Goal: Task Accomplishment & Management: Use online tool/utility

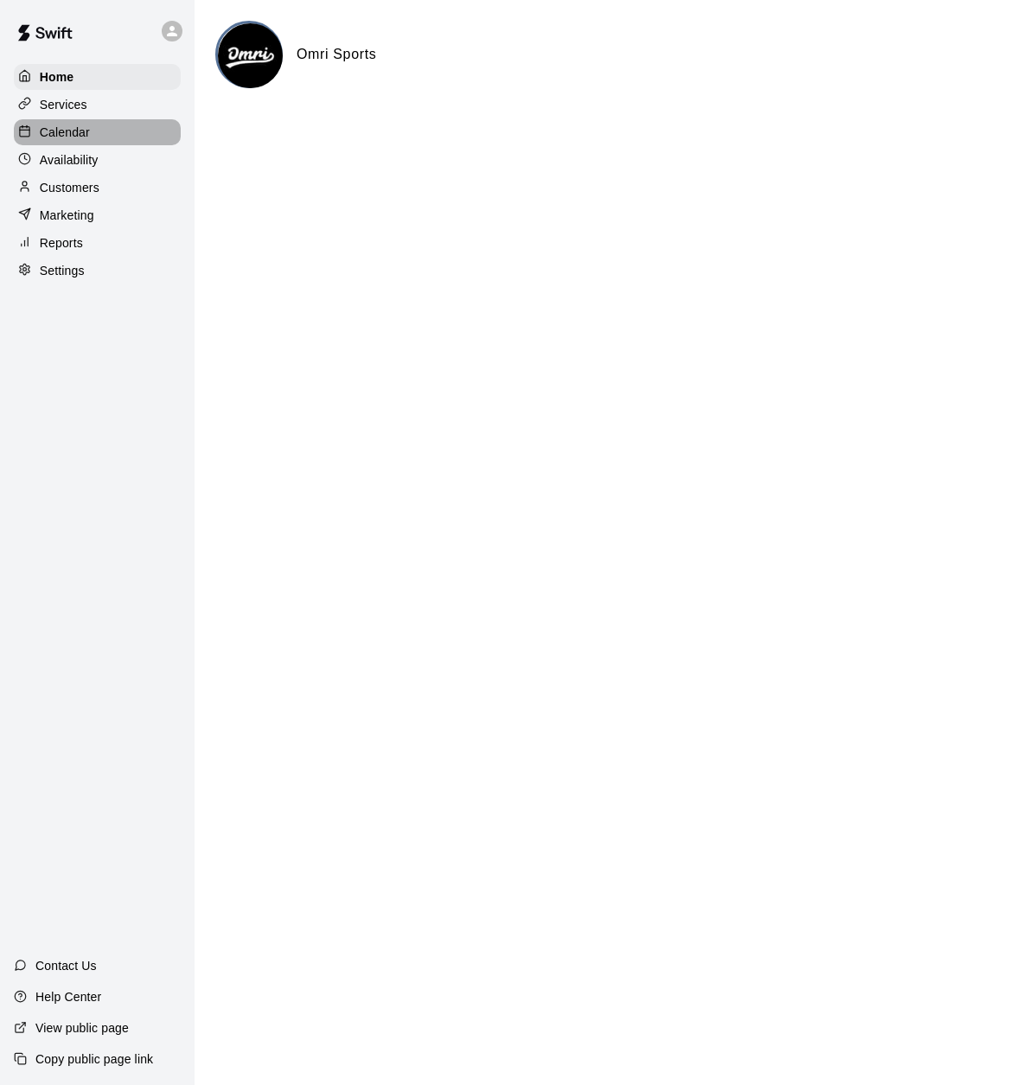
click at [84, 130] on p "Calendar" at bounding box center [65, 132] width 50 height 17
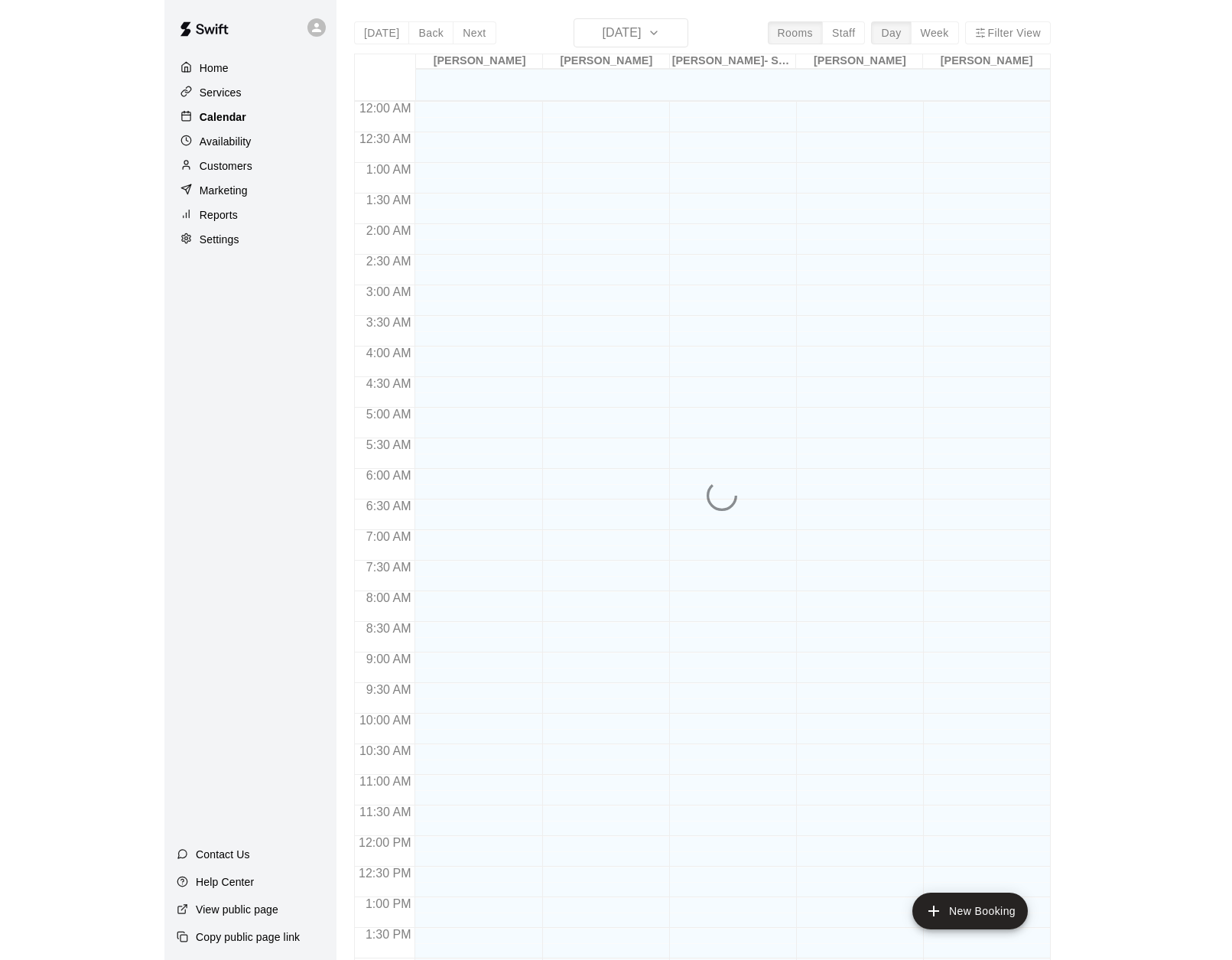
scroll to position [548, 0]
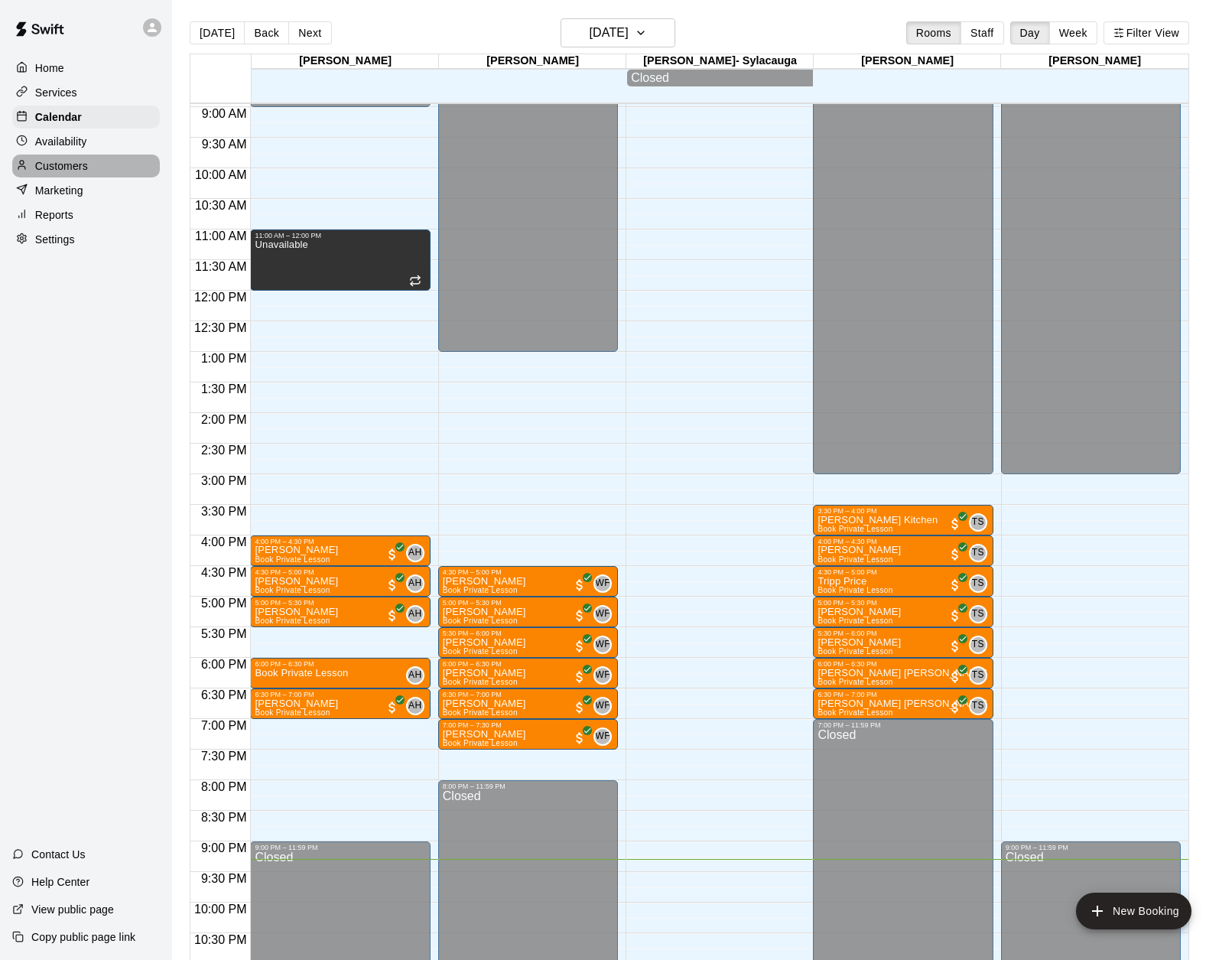
click at [70, 162] on p "Customers" at bounding box center [62, 165] width 53 height 15
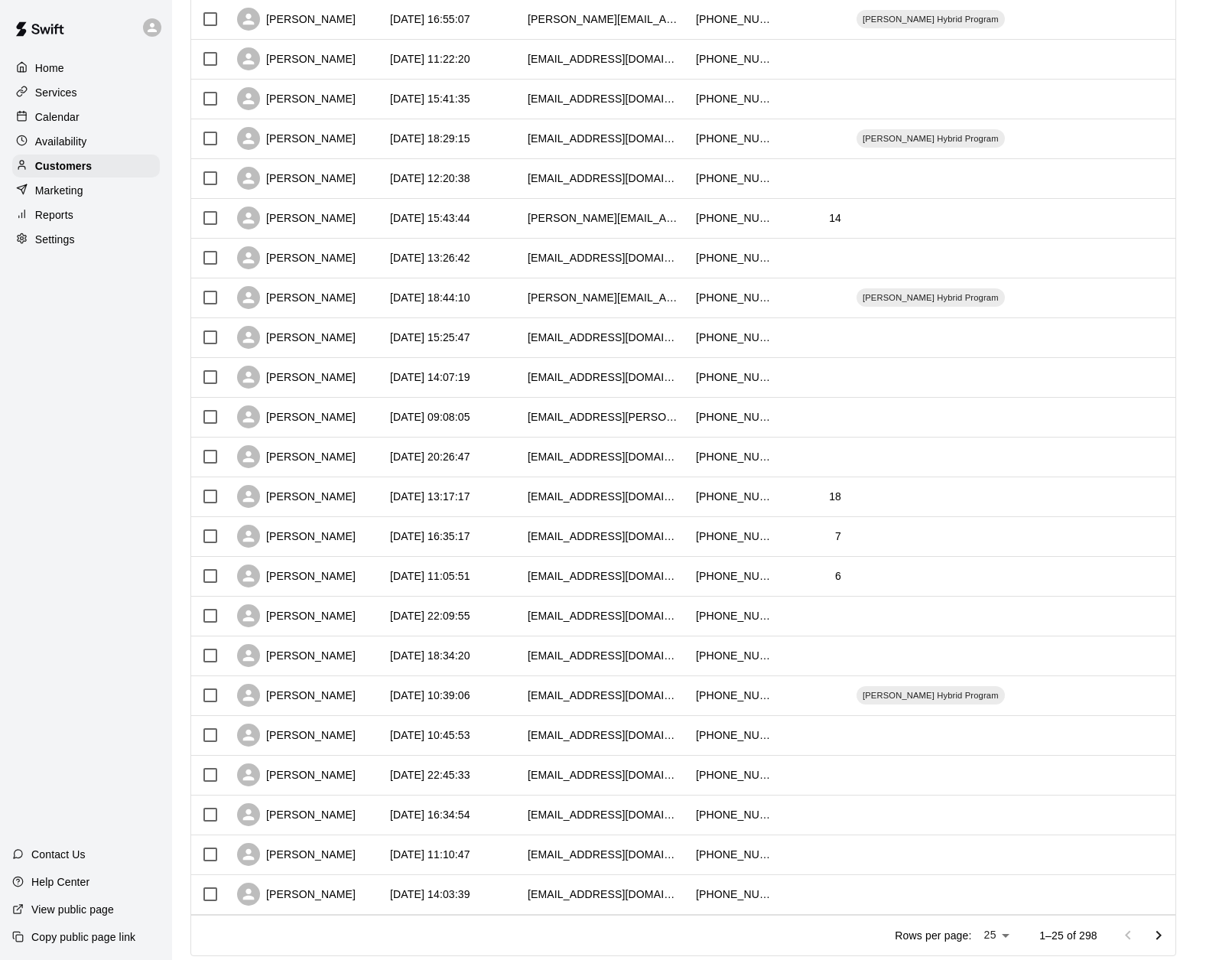
scroll to position [360, 0]
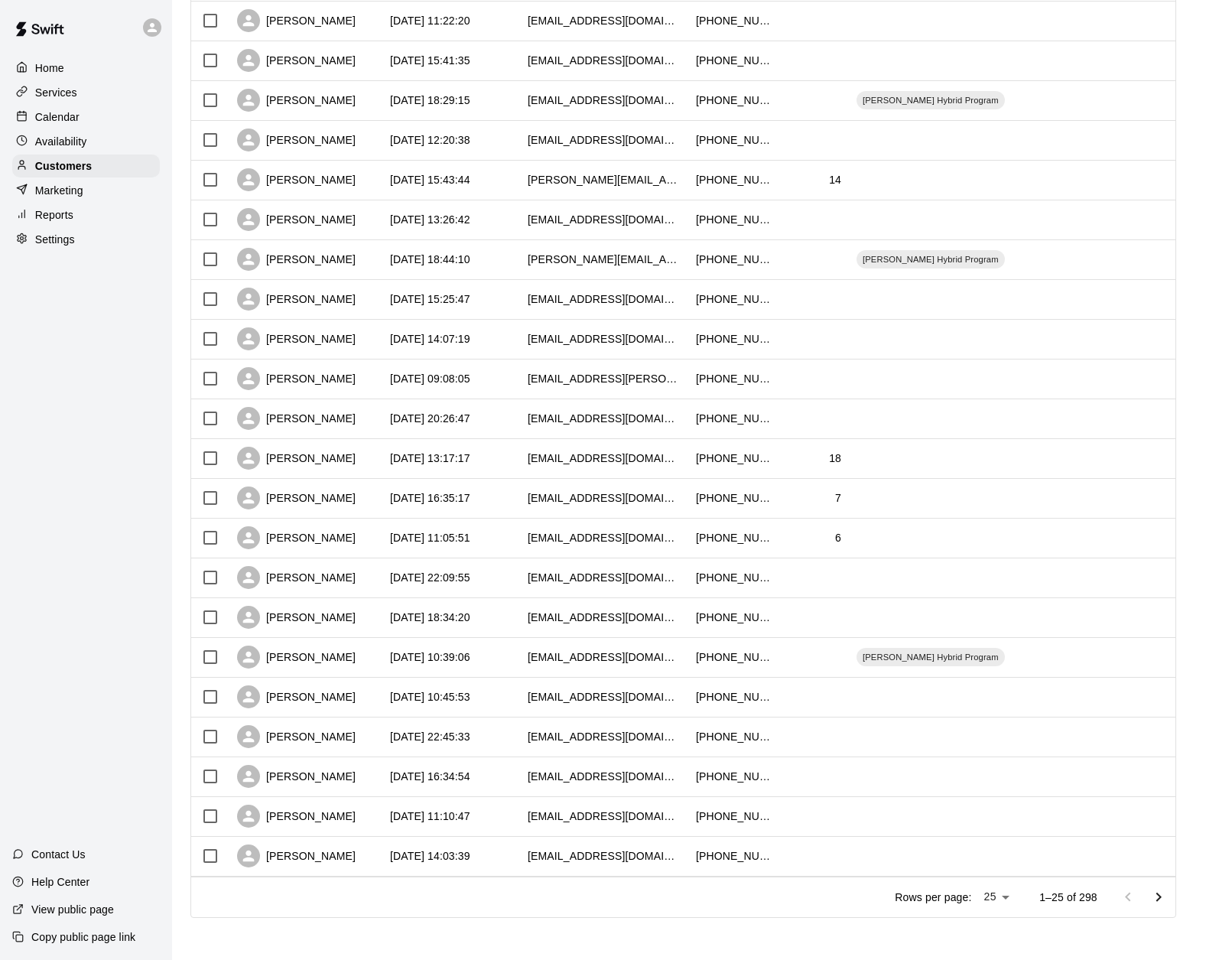
click at [903, 895] on body "Home Services Calendar Availability Customers Marketing Reports Settings Contac…" at bounding box center [616, 300] width 1232 height 1321
click at [903, 941] on li "100" at bounding box center [996, 929] width 43 height 26
type input "***"
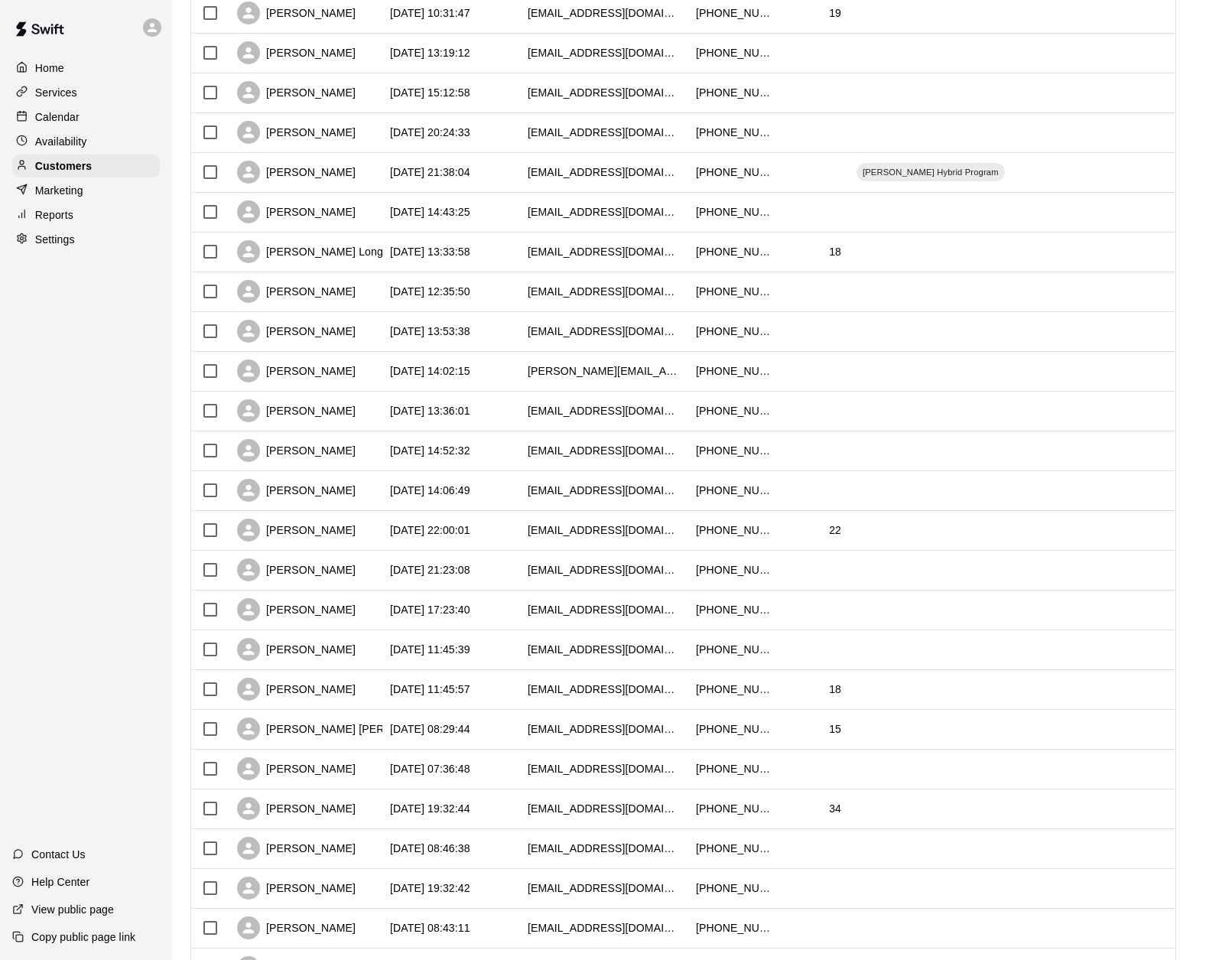
scroll to position [3345, 0]
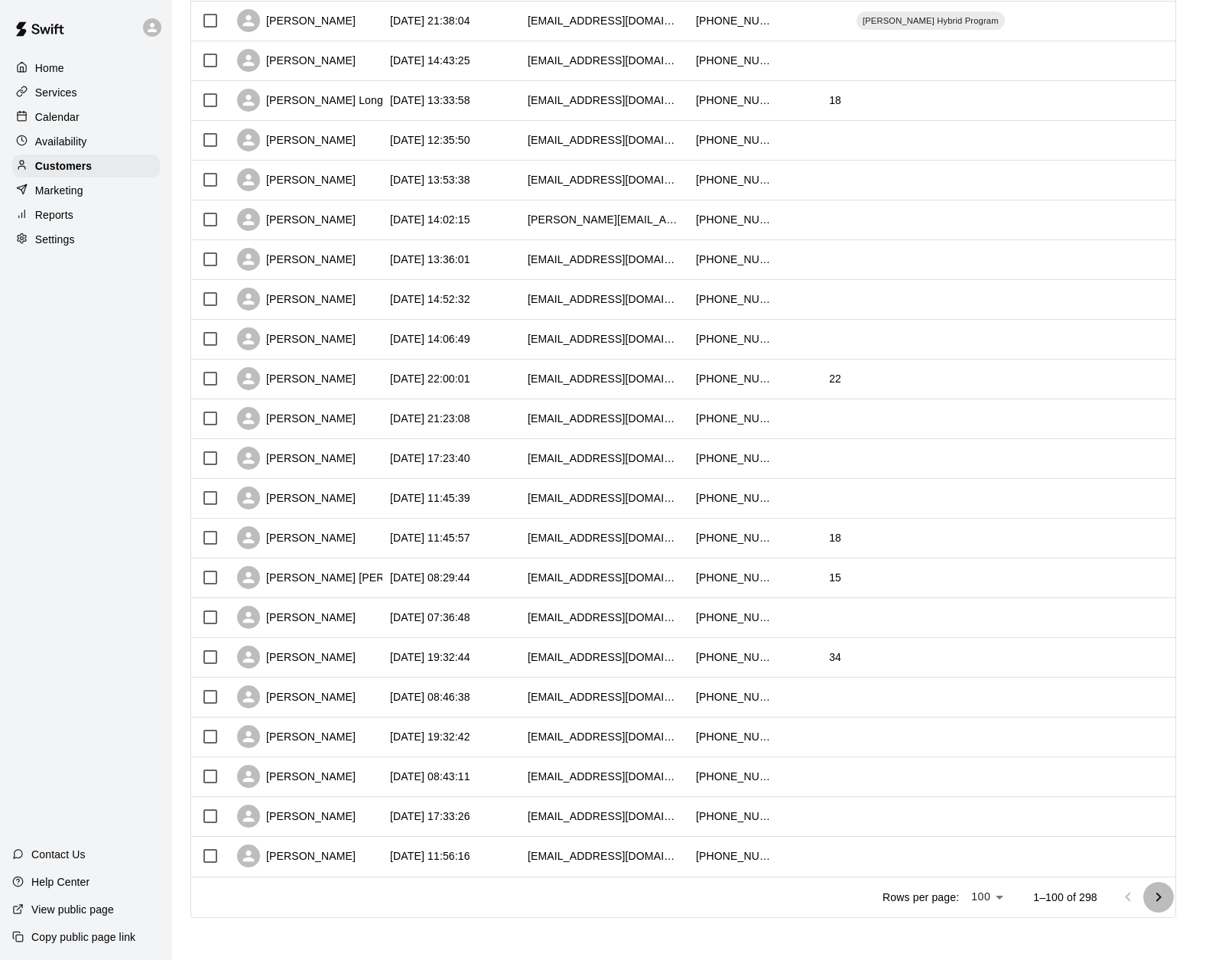
click at [903, 895] on button "Go to next page" at bounding box center [1159, 897] width 31 height 31
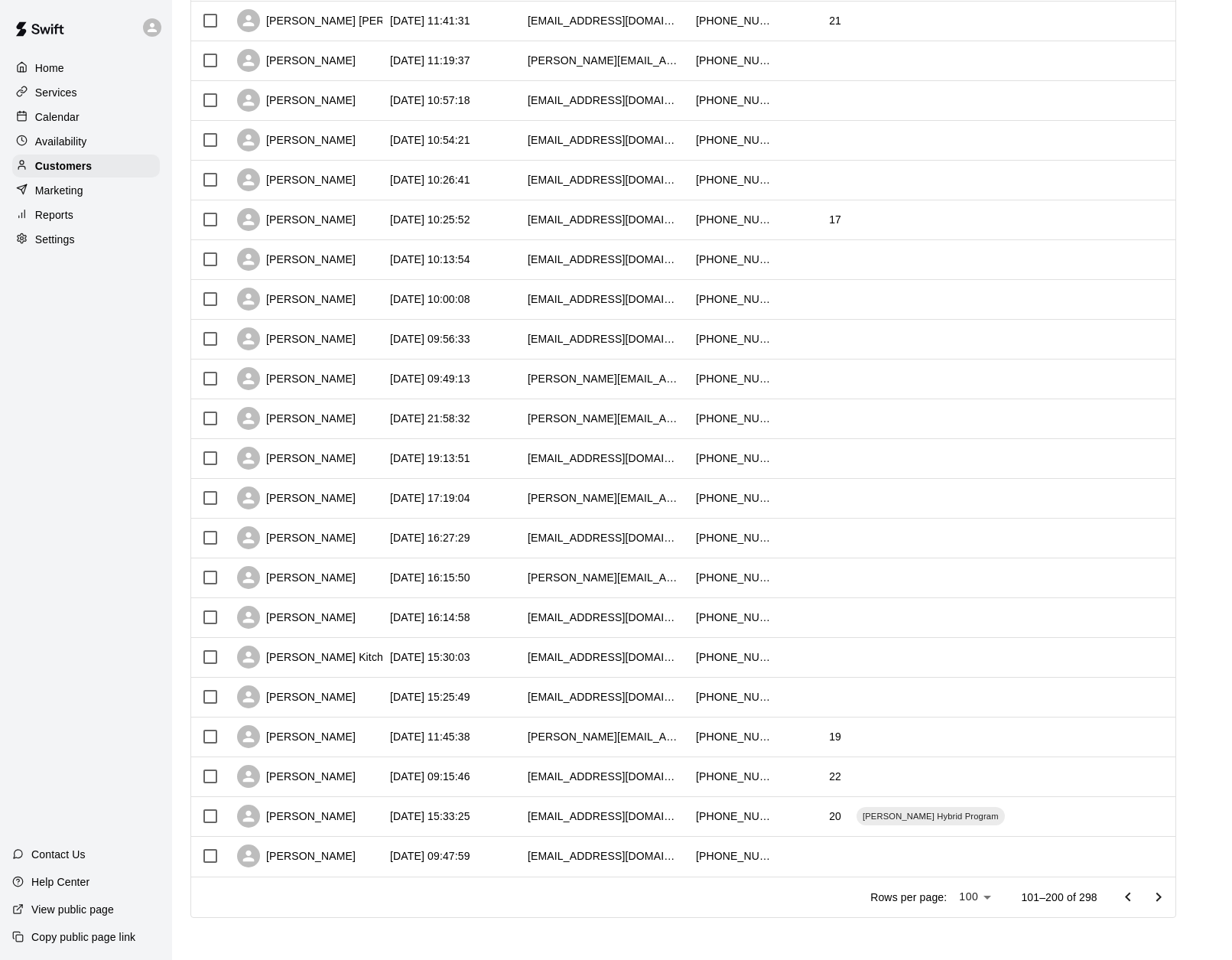
click at [903, 896] on icon "Go to next page" at bounding box center [1159, 897] width 19 height 19
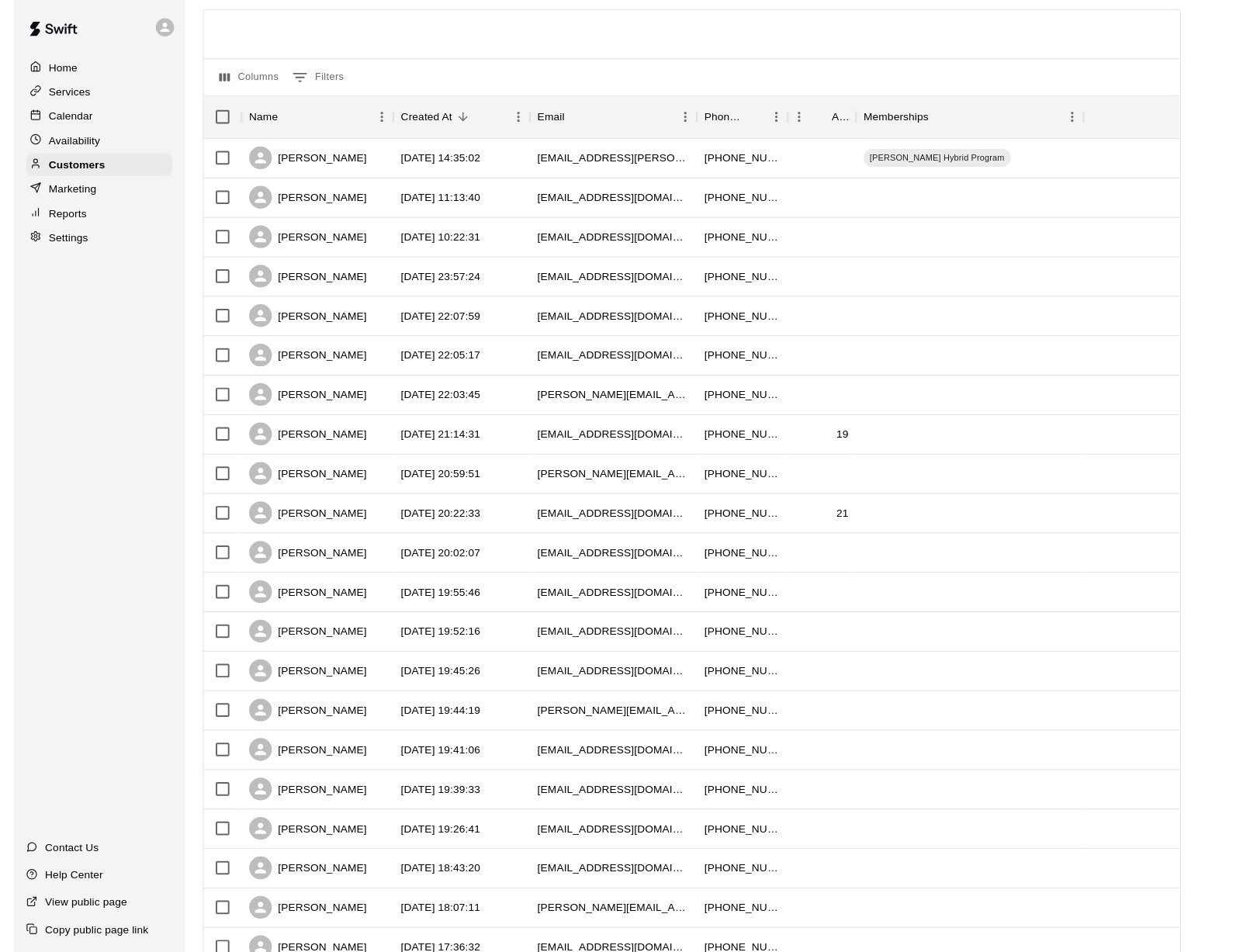
scroll to position [0, 0]
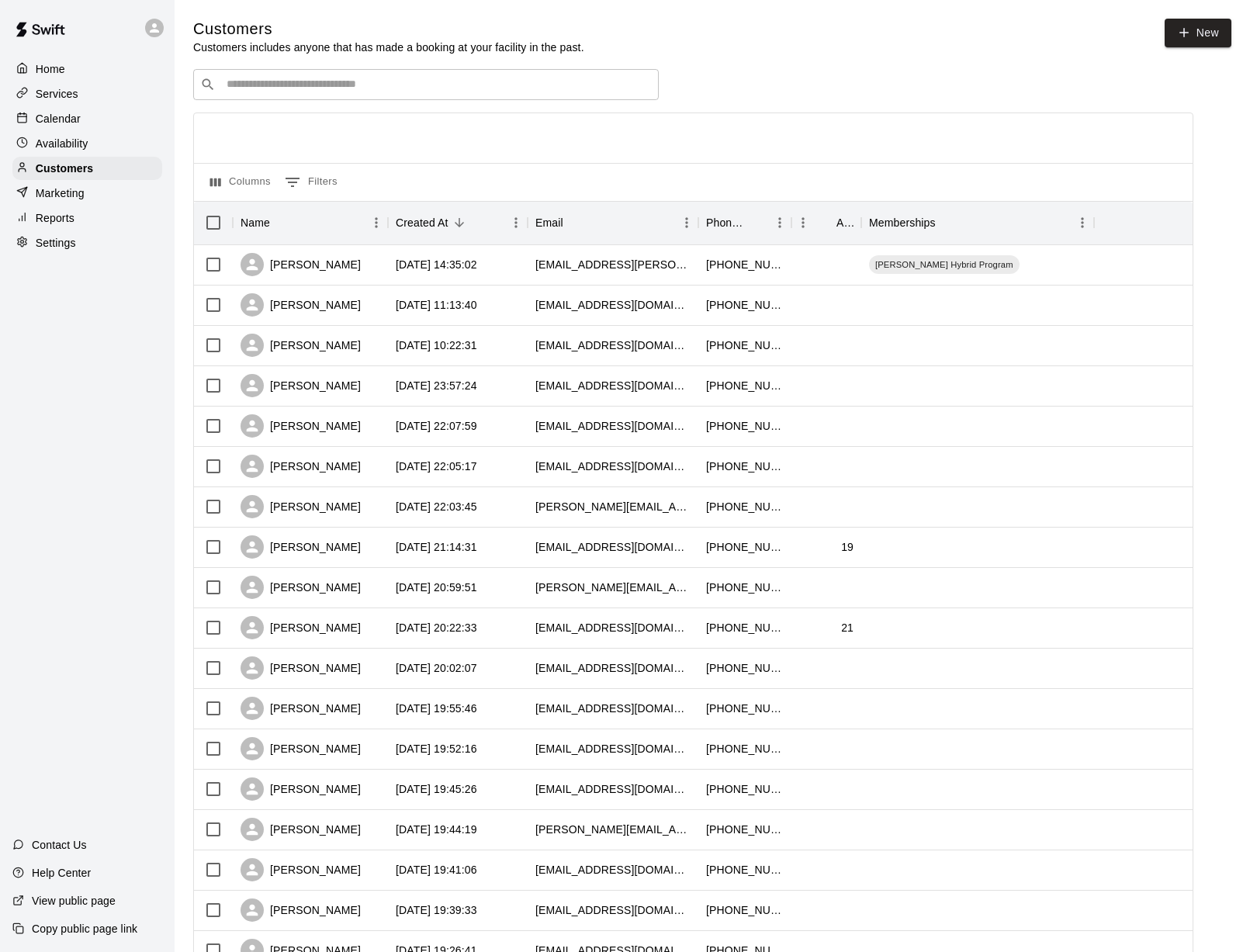
click at [287, 92] on div "​ ​" at bounding box center [425, 84] width 466 height 31
type input "*****"
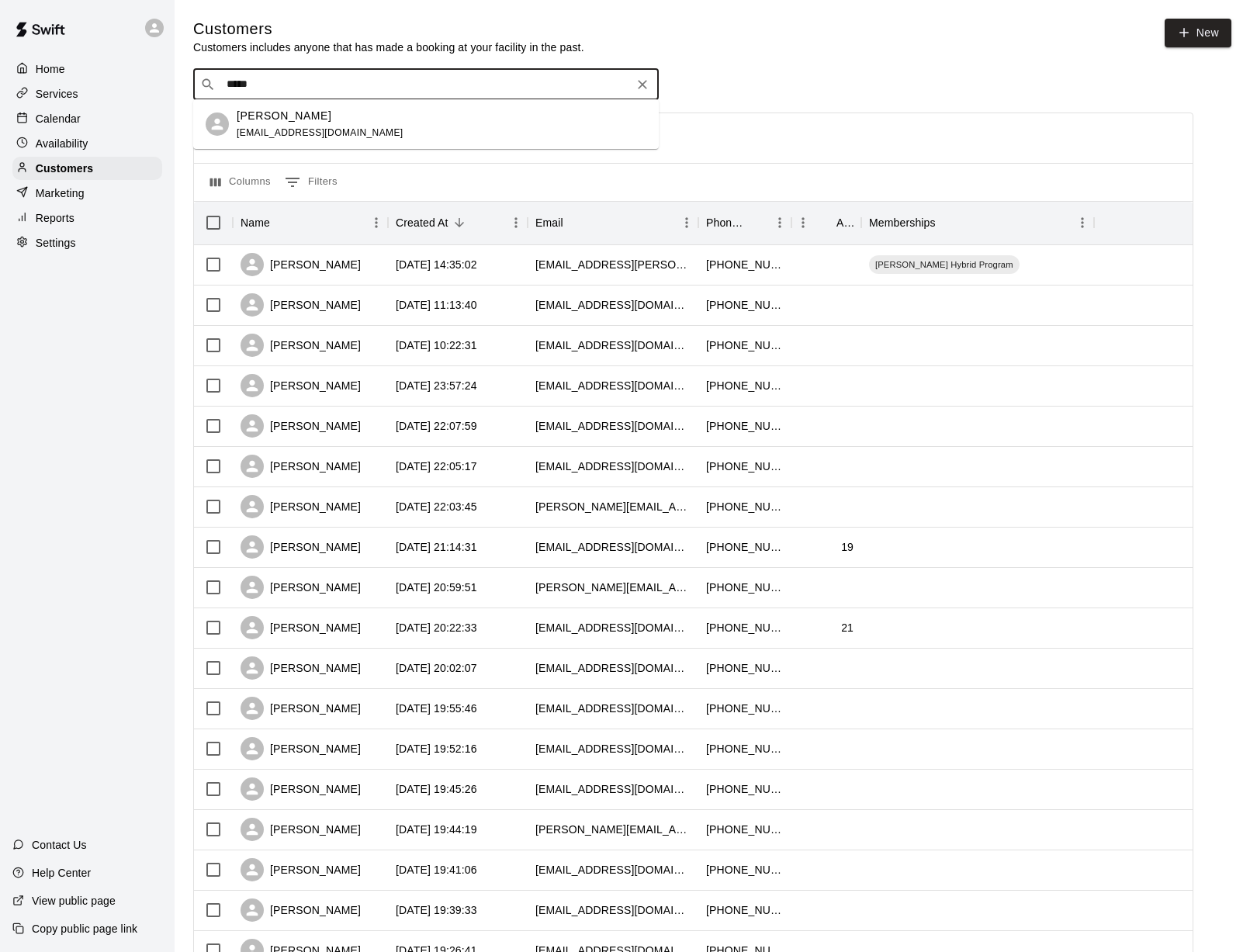
click at [278, 125] on div "[PERSON_NAME] [EMAIL_ADDRESS][DOMAIN_NAME]" at bounding box center [320, 124] width 167 height 33
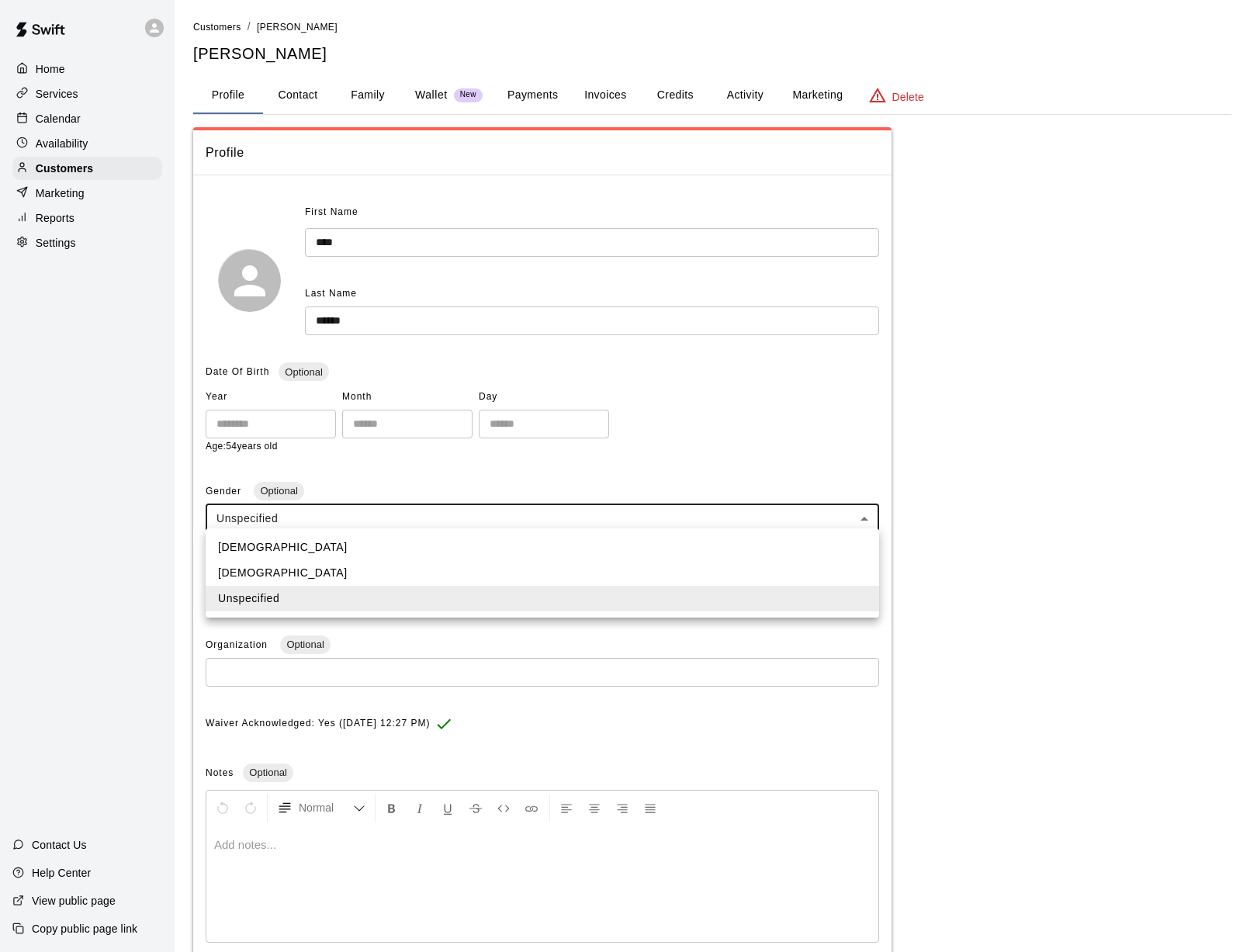
click at [283, 518] on body "**********" at bounding box center [625, 524] width 1250 height 1049
click at [283, 518] on div at bounding box center [625, 476] width 1250 height 952
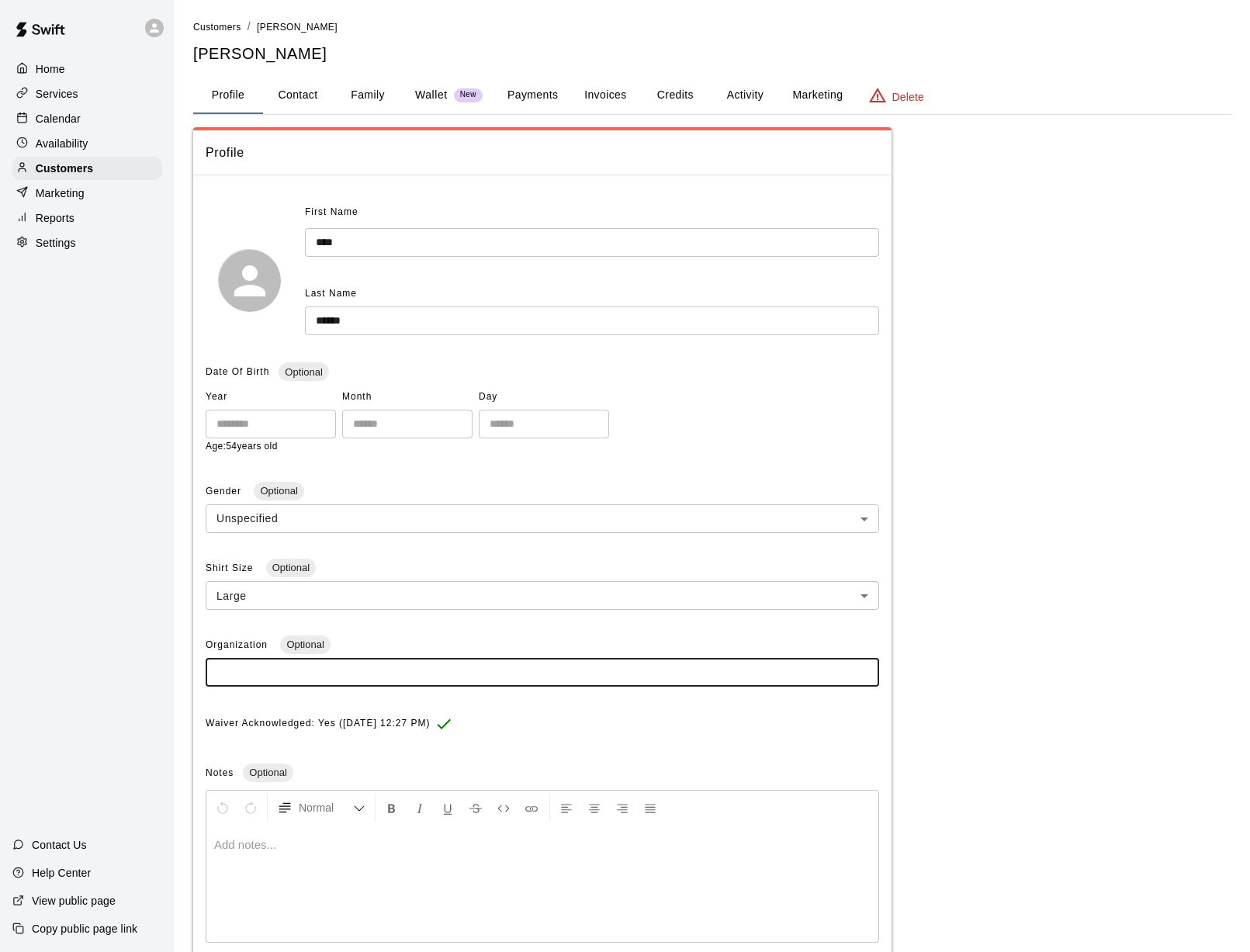
click at [299, 600] on body "**********" at bounding box center [625, 524] width 1250 height 1049
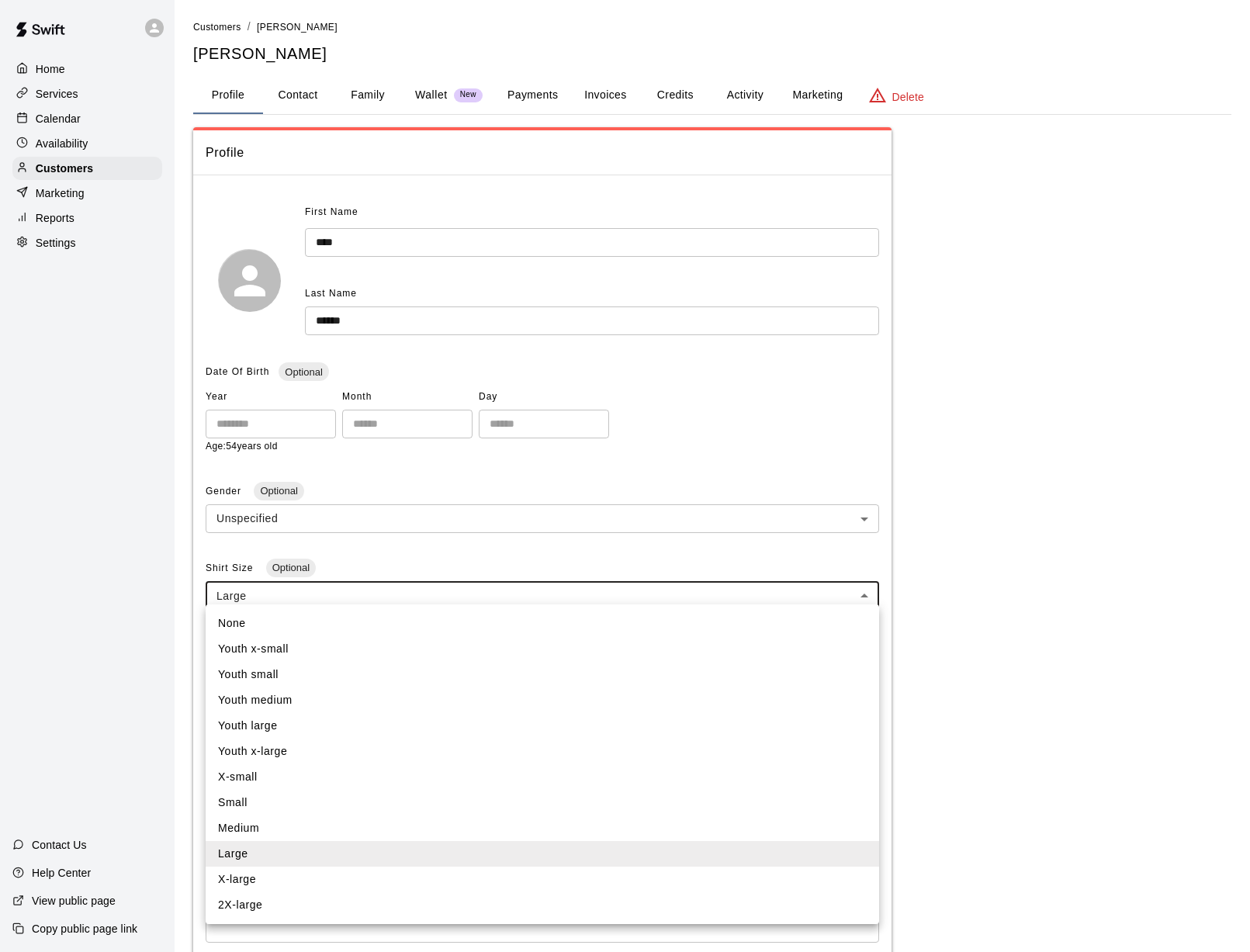
click at [299, 600] on div at bounding box center [625, 476] width 1250 height 952
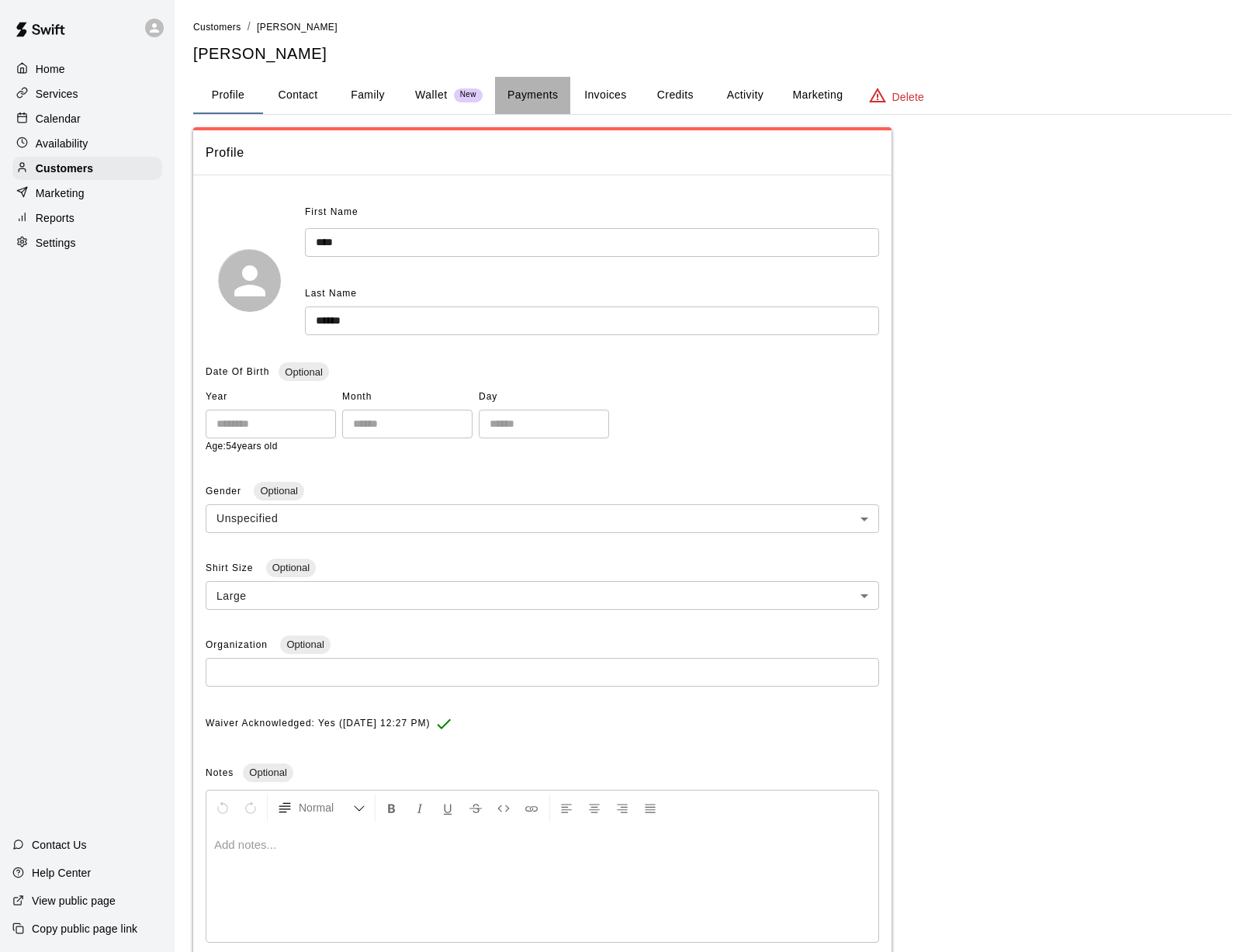
click at [520, 96] on button "Payments" at bounding box center [533, 96] width 75 height 38
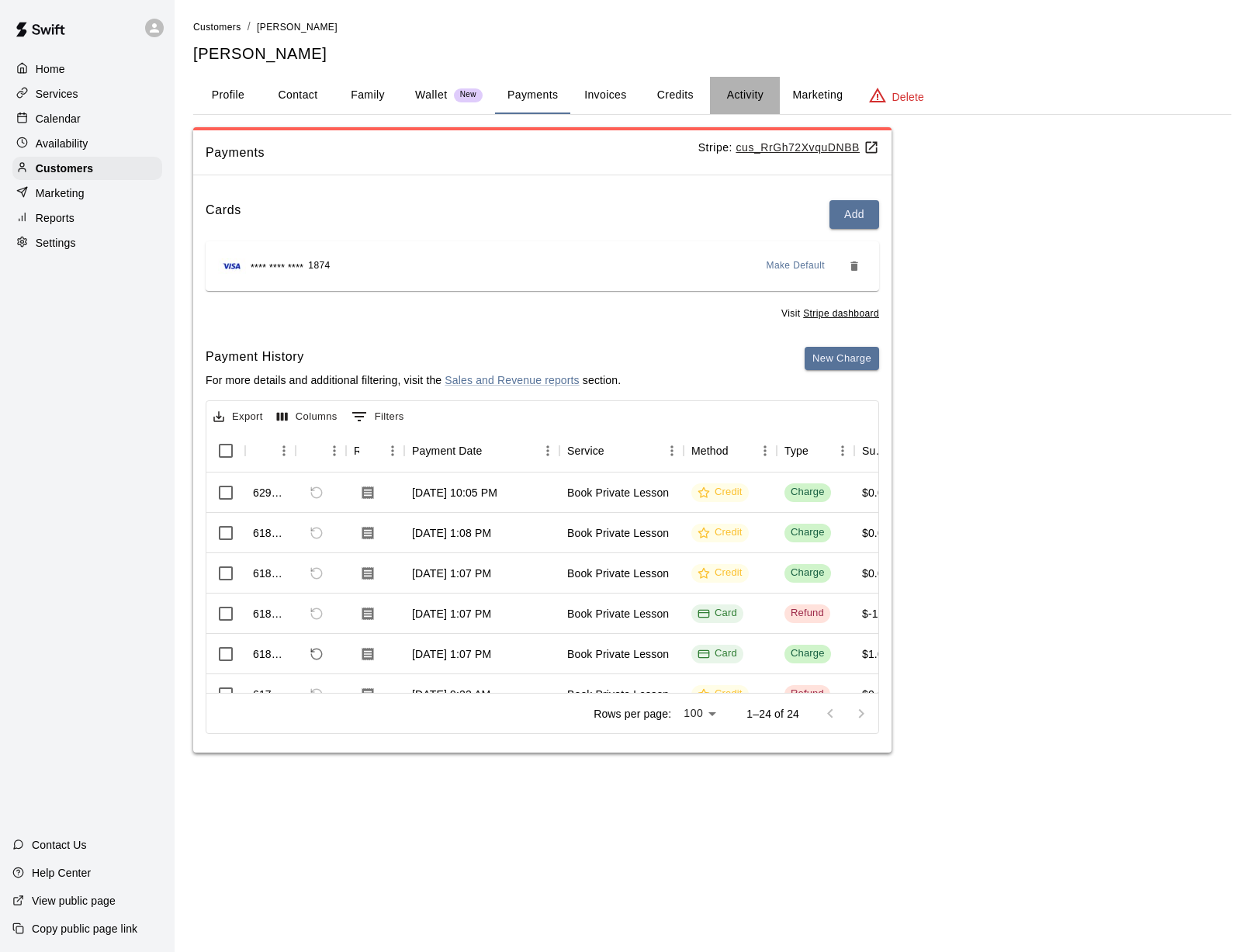
click at [758, 100] on button "Activity" at bounding box center [745, 96] width 70 height 38
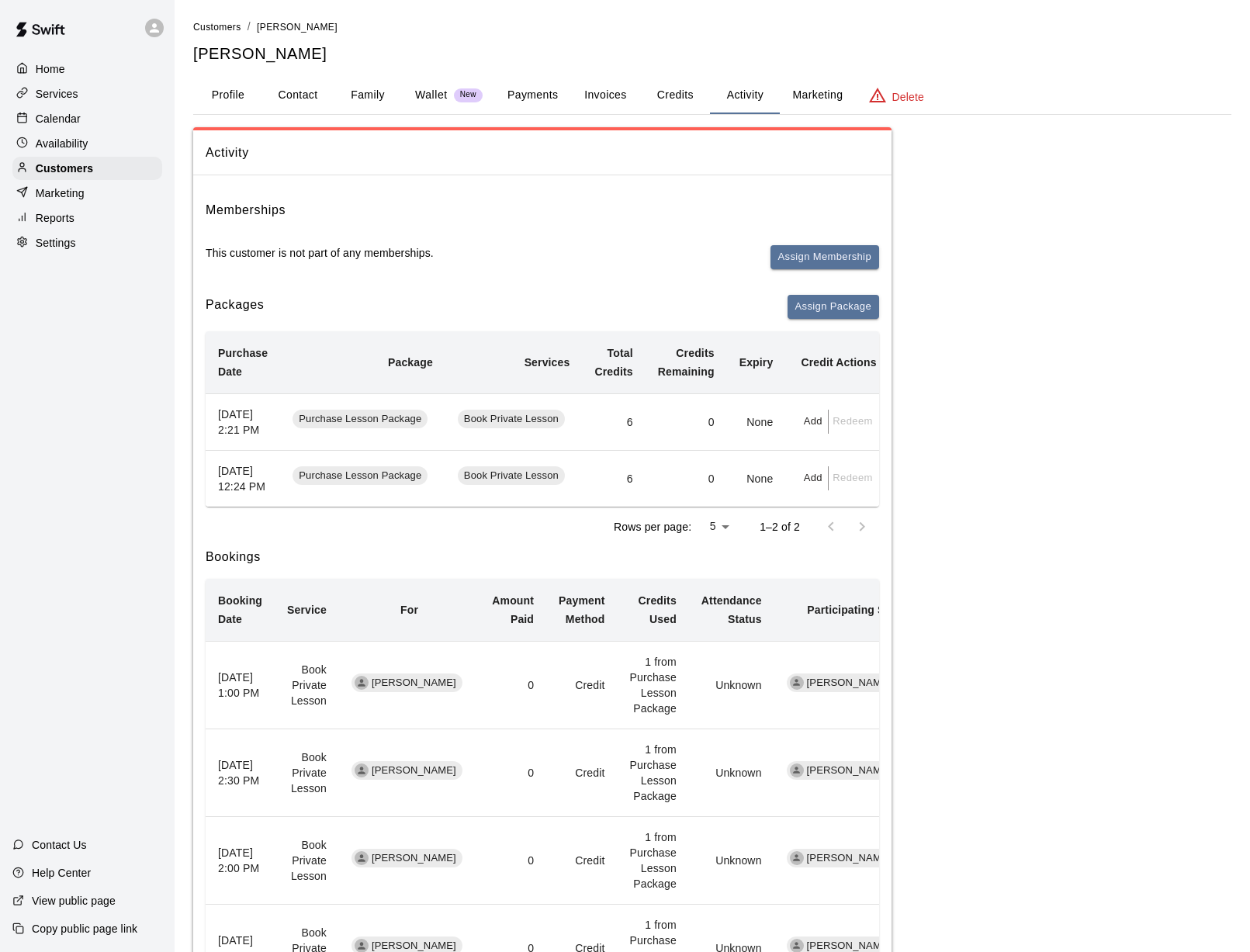
click at [226, 94] on button "Profile" at bounding box center [228, 96] width 70 height 38
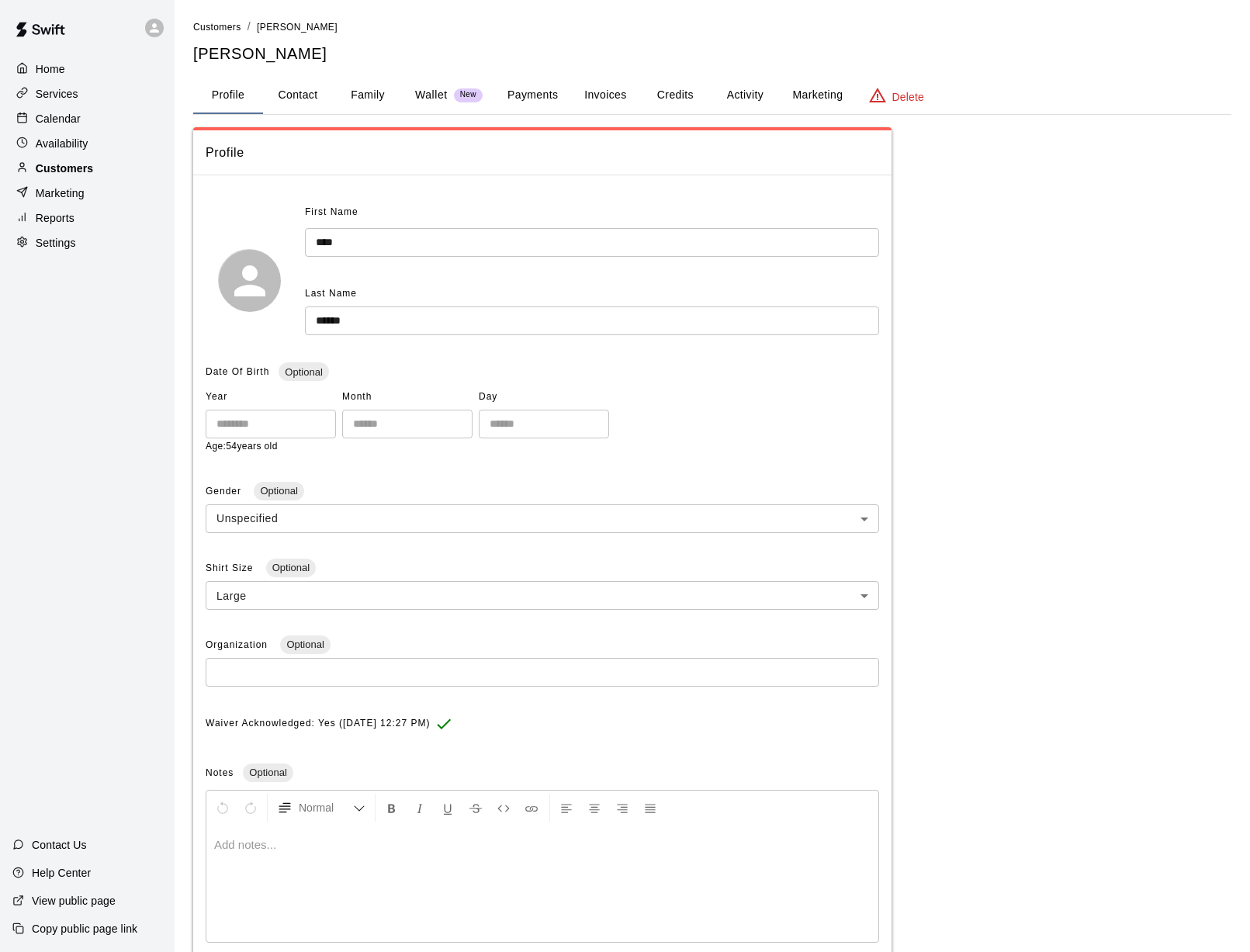
click at [102, 173] on div "Customers" at bounding box center [87, 169] width 150 height 23
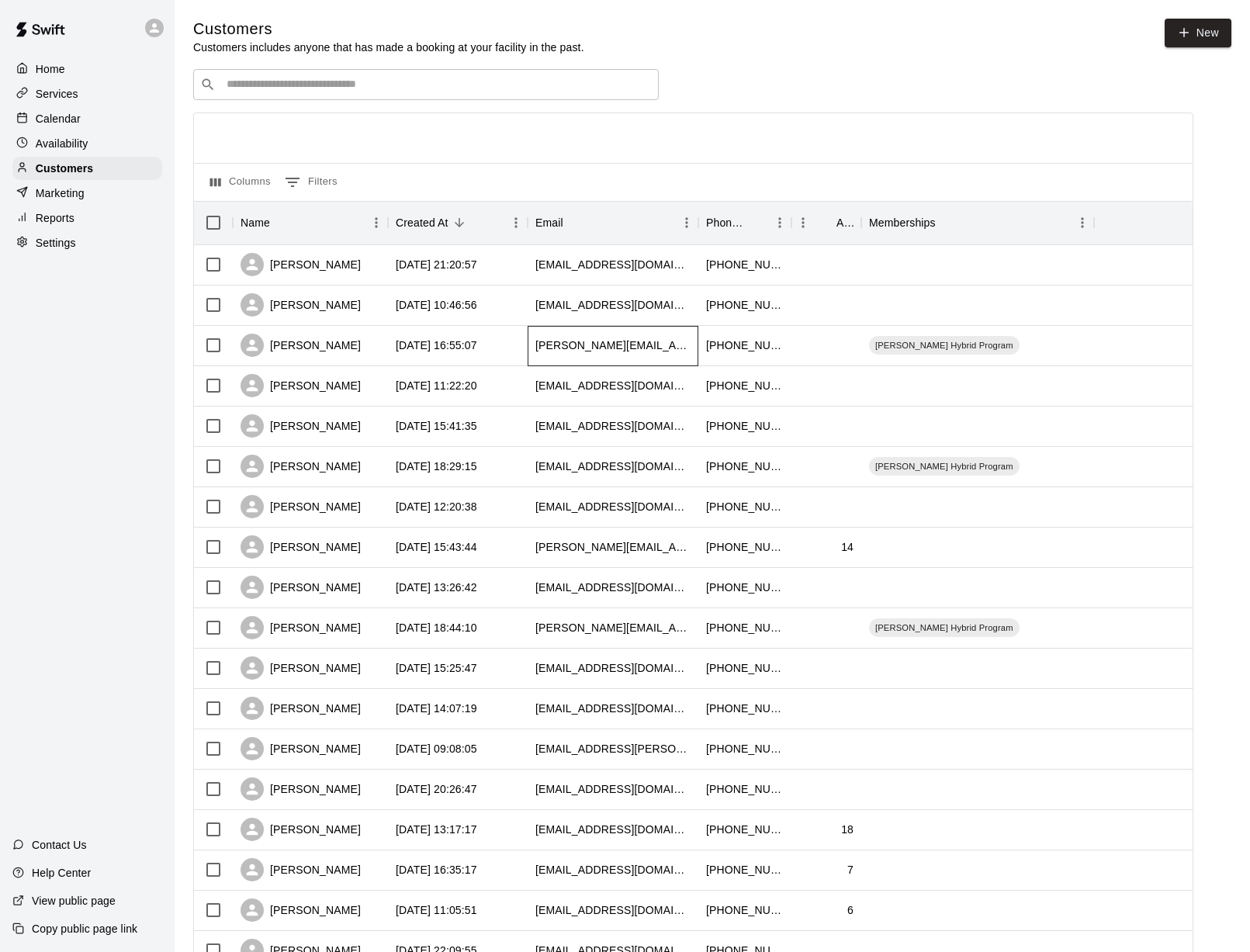
click at [609, 336] on div "[PERSON_NAME][EMAIL_ADDRESS][PERSON_NAME][DOMAIN_NAME]" at bounding box center [613, 345] width 170 height 40
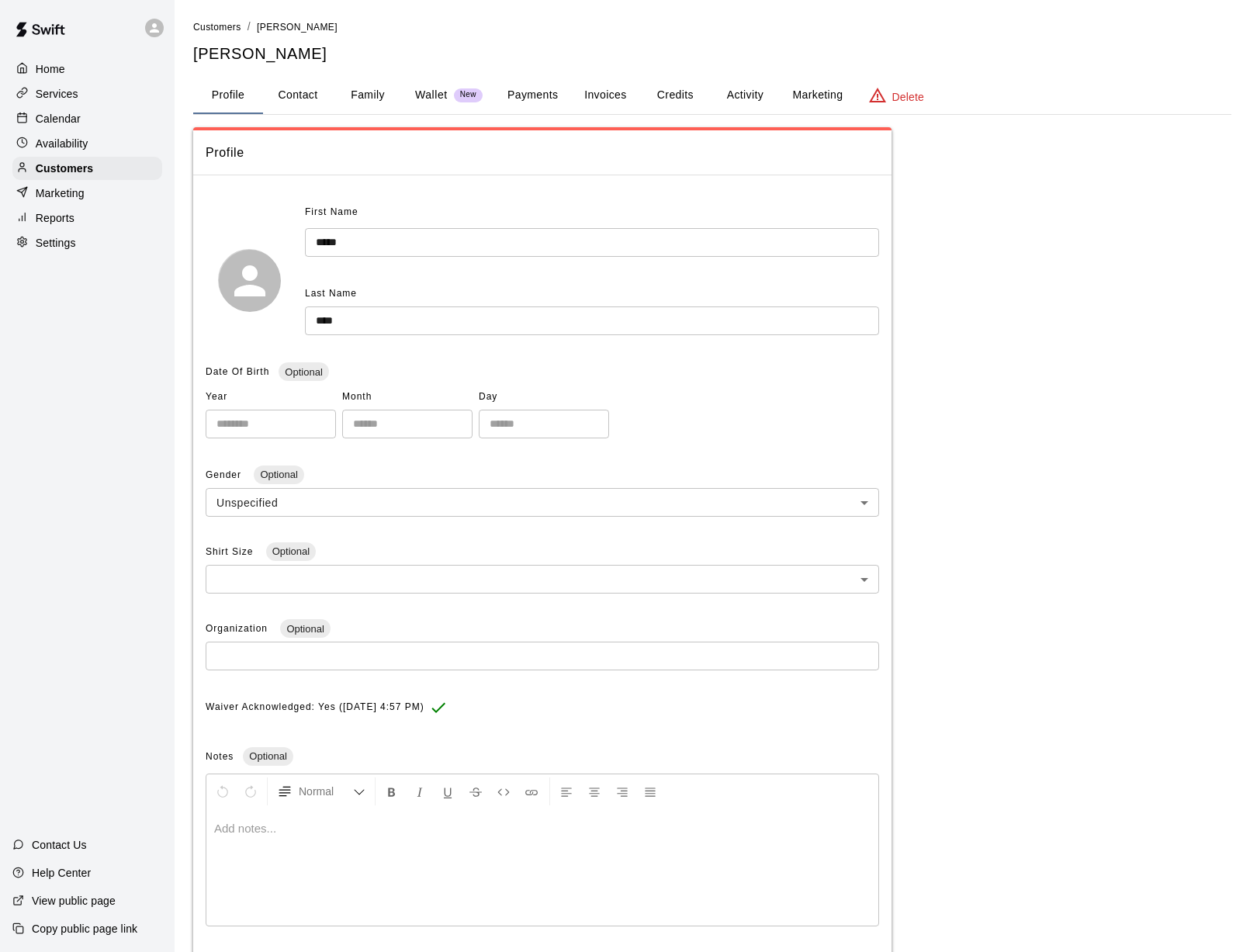
click at [300, 95] on button "Contact" at bounding box center [298, 96] width 70 height 38
select select "**"
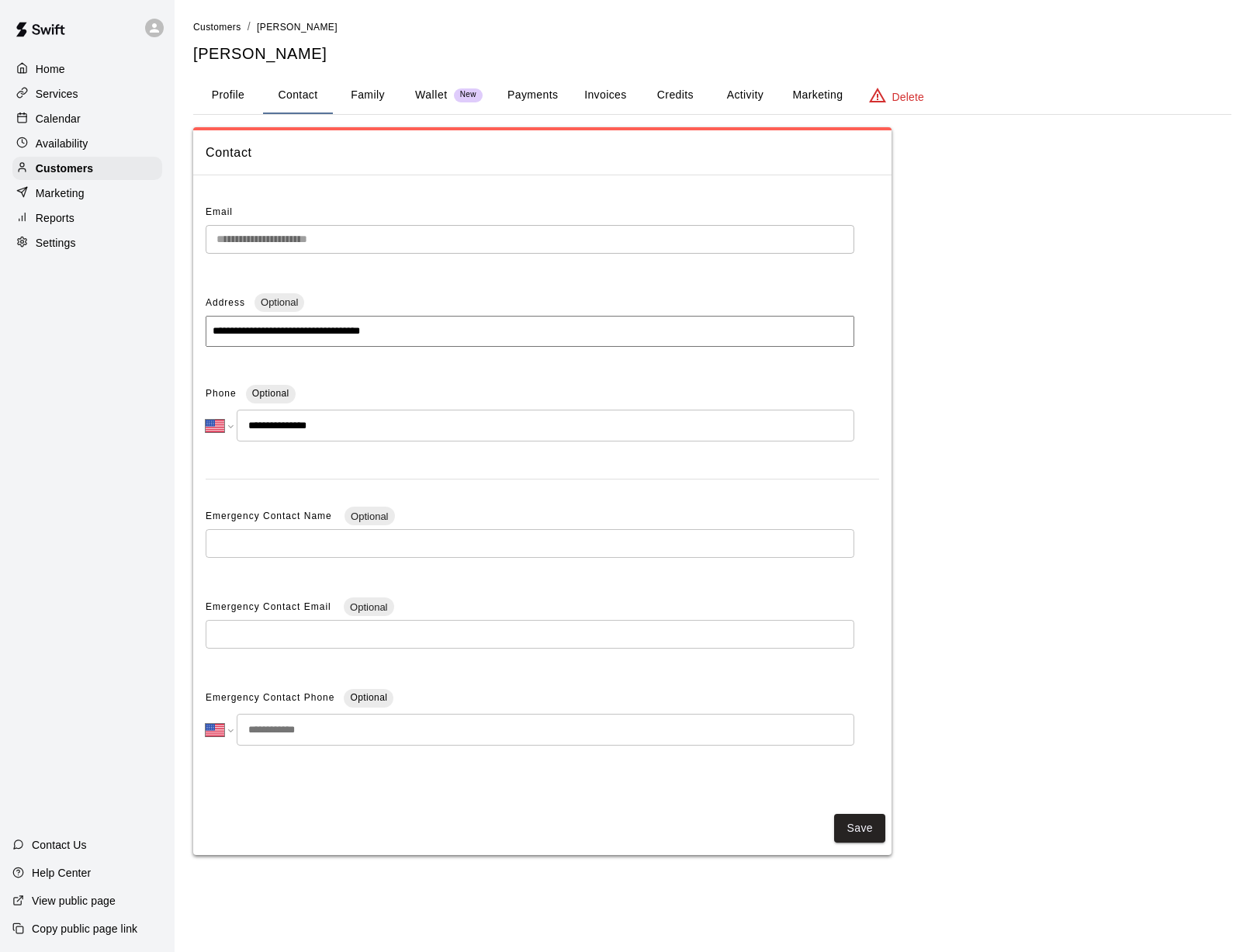
click at [363, 89] on button "Family" at bounding box center [368, 96] width 70 height 38
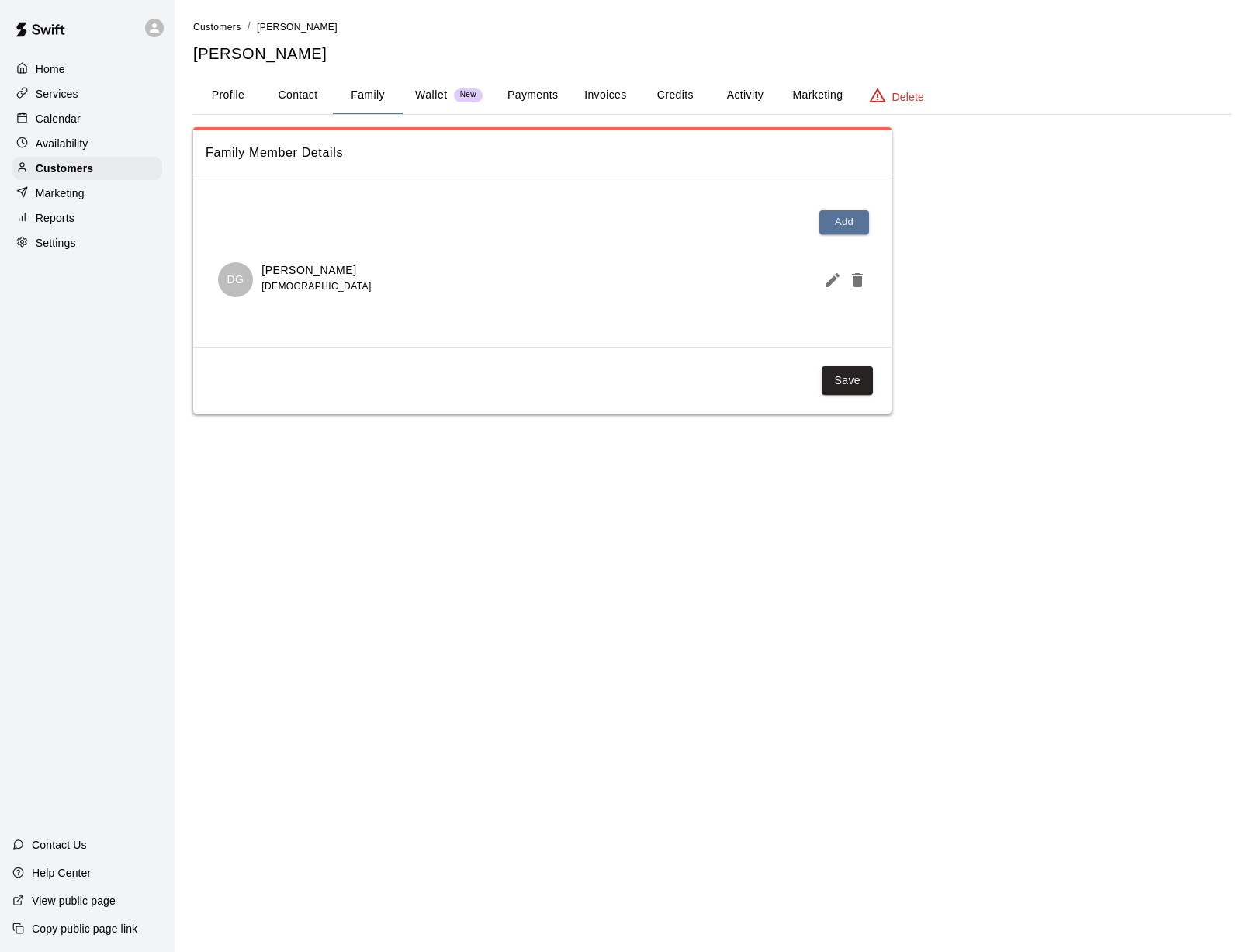
click at [415, 92] on p "Wallet" at bounding box center [432, 95] width 32 height 16
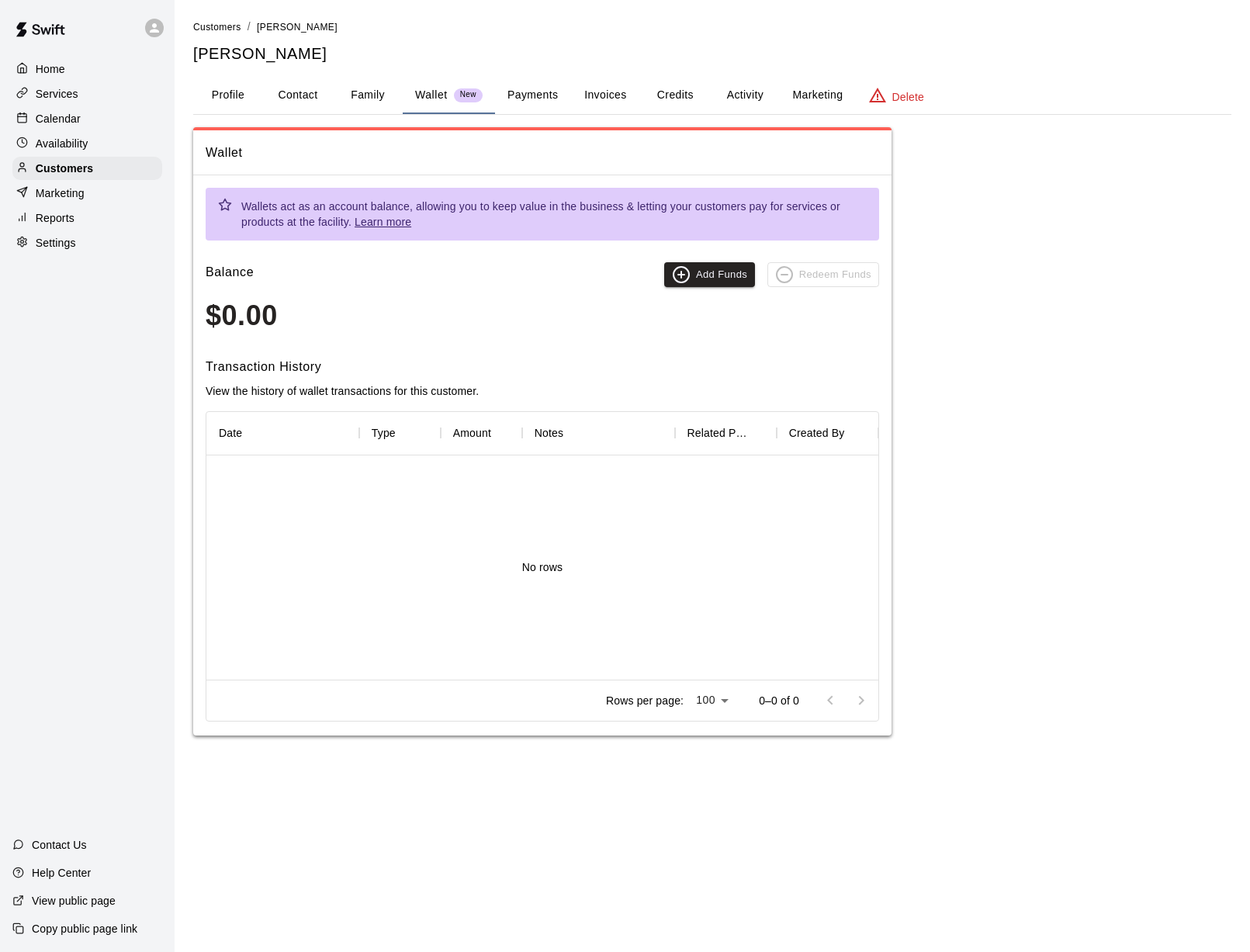
click at [538, 89] on button "Payments" at bounding box center [533, 96] width 75 height 38
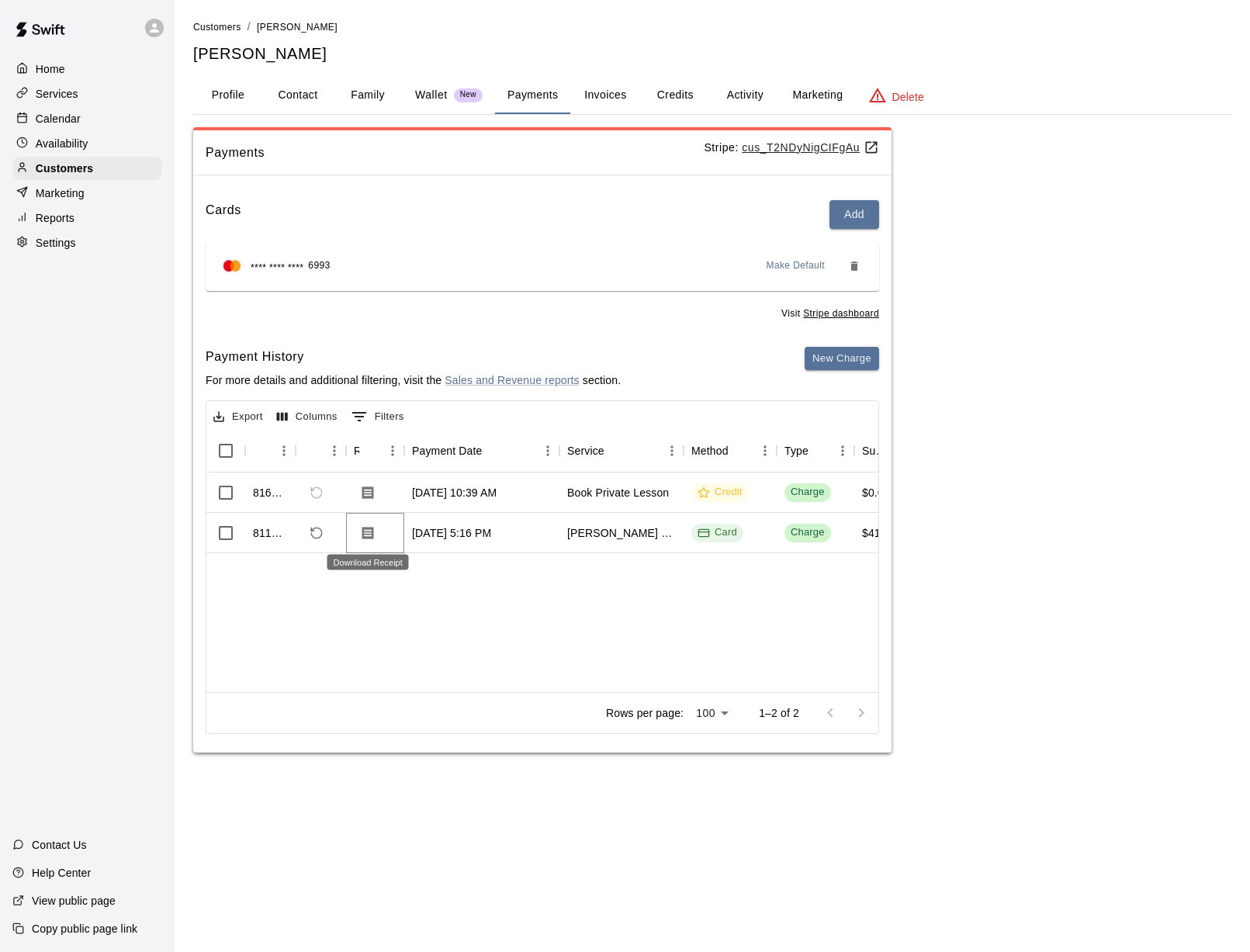
click at [371, 526] on icon "Download Receipt" at bounding box center [368, 532] width 12 height 13
click at [623, 90] on button "Invoices" at bounding box center [606, 96] width 70 height 38
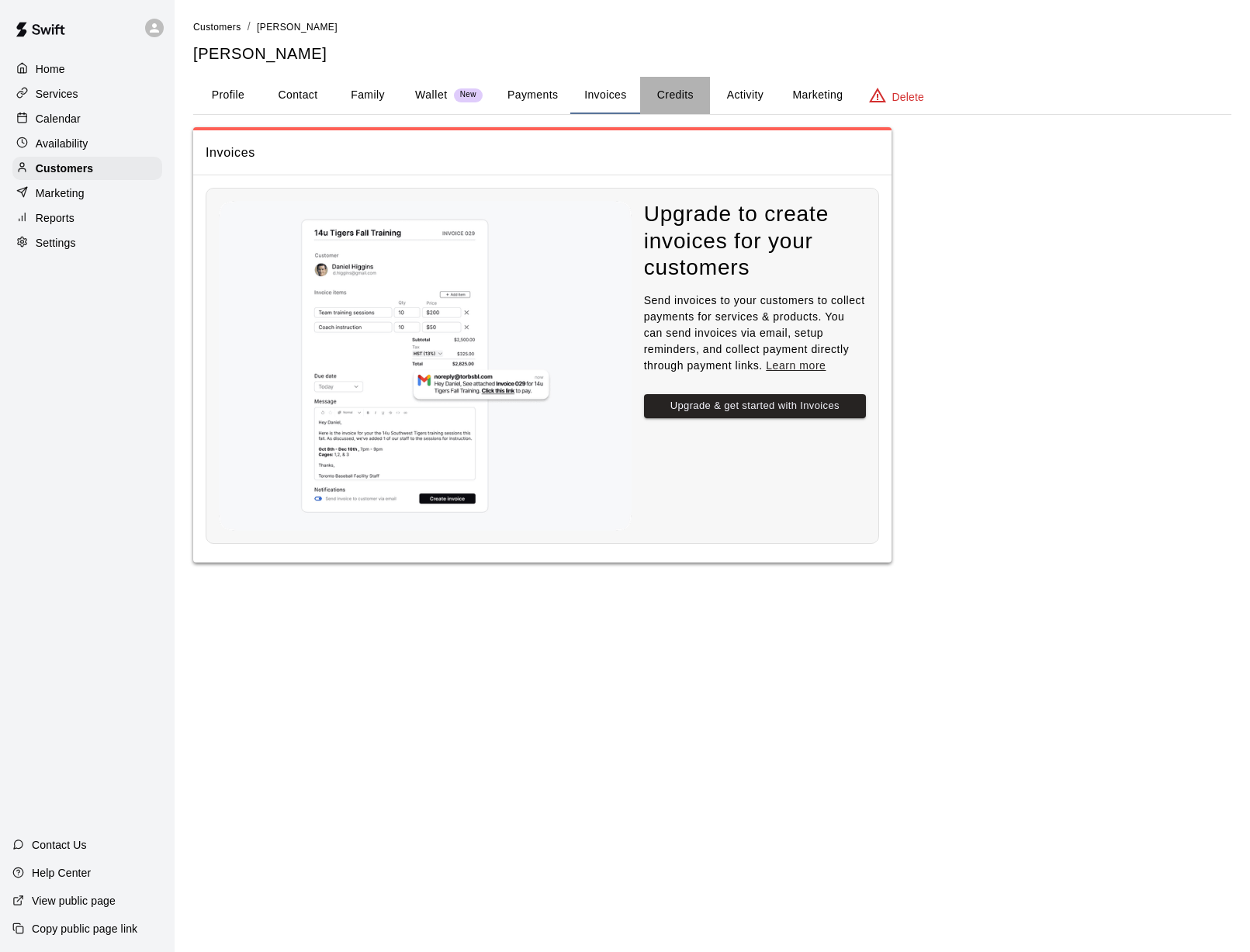
click at [686, 92] on button "Credits" at bounding box center [676, 96] width 70 height 38
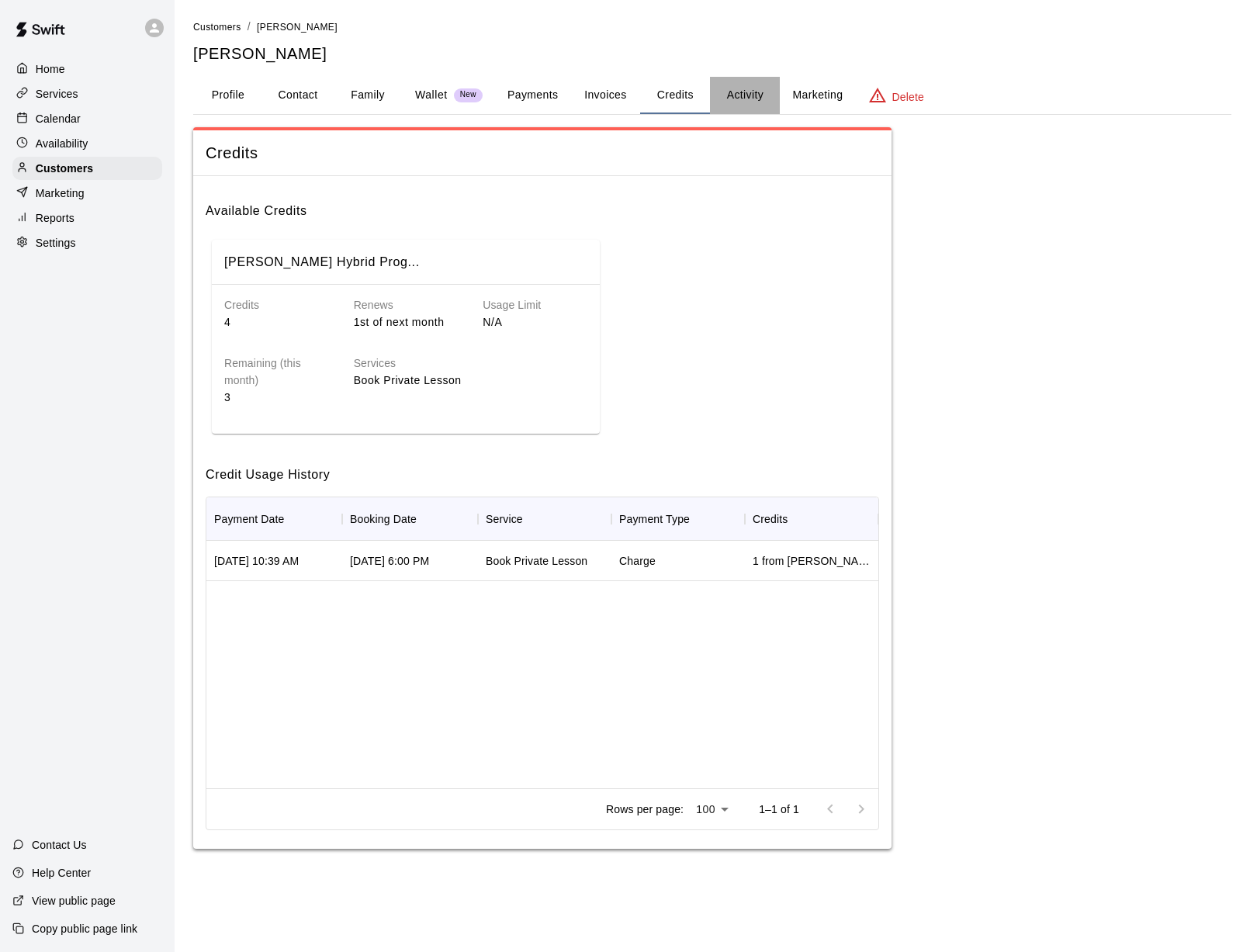
click at [742, 95] on button "Activity" at bounding box center [745, 96] width 70 height 38
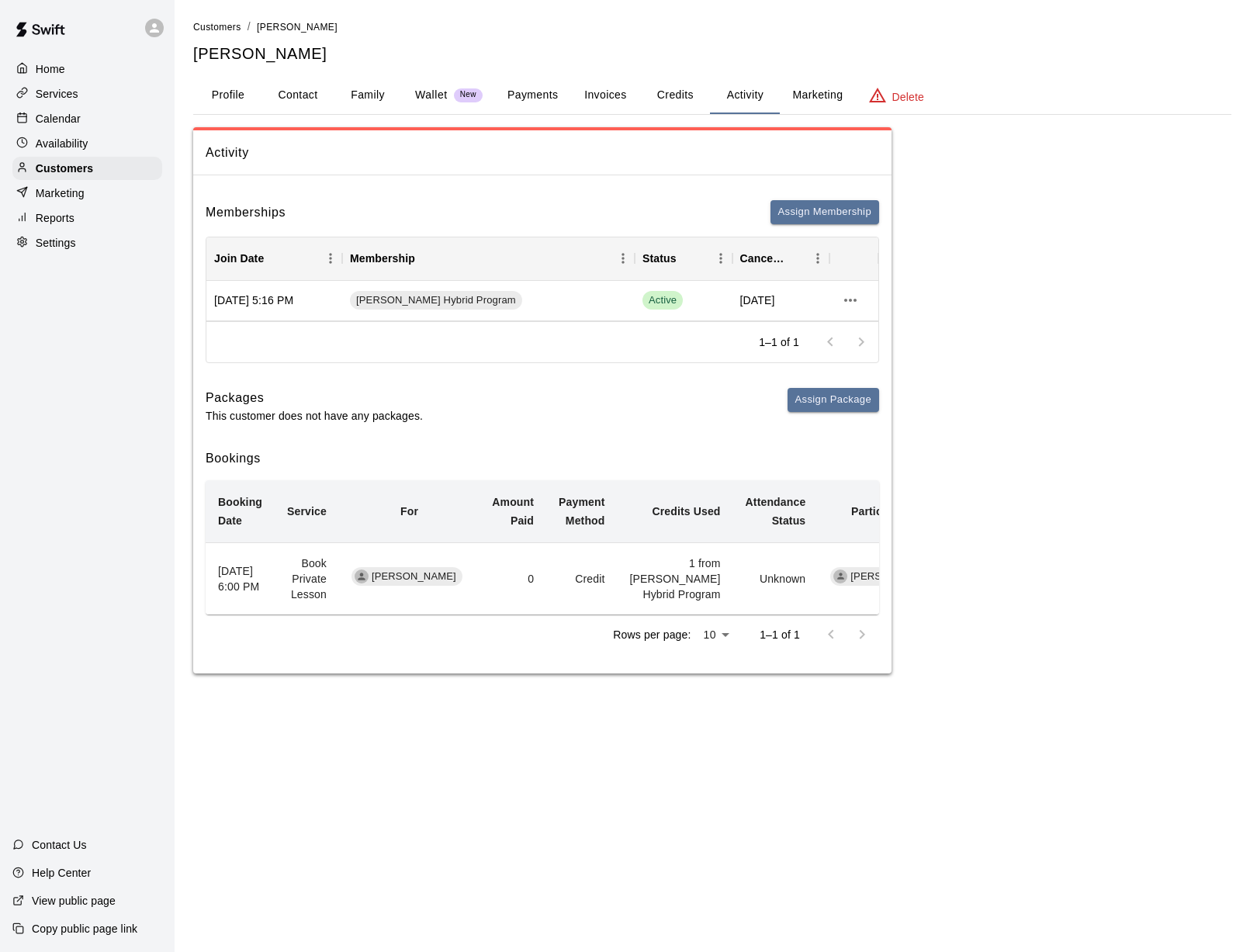
click at [73, 148] on p "Availability" at bounding box center [62, 143] width 53 height 15
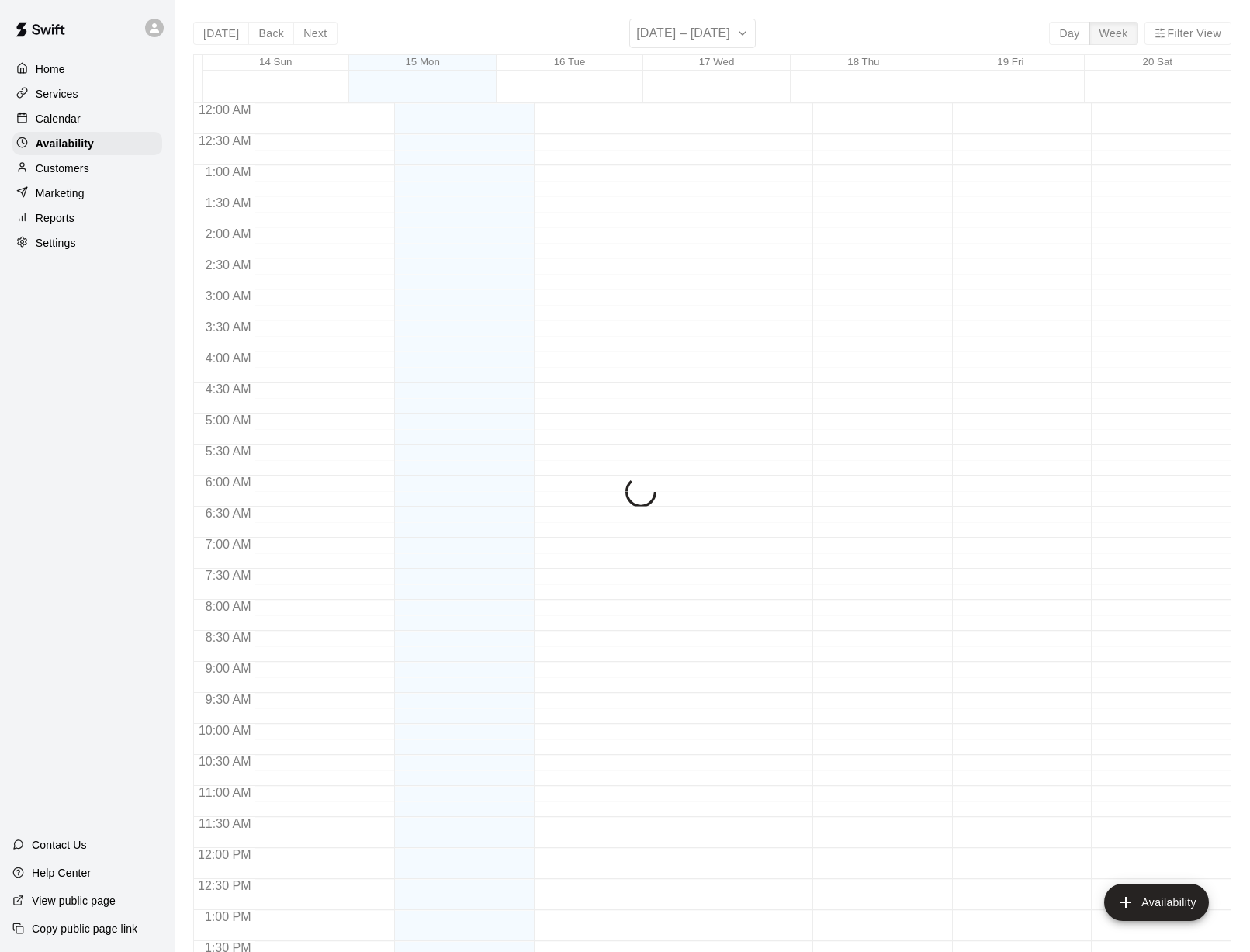
click at [73, 175] on p "Customers" at bounding box center [63, 168] width 54 height 15
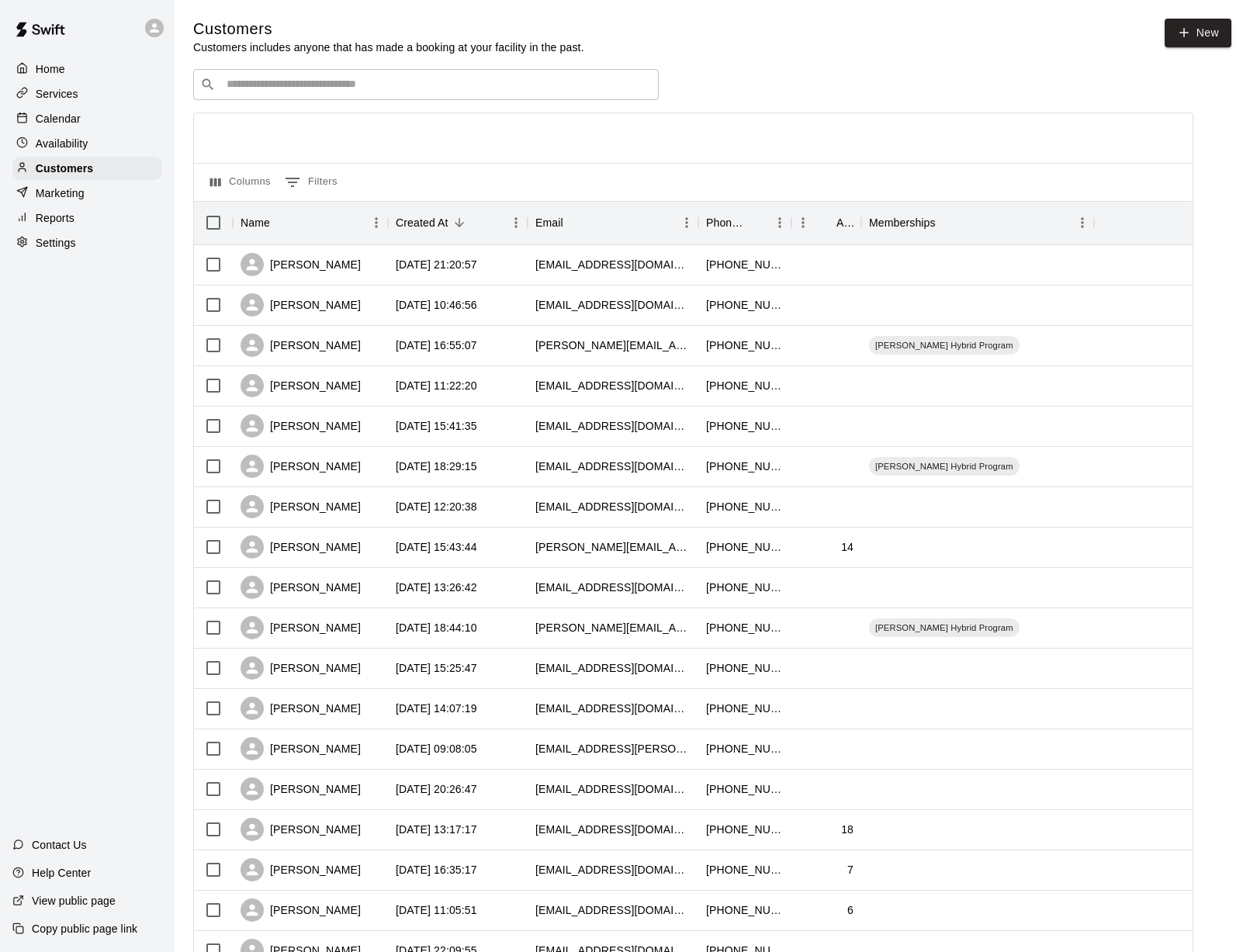
click at [305, 81] on input "Search customers by name or email" at bounding box center [436, 84] width 430 height 15
type input "****"
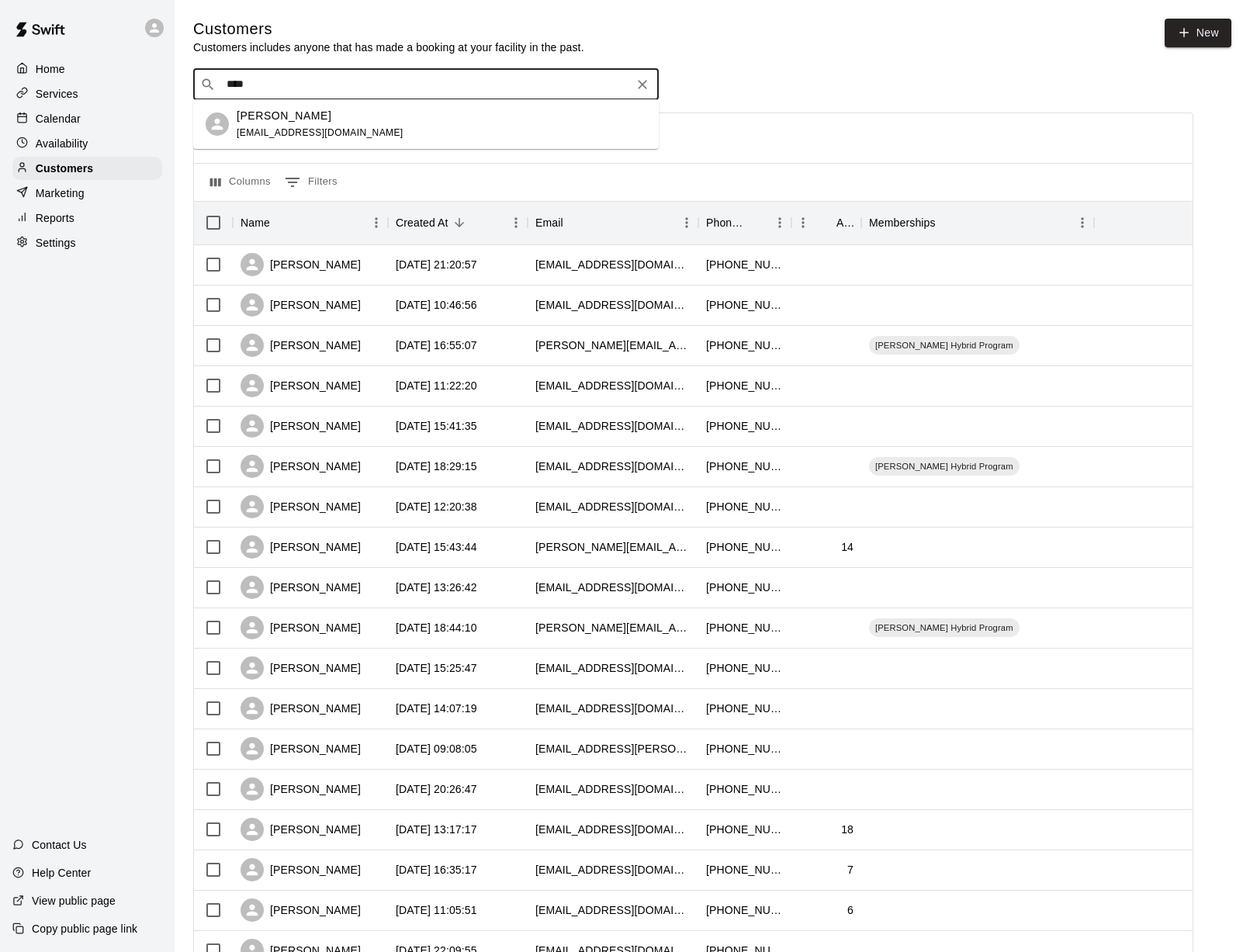
click at [241, 120] on p "[PERSON_NAME]" at bounding box center [284, 116] width 95 height 16
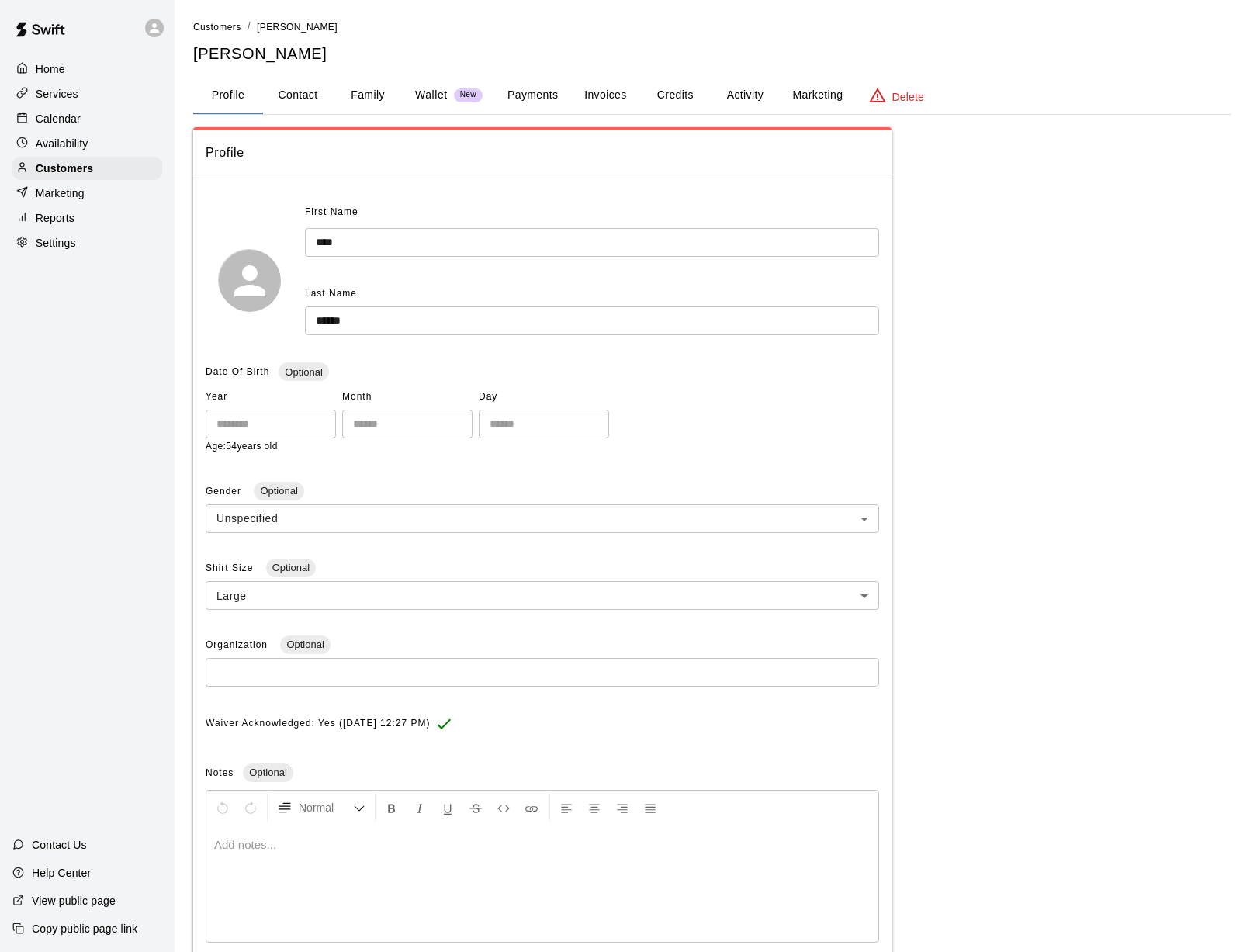
click at [743, 95] on button "Activity" at bounding box center [745, 96] width 70 height 38
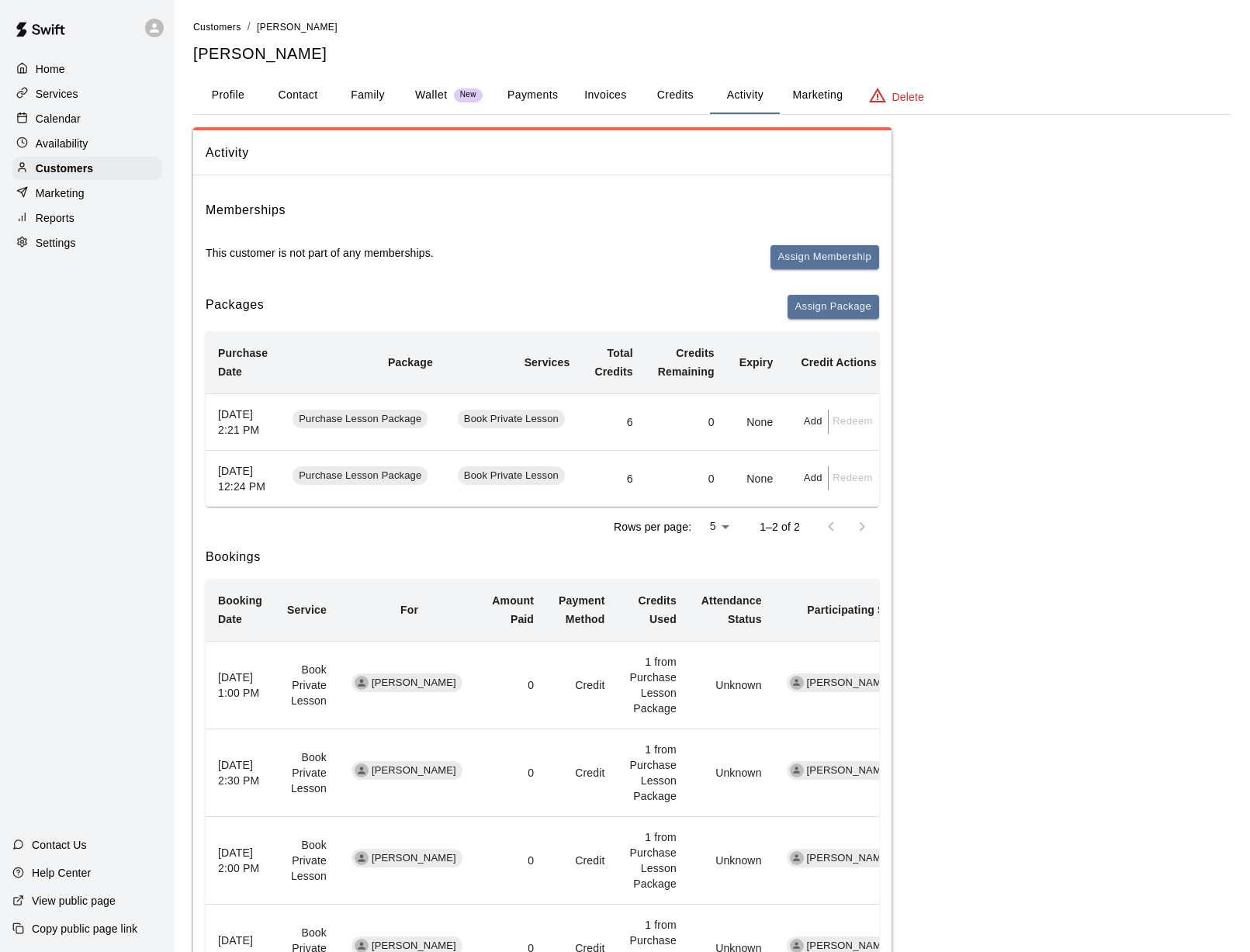
click at [804, 267] on span "Assign Membership" at bounding box center [825, 264] width 109 height 38
click at [804, 257] on button "Assign Membership" at bounding box center [825, 257] width 109 height 24
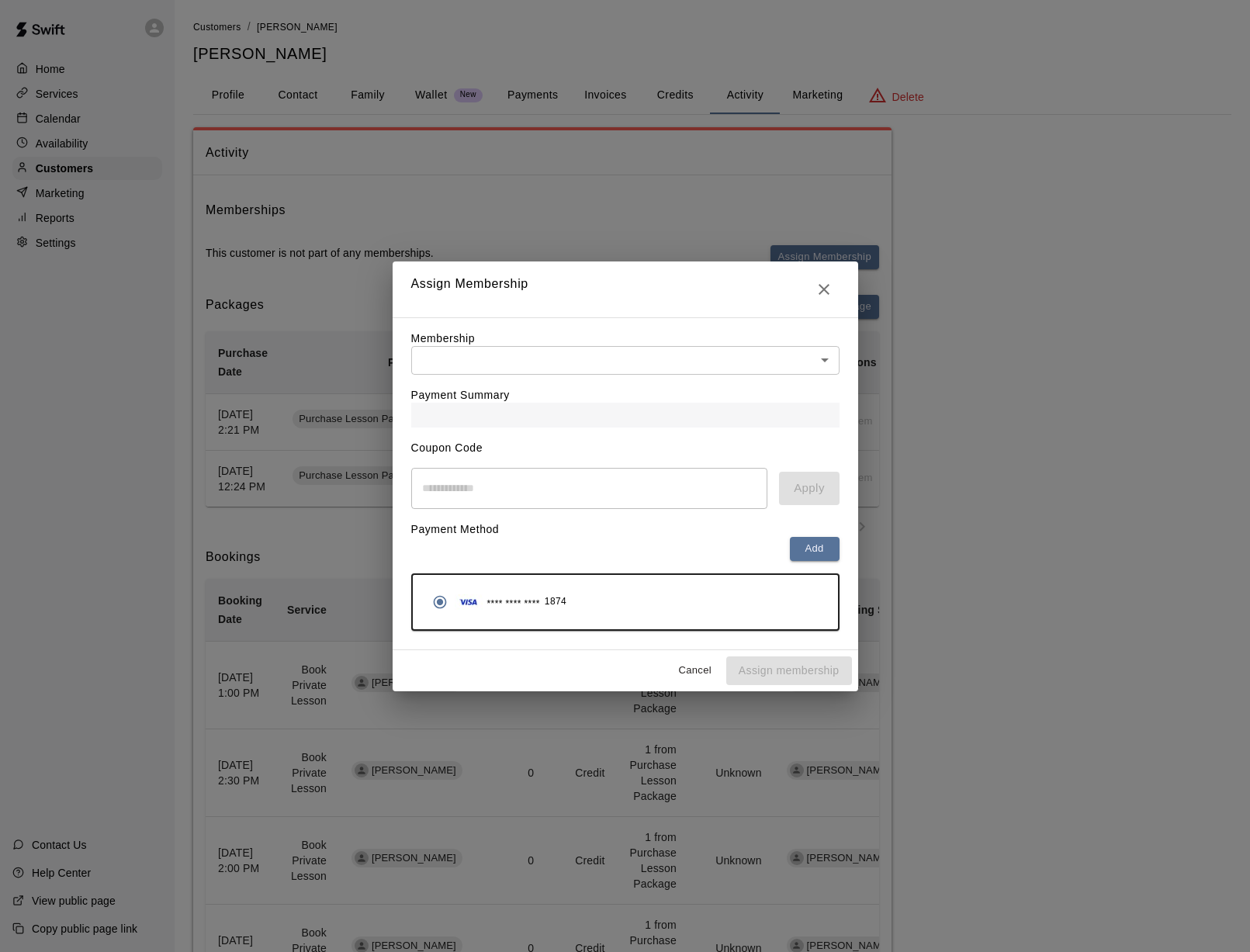
click at [642, 373] on body "Home Services Calendar Availability Customers Marketing Reports Settings Contac…" at bounding box center [625, 804] width 1250 height 1609
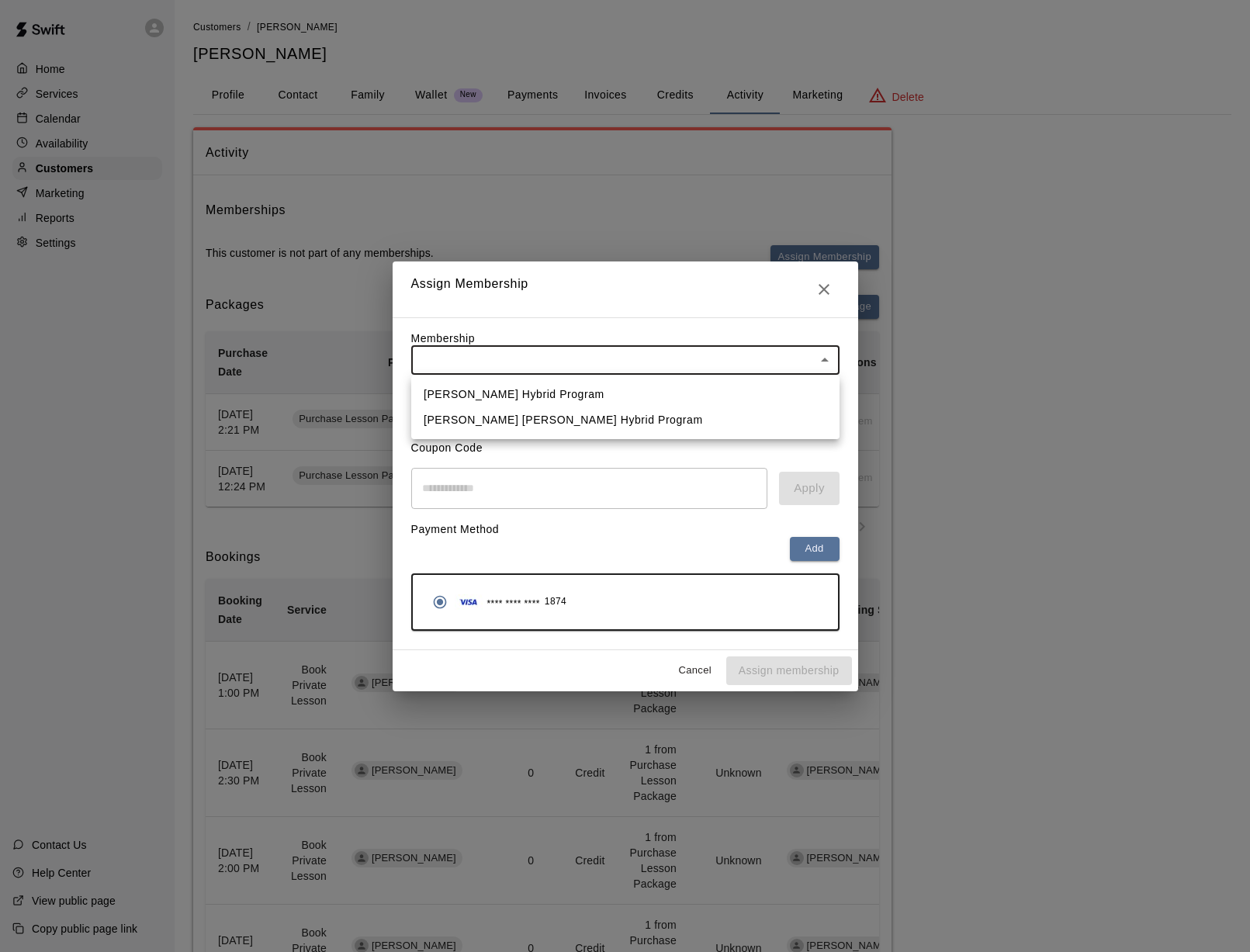
click at [825, 286] on div at bounding box center [625, 476] width 1250 height 952
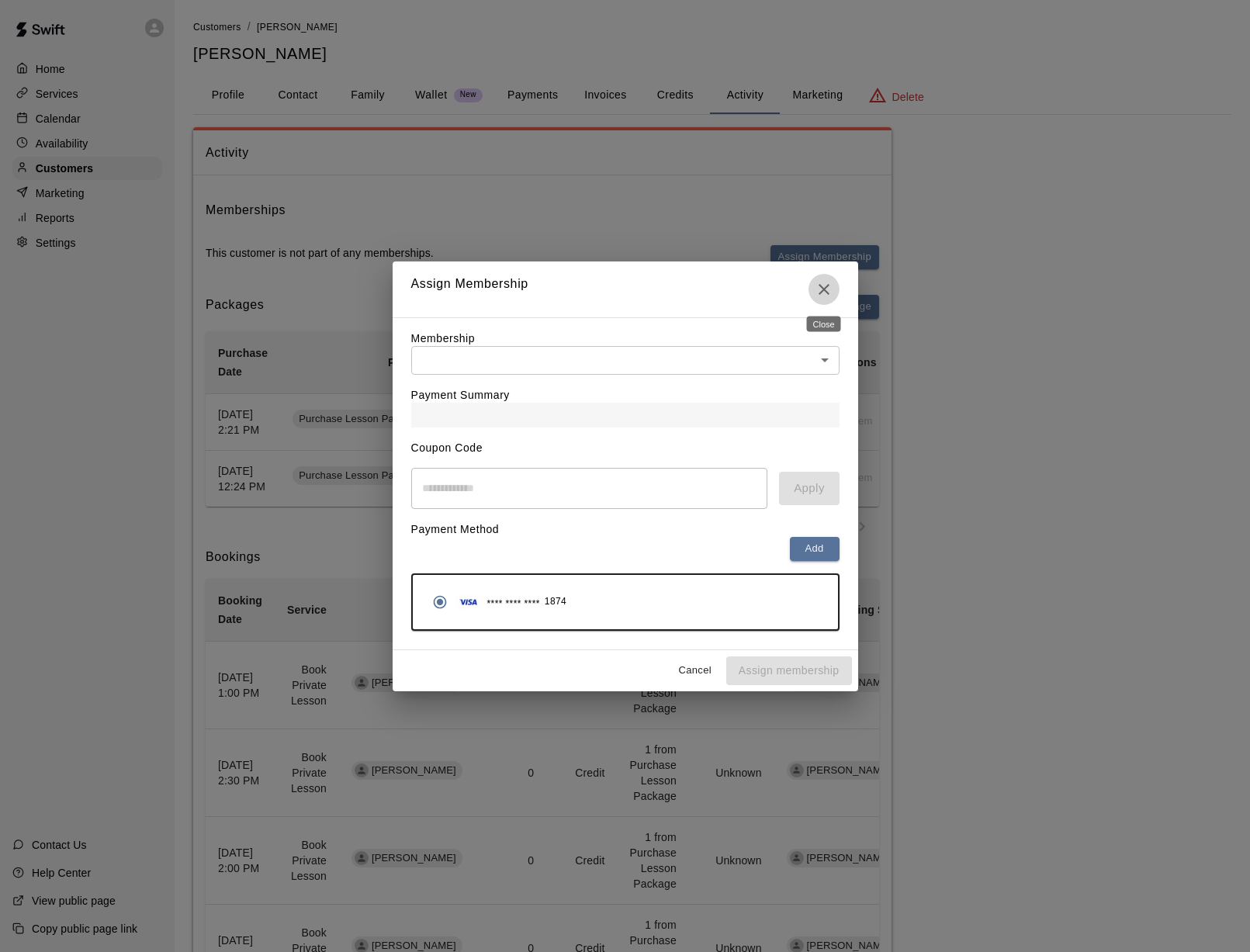
click at [825, 286] on icon "Close" at bounding box center [824, 289] width 19 height 19
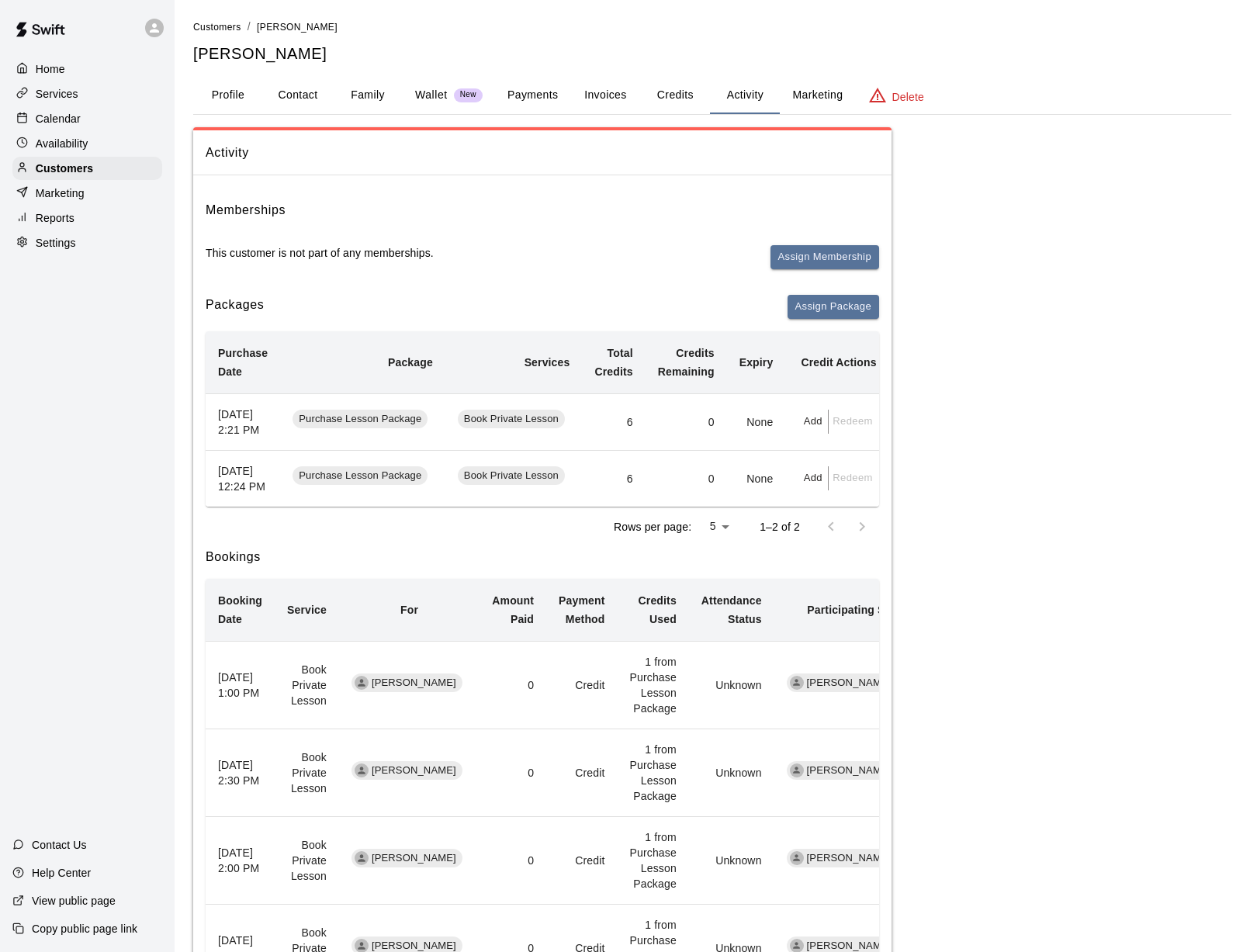
click at [50, 92] on p "Services" at bounding box center [57, 93] width 43 height 15
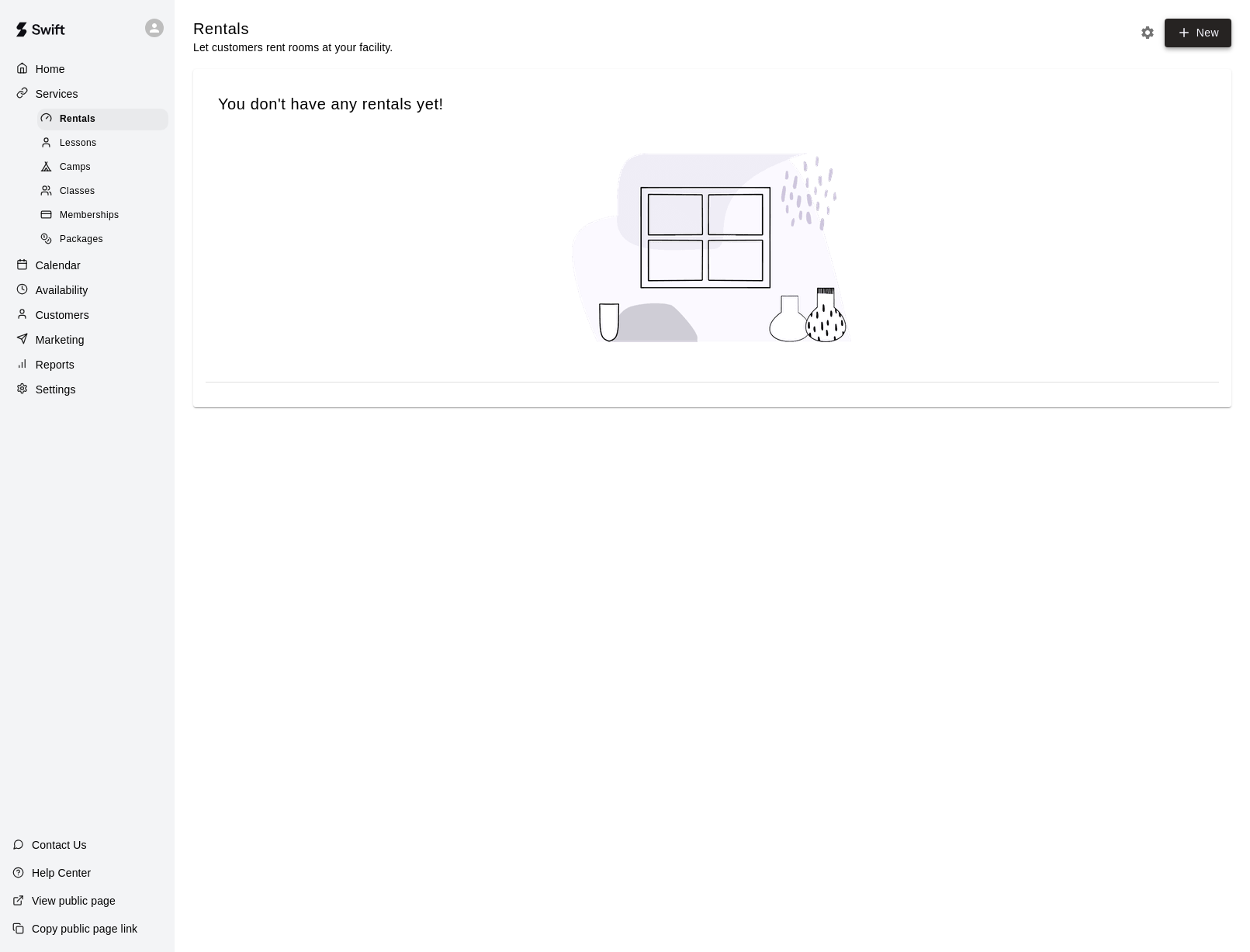
click at [916, 23] on link "New" at bounding box center [1198, 33] width 66 height 29
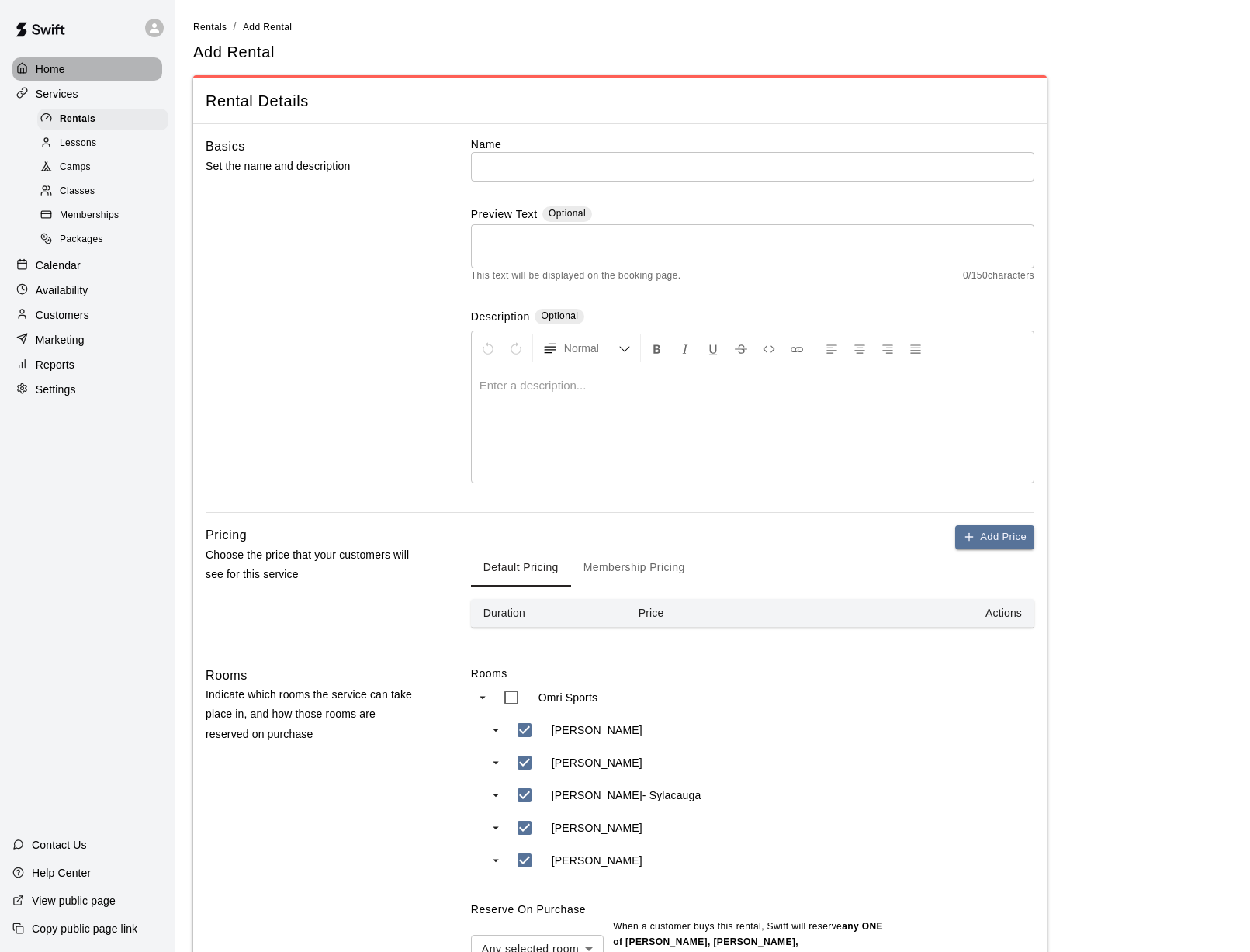
click at [53, 72] on p "Home" at bounding box center [50, 68] width 30 height 15
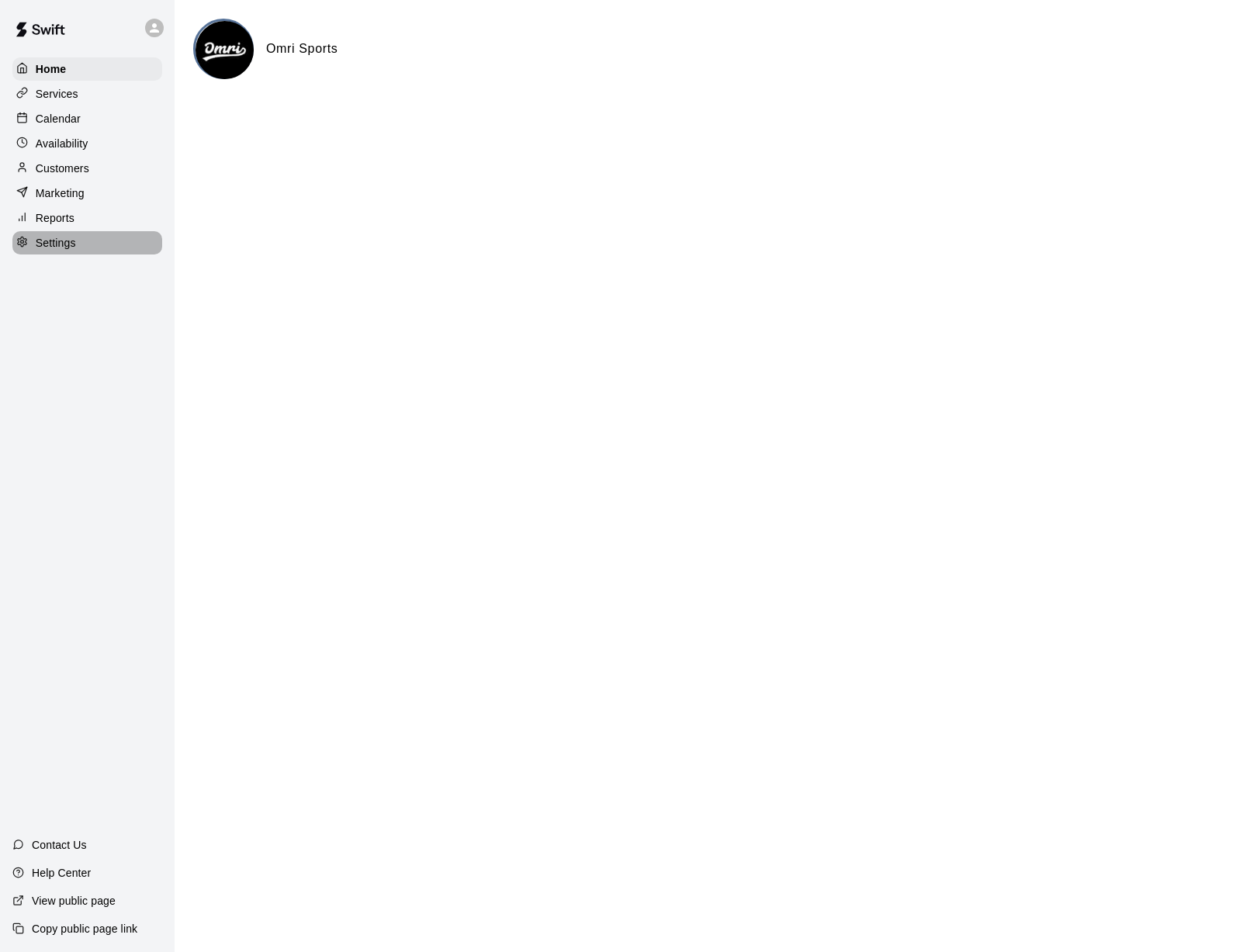
click at [60, 241] on p "Settings" at bounding box center [56, 242] width 40 height 15
select select "**"
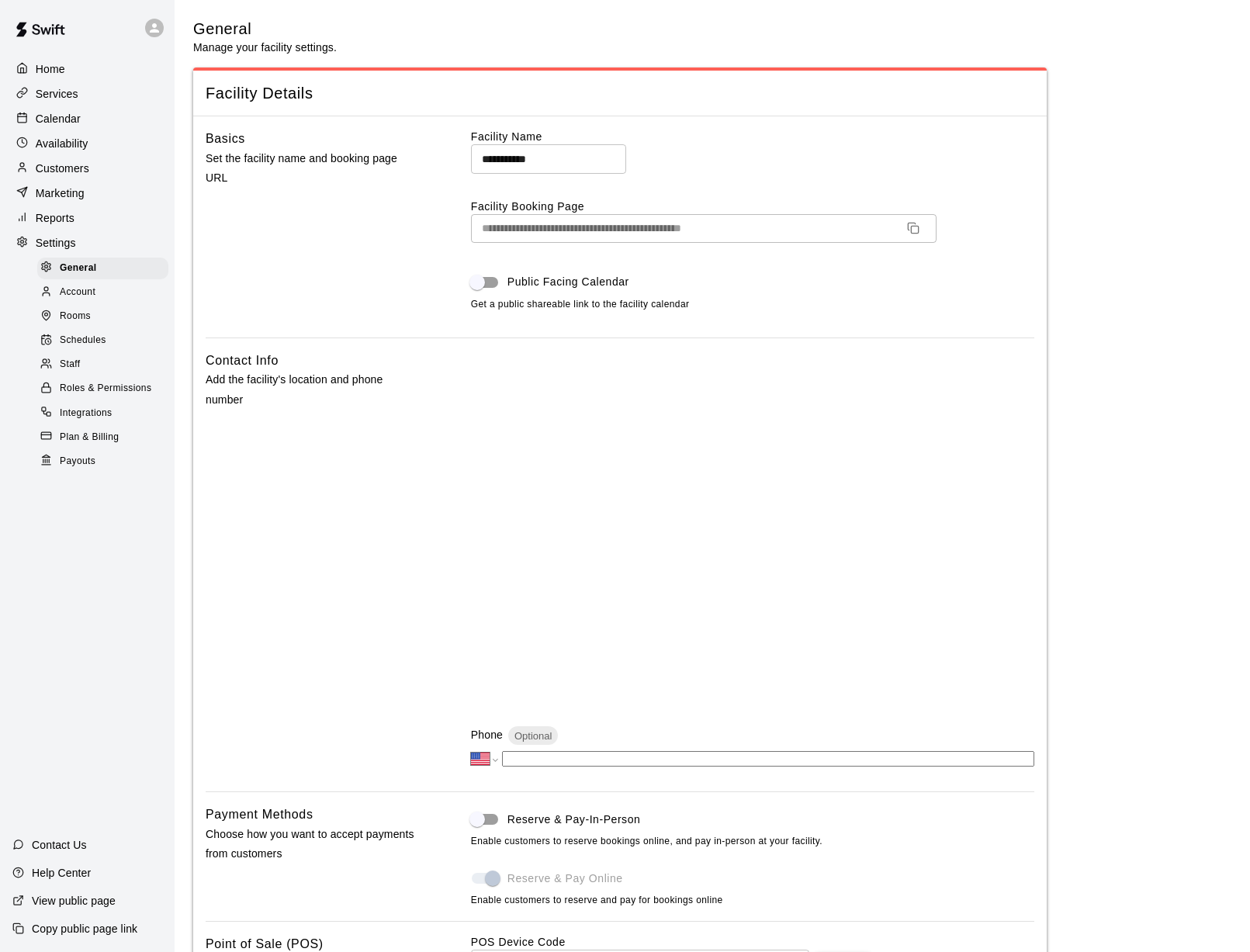
click at [77, 290] on span "Account" at bounding box center [78, 292] width 36 height 15
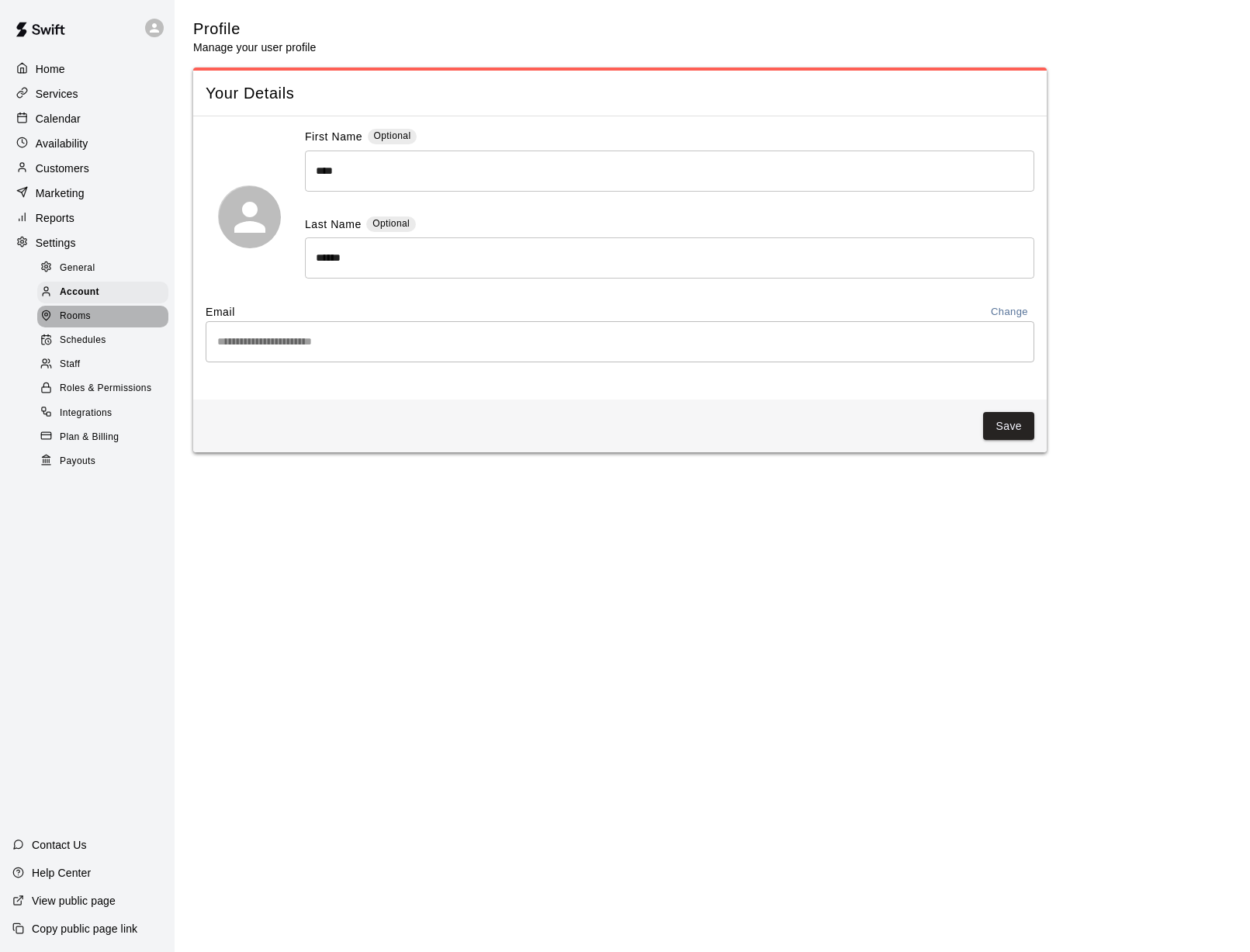
click at [94, 315] on div "Rooms" at bounding box center [103, 317] width 131 height 22
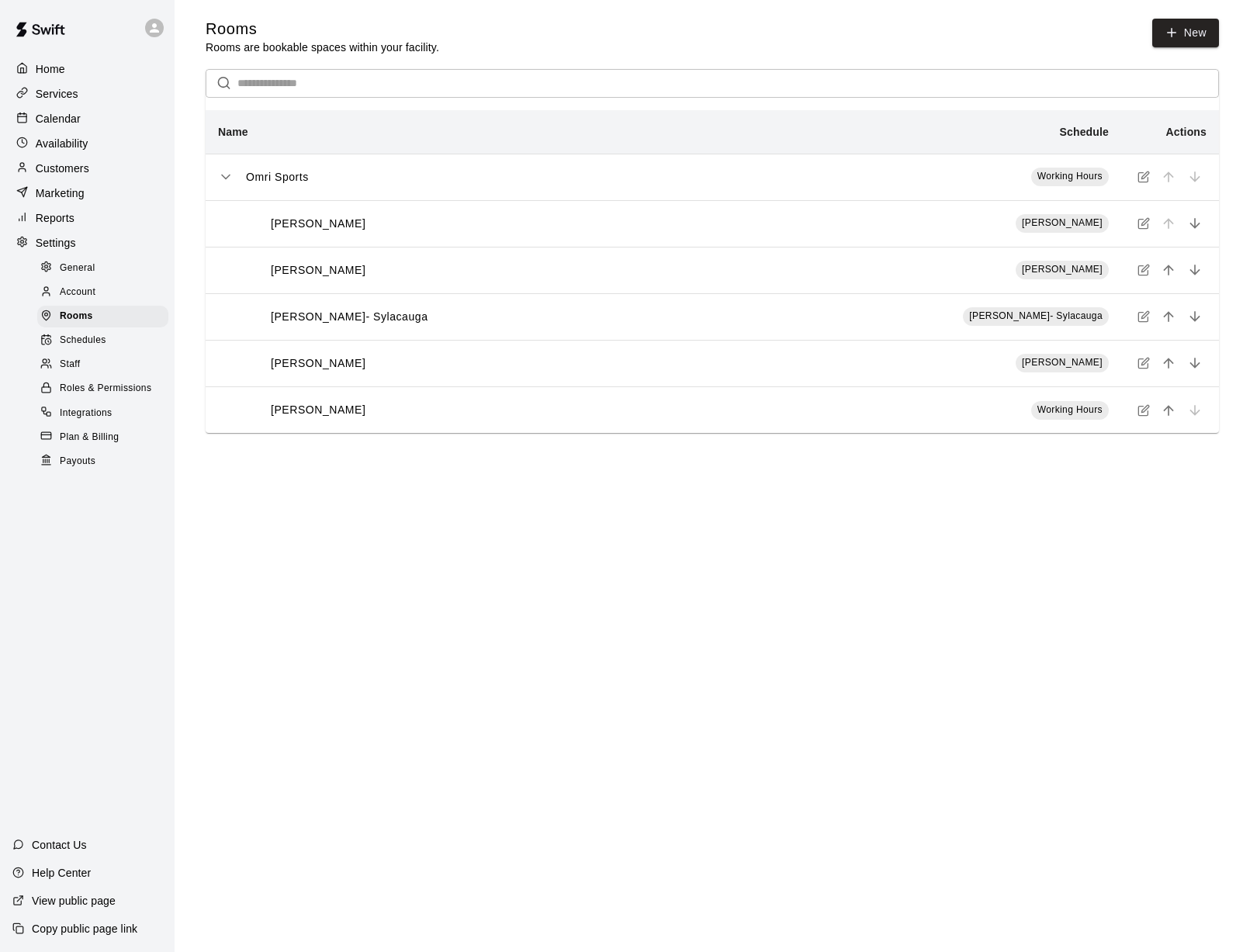
click at [95, 345] on div "Schedules" at bounding box center [103, 341] width 131 height 22
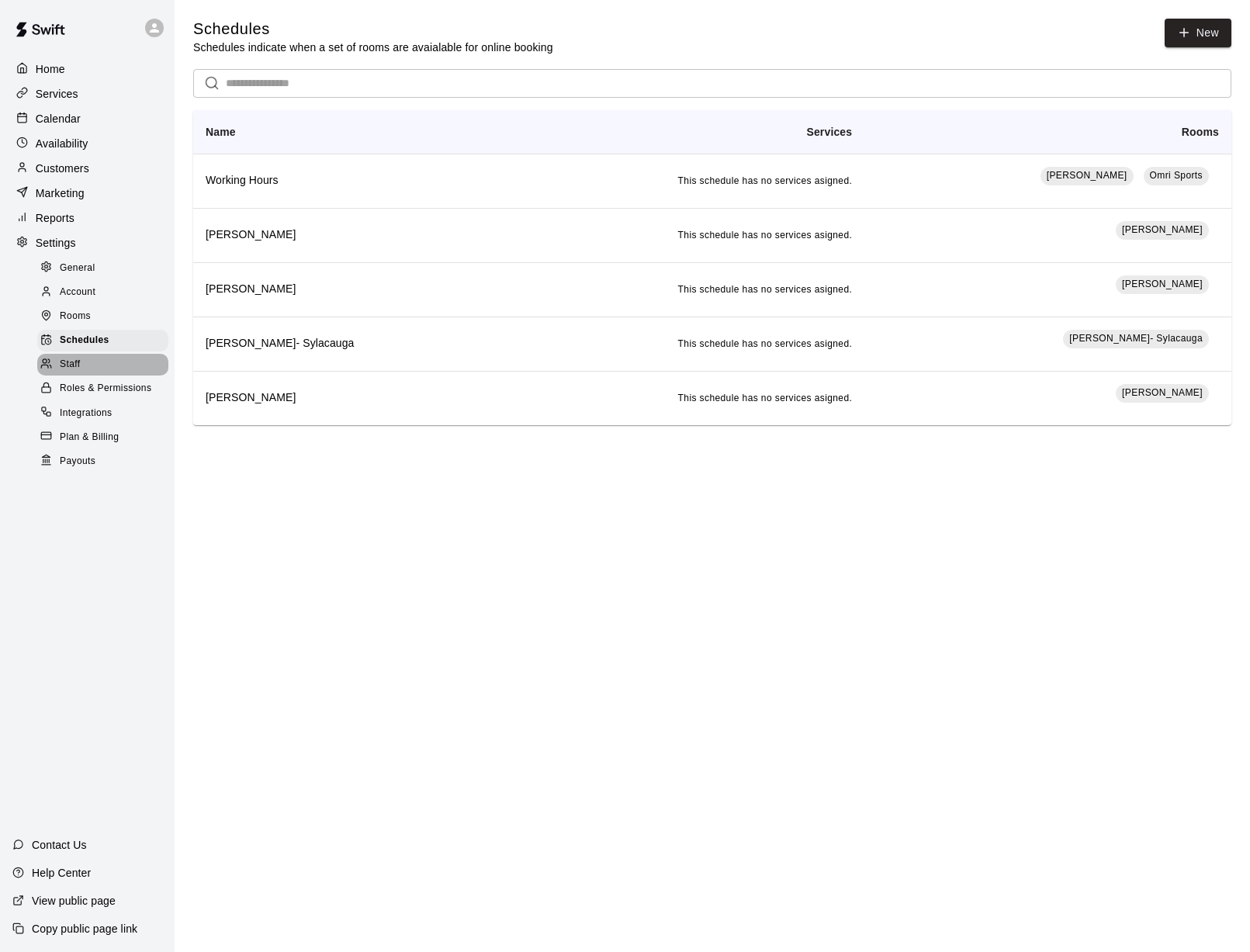
click at [95, 354] on div "Staff" at bounding box center [103, 364] width 131 height 22
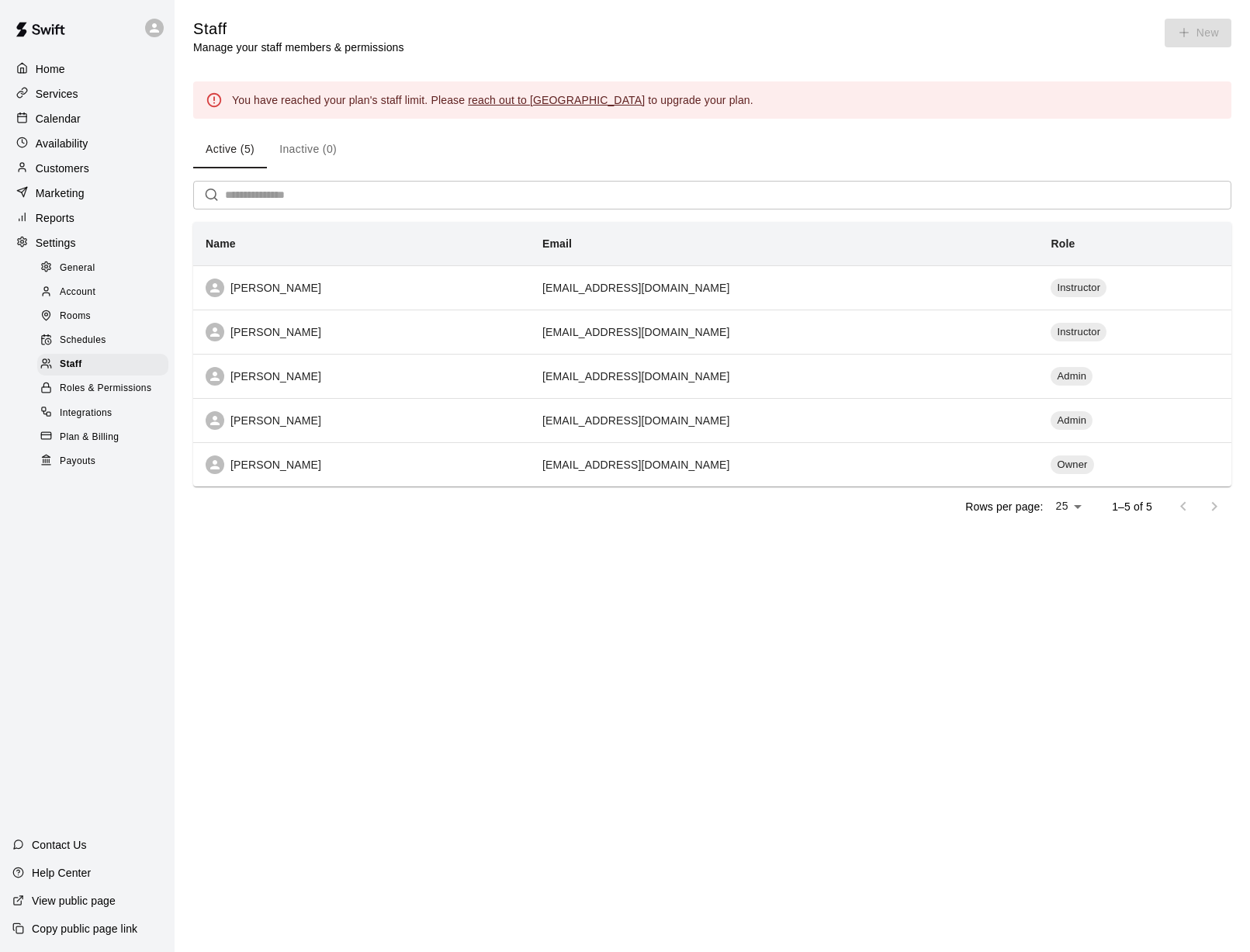
click at [101, 389] on span "Roles & Permissions" at bounding box center [106, 389] width 92 height 15
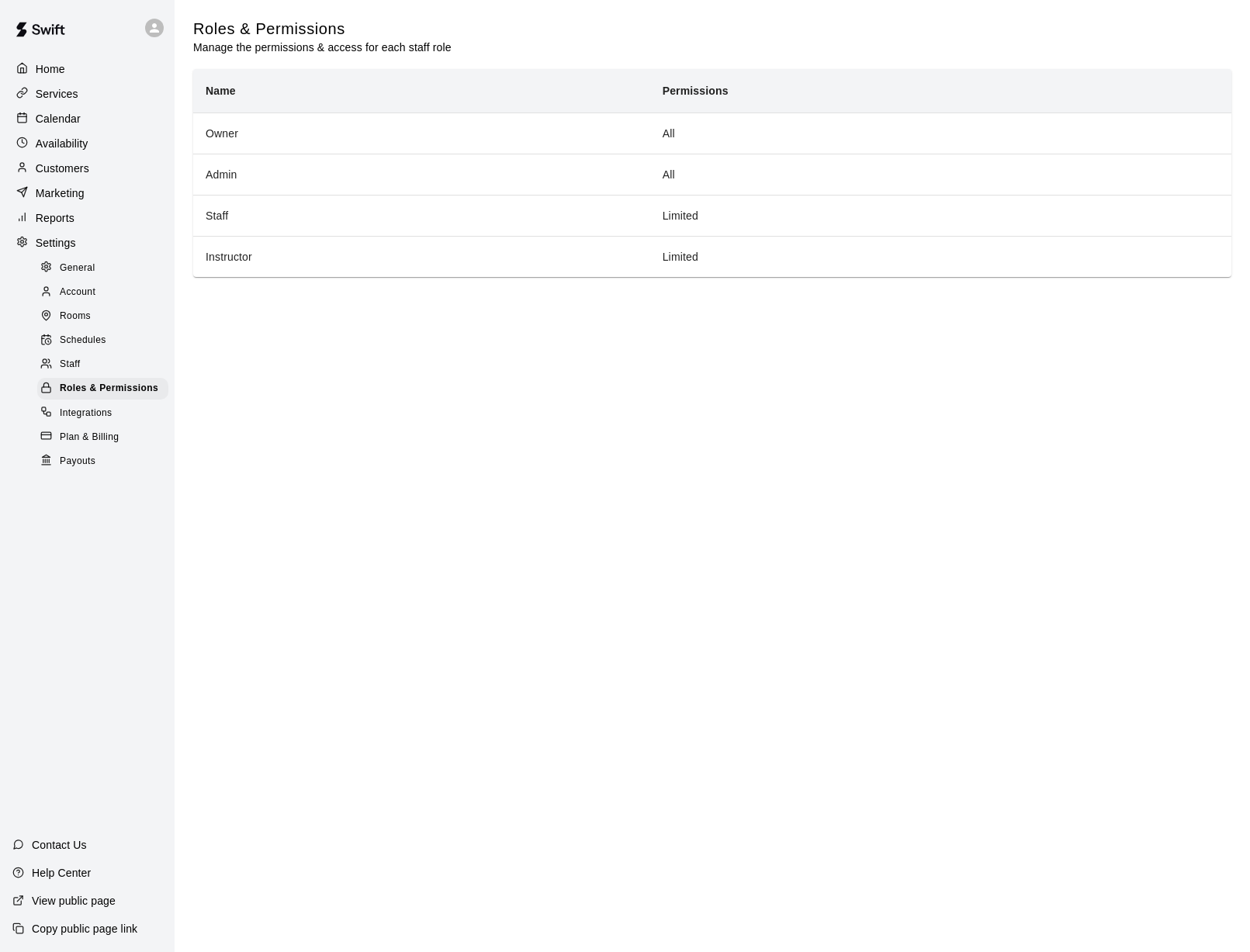
click at [112, 412] on span "Integrations" at bounding box center [86, 413] width 53 height 15
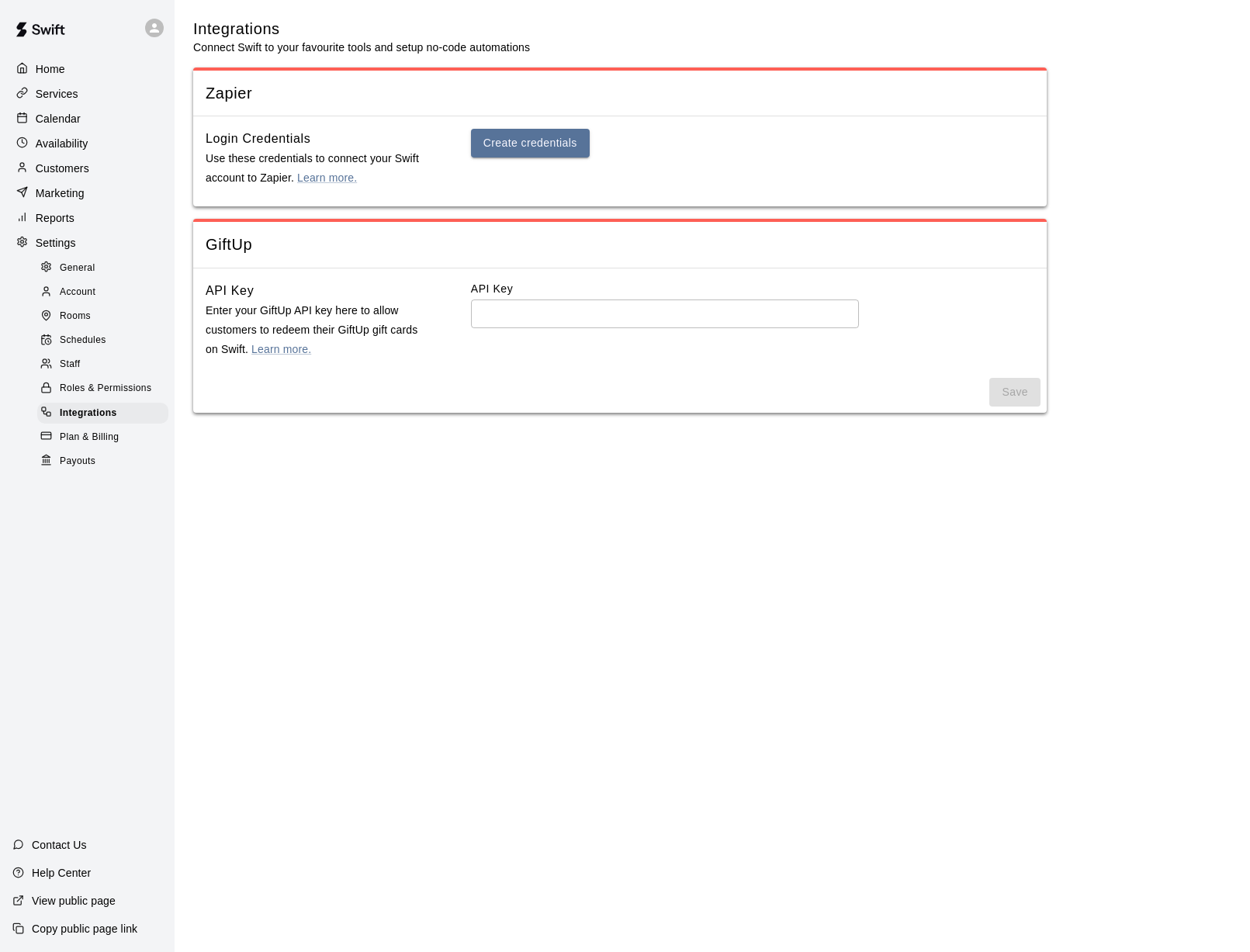
click at [120, 432] on div "Plan & Billing" at bounding box center [103, 438] width 131 height 22
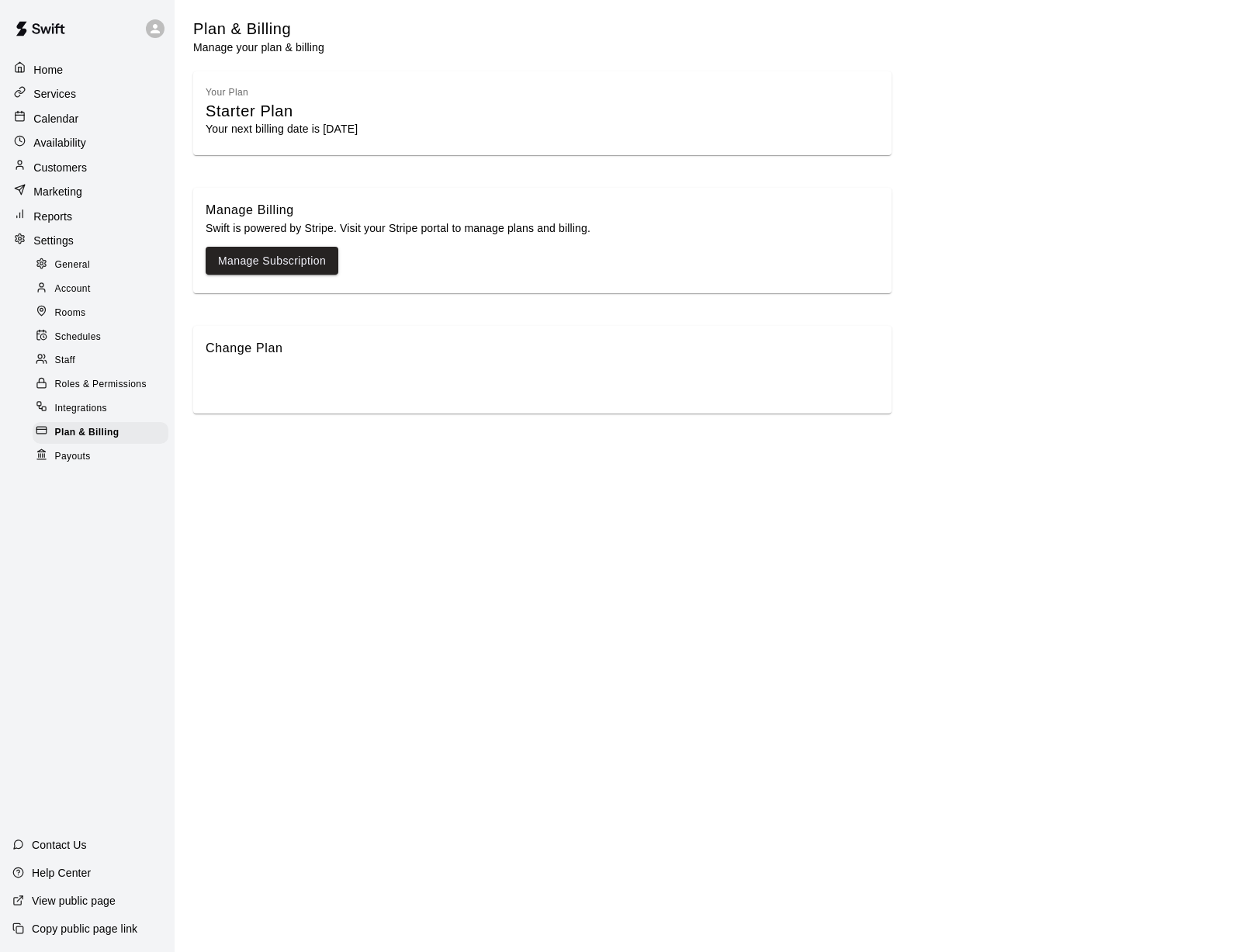
click at [90, 461] on span "Payouts" at bounding box center [73, 457] width 36 height 15
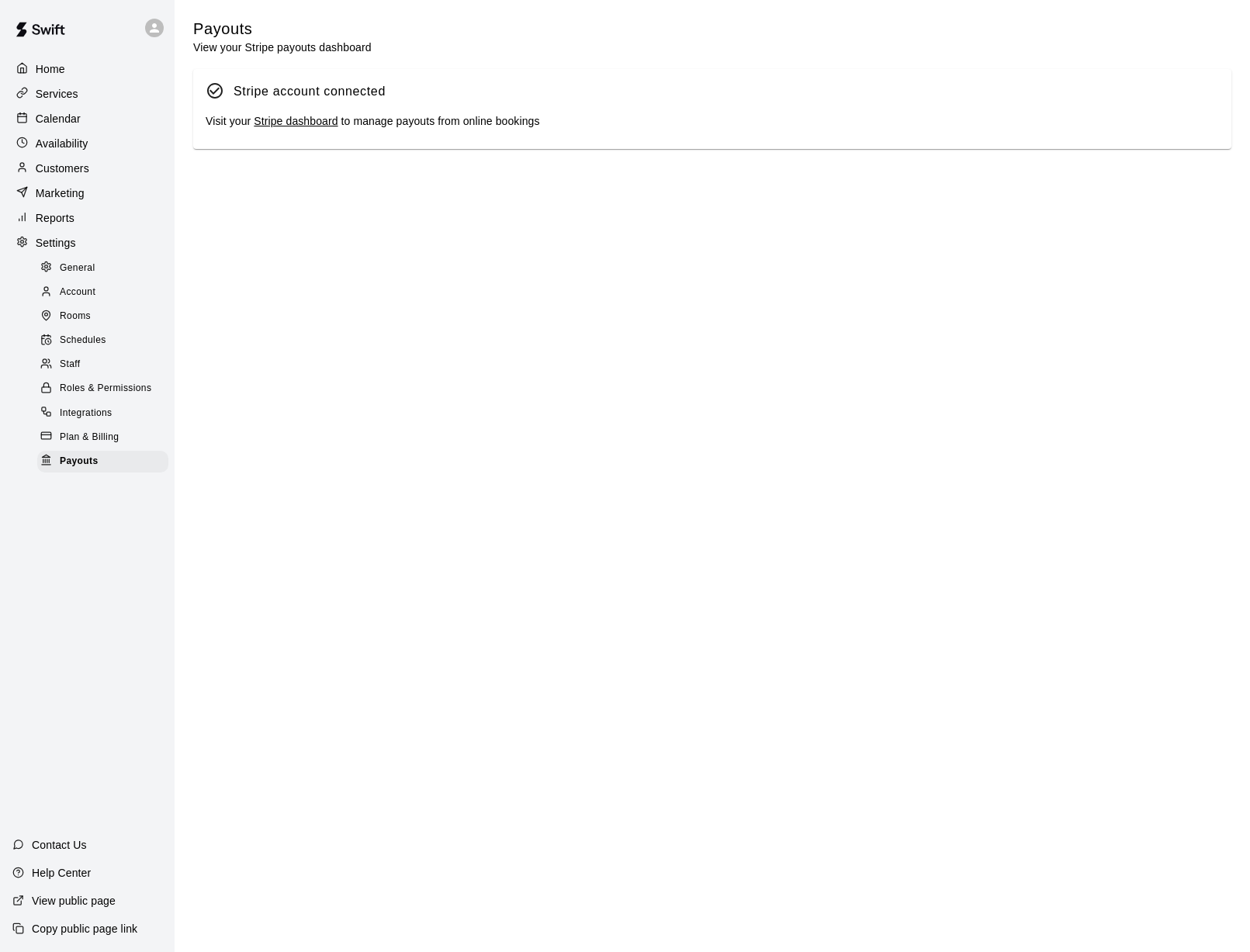
click at [65, 70] on p "Home" at bounding box center [50, 68] width 30 height 15
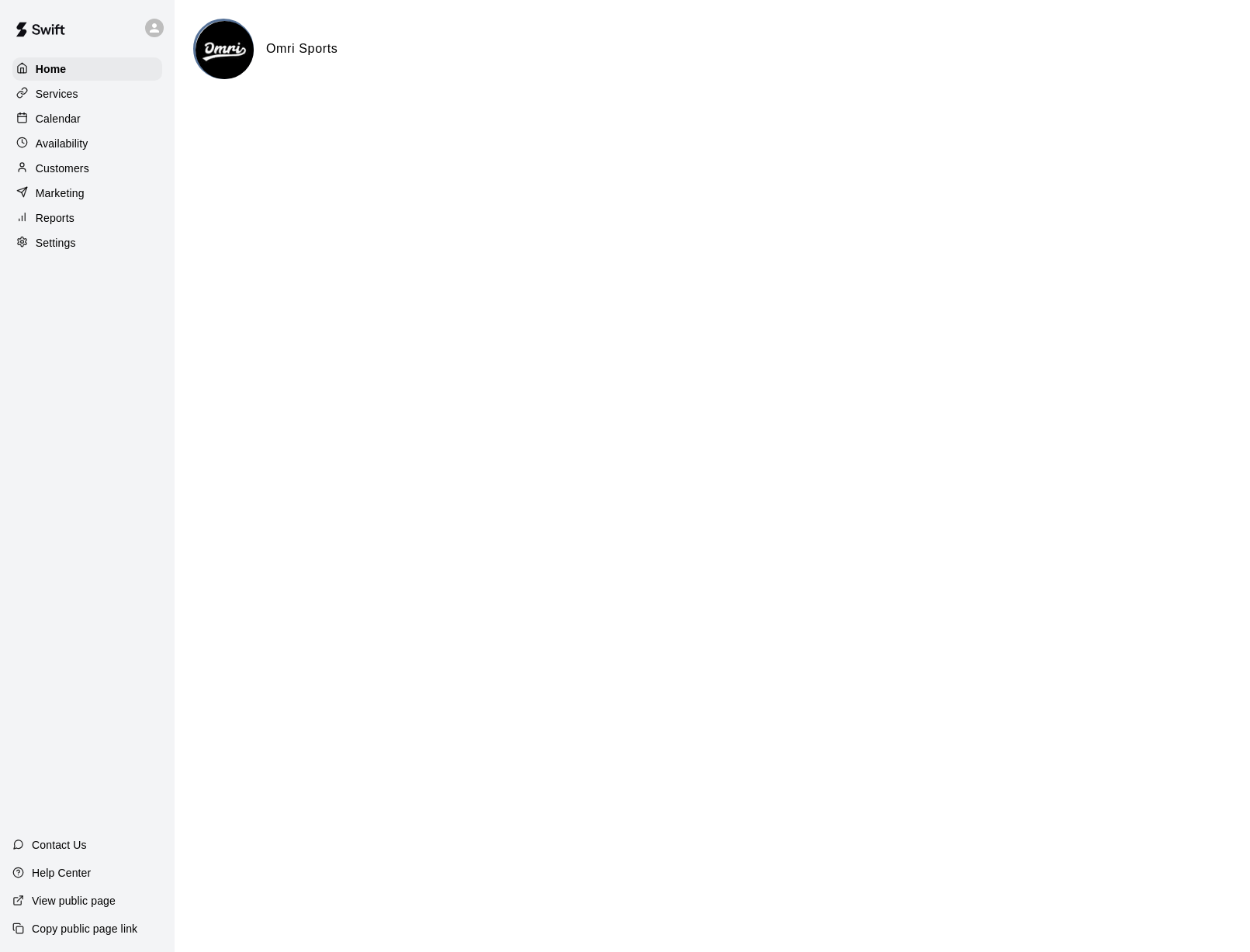
click at [57, 112] on p "Calendar" at bounding box center [58, 118] width 45 height 15
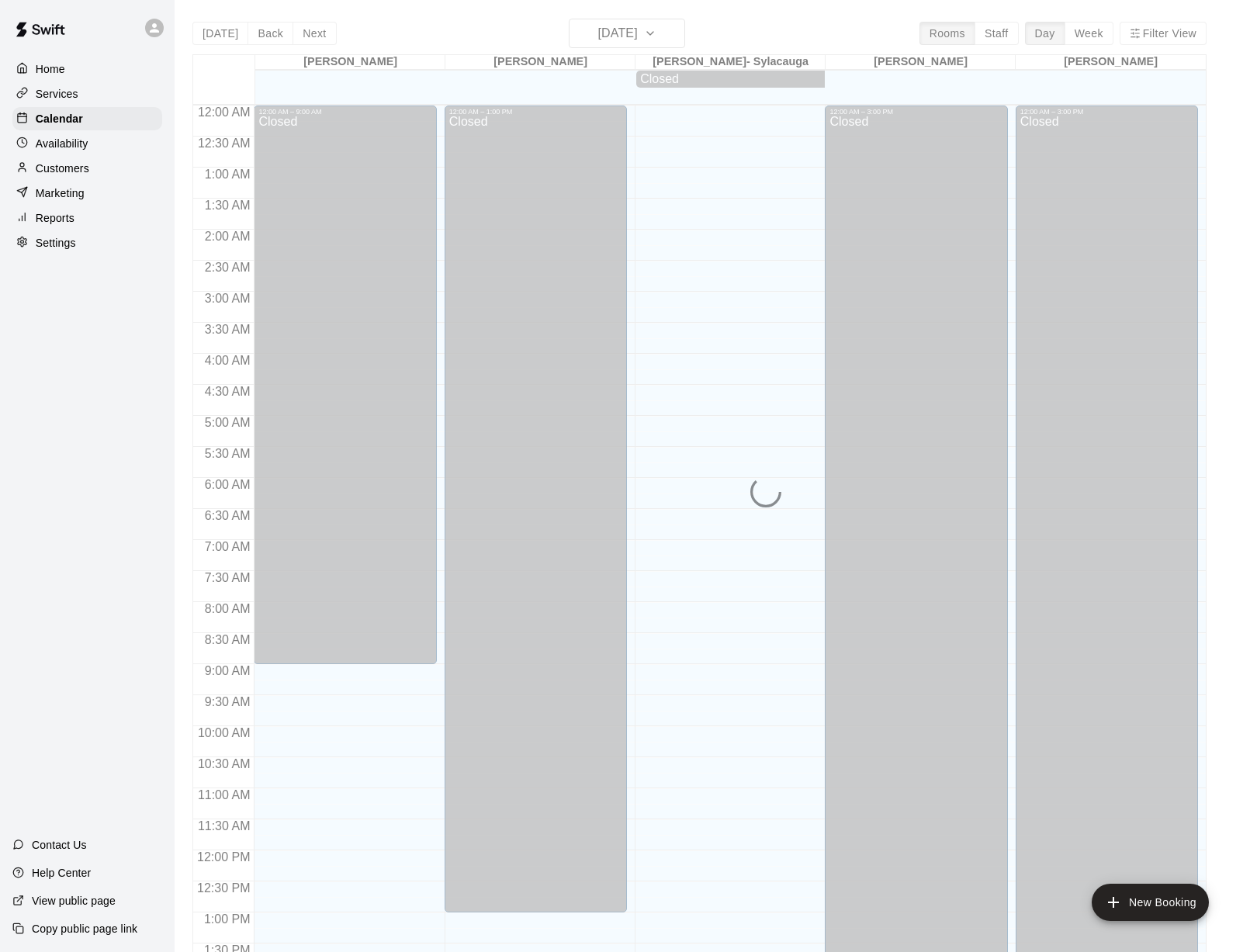
scroll to position [577, 0]
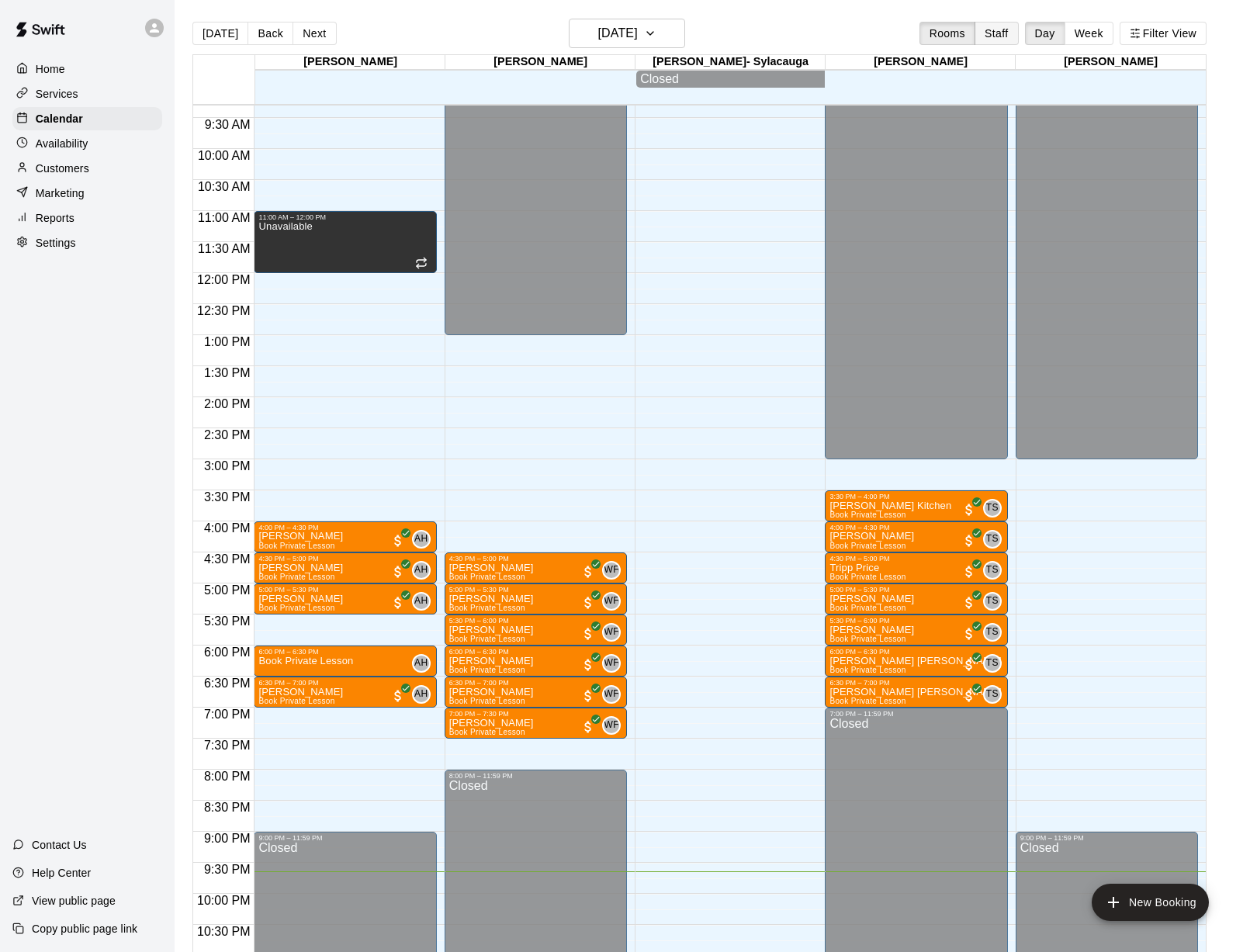
click at [916, 34] on button "Staff" at bounding box center [996, 33] width 44 height 23
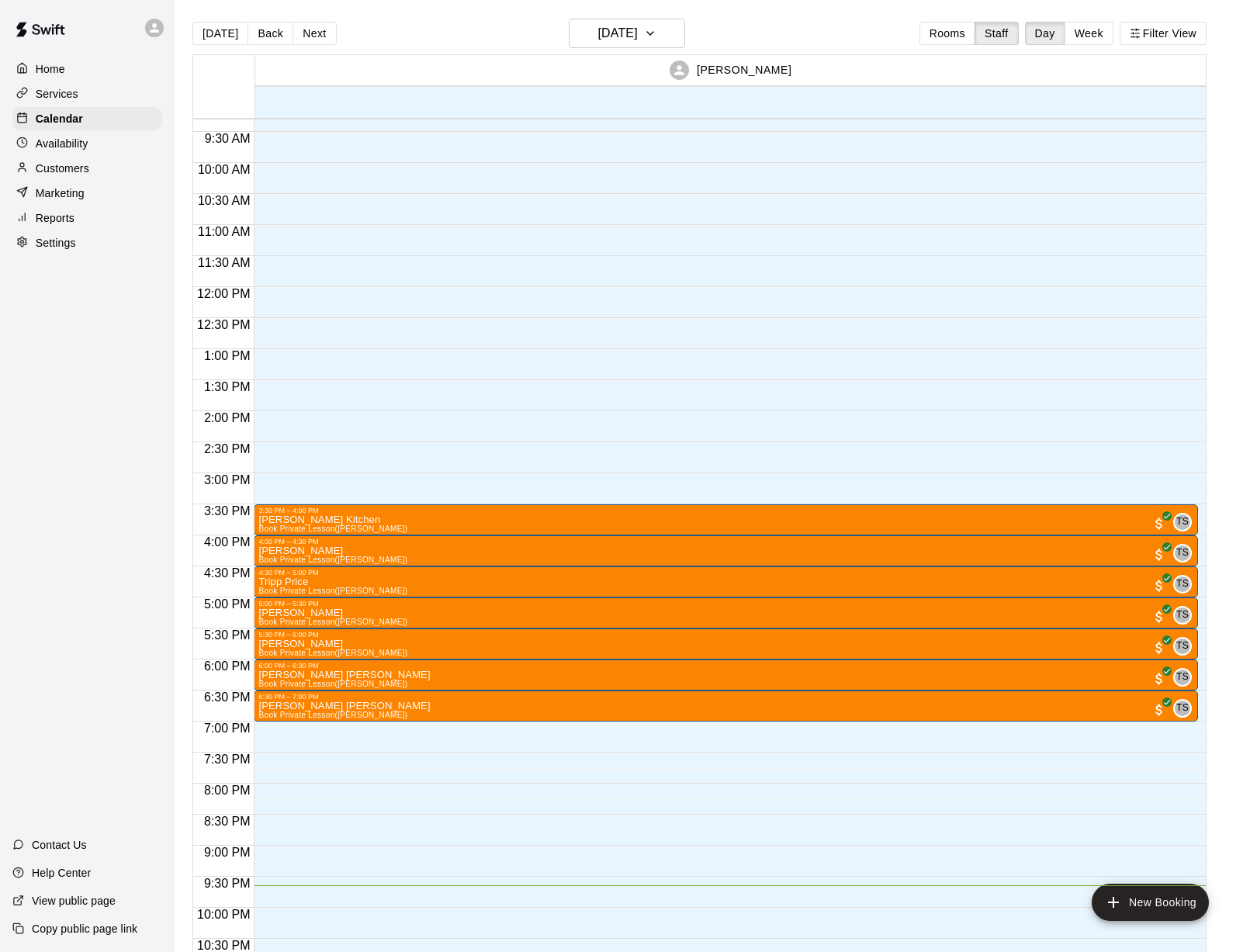
click at [756, 77] on p "[PERSON_NAME]" at bounding box center [745, 70] width 95 height 16
click at [916, 43] on button "Rooms" at bounding box center [948, 33] width 56 height 23
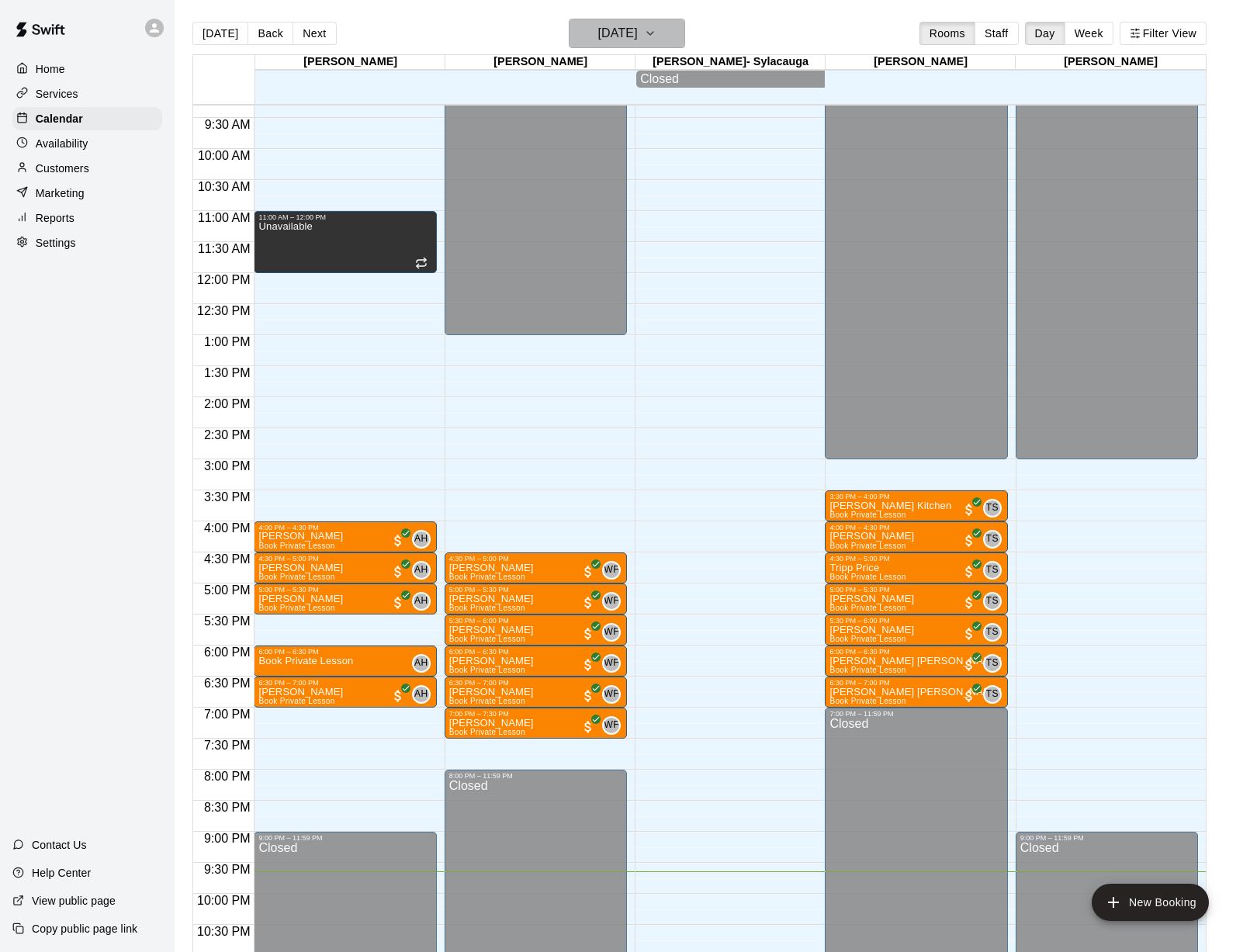
click at [599, 26] on h6 "[DATE]" at bounding box center [618, 33] width 39 height 22
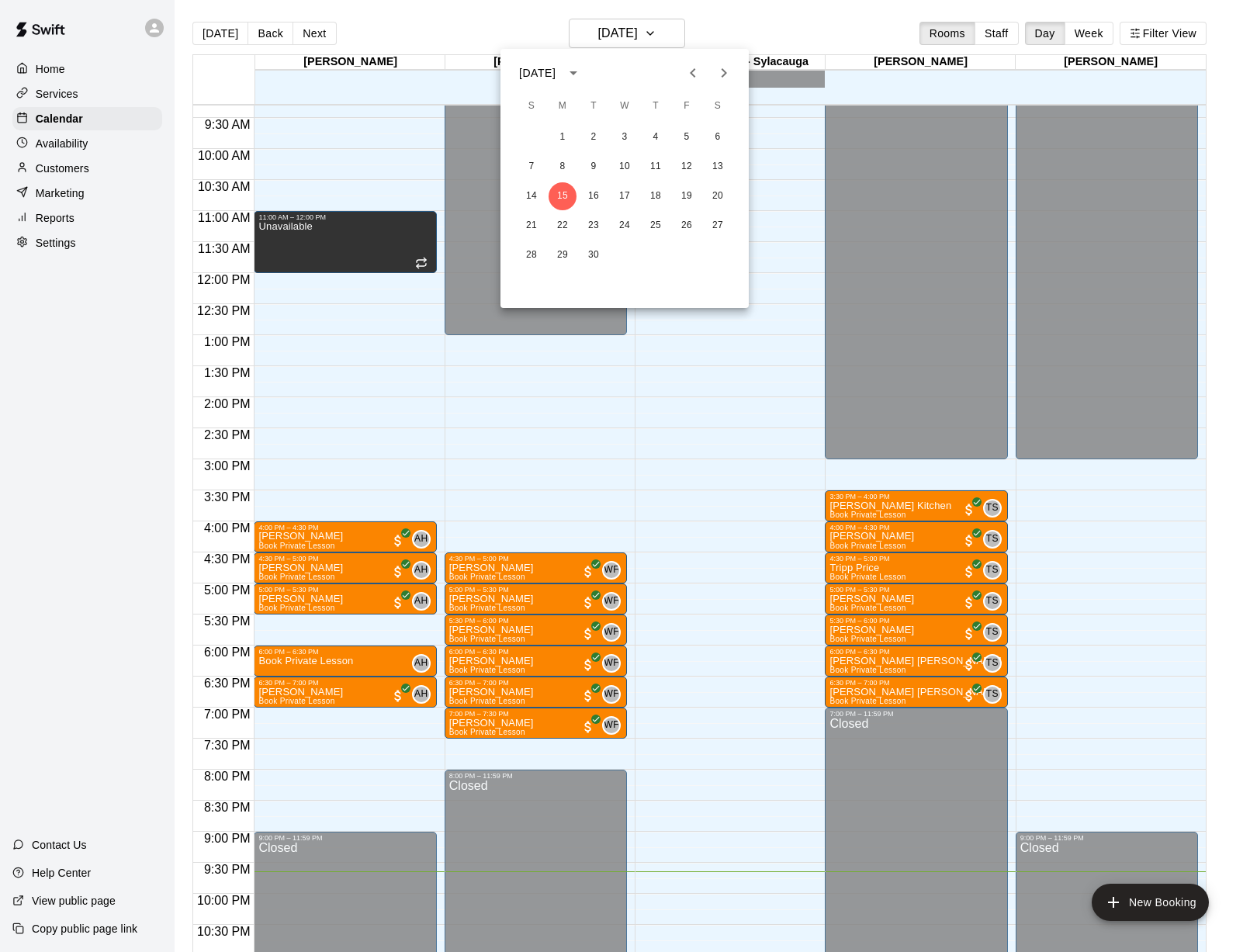
click at [587, 64] on div "[DATE]" at bounding box center [553, 73] width 67 height 26
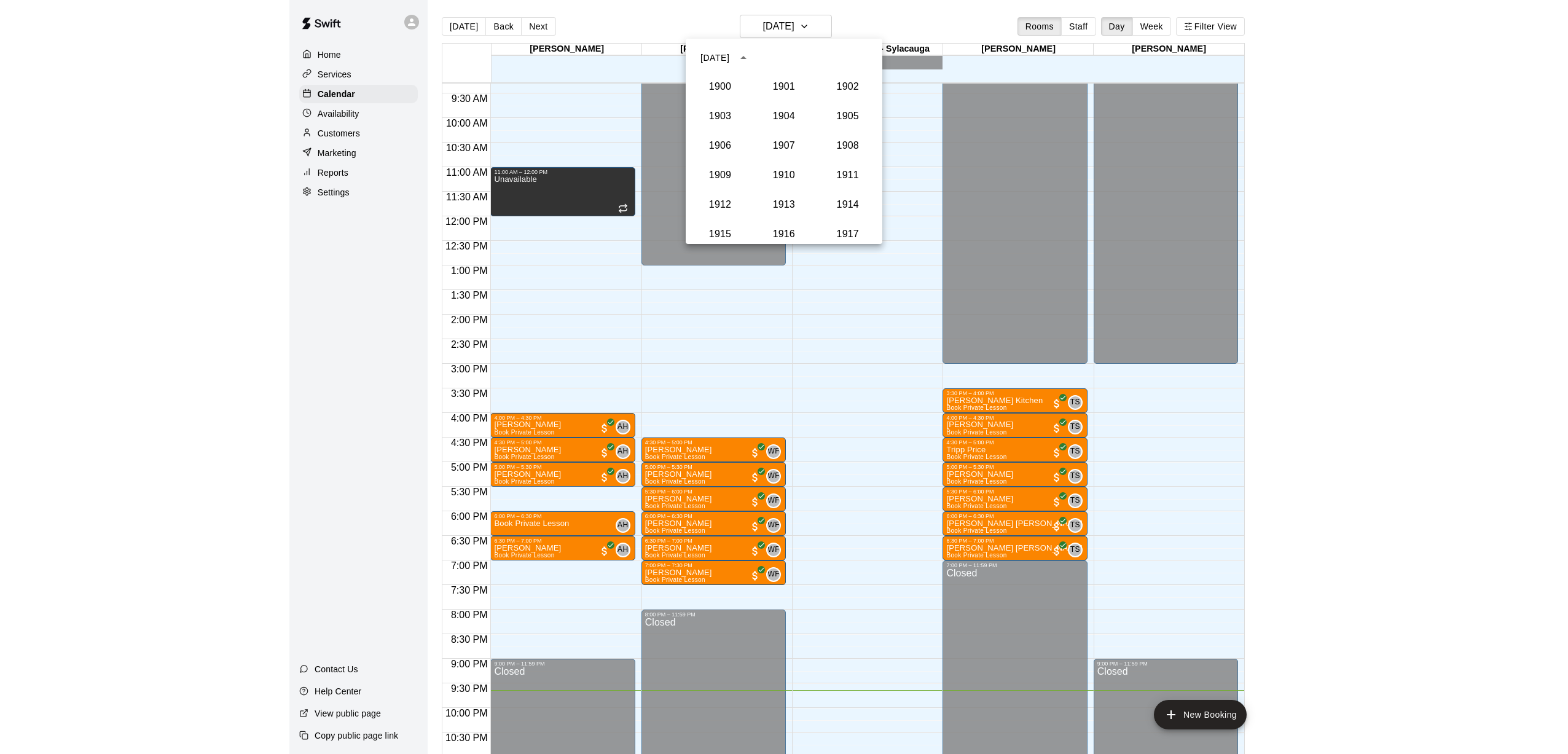
scroll to position [1138, 0]
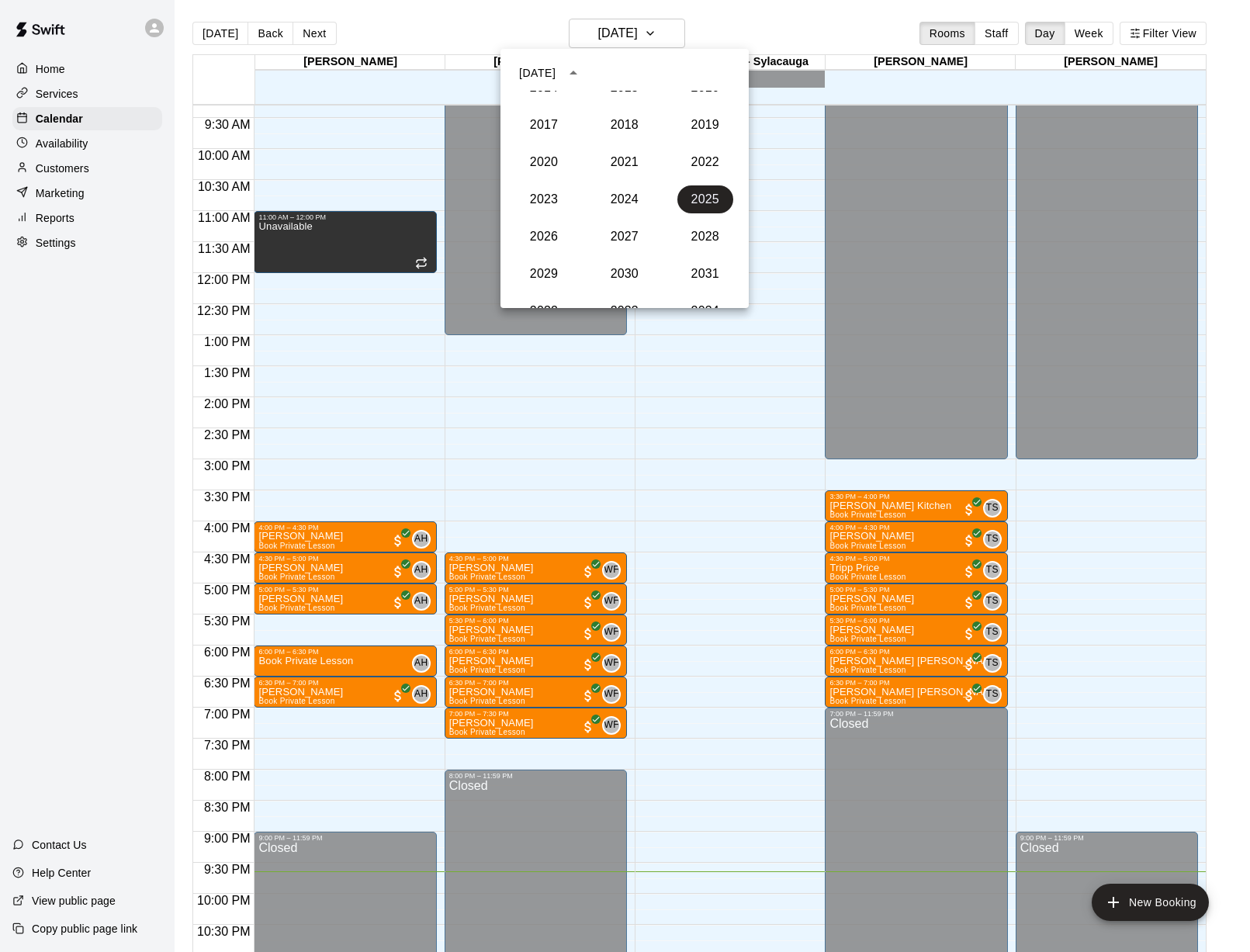
click at [587, 74] on button "year view is open, switch to calendar view" at bounding box center [573, 73] width 26 height 26
click at [685, 72] on icon "Previous month" at bounding box center [693, 73] width 19 height 19
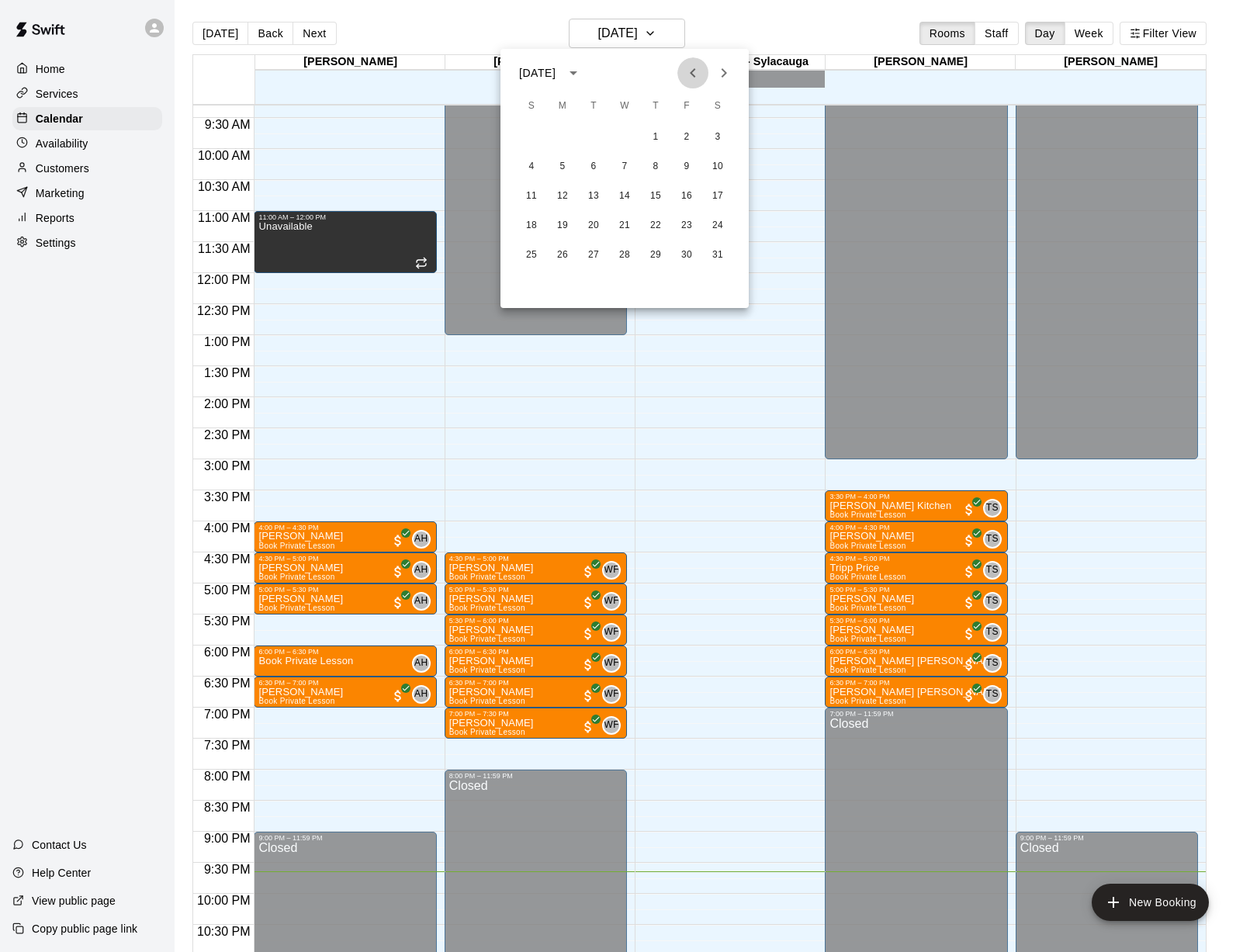
click at [685, 72] on icon "Previous month" at bounding box center [693, 73] width 19 height 19
click at [729, 72] on icon "Next month" at bounding box center [724, 73] width 19 height 19
click at [537, 141] on button "1" at bounding box center [531, 137] width 28 height 28
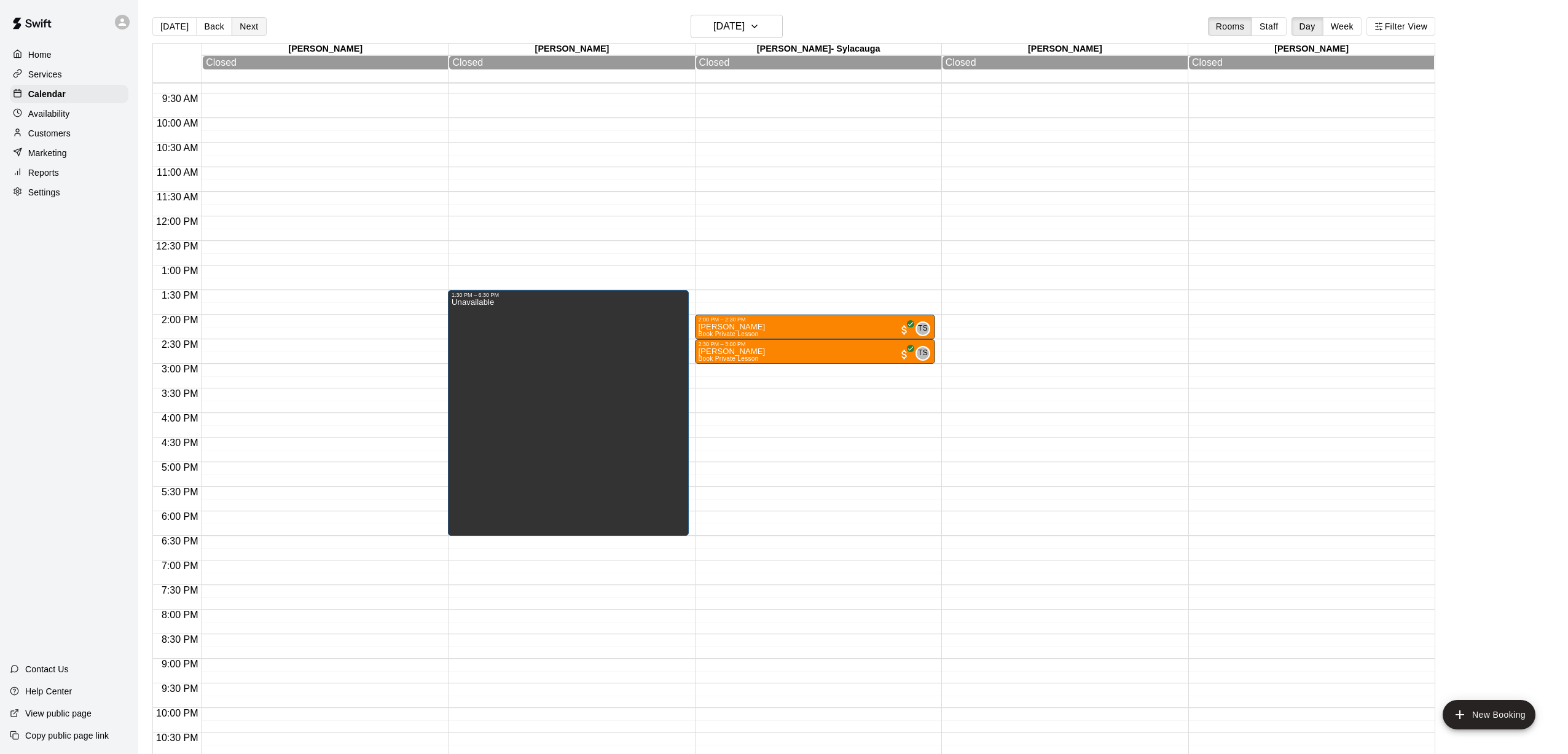
click at [240, 29] on button "Next" at bounding box center [249, 26] width 34 height 18
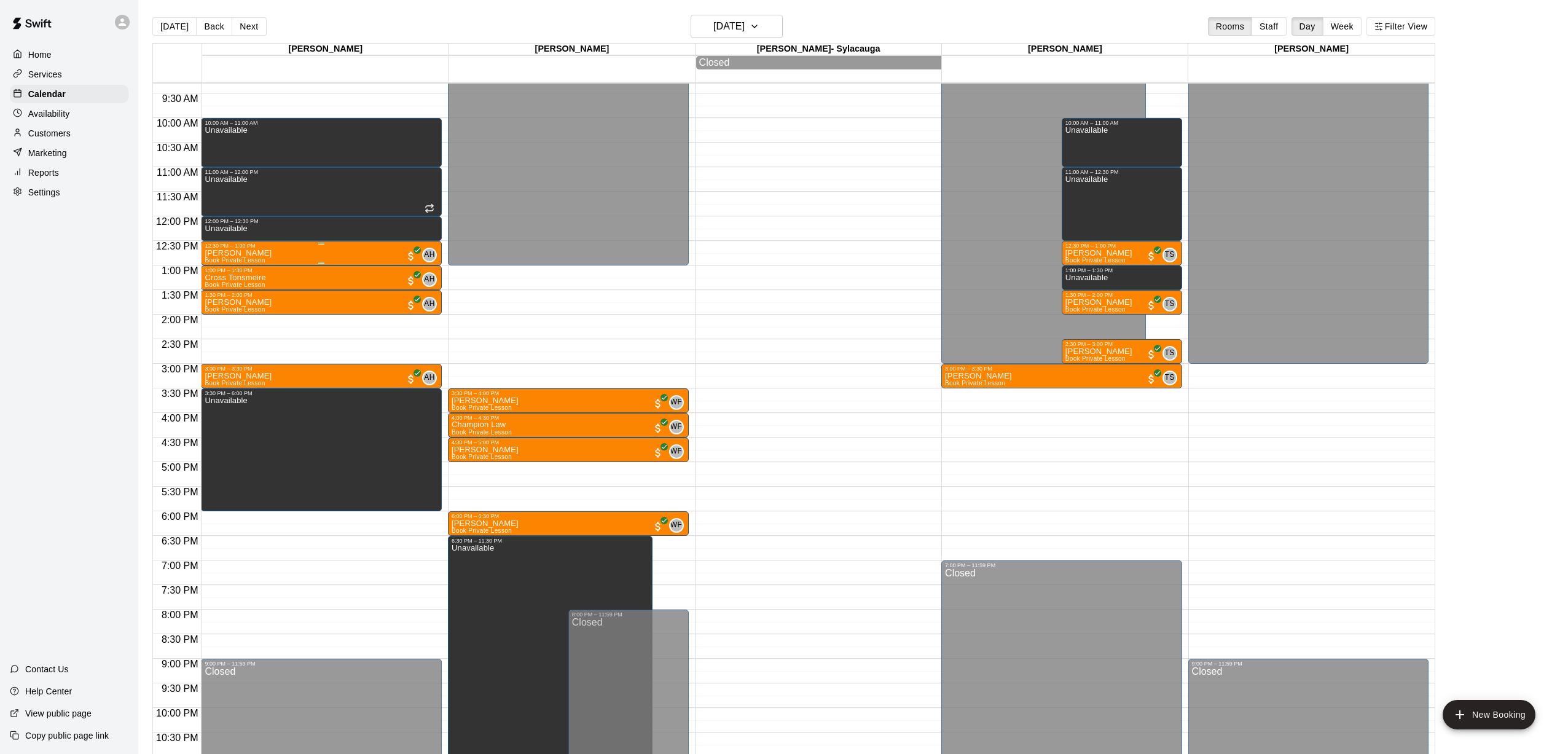
click at [241, 258] on span "Book Private Lesson" at bounding box center [234, 261] width 60 height 7
click at [218, 271] on icon "edit" at bounding box center [217, 271] width 11 height 11
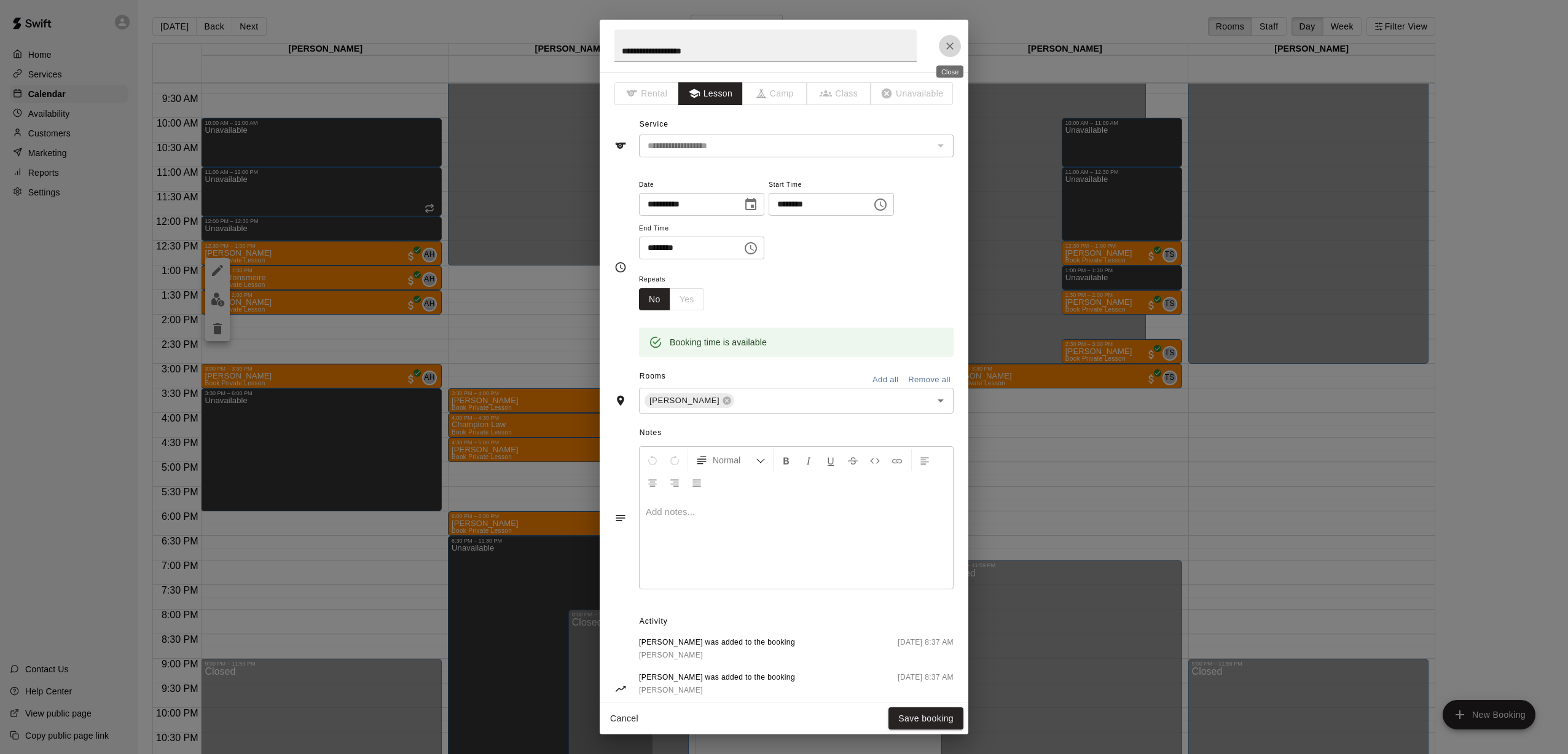
click at [725, 48] on icon "Close" at bounding box center [950, 45] width 12 height 12
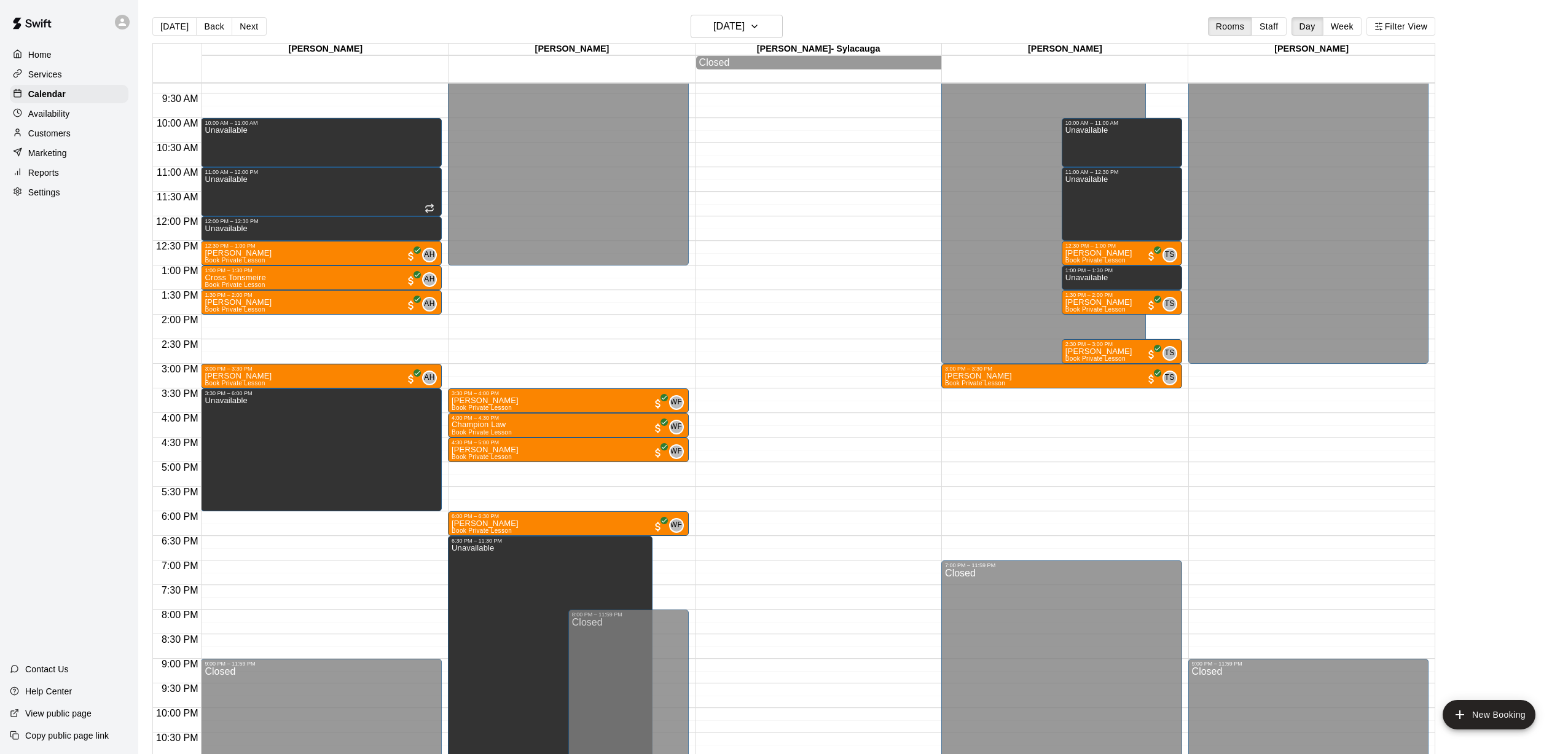
click at [46, 171] on p "Reports" at bounding box center [43, 172] width 31 height 12
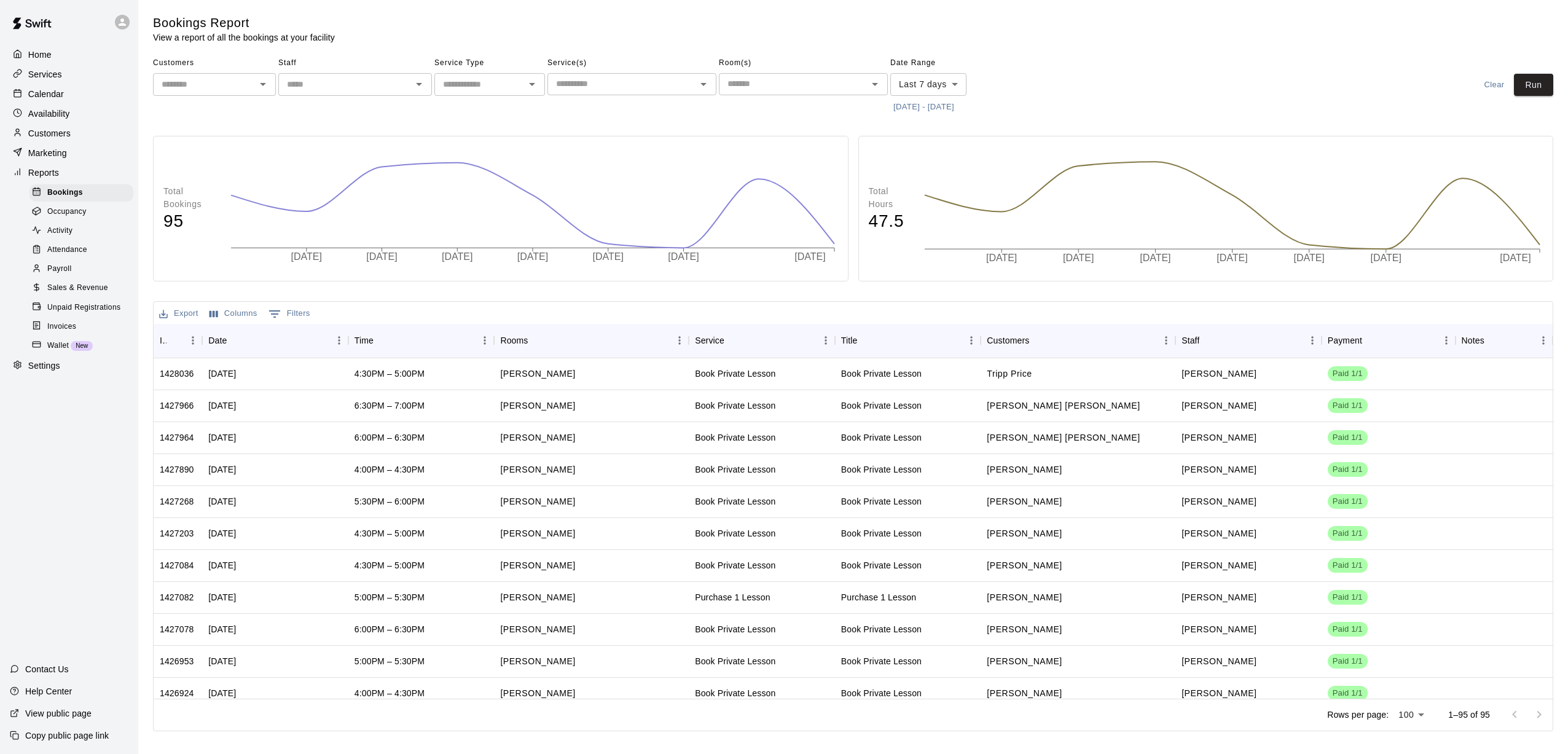
click at [386, 83] on input "text" at bounding box center [345, 85] width 126 height 16
click at [355, 203] on div "[PERSON_NAME]" at bounding box center [365, 201] width 114 height 12
type input "**********"
click at [725, 104] on button "[DATE] - [DATE]" at bounding box center [924, 107] width 67 height 19
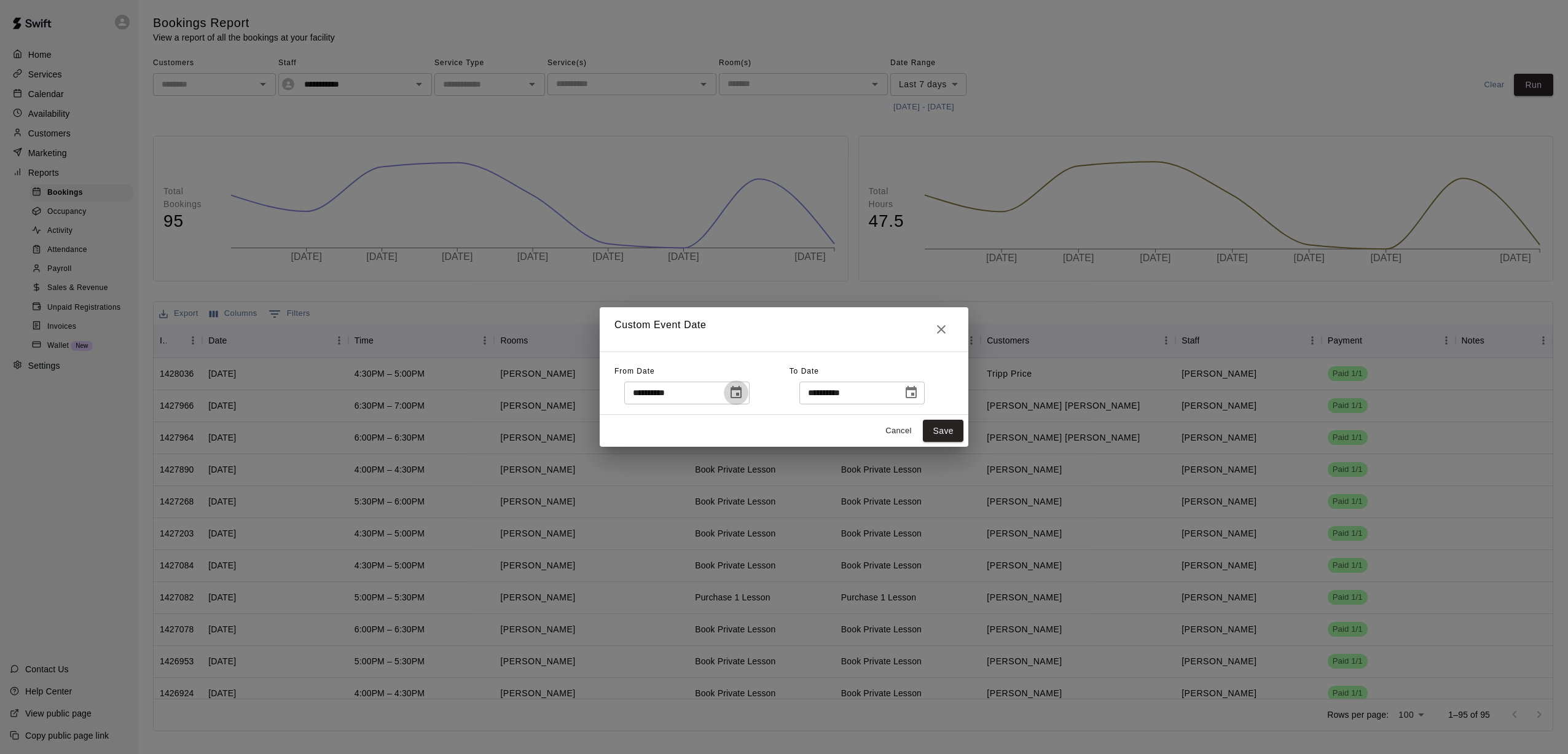
click at [725, 398] on icon "Choose date, selected date is Sep 8, 2025" at bounding box center [736, 392] width 15 height 15
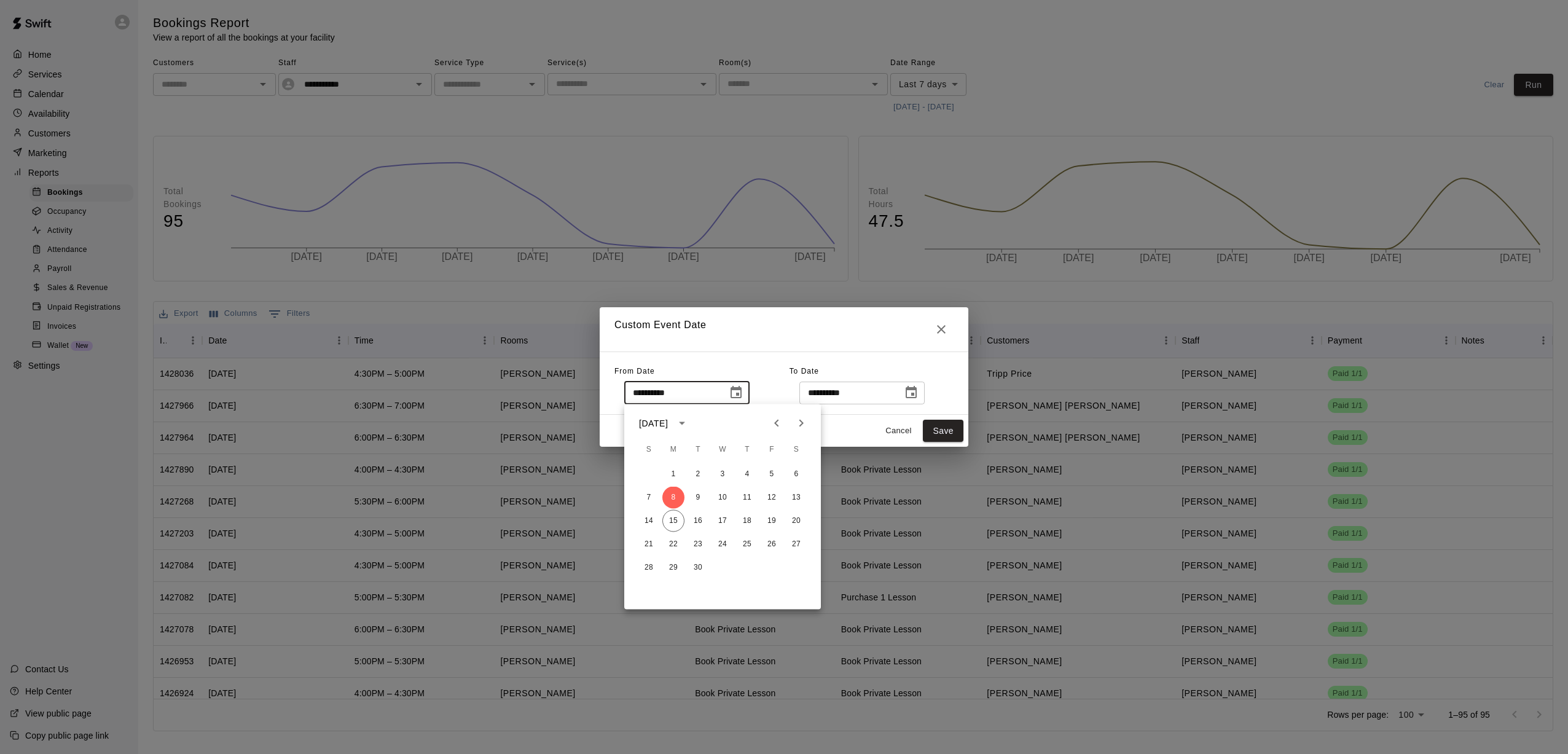
click at [725, 419] on icon "Previous month" at bounding box center [777, 424] width 15 height 15
click at [648, 480] on button "1" at bounding box center [649, 474] width 22 height 22
type input "**********"
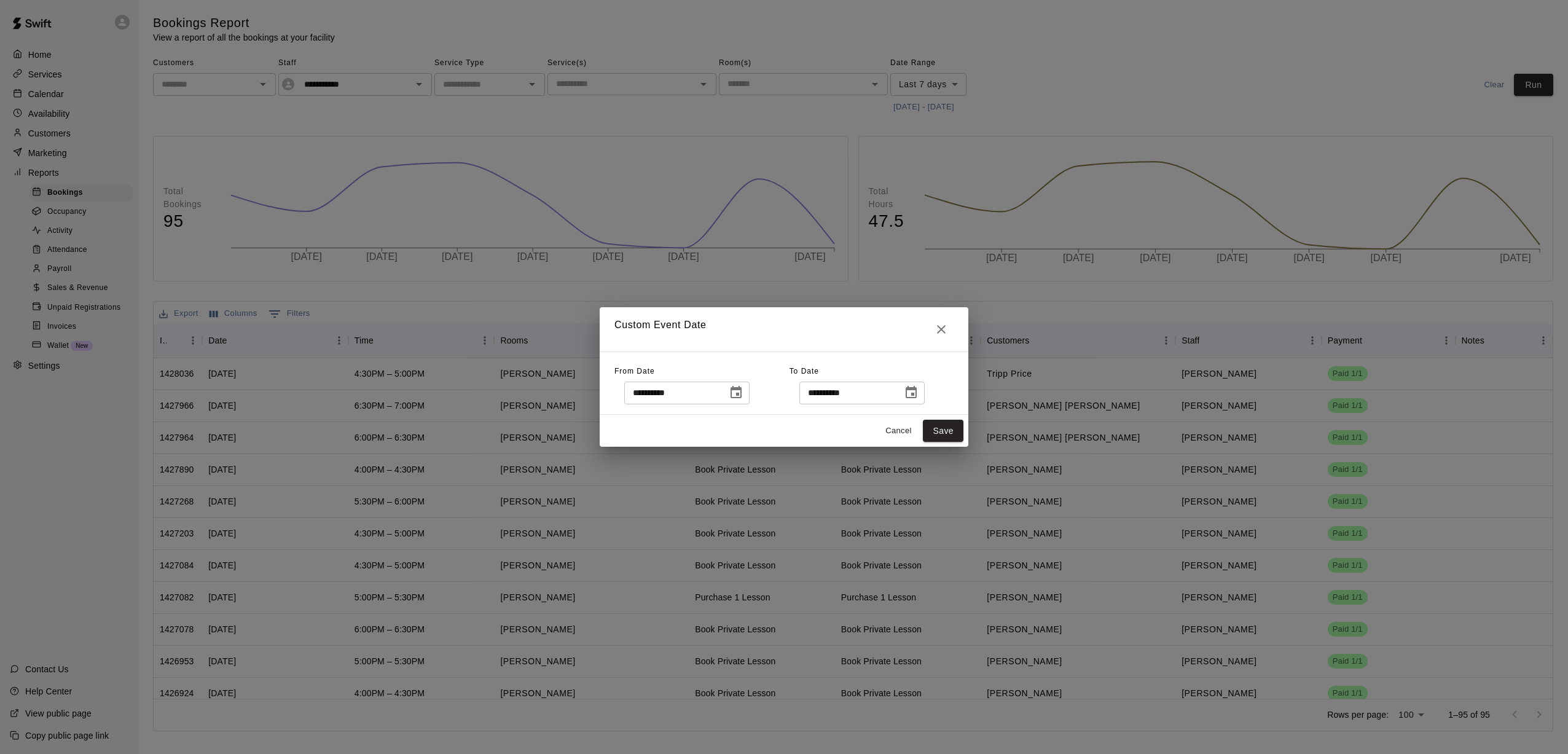
click at [725, 392] on button "Choose date, selected date is Sep 15, 2025" at bounding box center [911, 392] width 25 height 25
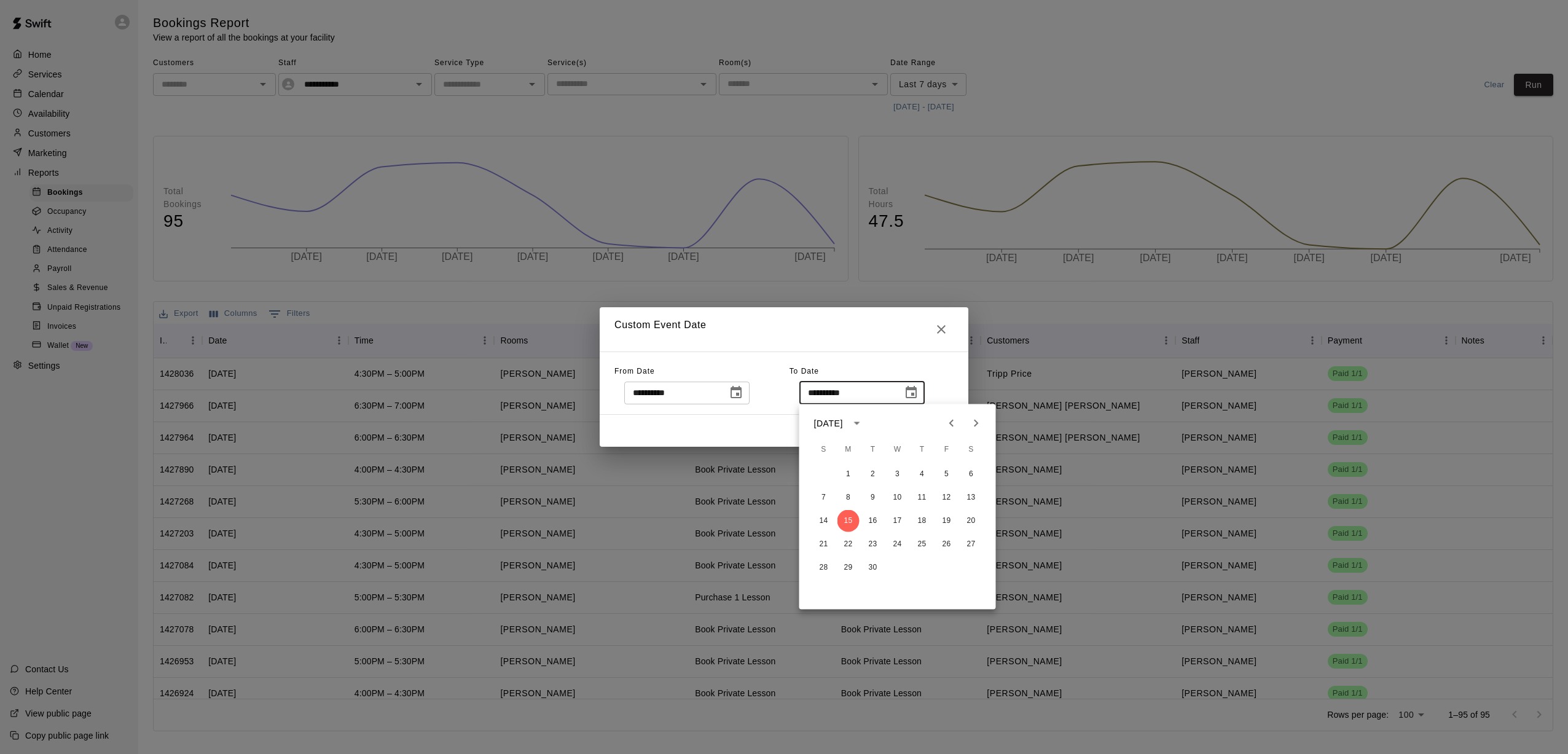
click at [725, 425] on icon "Previous month" at bounding box center [951, 424] width 15 height 15
click at [725, 568] on button "30" at bounding box center [848, 568] width 22 height 22
type input "**********"
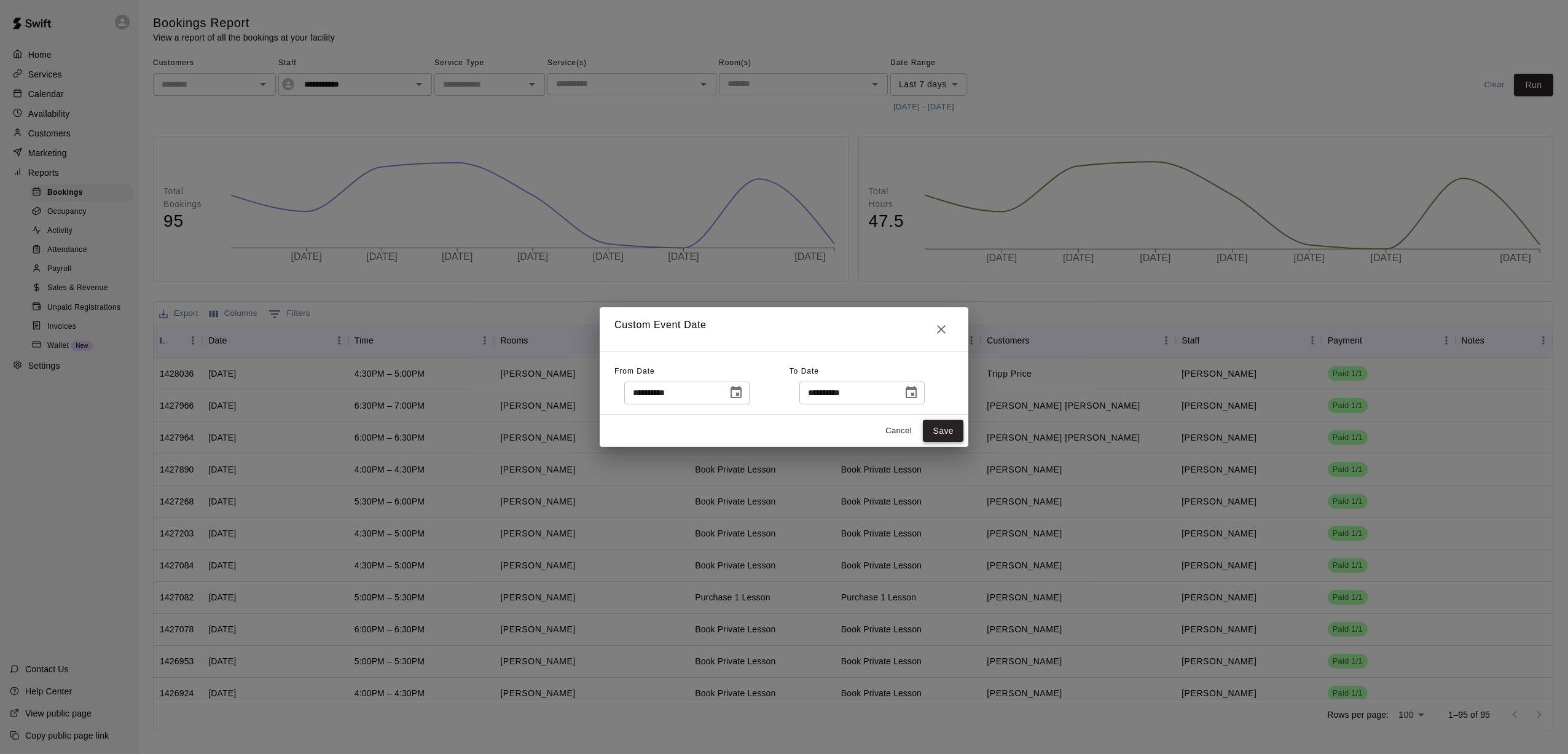
click at [725, 423] on button "Save" at bounding box center [943, 431] width 40 height 23
type input "******"
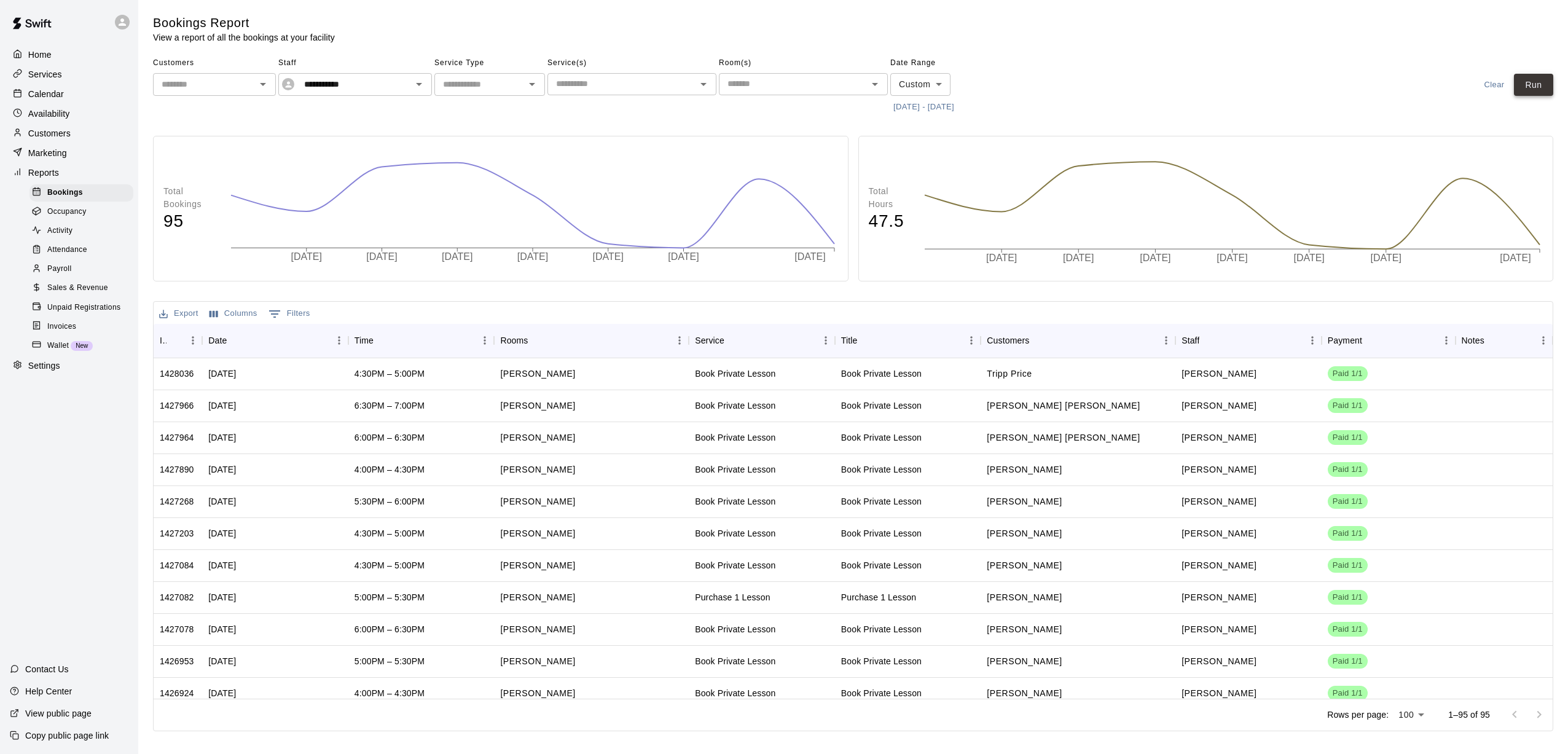
click at [725, 87] on button "Run" at bounding box center [1533, 85] width 39 height 23
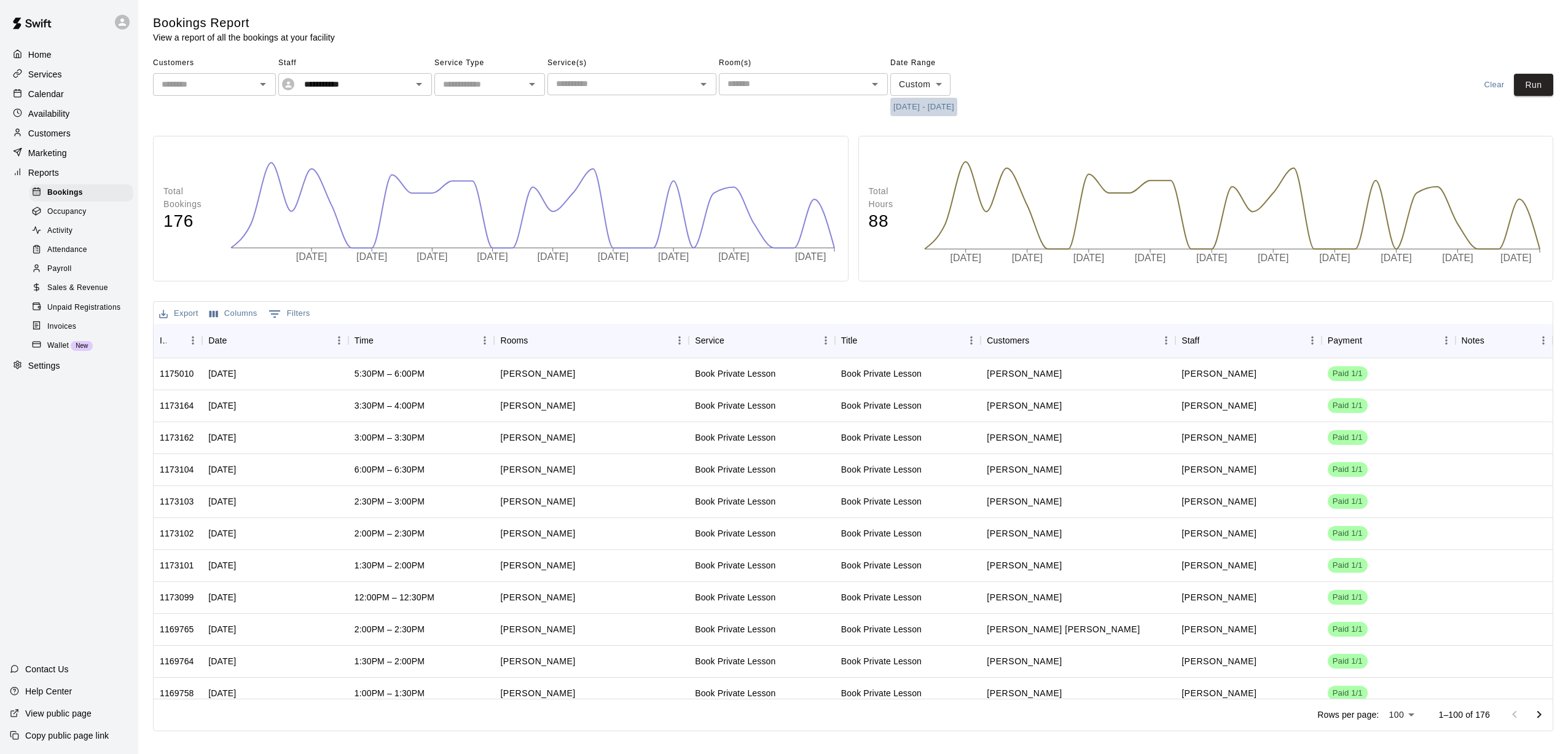
click at [725, 107] on button "[DATE] - [DATE]" at bounding box center [924, 107] width 67 height 19
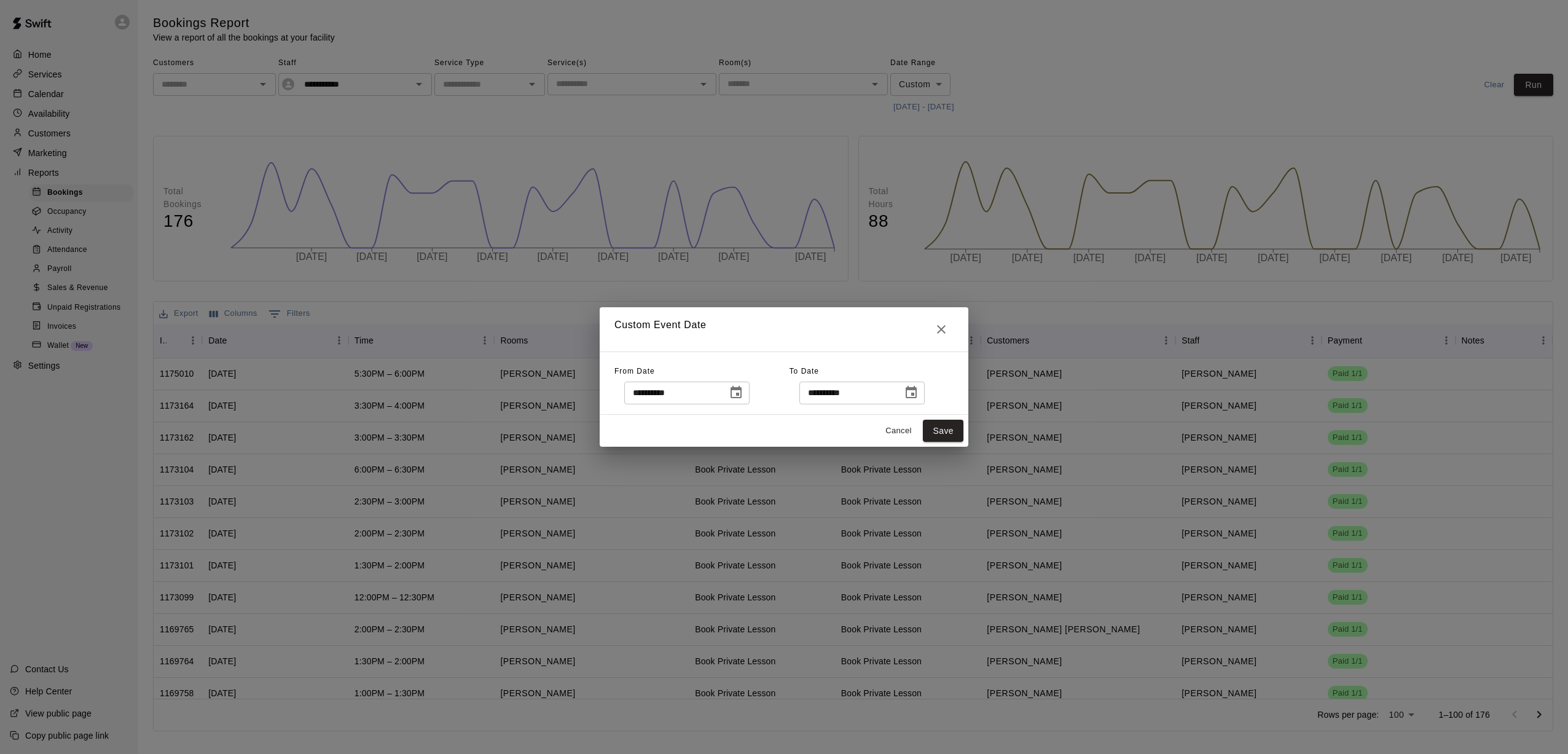
click at [725, 396] on icon "Choose date, selected date is Jun 1, 2025" at bounding box center [736, 392] width 15 height 15
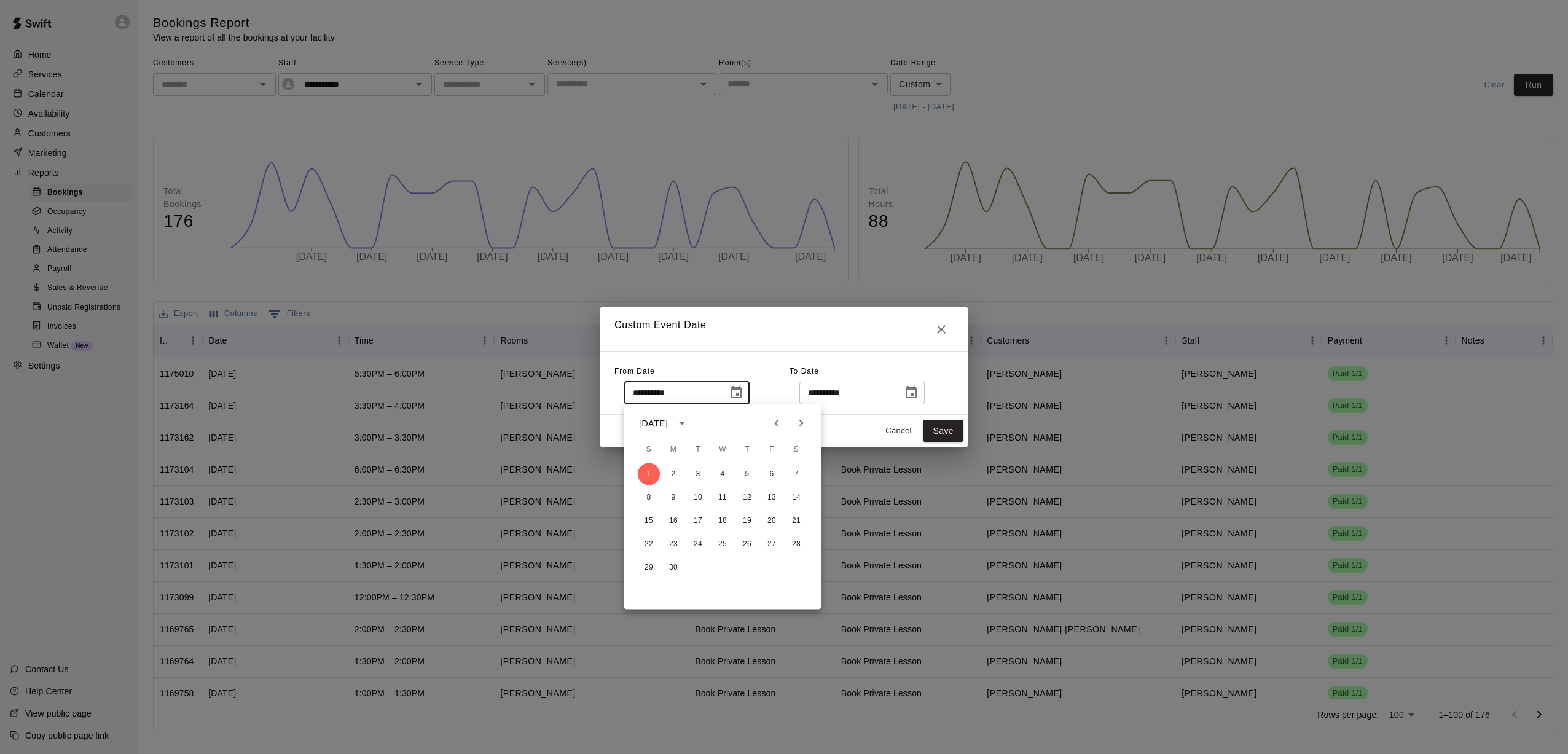
click at [725, 427] on icon "Next month" at bounding box center [801, 424] width 15 height 15
click at [705, 474] on button "1" at bounding box center [698, 474] width 22 height 22
type input "**********"
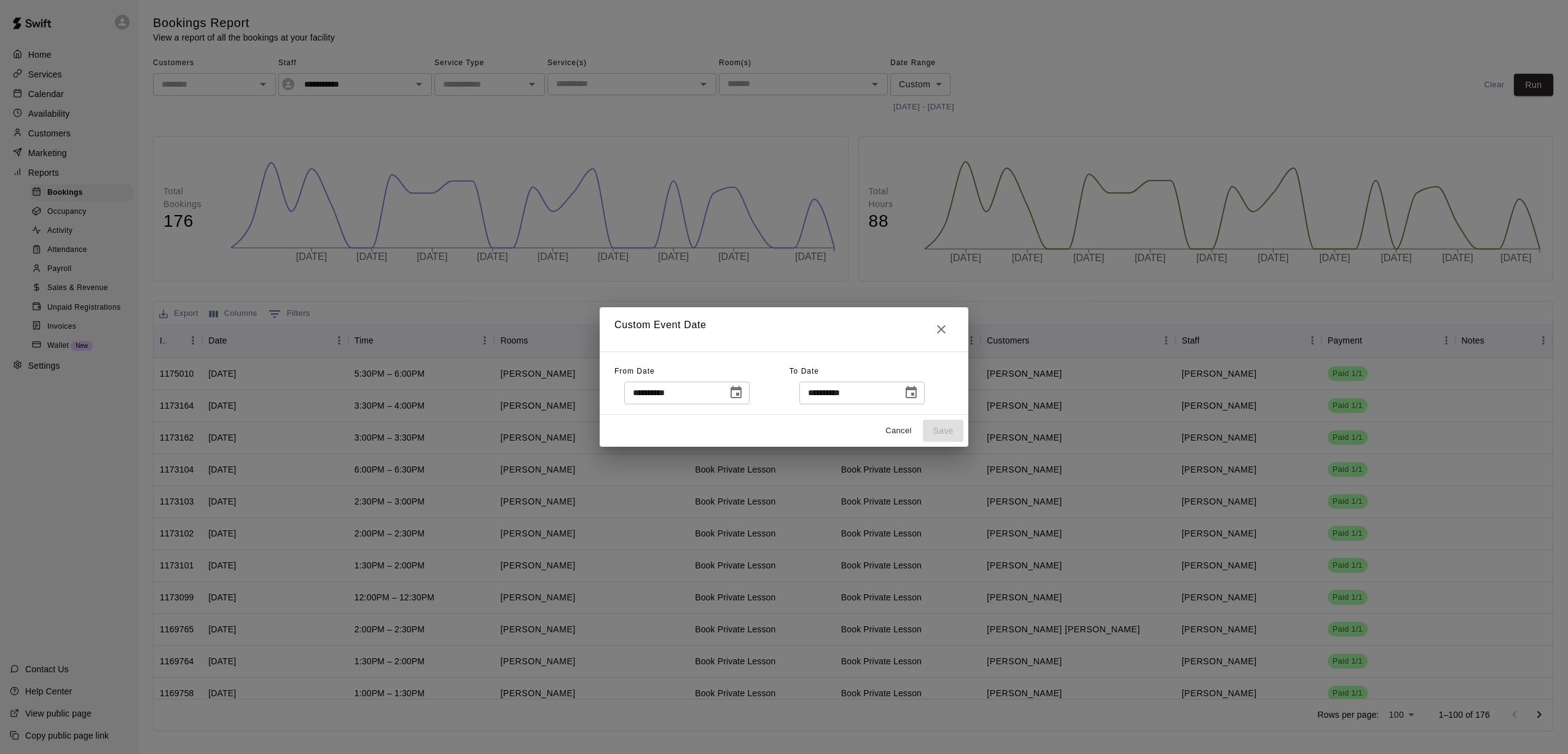
click at [725, 392] on button "Choose date, selected date is Jun 30, 2025" at bounding box center [911, 392] width 25 height 25
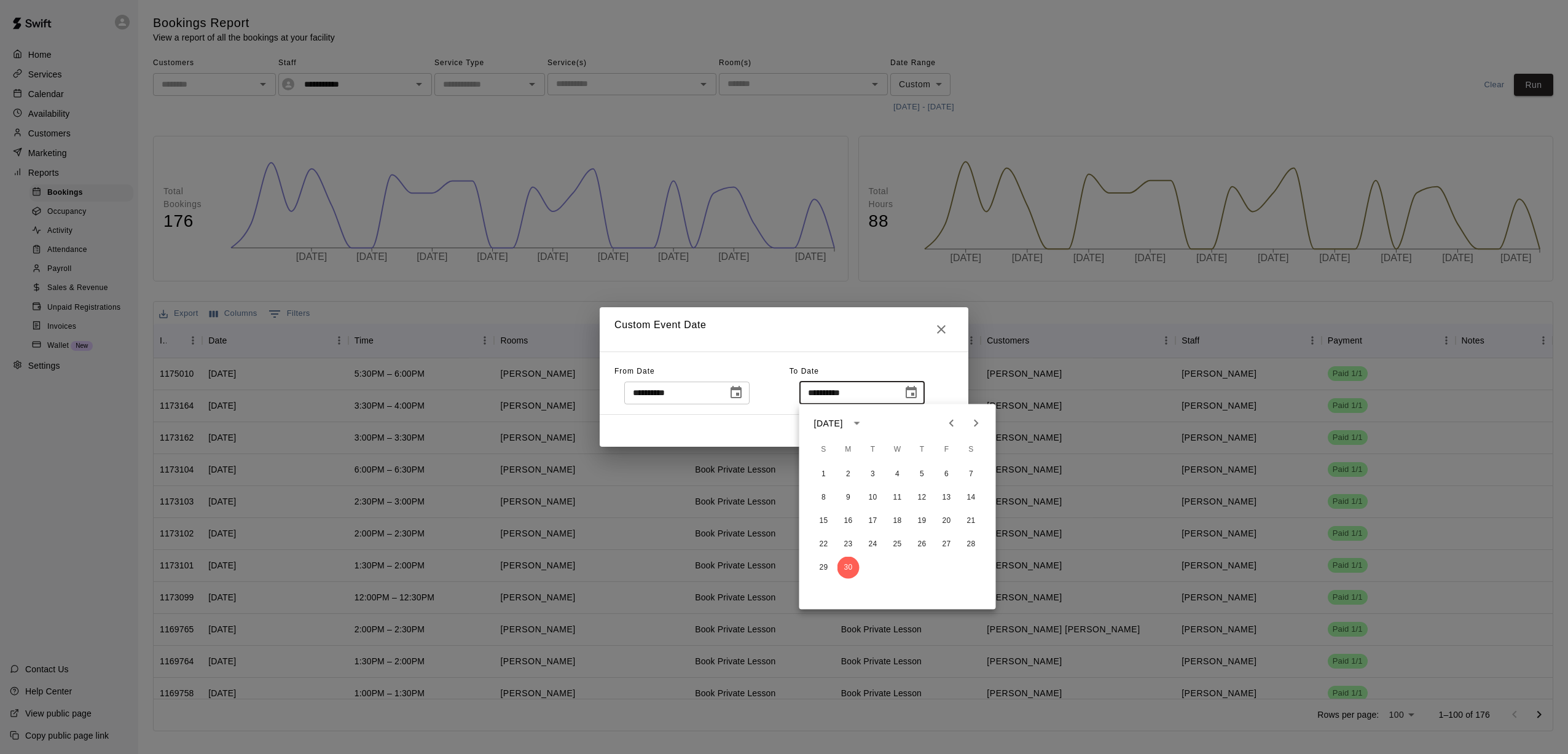
click at [725, 424] on button "Next month" at bounding box center [976, 424] width 25 height 25
click at [725, 569] on button "31" at bounding box center [922, 568] width 22 height 22
type input "**********"
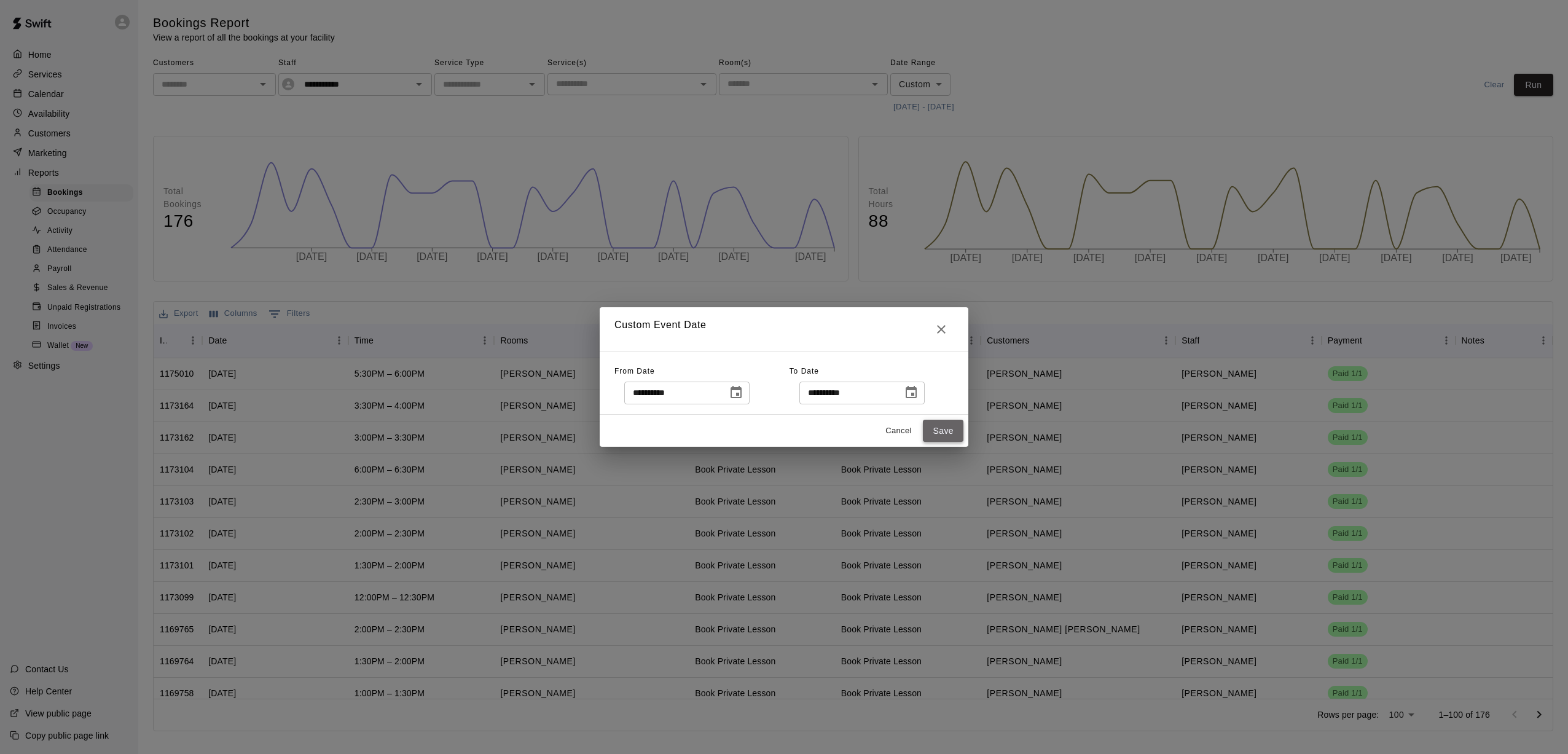
click at [725, 427] on button "Save" at bounding box center [943, 431] width 40 height 23
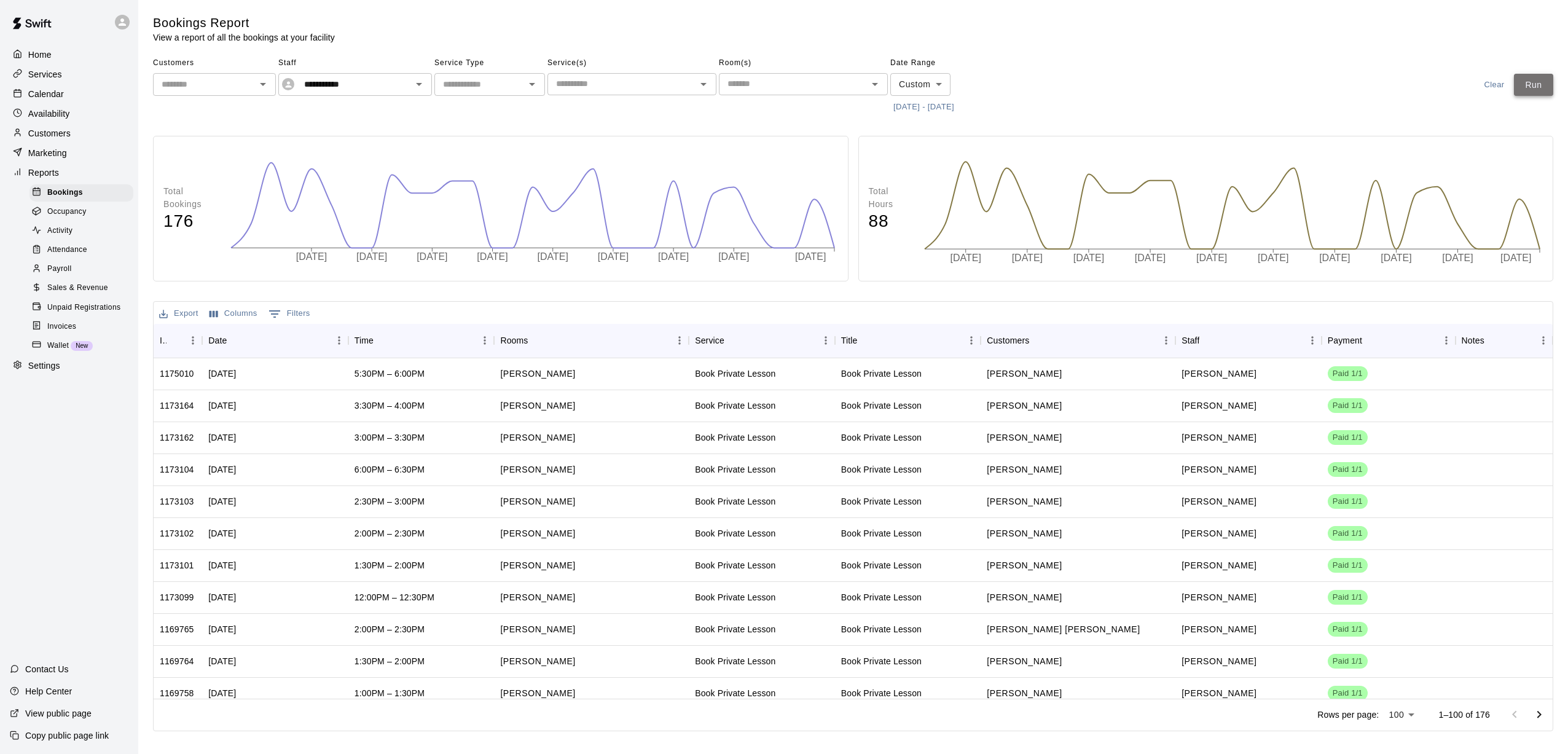
click at [725, 83] on button "Run" at bounding box center [1533, 85] width 39 height 23
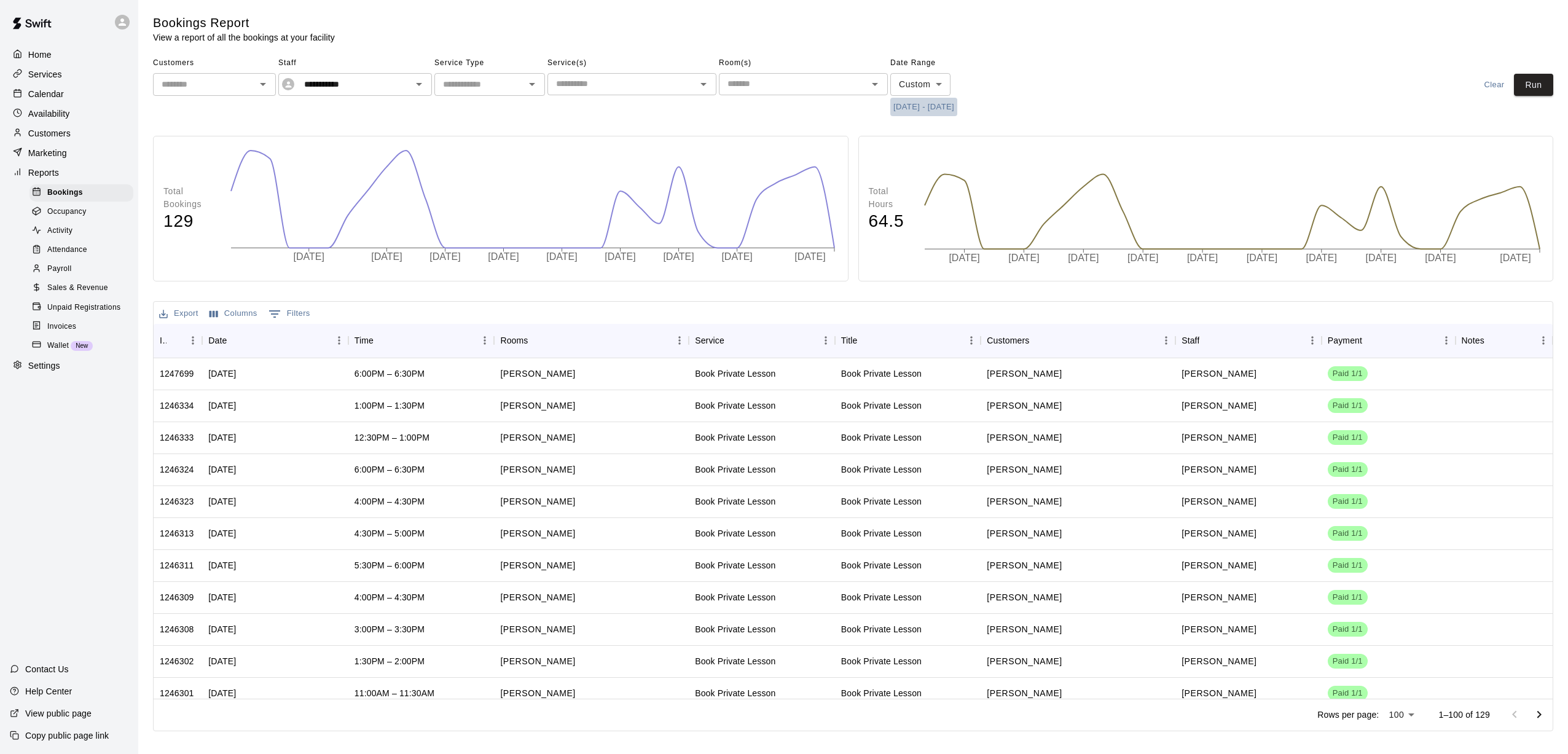
click at [725, 105] on button "[DATE] - [DATE]" at bounding box center [924, 107] width 67 height 19
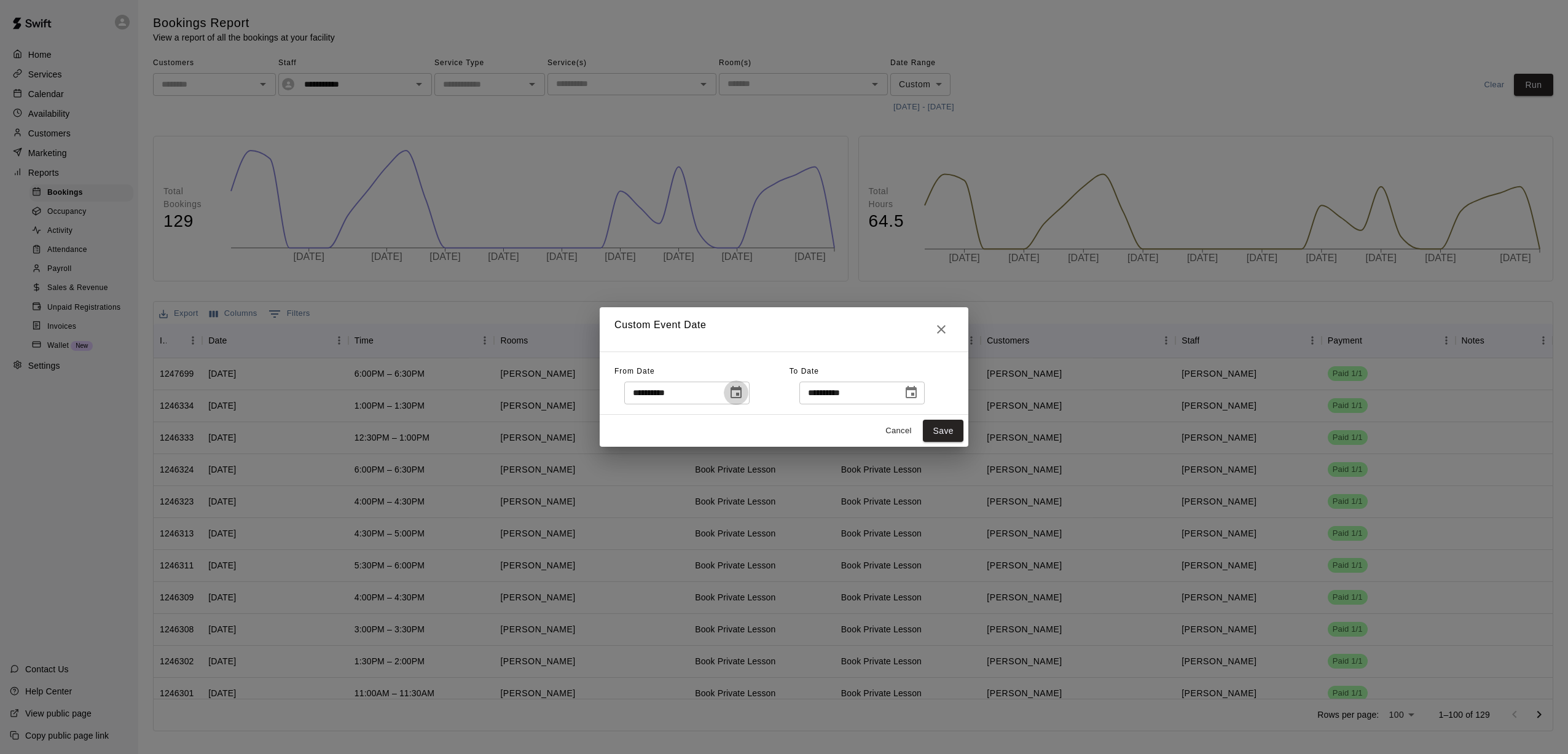
click at [725, 398] on icon "Choose date, selected date is Jul 1, 2025" at bounding box center [736, 392] width 11 height 12
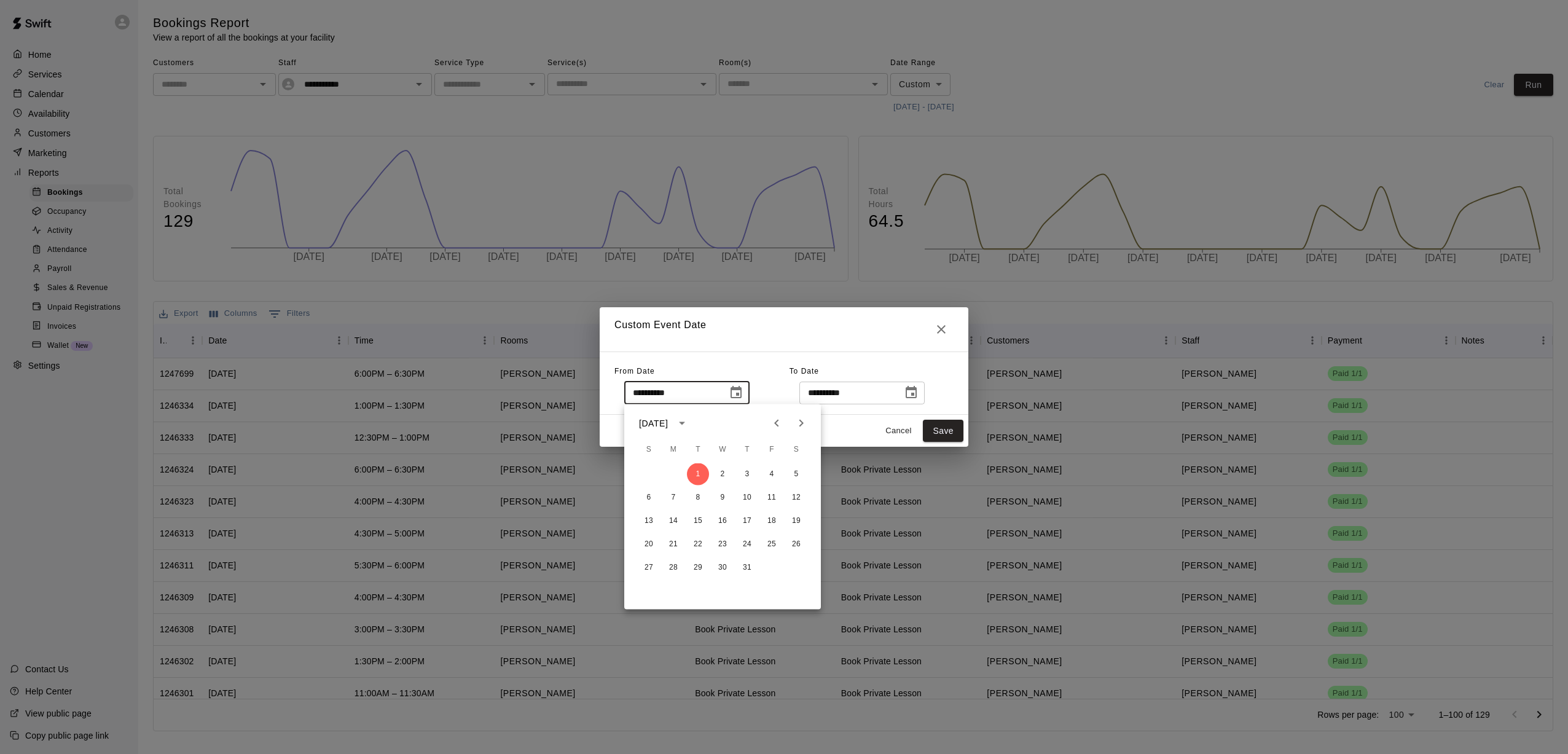
click at [725, 425] on icon "Next month" at bounding box center [801, 424] width 15 height 15
click at [725, 470] on button "1" at bounding box center [772, 474] width 22 height 22
type input "**********"
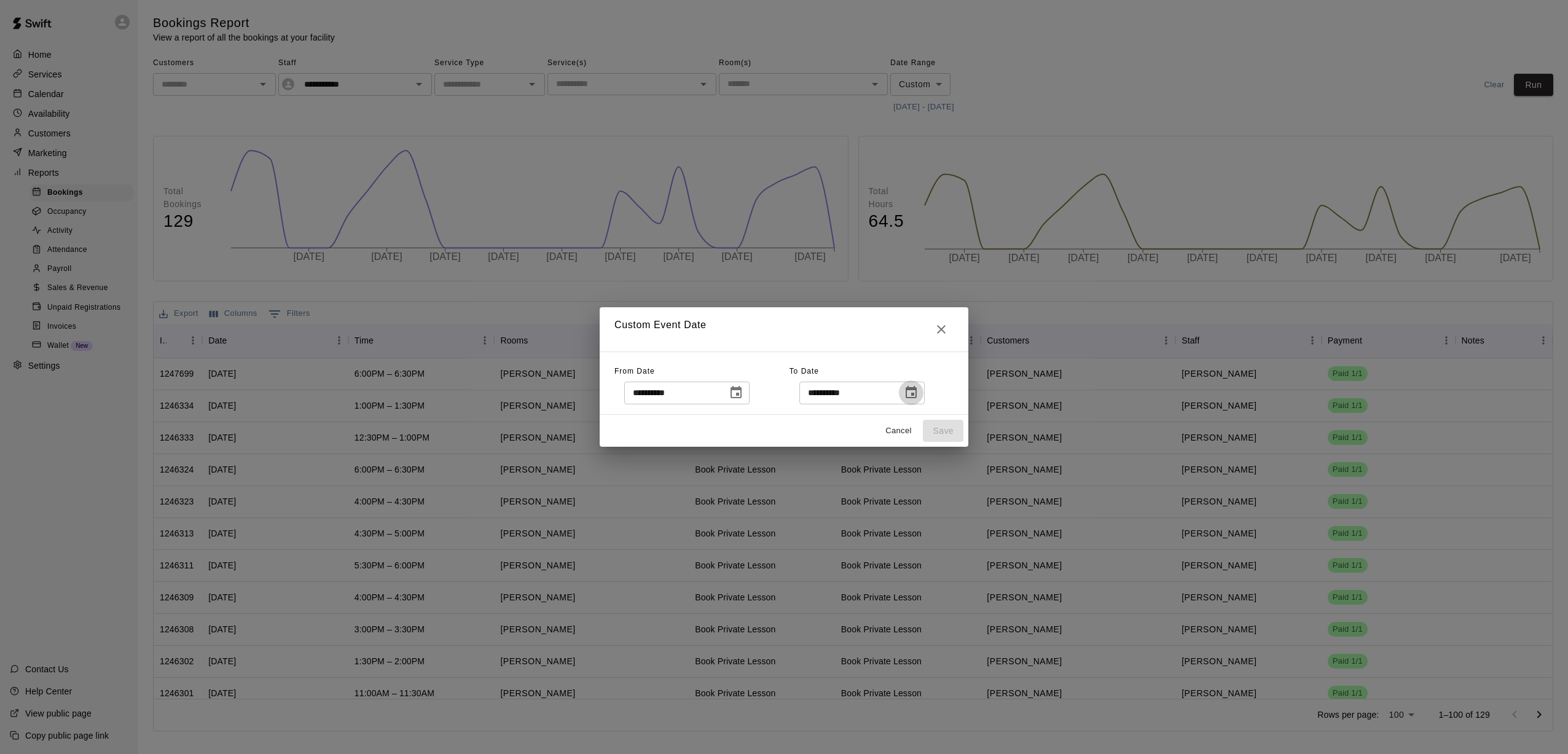
click at [725, 392] on icon "Choose date, selected date is Jul 31, 2025" at bounding box center [911, 392] width 15 height 15
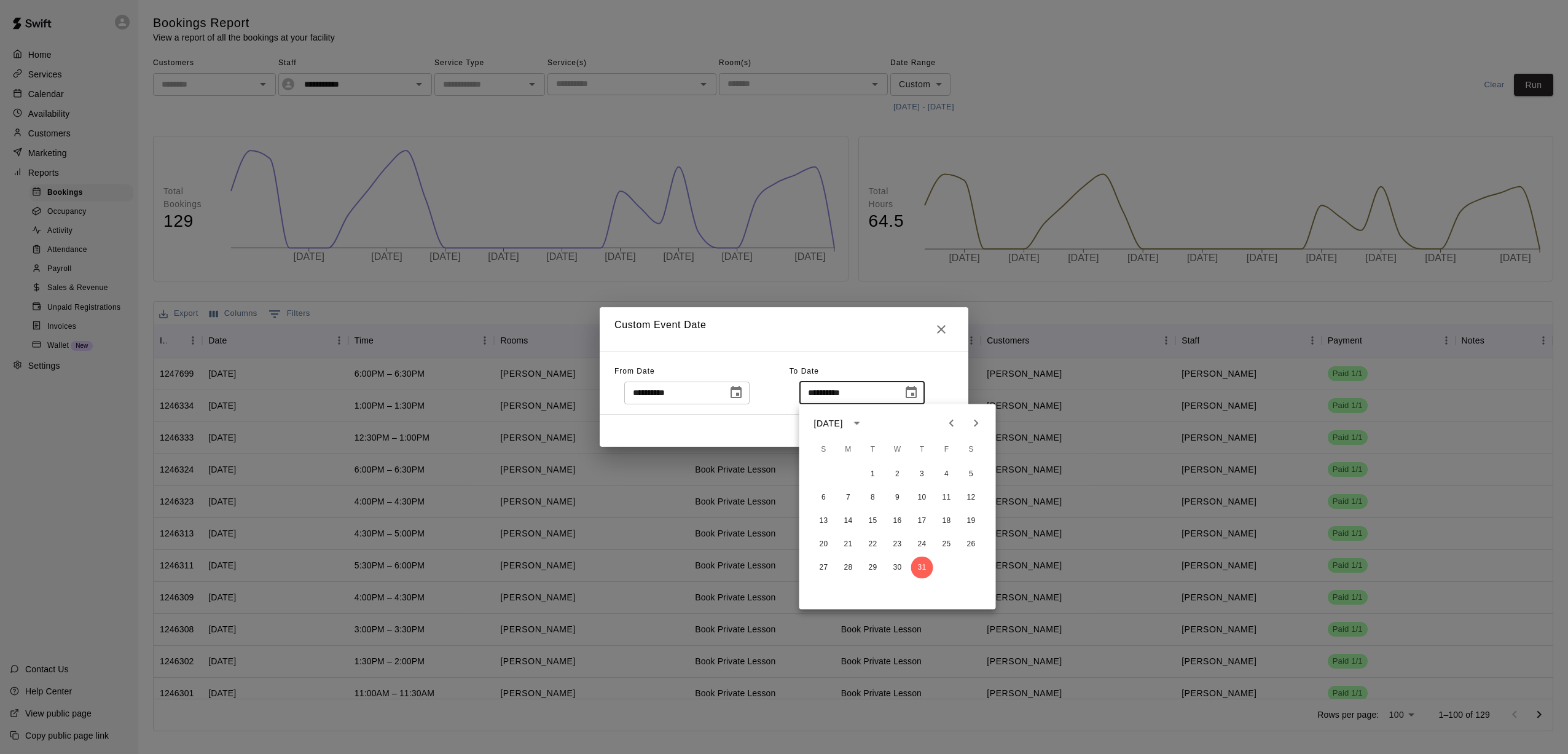
click at [725, 421] on icon "Next month" at bounding box center [976, 424] width 15 height 15
click at [725, 590] on button "31" at bounding box center [823, 591] width 22 height 22
type input "**********"
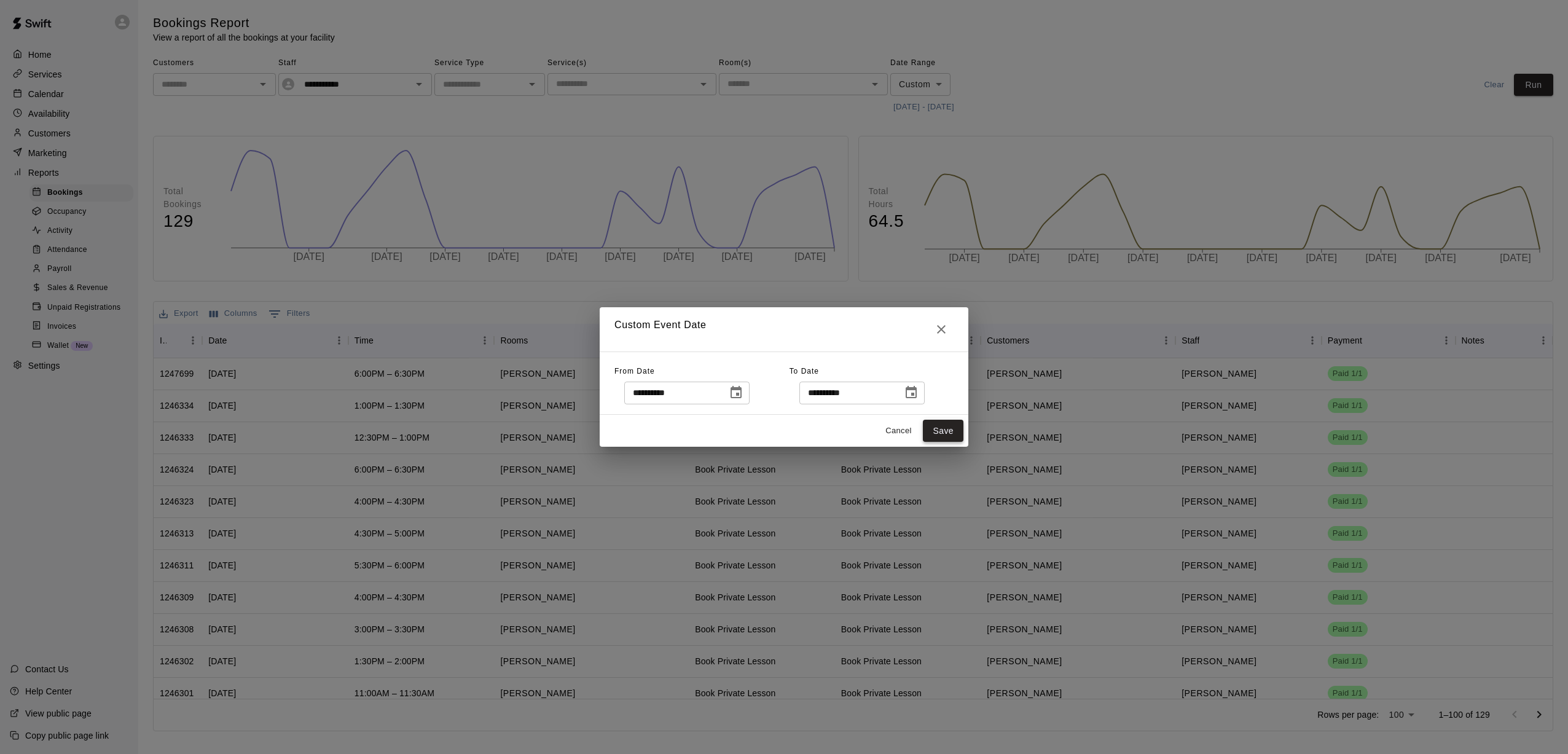
click at [725, 436] on button "Save" at bounding box center [943, 431] width 40 height 23
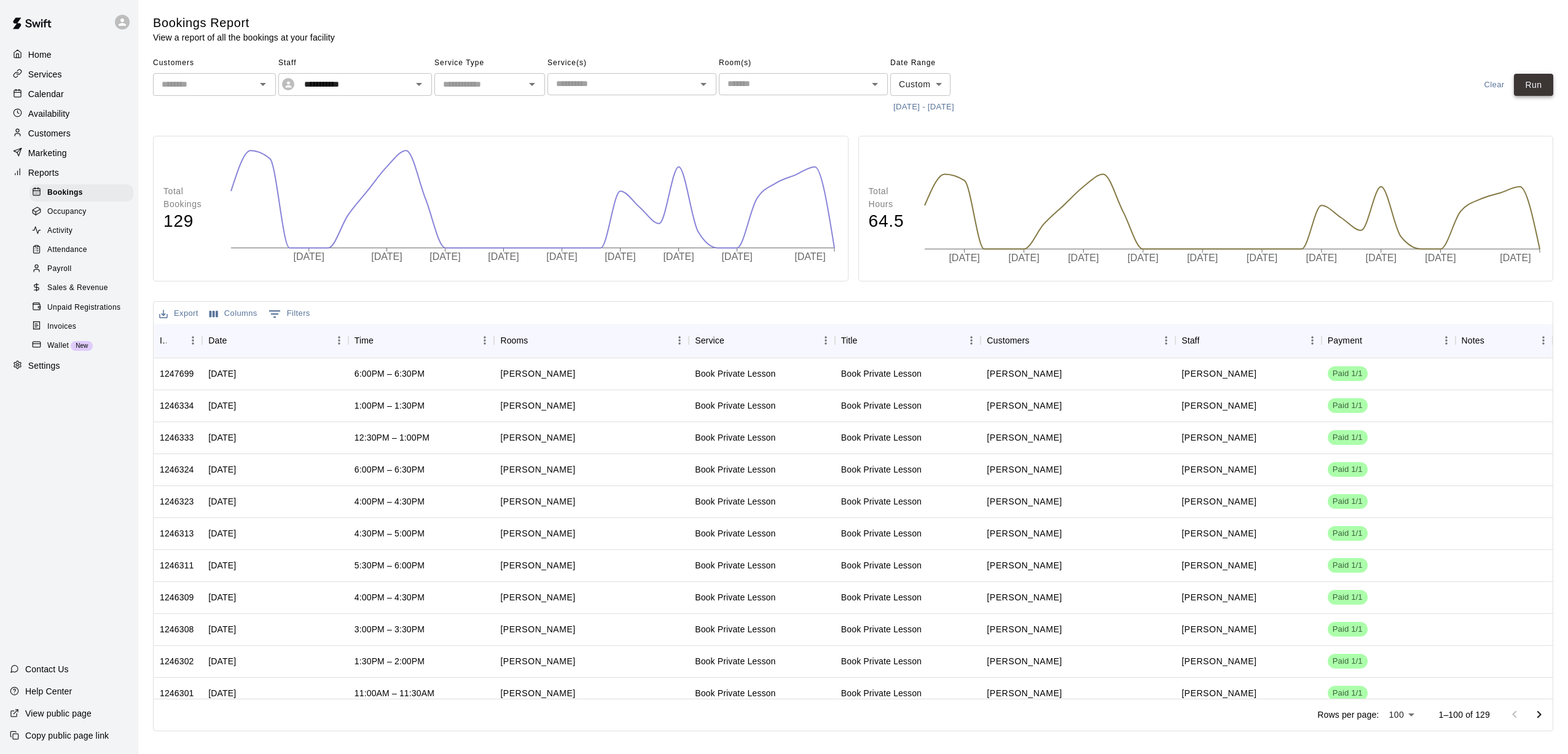
click at [725, 77] on button "Run" at bounding box center [1533, 85] width 39 height 23
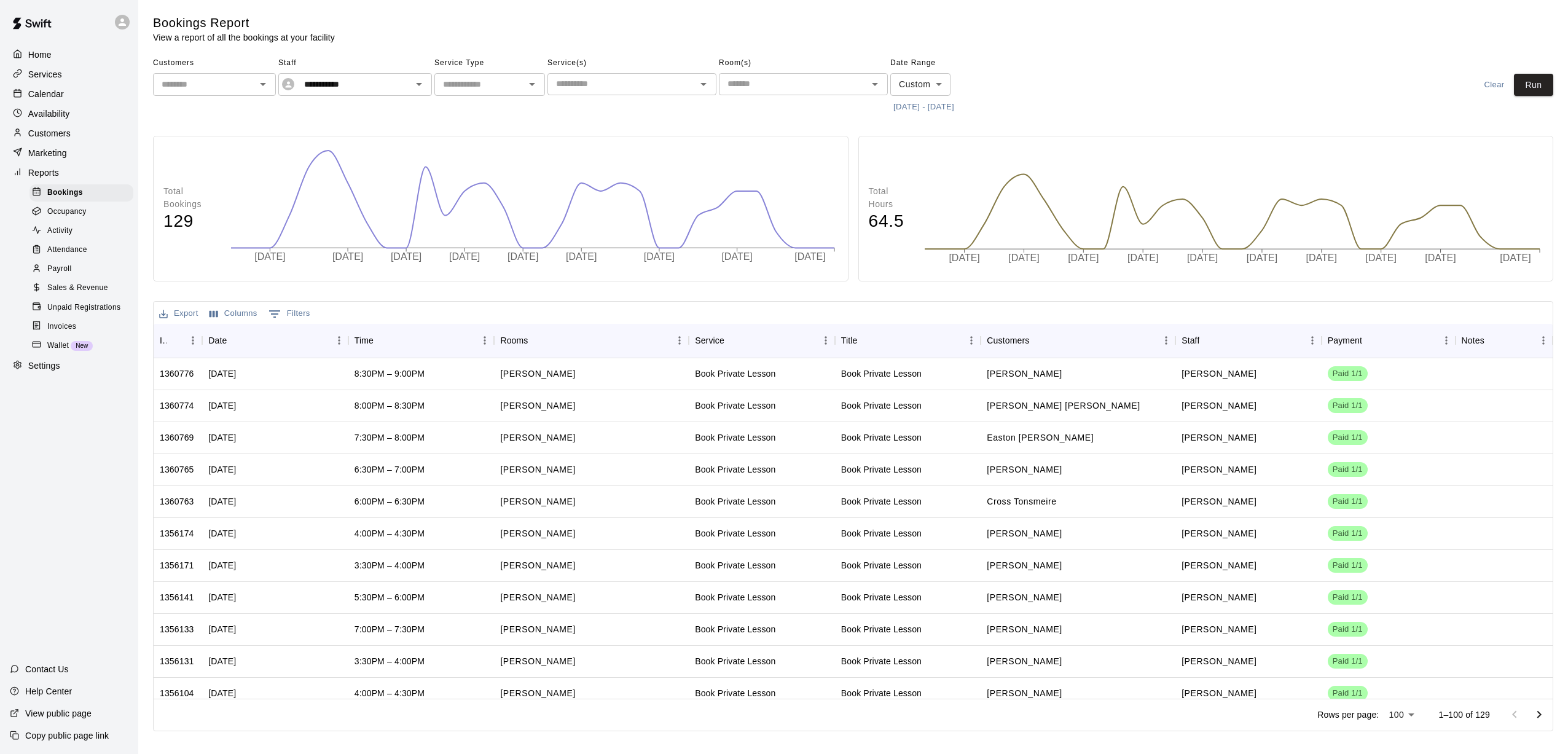
click at [725, 101] on button "[DATE] - [DATE]" at bounding box center [924, 107] width 67 height 19
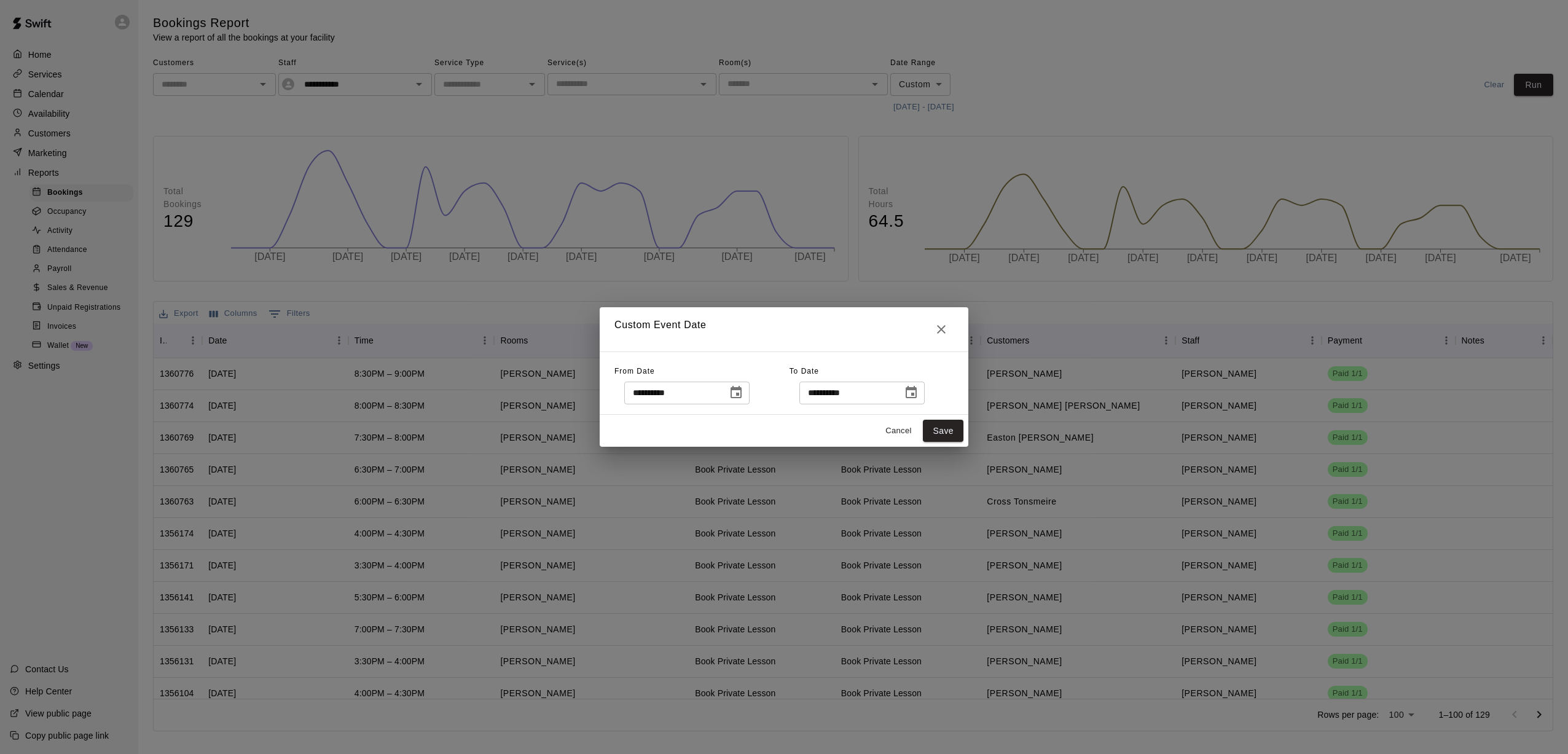
click at [725, 399] on icon "Choose date, selected date is Aug 1, 2025" at bounding box center [736, 392] width 15 height 15
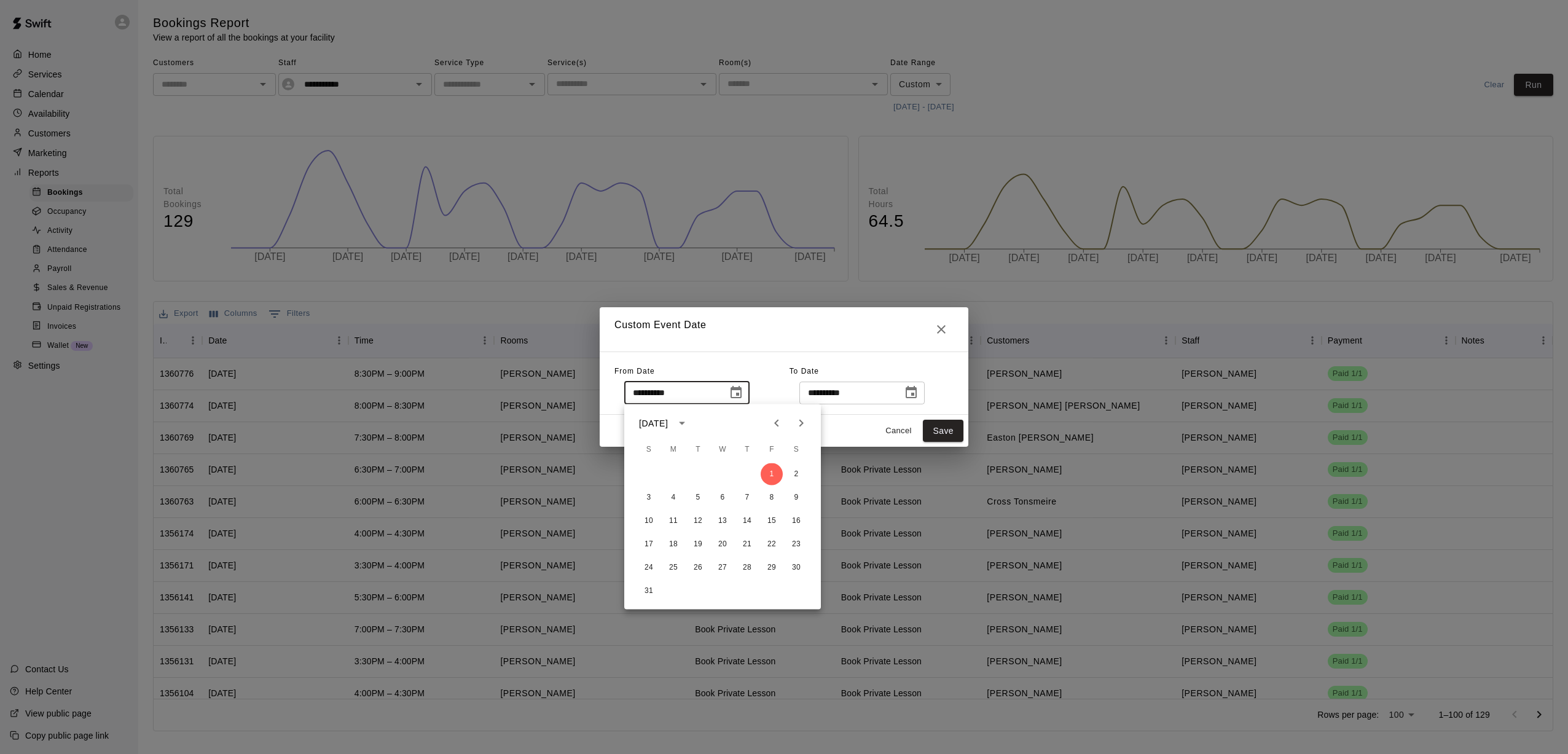
click at [725, 416] on icon "Next month" at bounding box center [801, 424] width 15 height 15
click at [675, 471] on button "1" at bounding box center [673, 474] width 22 height 22
type input "**********"
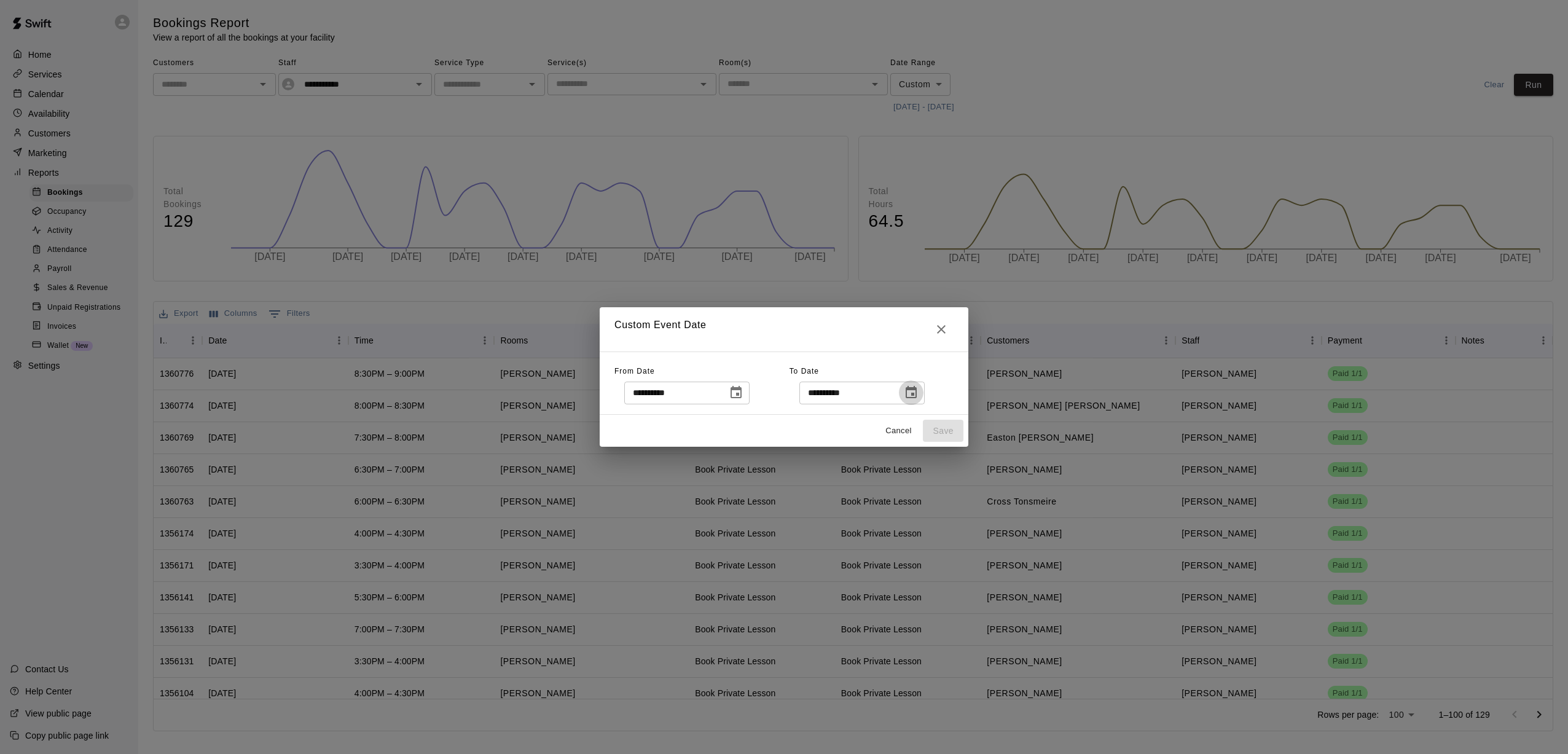
click at [725, 397] on icon "Choose date, selected date is Aug 31, 2025" at bounding box center [912, 392] width 11 height 12
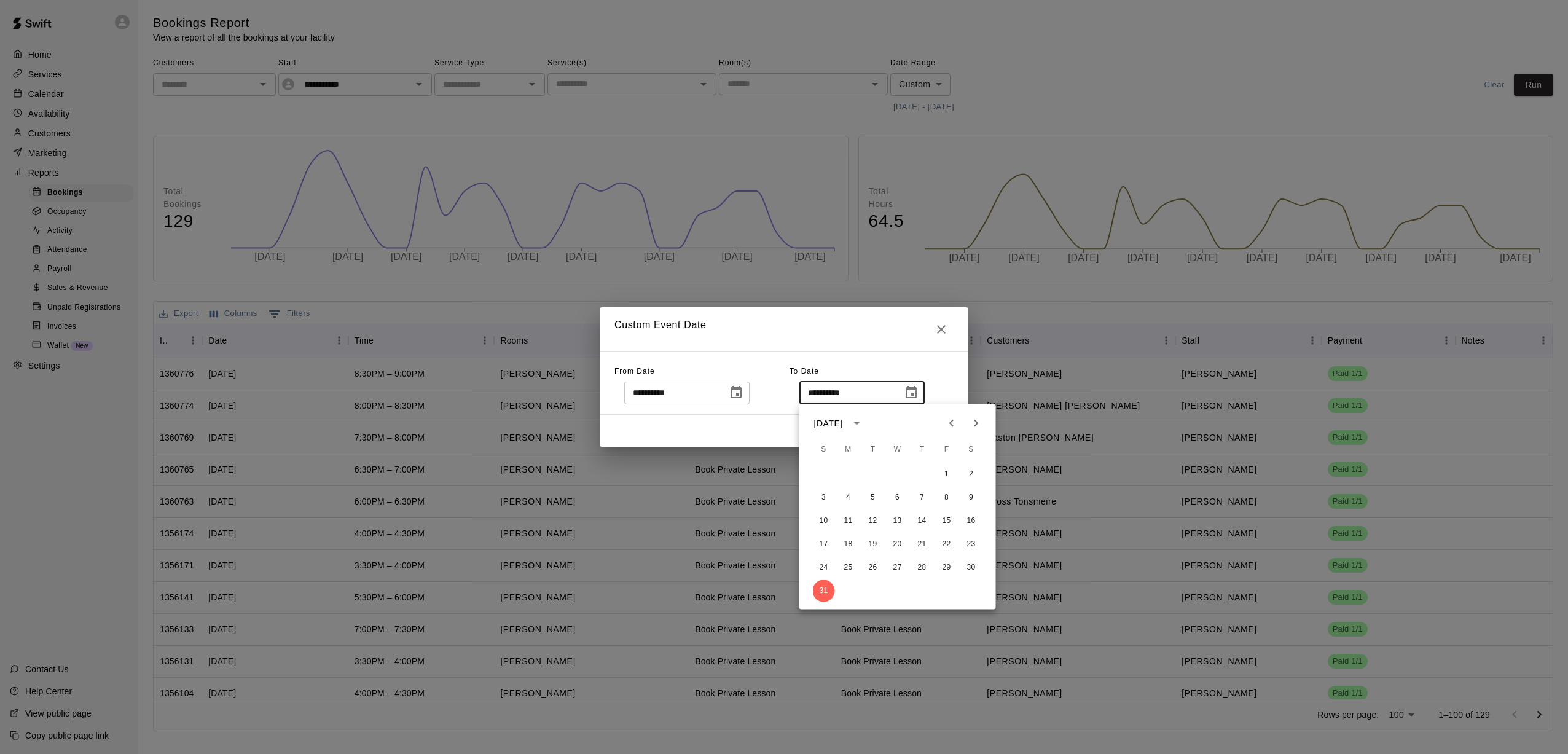
click at [725, 421] on button "Next month" at bounding box center [976, 424] width 25 height 25
click at [725, 521] on button "19" at bounding box center [946, 521] width 22 height 22
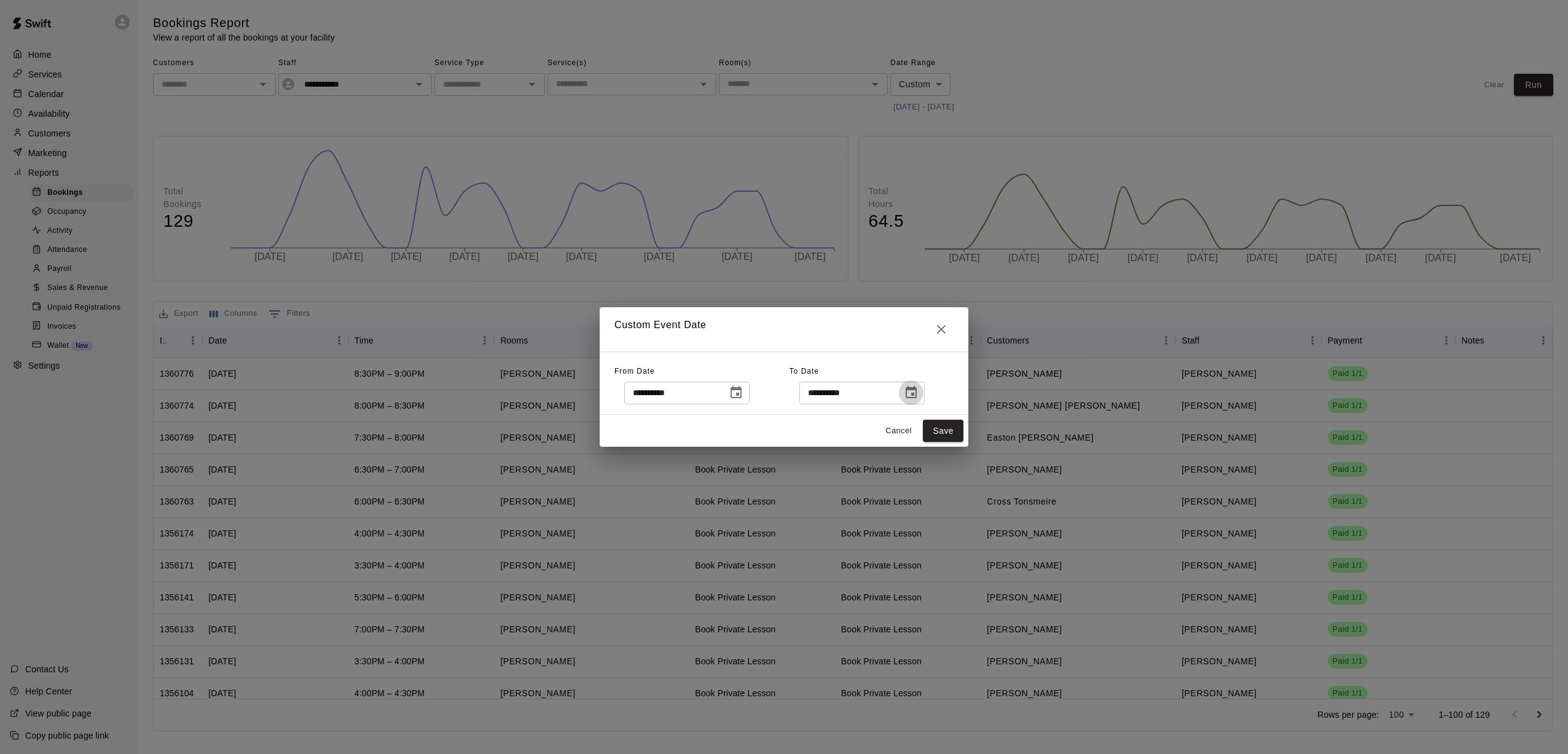
click at [725, 398] on icon "Choose date, selected date is Sep 19, 2025" at bounding box center [911, 392] width 15 height 15
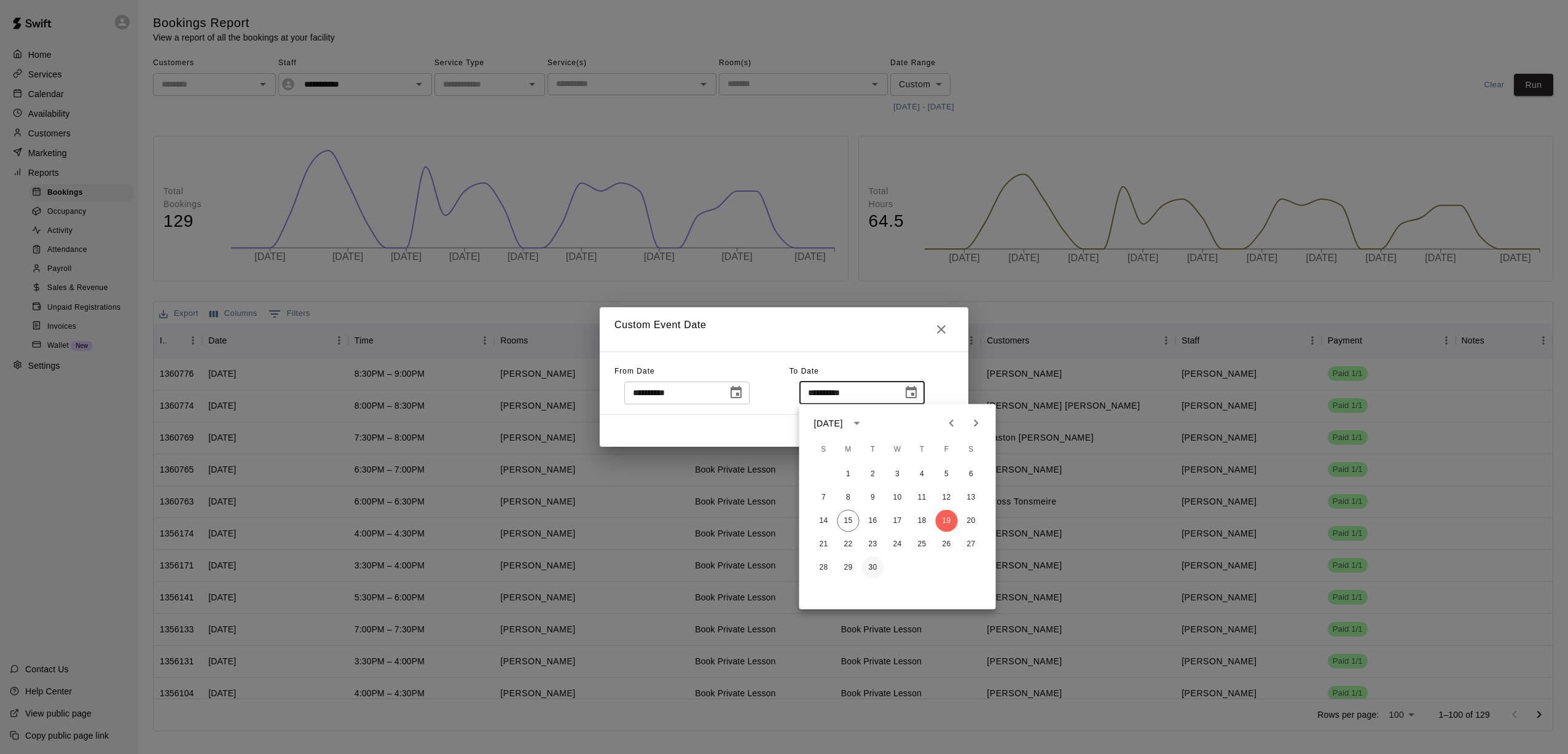
click at [725, 571] on button "30" at bounding box center [872, 568] width 22 height 22
type input "**********"
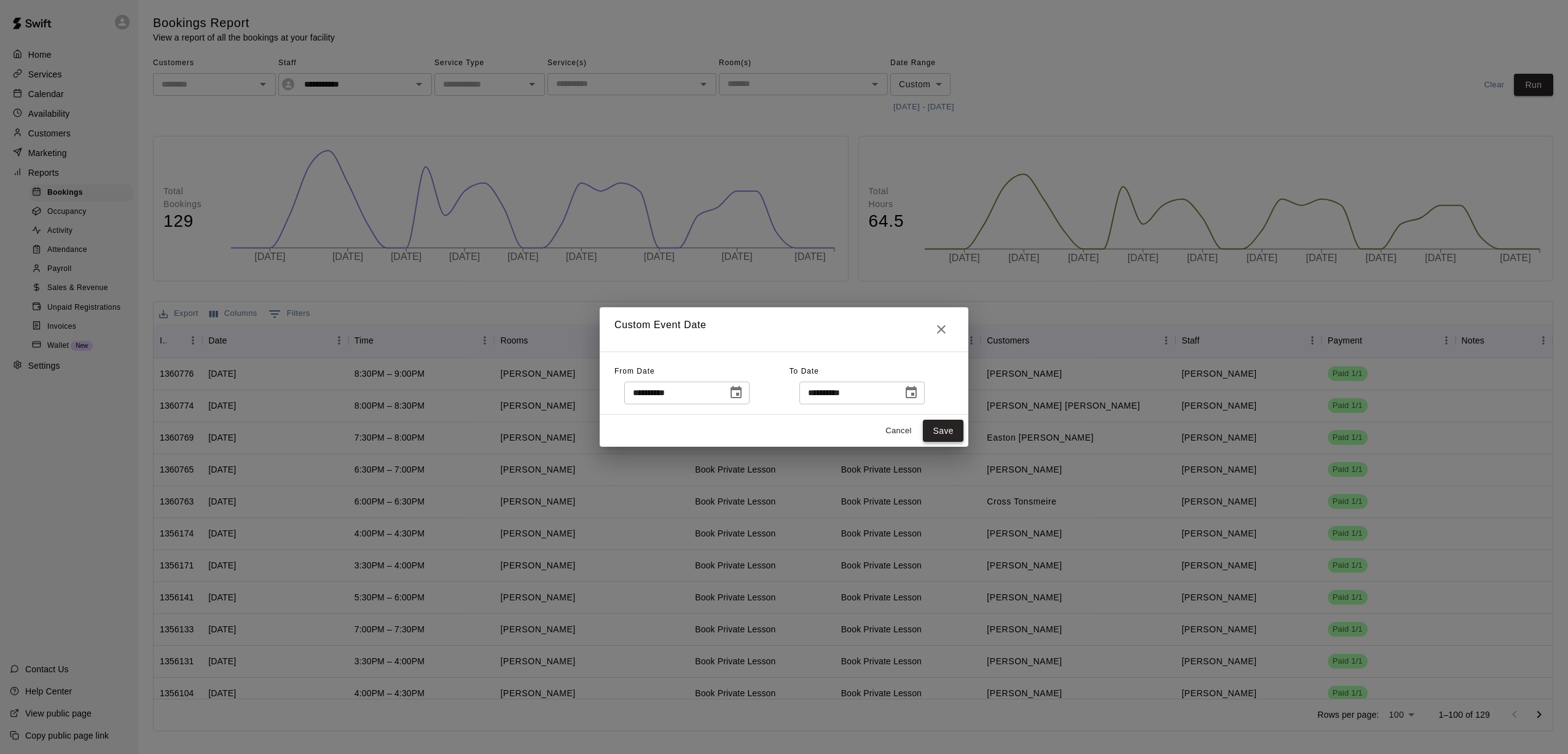
click at [725, 433] on button "Save" at bounding box center [943, 431] width 40 height 23
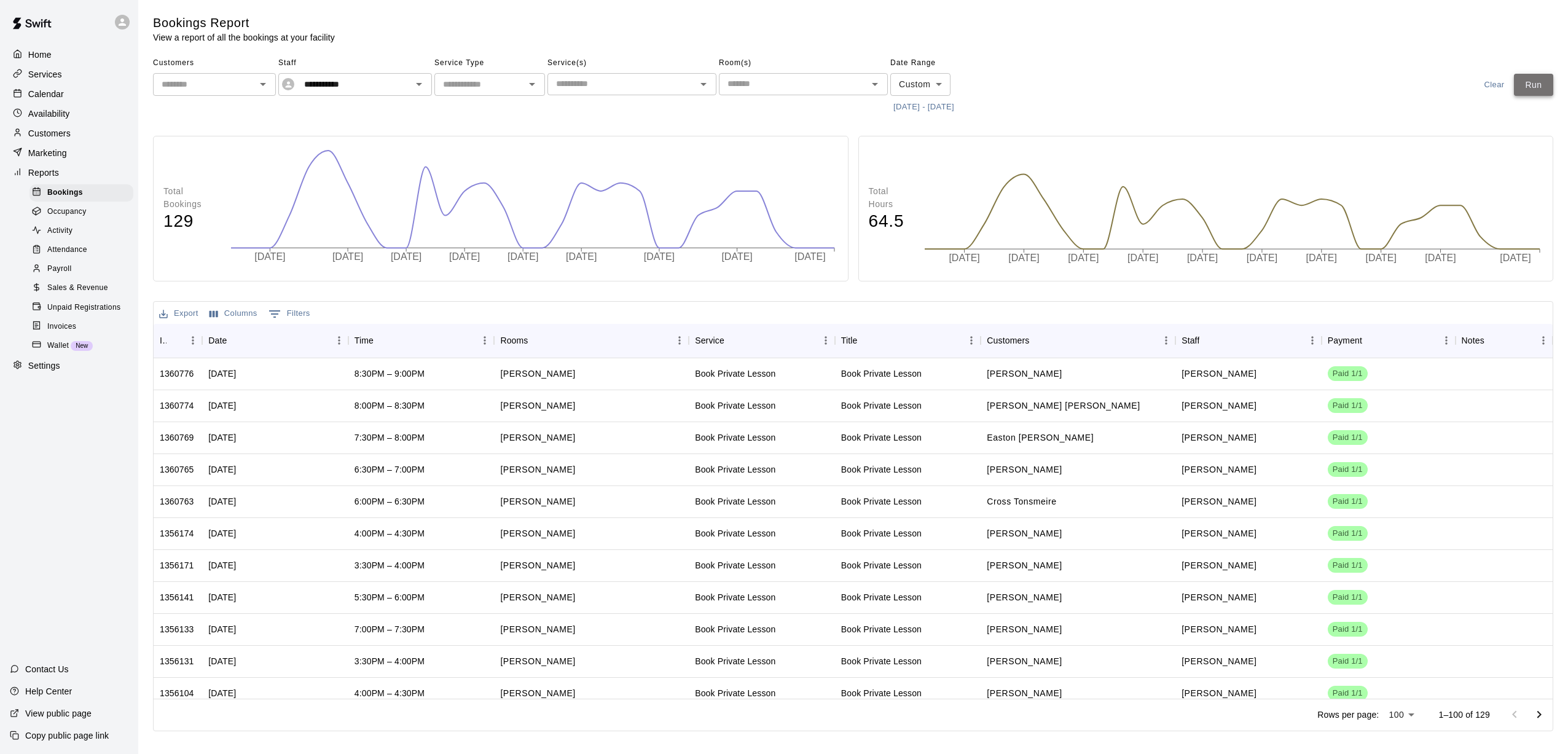
click at [725, 80] on button "Run" at bounding box center [1533, 85] width 39 height 23
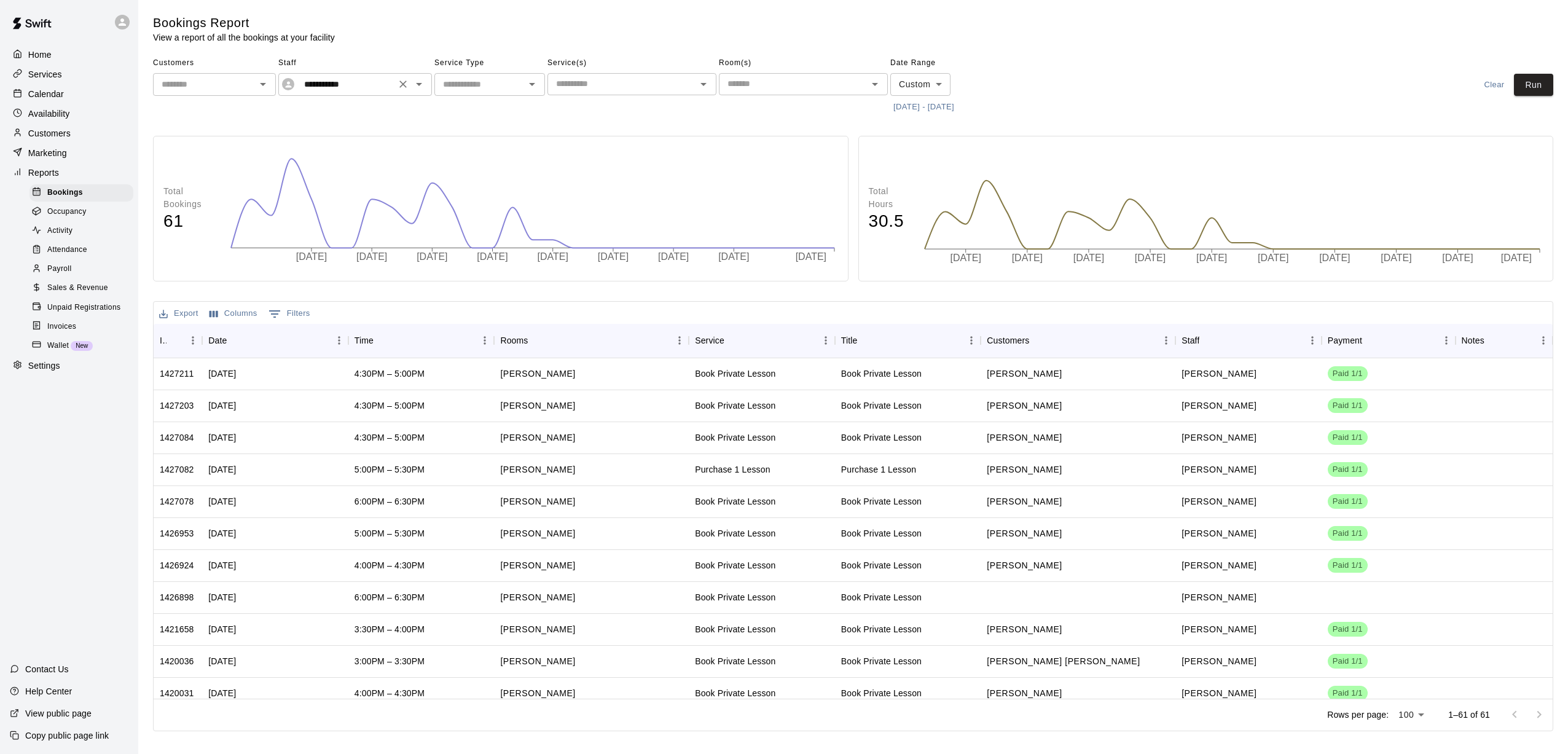
click at [367, 92] on div "**********" at bounding box center [355, 85] width 153 height 23
click at [350, 154] on p "[PERSON_NAME]" at bounding box center [344, 156] width 72 height 12
type input "**********"
click at [725, 84] on button "Run" at bounding box center [1533, 85] width 39 height 23
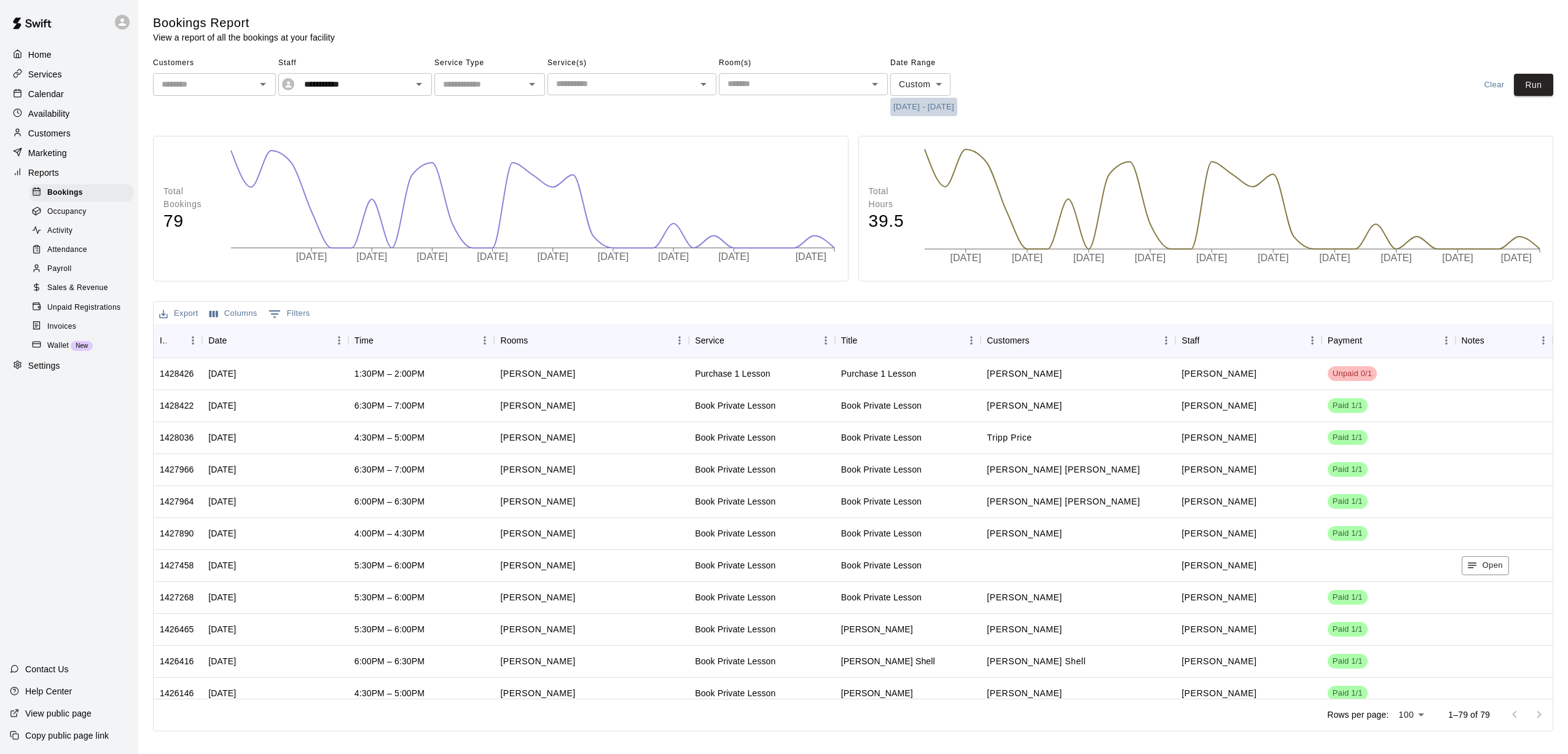
click at [725, 102] on button "[DATE] - [DATE]" at bounding box center [924, 107] width 67 height 19
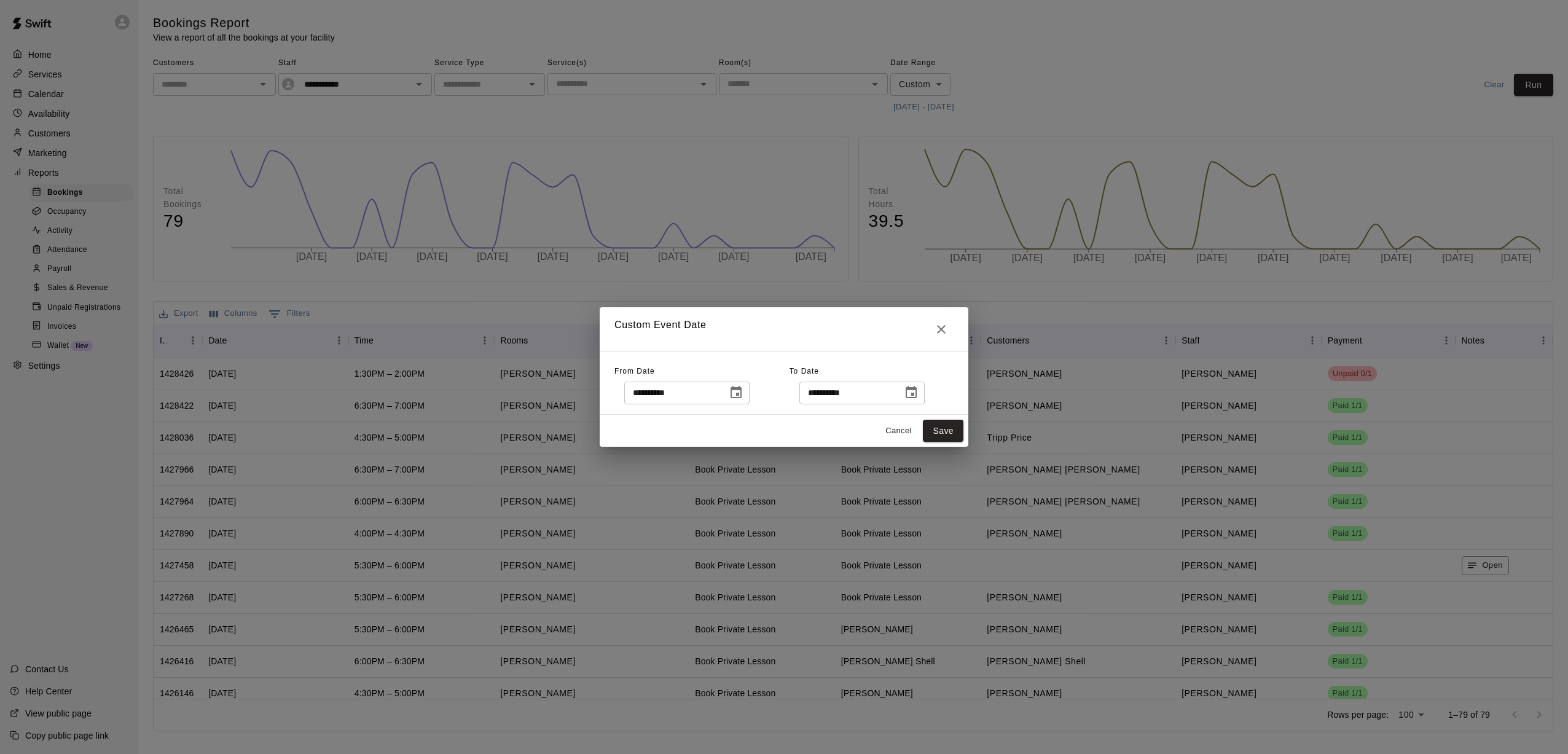
click at [725, 393] on icon "Choose date, selected date is Sep 1, 2025" at bounding box center [736, 392] width 11 height 12
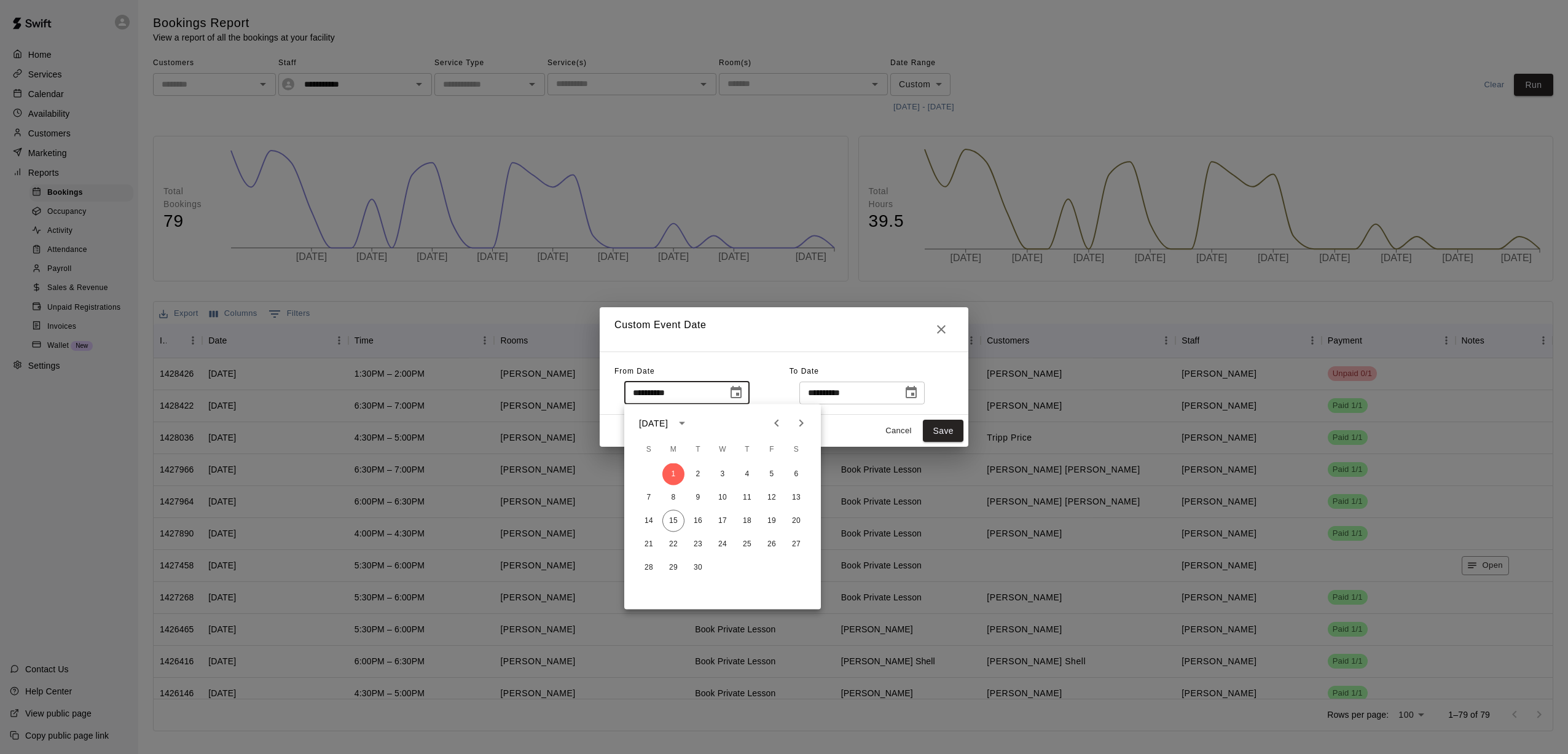
click at [725, 419] on icon "Previous month" at bounding box center [777, 424] width 15 height 15
click at [725, 471] on button "1" at bounding box center [772, 474] width 22 height 22
type input "**********"
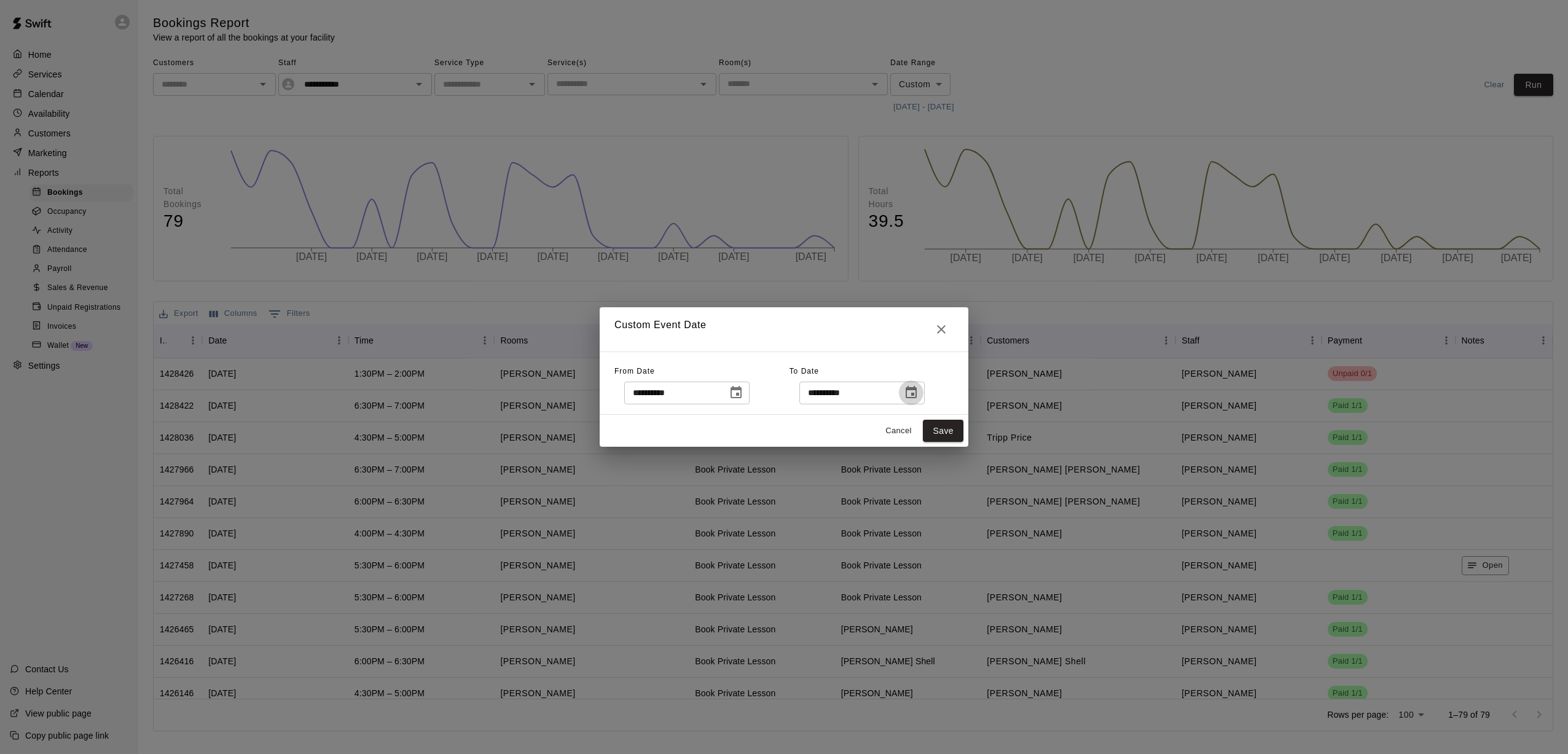
click at [725, 398] on icon "Choose date, selected date is Sep 30, 2025" at bounding box center [912, 392] width 11 height 12
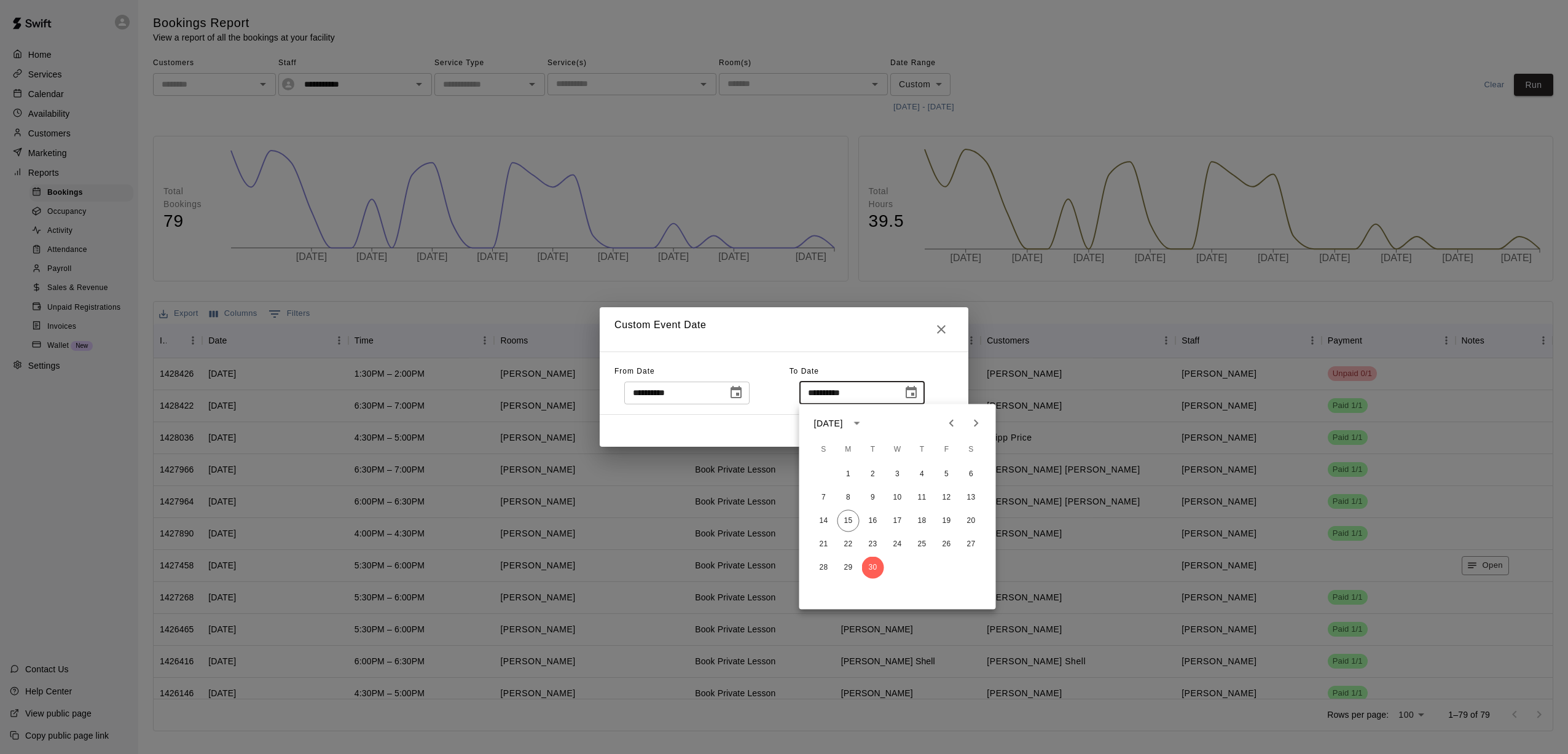
click at [725, 426] on icon "Previous month" at bounding box center [951, 424] width 4 height 7
click at [725, 590] on button "31" at bounding box center [823, 591] width 22 height 22
type input "**********"
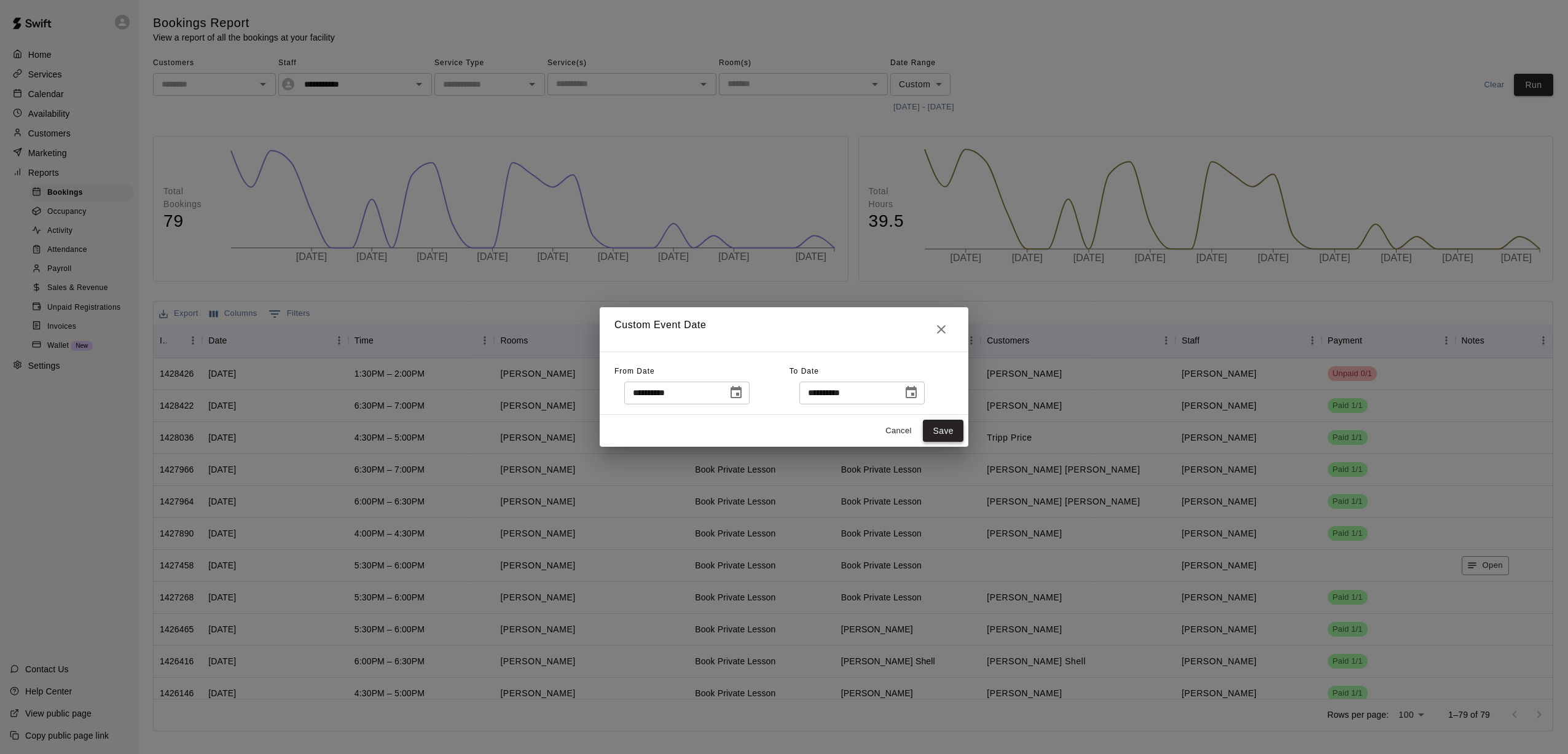
click at [725, 434] on button "Save" at bounding box center [943, 431] width 40 height 23
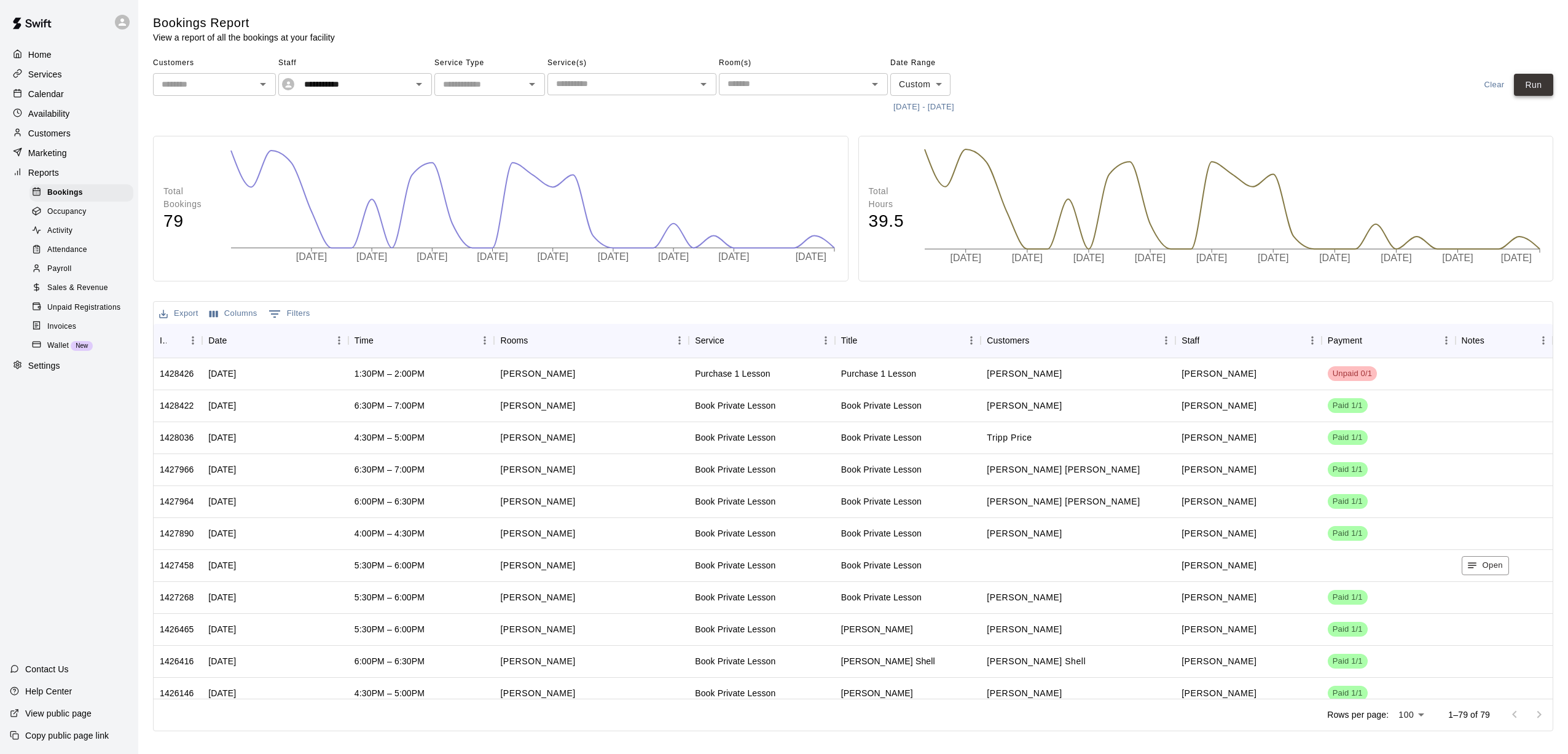
click at [725, 89] on button "Run" at bounding box center [1533, 85] width 39 height 23
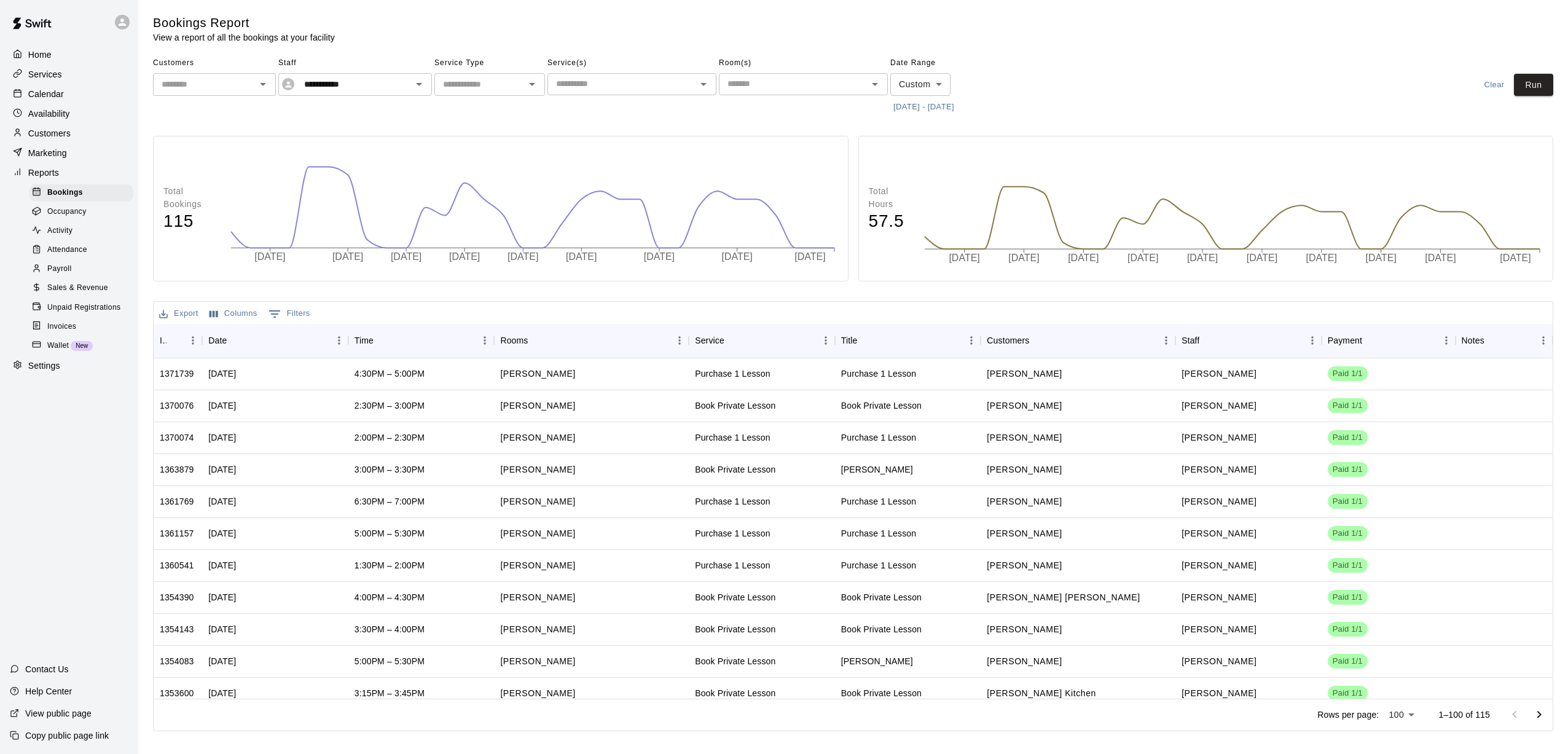
click at [725, 101] on button "[DATE] - [DATE]" at bounding box center [924, 107] width 67 height 19
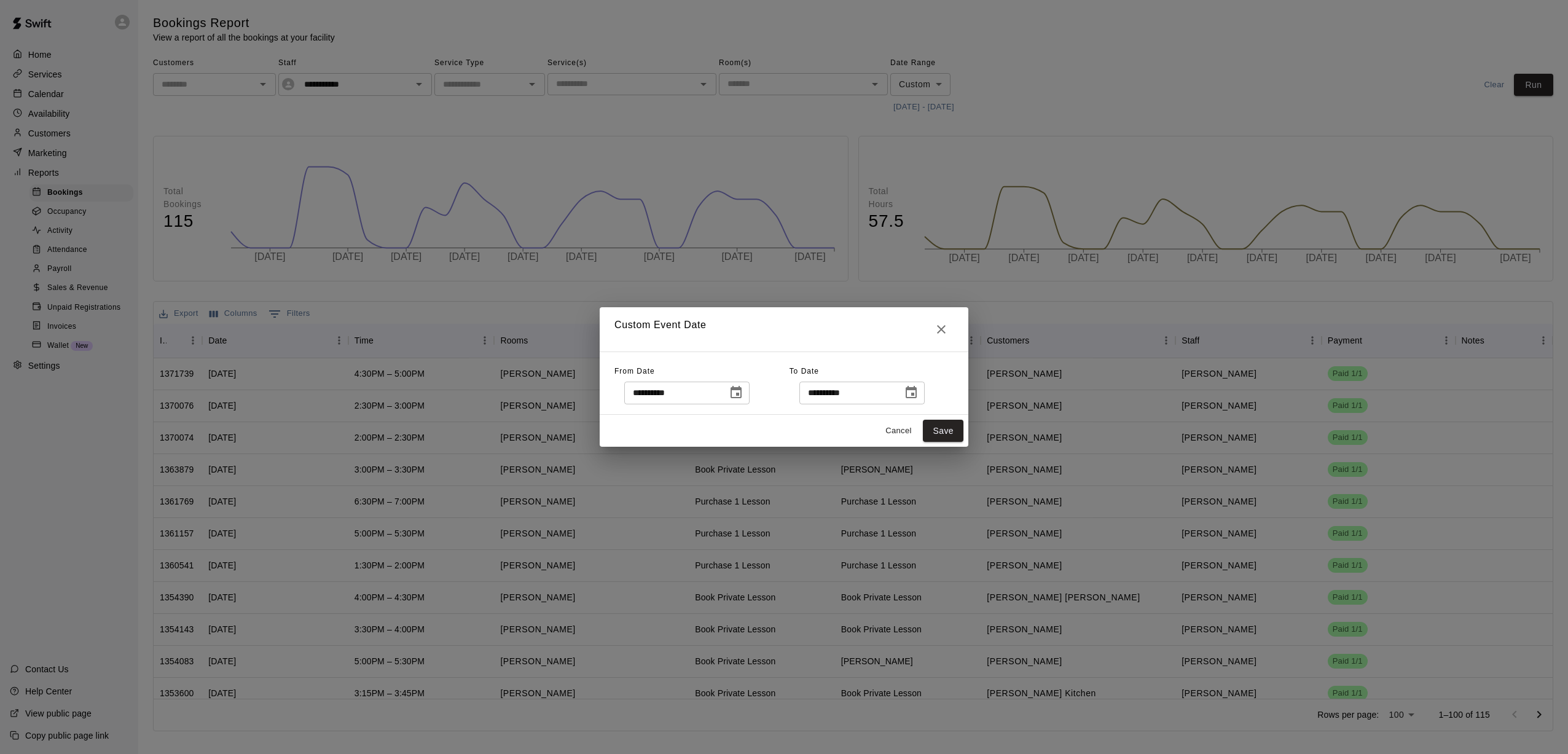
click at [725, 390] on icon "Choose date, selected date is Aug 1, 2025" at bounding box center [736, 392] width 11 height 12
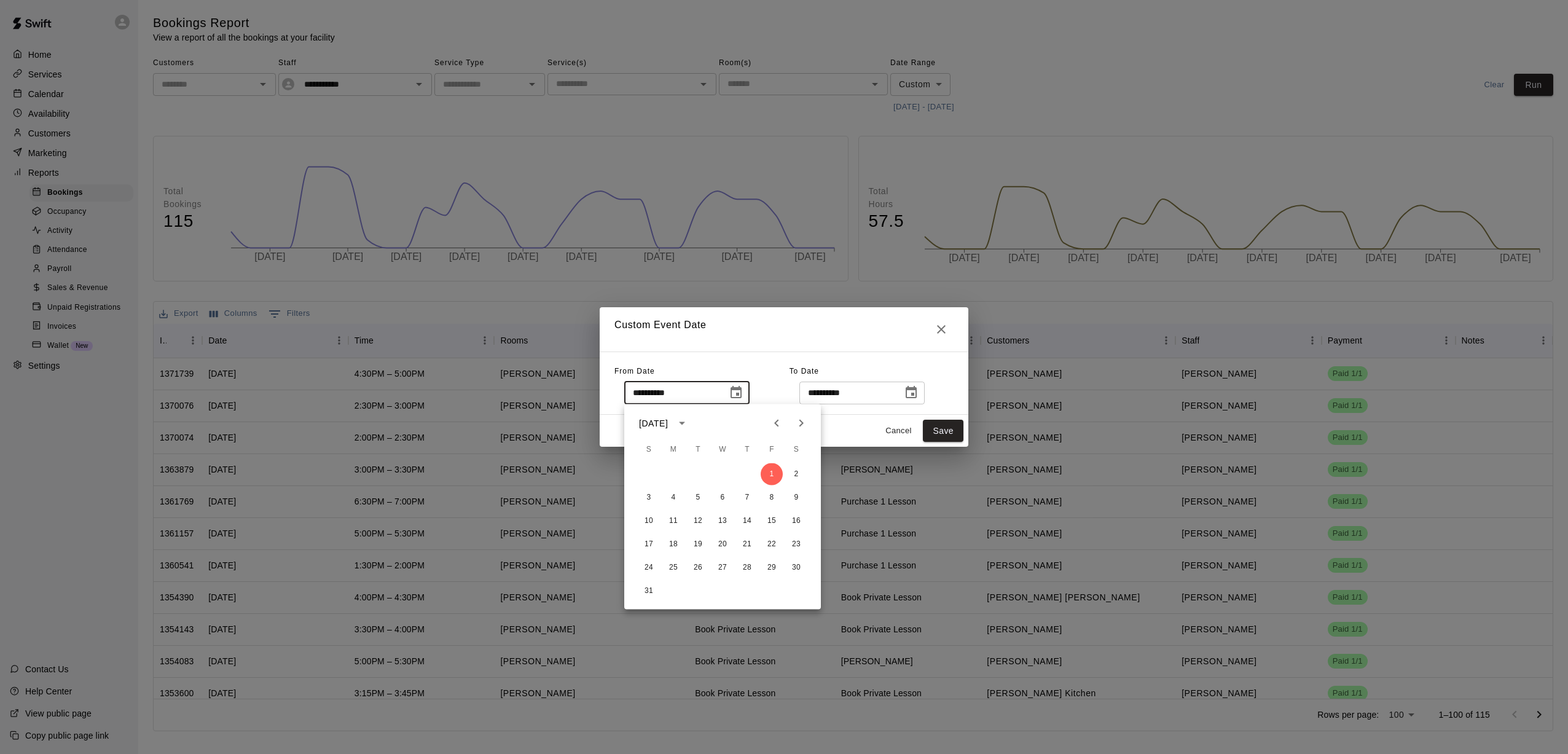
click at [725, 416] on icon "Previous month" at bounding box center [777, 424] width 15 height 15
click at [696, 471] on button "1" at bounding box center [698, 474] width 22 height 22
type input "**********"
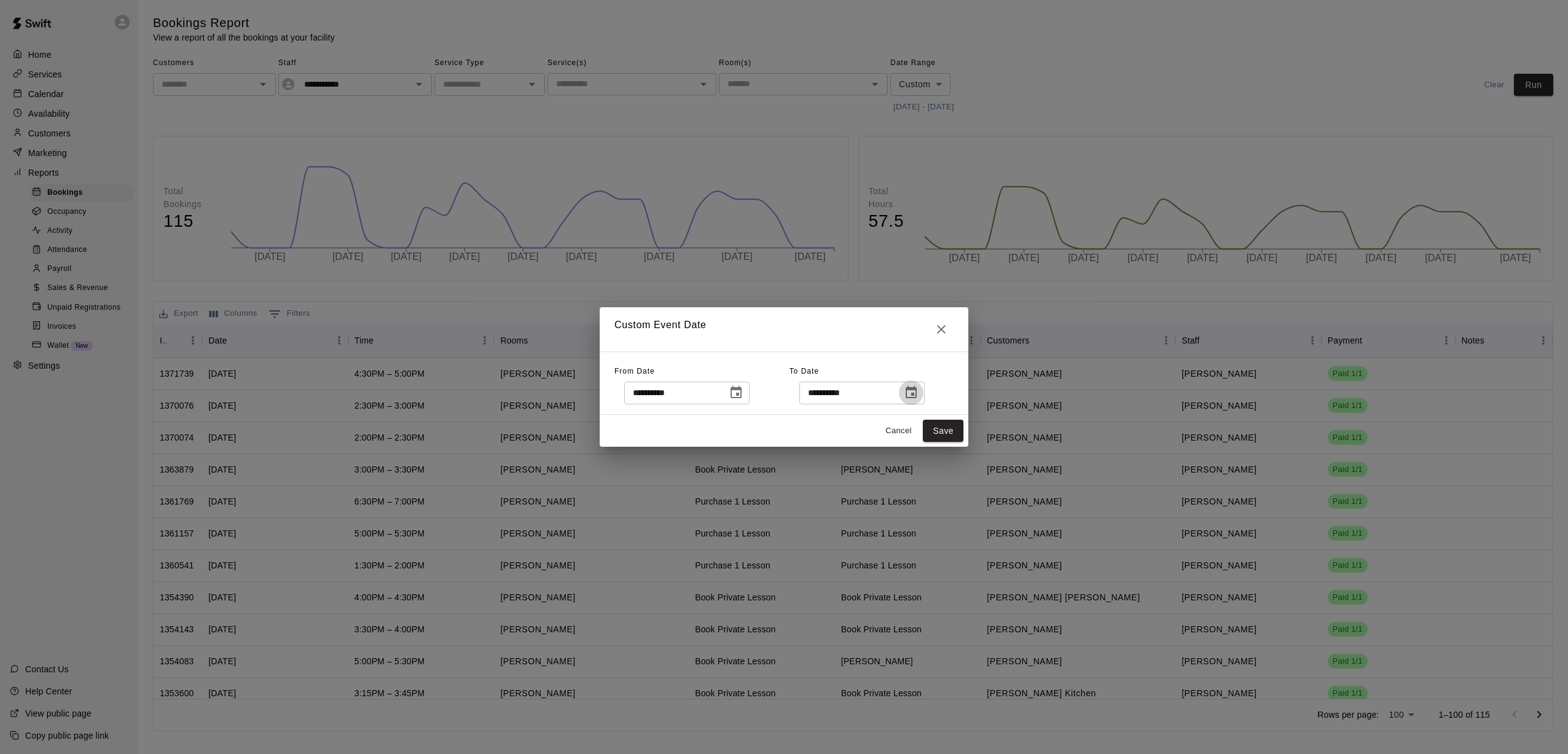
click at [725, 391] on icon "Choose date, selected date is Aug 31, 2025" at bounding box center [911, 392] width 15 height 15
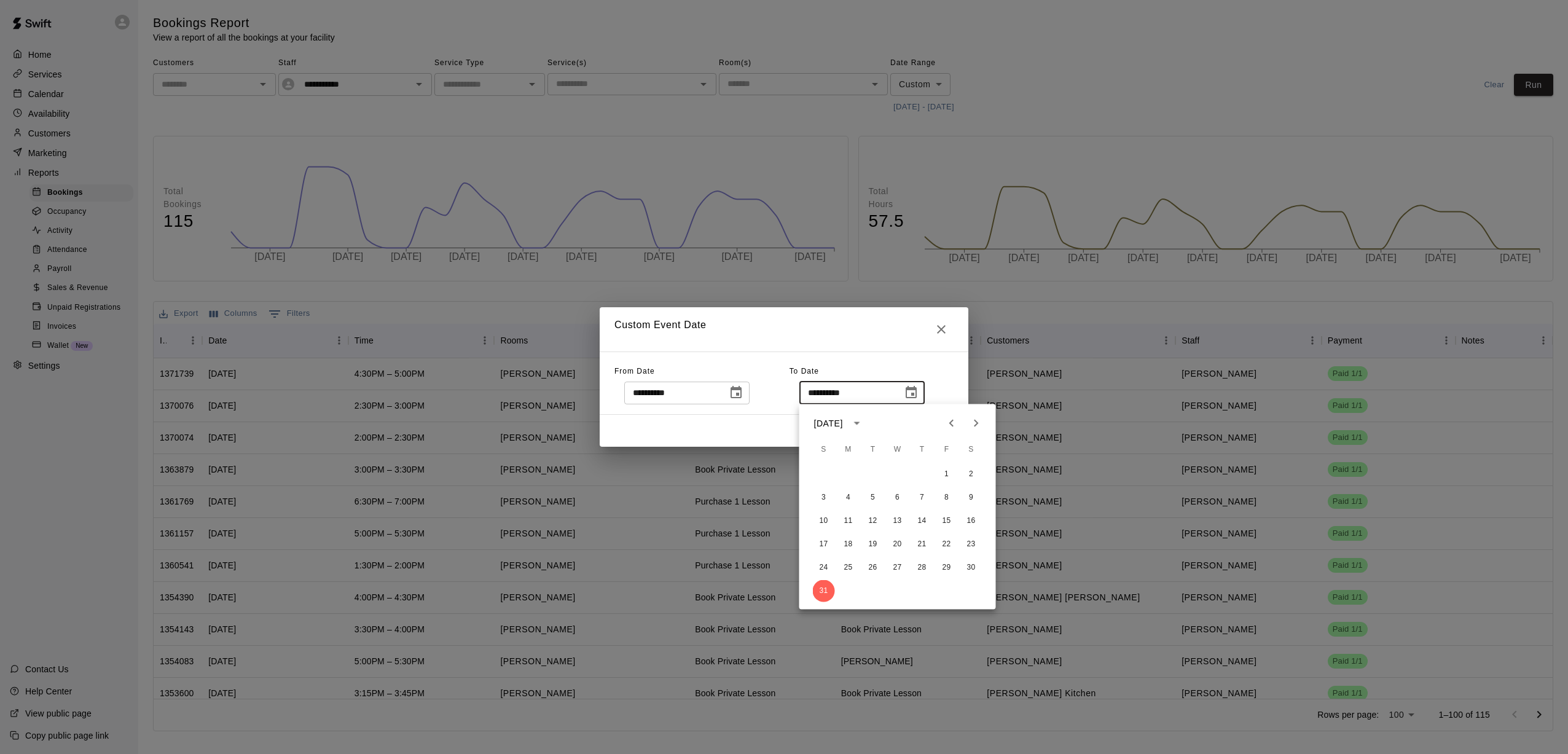
click at [725, 424] on icon "Previous month" at bounding box center [951, 424] width 15 height 15
click at [725, 564] on button "31" at bounding box center [922, 568] width 22 height 22
type input "**********"
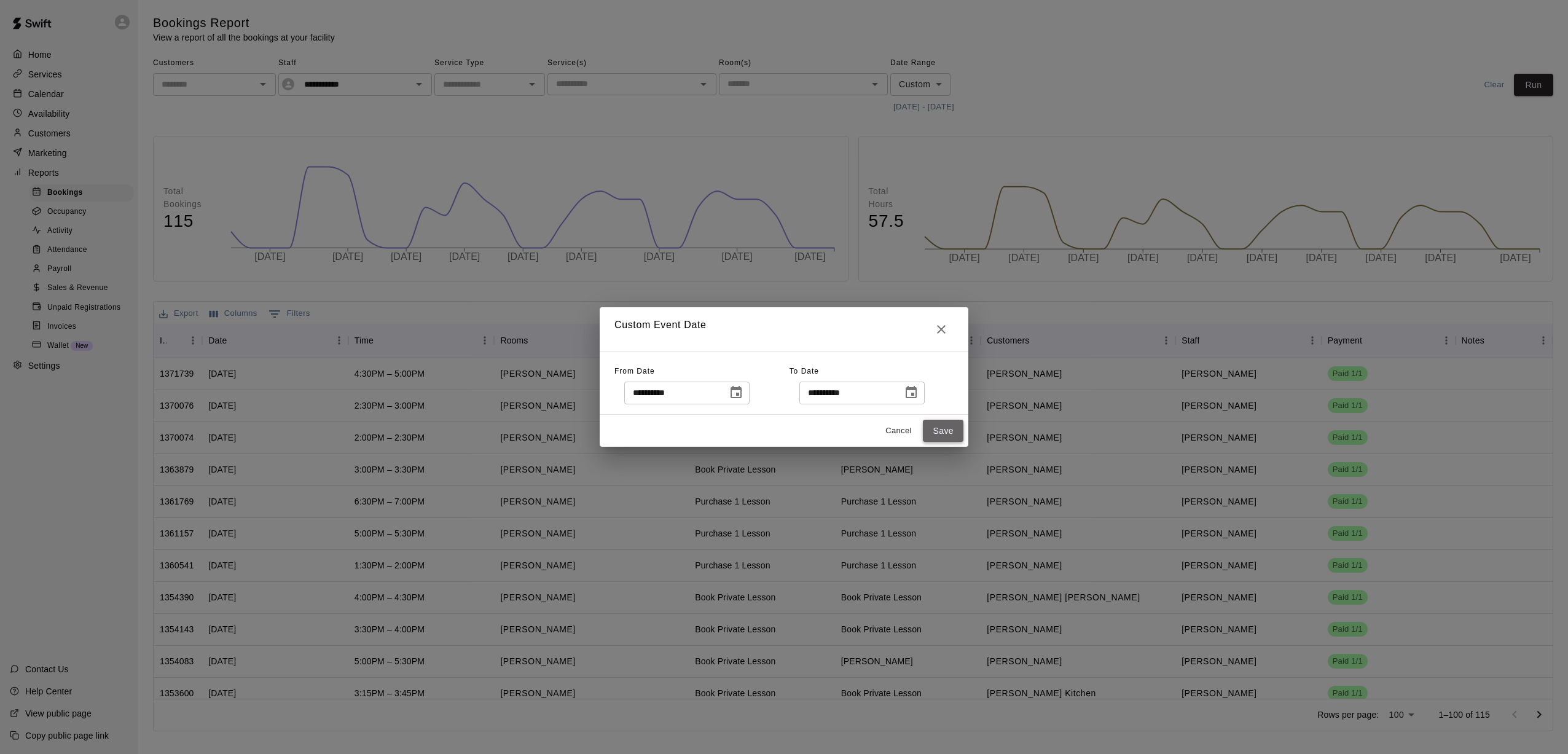
click at [725, 432] on button "Save" at bounding box center [943, 431] width 40 height 23
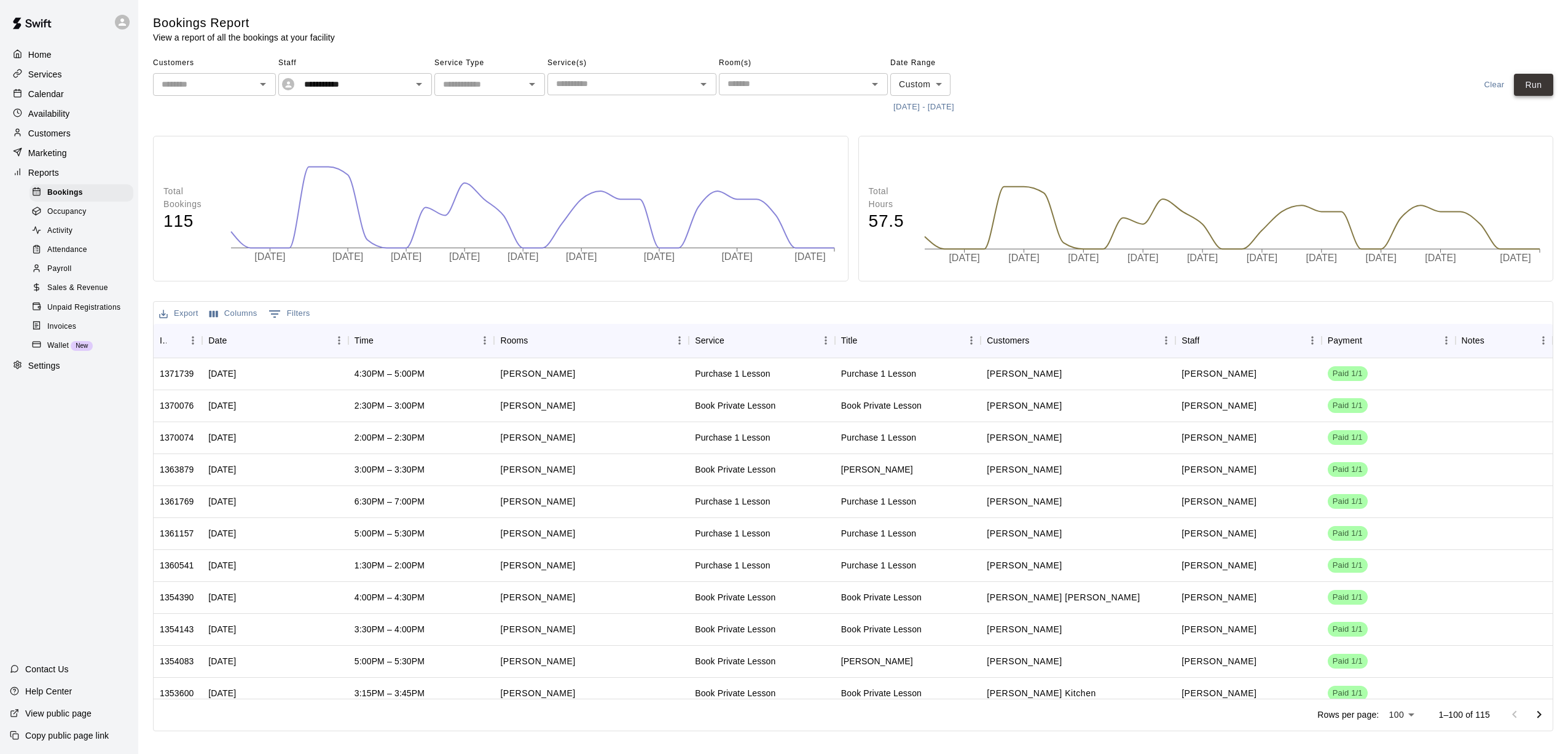
click at [725, 87] on button "Run" at bounding box center [1533, 85] width 39 height 23
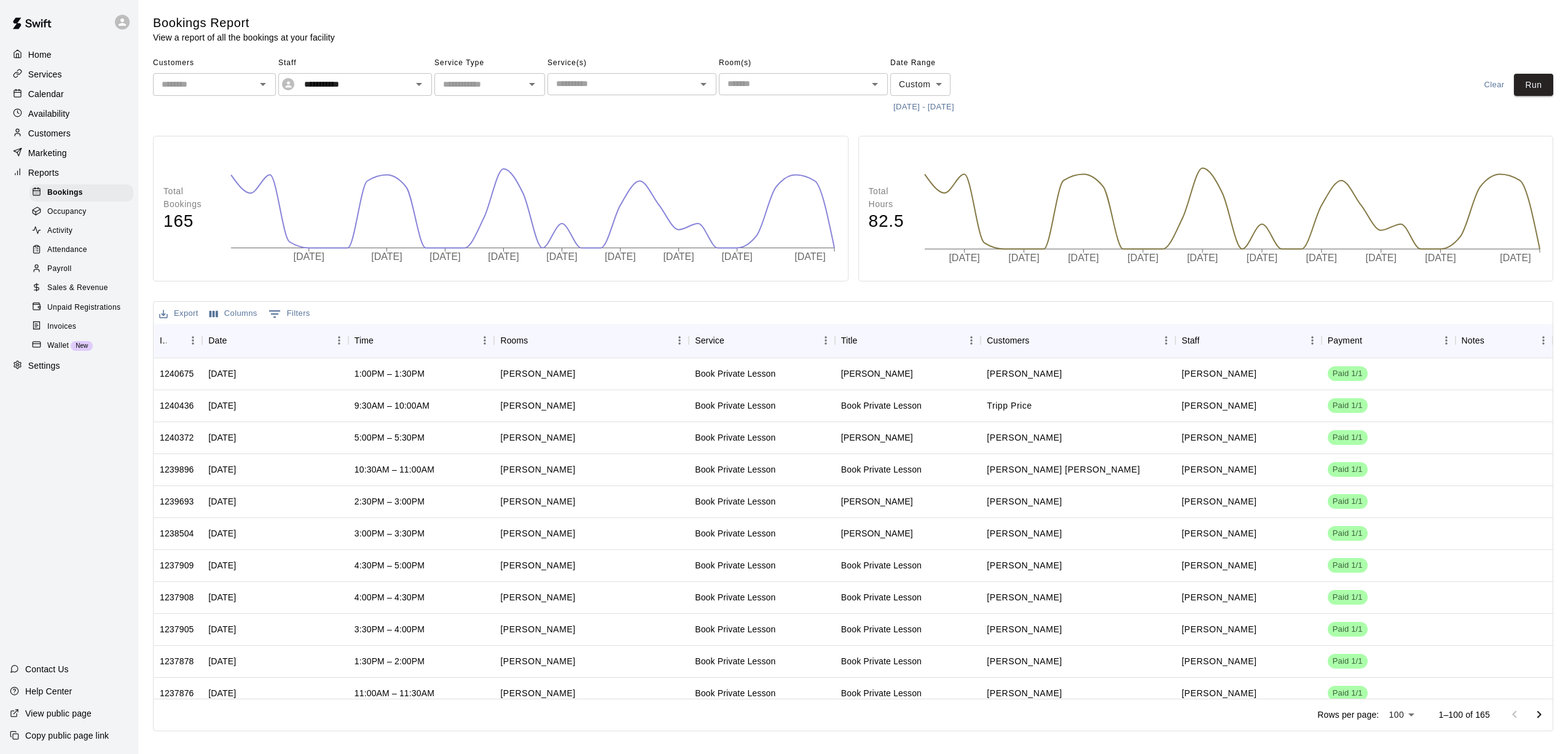
click at [725, 102] on button "[DATE] - [DATE]" at bounding box center [924, 107] width 67 height 19
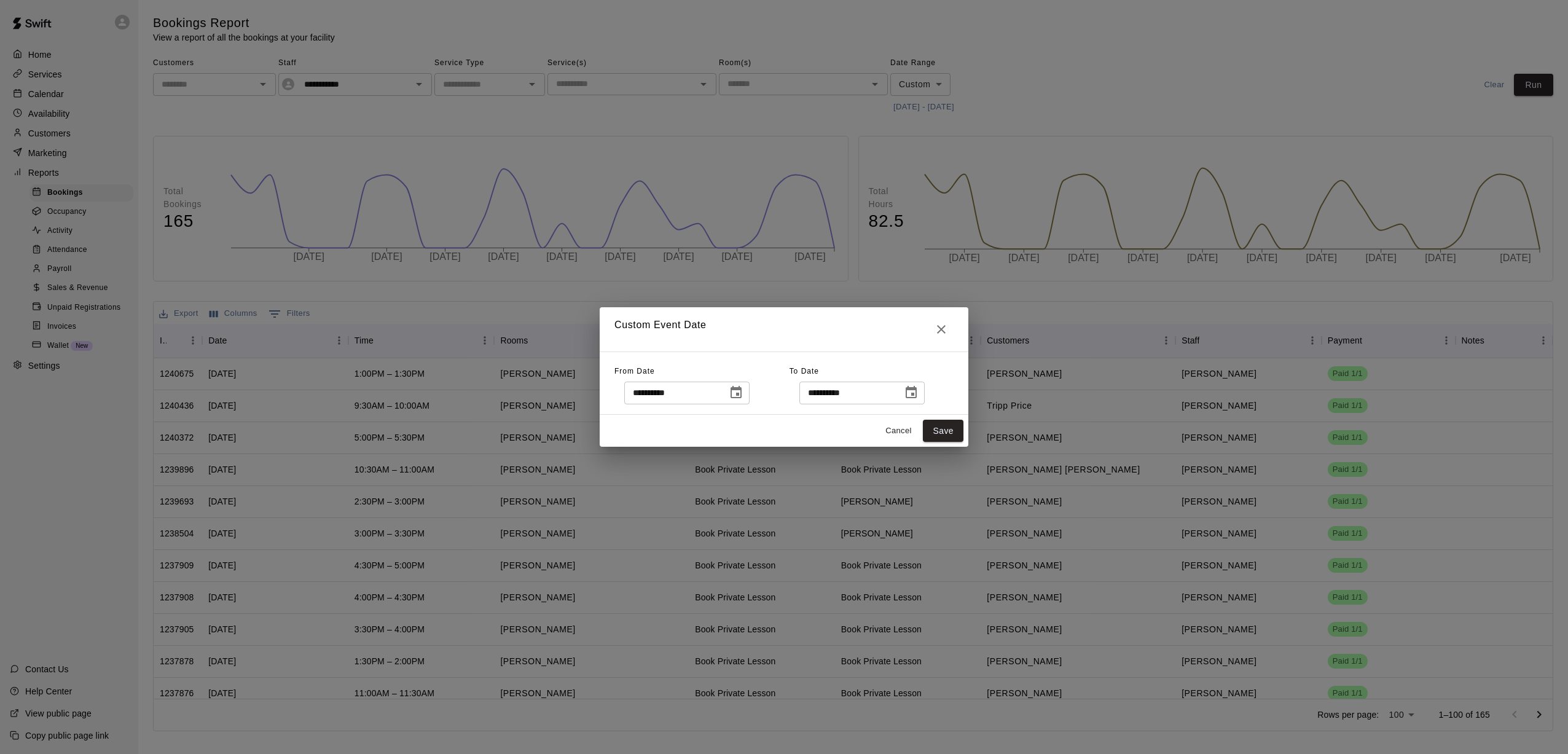
click at [725, 389] on icon "Choose date, selected date is Jul 1, 2025" at bounding box center [736, 392] width 11 height 12
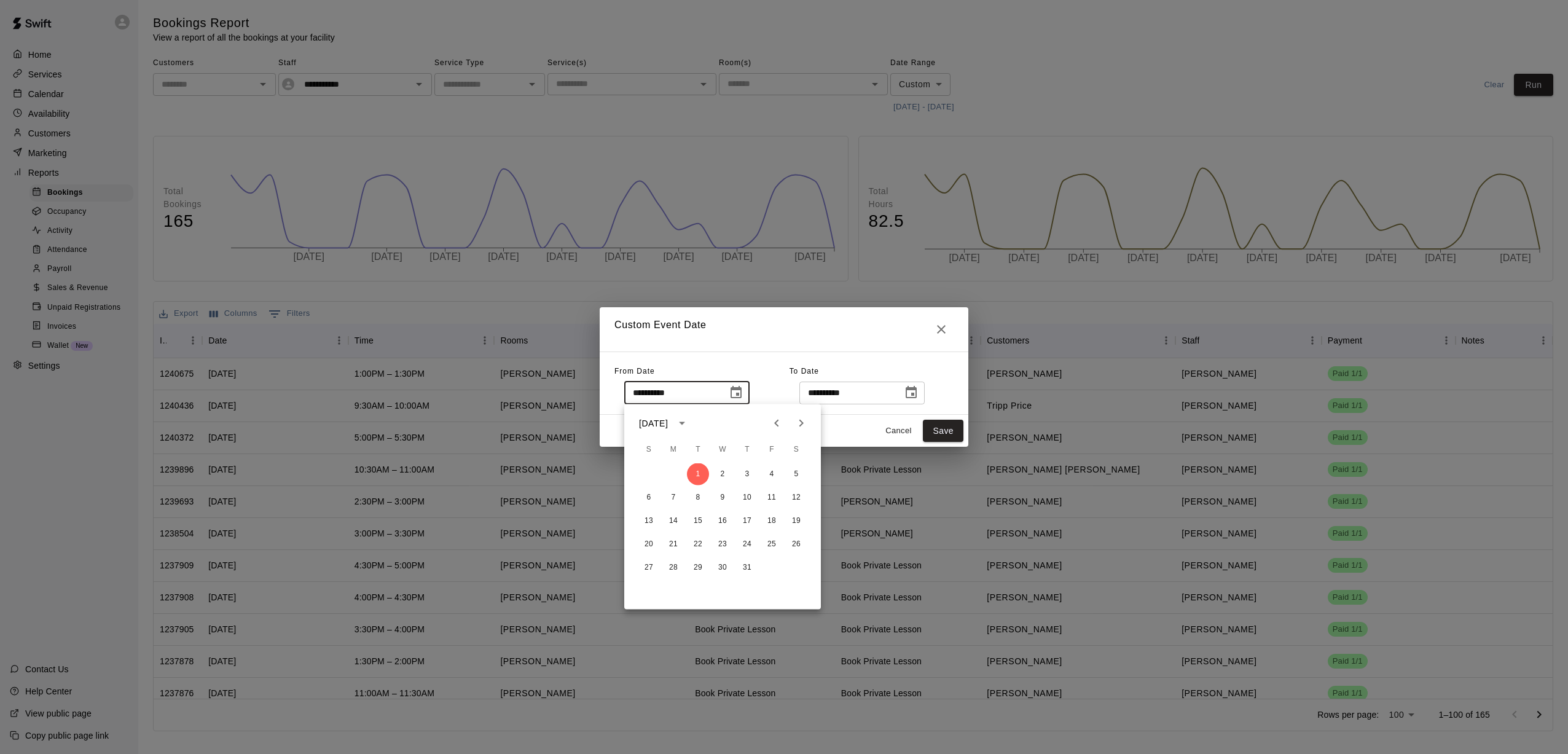
click at [725, 424] on icon "Previous month" at bounding box center [777, 424] width 15 height 15
click at [656, 472] on button "1" at bounding box center [649, 474] width 22 height 22
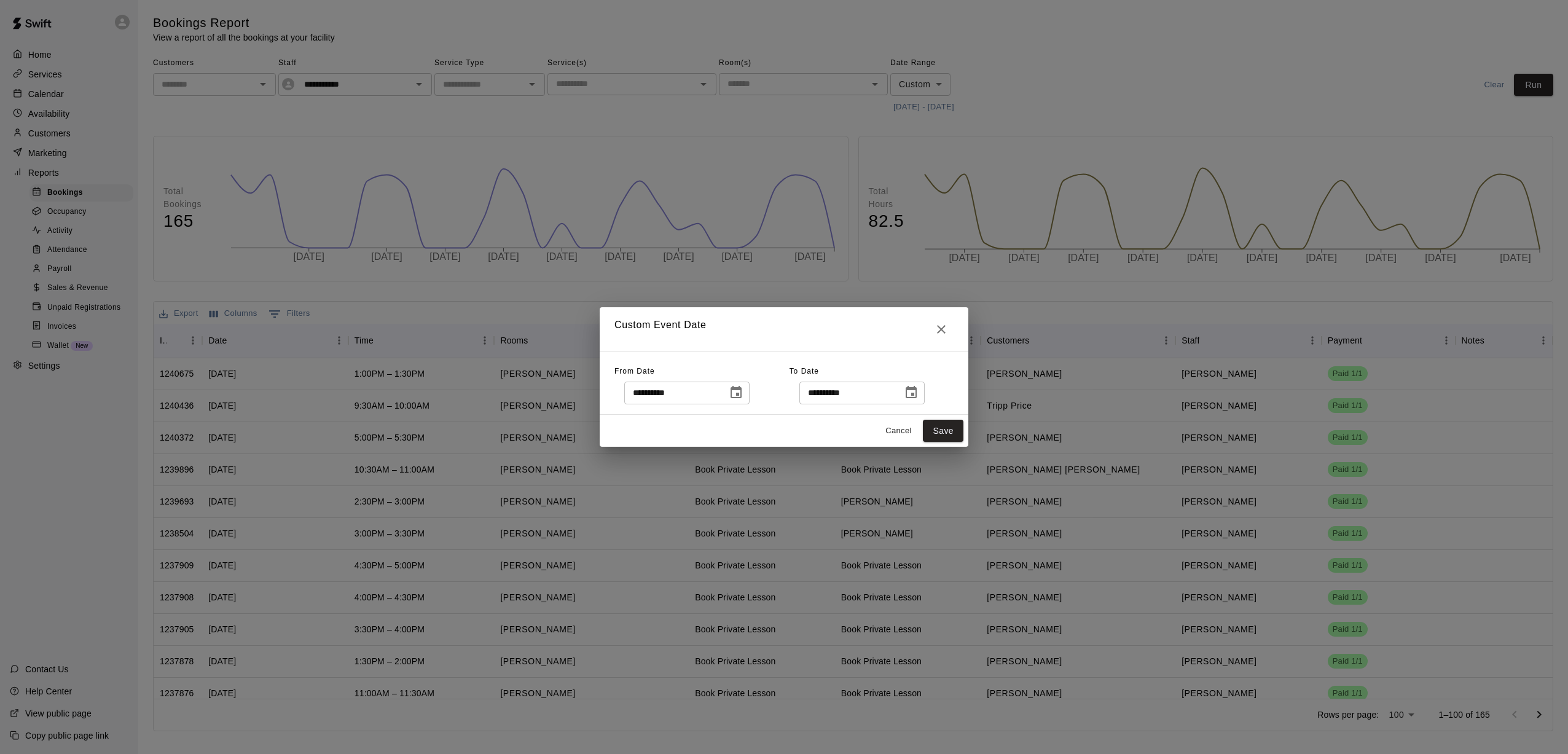
type input "**********"
click at [725, 392] on icon "Choose date, selected date is Jul 31, 2025" at bounding box center [911, 392] width 15 height 15
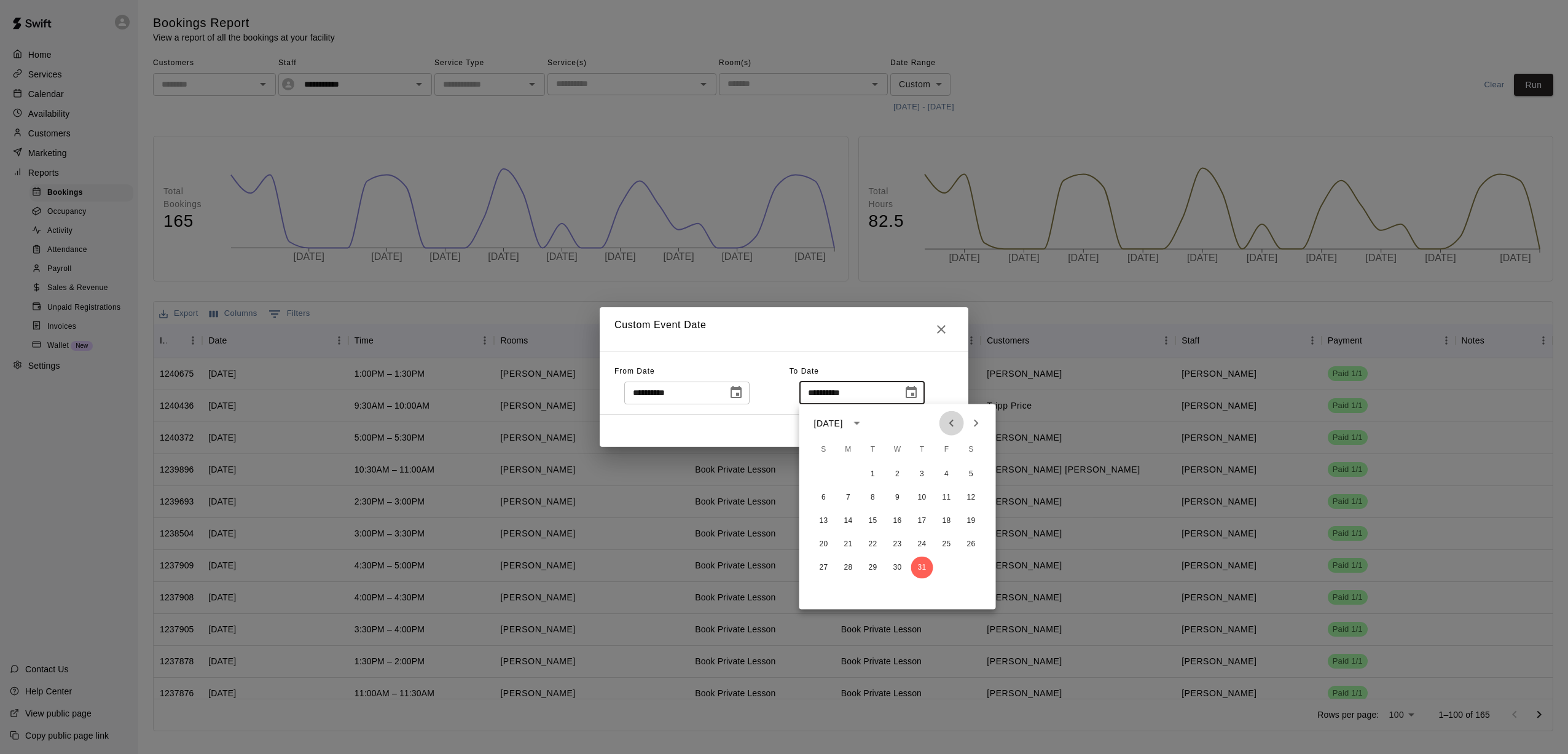
click at [725, 430] on icon "Previous month" at bounding box center [951, 424] width 15 height 15
click at [725, 569] on button "30" at bounding box center [848, 568] width 22 height 22
type input "**********"
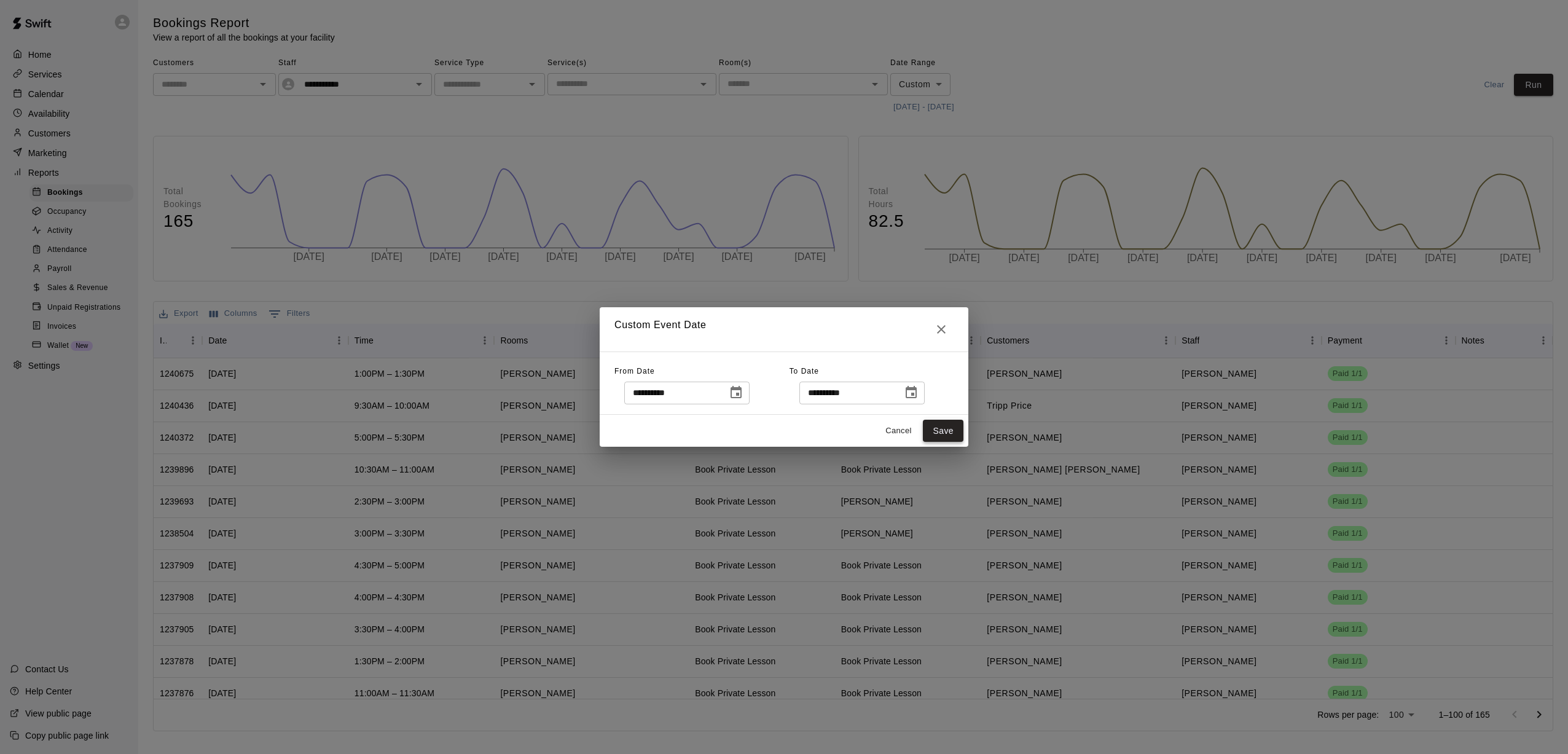
click at [725, 435] on button "Save" at bounding box center [943, 431] width 40 height 23
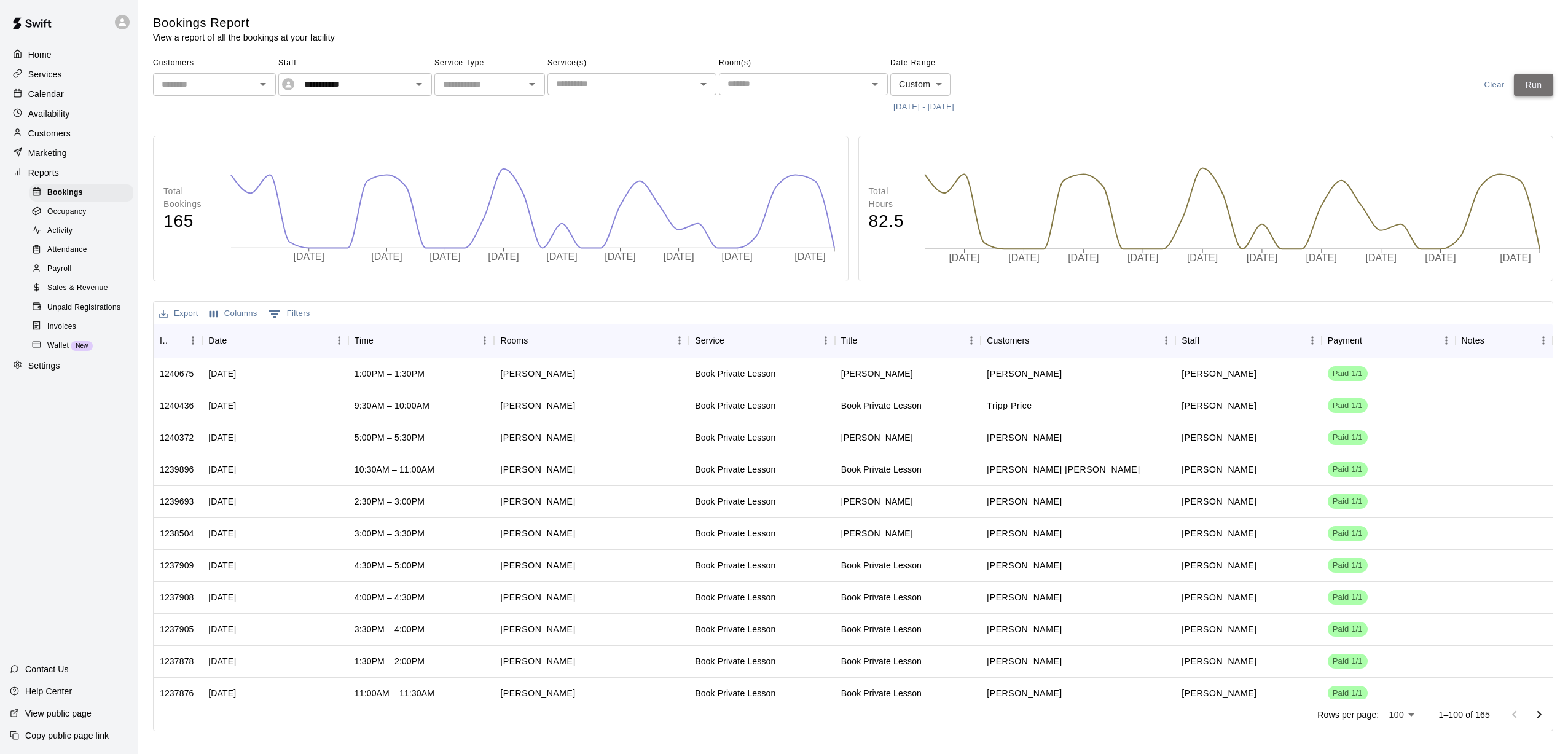
click at [725, 82] on button "Run" at bounding box center [1533, 85] width 39 height 23
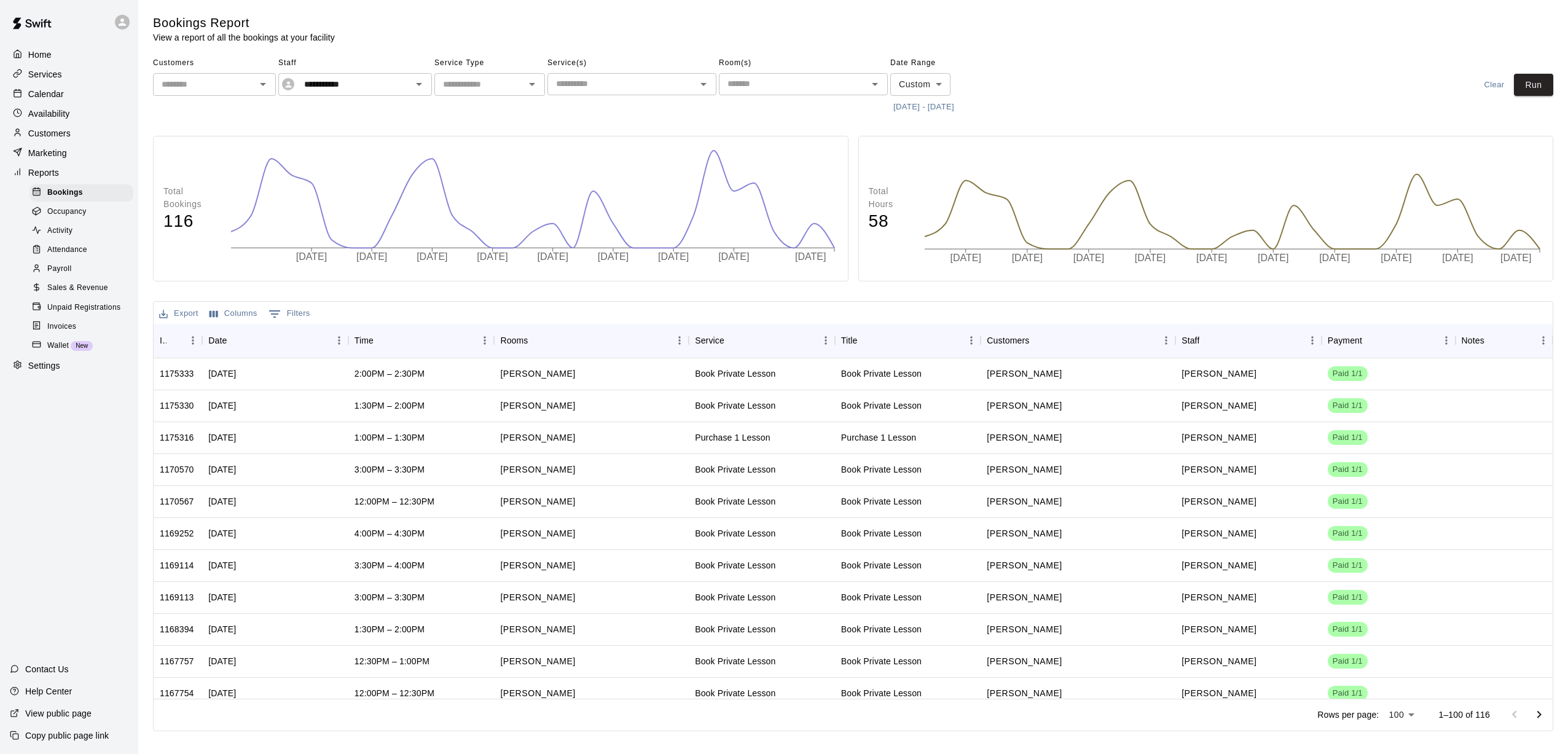
click at [725, 106] on button "[DATE] - [DATE]" at bounding box center [924, 107] width 67 height 19
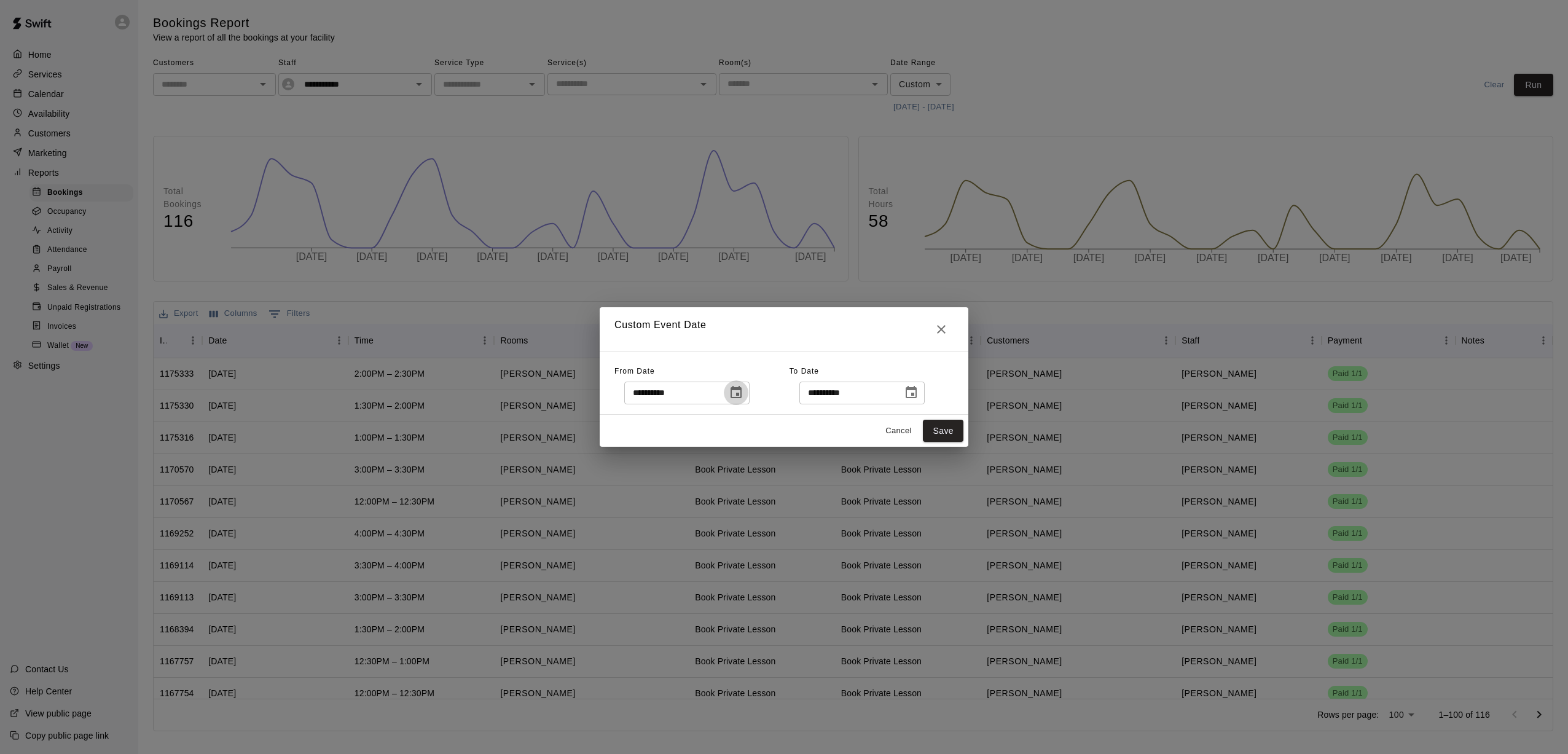
click at [725, 394] on icon "Choose date, selected date is Jun 1, 2025" at bounding box center [736, 392] width 15 height 15
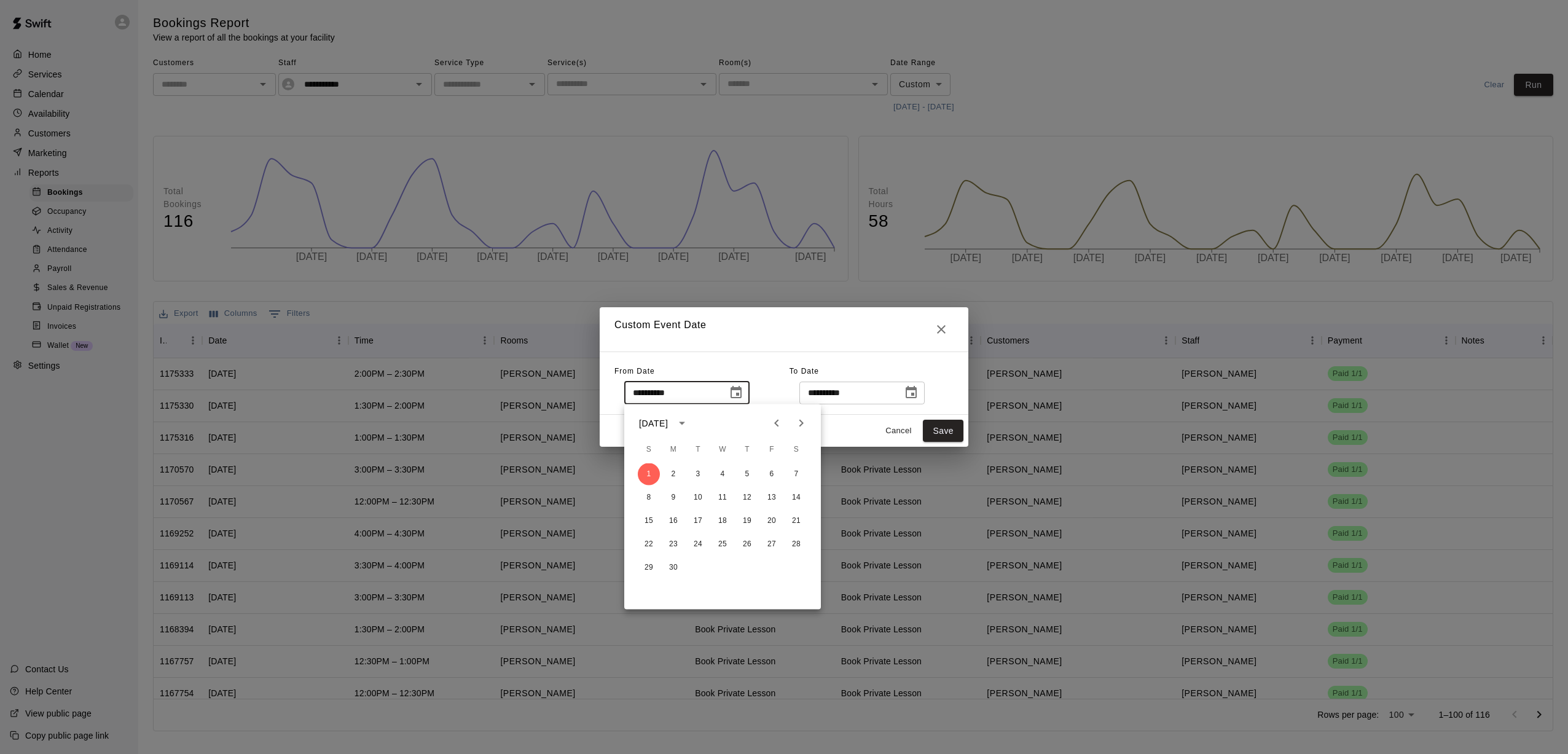
click at [725, 421] on icon "Next month" at bounding box center [801, 424] width 15 height 15
click at [725, 478] on button "1" at bounding box center [772, 474] width 22 height 22
type input "**********"
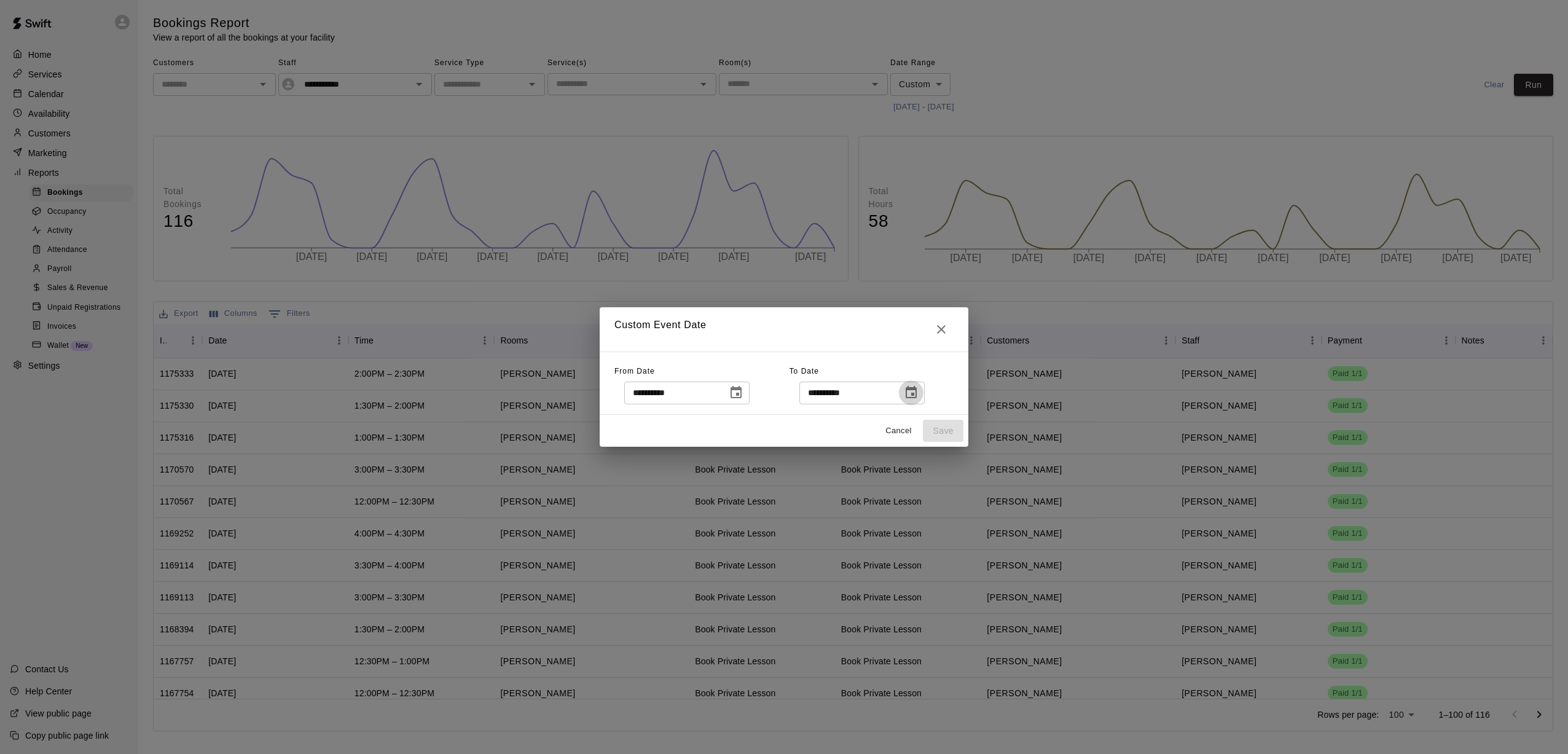
click at [725, 395] on button "Choose date, selected date is Jun 30, 2025" at bounding box center [911, 392] width 25 height 25
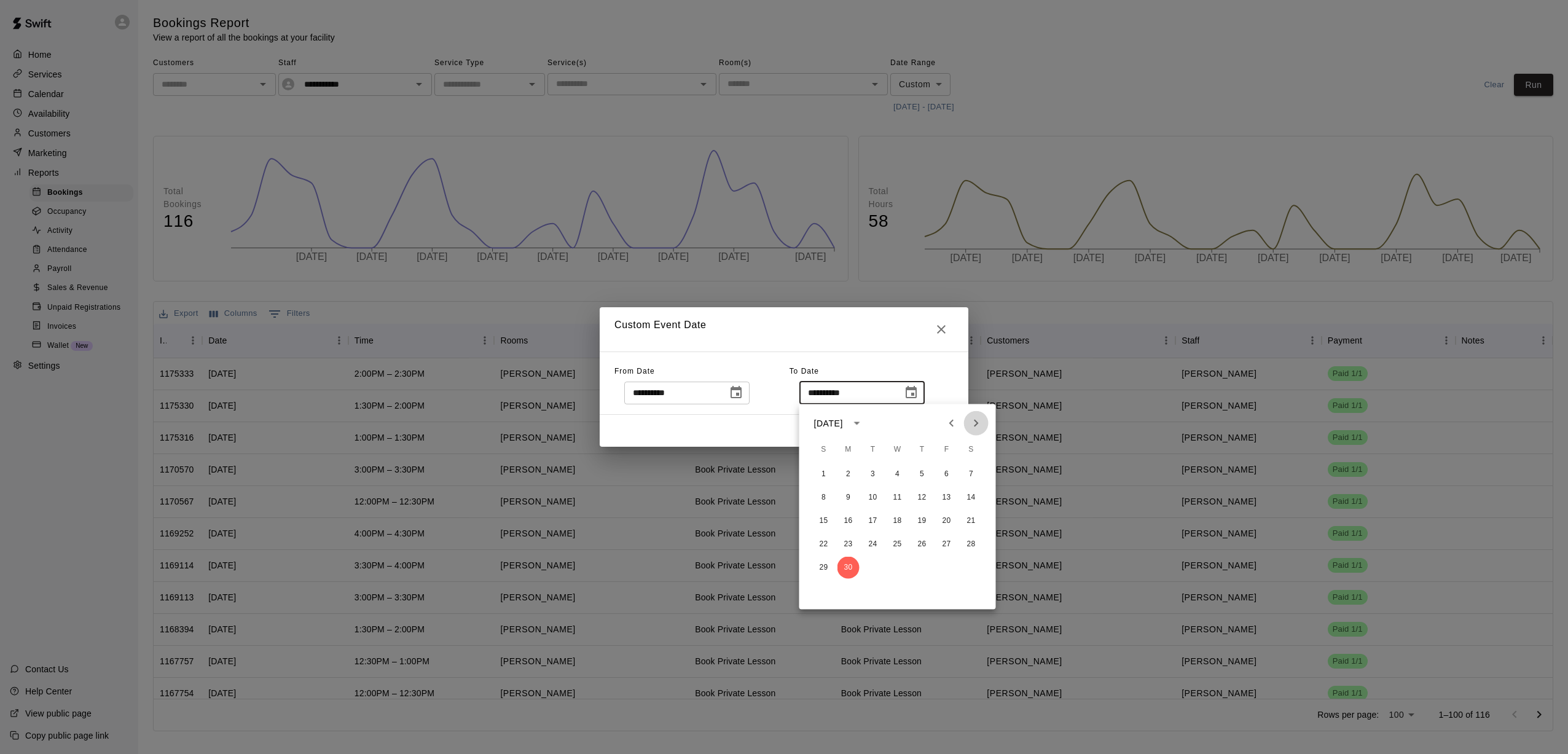
click at [725, 427] on icon "Next month" at bounding box center [976, 424] width 15 height 15
click at [725, 429] on icon "Next month" at bounding box center [976, 424] width 15 height 15
click at [725, 593] on button "31" at bounding box center [823, 591] width 22 height 22
type input "**********"
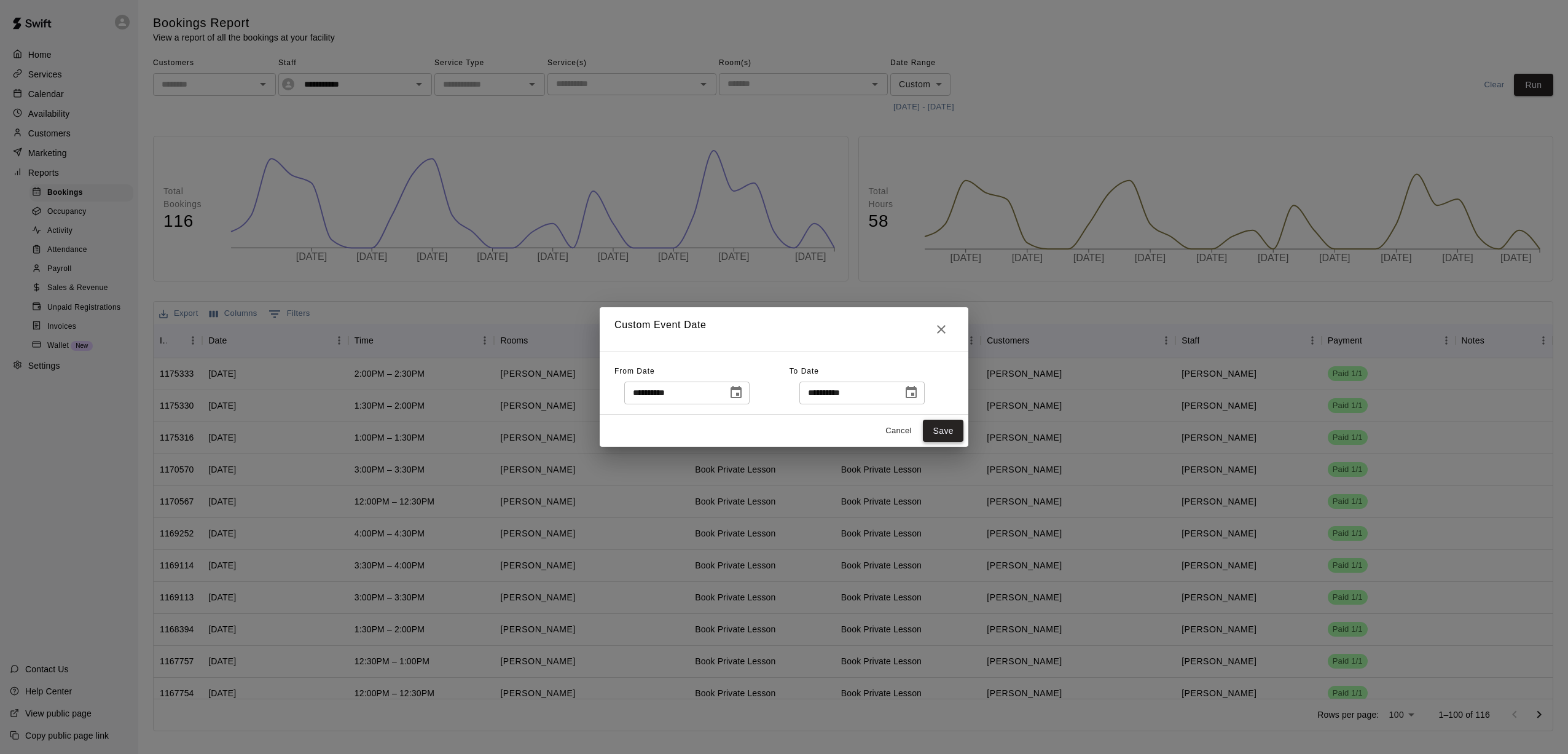
click at [725, 431] on button "Save" at bounding box center [943, 431] width 40 height 23
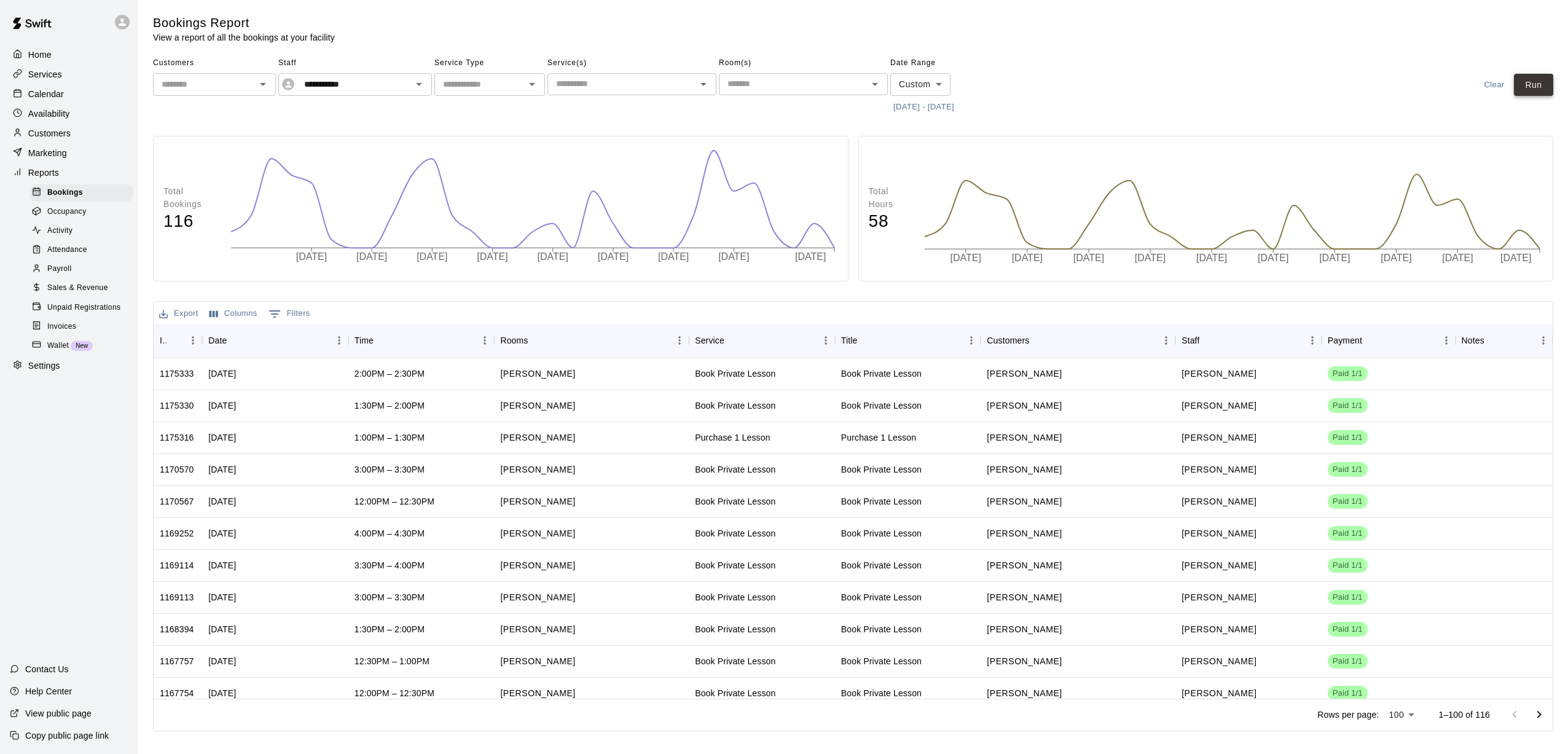
click at [725, 87] on button "Run" at bounding box center [1533, 85] width 39 height 23
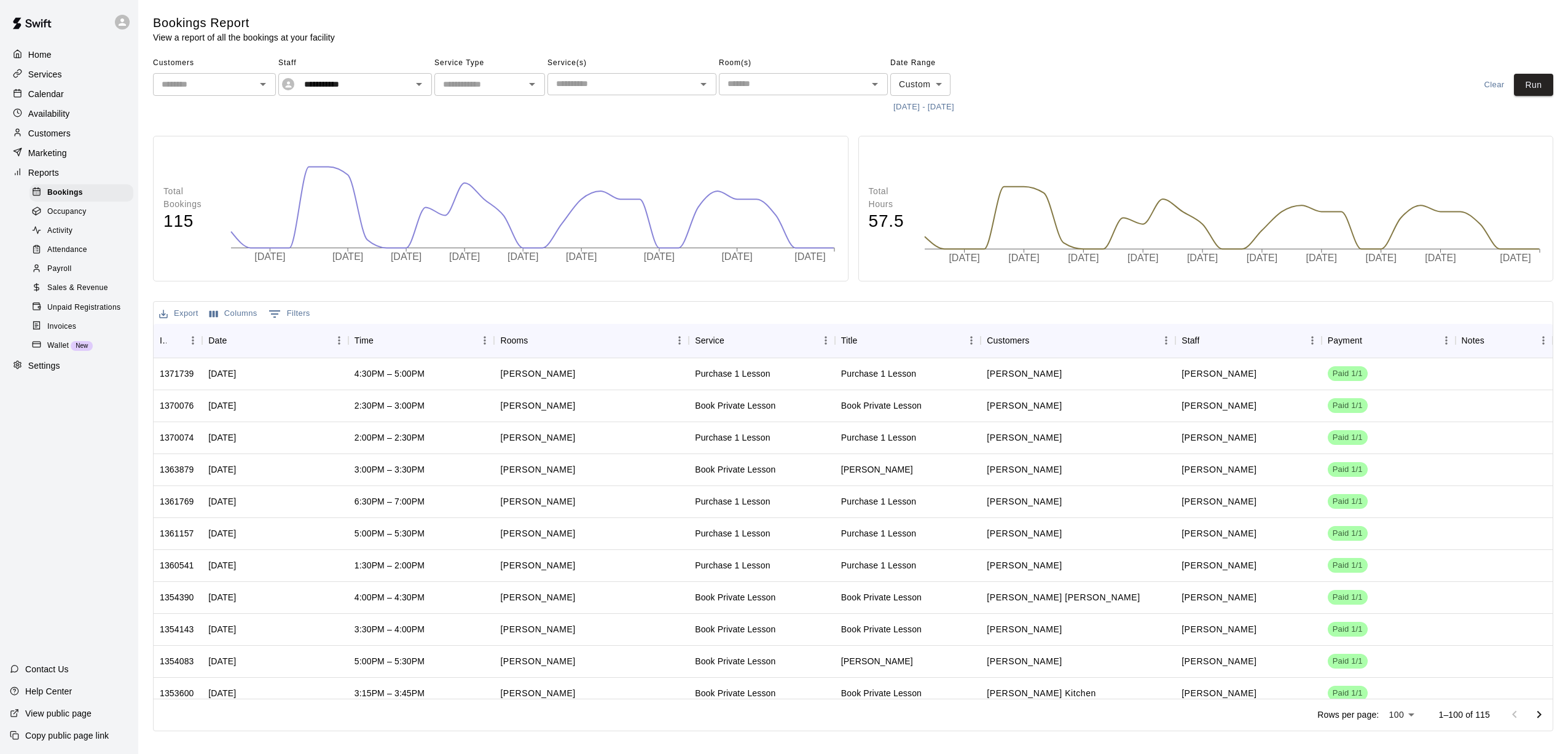
click at [725, 104] on button "[DATE] - [DATE]" at bounding box center [924, 107] width 67 height 19
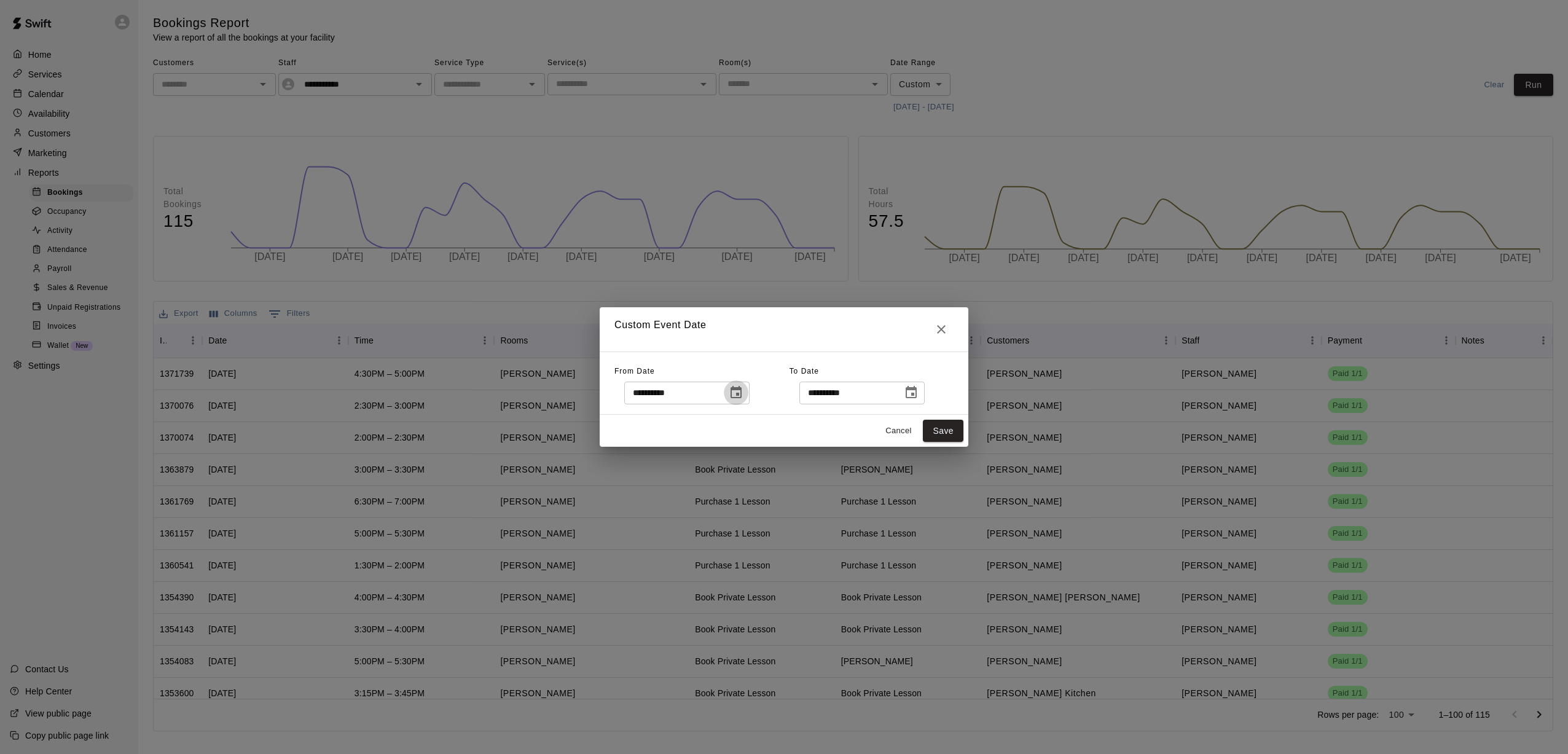
click at [725, 393] on icon "Choose date, selected date is Aug 1, 2025" at bounding box center [736, 392] width 11 height 12
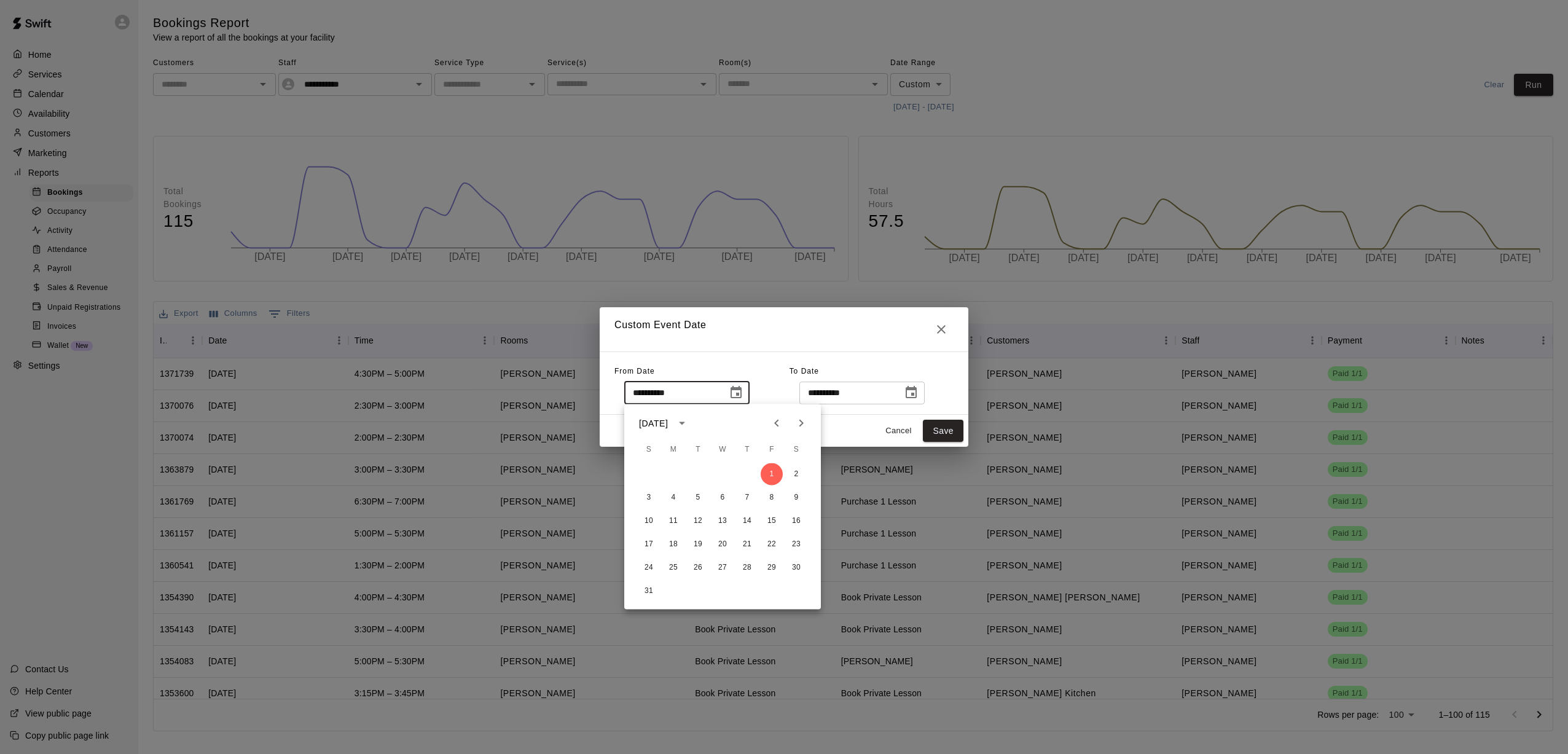
click at [725, 416] on icon "Previous month" at bounding box center [777, 424] width 15 height 15
click at [692, 475] on button "1" at bounding box center [698, 474] width 22 height 22
type input "**********"
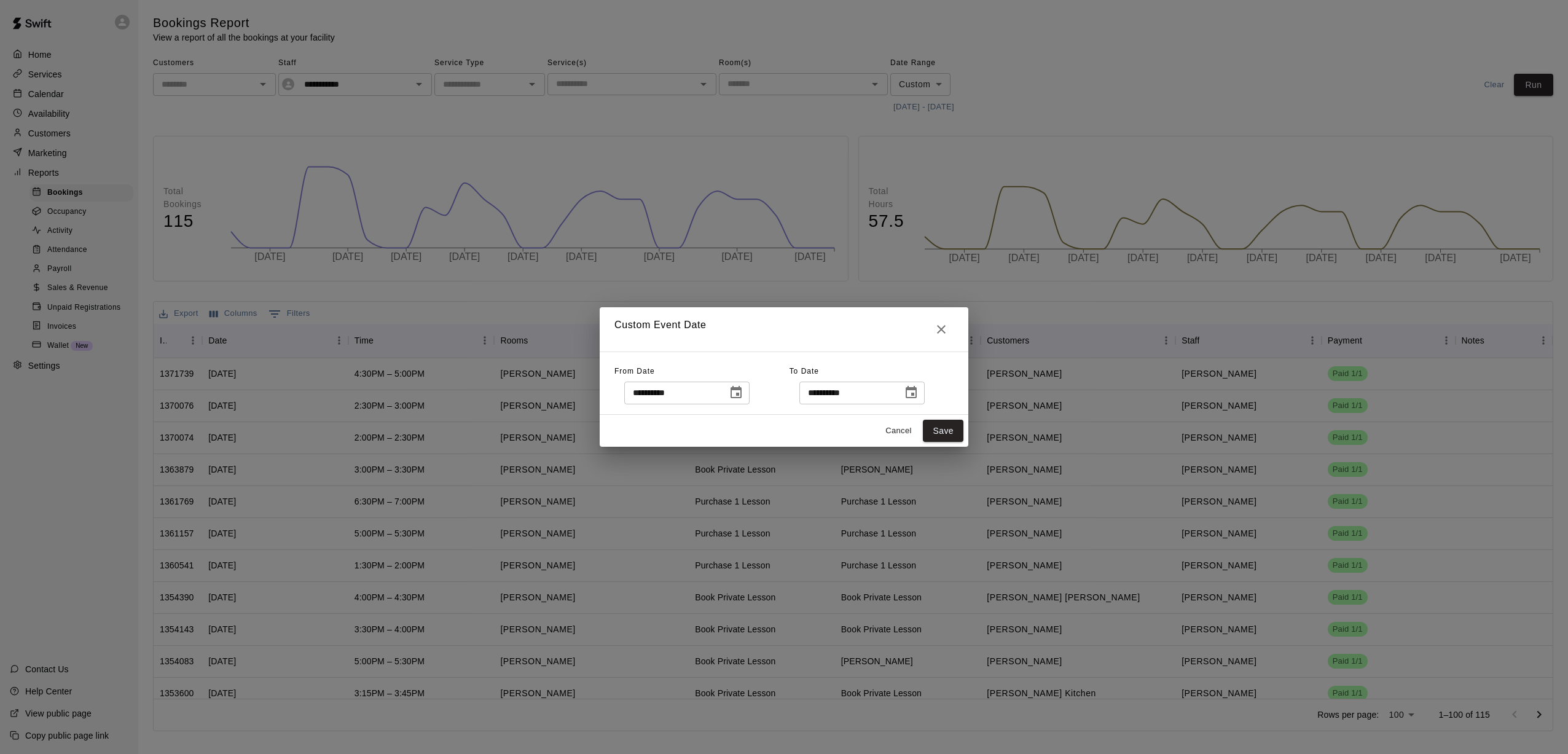
click at [725, 394] on icon "Choose date, selected date is Aug 31, 2025" at bounding box center [911, 392] width 15 height 15
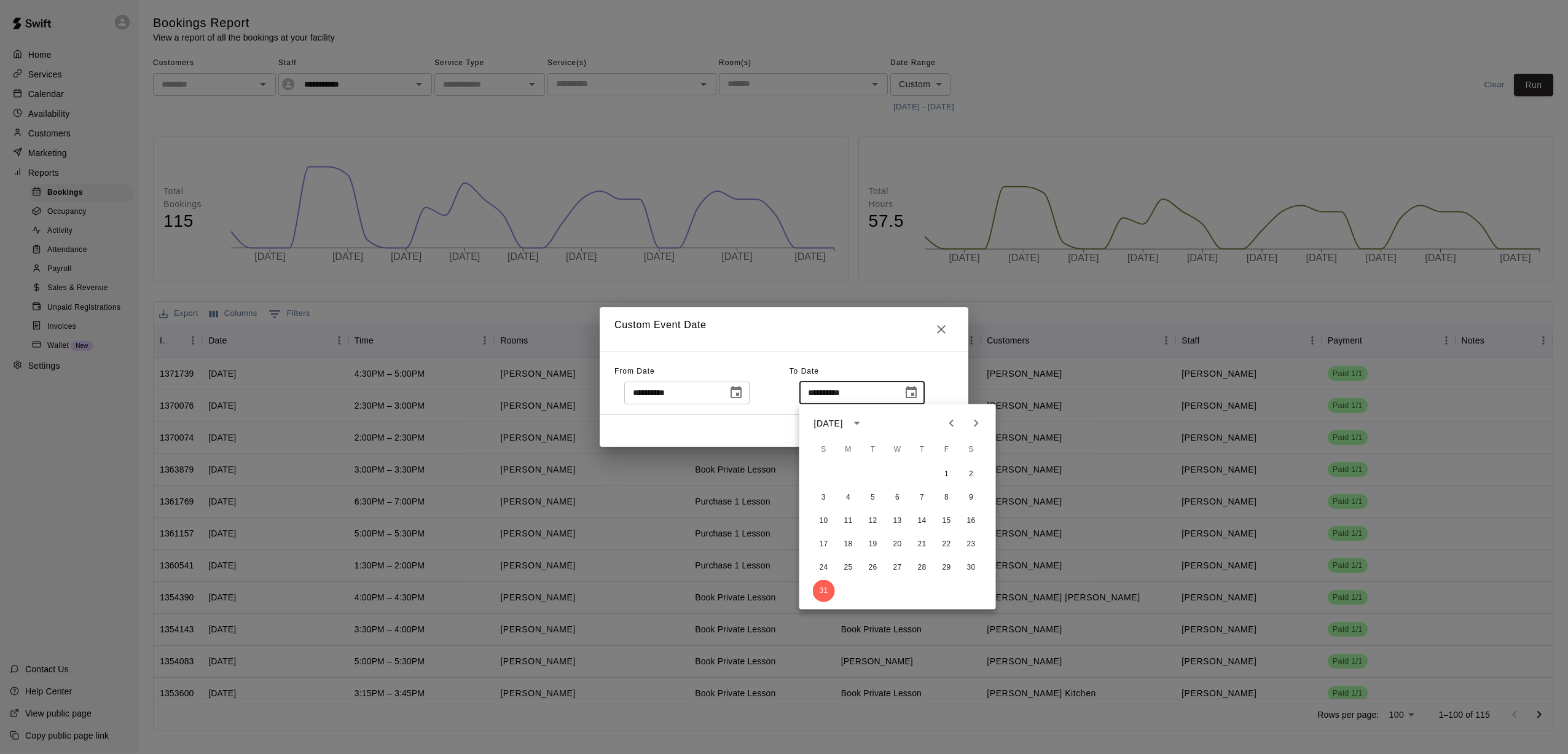
click at [725, 429] on icon "Previous month" at bounding box center [951, 424] width 15 height 15
click at [725, 567] on button "31" at bounding box center [922, 568] width 22 height 22
type input "**********"
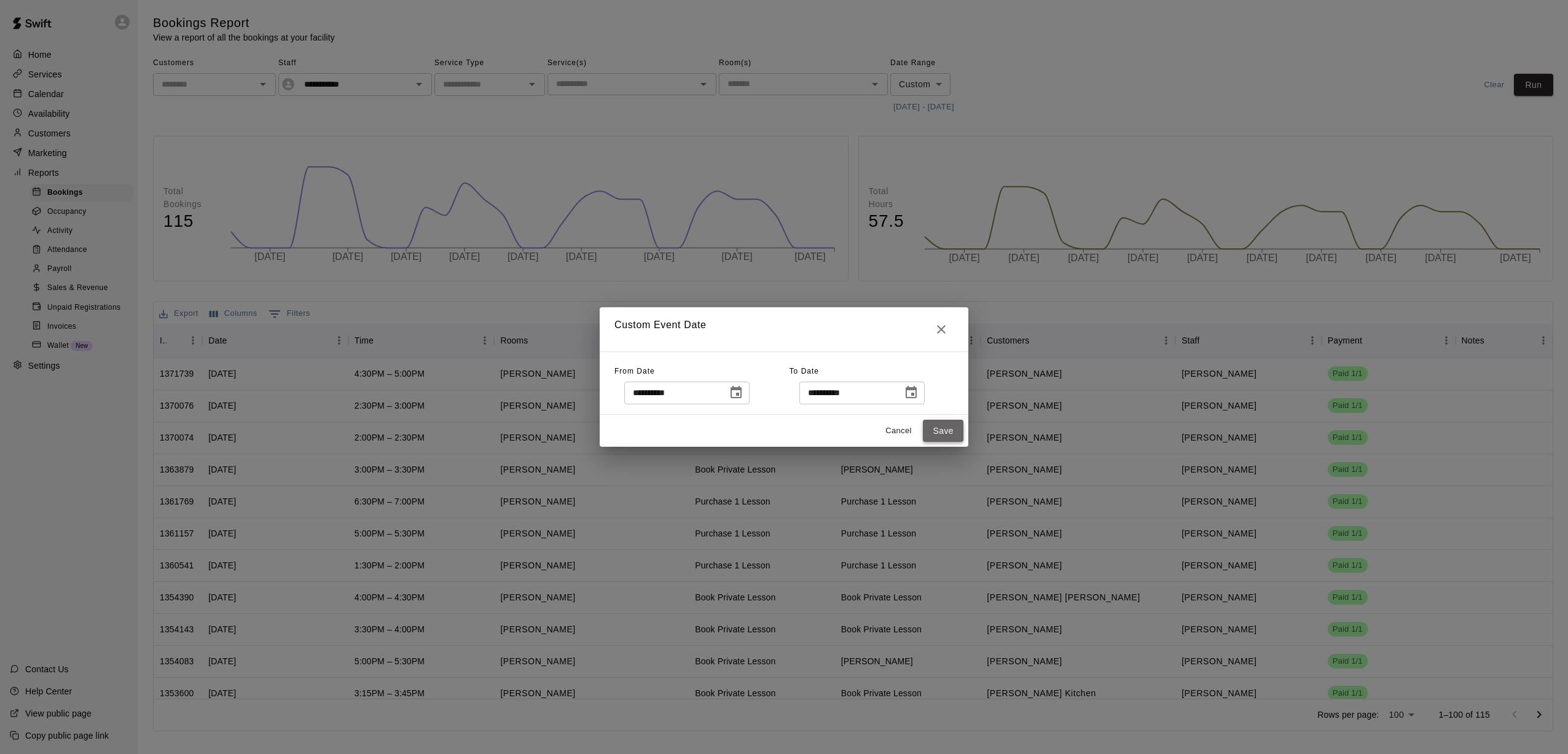
click at [725, 429] on button "Save" at bounding box center [943, 431] width 40 height 23
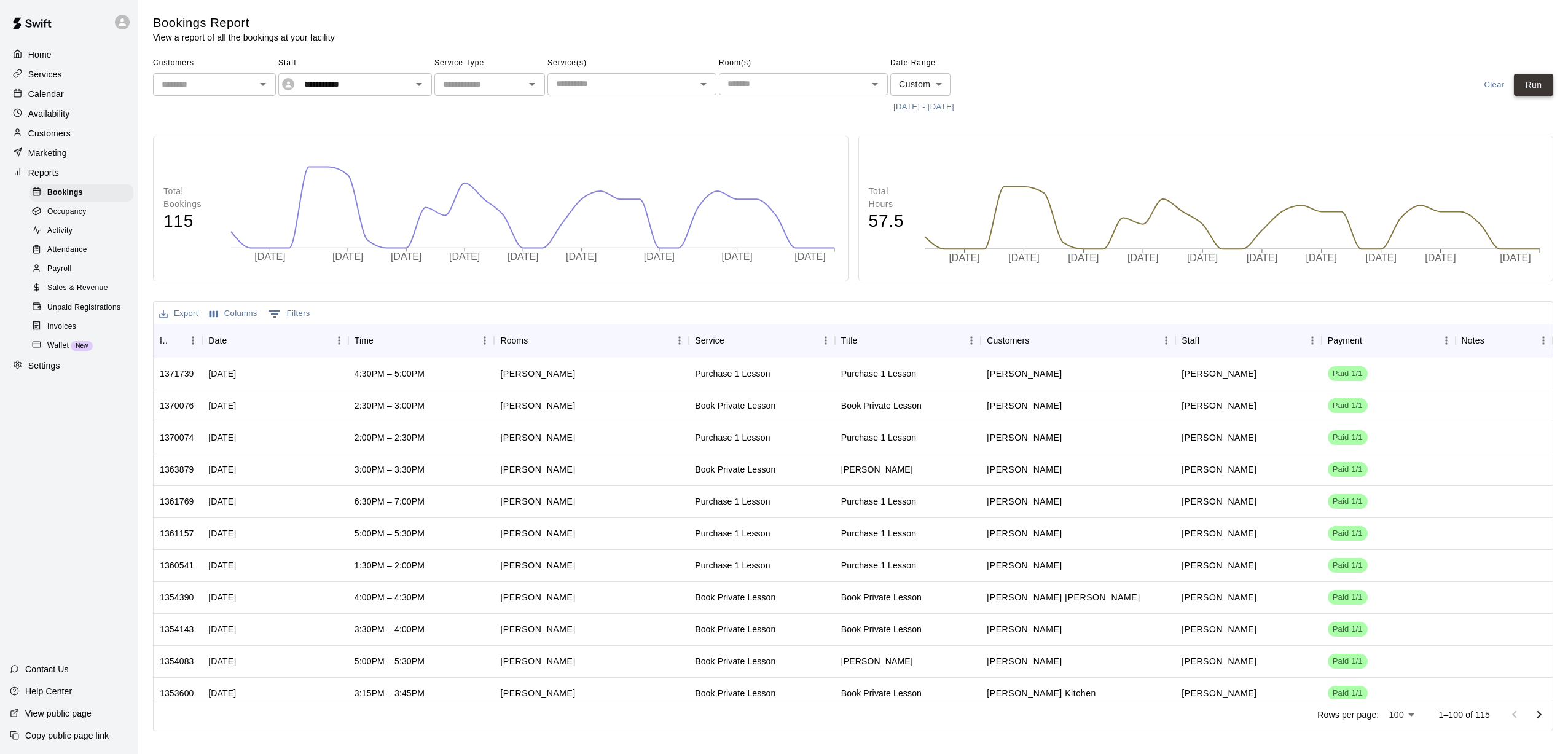
click at [725, 83] on button "Run" at bounding box center [1533, 85] width 39 height 23
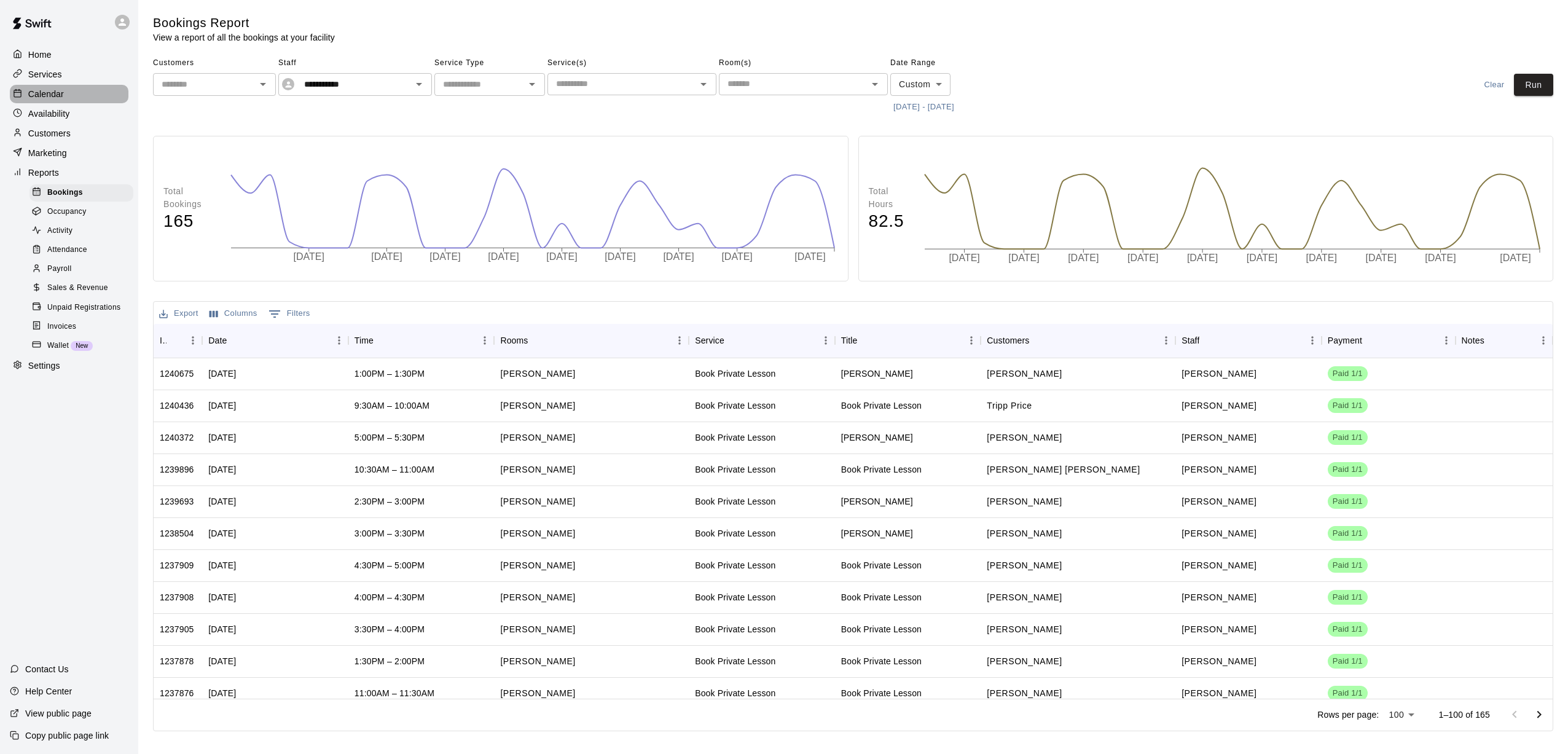
click at [73, 95] on div "Calendar" at bounding box center [69, 94] width 119 height 18
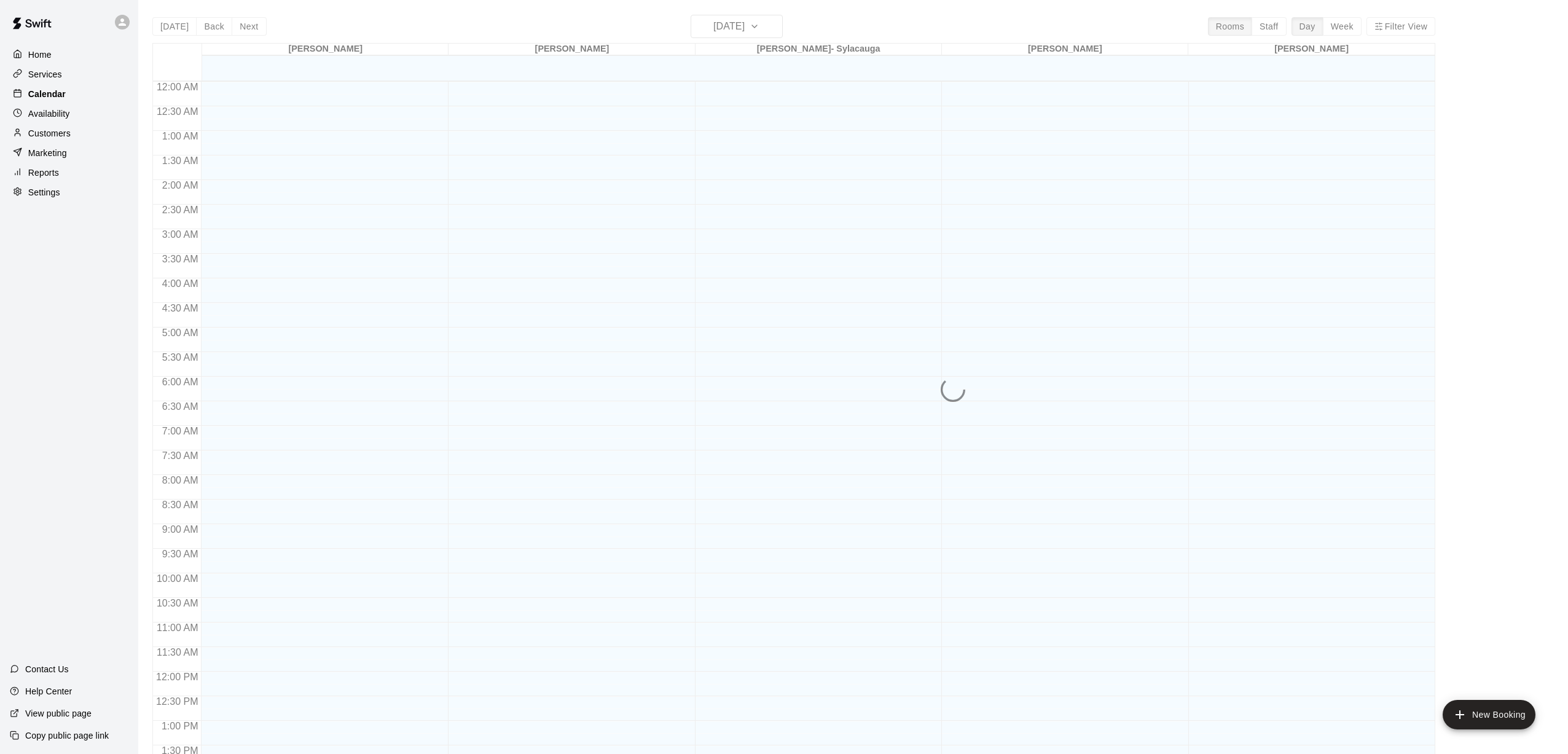
scroll to position [457, 0]
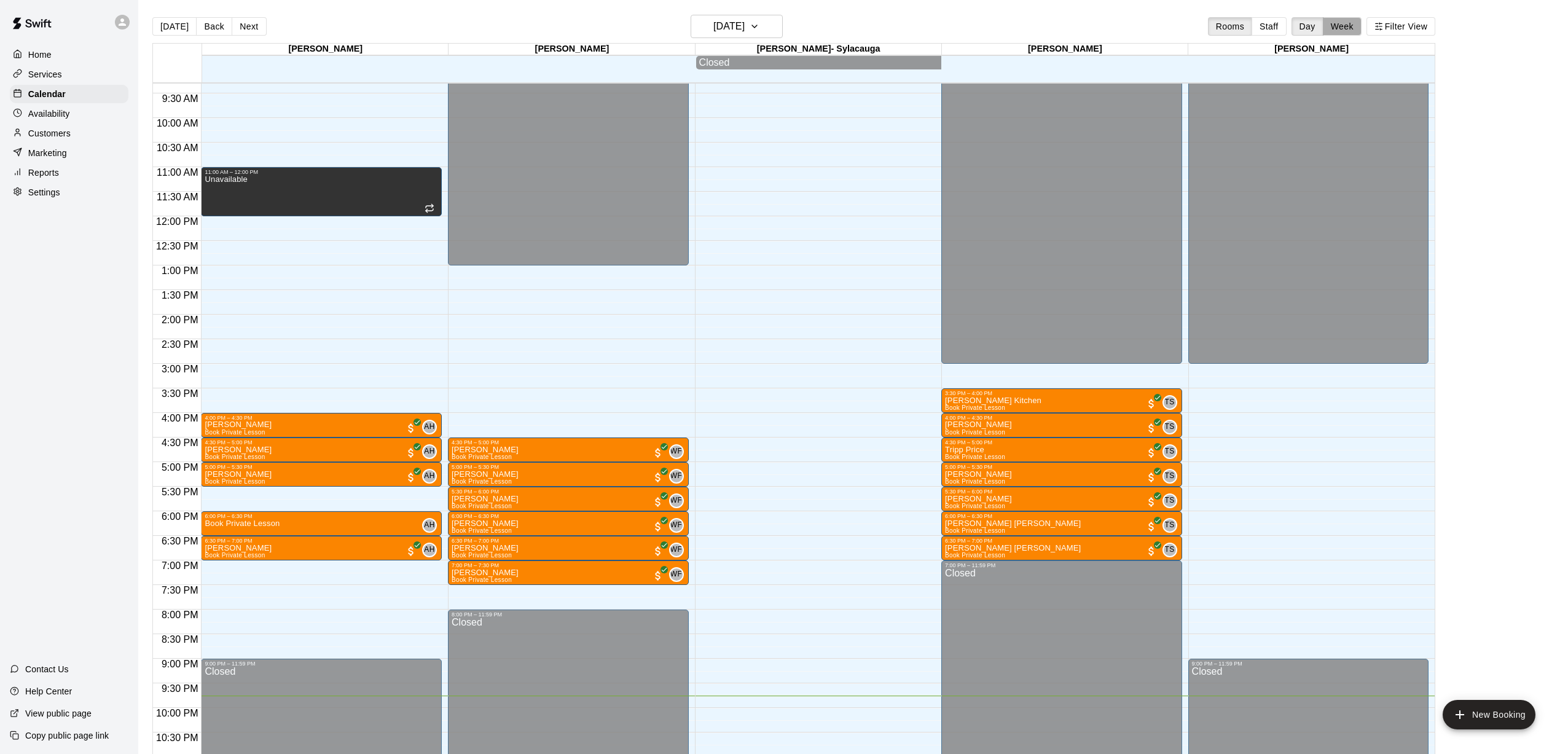
click at [725, 25] on button "Week" at bounding box center [1342, 26] width 38 height 18
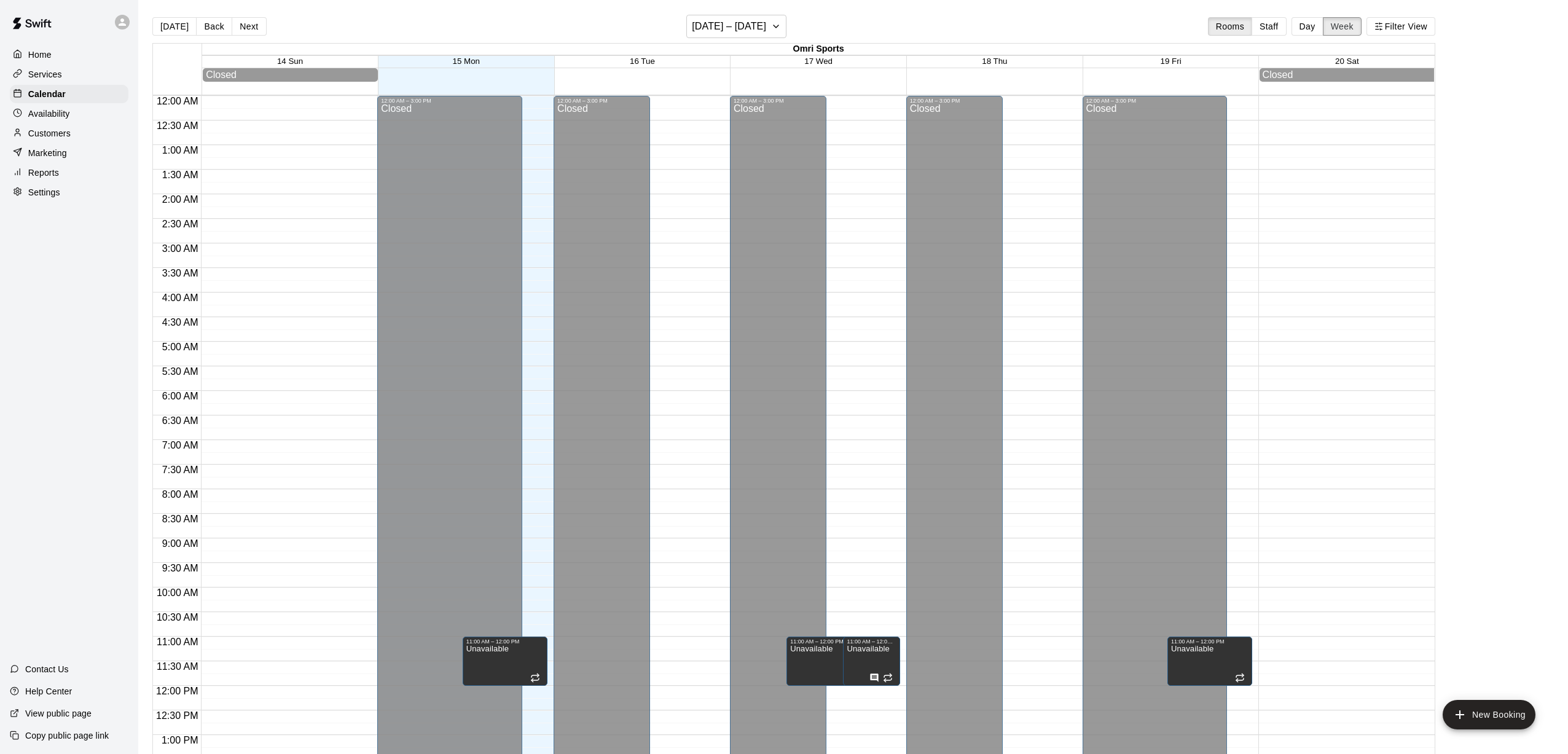
scroll to position [507, 0]
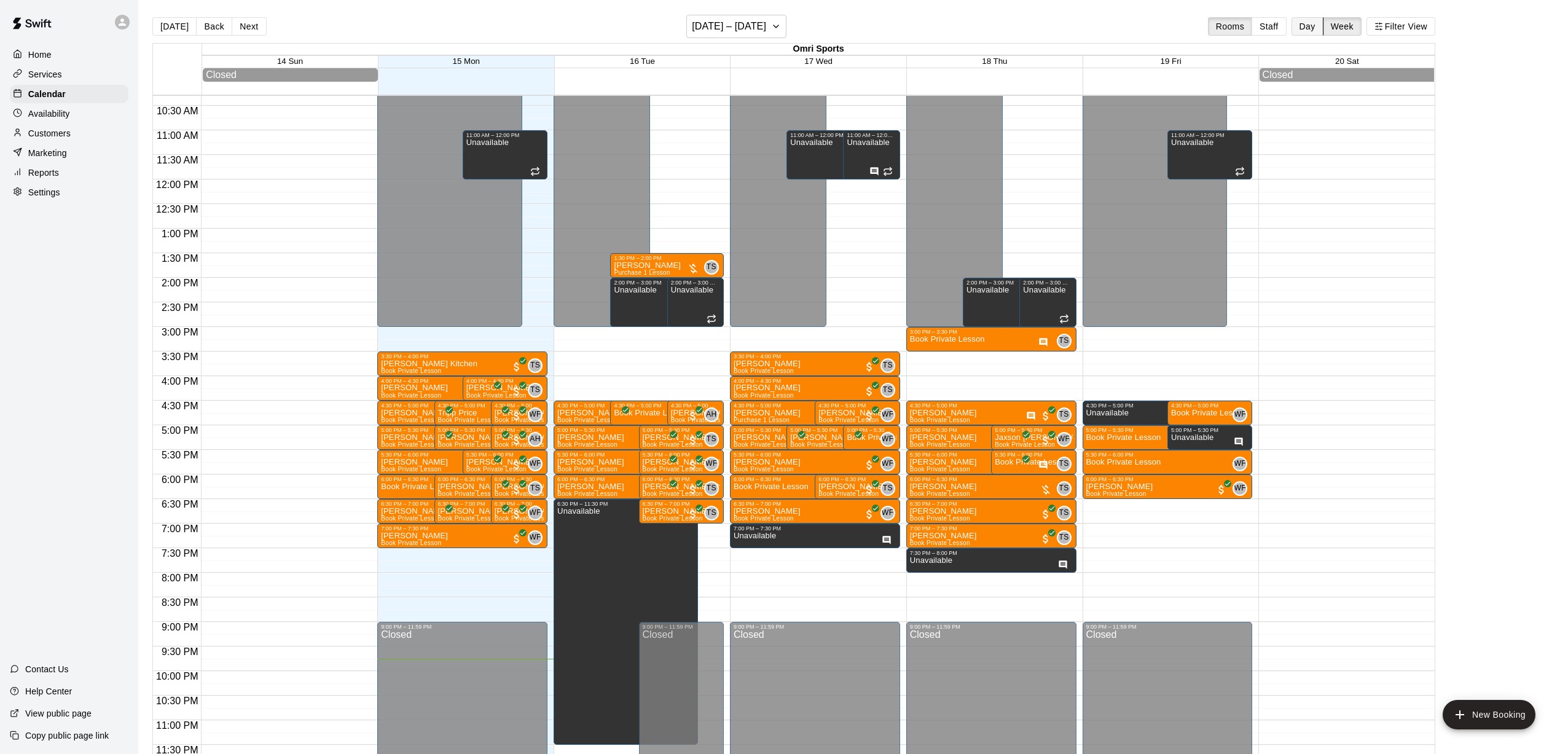
click at [725, 23] on button "Day" at bounding box center [1307, 26] width 32 height 18
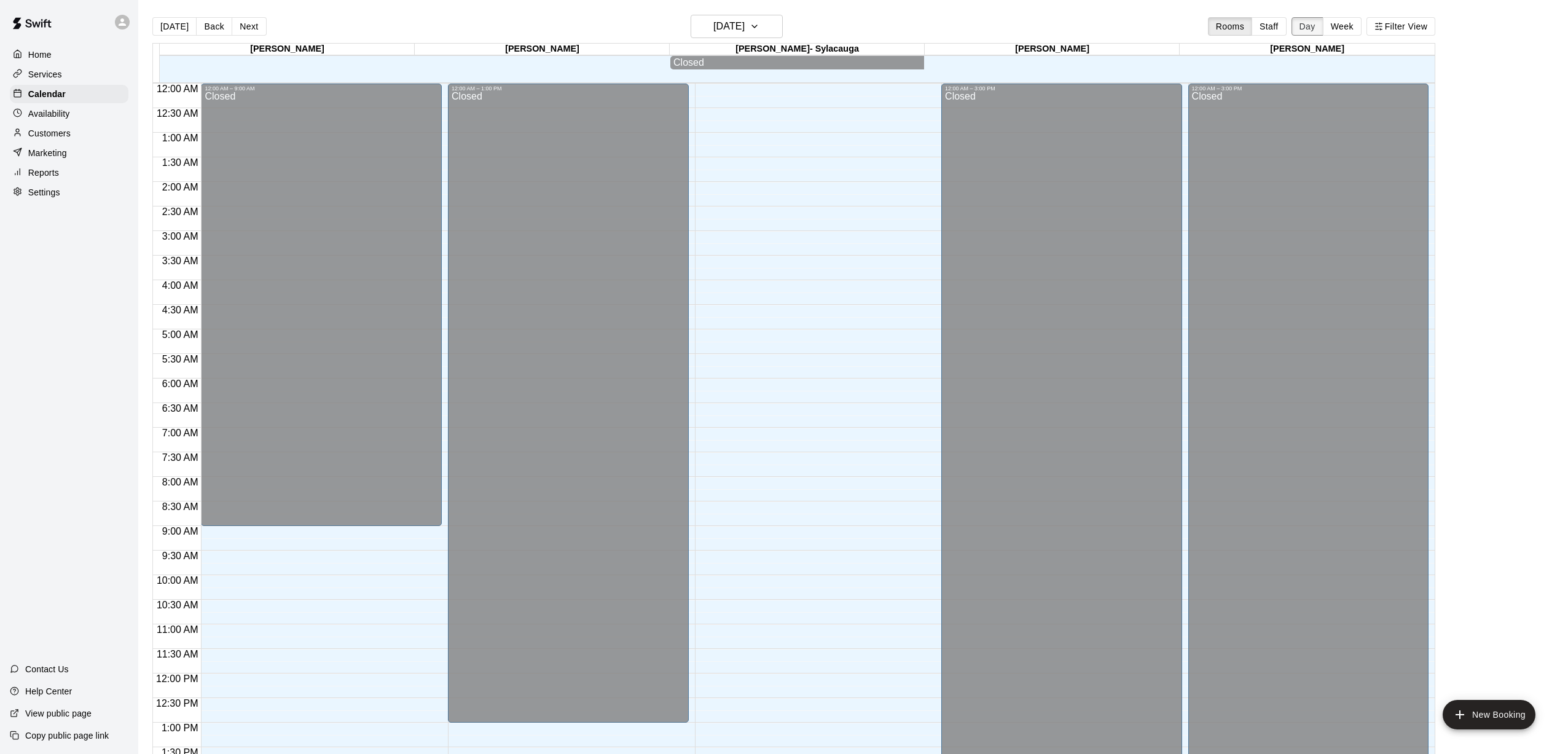
scroll to position [496, 0]
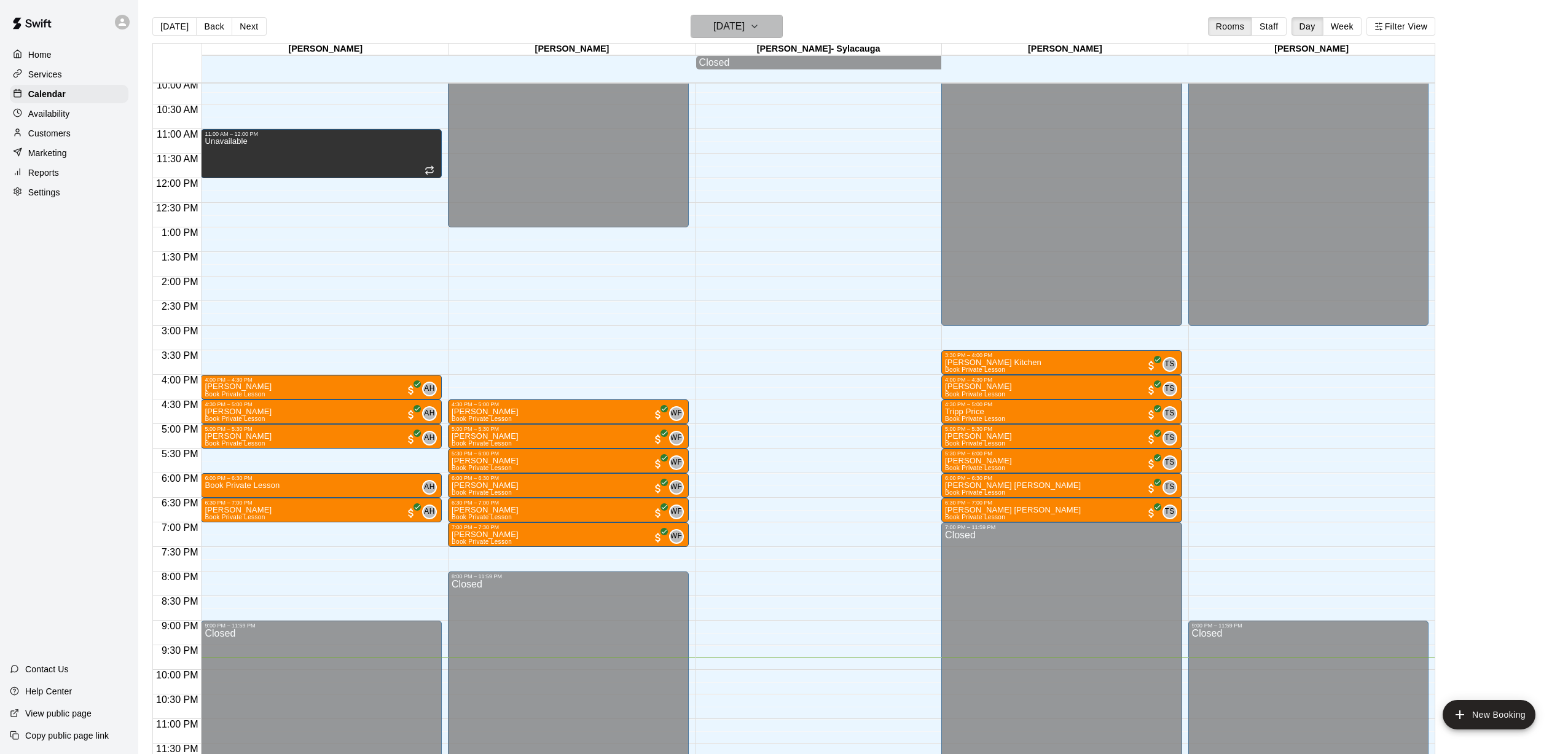
click at [713, 33] on h6 "[DATE]" at bounding box center [729, 26] width 31 height 17
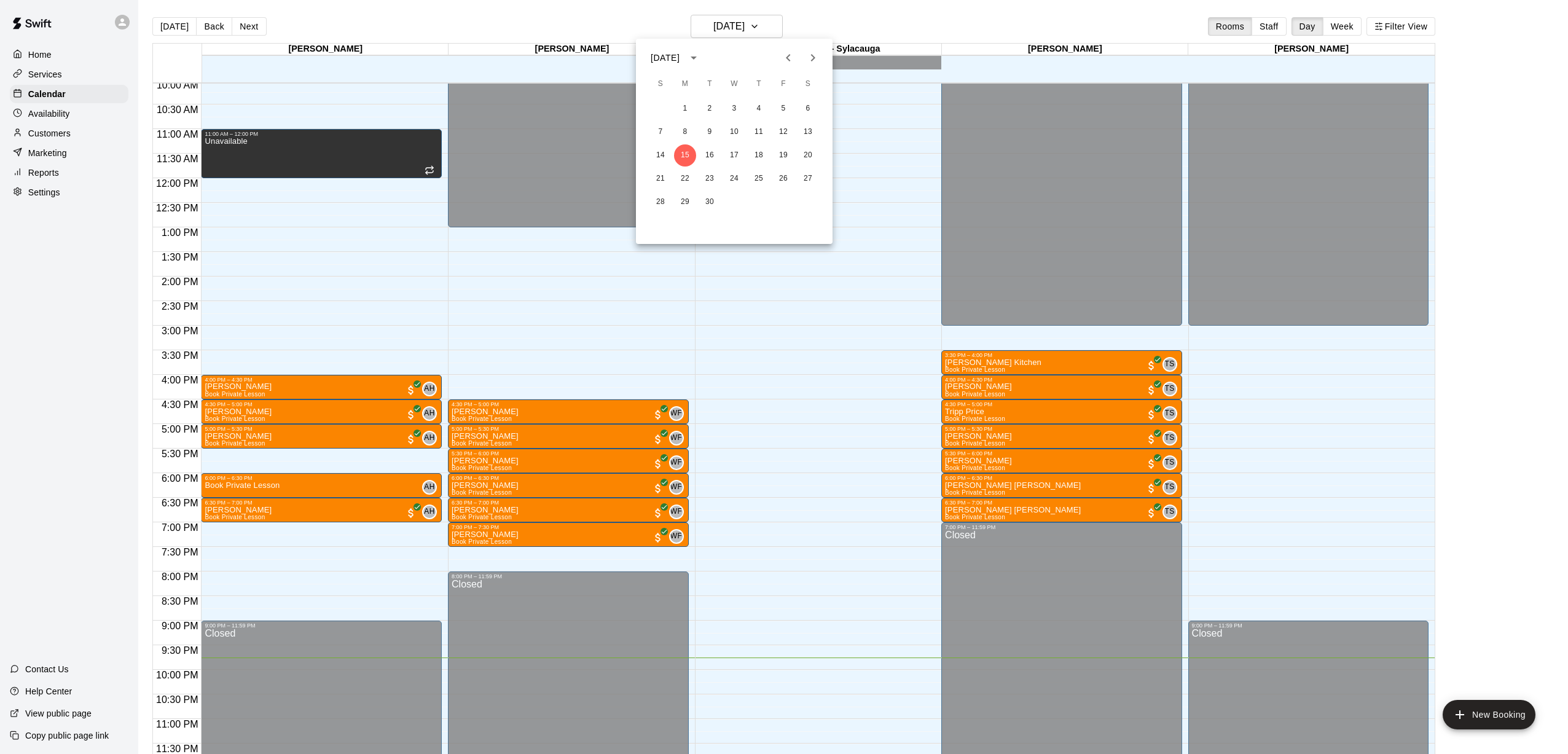
click at [725, 57] on icon "Previous month" at bounding box center [788, 58] width 15 height 15
click at [710, 109] on button "1" at bounding box center [709, 109] width 22 height 22
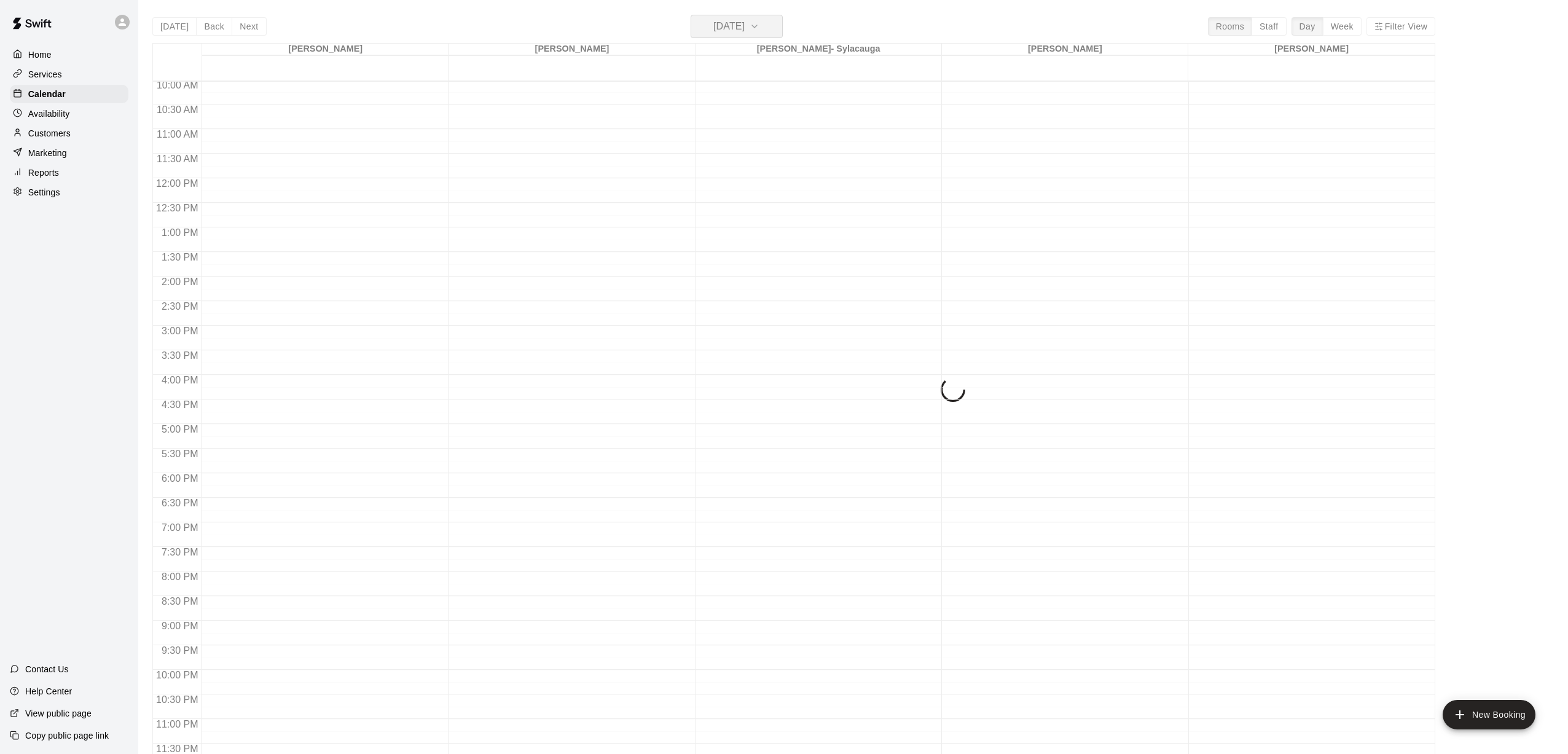
scroll to position [494, 0]
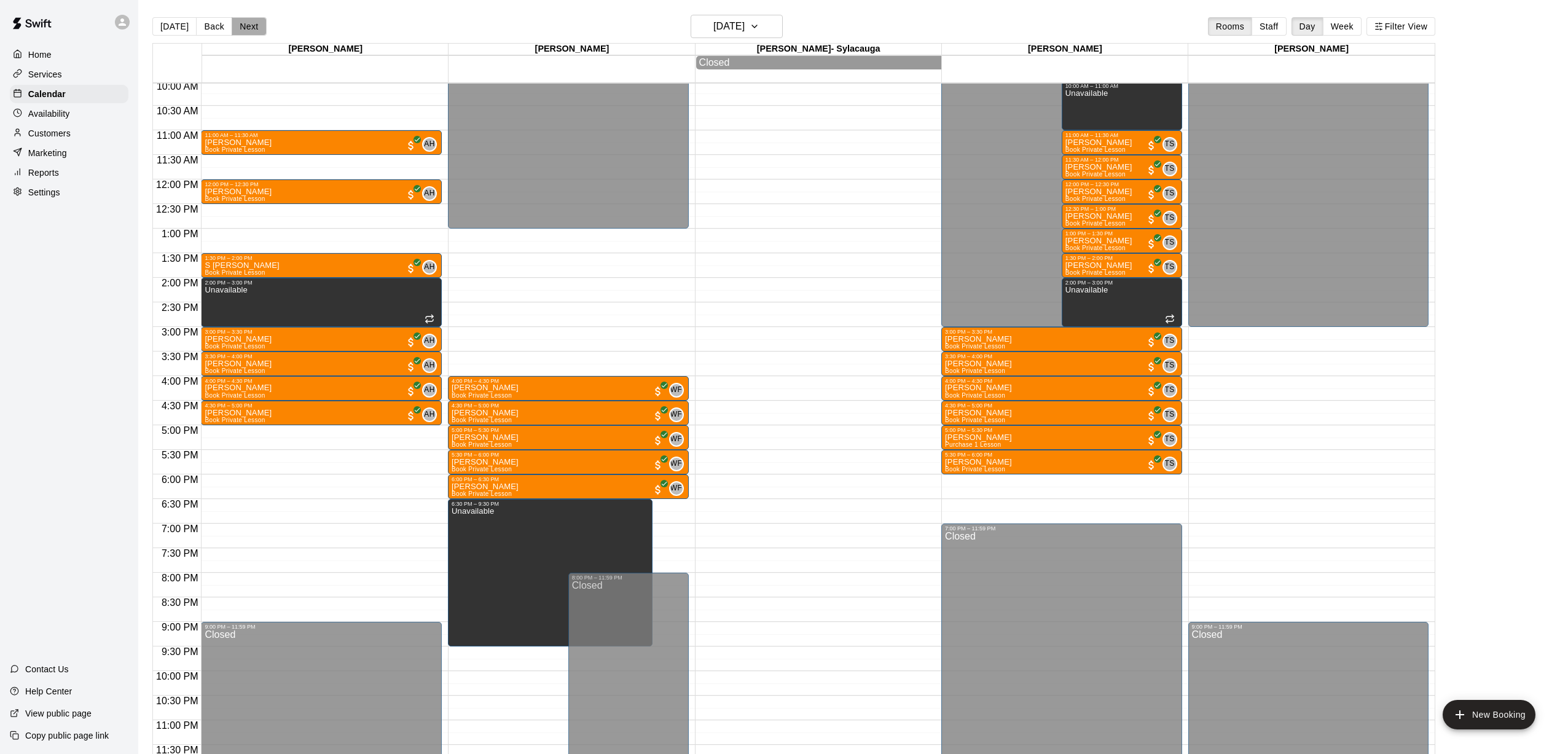
click at [234, 28] on button "Next" at bounding box center [249, 26] width 34 height 18
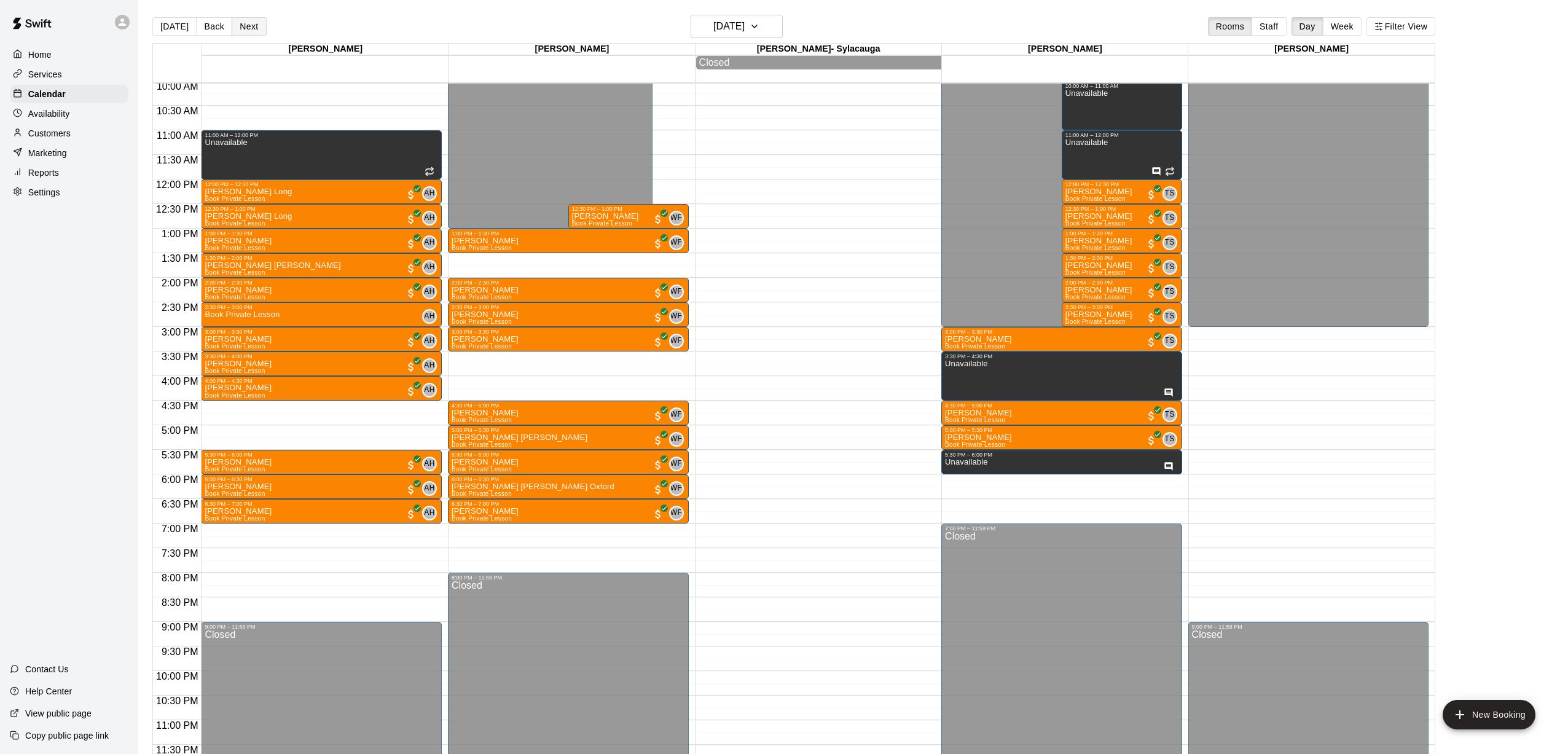
click at [234, 28] on button "Next" at bounding box center [249, 26] width 34 height 18
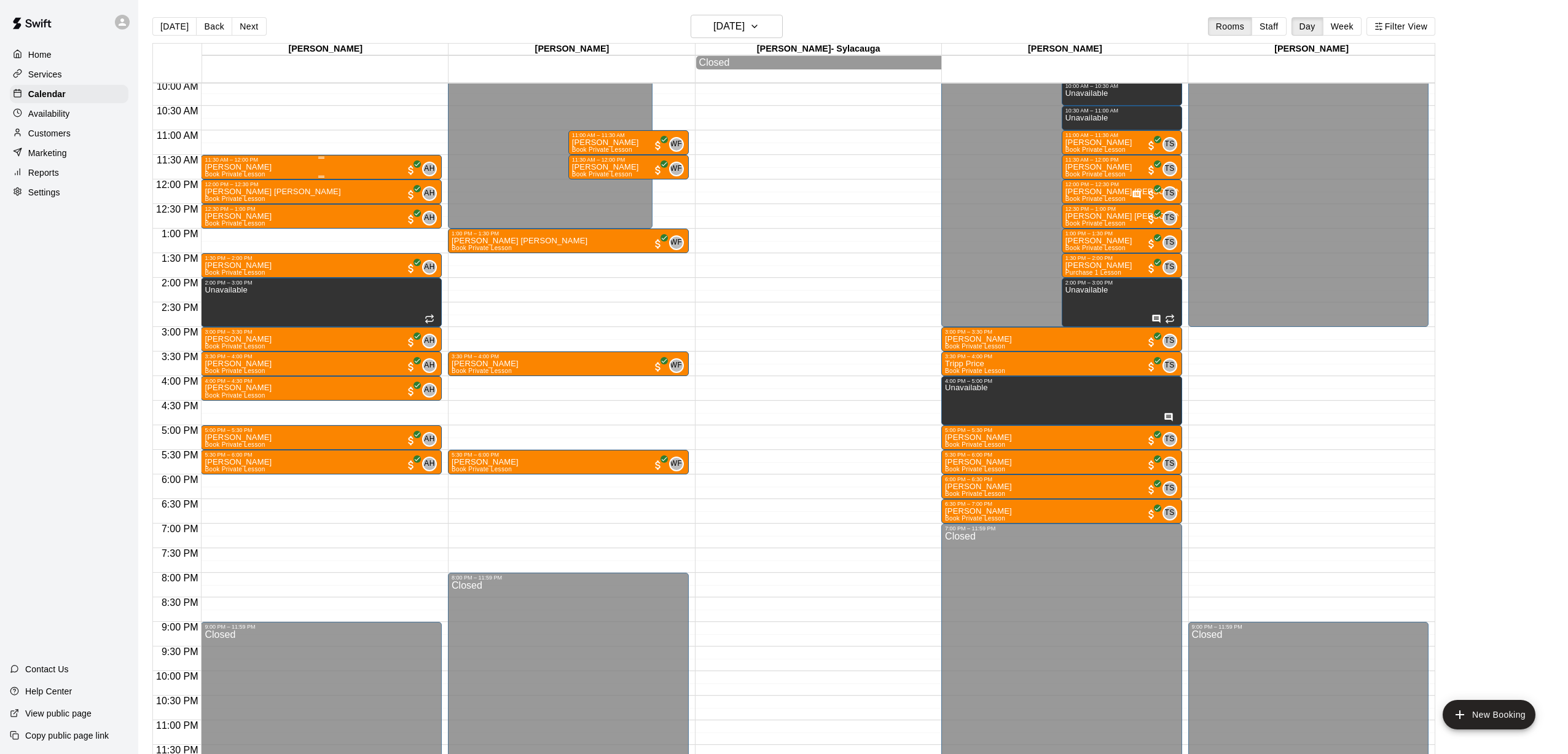
click at [274, 169] on div "[PERSON_NAME] Book Private Lesson AH 0" at bounding box center [321, 539] width 234 height 754
click at [223, 209] on img "edit" at bounding box center [218, 205] width 14 height 14
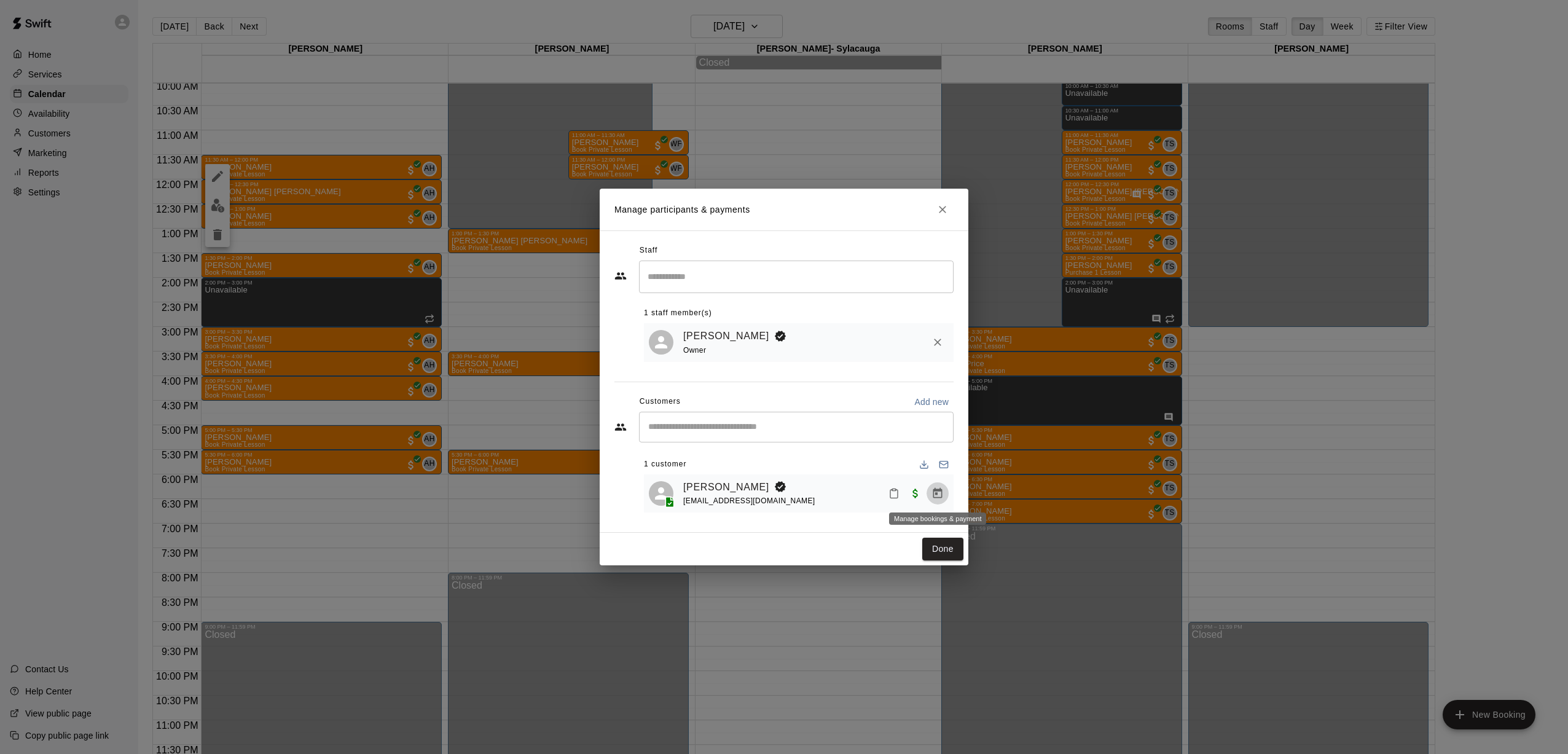
click at [725, 494] on icon "Manage bookings & payment" at bounding box center [938, 493] width 9 height 11
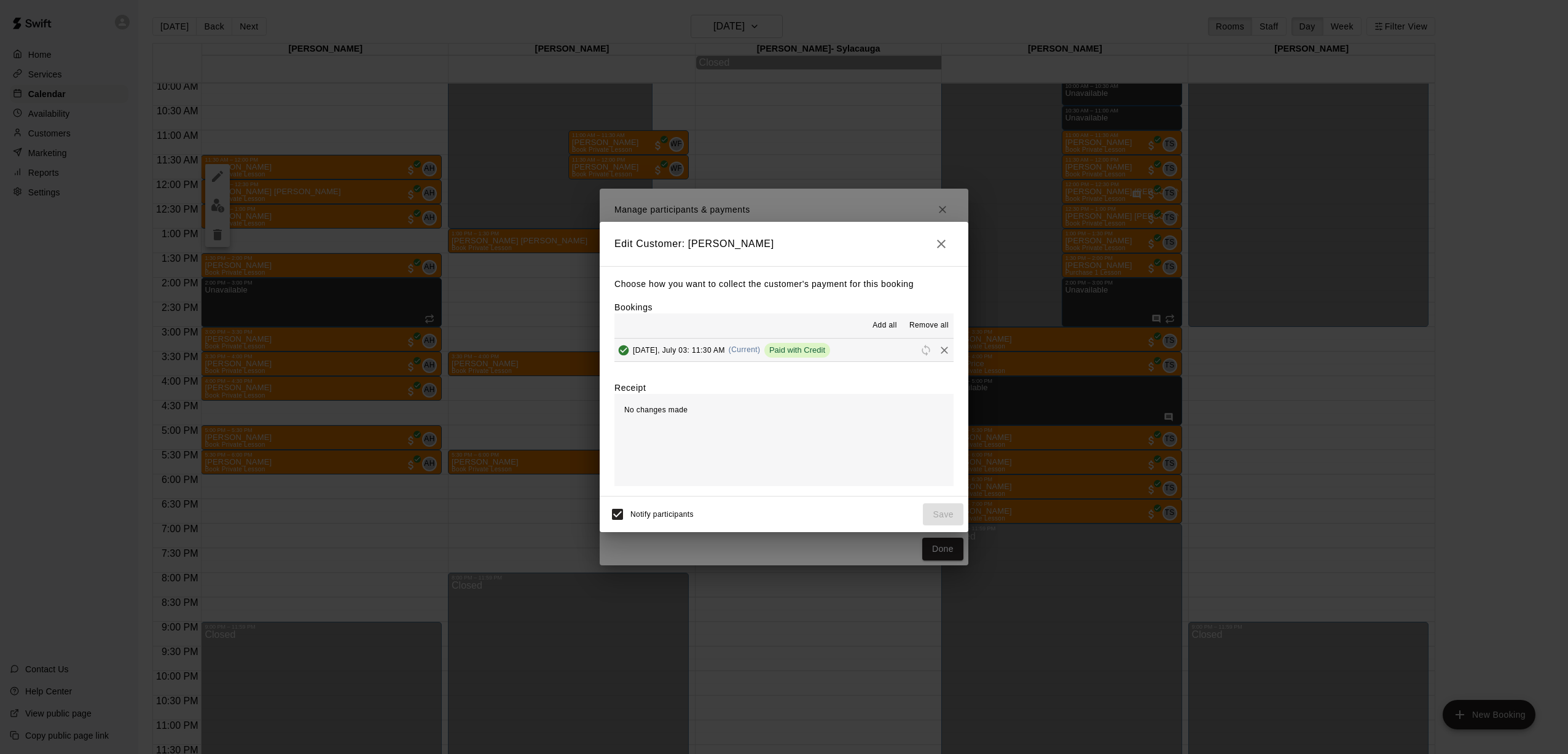
click at [725, 212] on div "Edit Customer: [PERSON_NAME] Choose how you want to collect the customer's paym…" at bounding box center [784, 377] width 1568 height 754
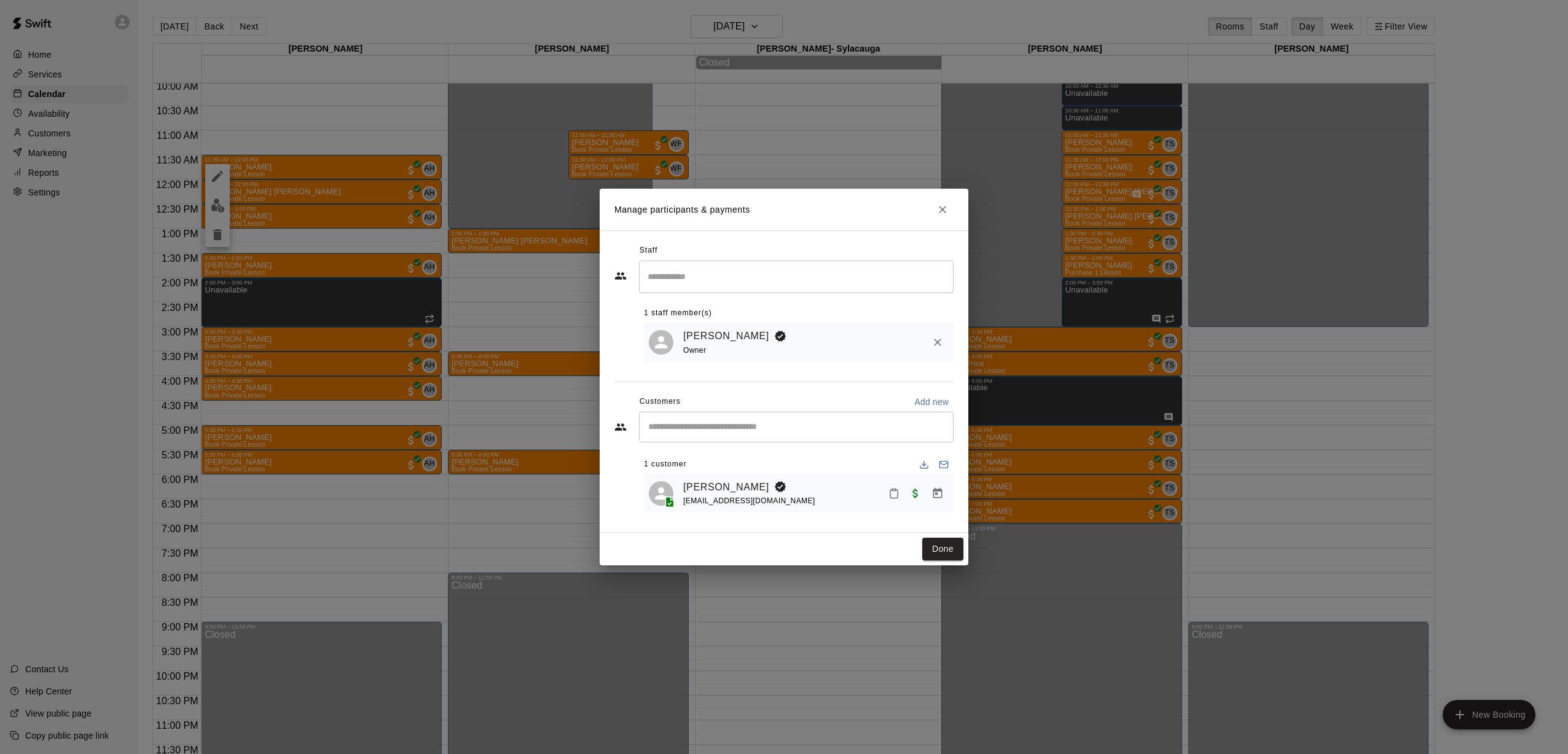
click at [725, 212] on icon "Close" at bounding box center [942, 209] width 12 height 12
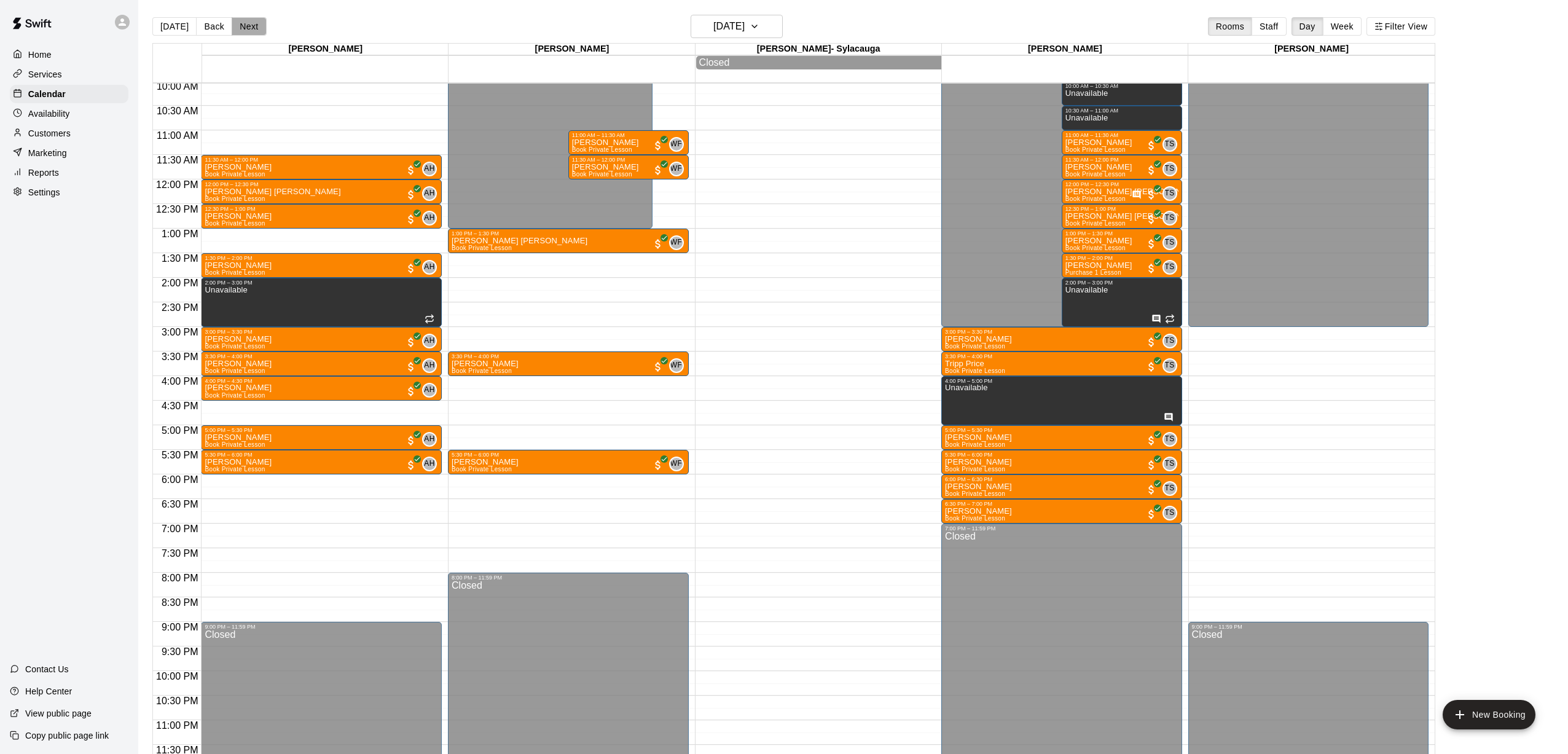
click at [243, 28] on button "Next" at bounding box center [249, 26] width 34 height 18
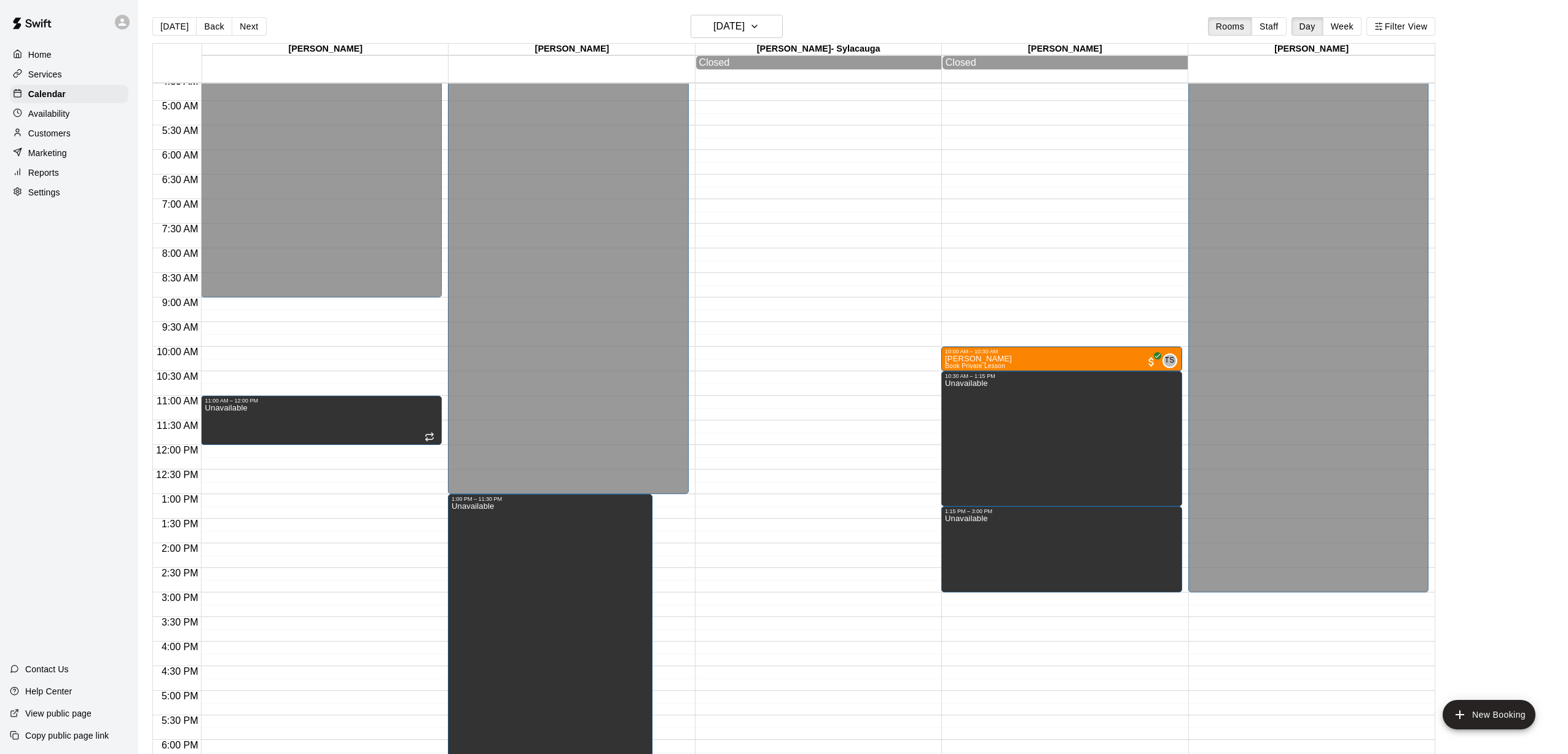
scroll to position [109, 0]
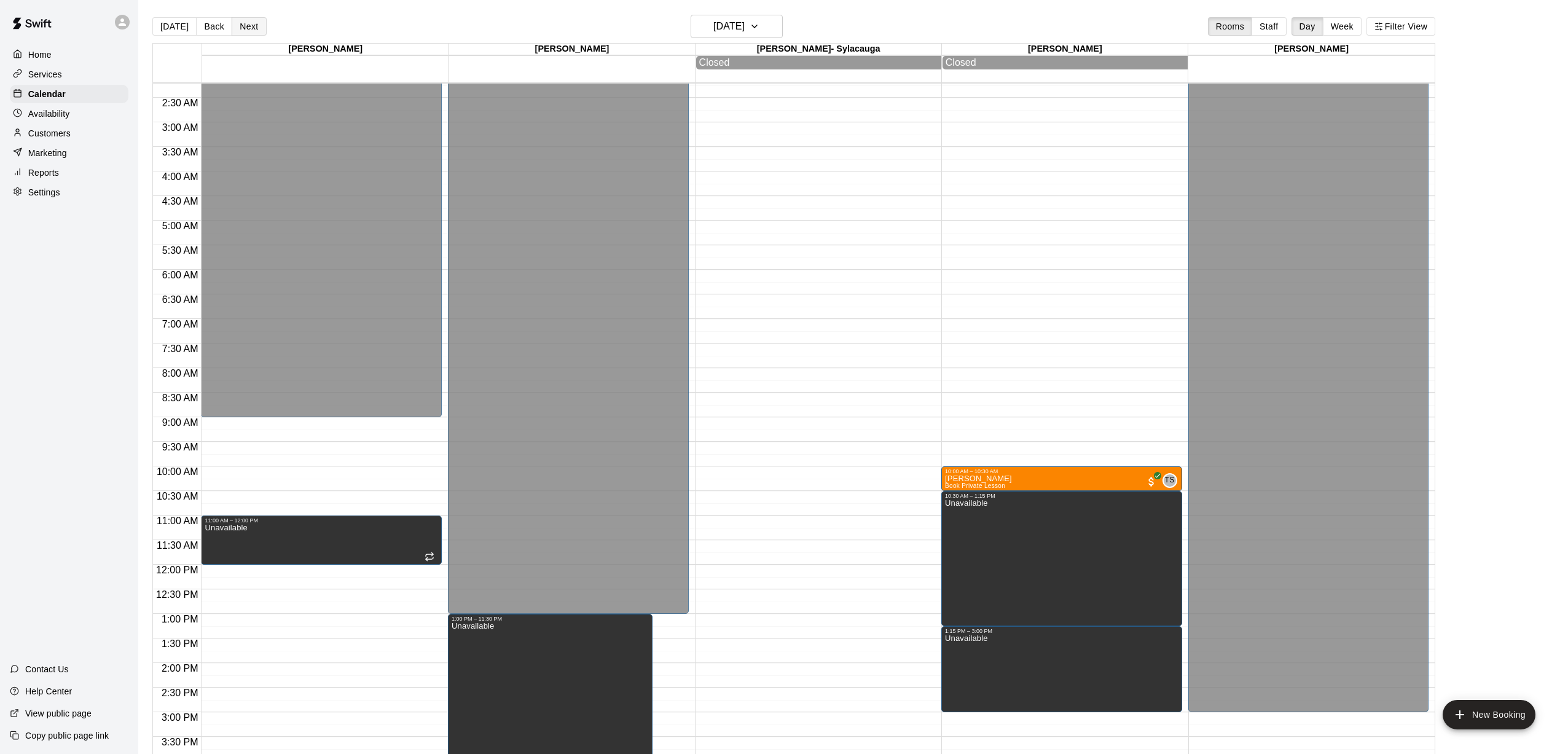
click at [252, 20] on button "Next" at bounding box center [249, 26] width 34 height 18
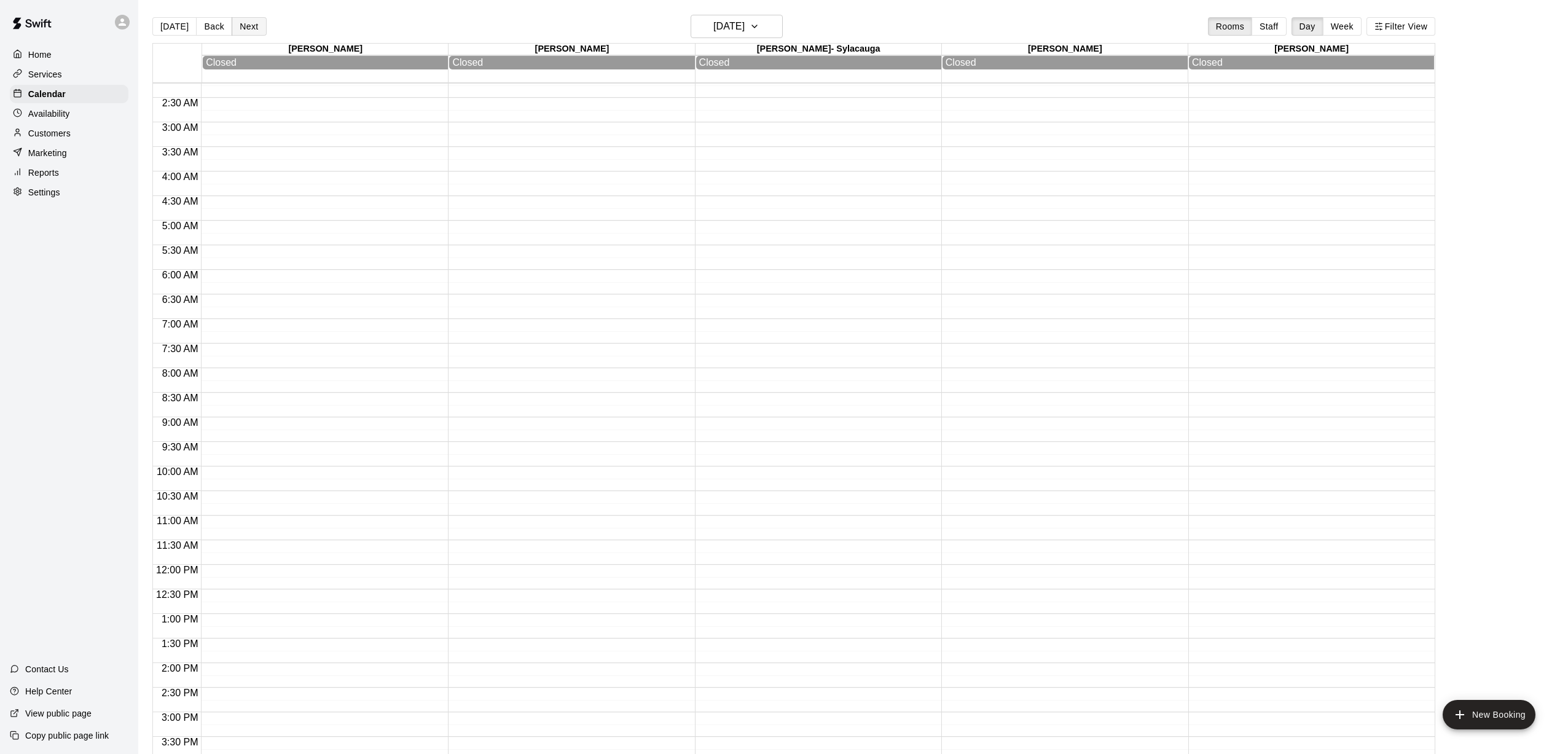
click at [244, 26] on button "Next" at bounding box center [249, 26] width 34 height 18
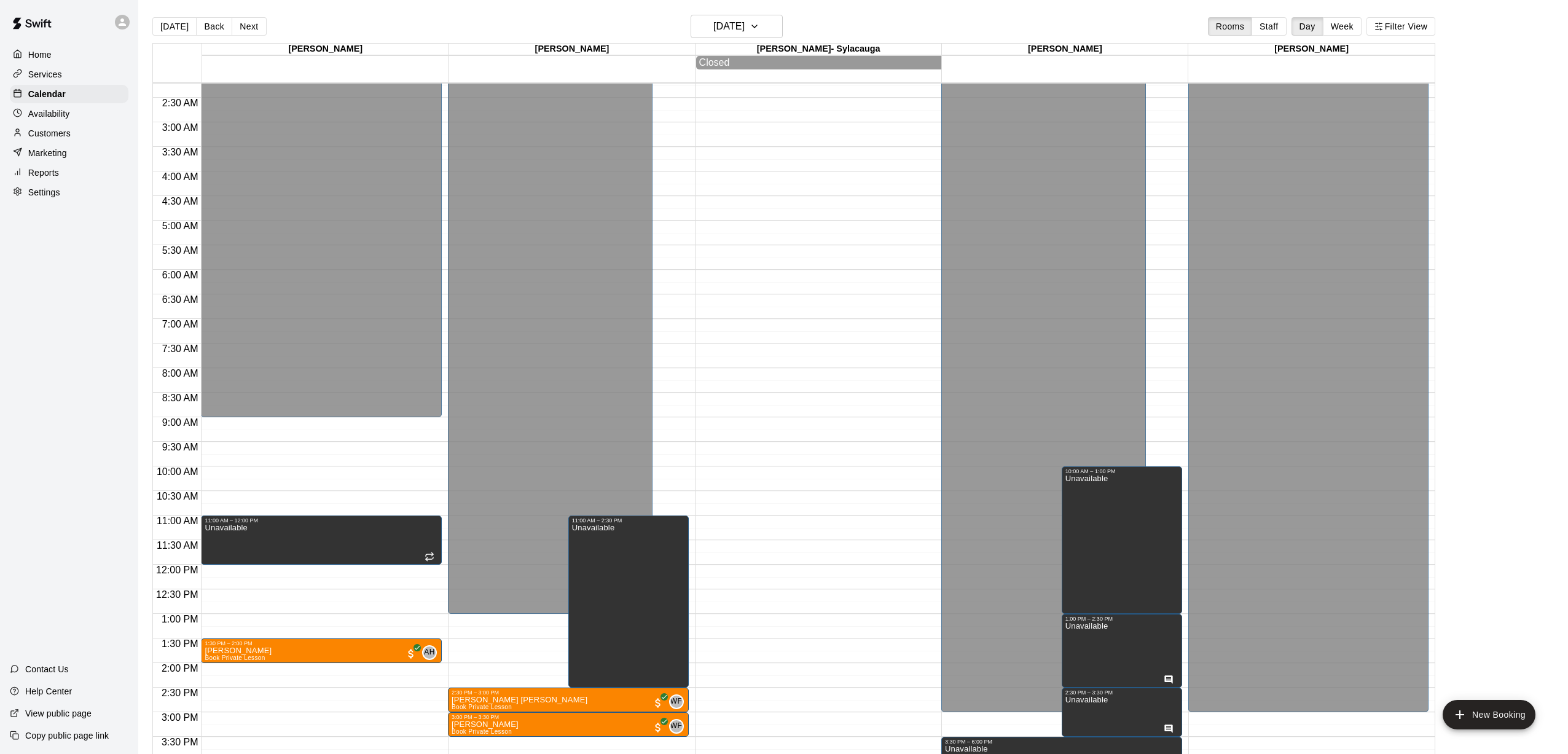
scroll to position [20, 0]
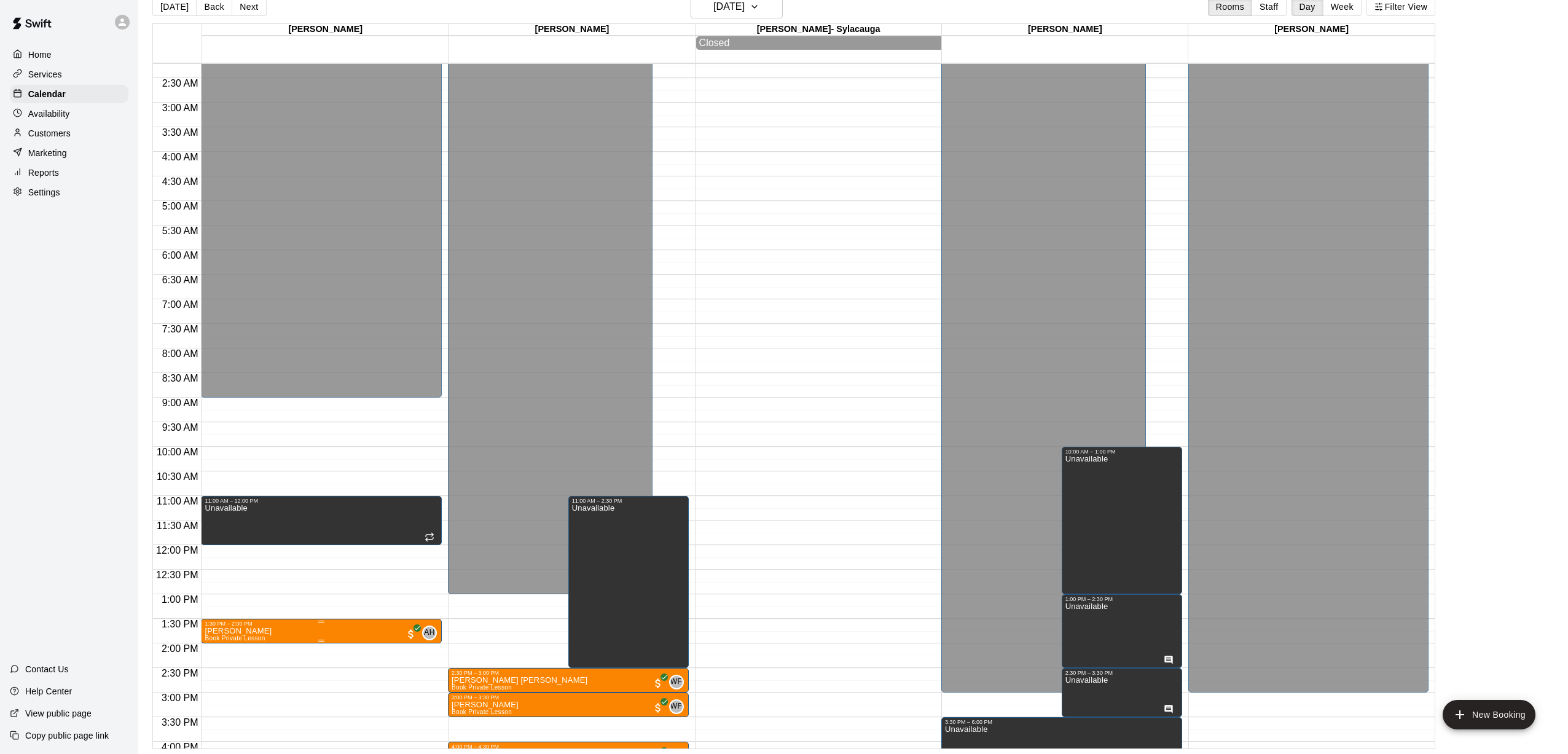
click at [232, 637] on span "Book Private Lesson" at bounding box center [234, 638] width 60 height 7
click at [221, 689] on button "edit" at bounding box center [217, 678] width 25 height 24
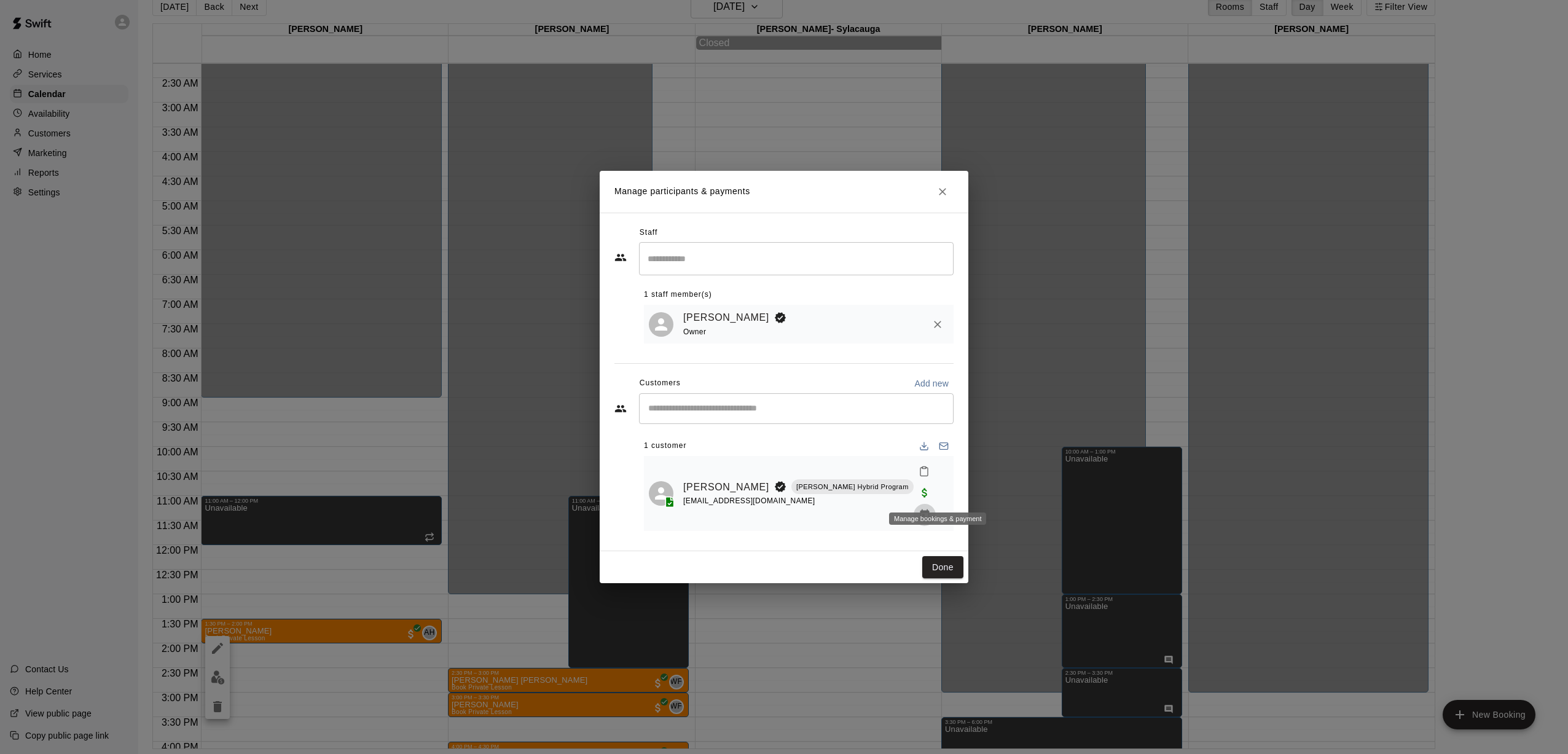
click at [725, 510] on icon "Manage bookings & payment" at bounding box center [924, 515] width 9 height 11
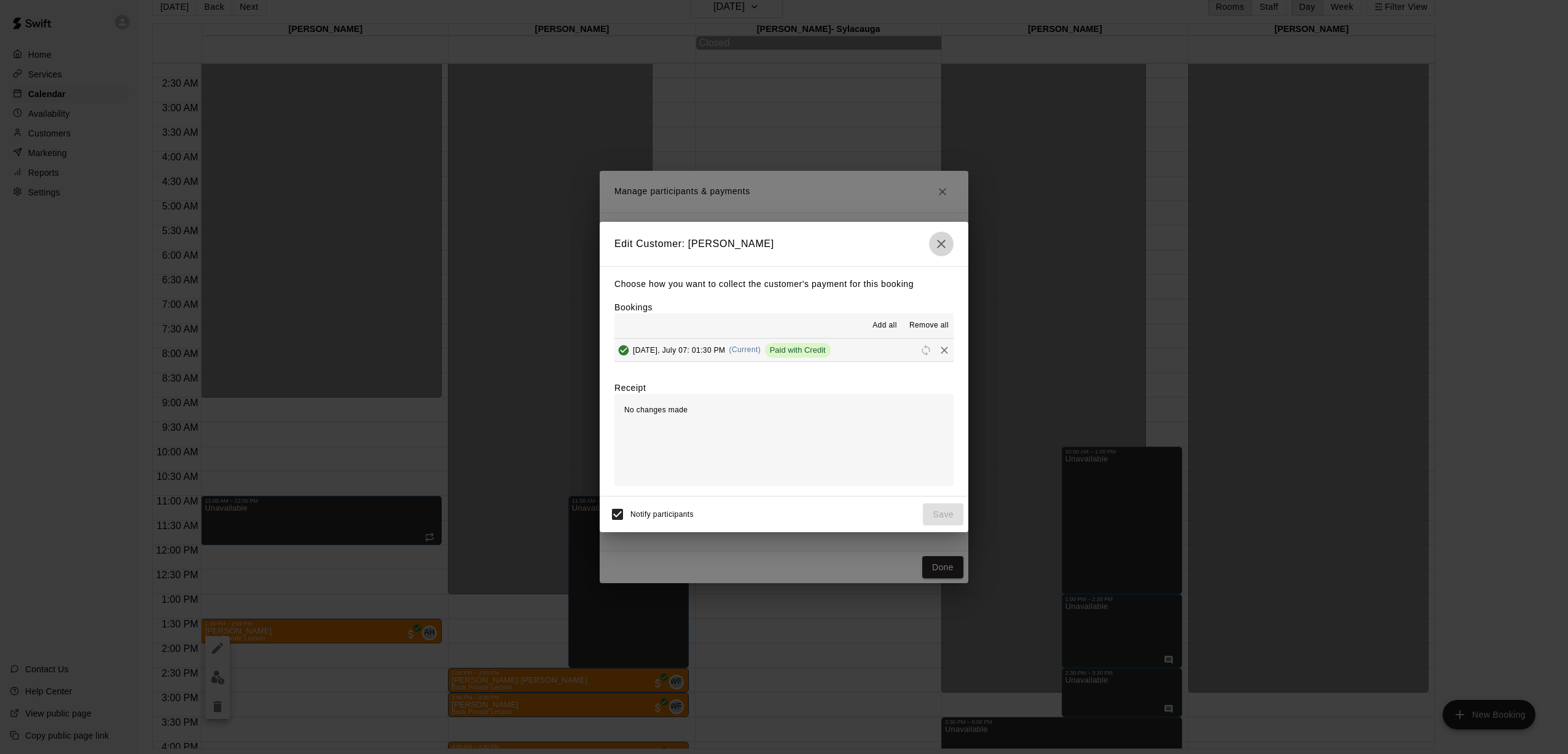
click at [725, 246] on icon "button" at bounding box center [941, 244] width 9 height 9
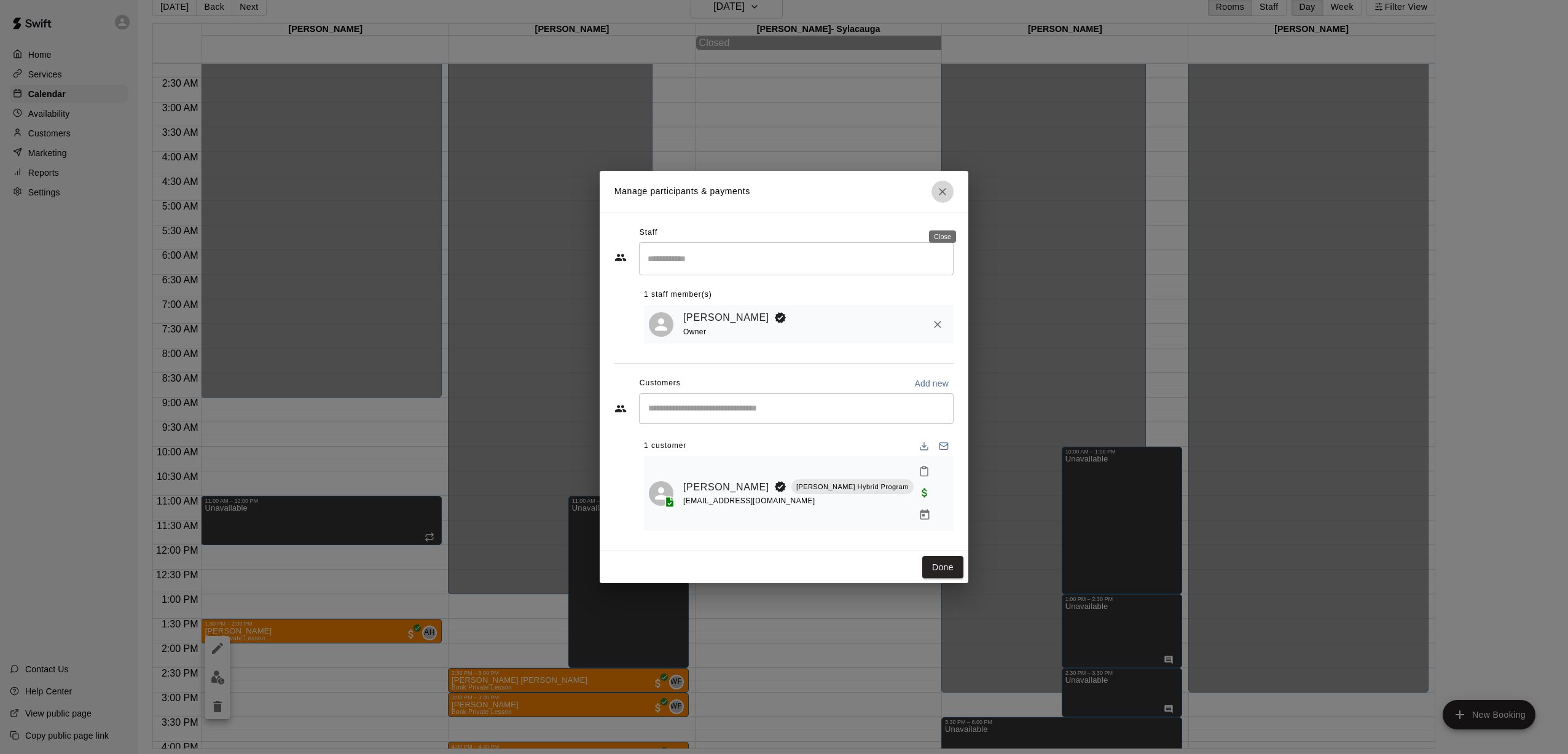
click at [725, 195] on icon "Close" at bounding box center [943, 192] width 7 height 7
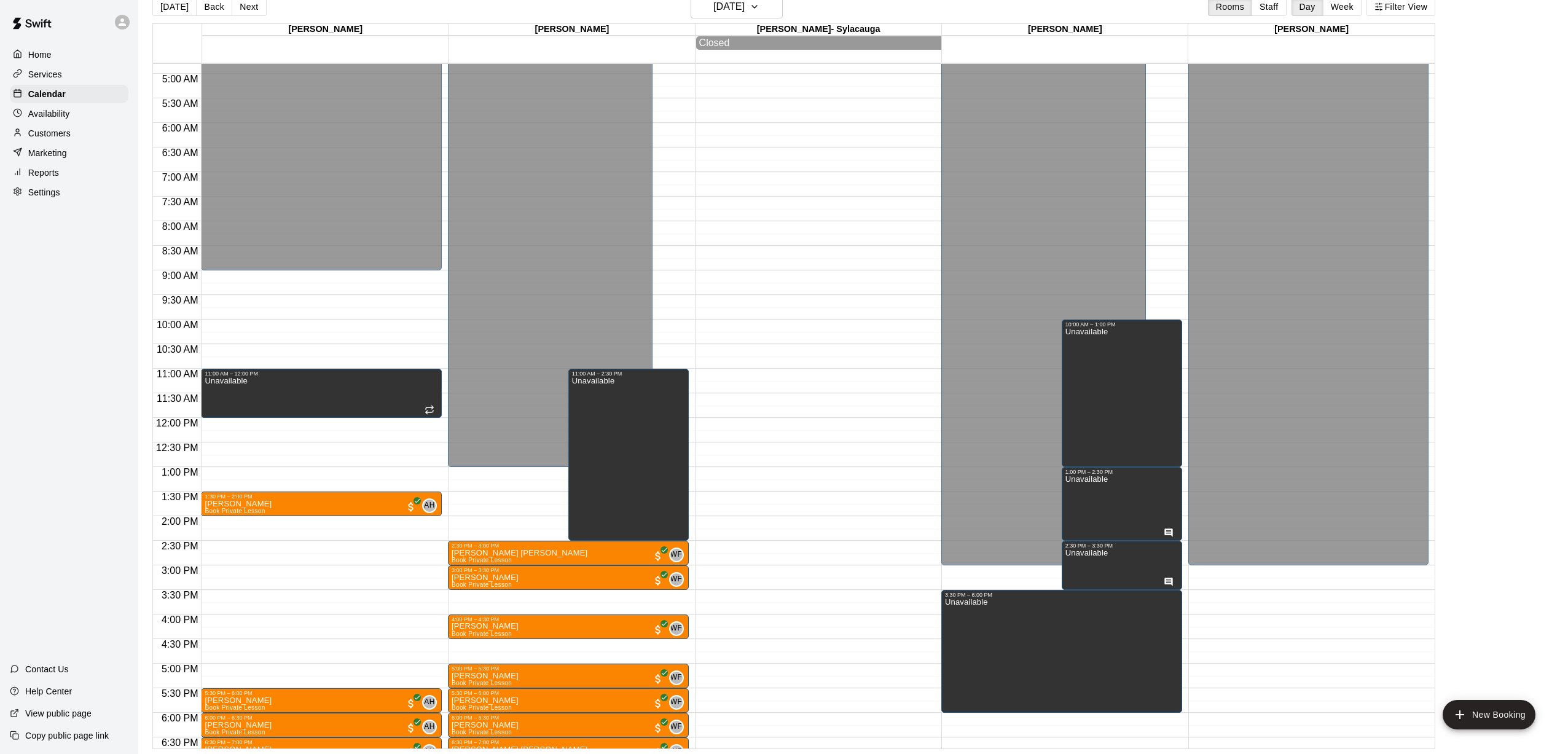
scroll to position [298, 0]
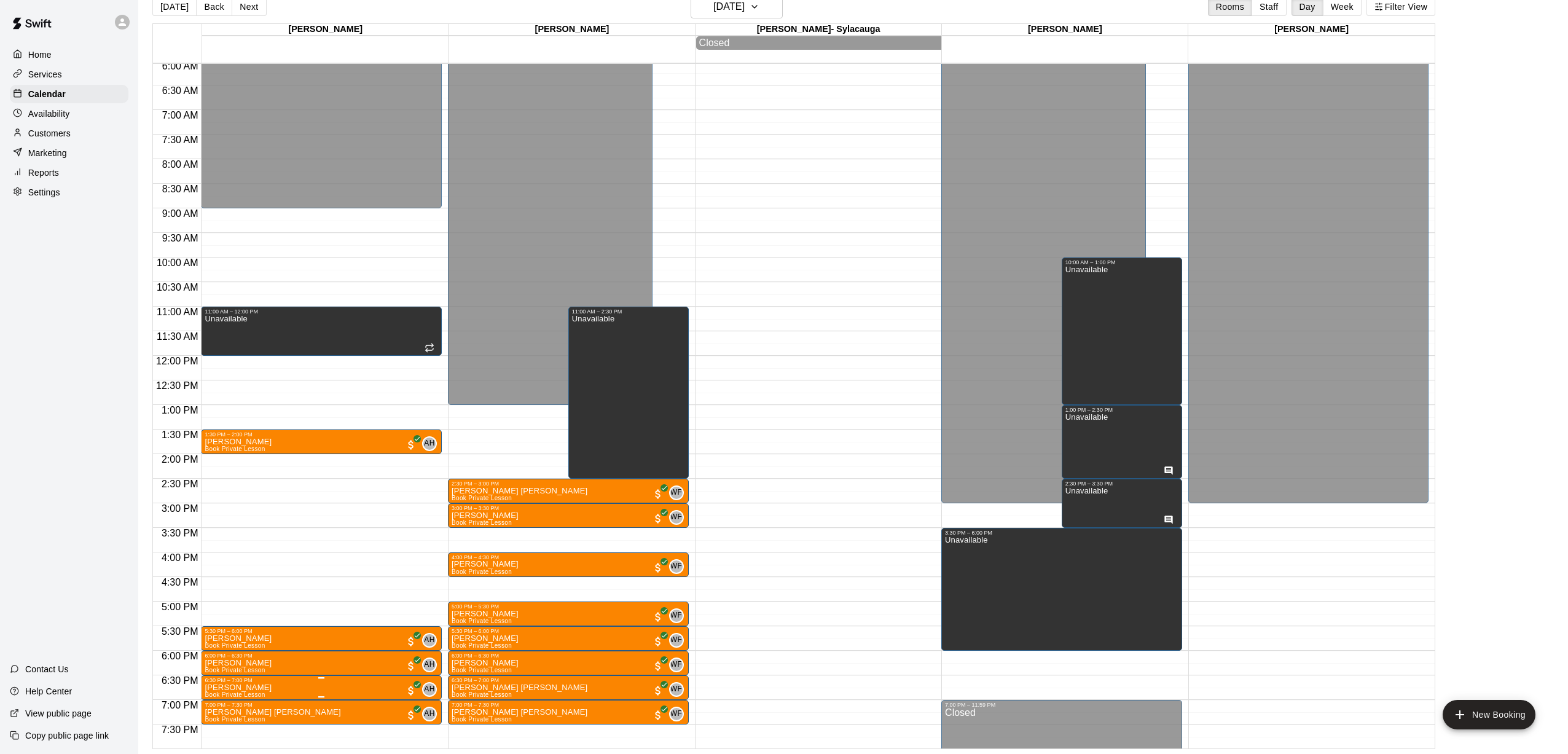
click at [209, 703] on button "edit" at bounding box center [217, 703] width 25 height 24
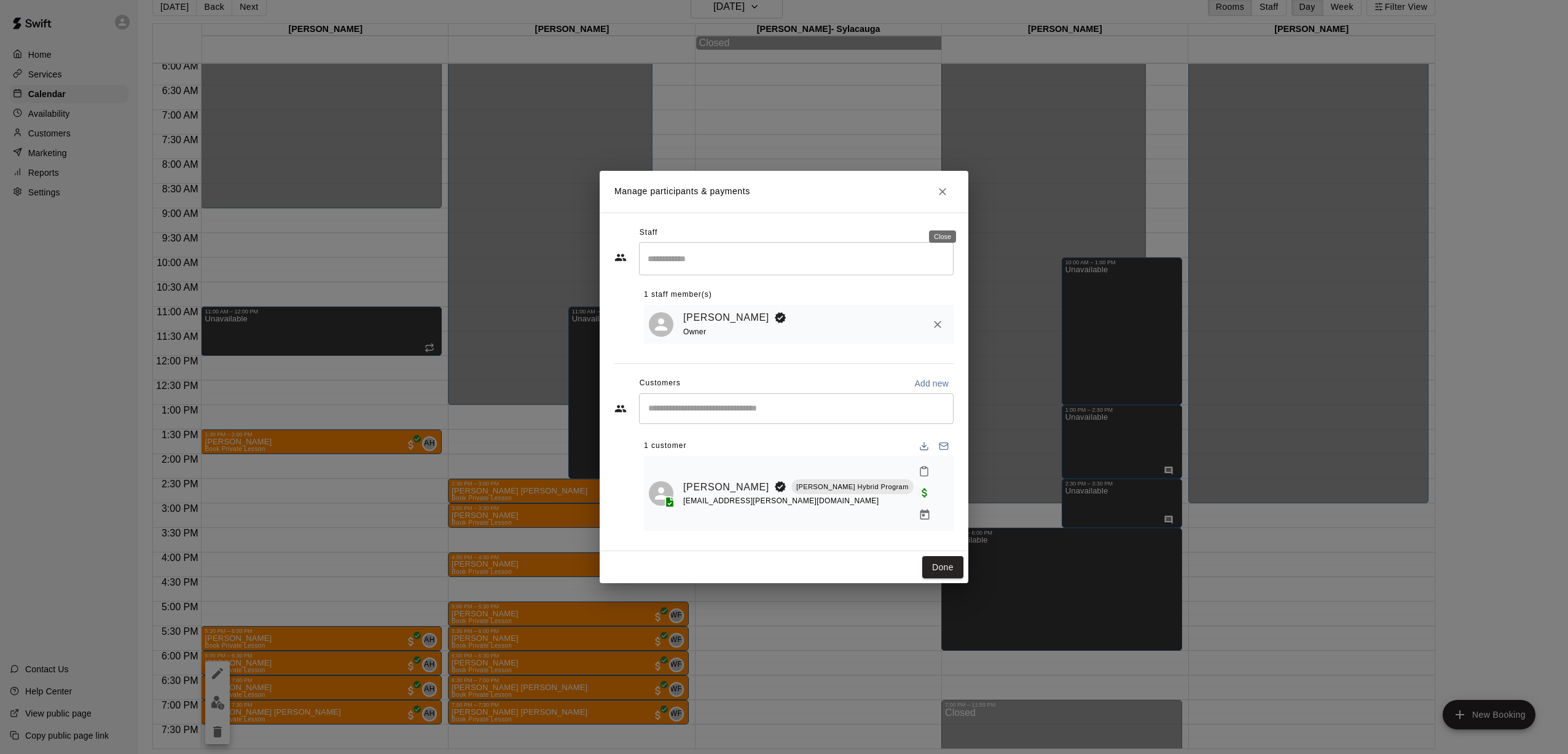
click at [725, 198] on icon "Close" at bounding box center [942, 191] width 12 height 12
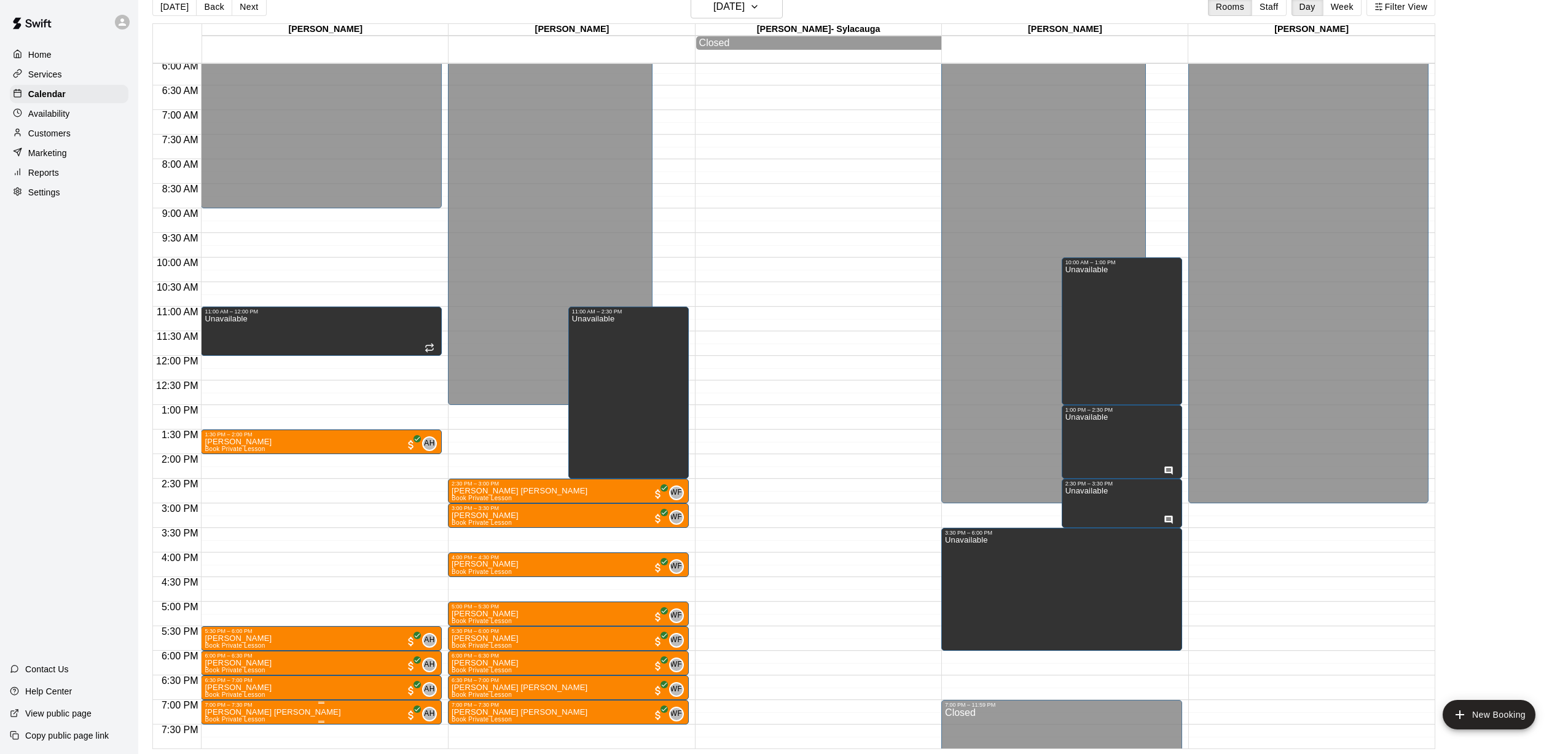
click at [212, 702] on img "edit" at bounding box center [218, 703] width 14 height 14
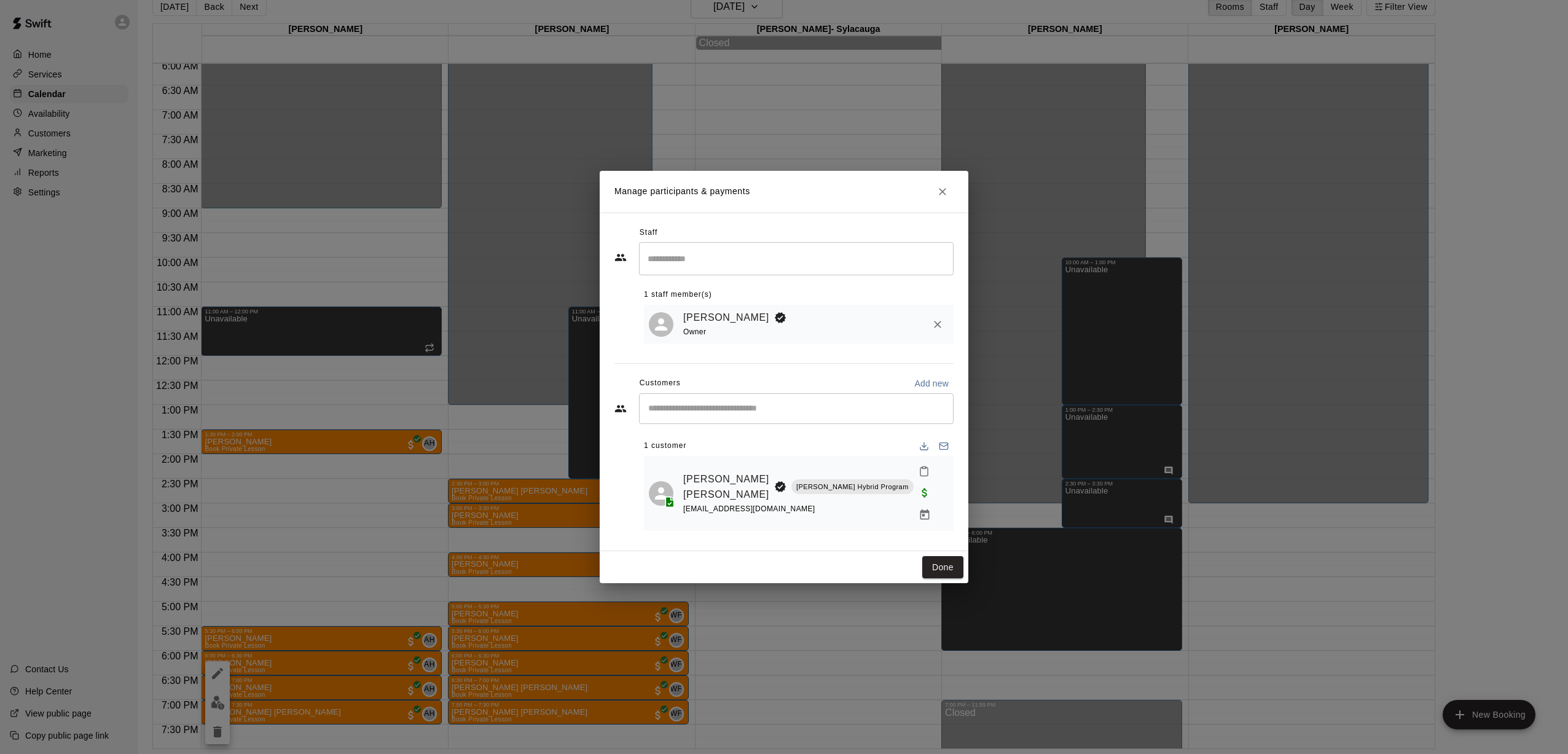
click at [422, 296] on div "Manage participants & payments Staff ​ 1 staff member(s) [PERSON_NAME] Owner Cu…" at bounding box center [784, 377] width 1568 height 754
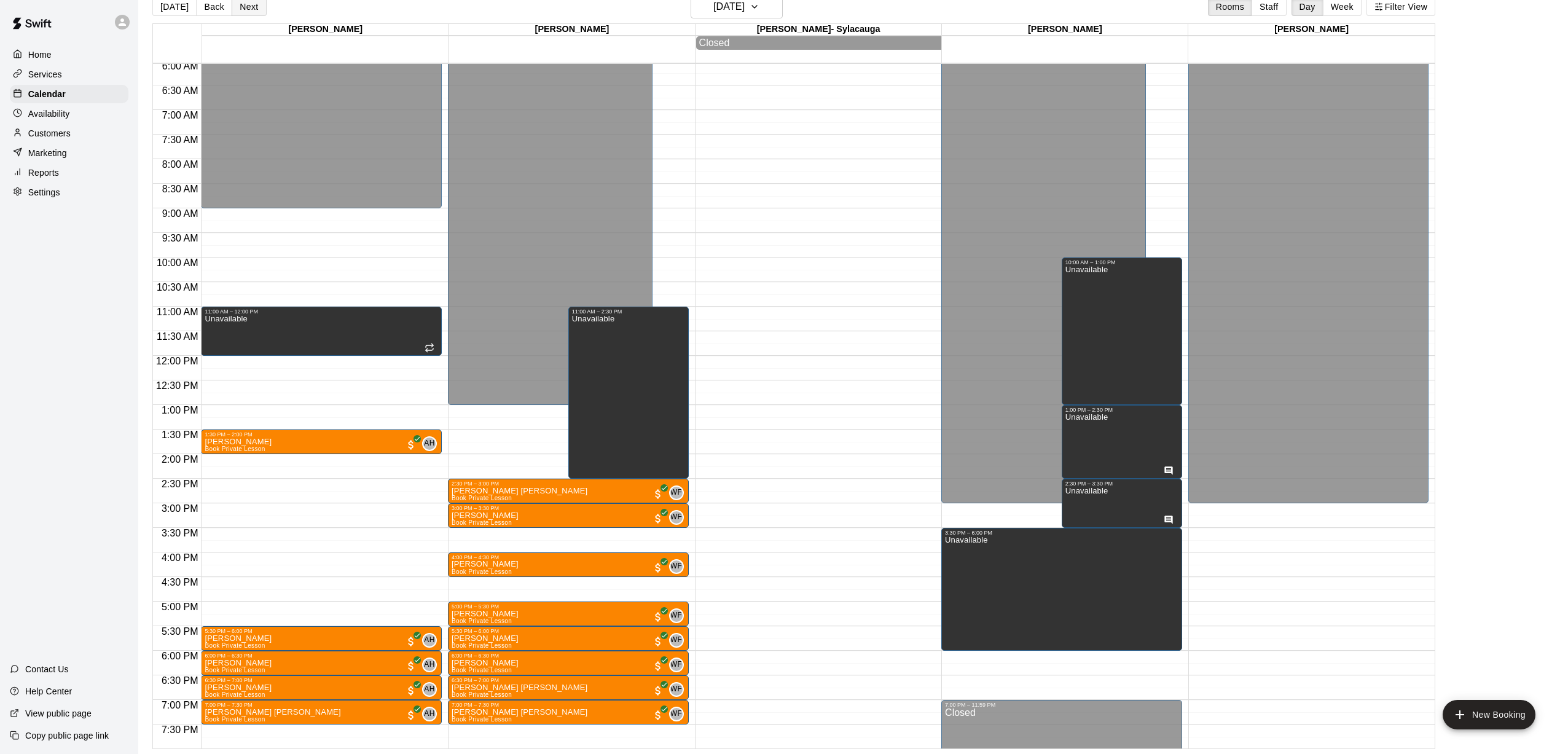
click at [246, 11] on button "Next" at bounding box center [249, 7] width 34 height 18
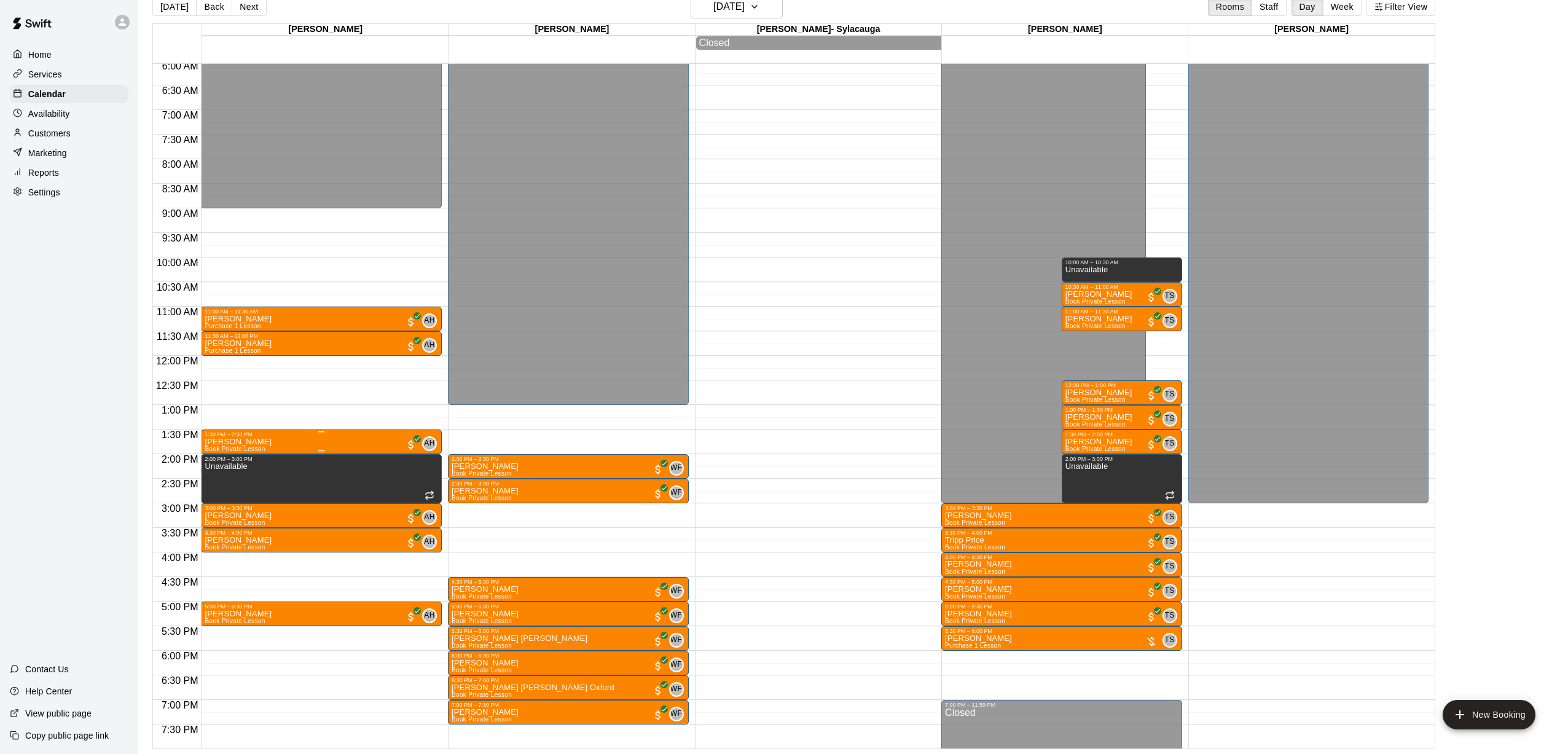
click at [248, 442] on p "[PERSON_NAME]" at bounding box center [238, 442] width 67 height 0
click at [216, 483] on img "edit" at bounding box center [218, 485] width 14 height 14
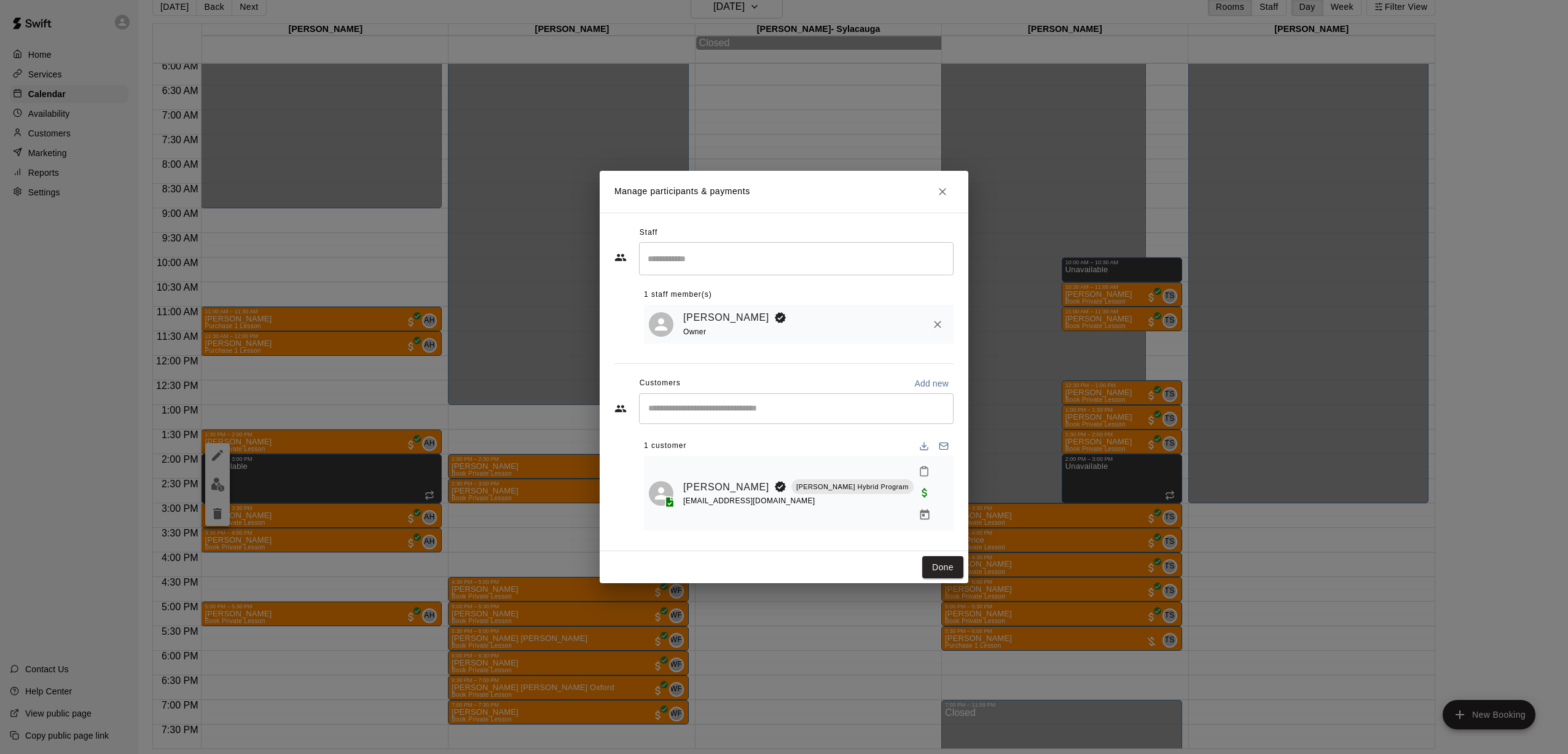
click at [481, 235] on div "Manage participants & payments Staff ​ 1 staff member(s) [PERSON_NAME] Owner Cu…" at bounding box center [784, 377] width 1568 height 754
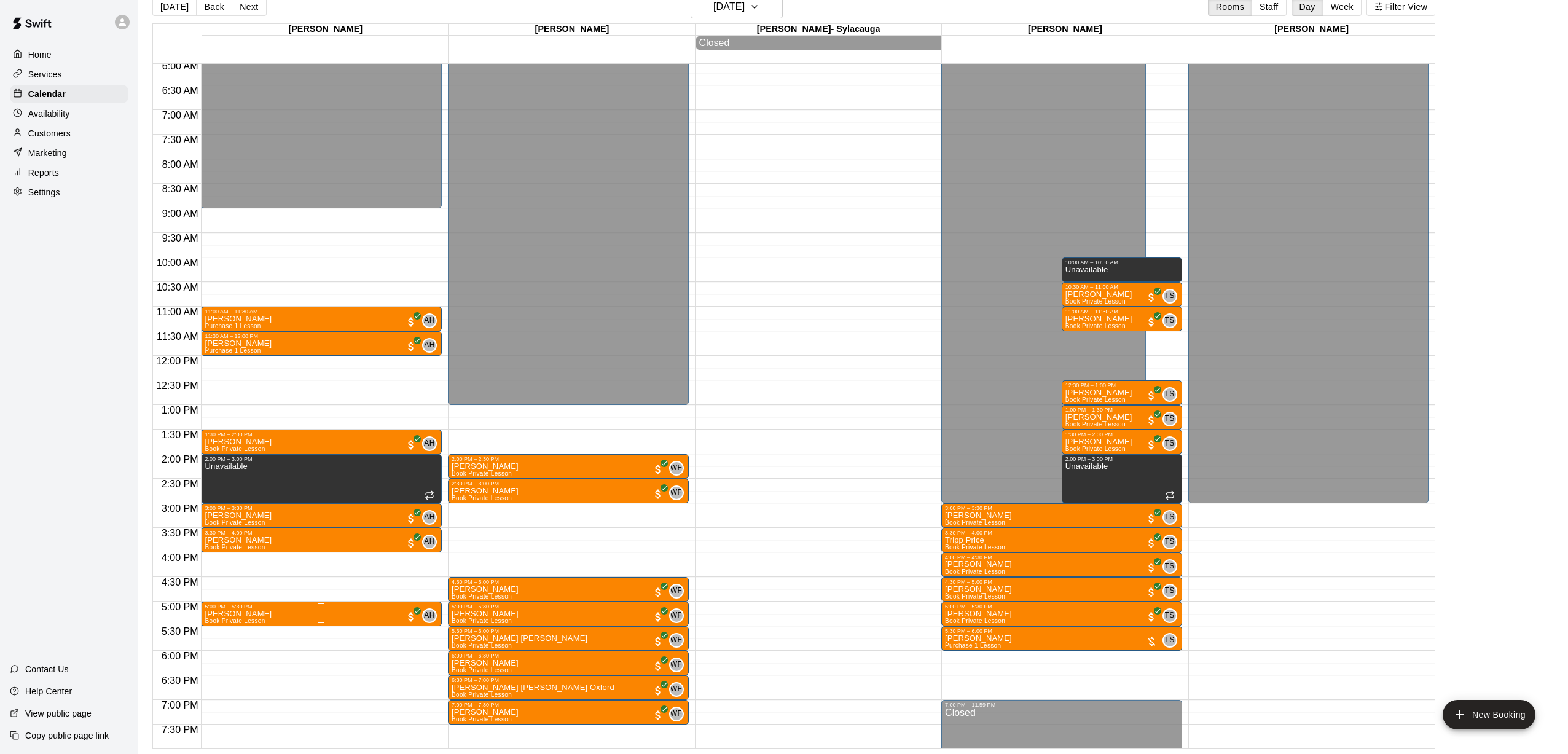
click at [310, 608] on div "5:00 PM – 5:30 PM" at bounding box center [321, 606] width 234 height 6
click at [219, 640] on img "edit" at bounding box center [218, 646] width 14 height 14
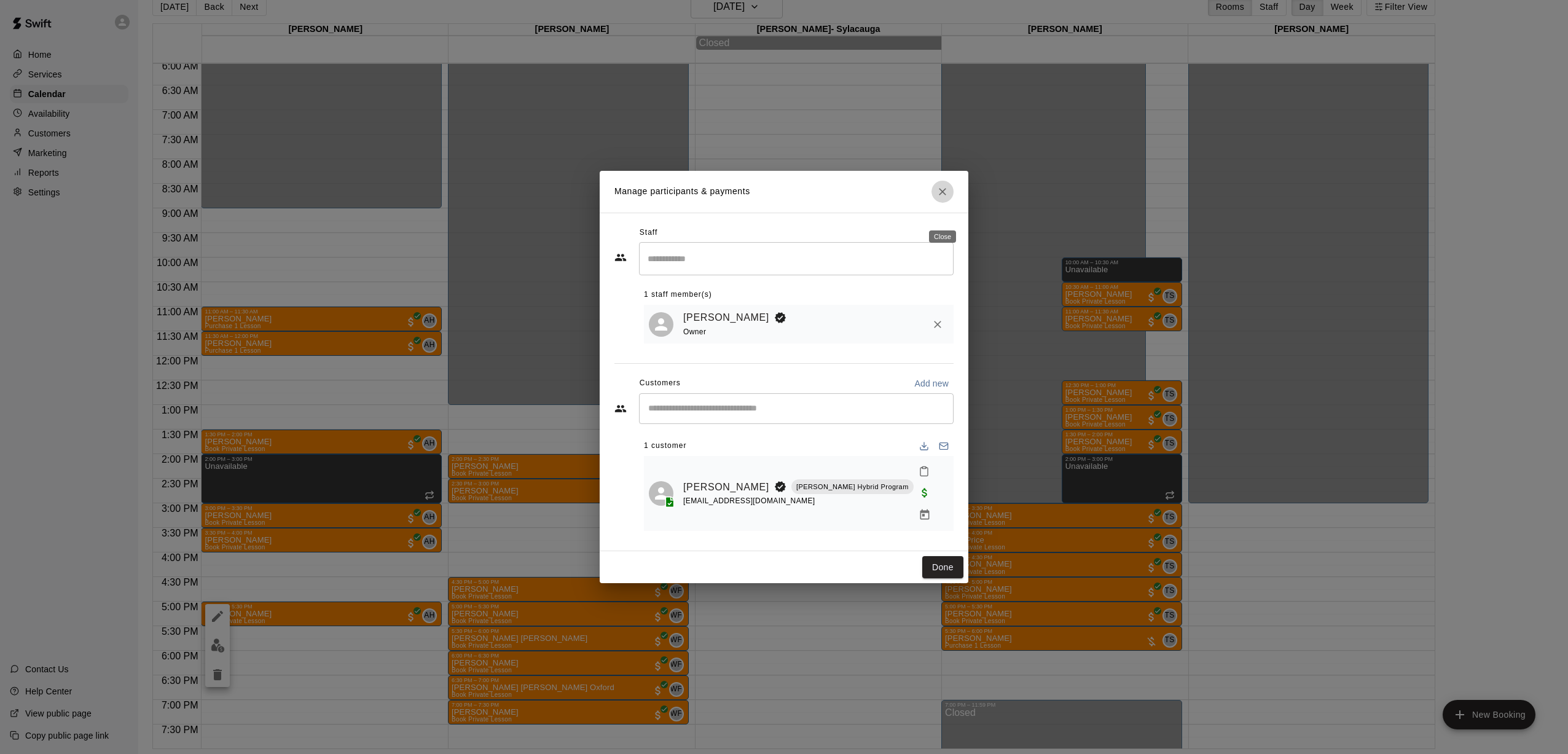
click at [725, 198] on icon "Close" at bounding box center [942, 191] width 12 height 12
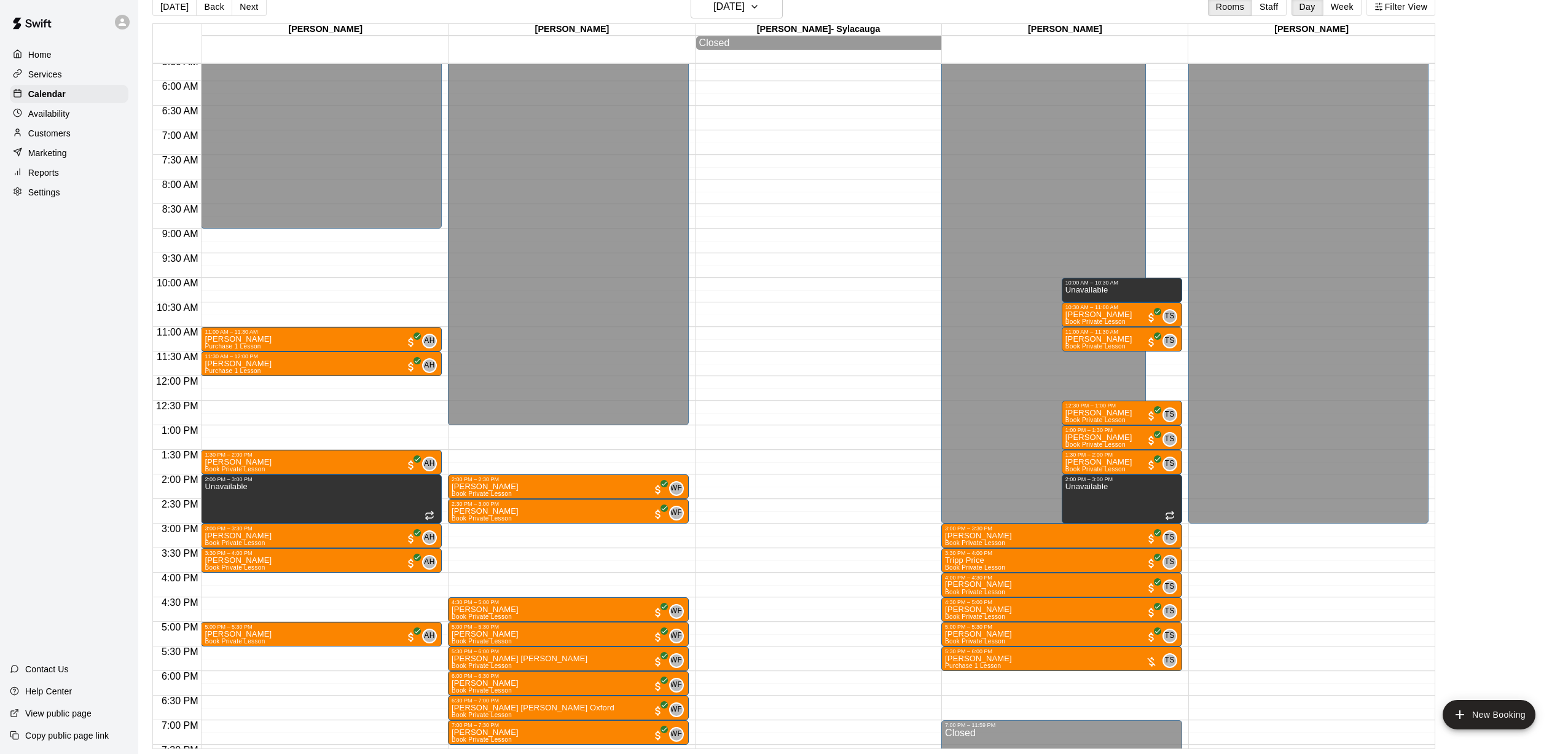
scroll to position [17, 0]
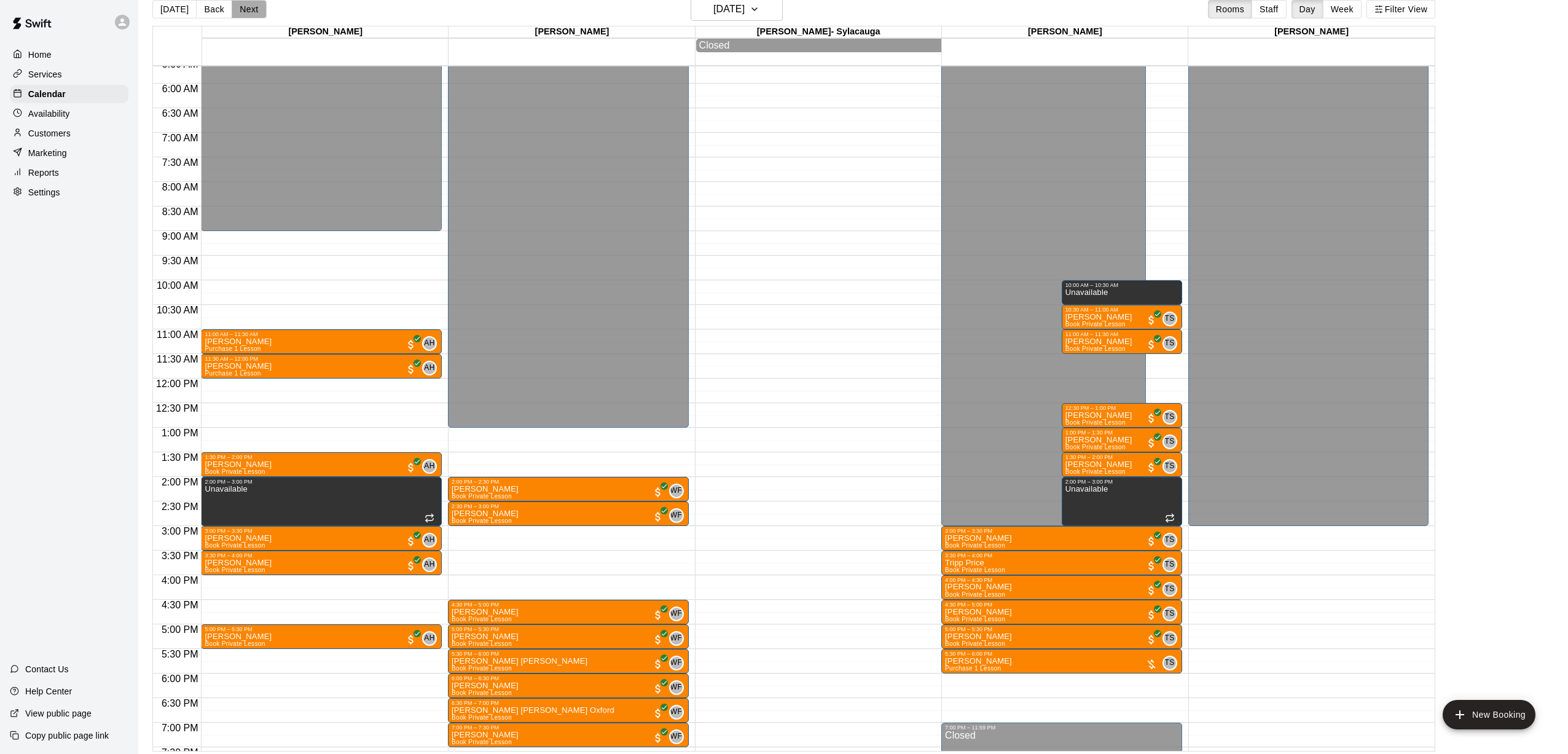
click at [234, 12] on button "Next" at bounding box center [249, 9] width 34 height 18
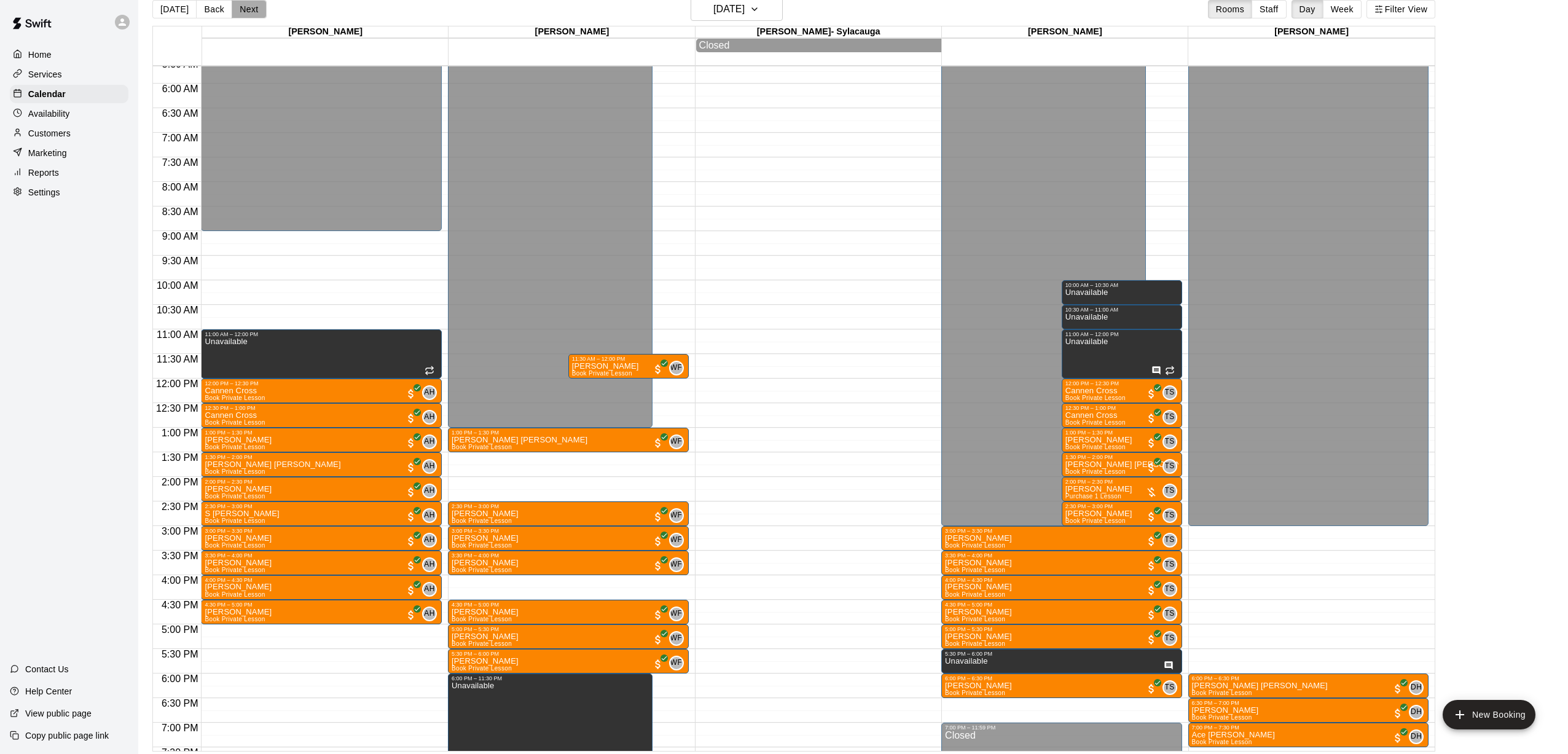
click at [239, 7] on button "Next" at bounding box center [249, 9] width 34 height 18
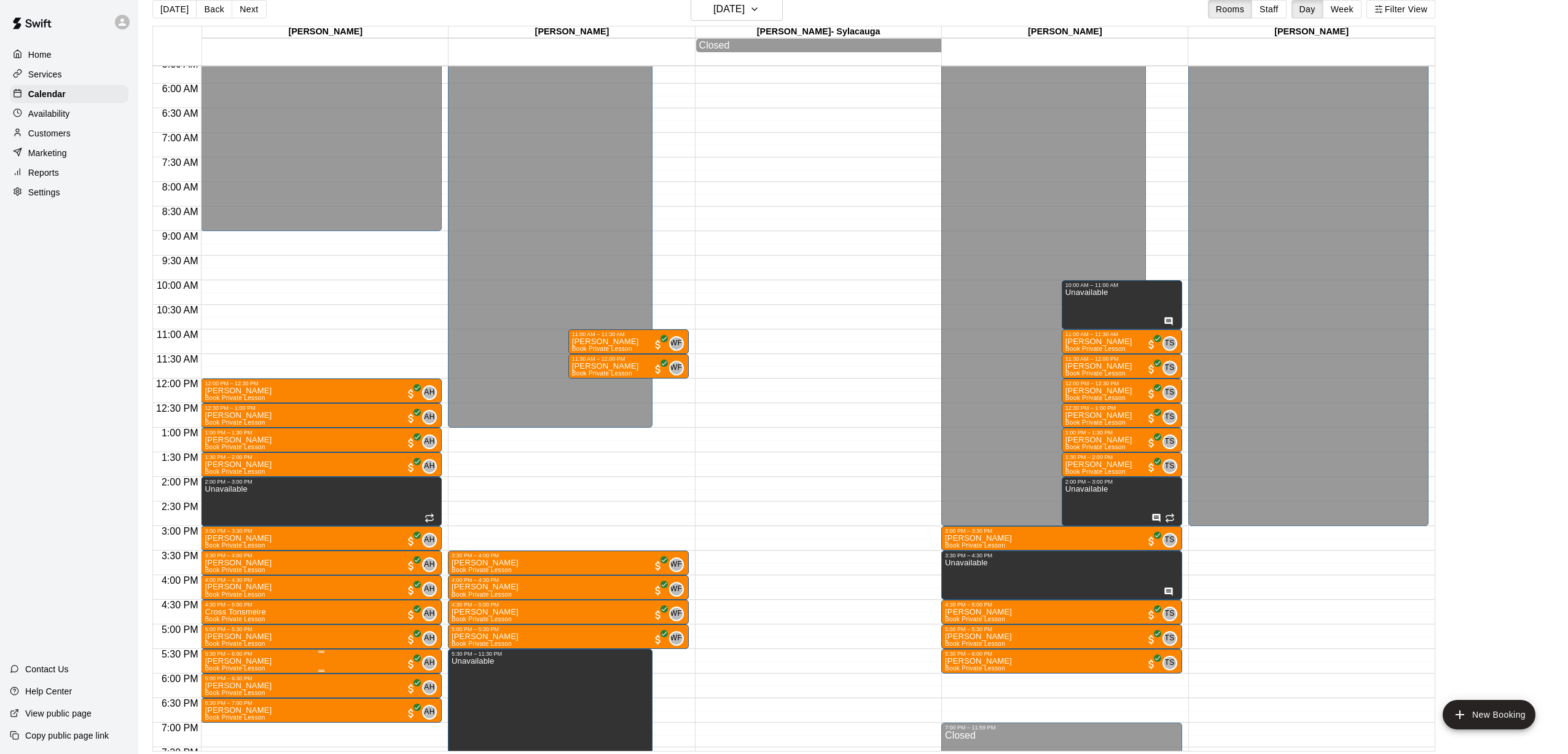
click at [212, 700] on img "edit" at bounding box center [218, 700] width 14 height 14
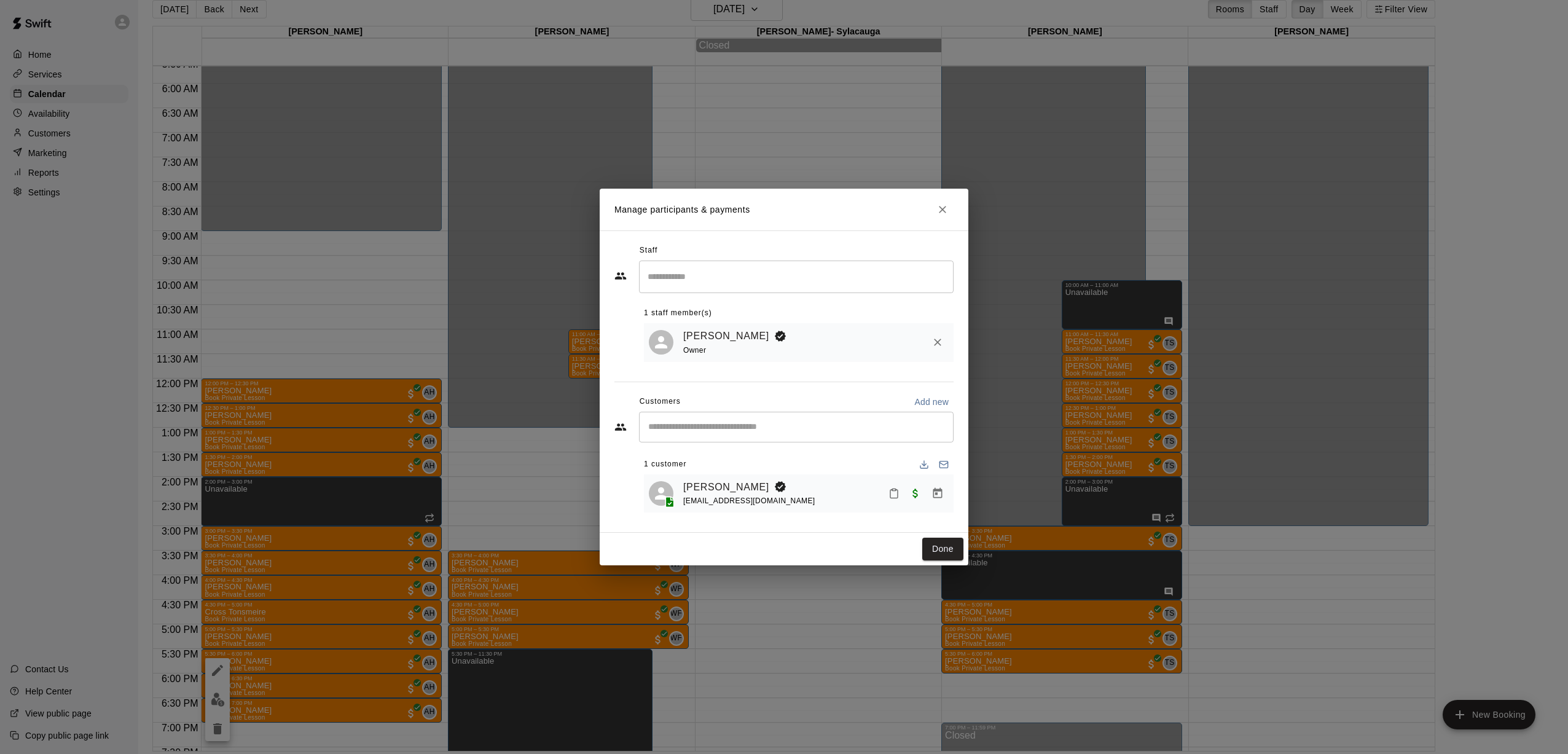
click at [325, 338] on div "Manage participants & payments Staff ​ 1 staff member(s) [PERSON_NAME] Owner Cu…" at bounding box center [784, 377] width 1568 height 754
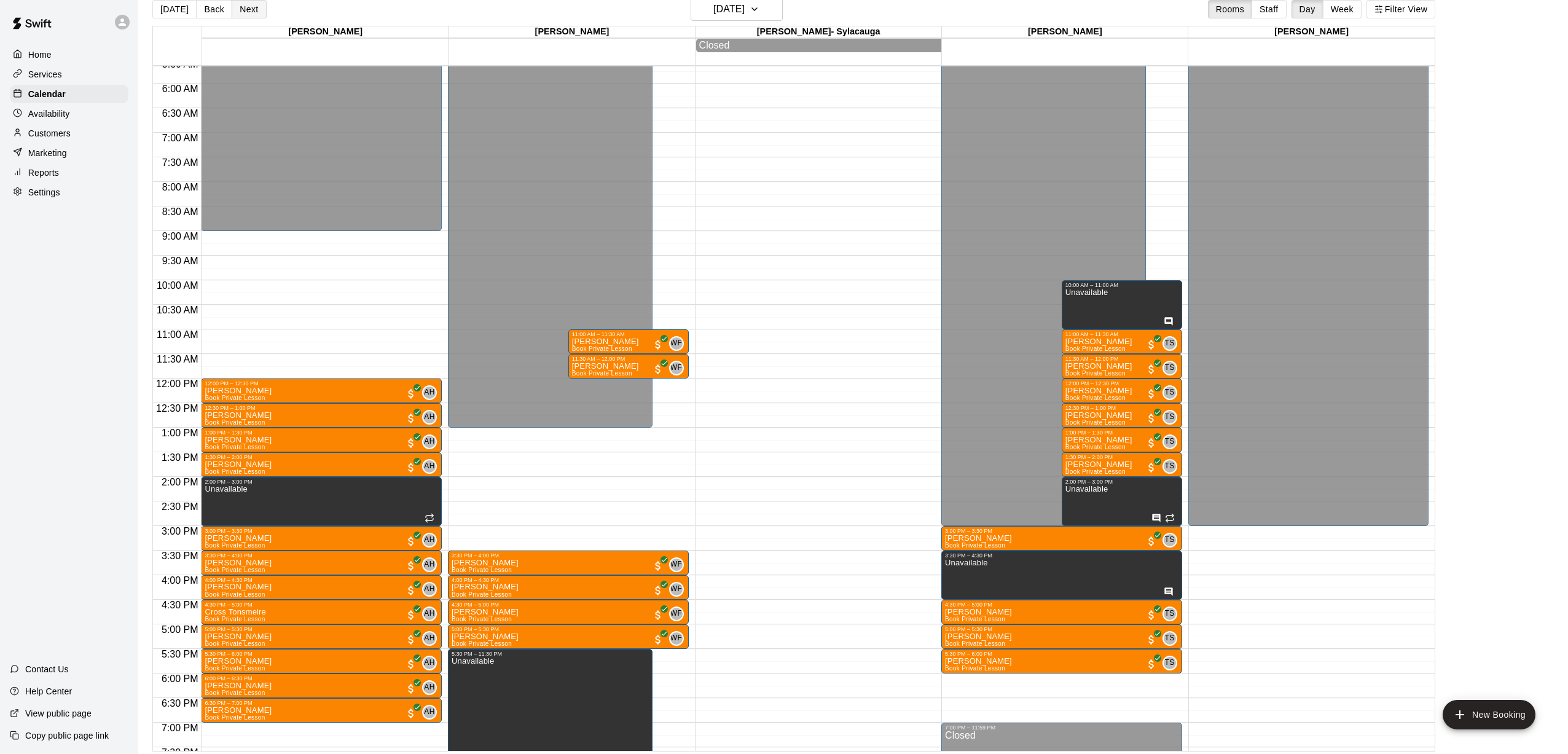
click at [246, 15] on button "Next" at bounding box center [249, 9] width 34 height 18
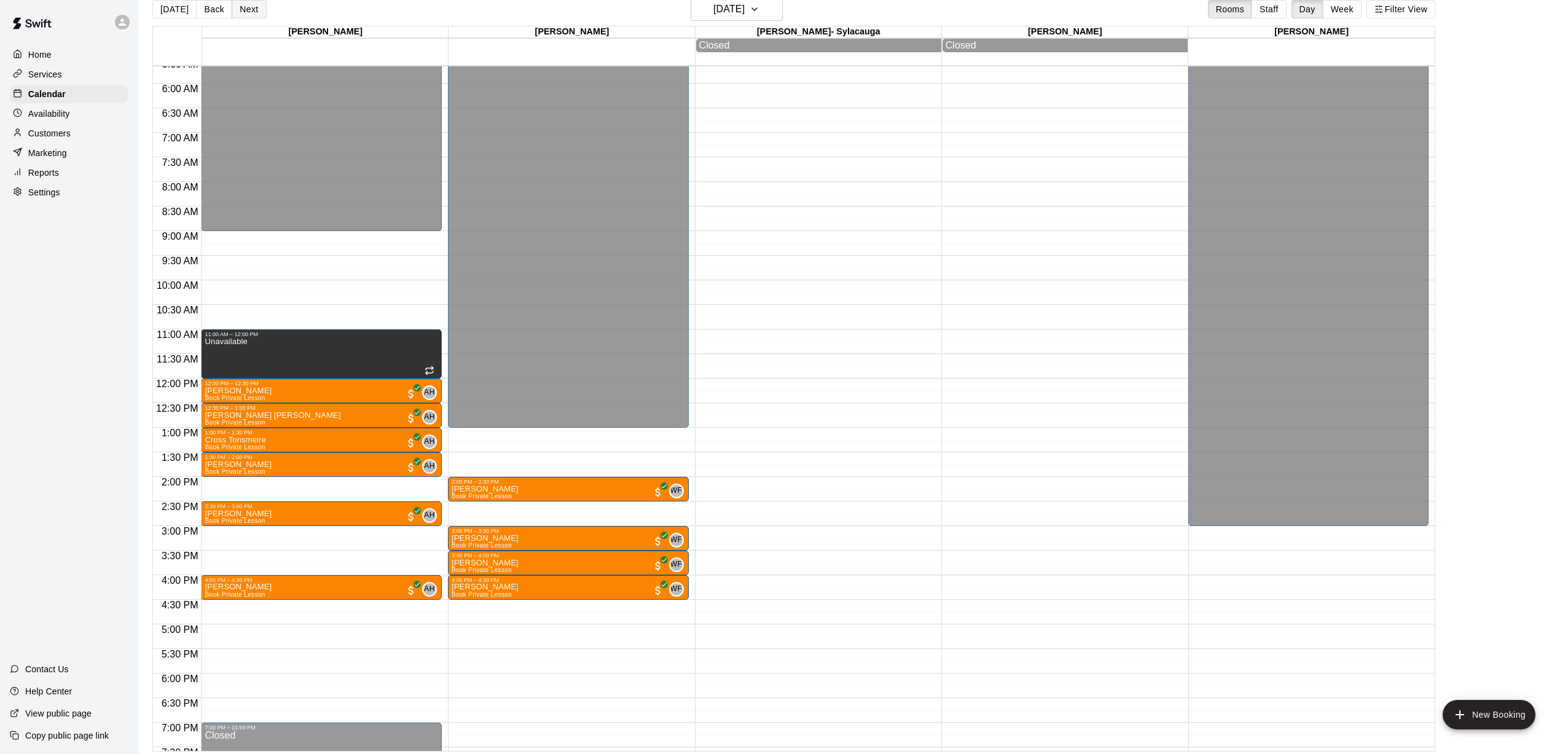
click at [246, 12] on button "Next" at bounding box center [249, 9] width 34 height 18
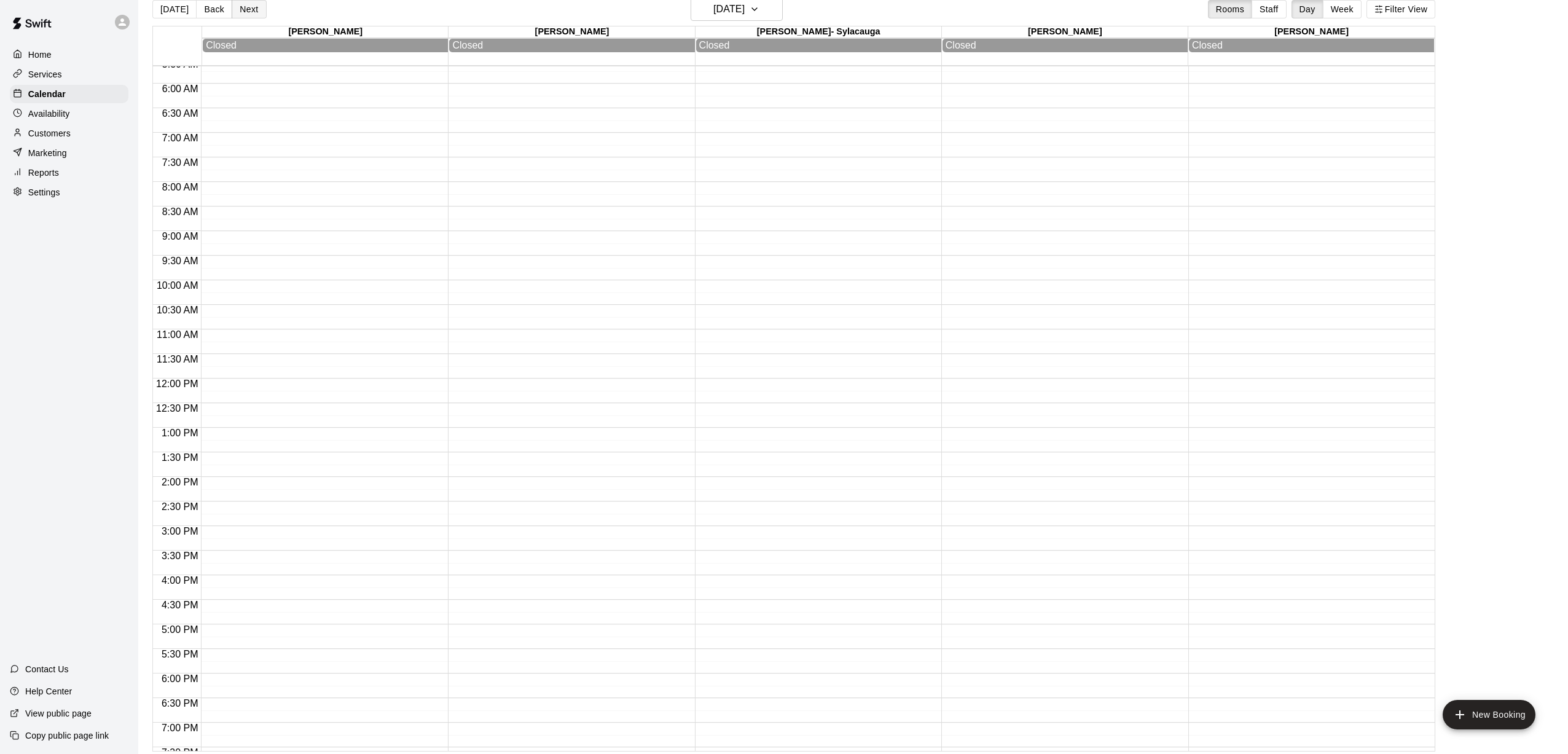
click at [250, 12] on button "Next" at bounding box center [249, 9] width 34 height 18
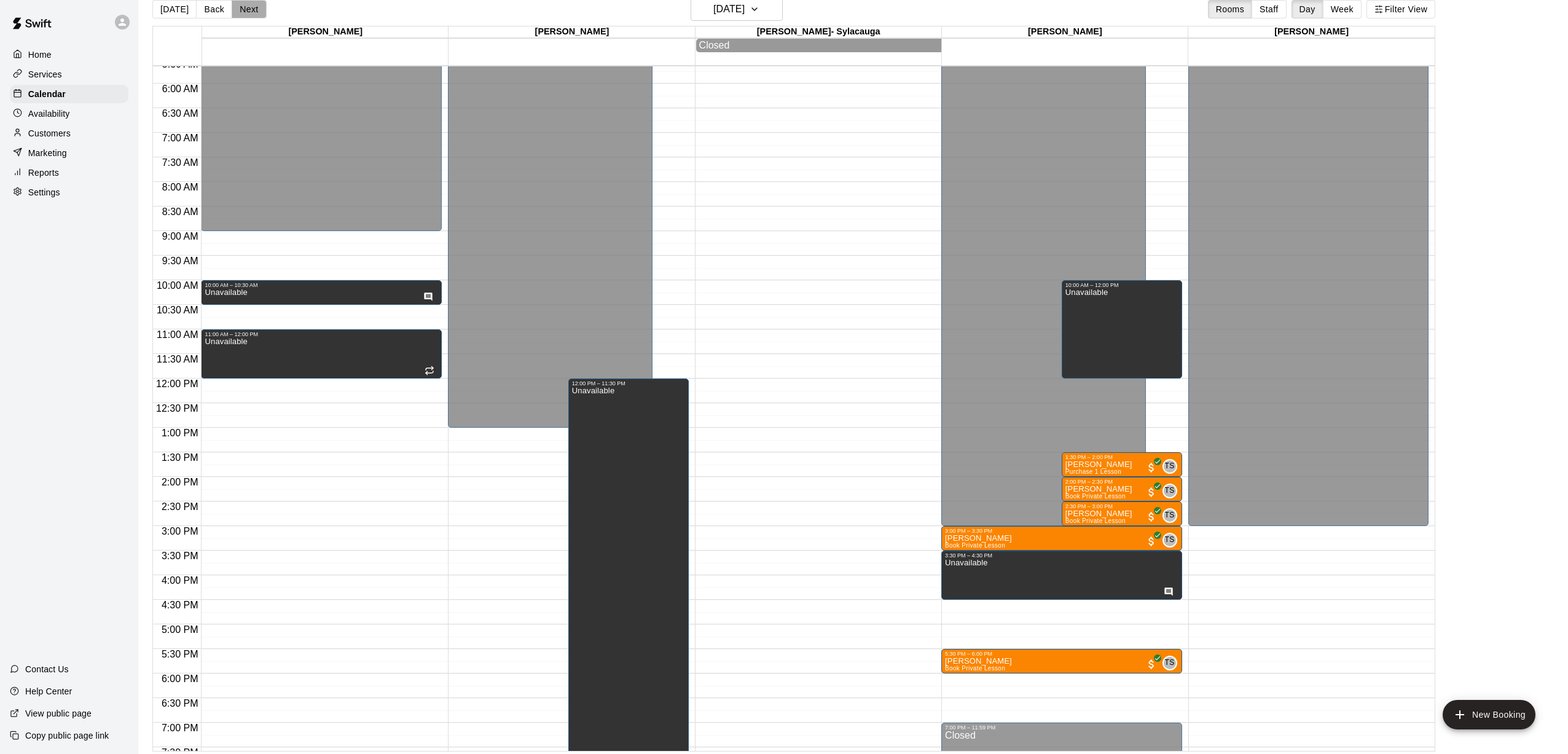
click at [250, 12] on button "Next" at bounding box center [249, 9] width 34 height 18
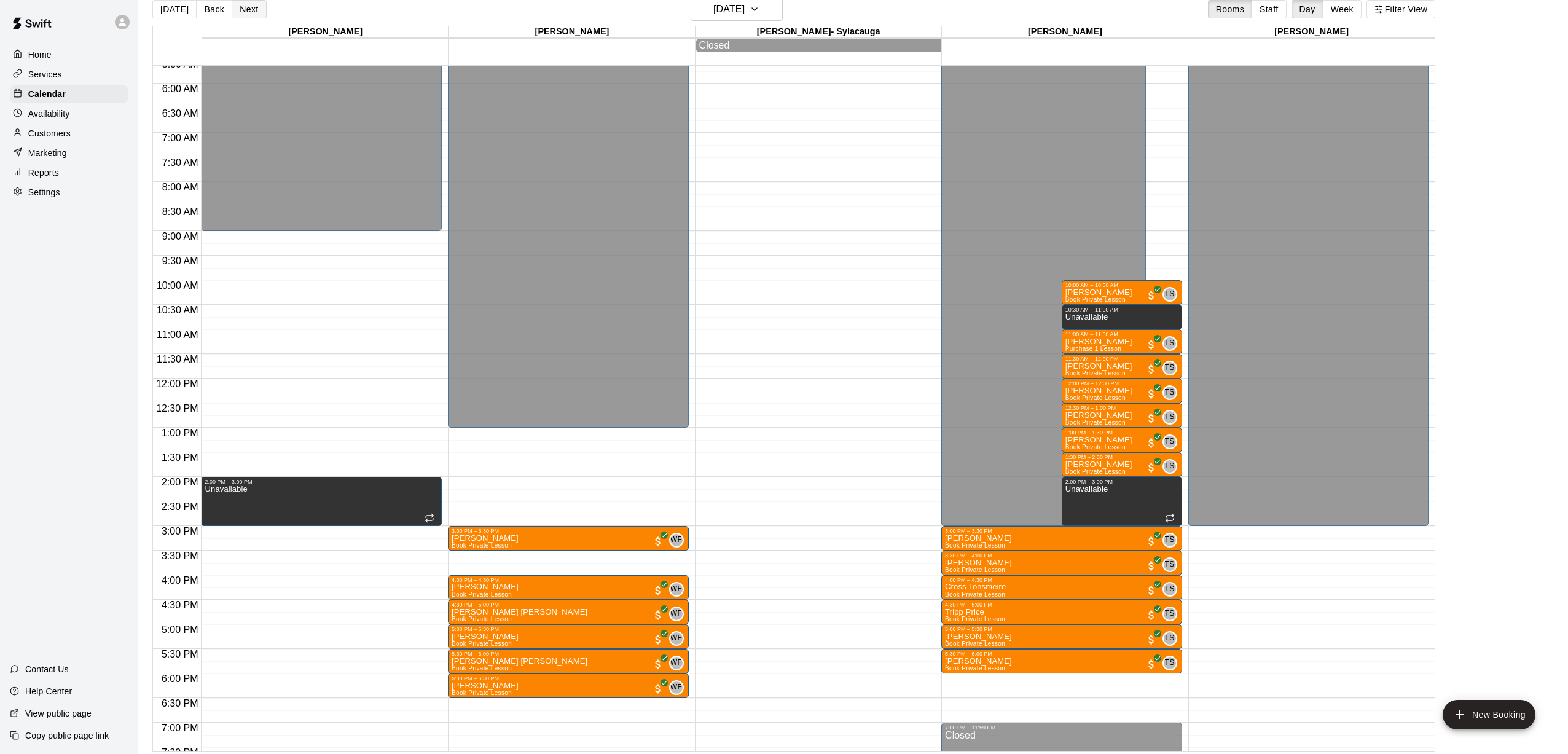
click at [250, 12] on button "Next" at bounding box center [249, 9] width 34 height 18
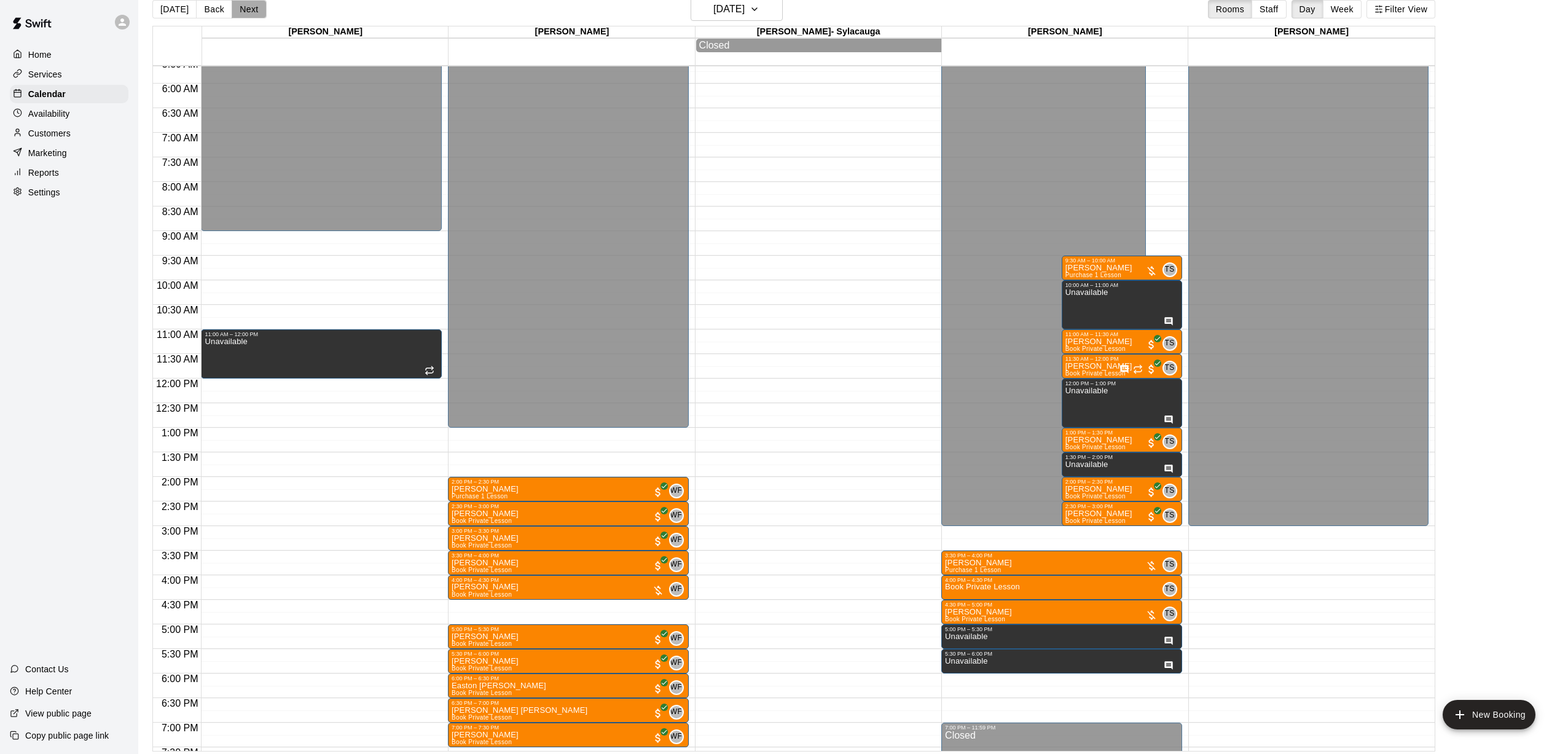
click at [250, 12] on button "Next" at bounding box center [249, 9] width 34 height 18
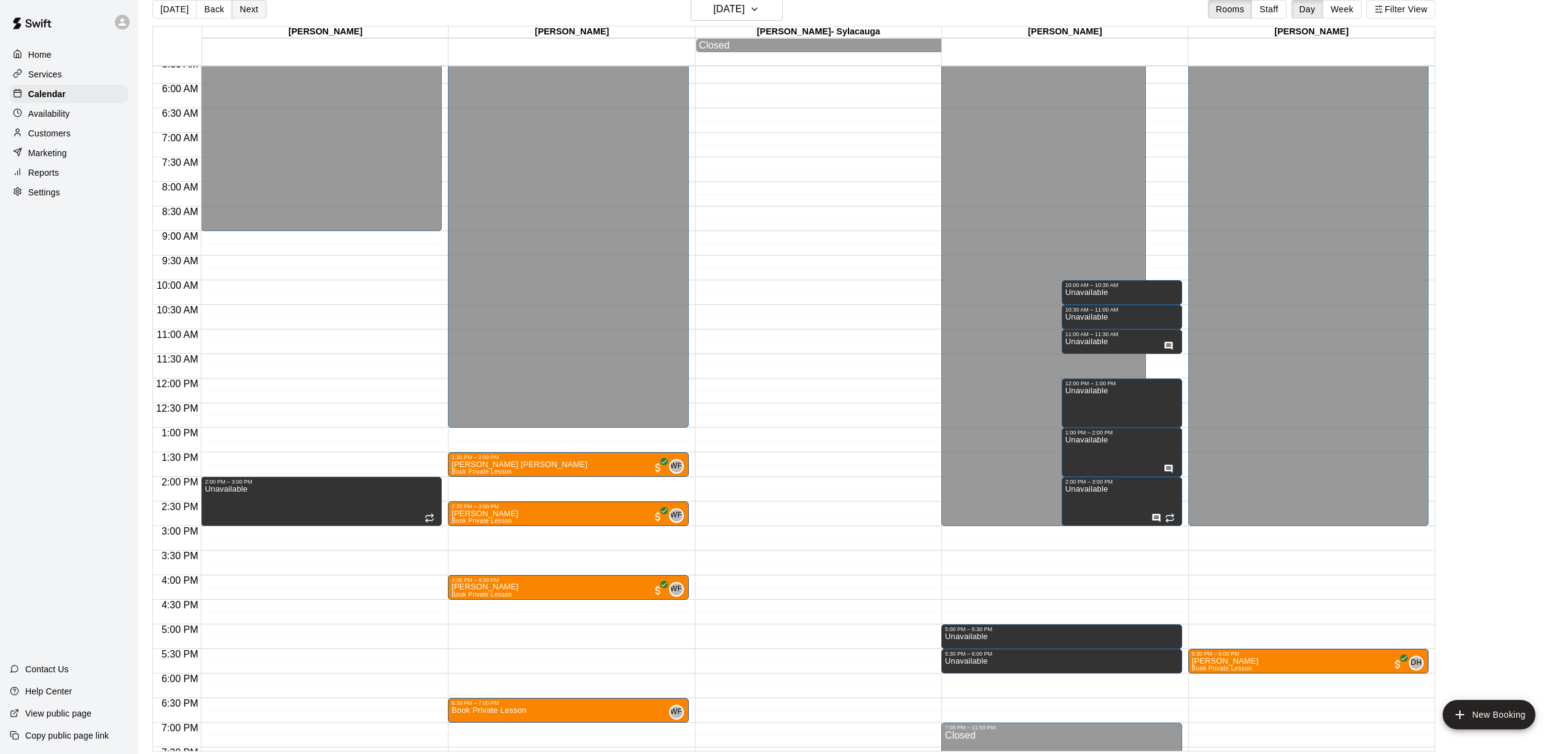
click at [250, 12] on button "Next" at bounding box center [249, 9] width 34 height 18
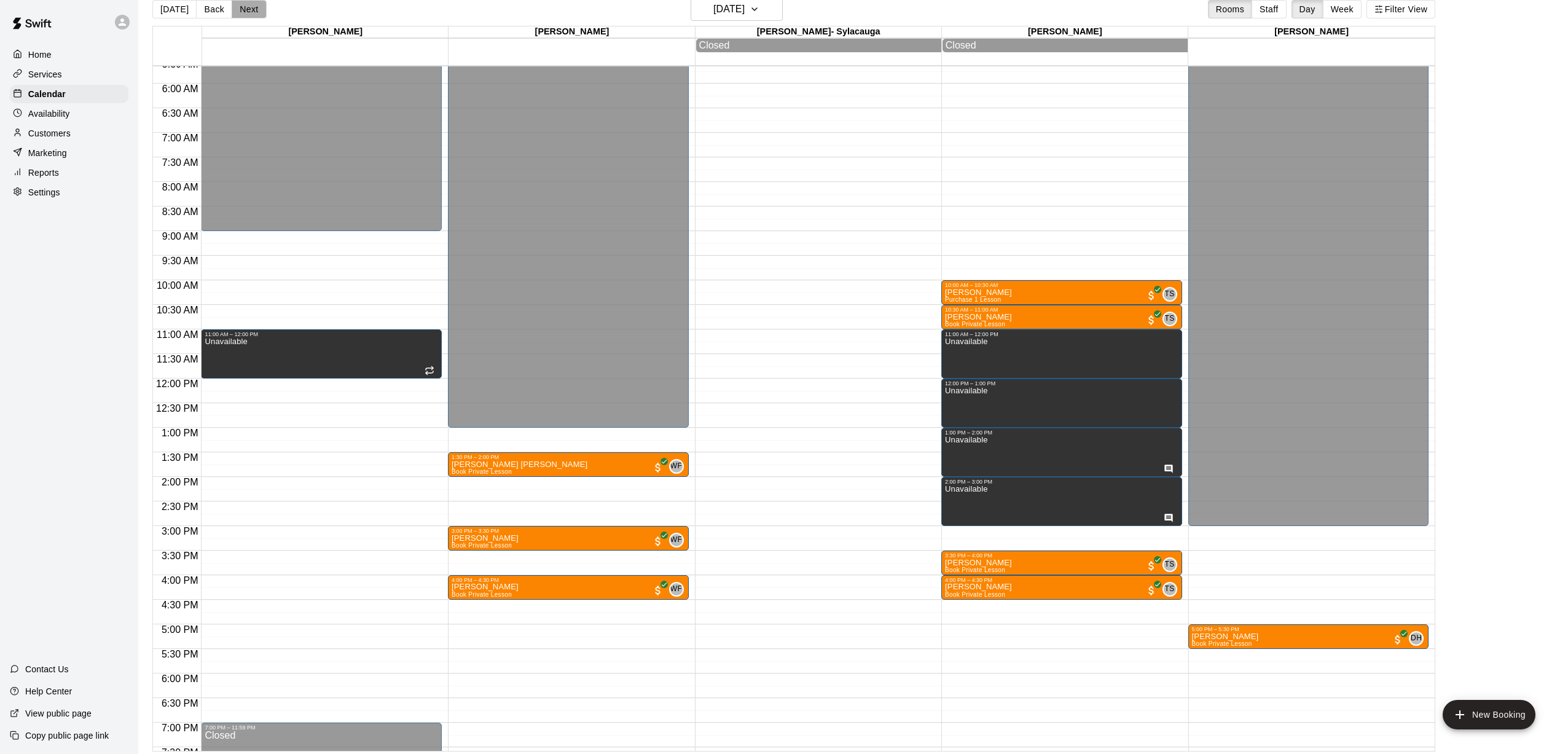
click at [250, 12] on button "Next" at bounding box center [249, 9] width 34 height 18
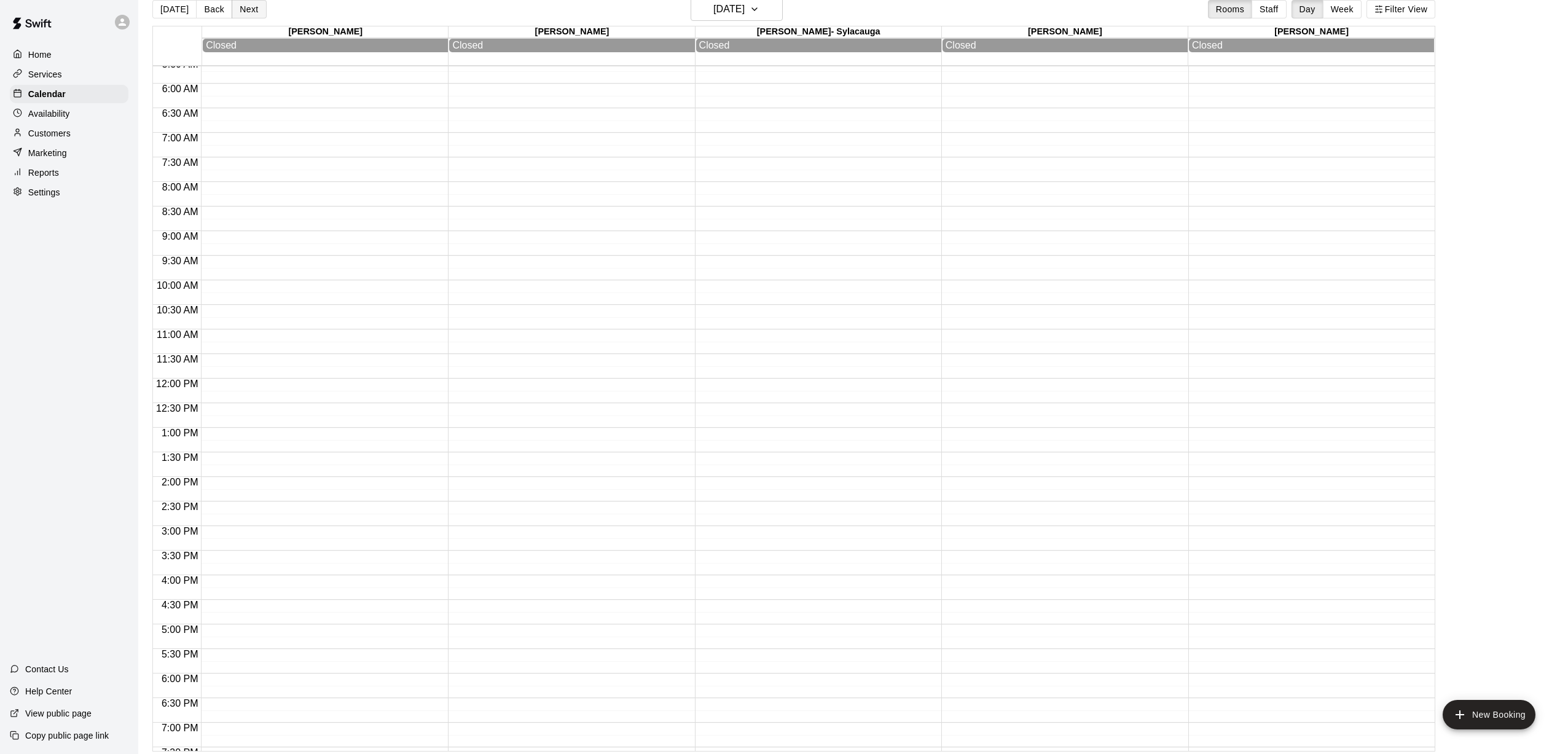
click at [250, 12] on button "Next" at bounding box center [249, 9] width 34 height 18
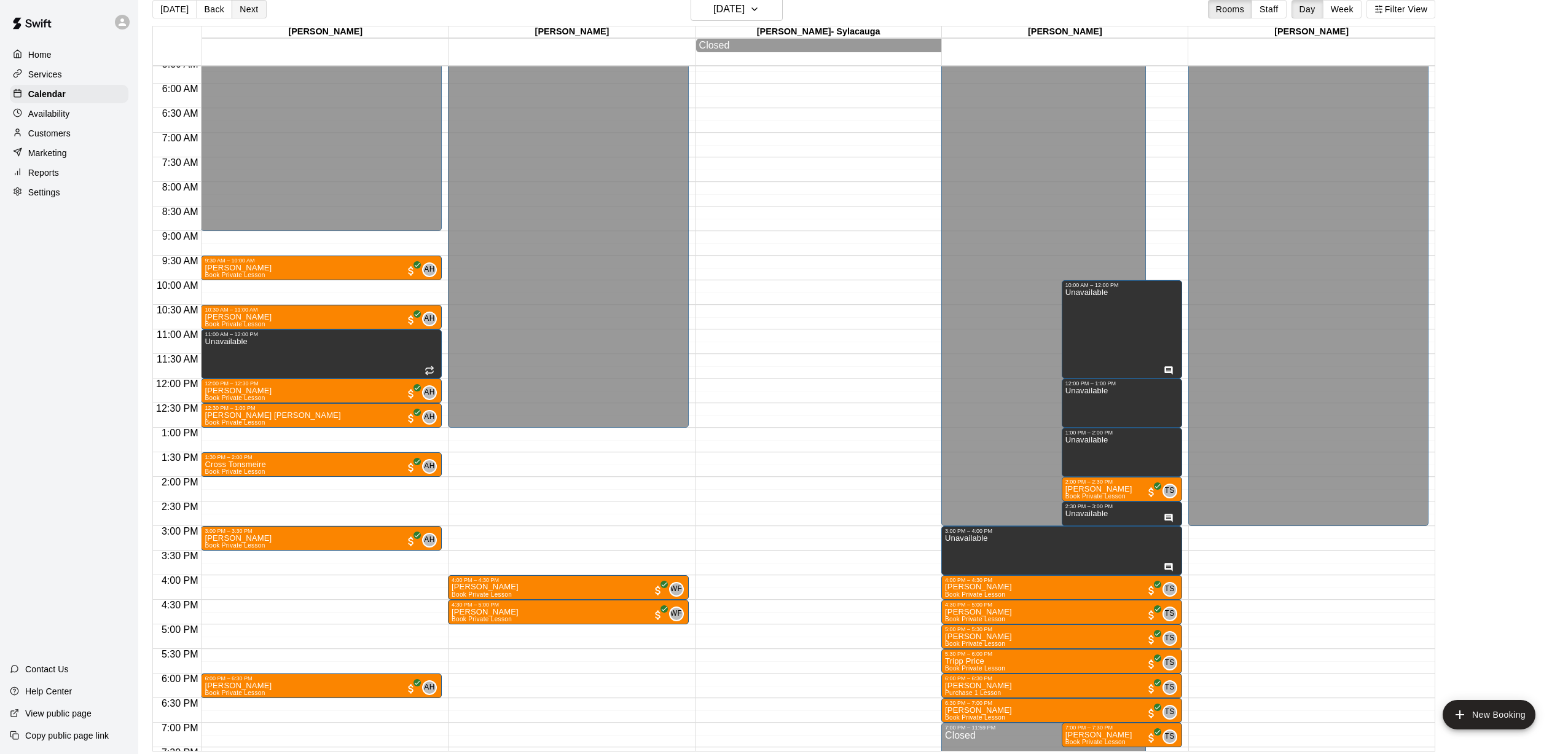
click at [247, 11] on button "Next" at bounding box center [249, 9] width 34 height 18
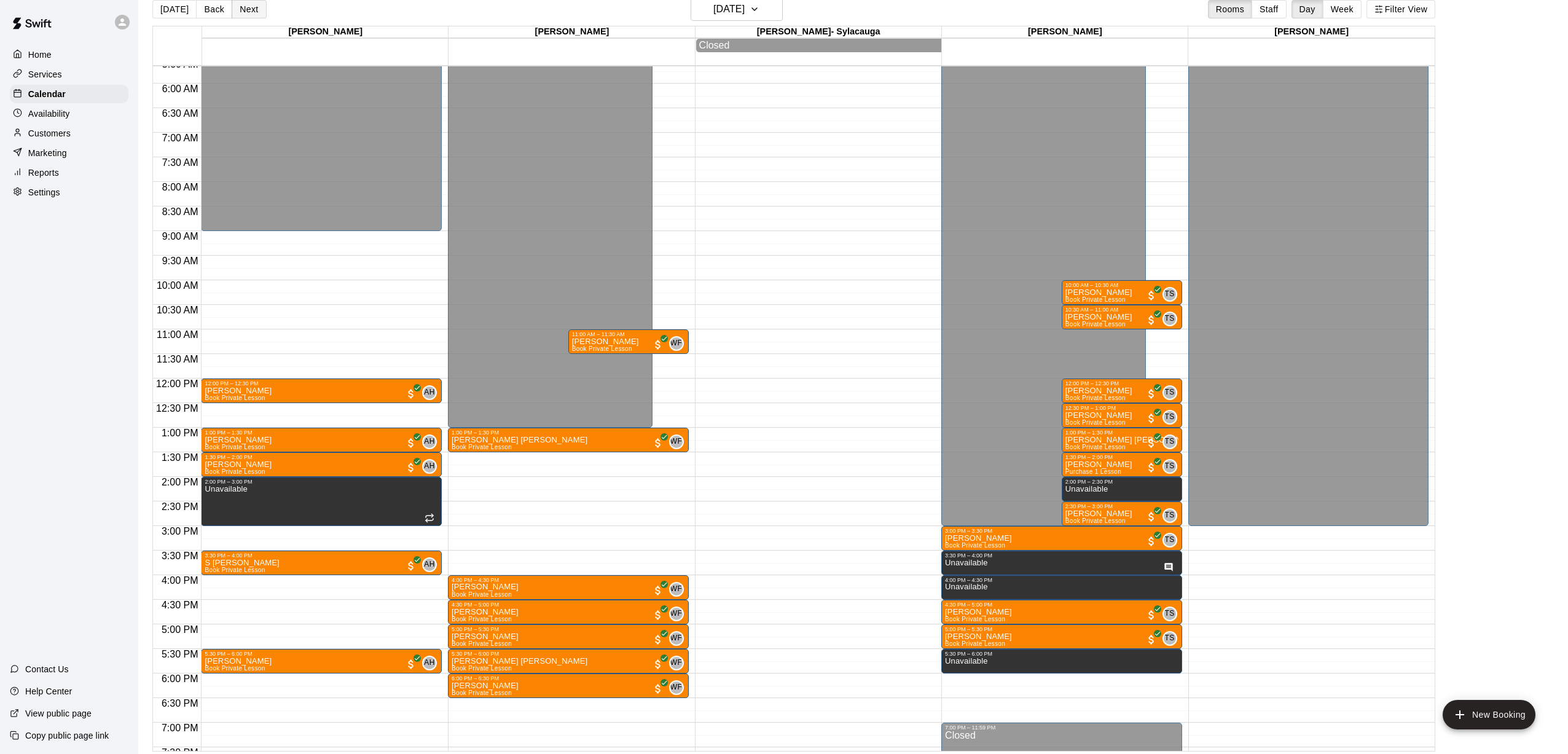
click at [246, 7] on button "Next" at bounding box center [249, 9] width 34 height 18
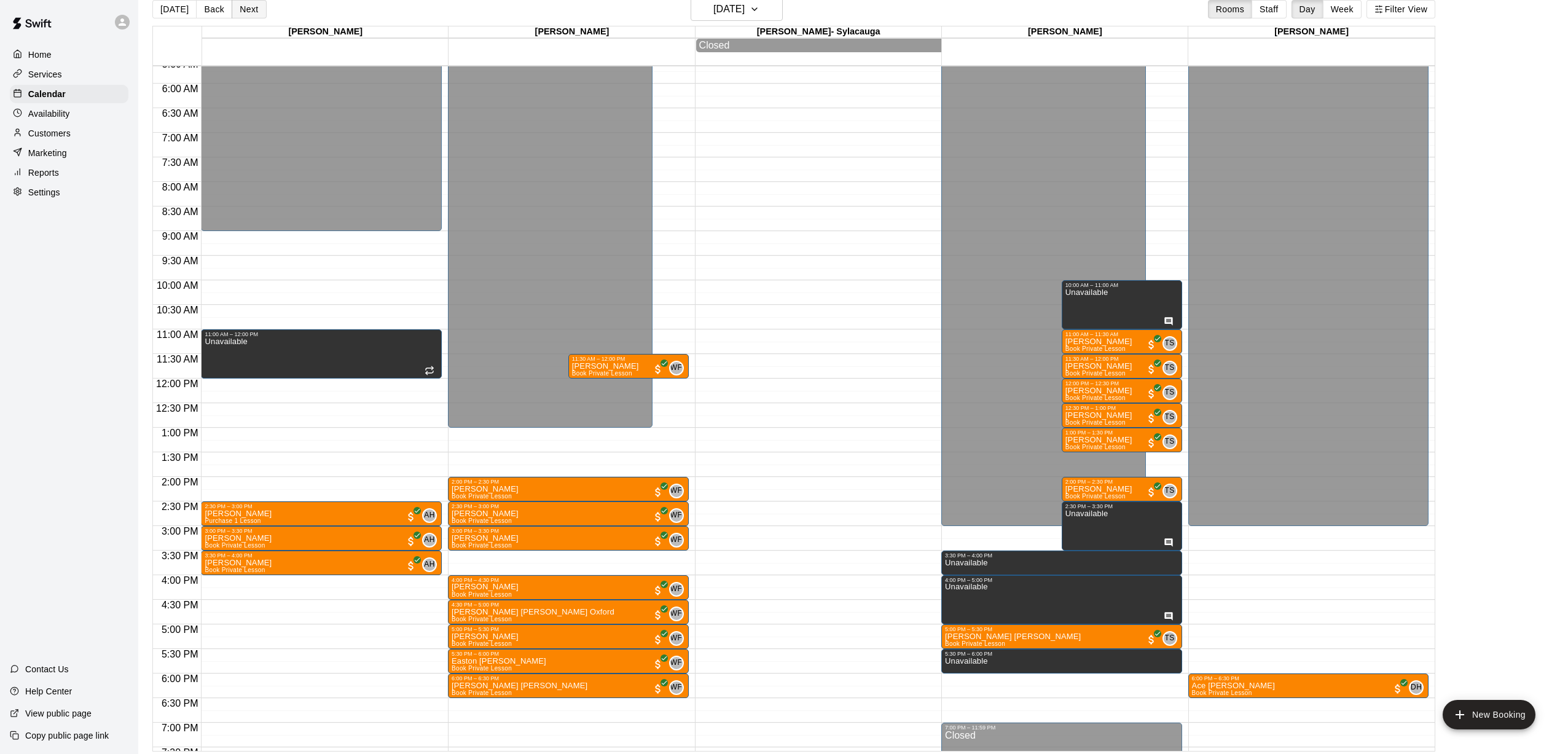
click at [257, 11] on button "Next" at bounding box center [249, 9] width 34 height 18
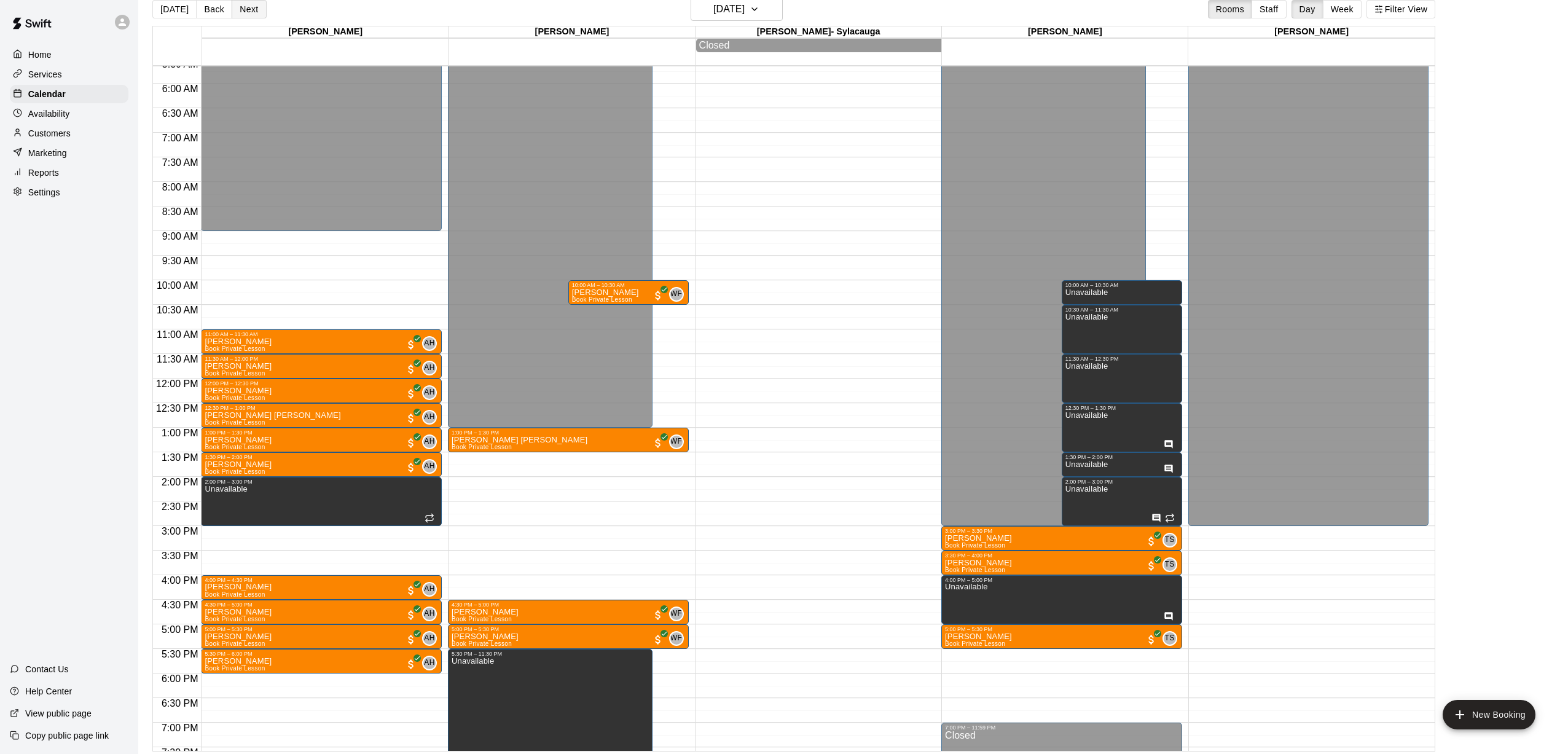
click at [250, 14] on button "Next" at bounding box center [249, 9] width 34 height 18
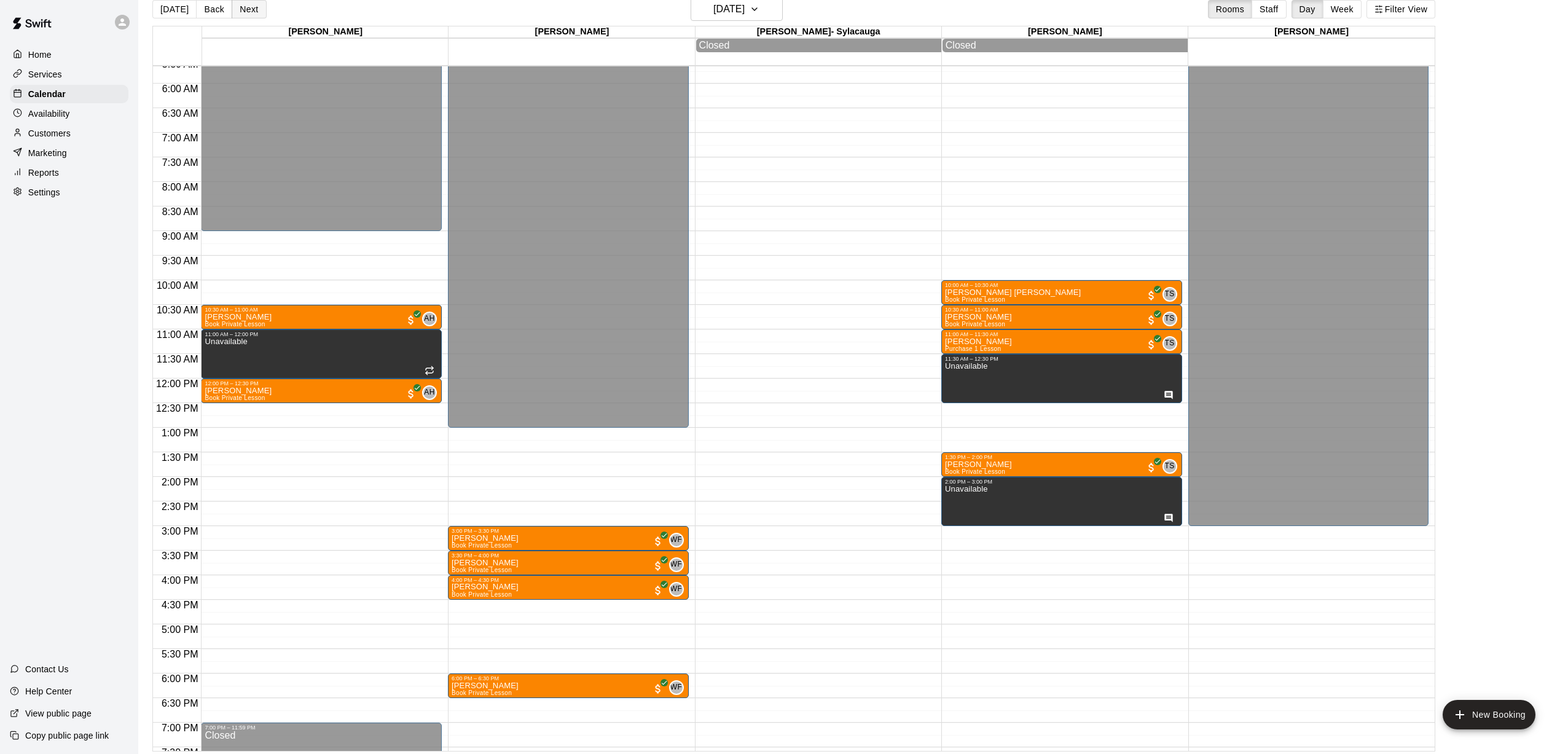
click at [252, 11] on button "Next" at bounding box center [249, 9] width 34 height 18
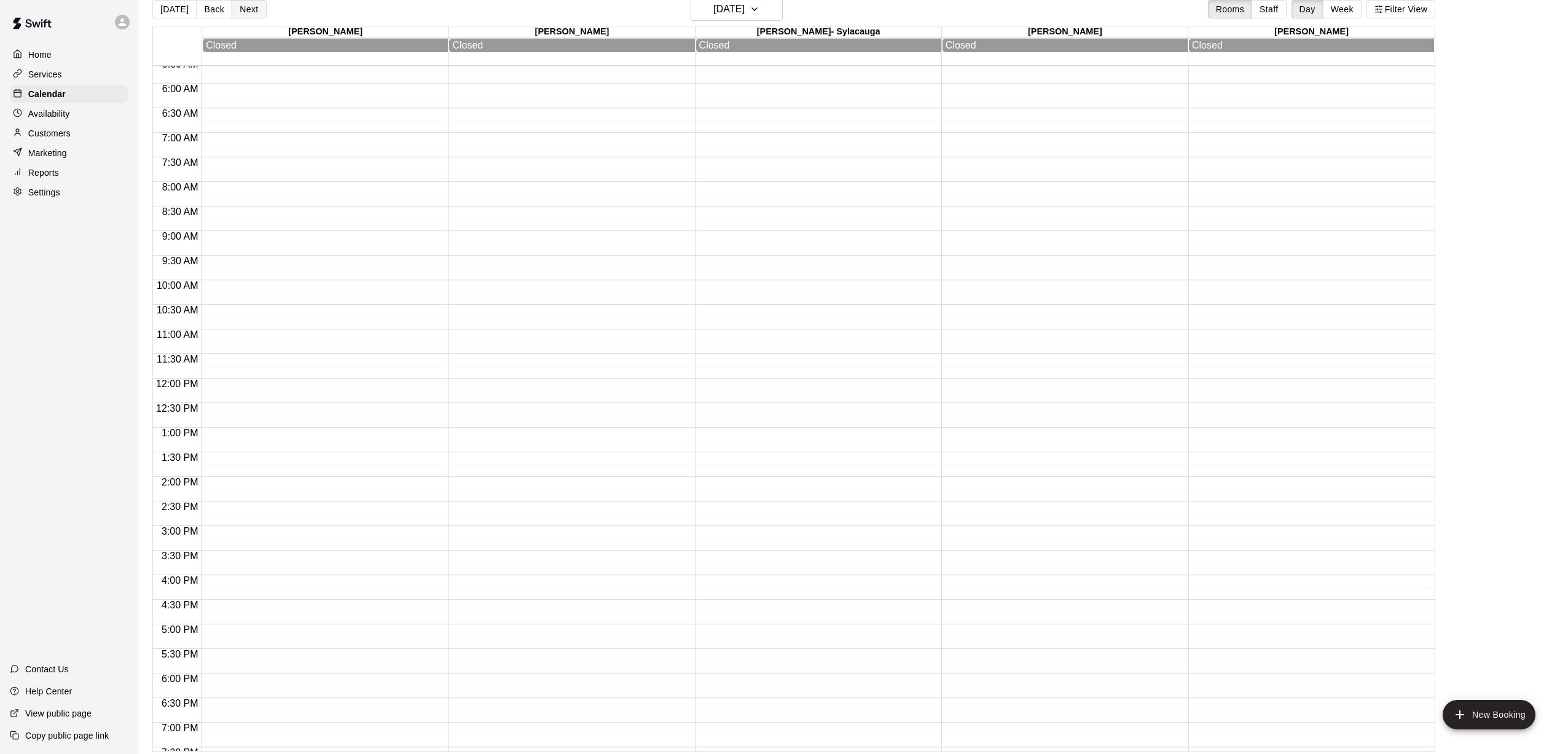
click at [249, 8] on button "Next" at bounding box center [249, 9] width 34 height 18
click at [248, 10] on button "Next" at bounding box center [249, 9] width 34 height 18
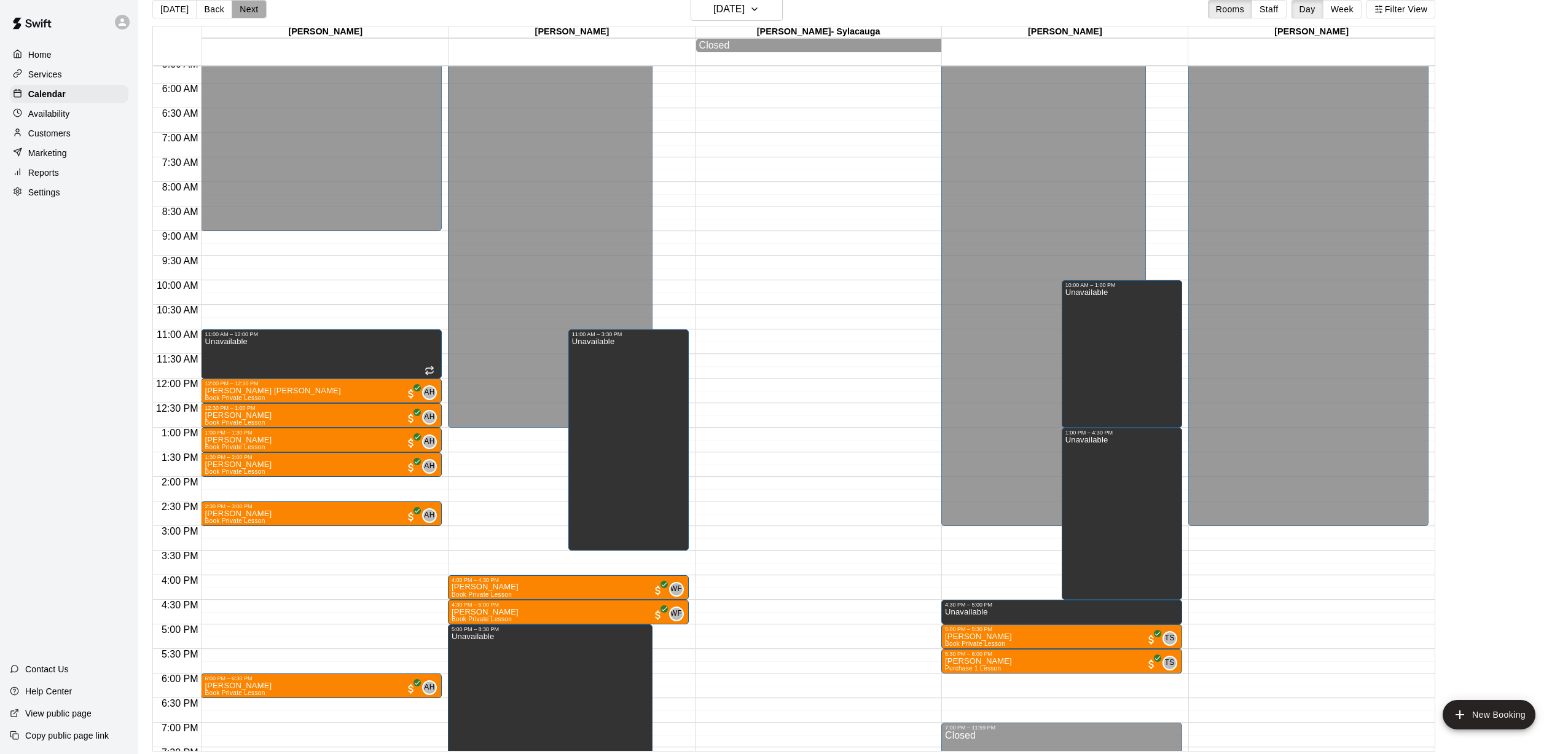
click at [248, 10] on button "Next" at bounding box center [249, 9] width 34 height 18
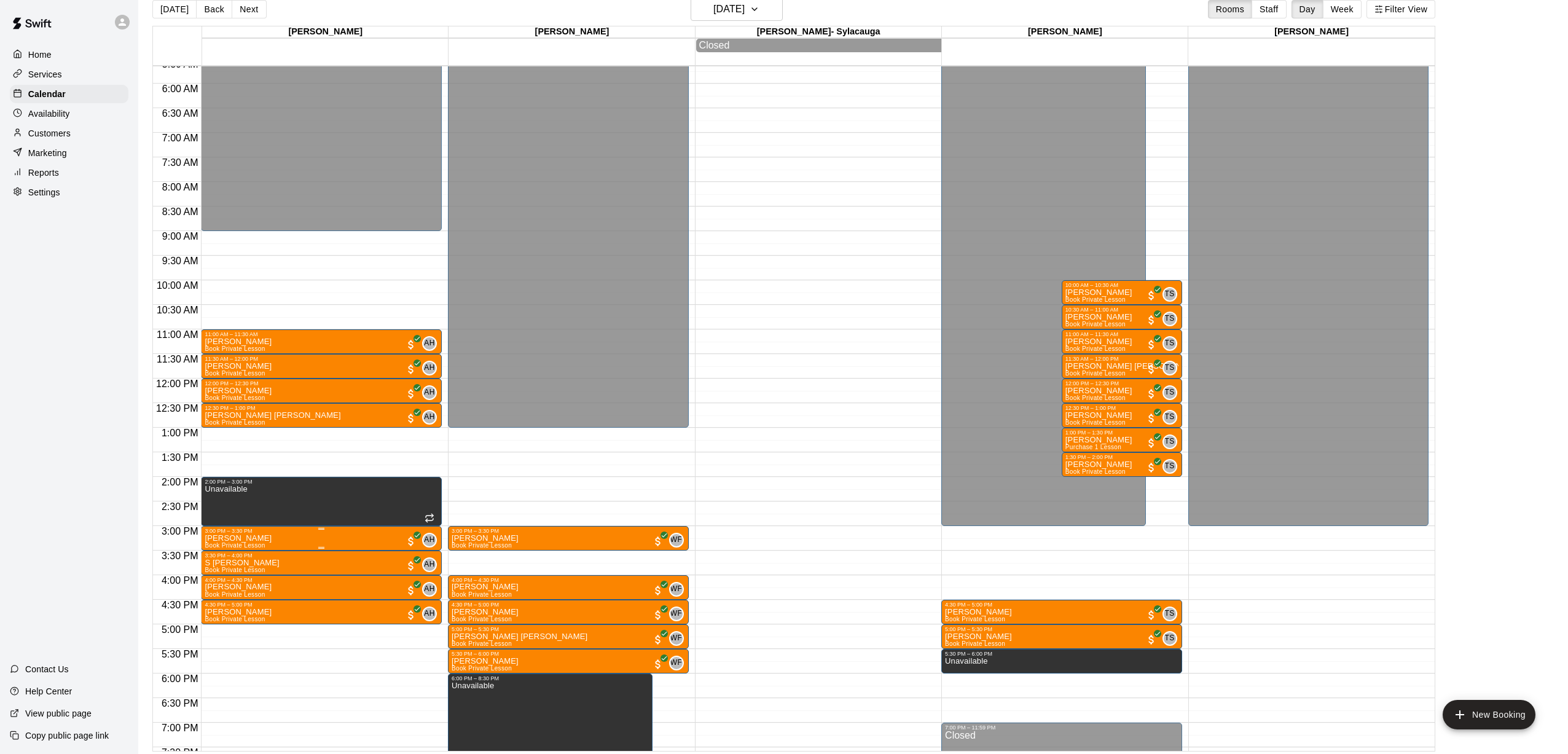
click at [255, 539] on p "[PERSON_NAME]" at bounding box center [238, 539] width 67 height 0
click at [211, 578] on img "edit" at bounding box center [218, 581] width 14 height 14
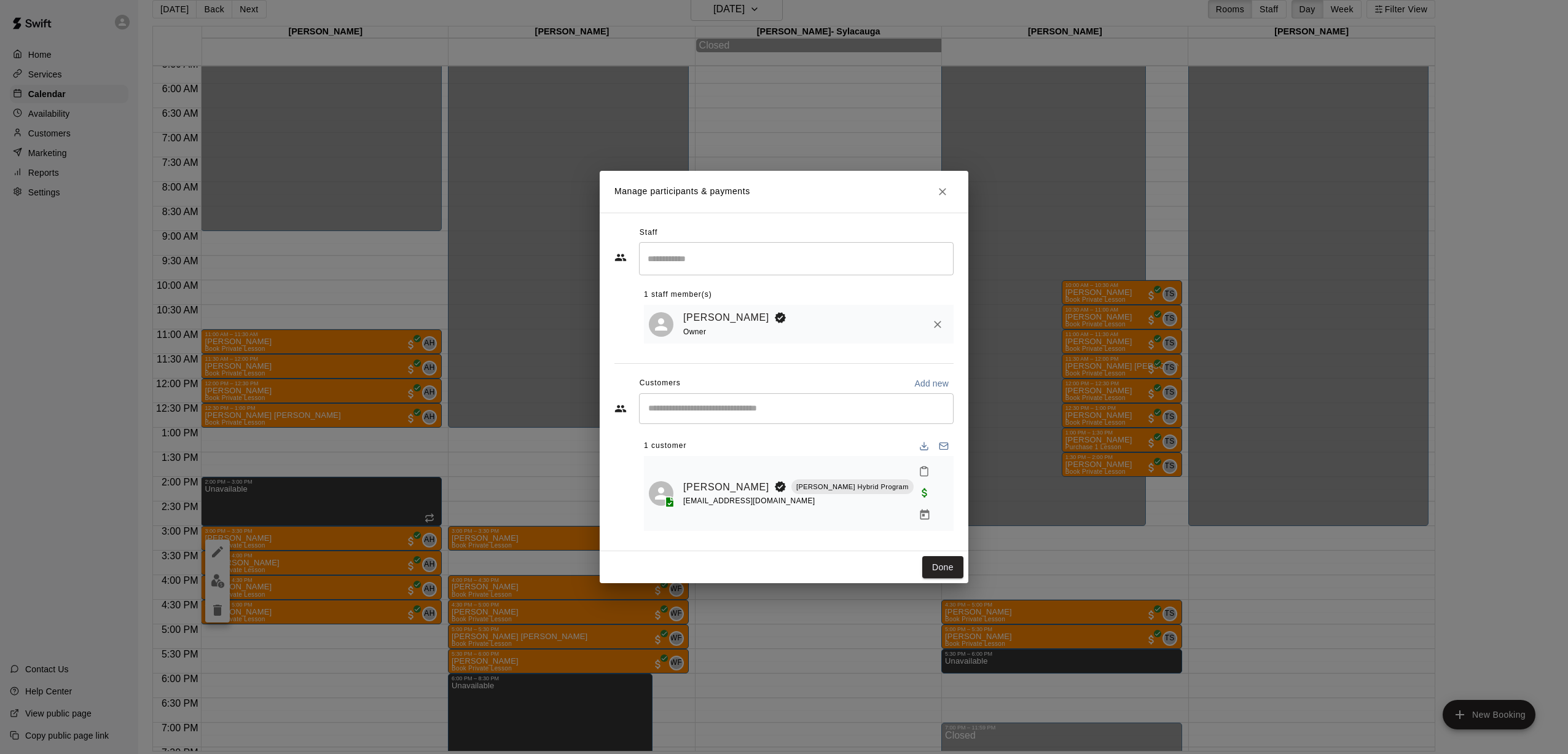
click at [266, 311] on div "Manage participants & payments Staff ​ 1 staff member(s) [PERSON_NAME] Owner Cu…" at bounding box center [784, 377] width 1568 height 754
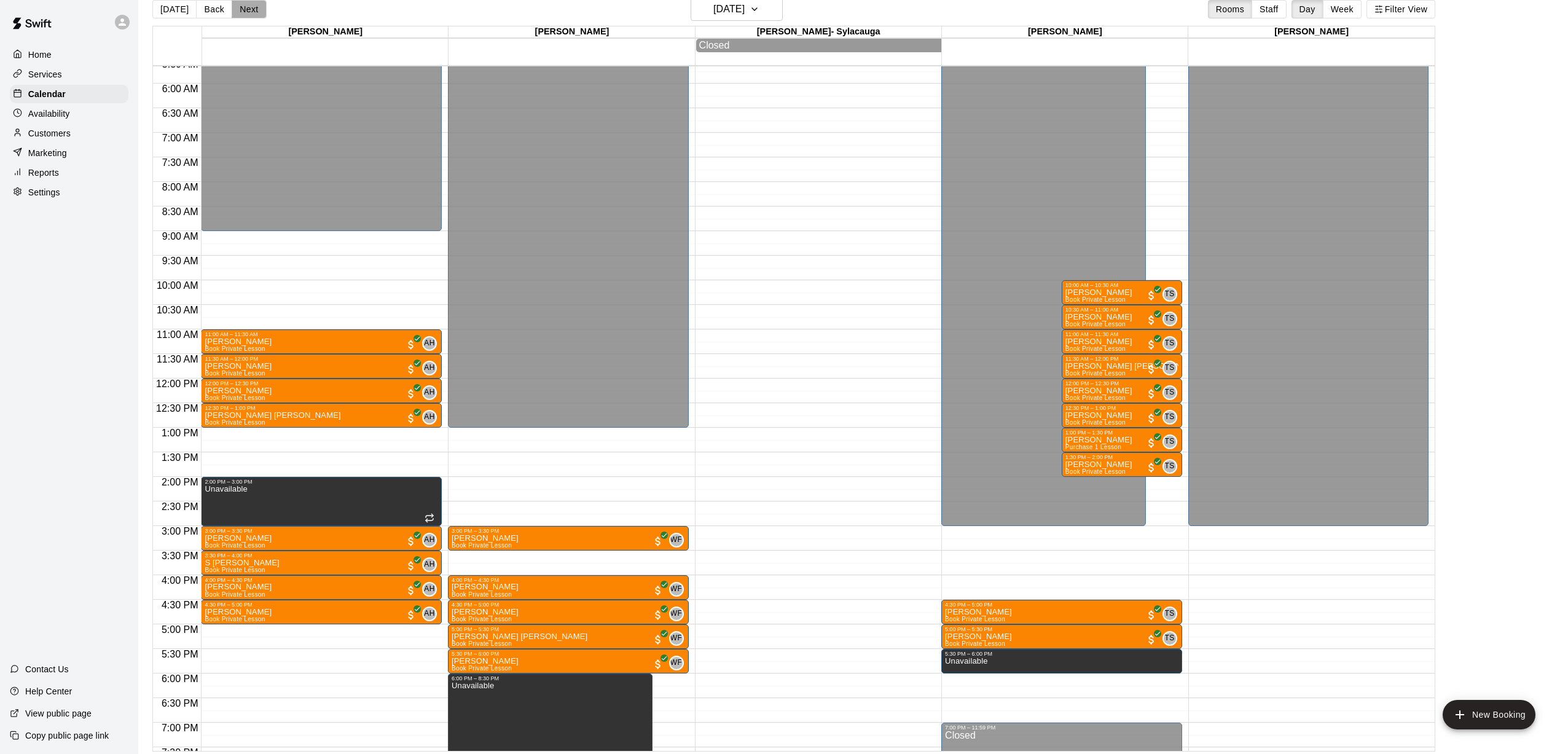
click at [240, 14] on button "Next" at bounding box center [249, 9] width 34 height 18
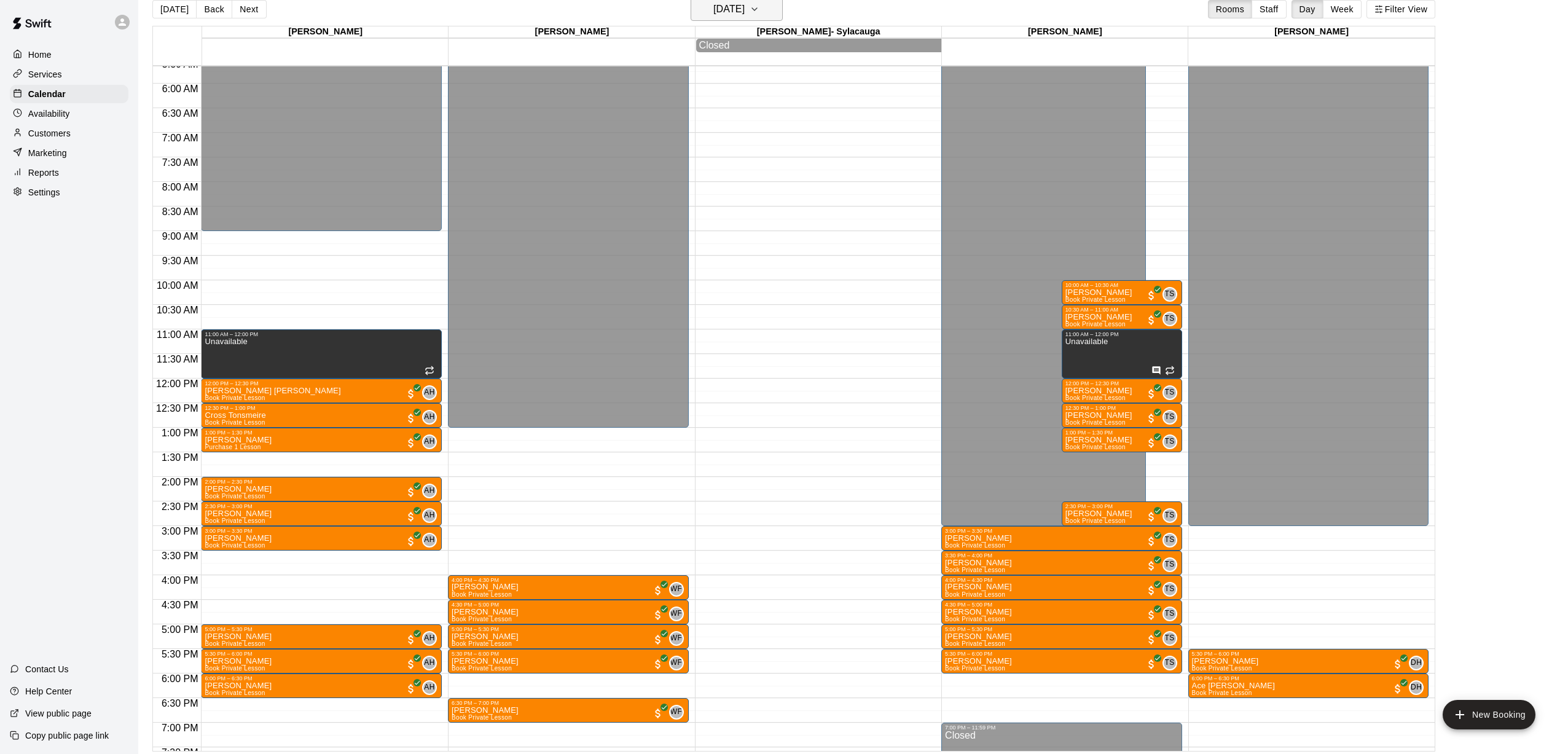
click at [713, 10] on h6 "[DATE]" at bounding box center [729, 9] width 31 height 17
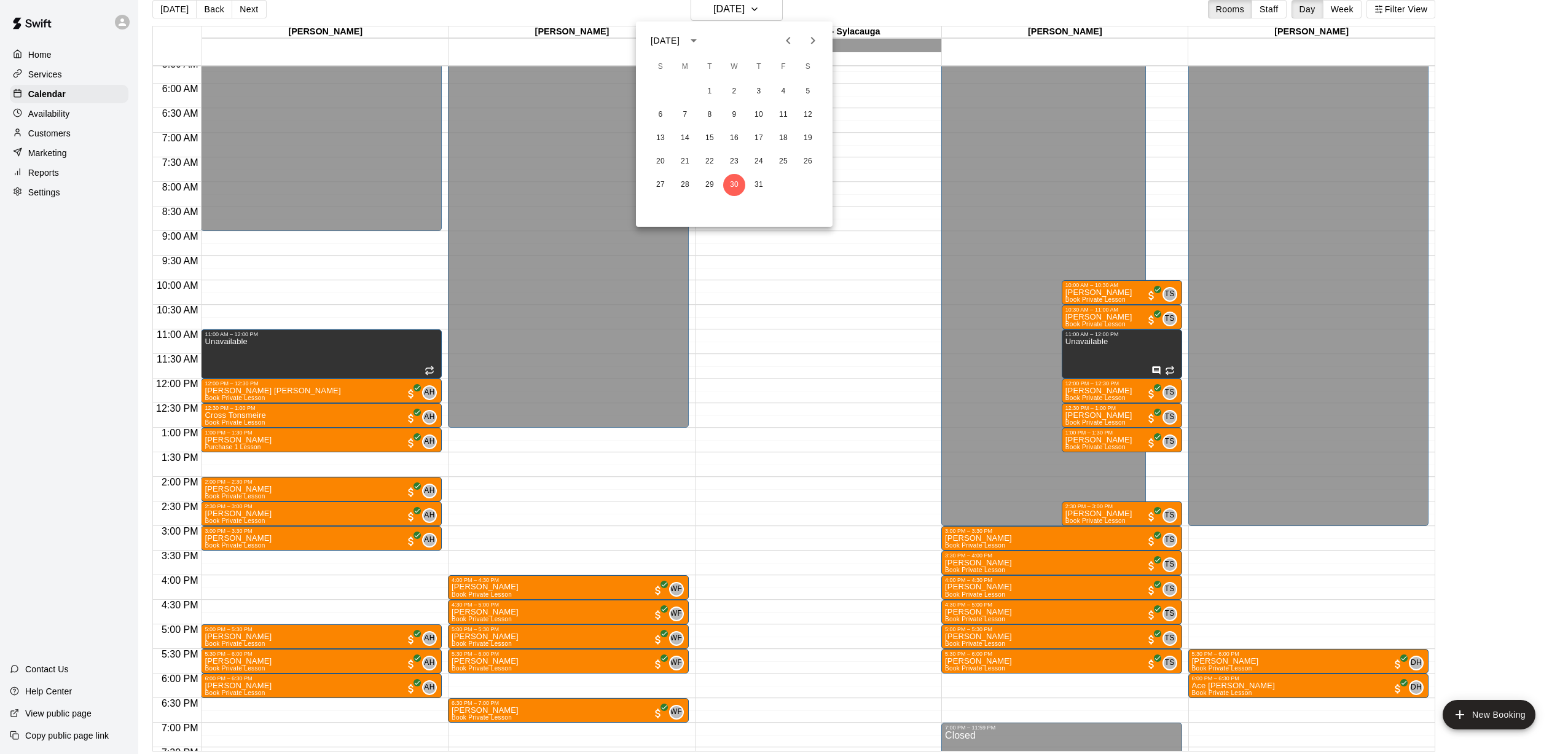
click at [725, 40] on icon "Previous month" at bounding box center [788, 41] width 15 height 15
click at [657, 91] on button "1" at bounding box center [660, 91] width 22 height 22
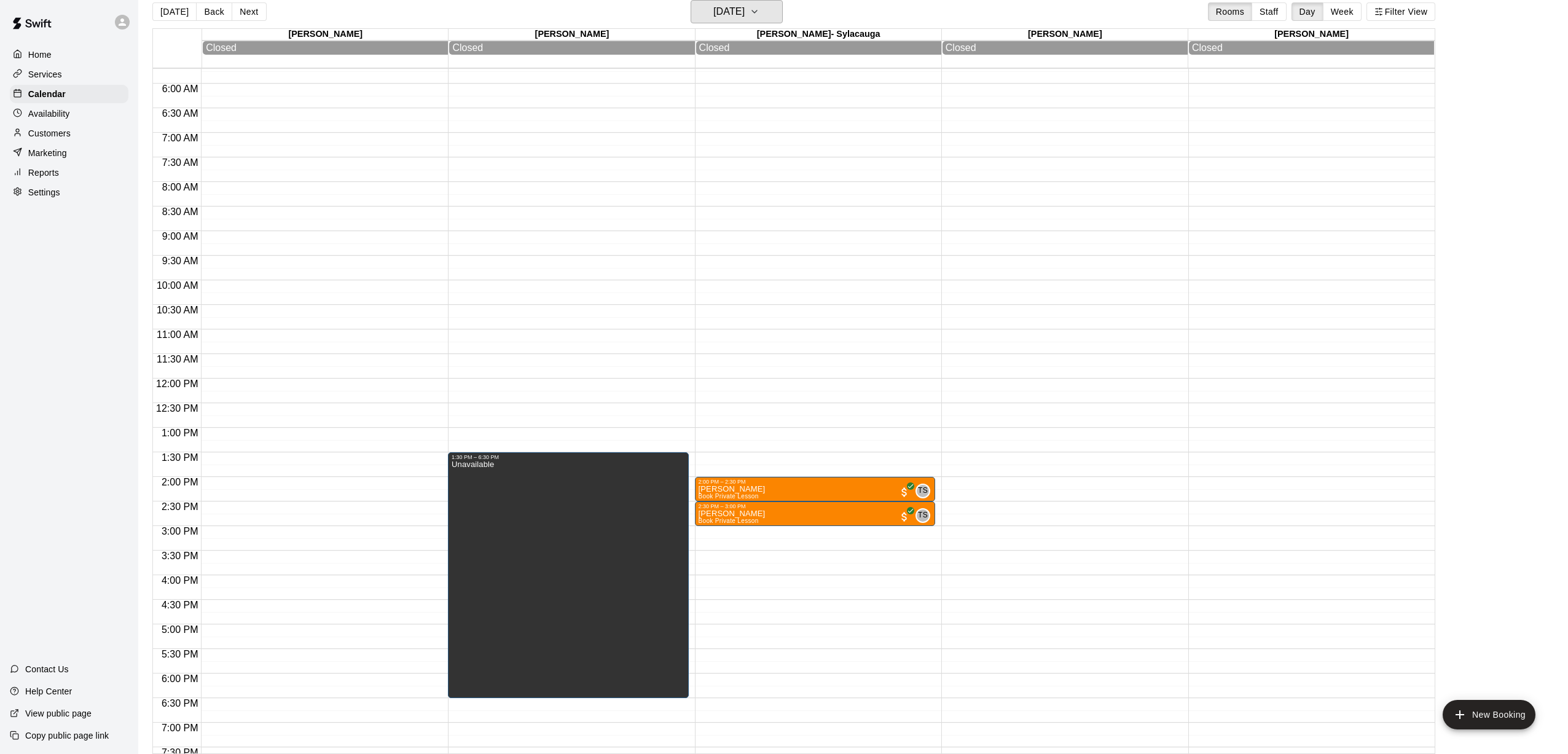
scroll to position [284, 0]
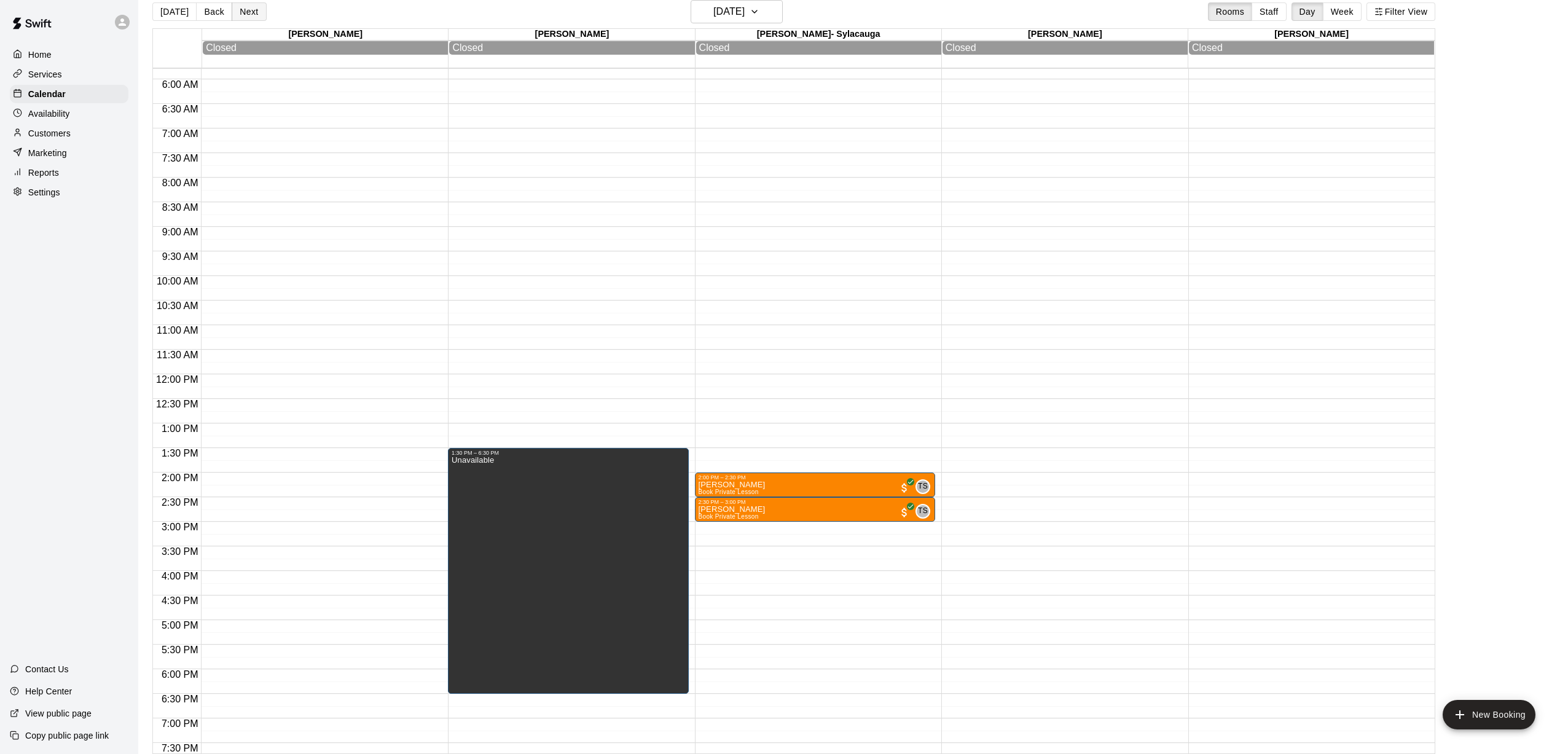
click at [249, 14] on button "Next" at bounding box center [249, 11] width 34 height 18
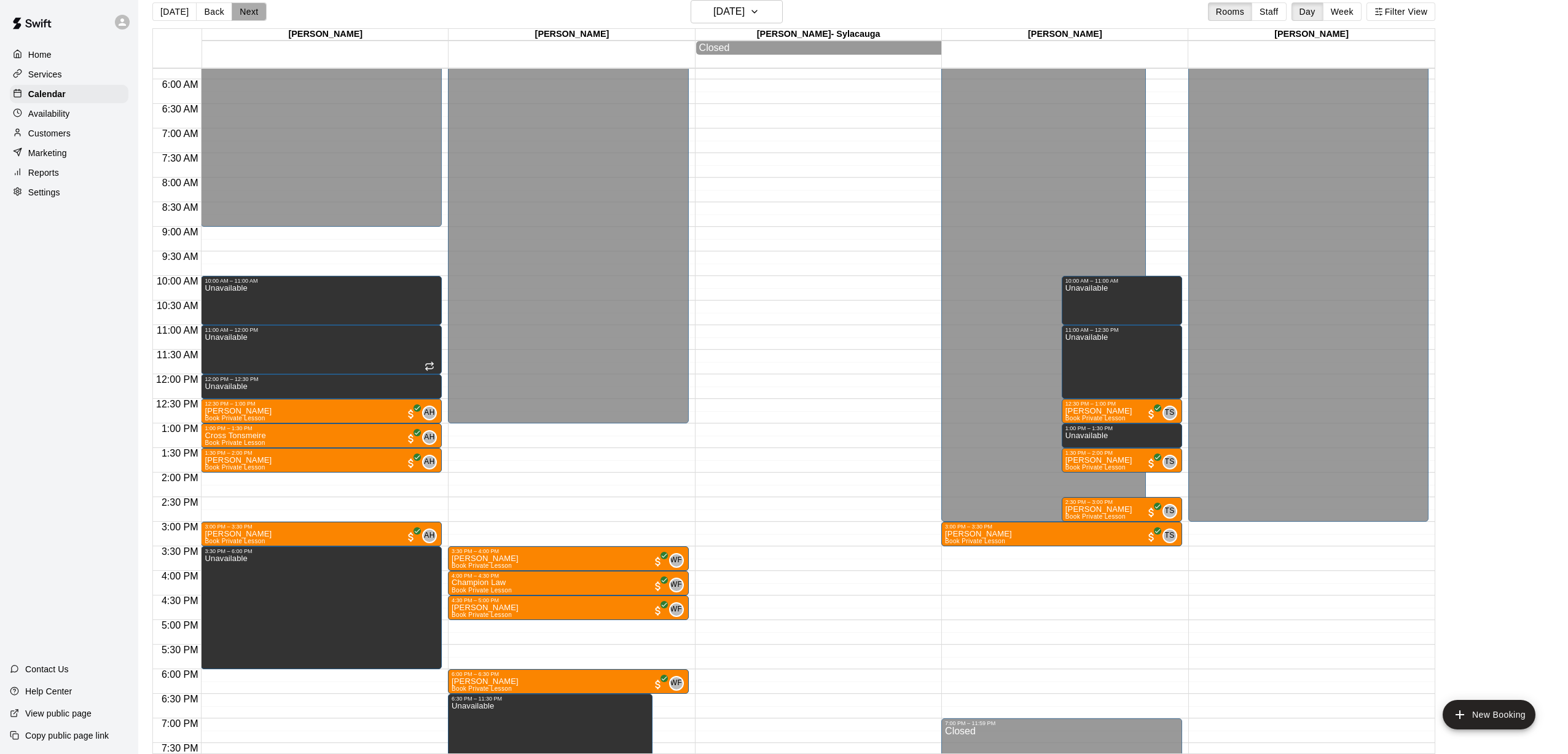
click at [249, 14] on button "Next" at bounding box center [249, 11] width 34 height 18
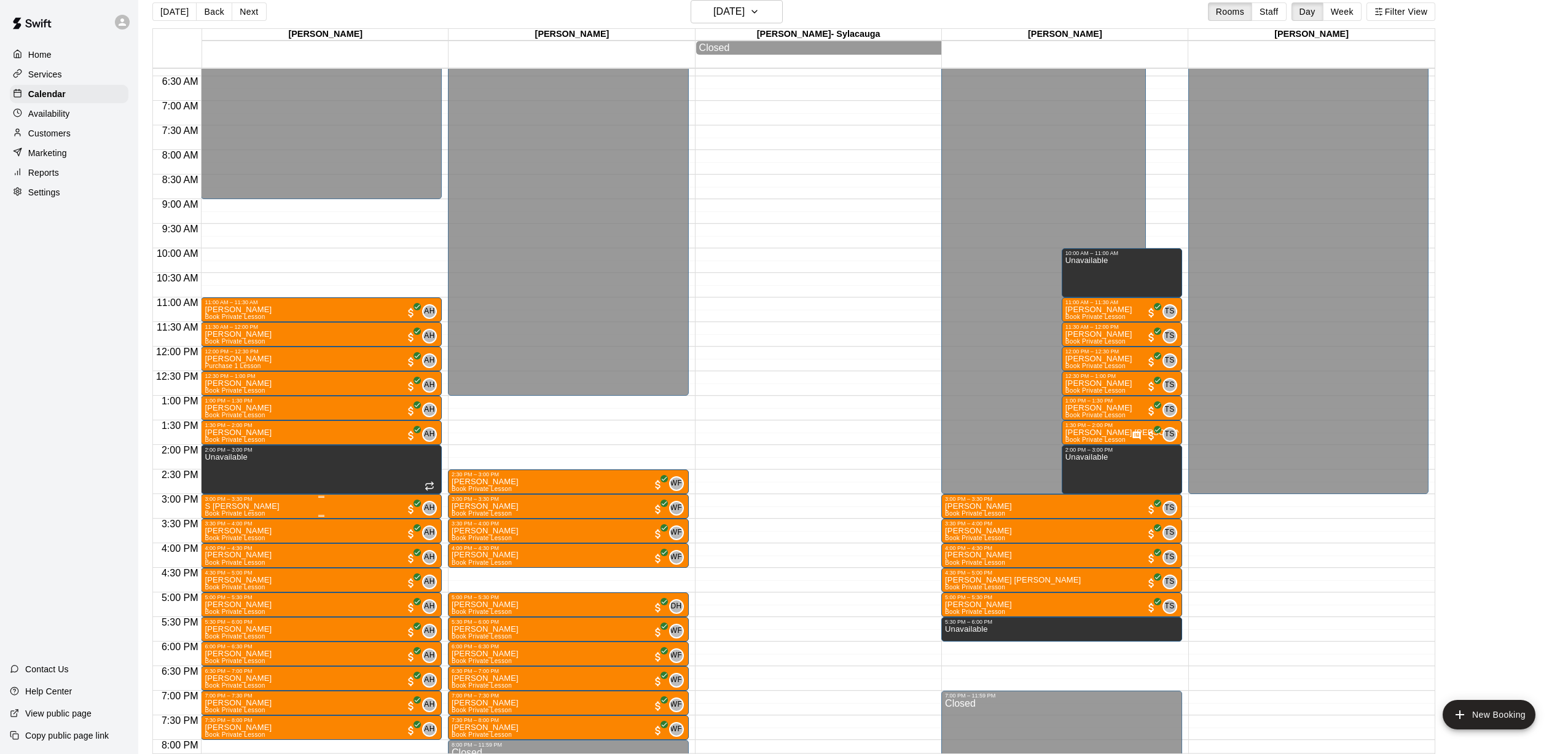
scroll to position [411, 0]
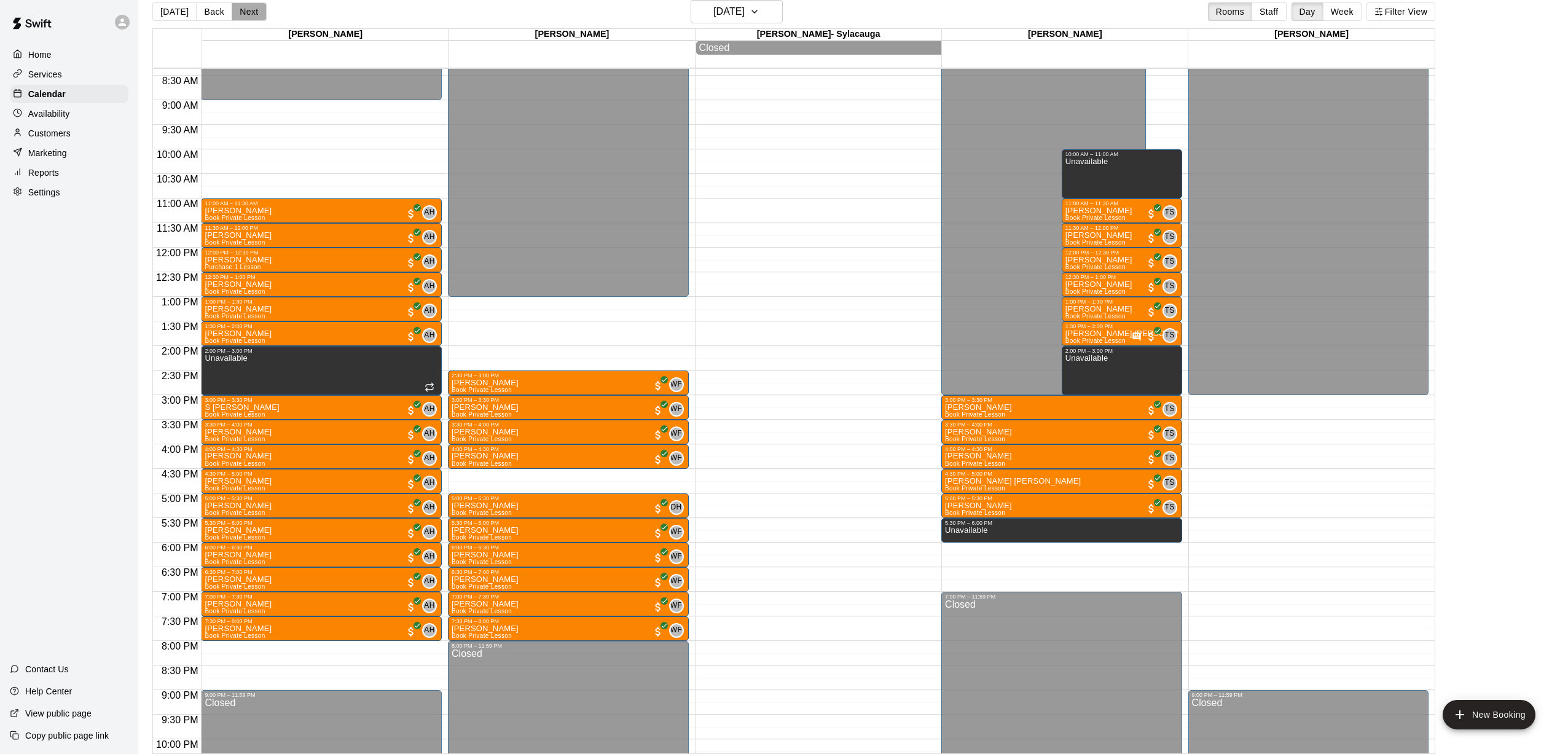
click at [252, 14] on button "Next" at bounding box center [249, 11] width 34 height 18
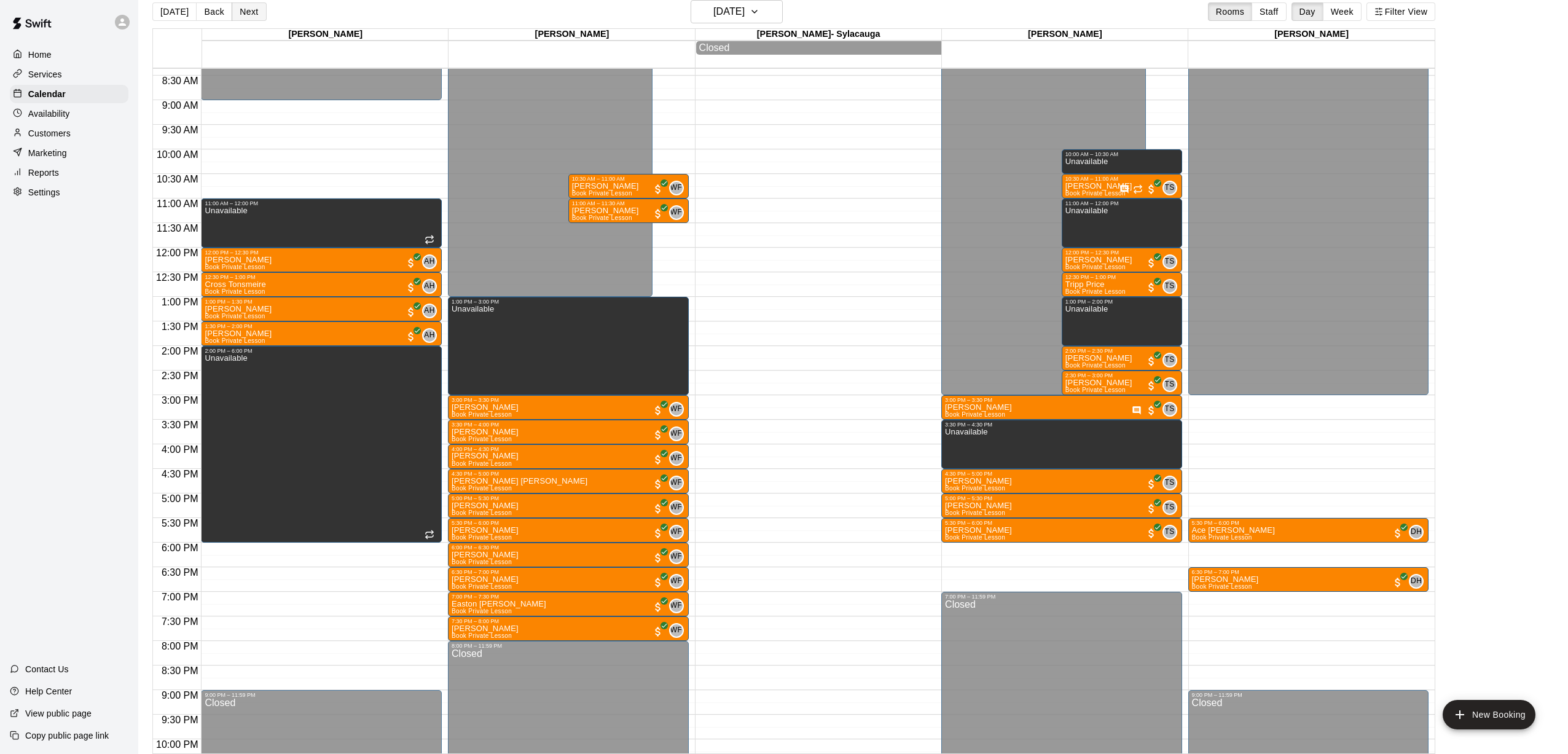
click at [242, 7] on button "Next" at bounding box center [249, 11] width 34 height 18
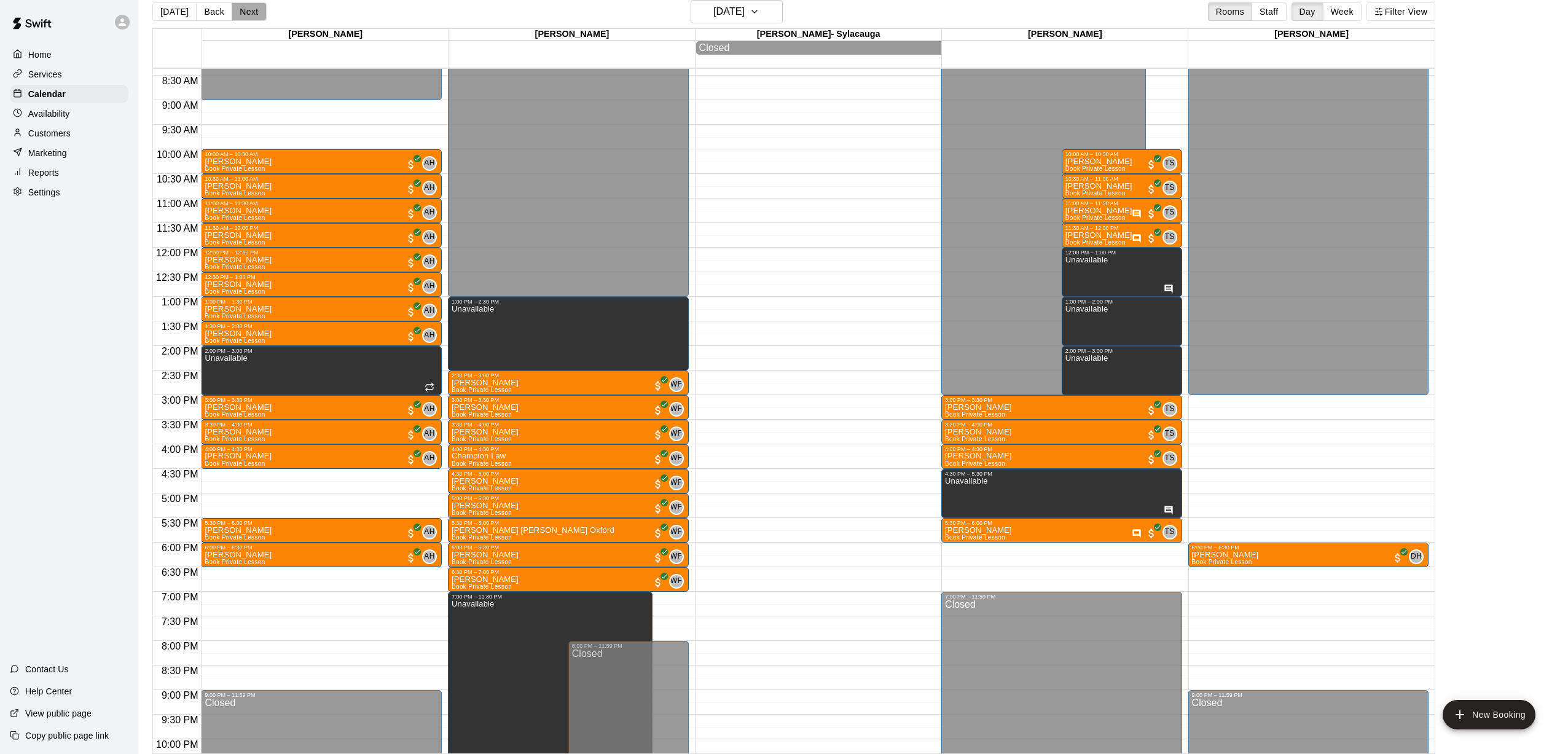
click at [245, 11] on button "Next" at bounding box center [249, 11] width 34 height 18
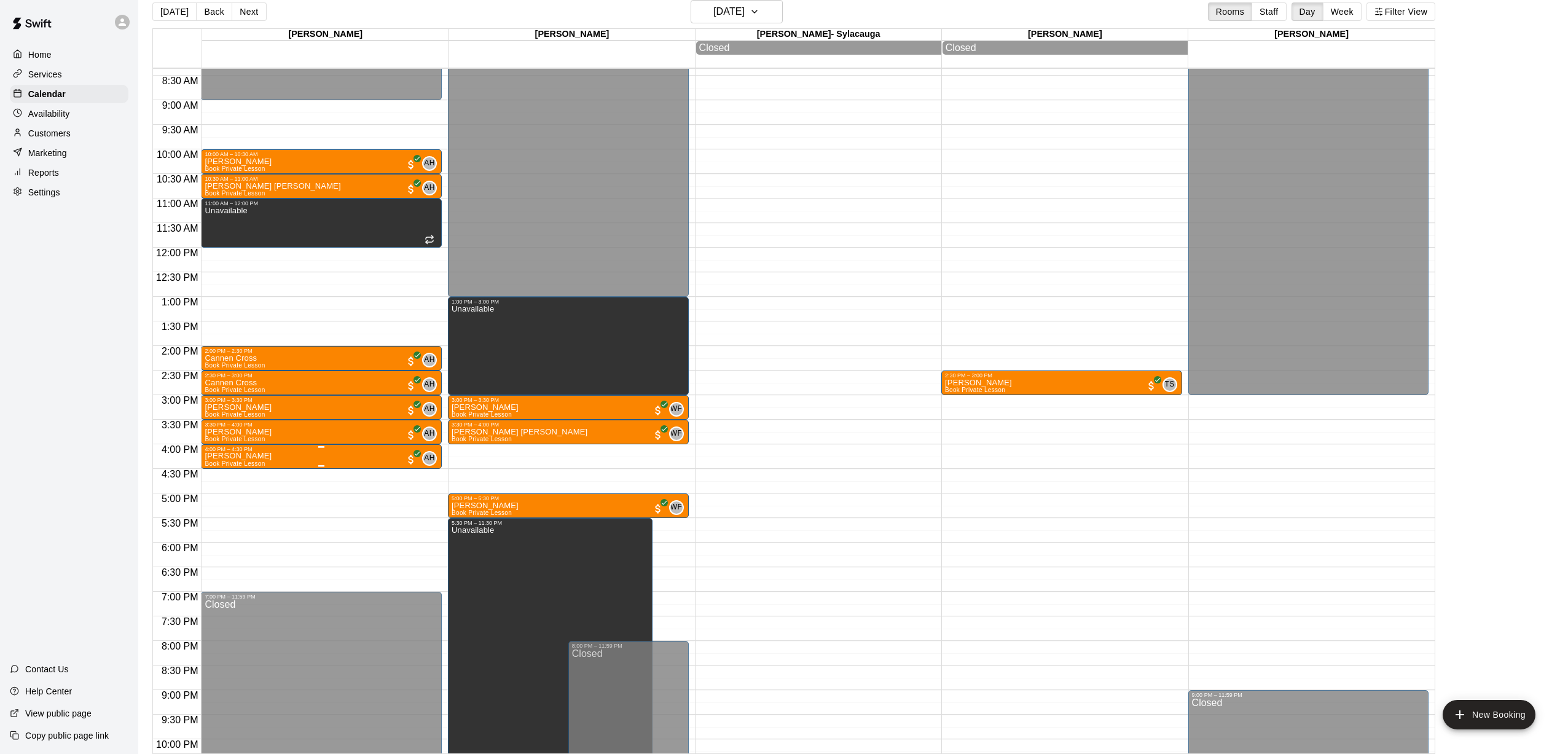
click at [223, 497] on img "edit" at bounding box center [218, 495] width 14 height 14
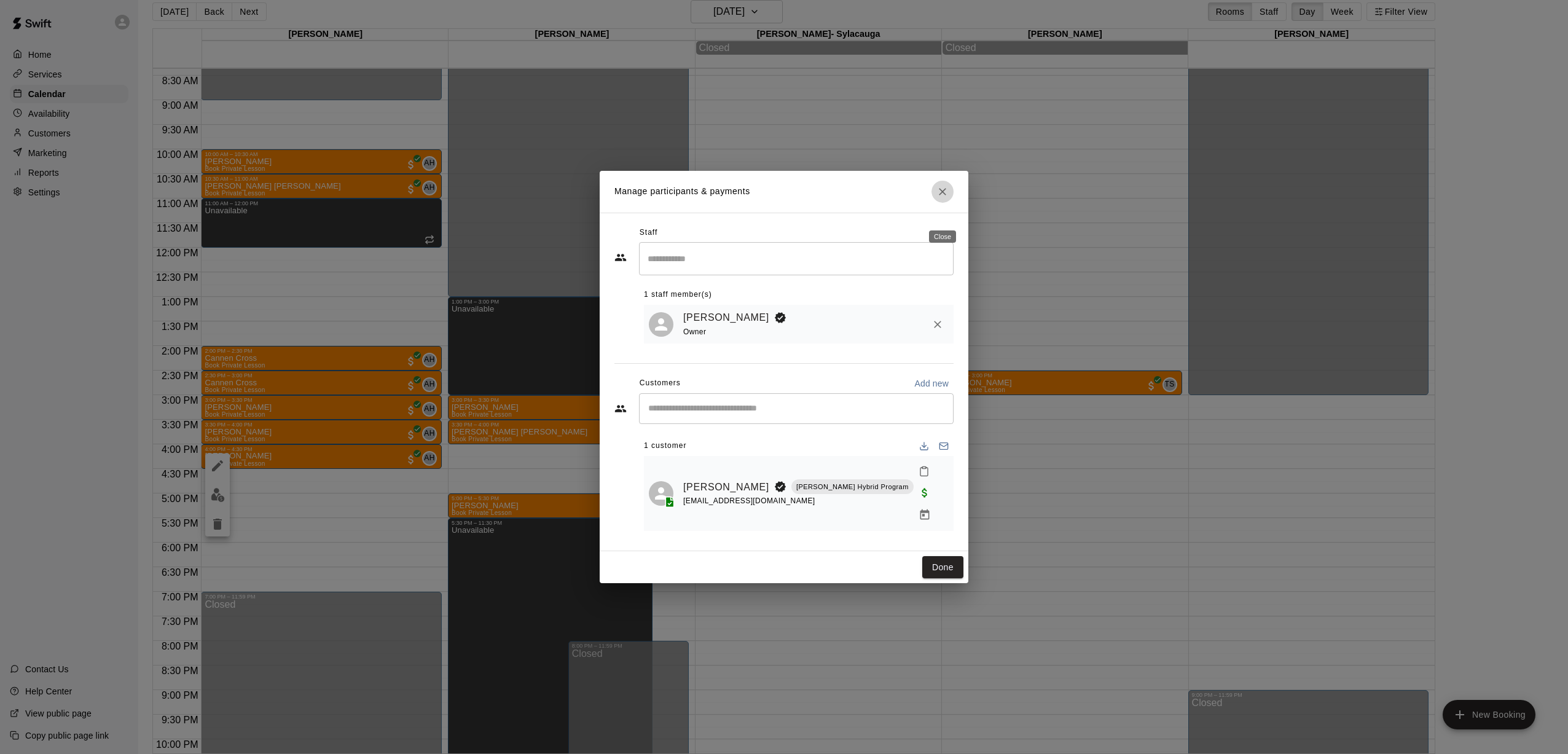
click at [725, 198] on icon "Close" at bounding box center [942, 191] width 12 height 12
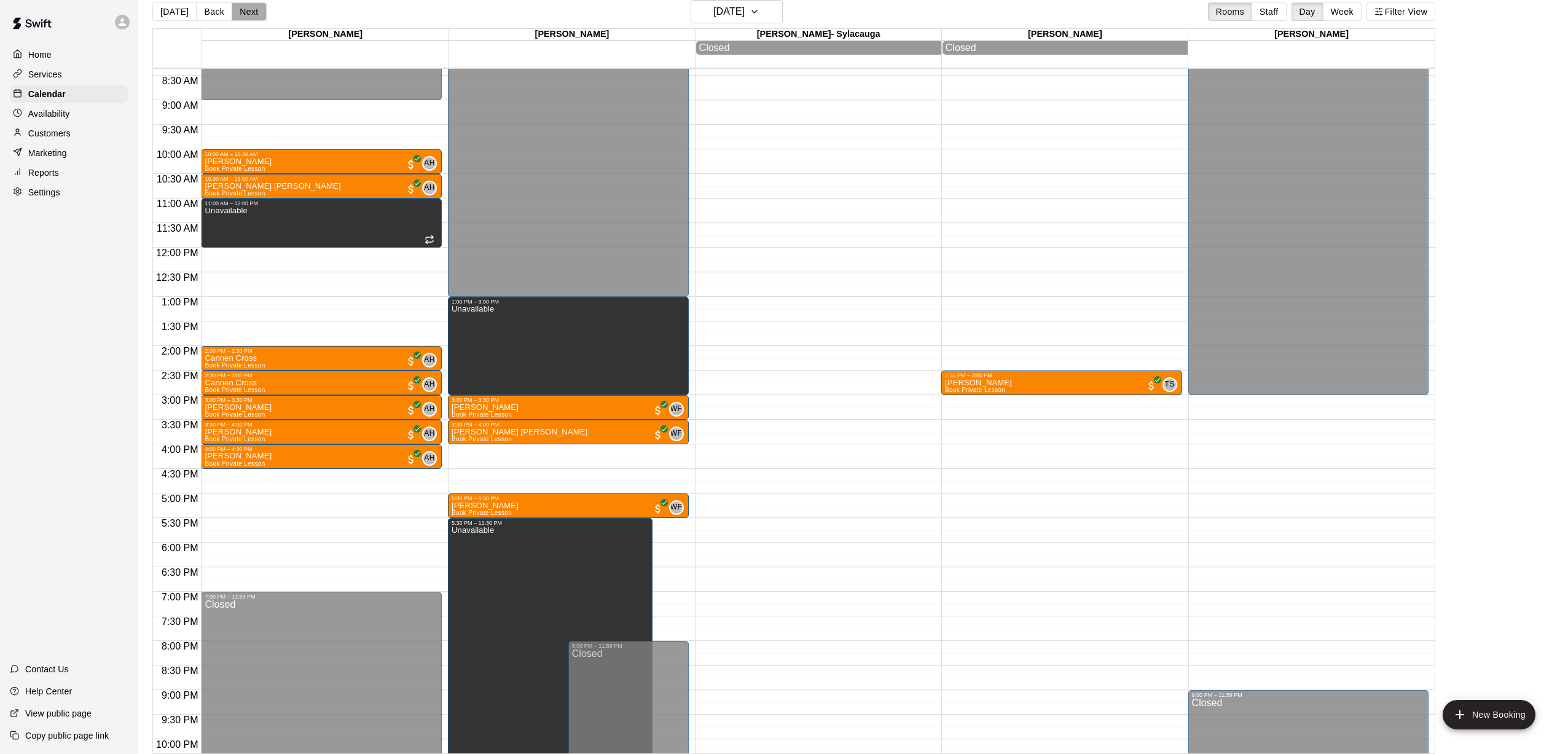
click at [252, 15] on button "Next" at bounding box center [249, 11] width 34 height 18
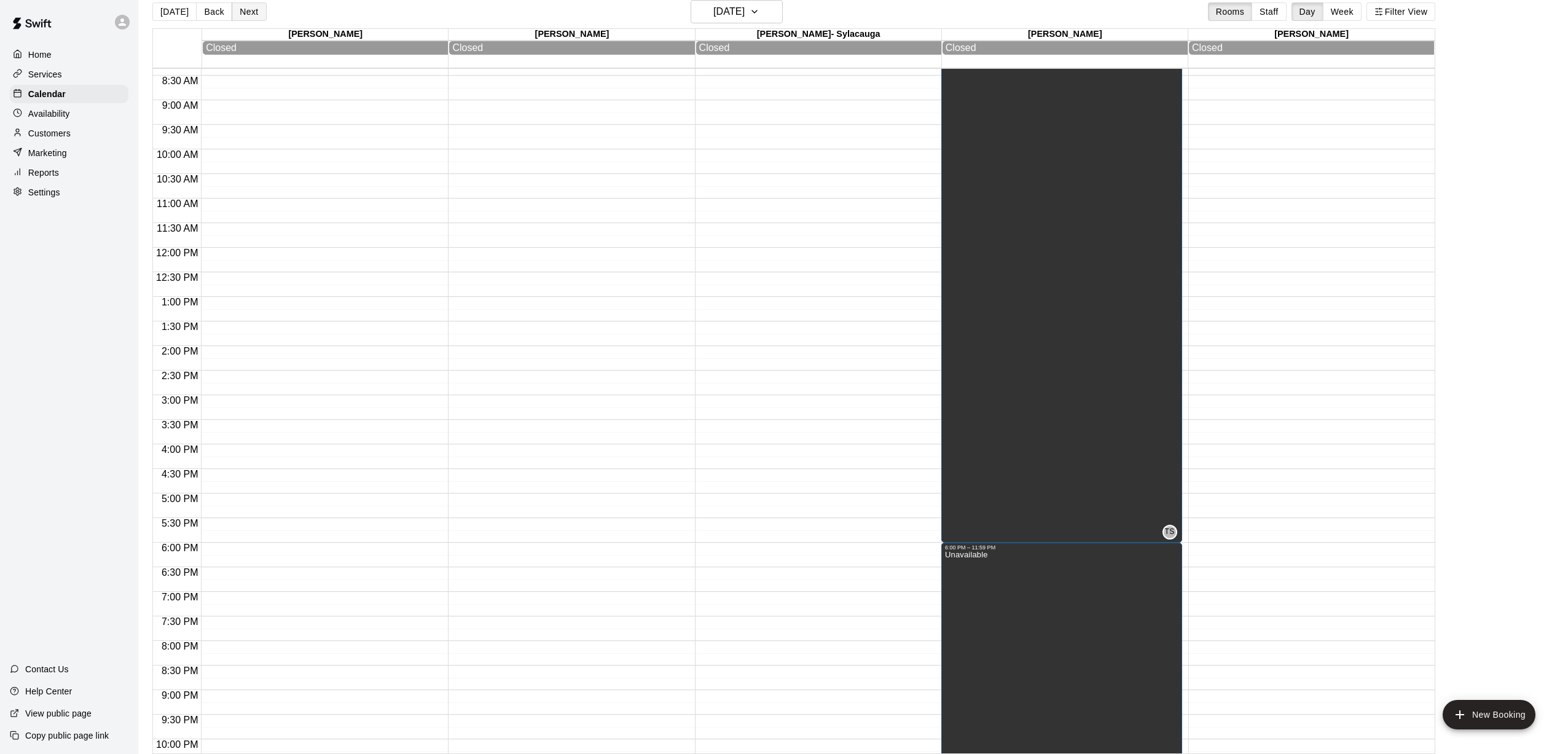
click at [254, 20] on button "Next" at bounding box center [249, 11] width 34 height 18
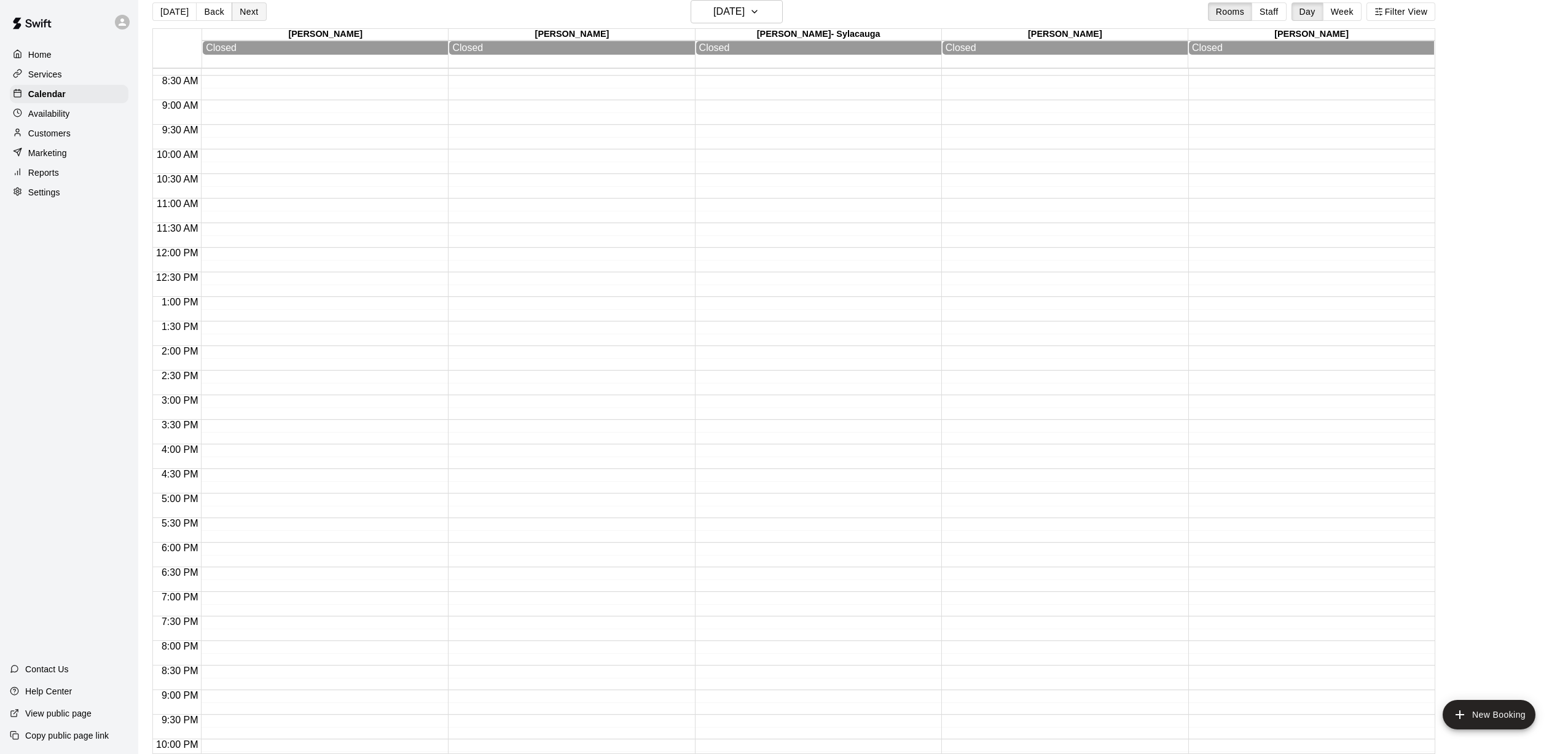
click at [253, 19] on button "Next" at bounding box center [249, 11] width 34 height 18
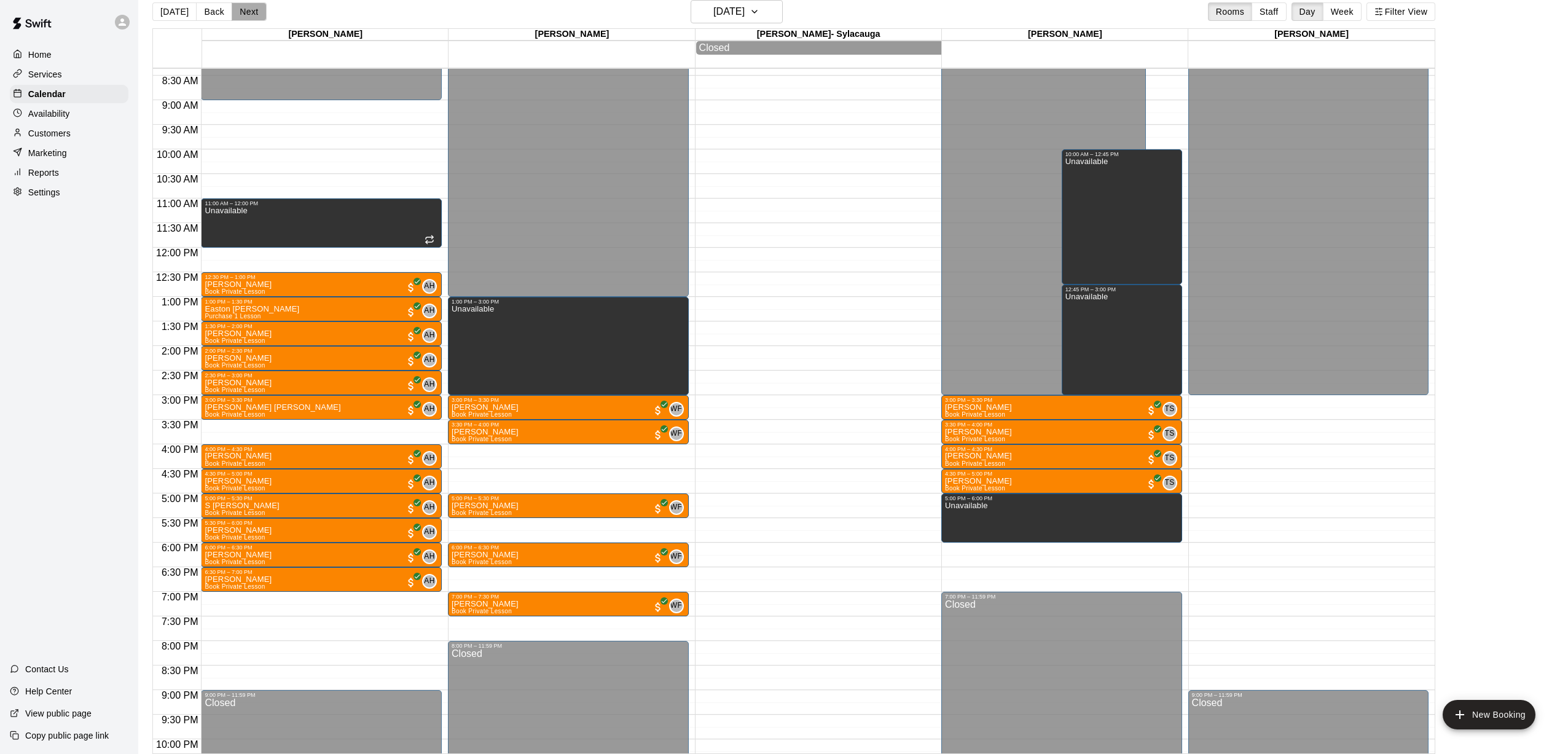
click at [252, 18] on button "Next" at bounding box center [249, 11] width 34 height 18
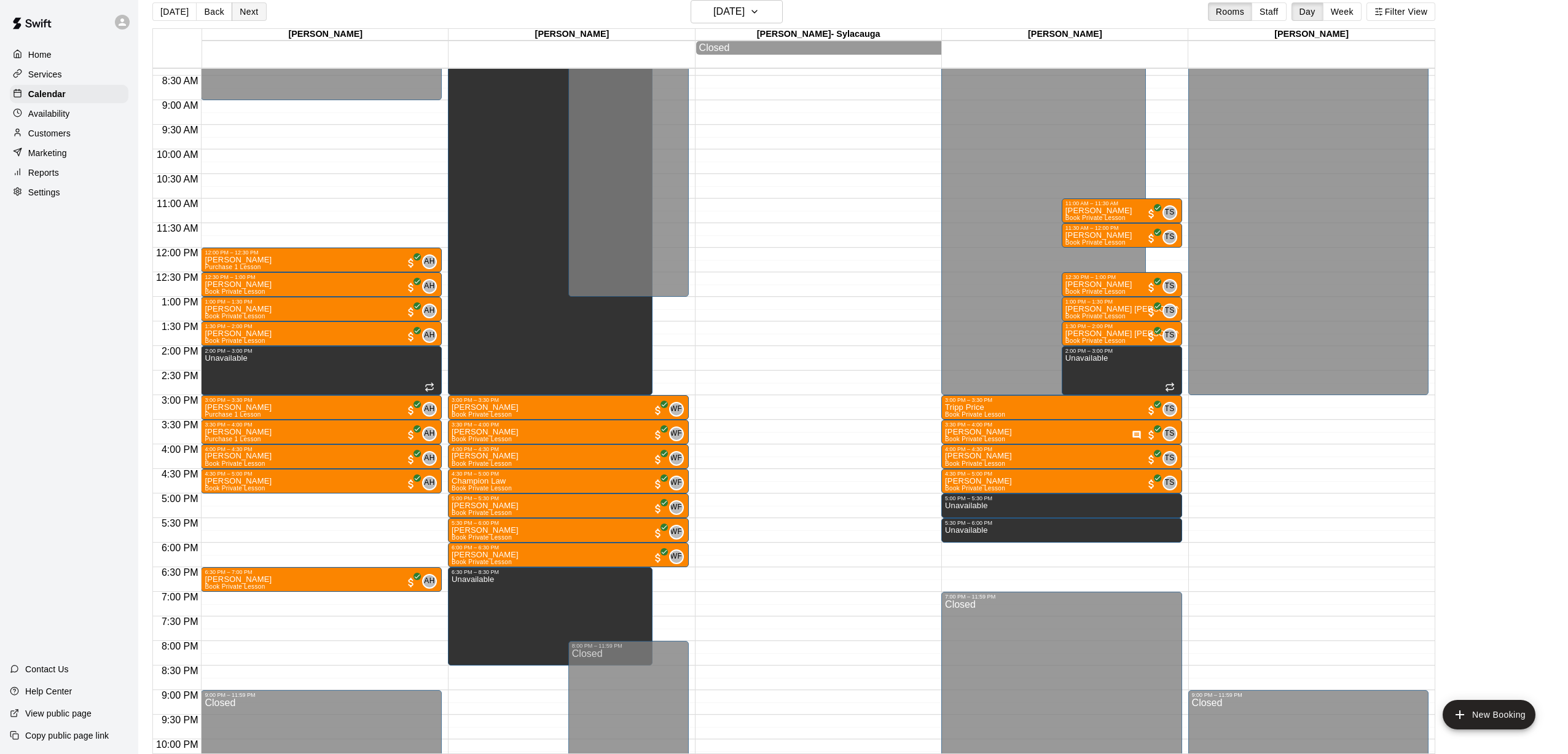
click at [250, 21] on button "Next" at bounding box center [249, 11] width 34 height 18
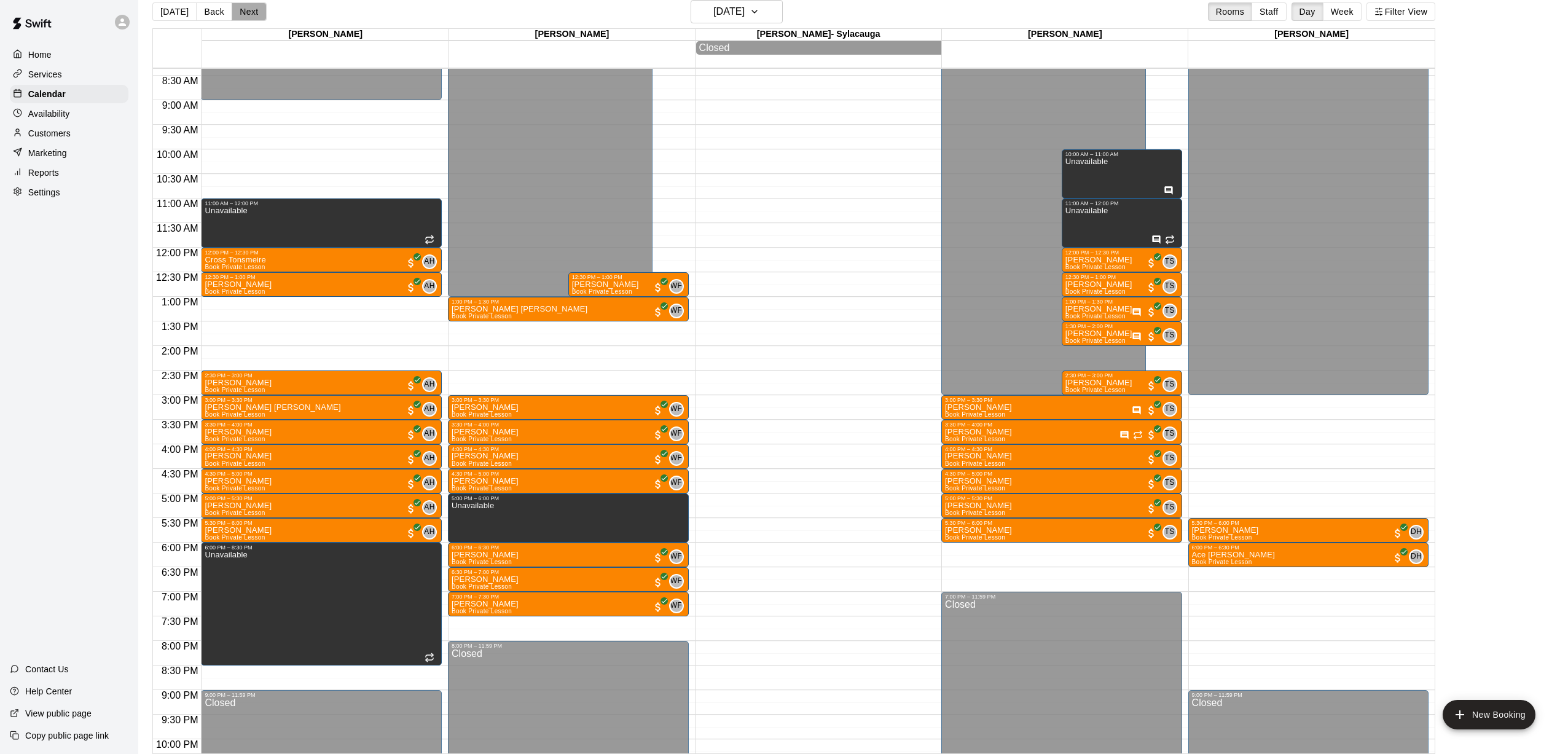
click at [247, 14] on button "Next" at bounding box center [249, 11] width 34 height 18
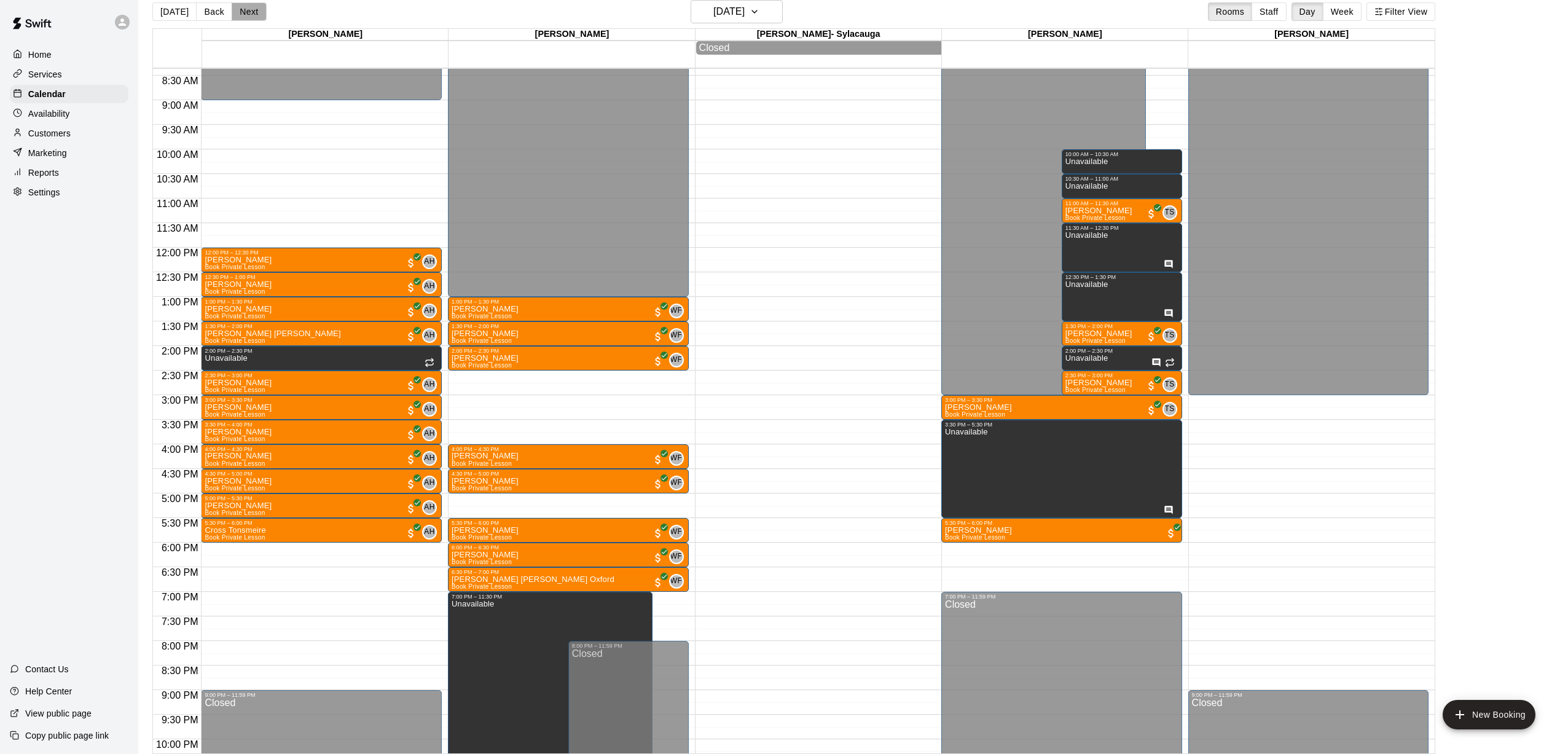
click at [251, 14] on button "Next" at bounding box center [249, 11] width 34 height 18
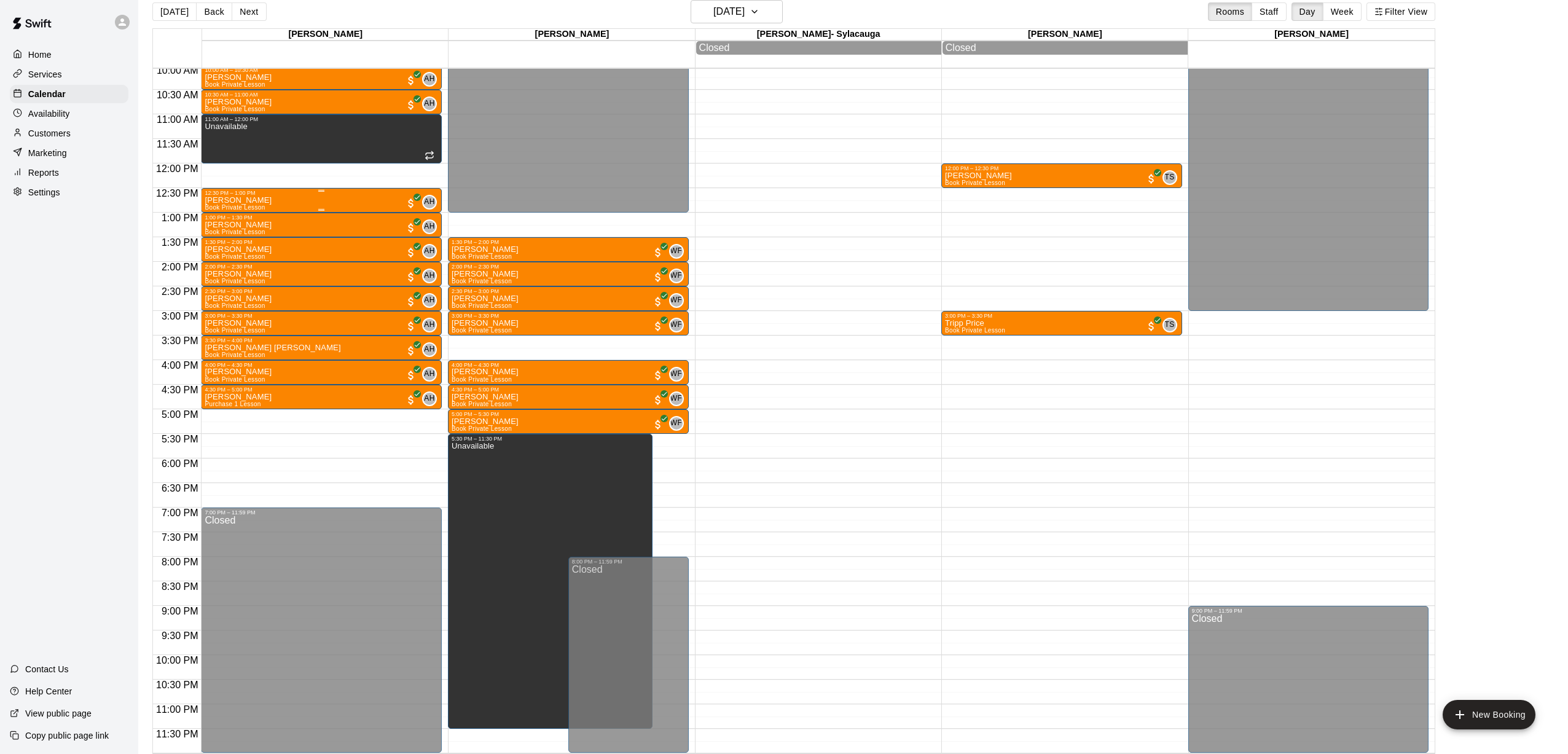
scroll to position [20, 0]
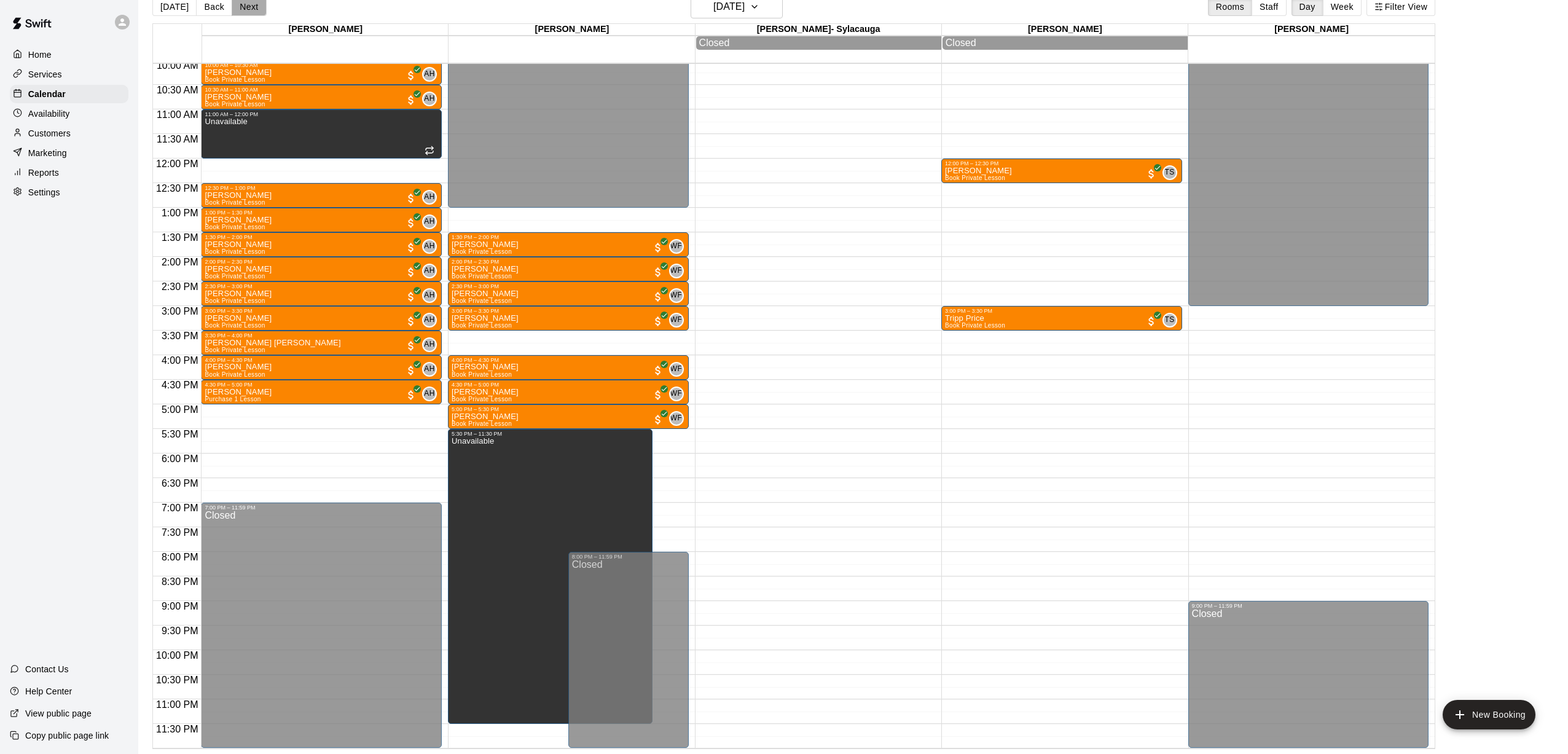
click at [241, 6] on button "Next" at bounding box center [249, 7] width 34 height 18
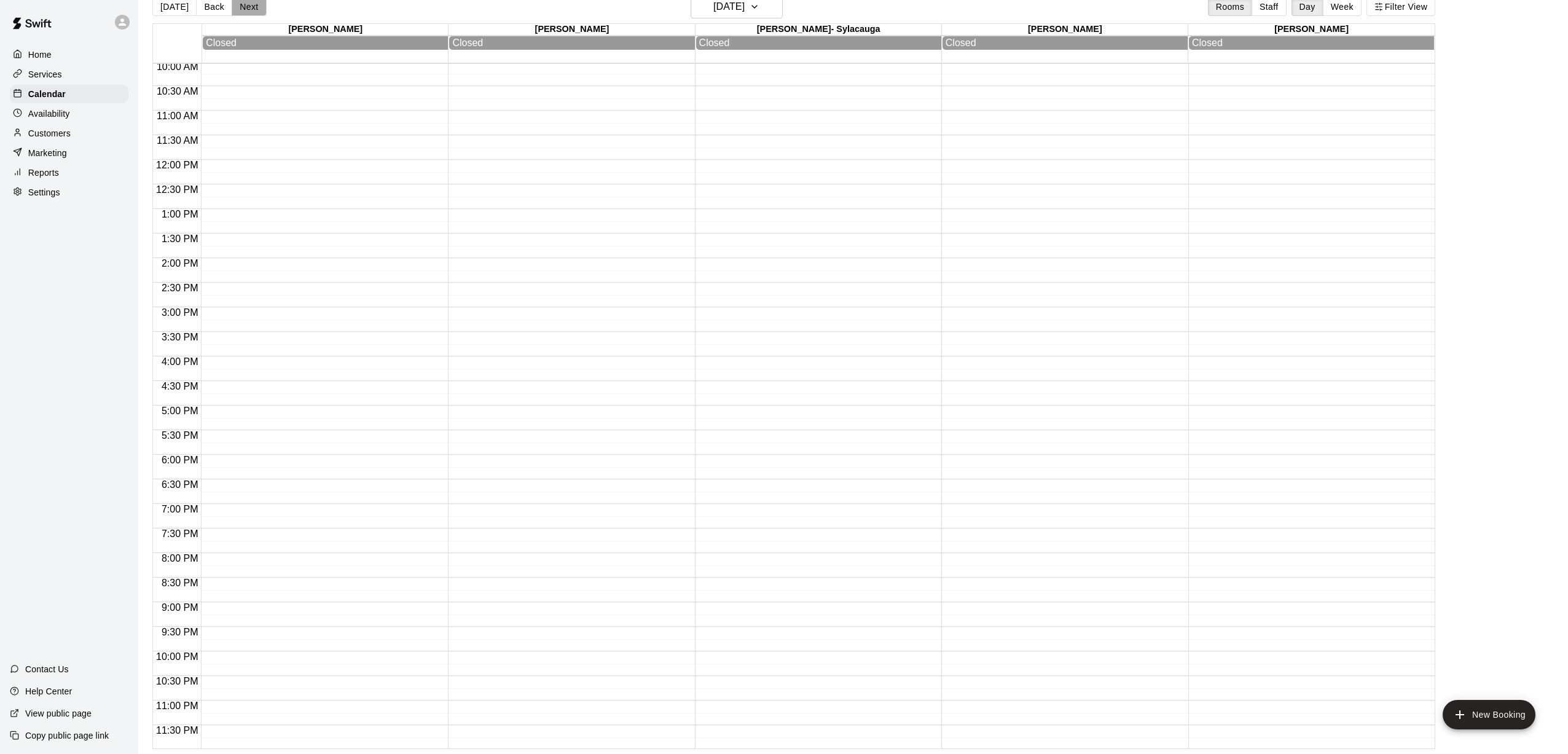
click at [239, 10] on button "Next" at bounding box center [249, 7] width 34 height 18
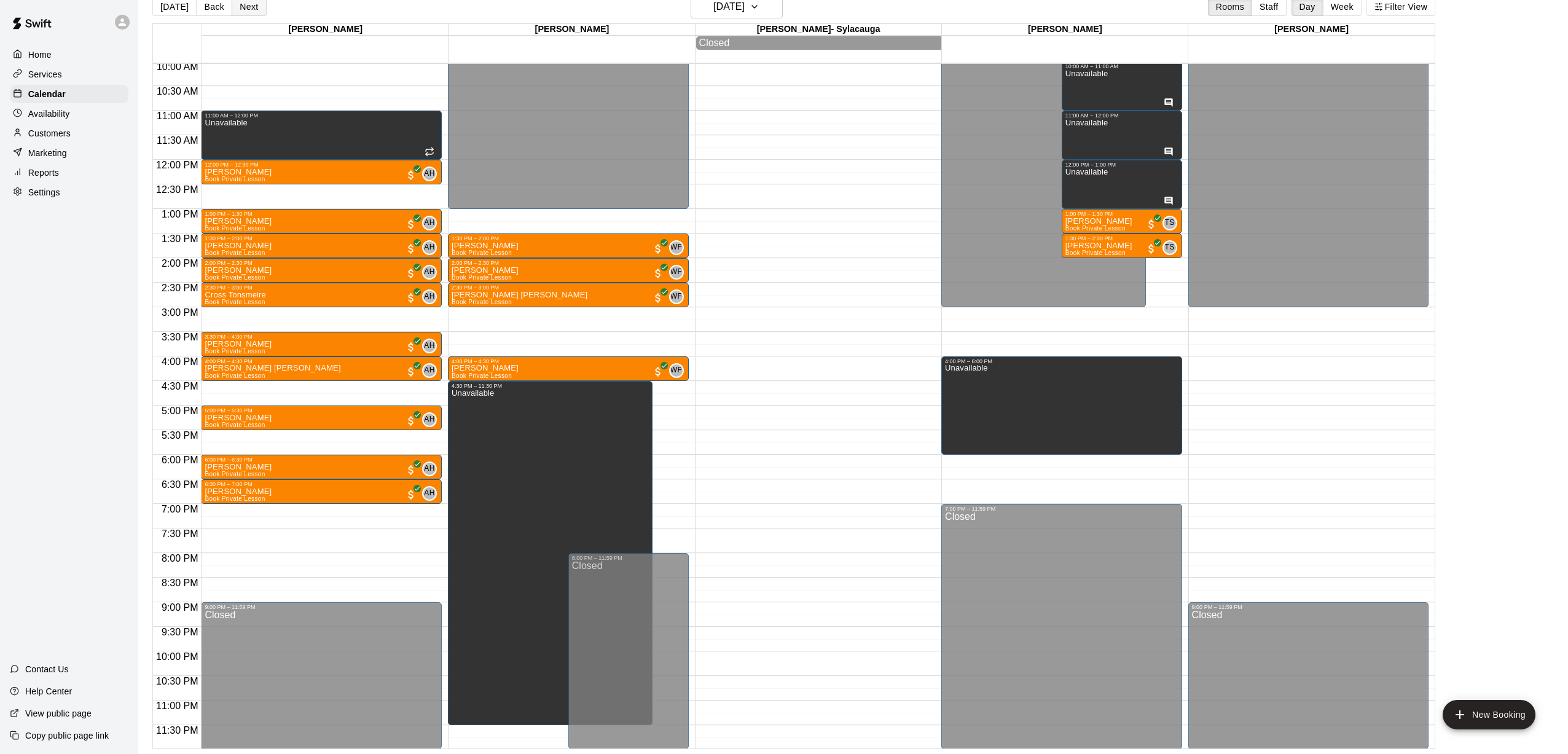
click at [239, 10] on button "Next" at bounding box center [249, 7] width 34 height 18
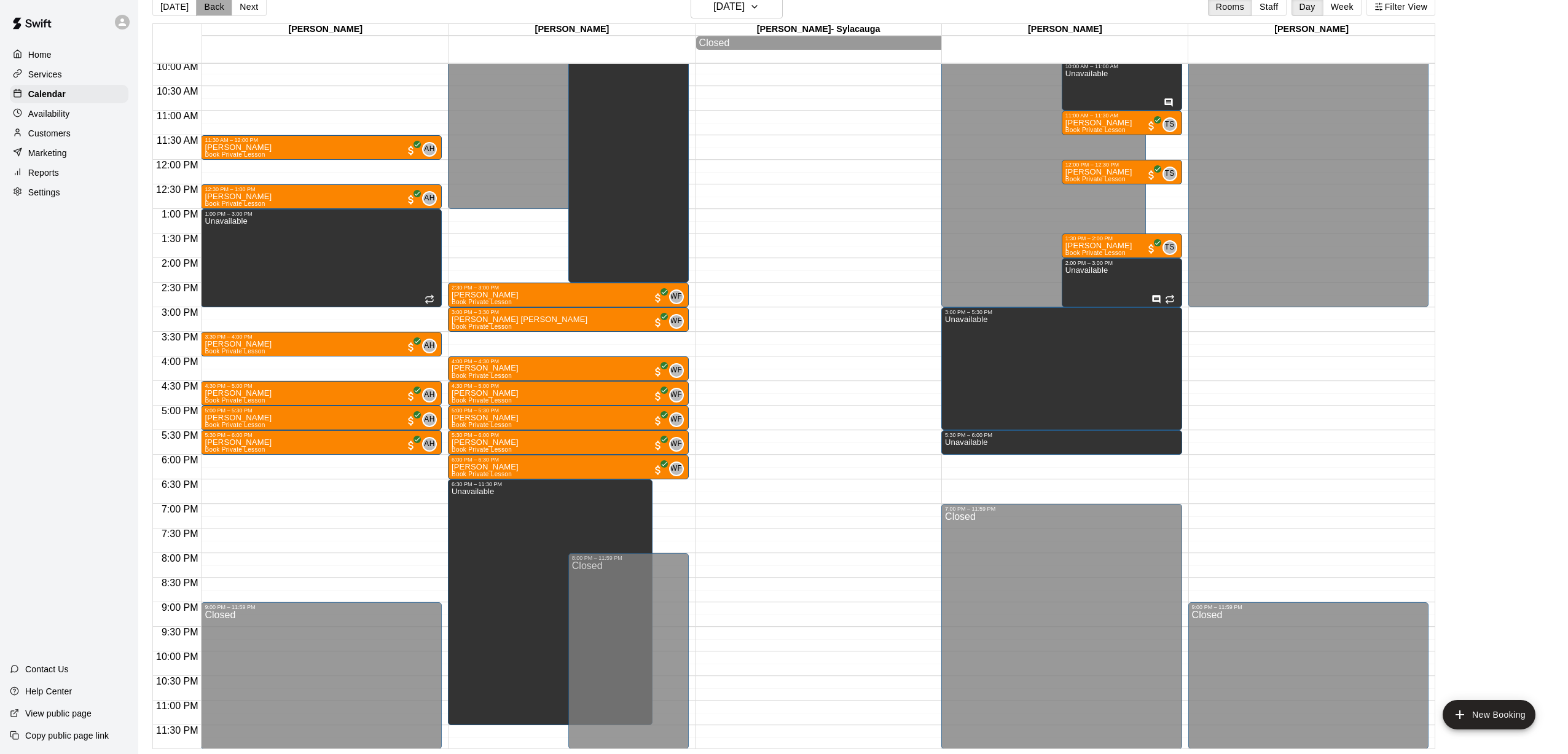
click at [205, 11] on button "Back" at bounding box center [214, 7] width 36 height 18
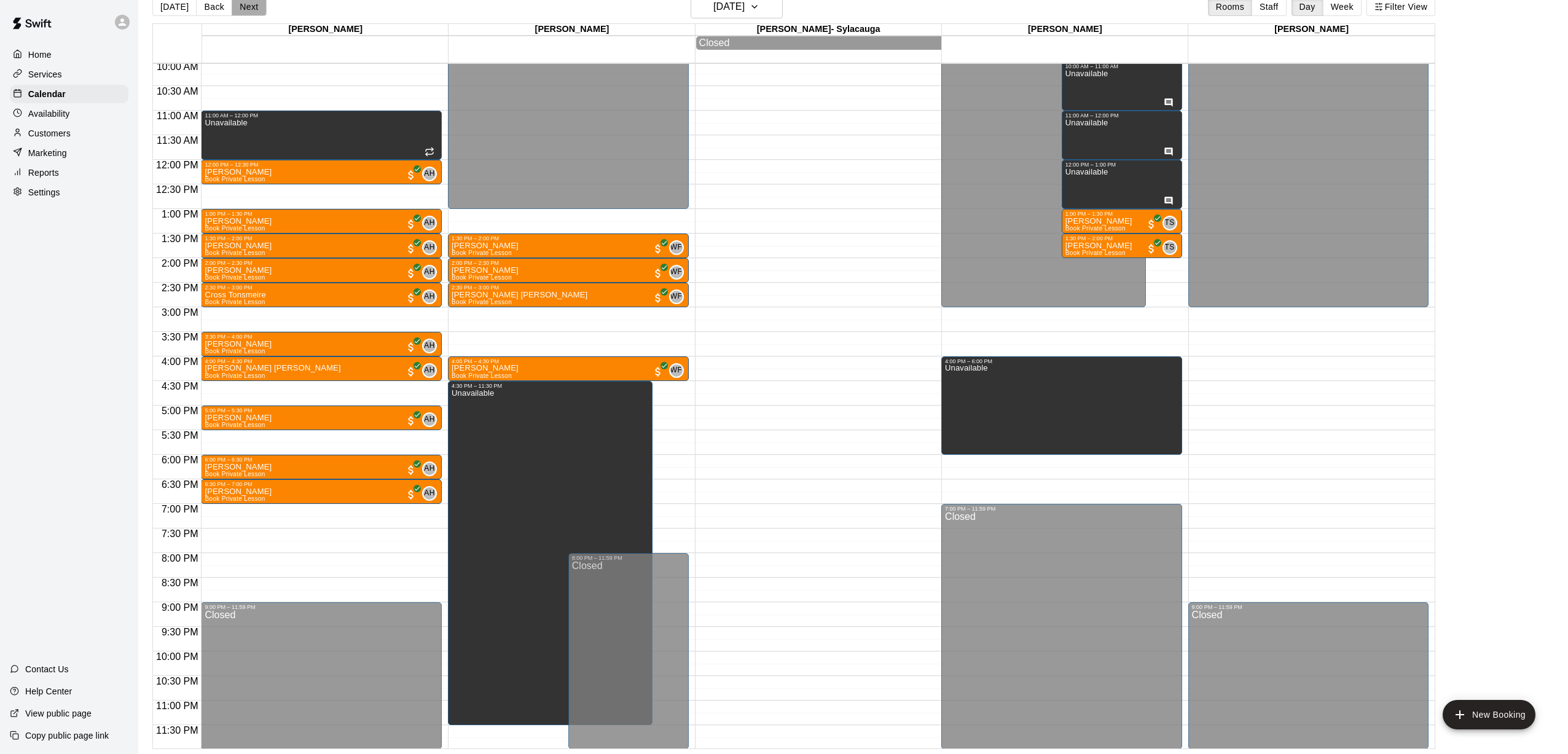
click at [248, 9] on button "Next" at bounding box center [249, 7] width 34 height 18
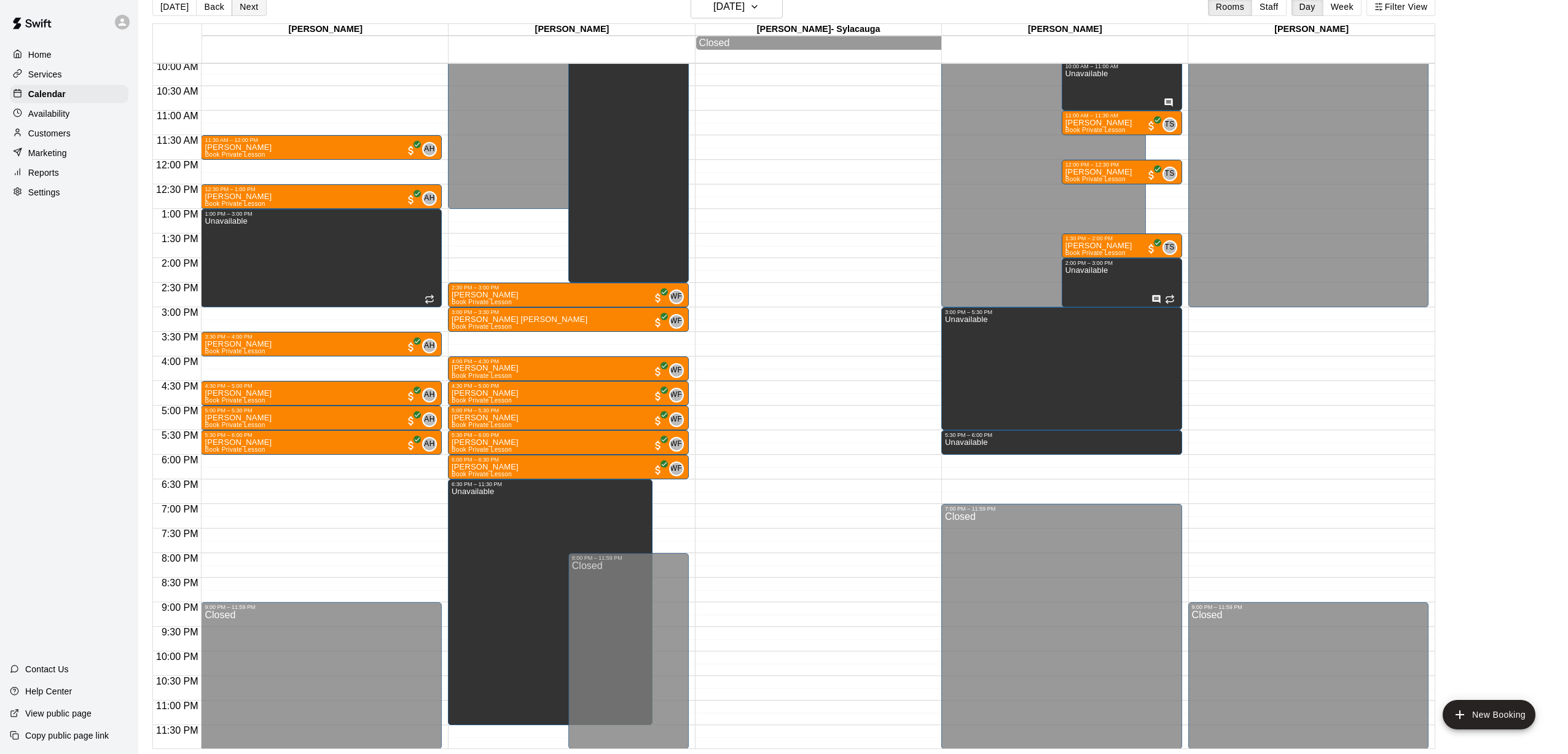
click at [241, 7] on button "Next" at bounding box center [249, 7] width 34 height 18
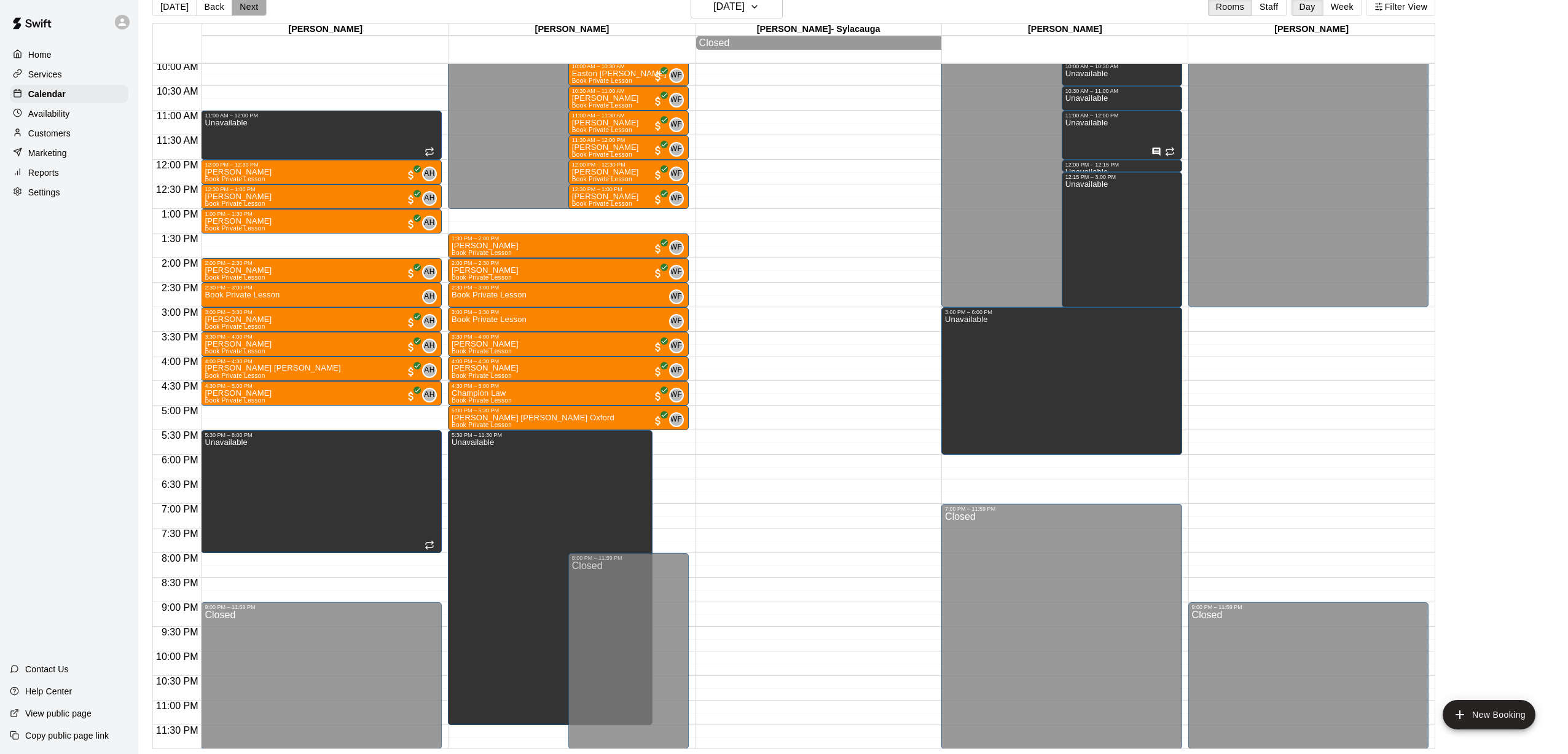
click at [234, 5] on button "Next" at bounding box center [249, 7] width 34 height 18
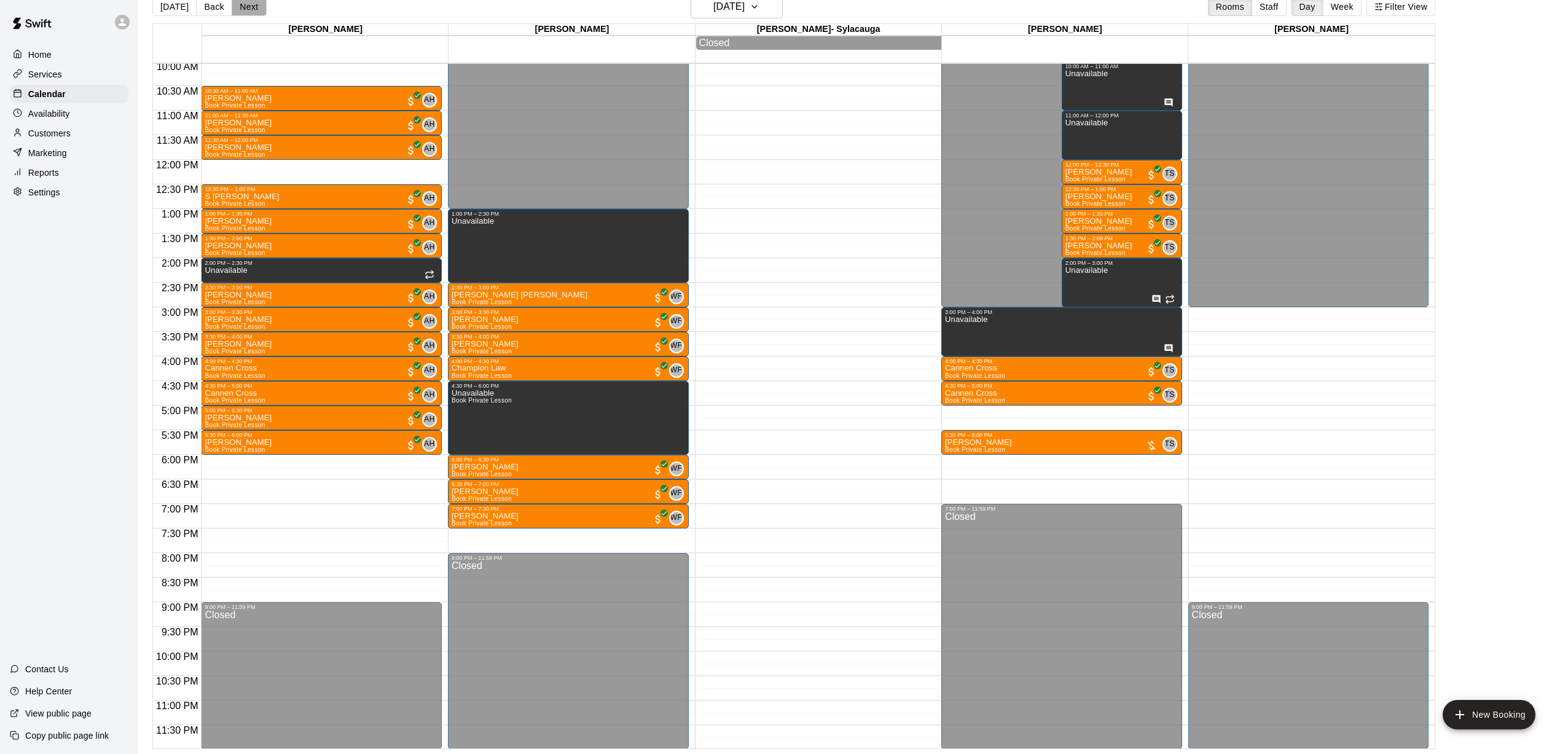
click at [247, 15] on button "Next" at bounding box center [249, 7] width 34 height 18
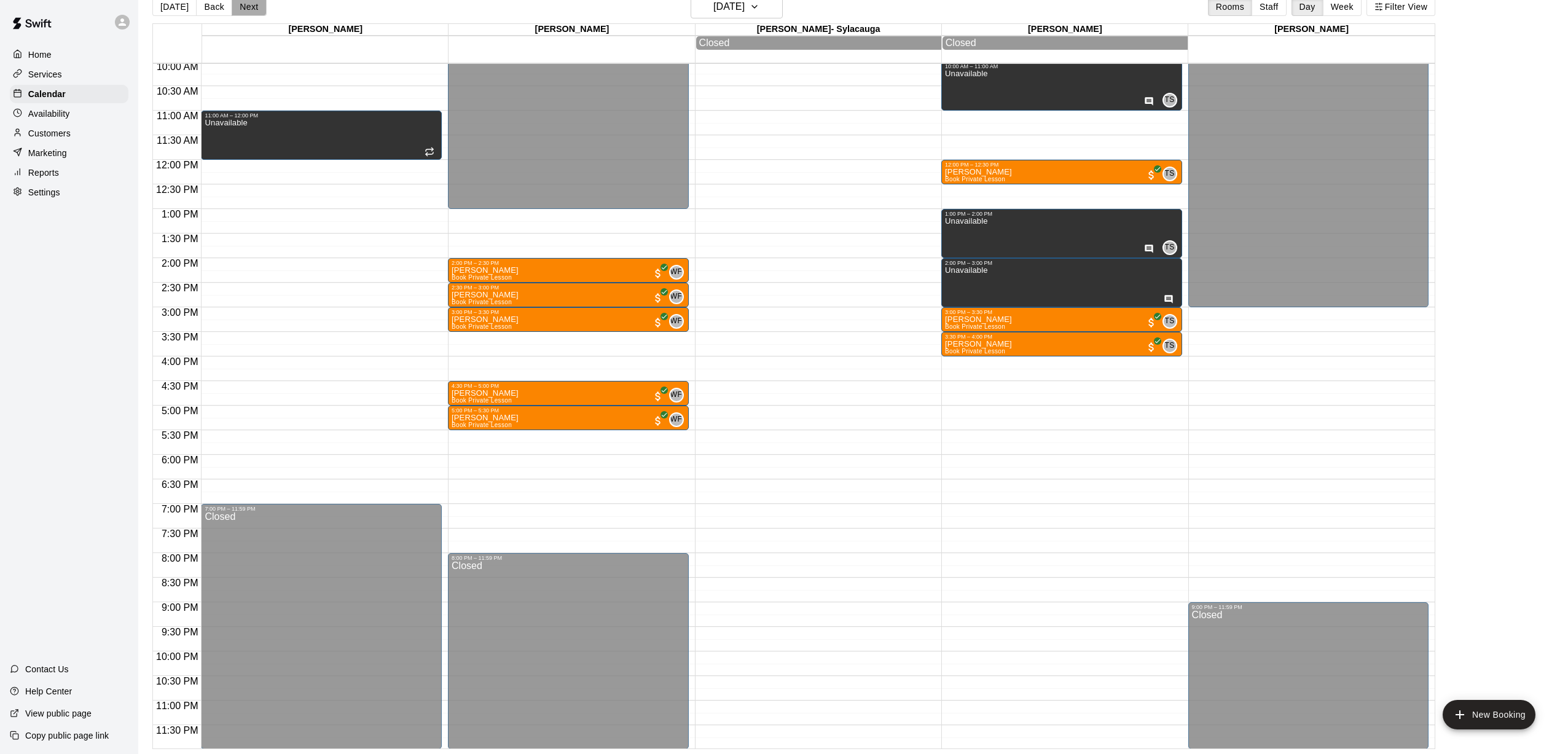
click at [249, 8] on button "Next" at bounding box center [249, 7] width 34 height 18
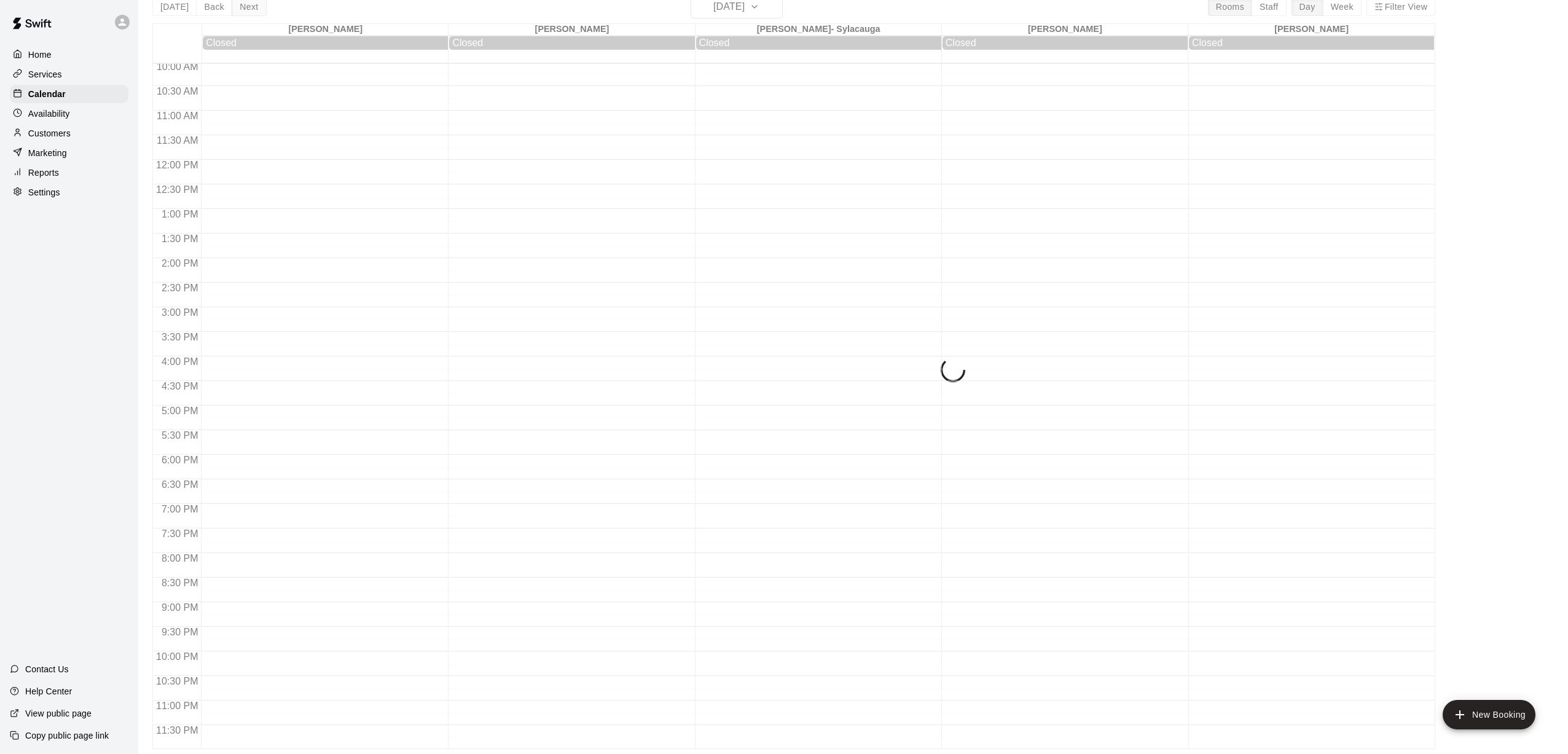
click at [249, 8] on button "Next" at bounding box center [249, 7] width 34 height 18
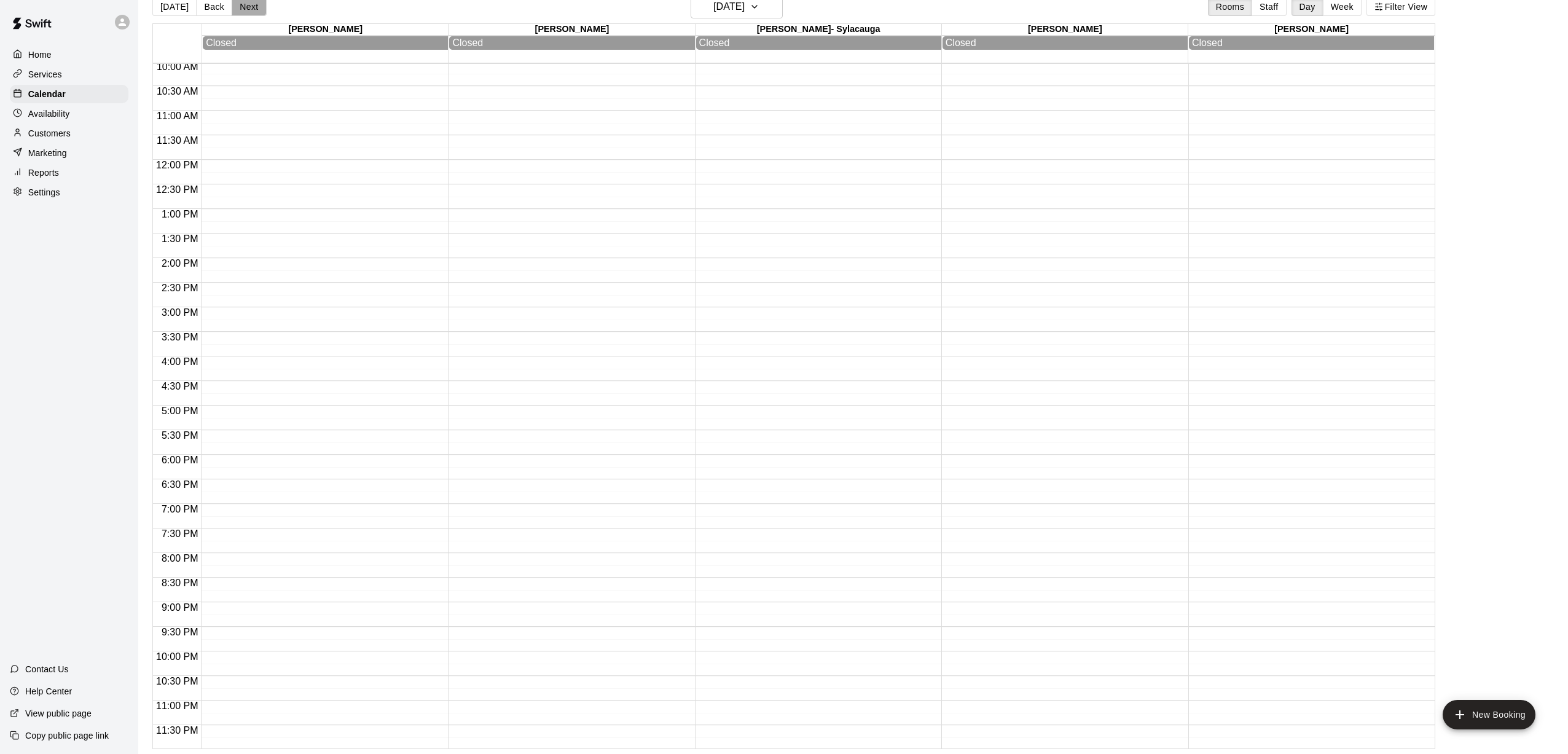
click at [249, 8] on button "Next" at bounding box center [249, 7] width 34 height 18
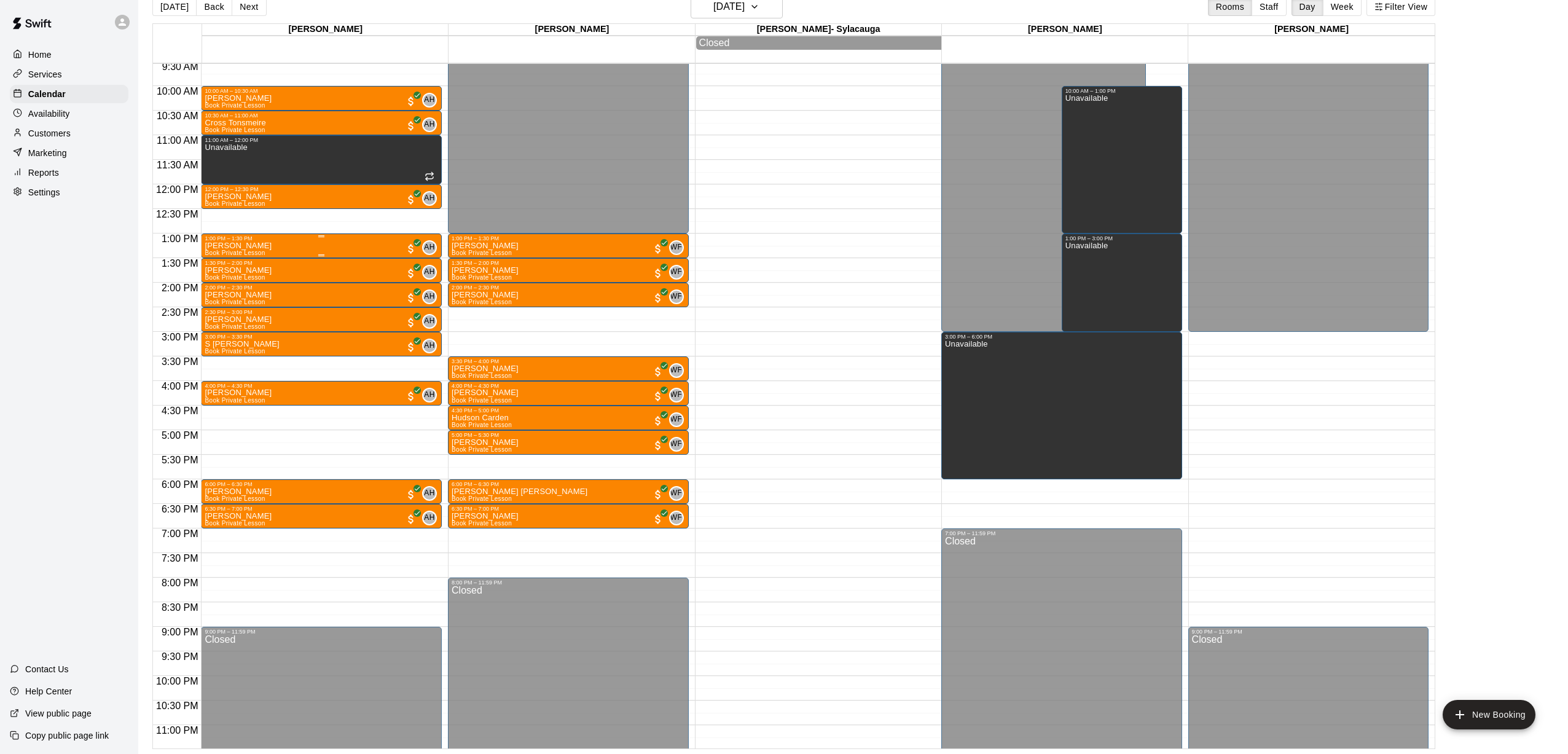
scroll to position [423, 0]
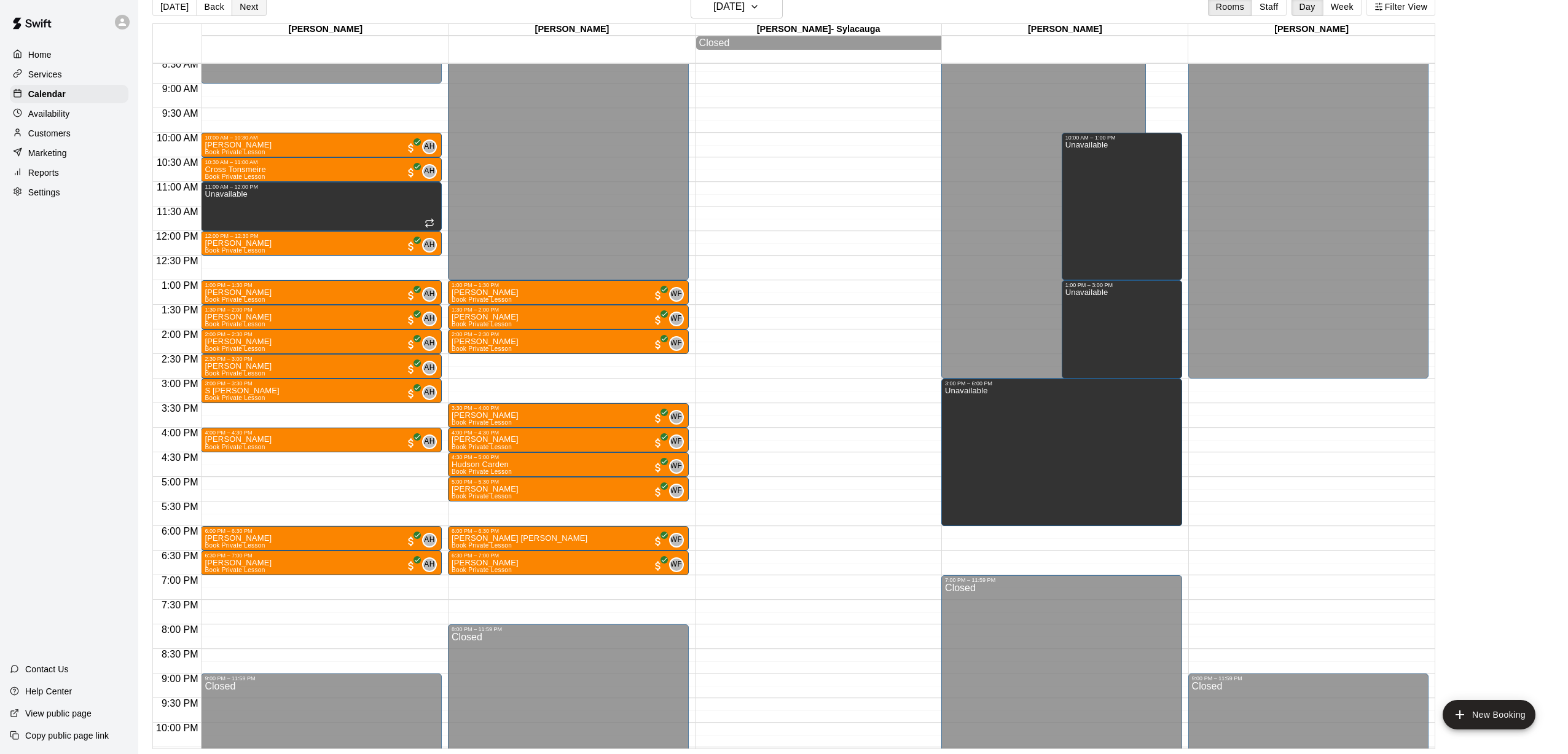
click at [234, 3] on button "Next" at bounding box center [249, 7] width 34 height 18
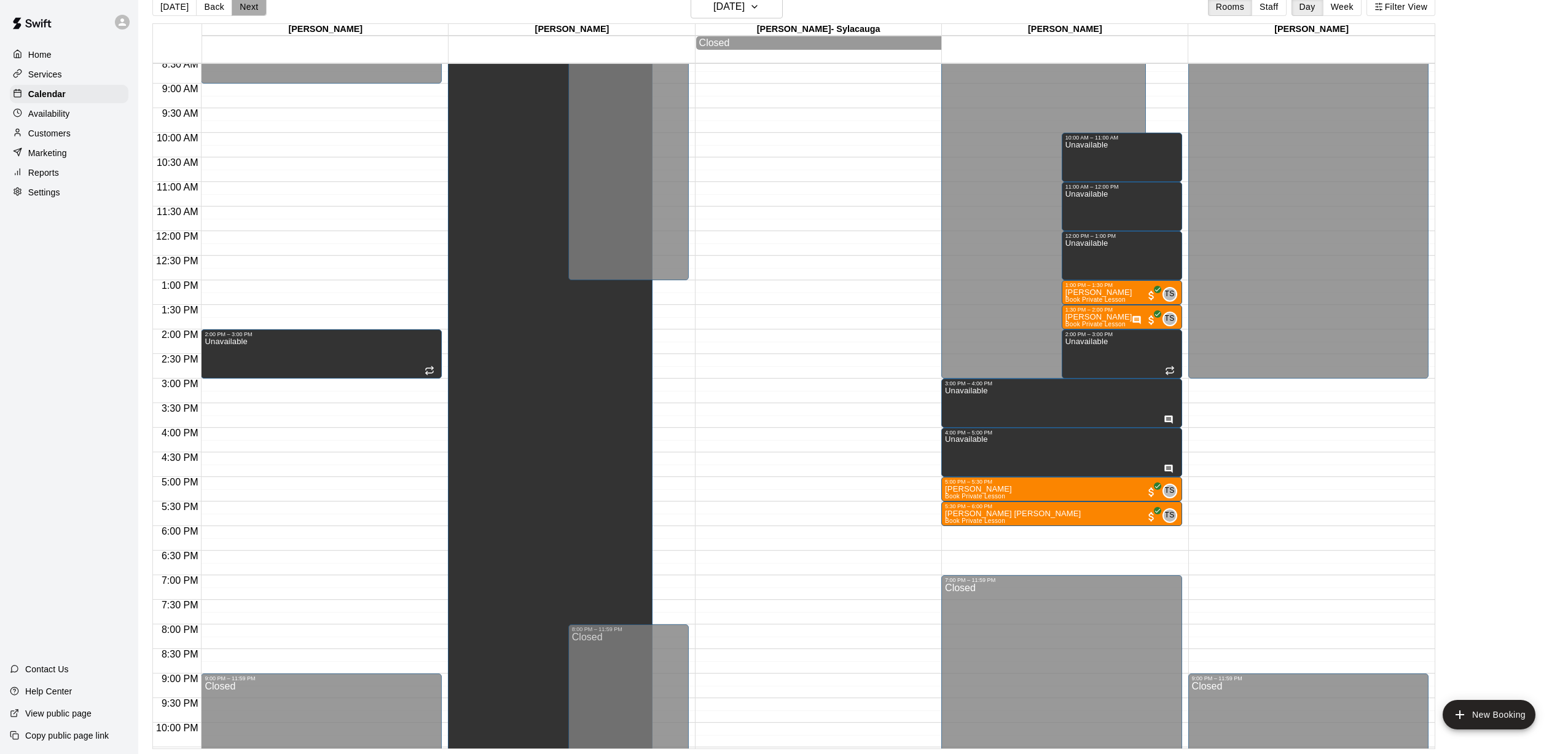
click at [254, 5] on button "Next" at bounding box center [249, 7] width 34 height 18
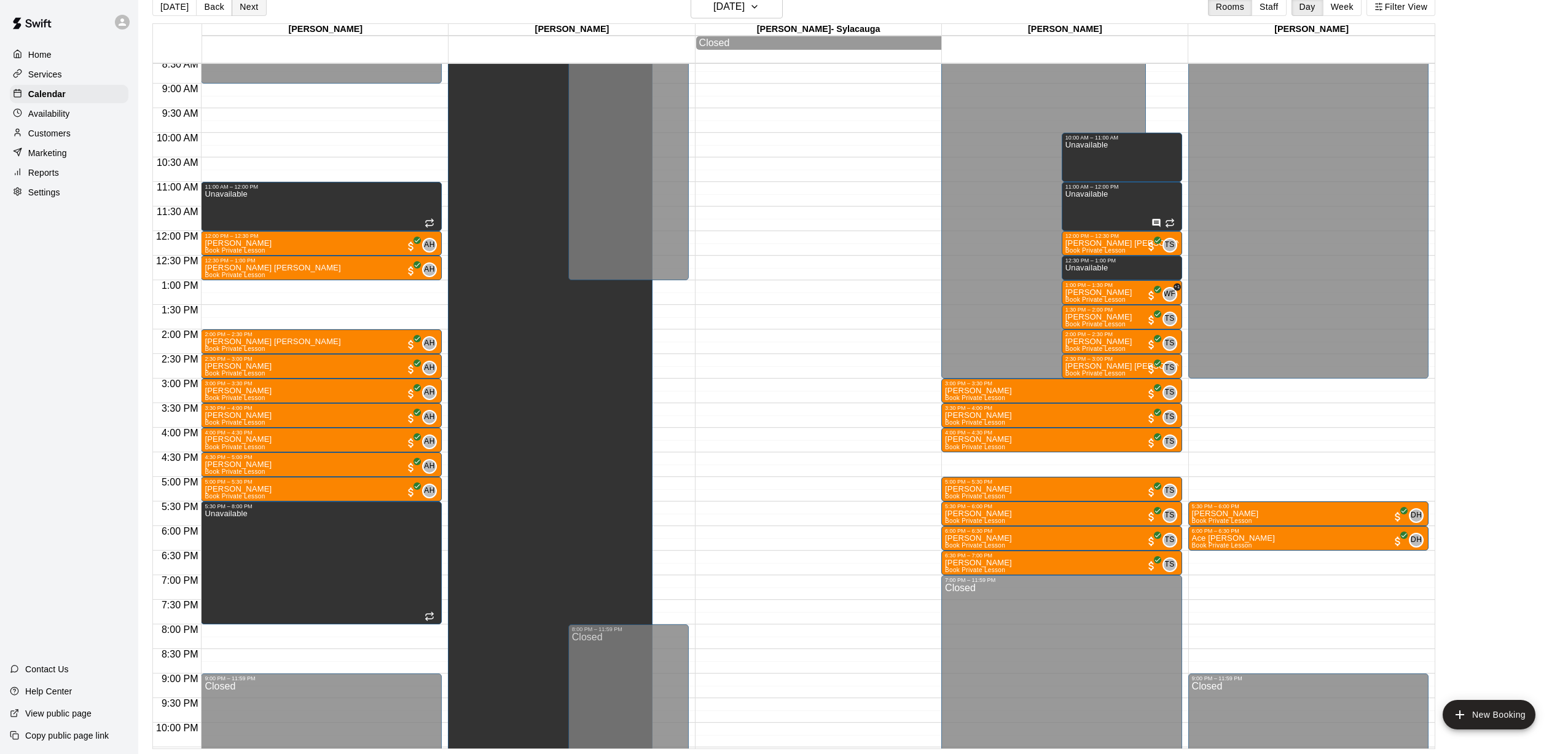
click at [252, 9] on button "Next" at bounding box center [249, 7] width 34 height 18
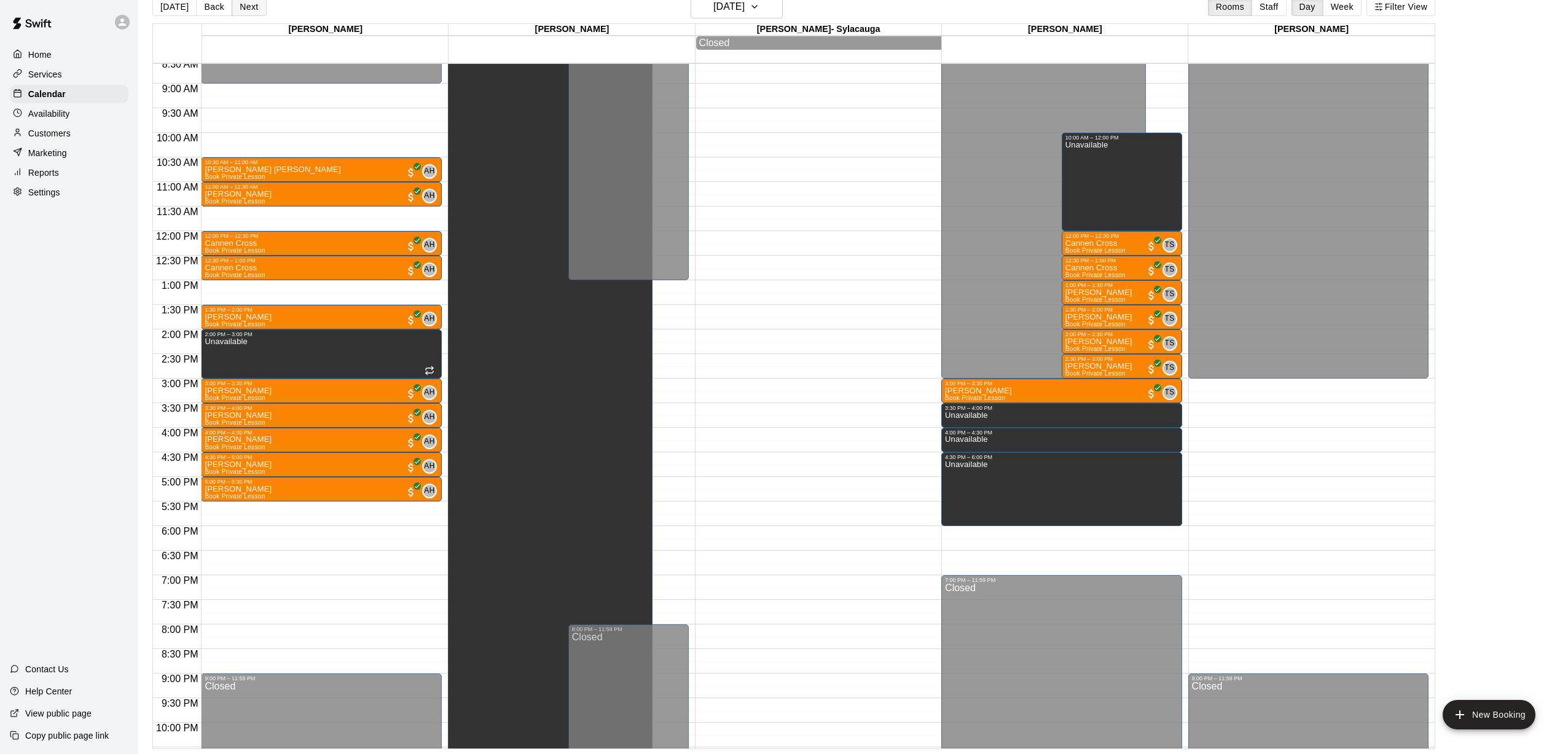
click at [252, 9] on button "Next" at bounding box center [249, 7] width 34 height 18
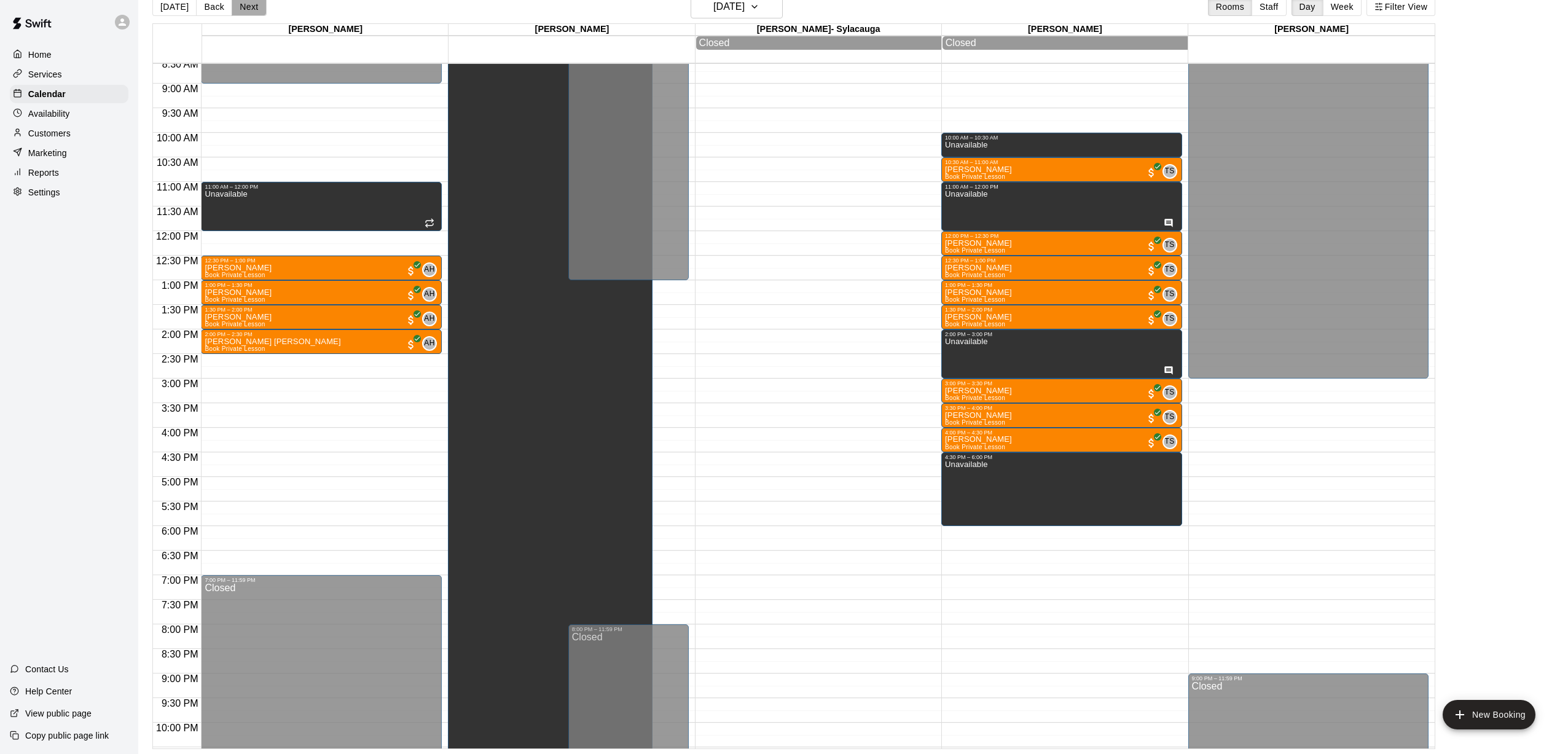
click at [252, 9] on button "Next" at bounding box center [249, 7] width 34 height 18
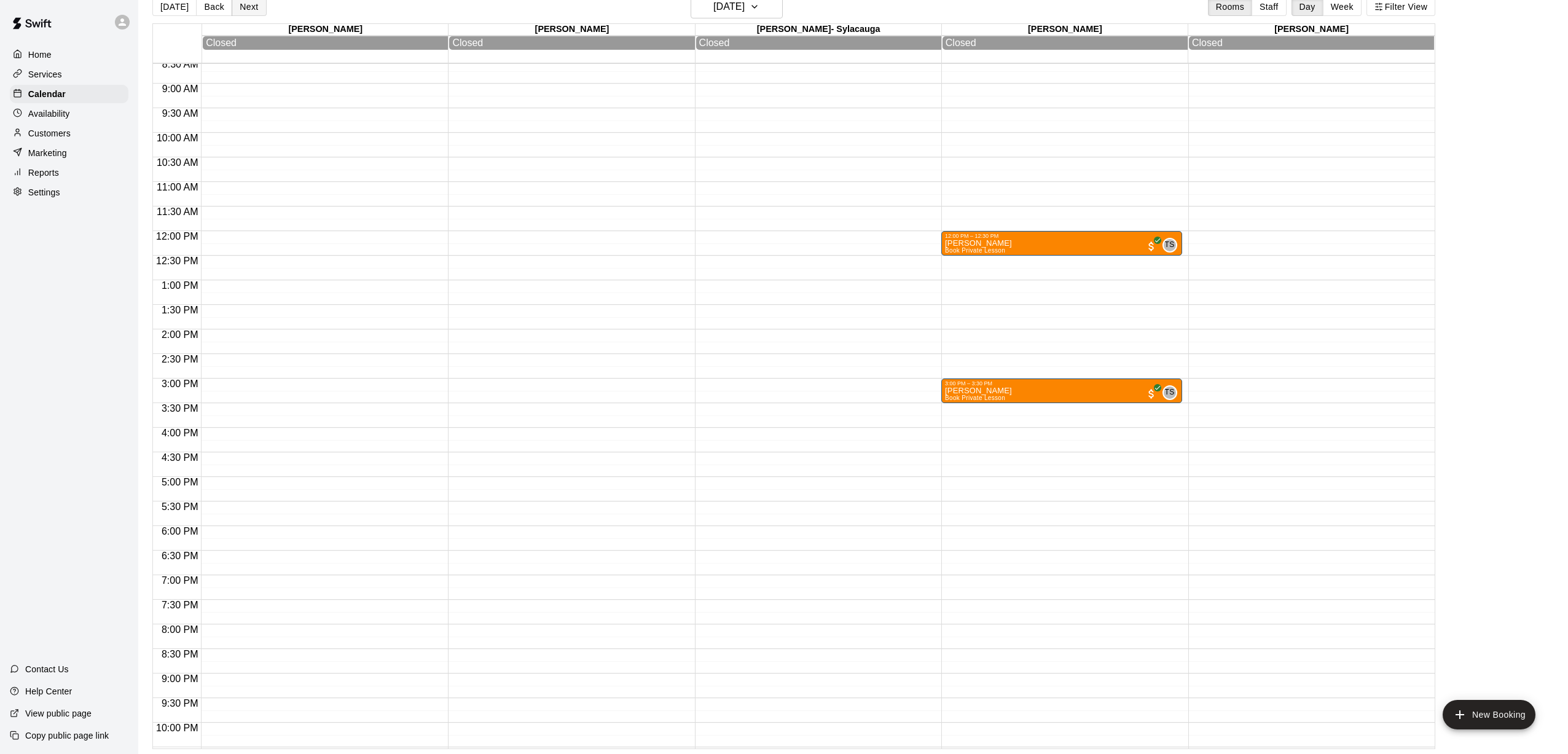
click at [252, 9] on button "Next" at bounding box center [249, 7] width 34 height 18
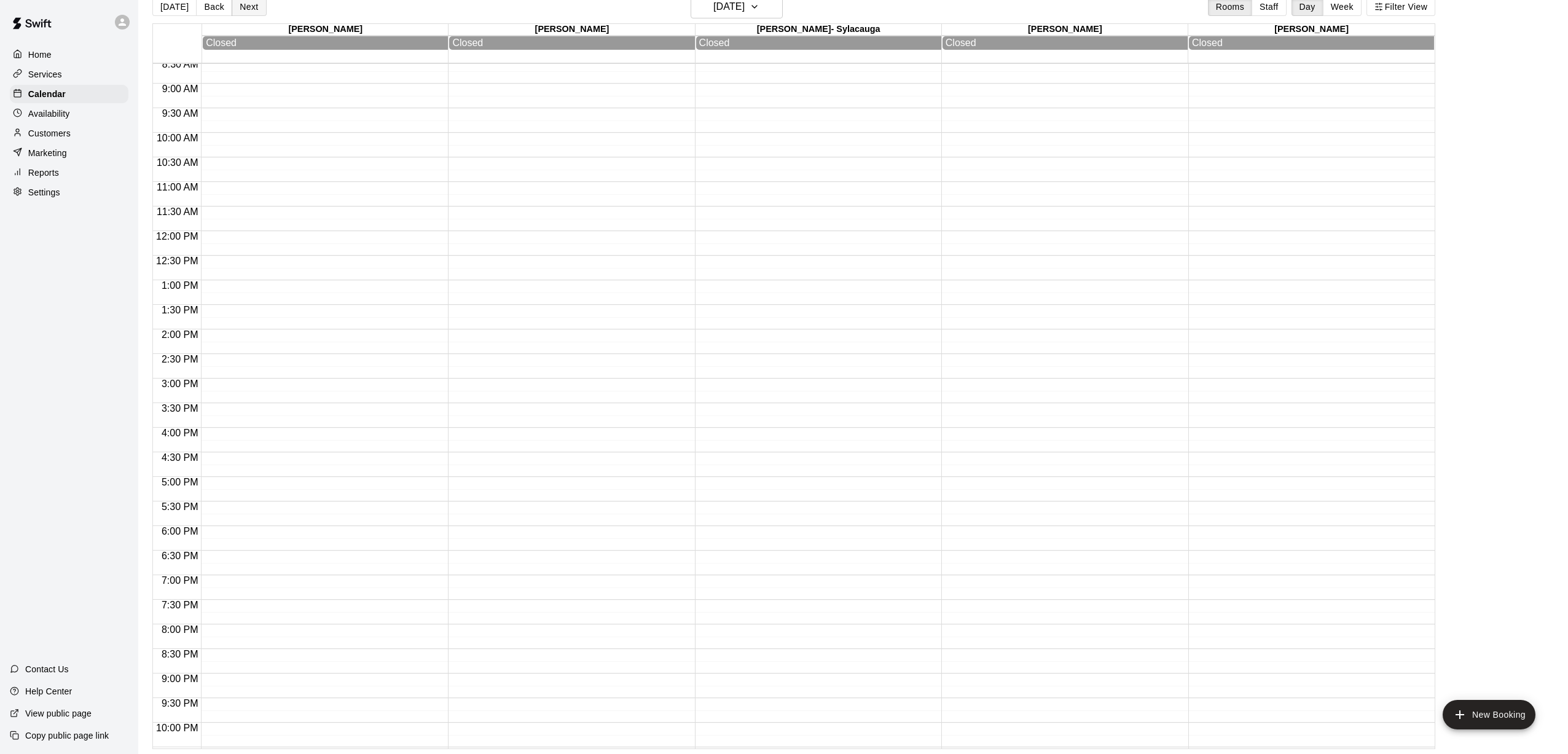
click at [252, 9] on button "Next" at bounding box center [249, 7] width 34 height 18
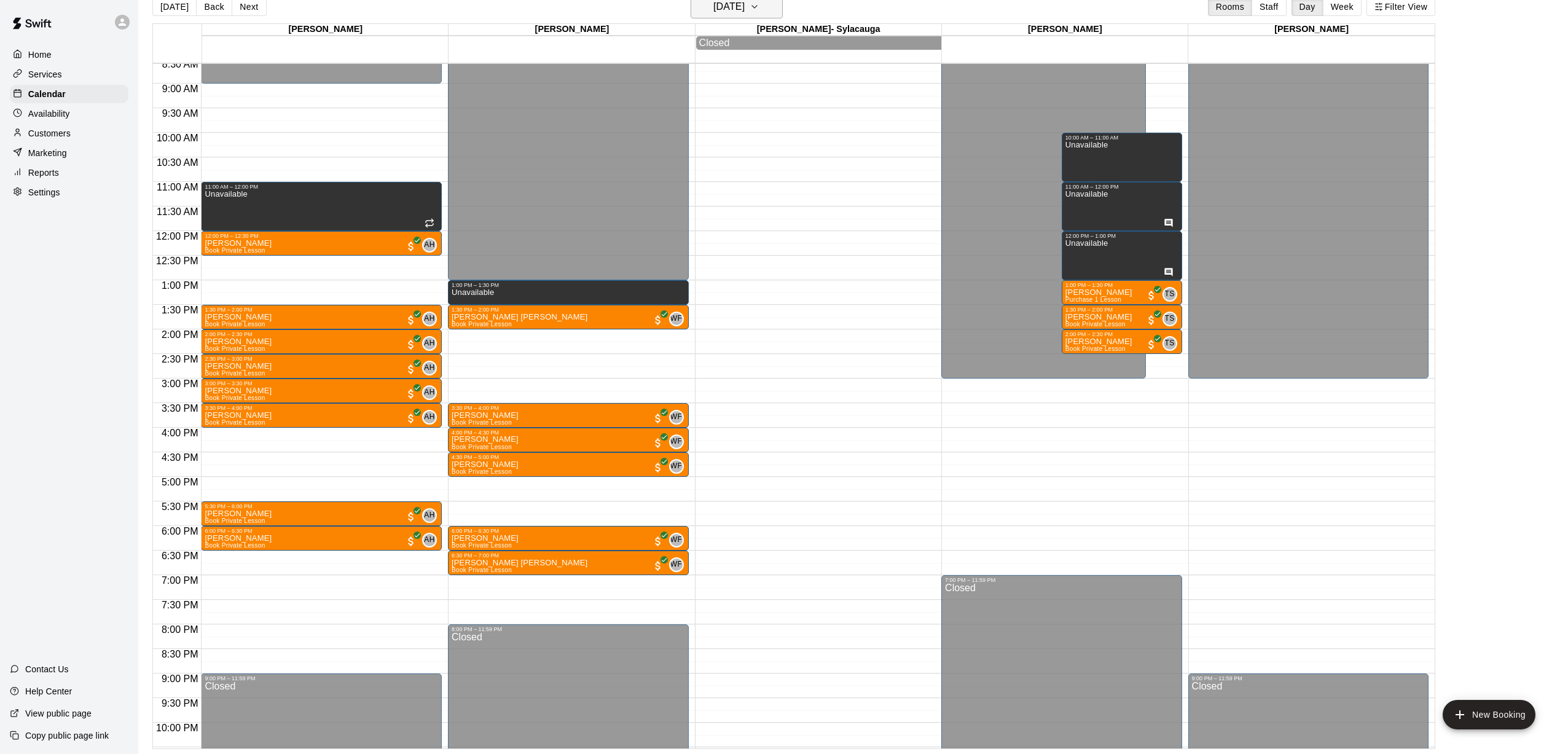
click at [713, 8] on h6 "[DATE]" at bounding box center [729, 6] width 31 height 17
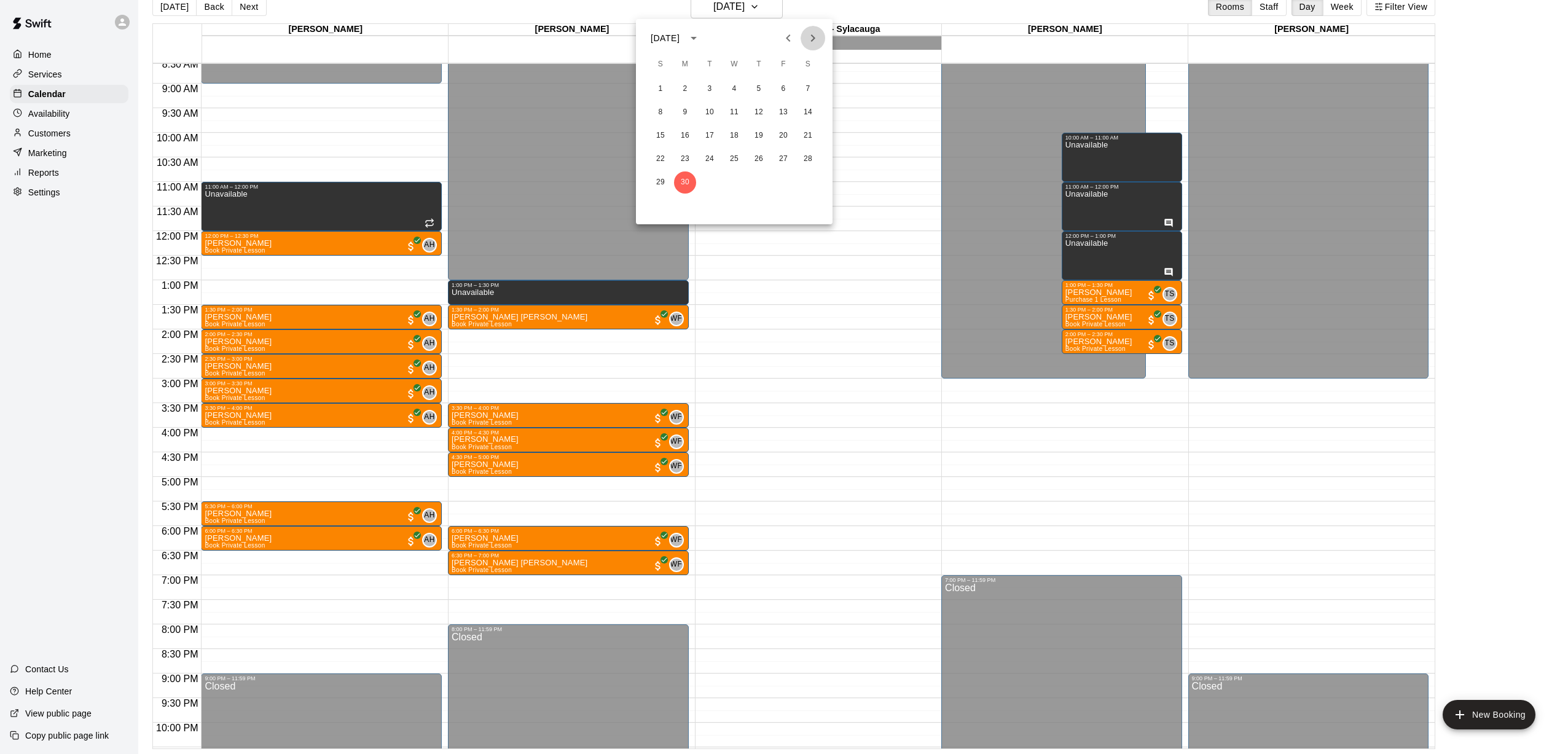
click at [725, 38] on icon "Next month" at bounding box center [813, 38] width 15 height 15
click at [725, 89] on button "1" at bounding box center [783, 89] width 22 height 22
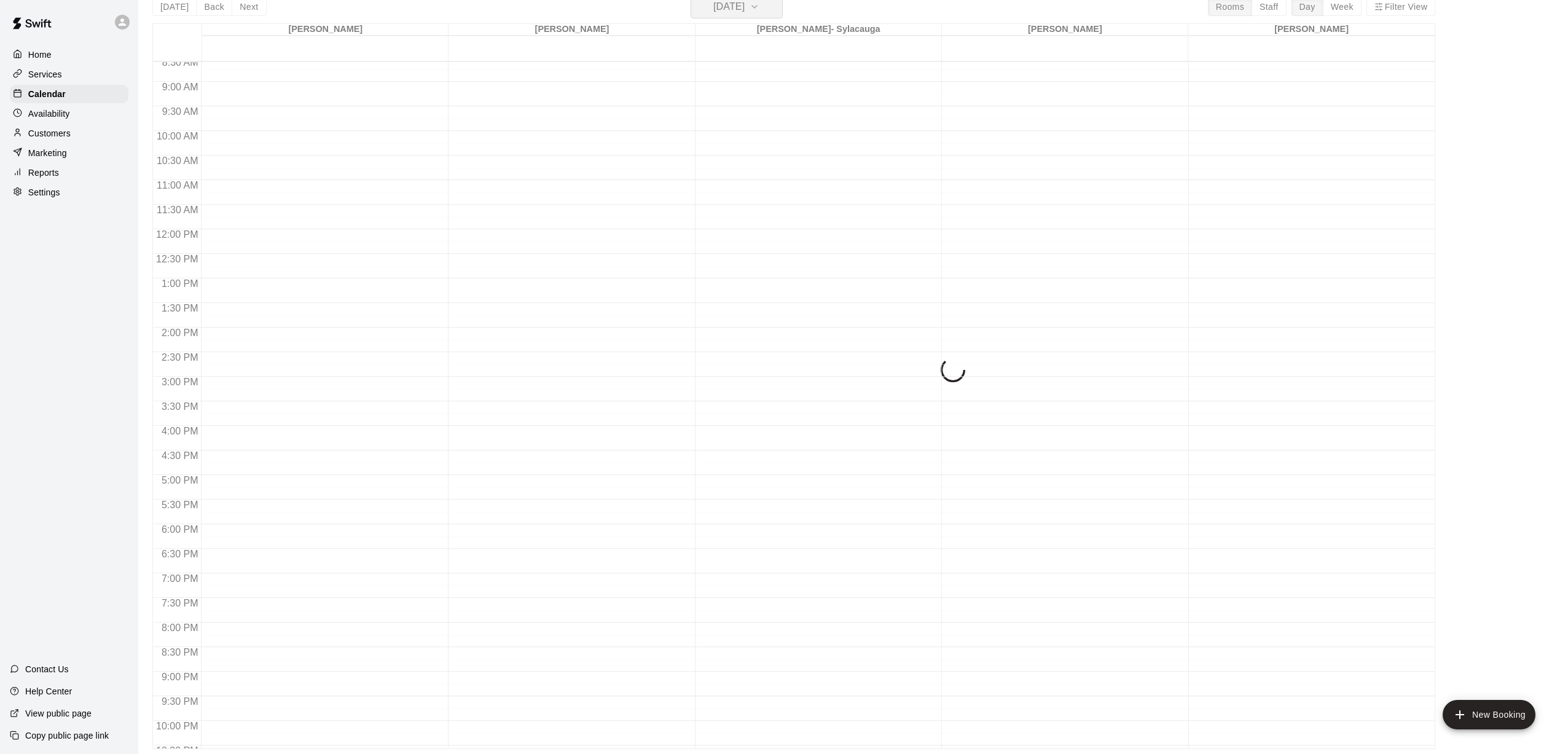
scroll to position [15, 0]
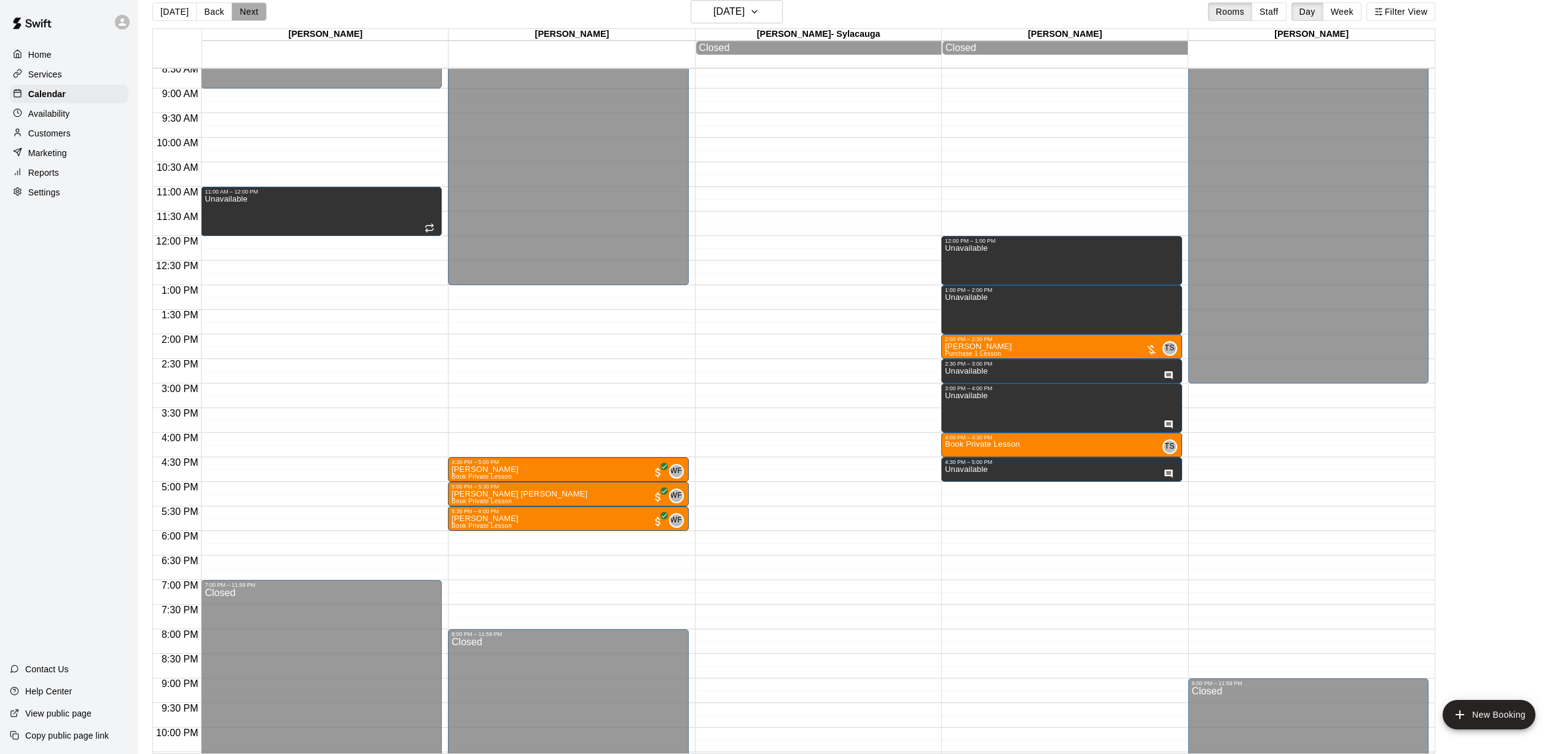
click at [252, 11] on button "Next" at bounding box center [249, 11] width 34 height 18
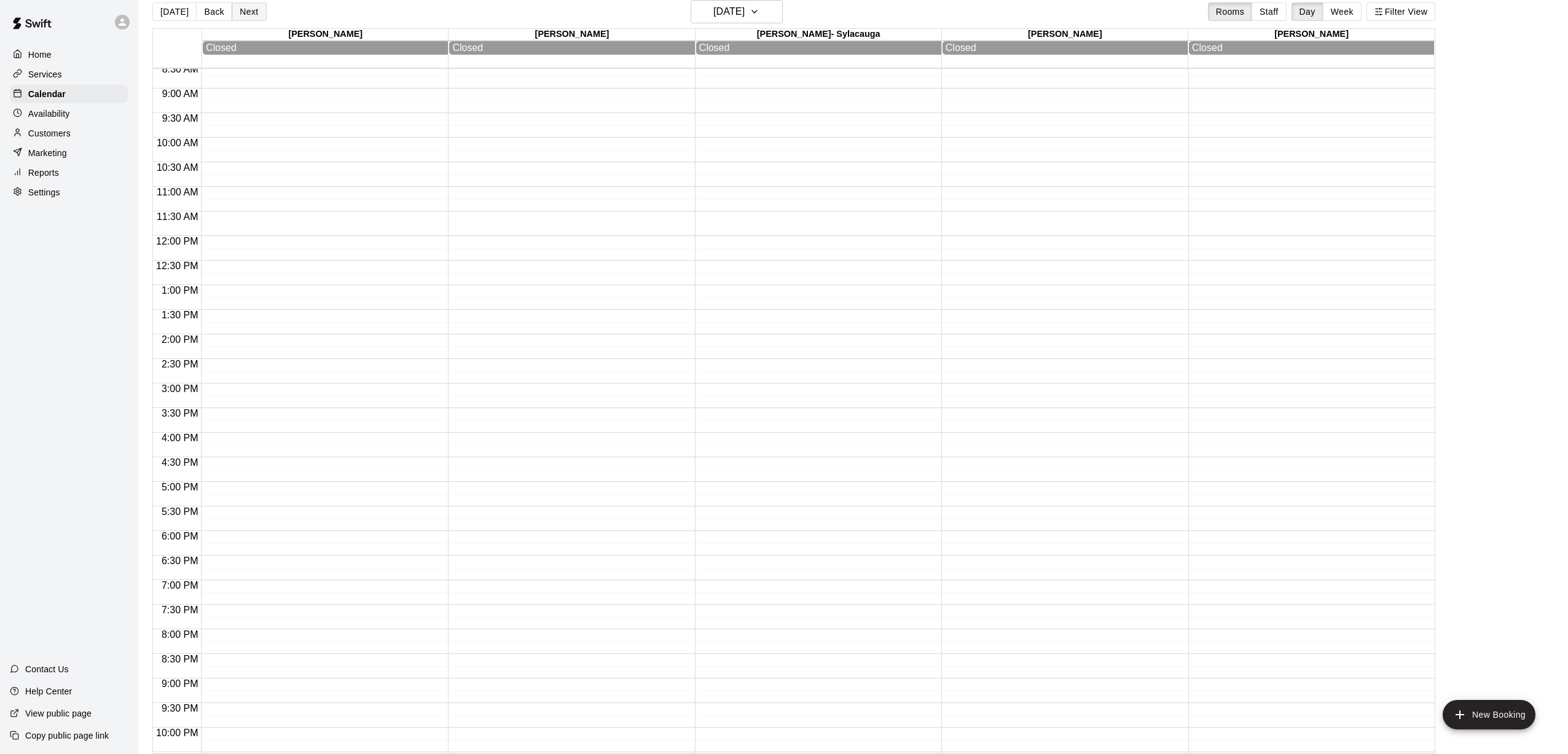
click at [252, 11] on button "Next" at bounding box center [249, 11] width 34 height 18
click at [252, 11] on button "Next" at bounding box center [249, 11] width 34 height 18
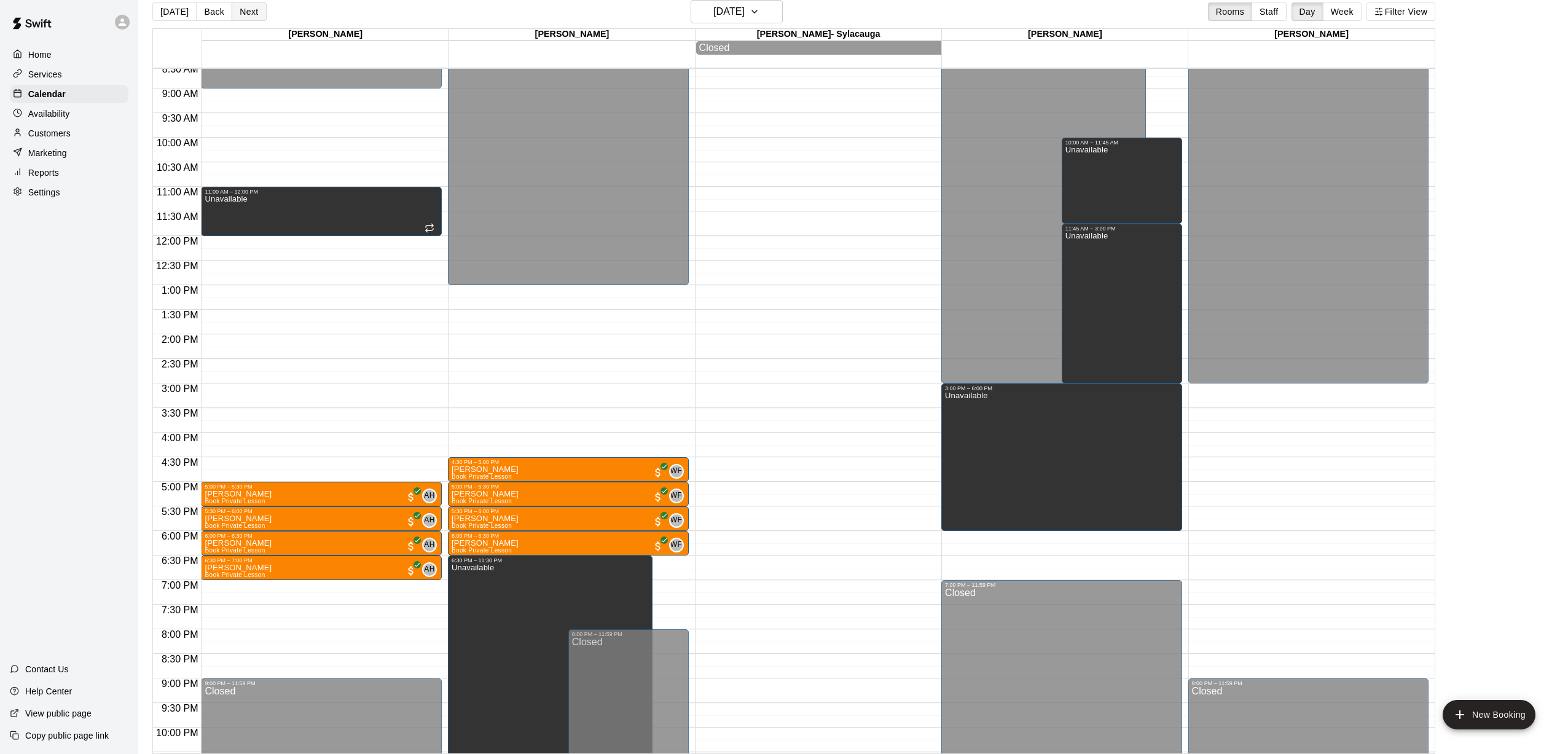
click at [250, 13] on button "Next" at bounding box center [249, 11] width 34 height 18
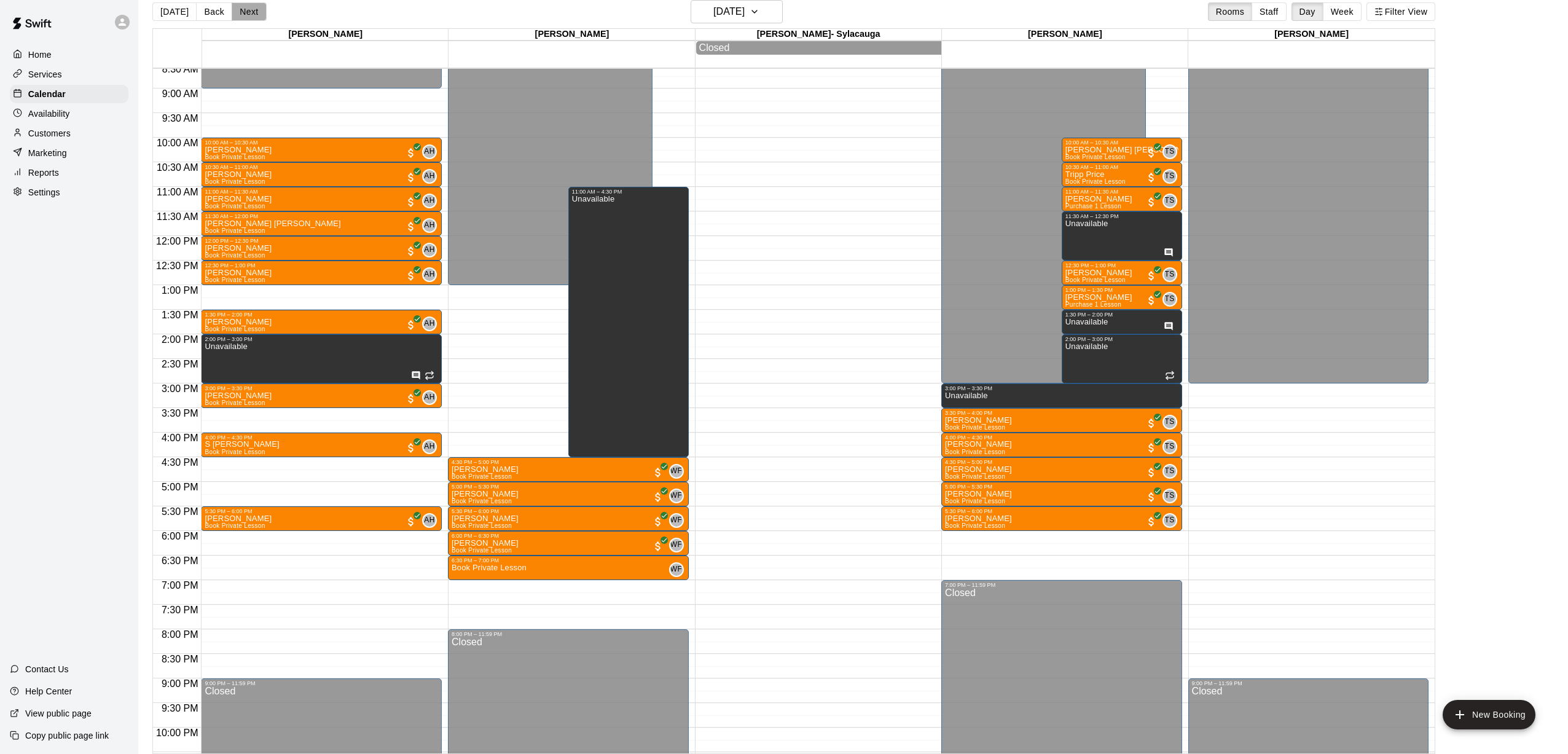
click at [250, 13] on button "Next" at bounding box center [249, 11] width 34 height 18
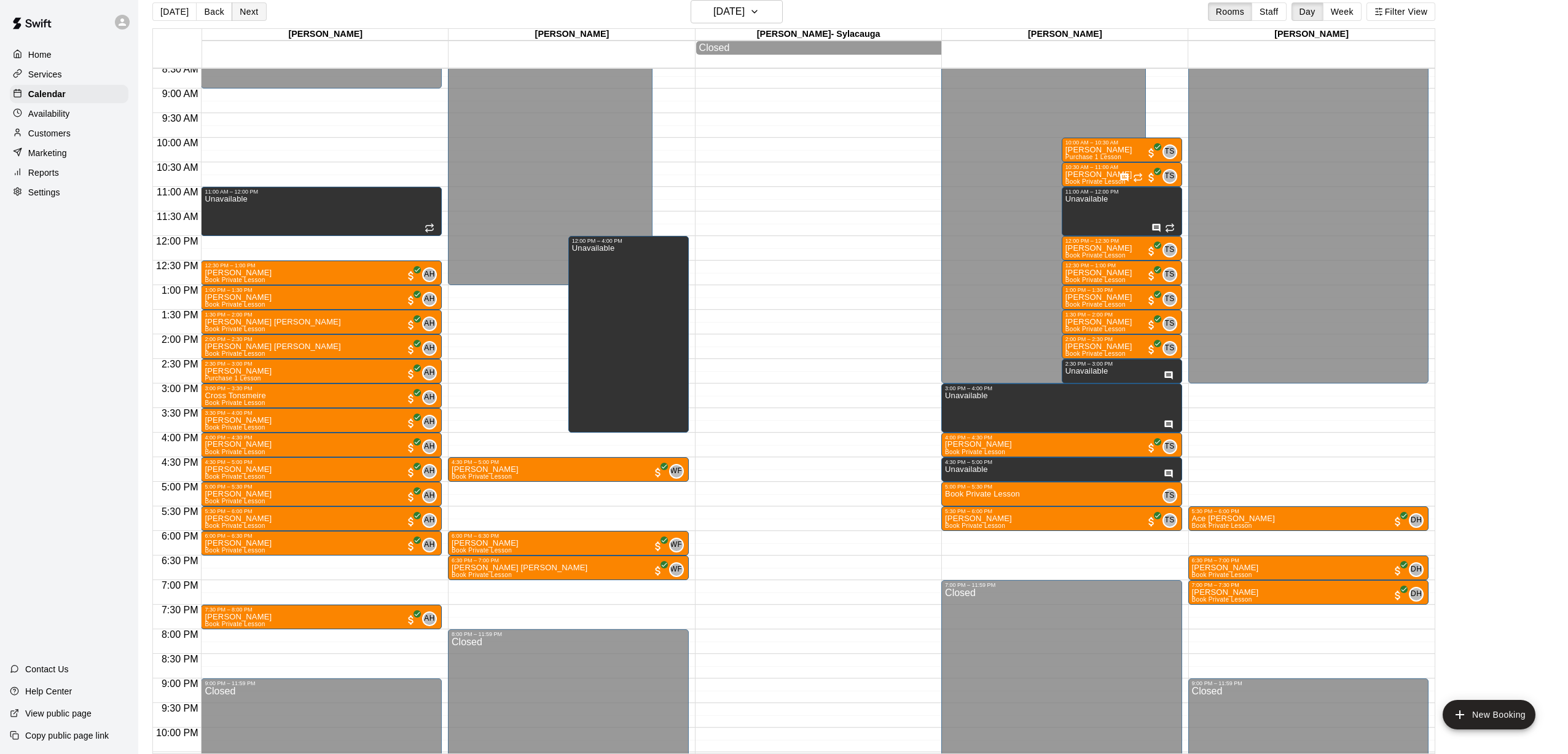
click at [251, 14] on button "Next" at bounding box center [249, 11] width 34 height 18
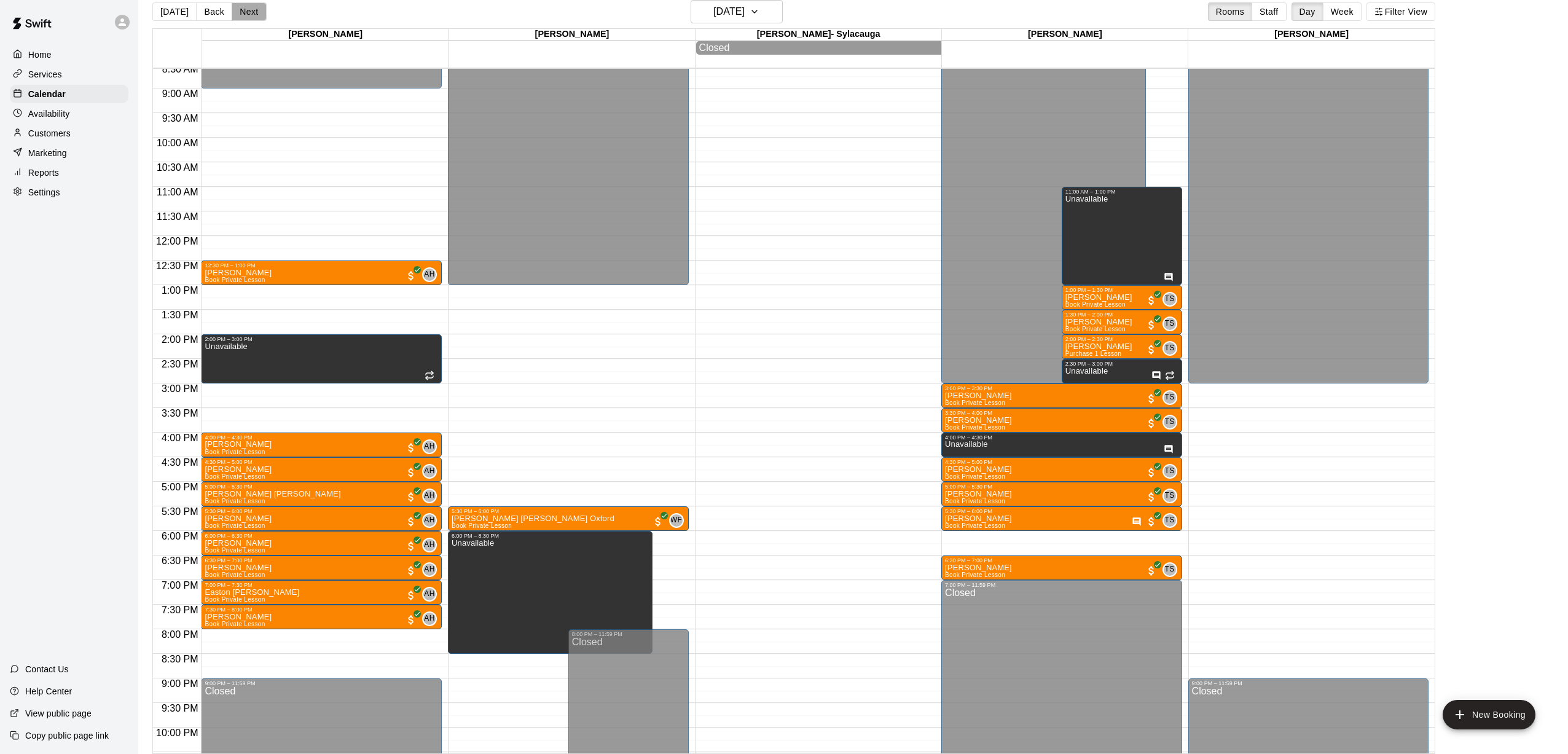
click at [251, 15] on button "Next" at bounding box center [249, 11] width 34 height 18
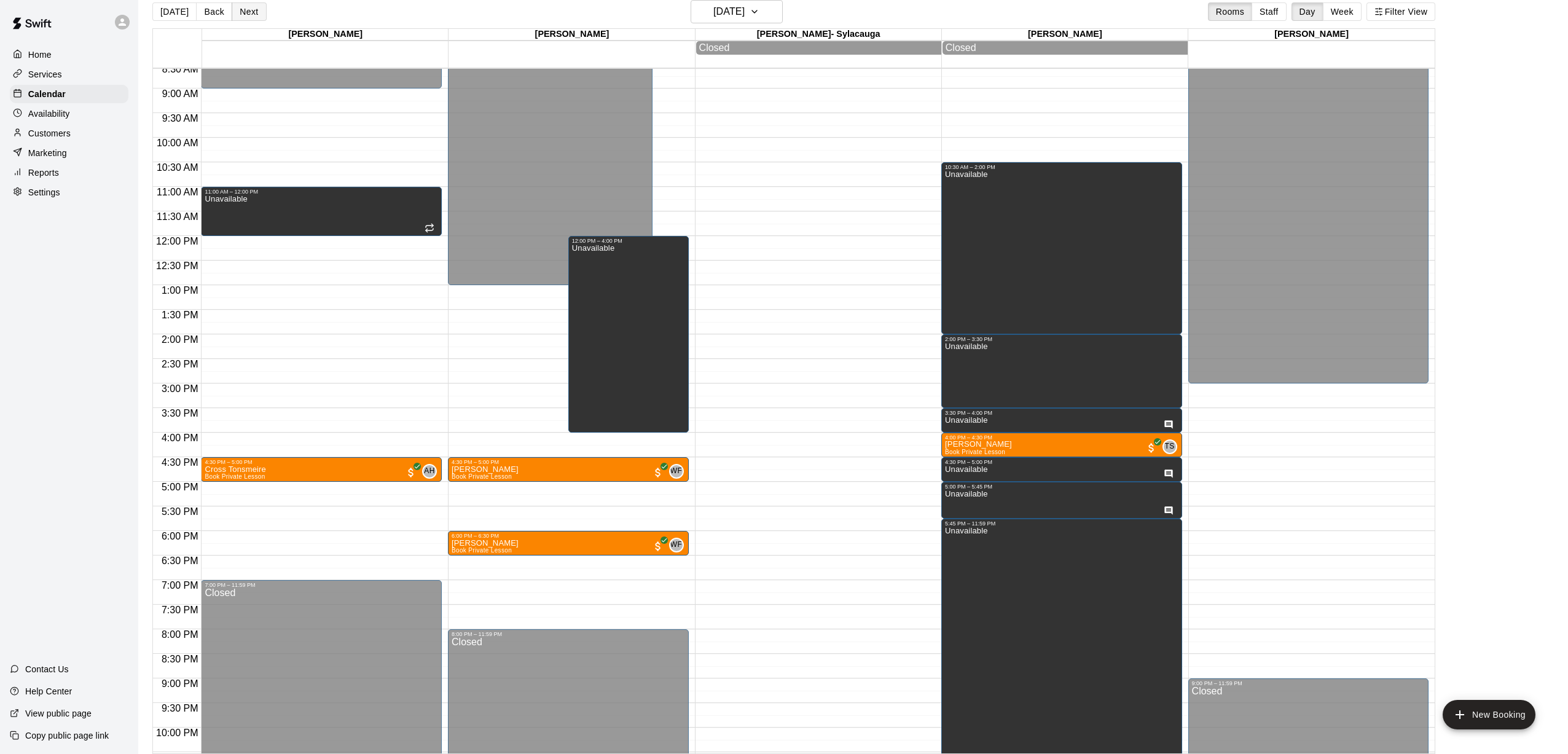
click at [251, 15] on button "Next" at bounding box center [249, 11] width 34 height 18
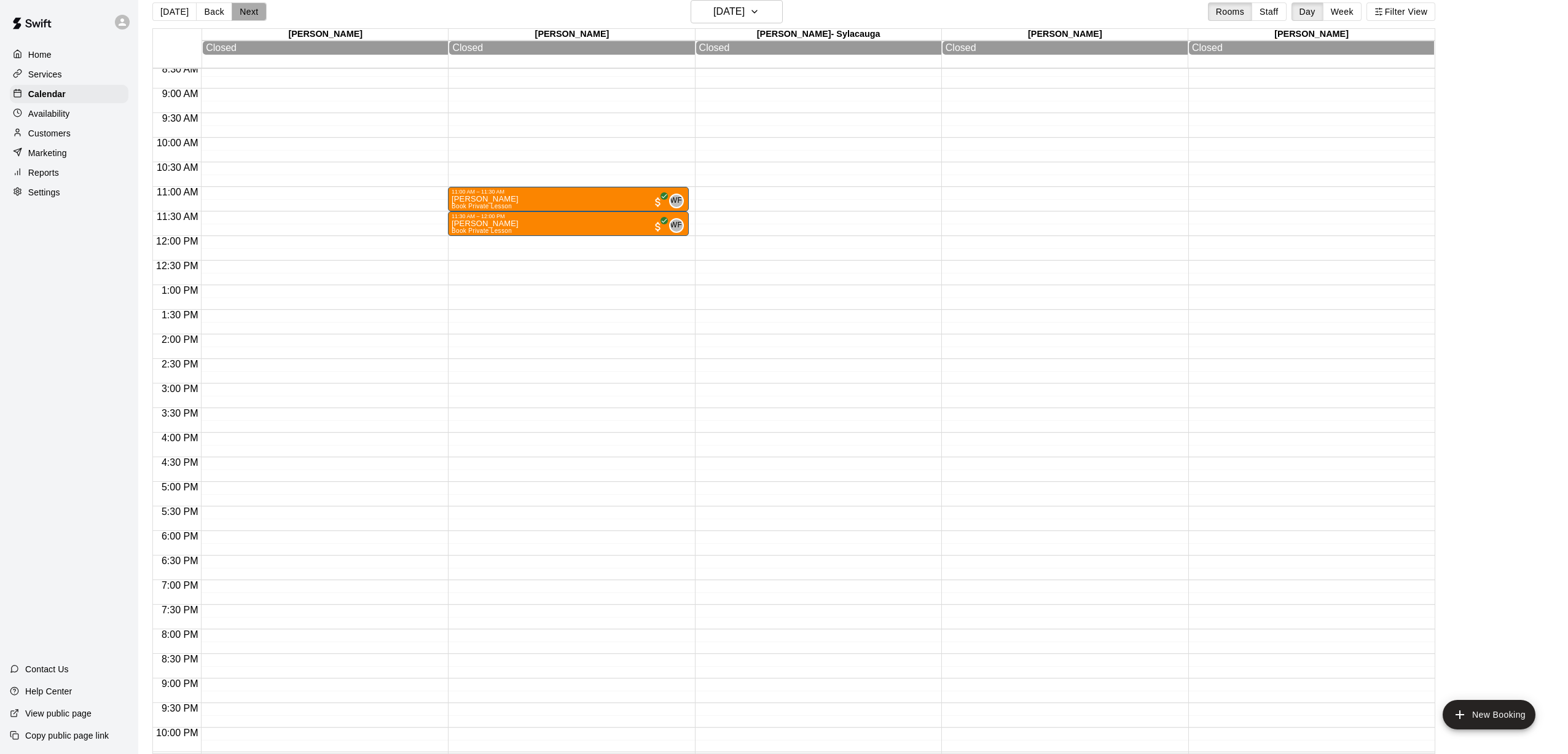
click at [251, 15] on button "Next" at bounding box center [249, 11] width 34 height 18
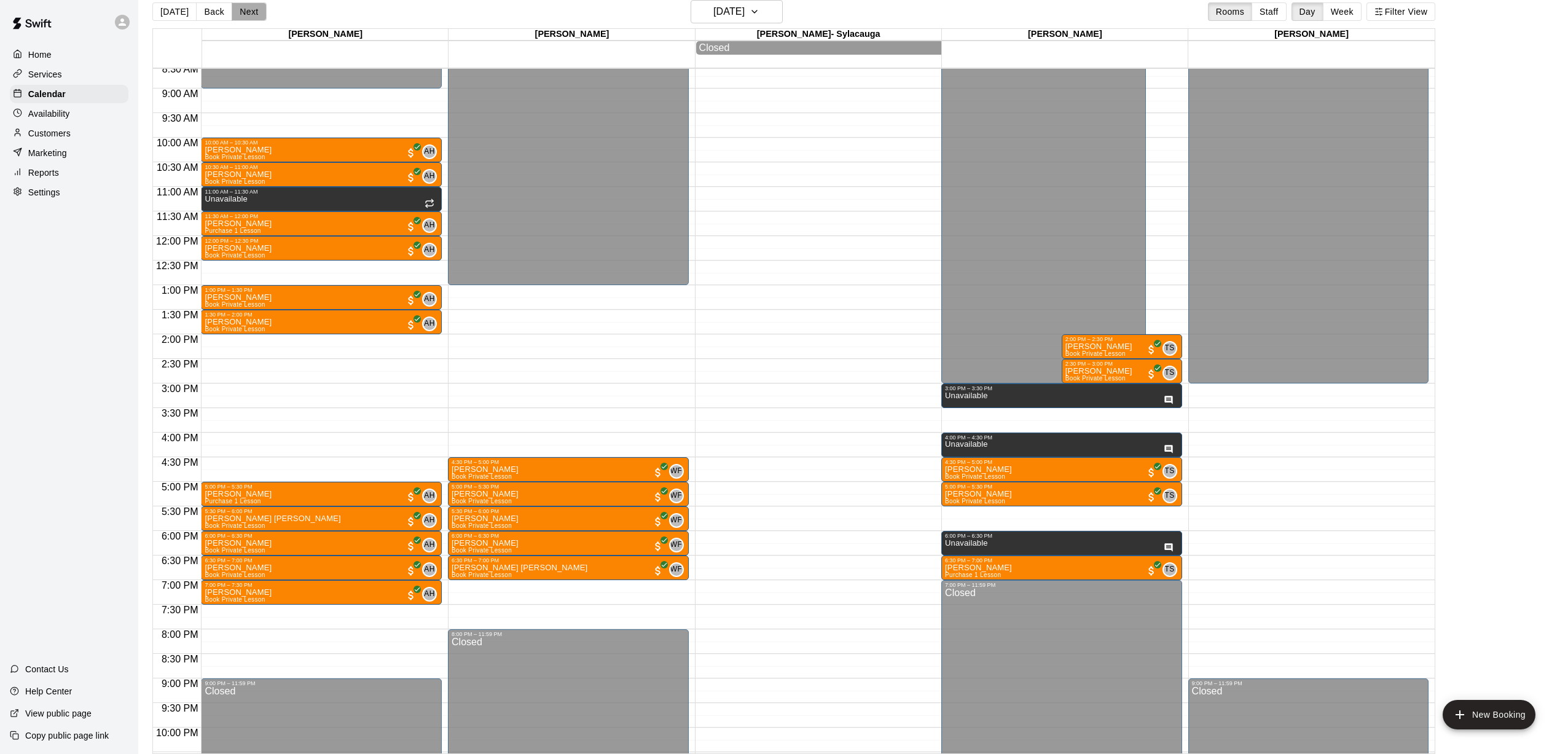
click at [251, 15] on button "Next" at bounding box center [249, 11] width 34 height 18
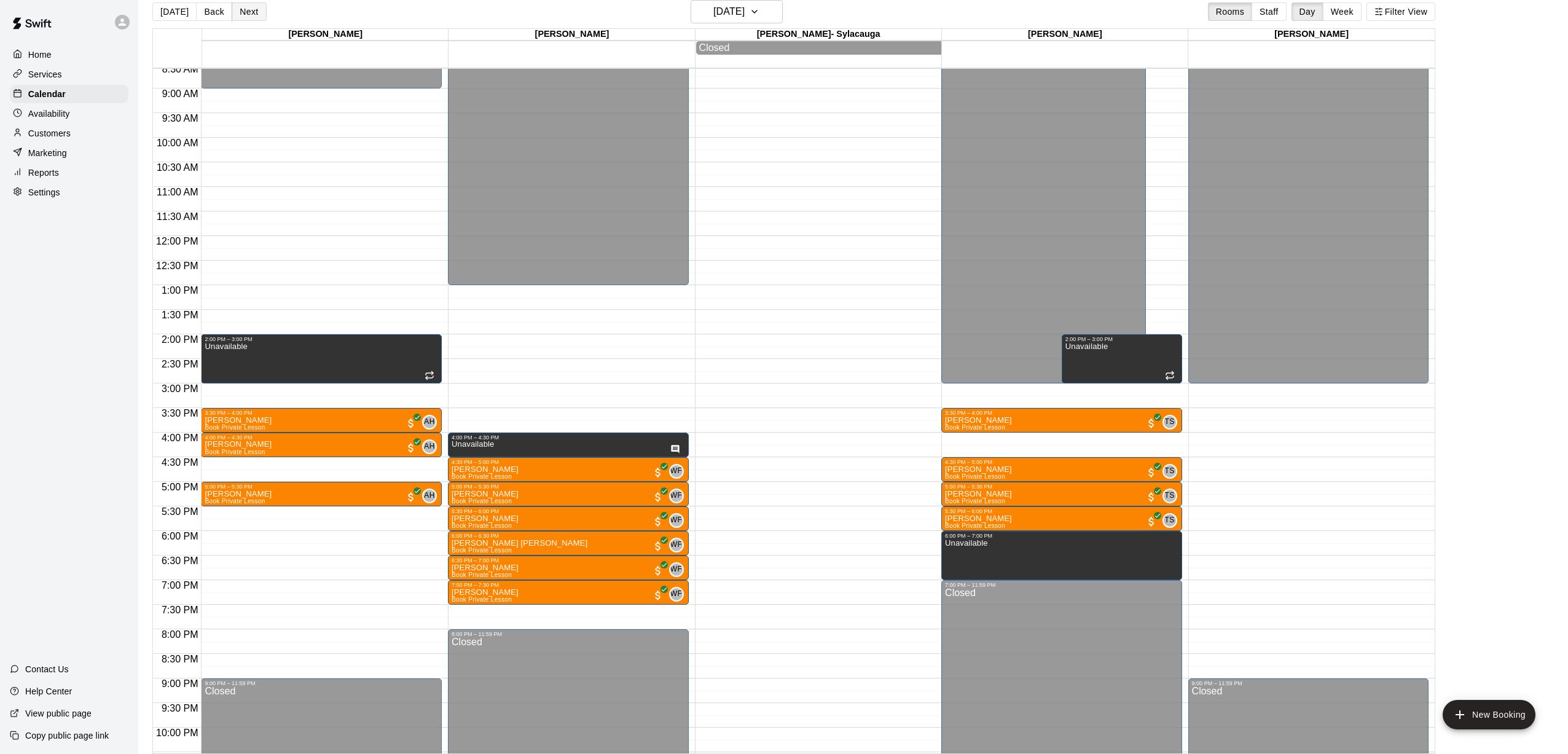
click at [251, 15] on button "Next" at bounding box center [249, 11] width 34 height 18
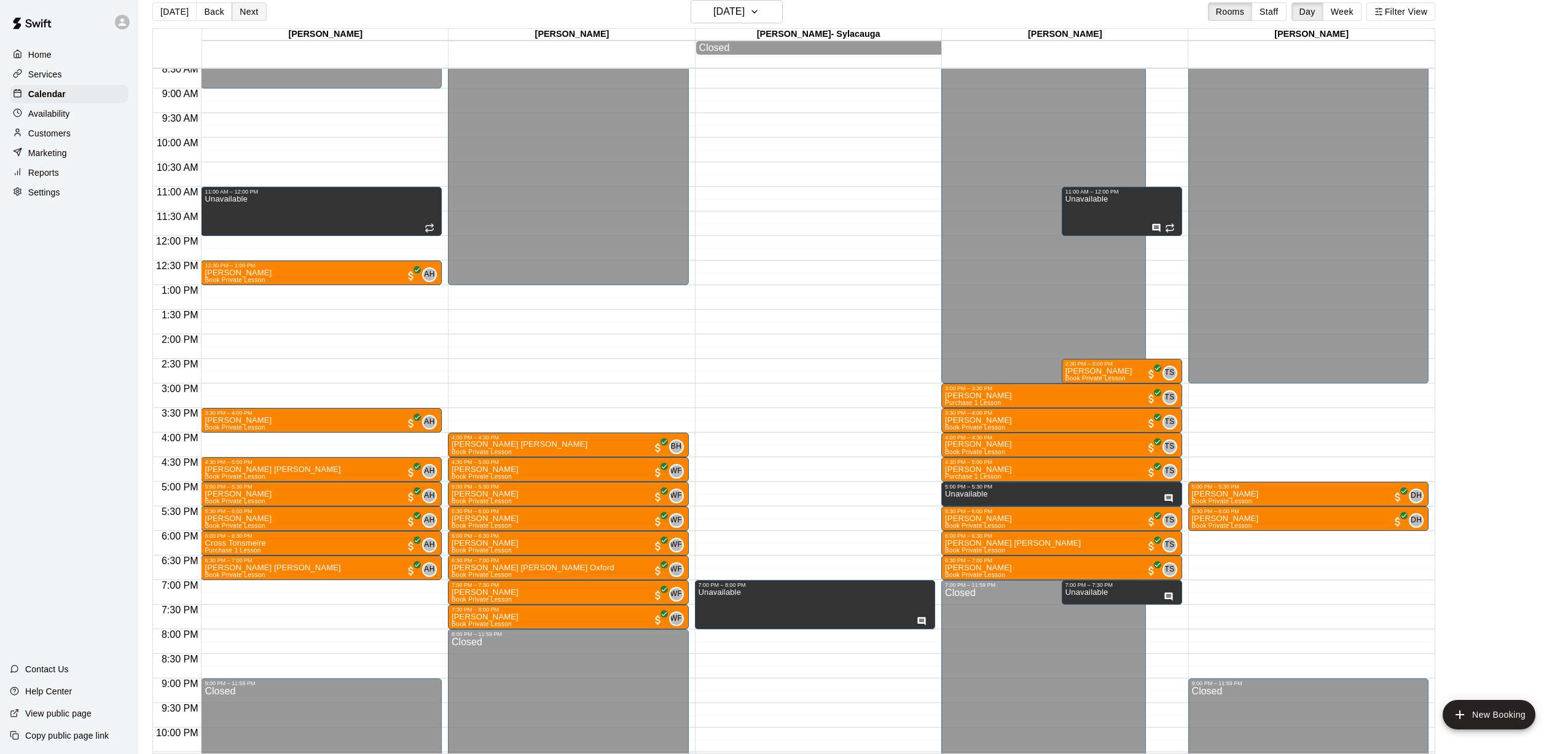
click at [250, 15] on button "Next" at bounding box center [249, 11] width 34 height 18
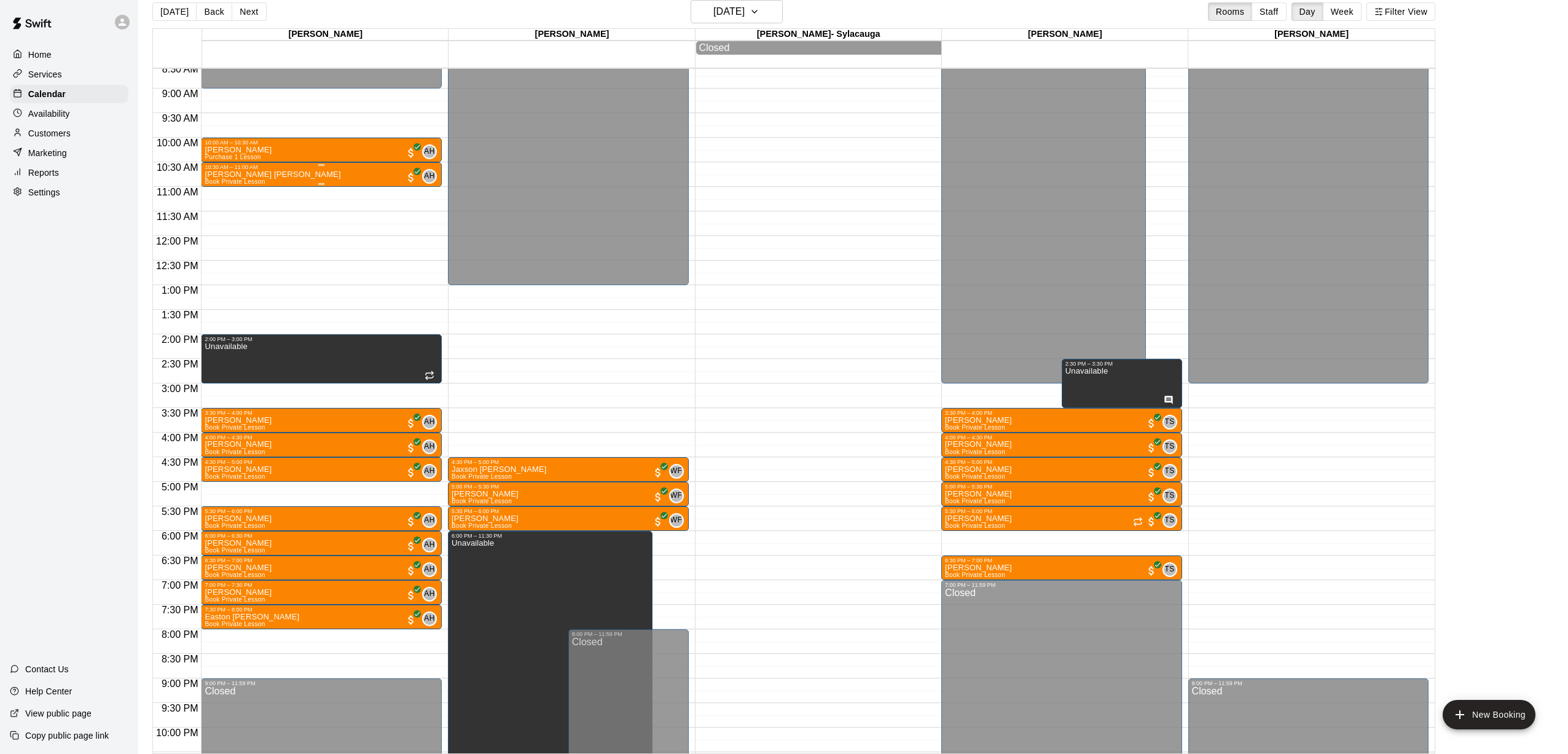
click at [292, 171] on div "[PERSON_NAME] [PERSON_NAME] Book Private Lesson AH 0" at bounding box center [321, 547] width 234 height 754
click at [224, 209] on img "edit" at bounding box center [218, 213] width 14 height 14
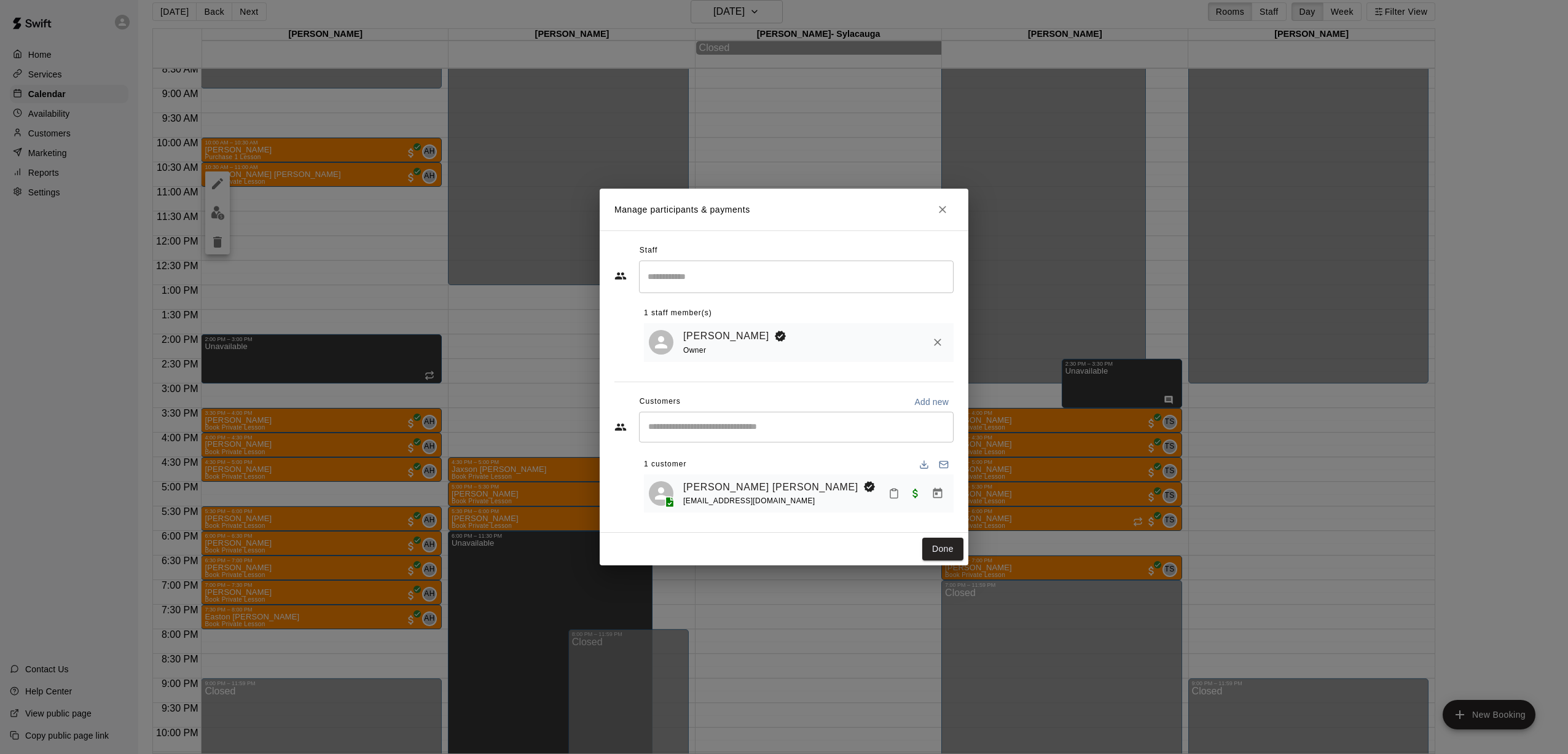
click at [518, 70] on div "Manage participants & payments Staff ​ 1 staff member(s) [PERSON_NAME] Owner Cu…" at bounding box center [784, 377] width 1568 height 754
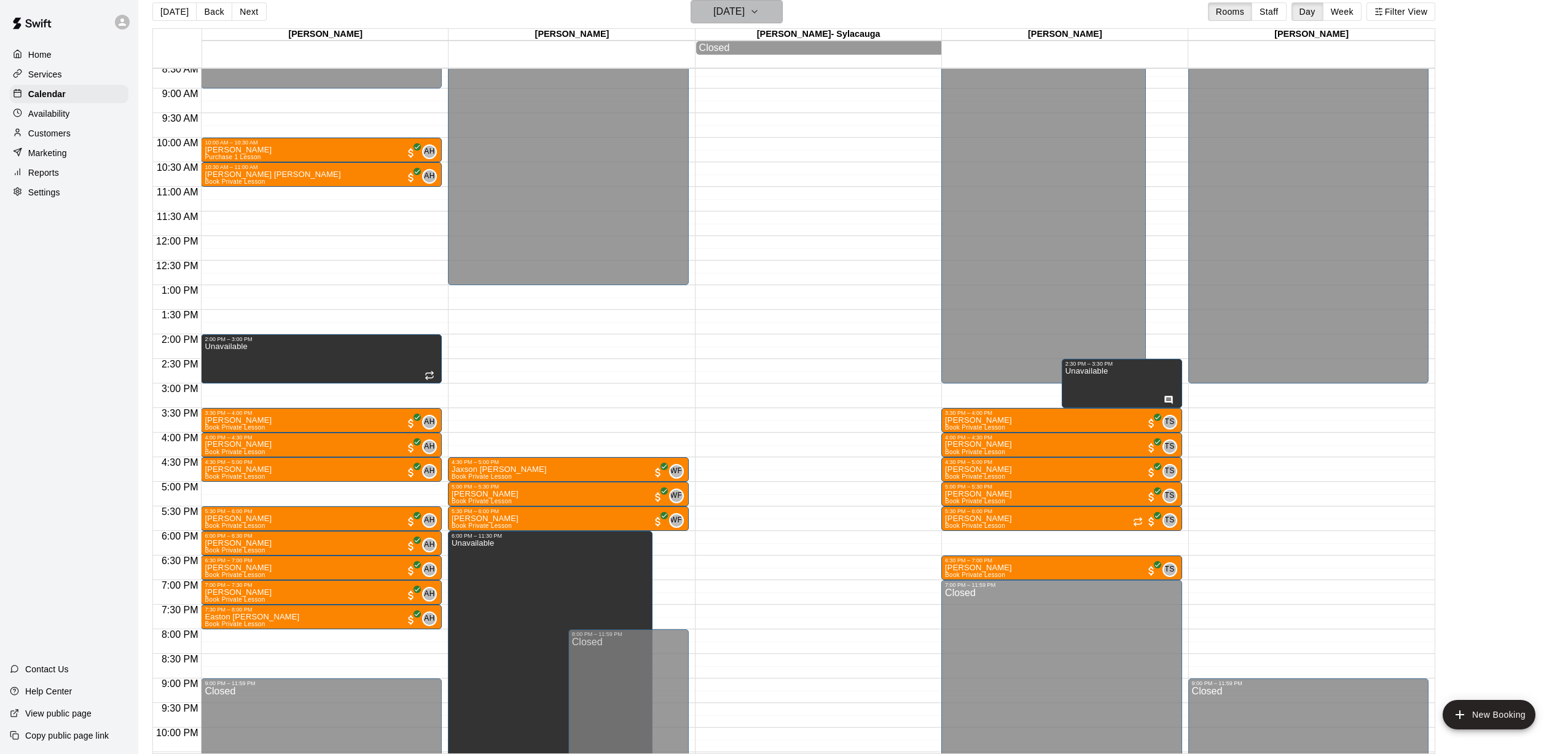
click at [713, 16] on h6 "[DATE]" at bounding box center [729, 11] width 31 height 17
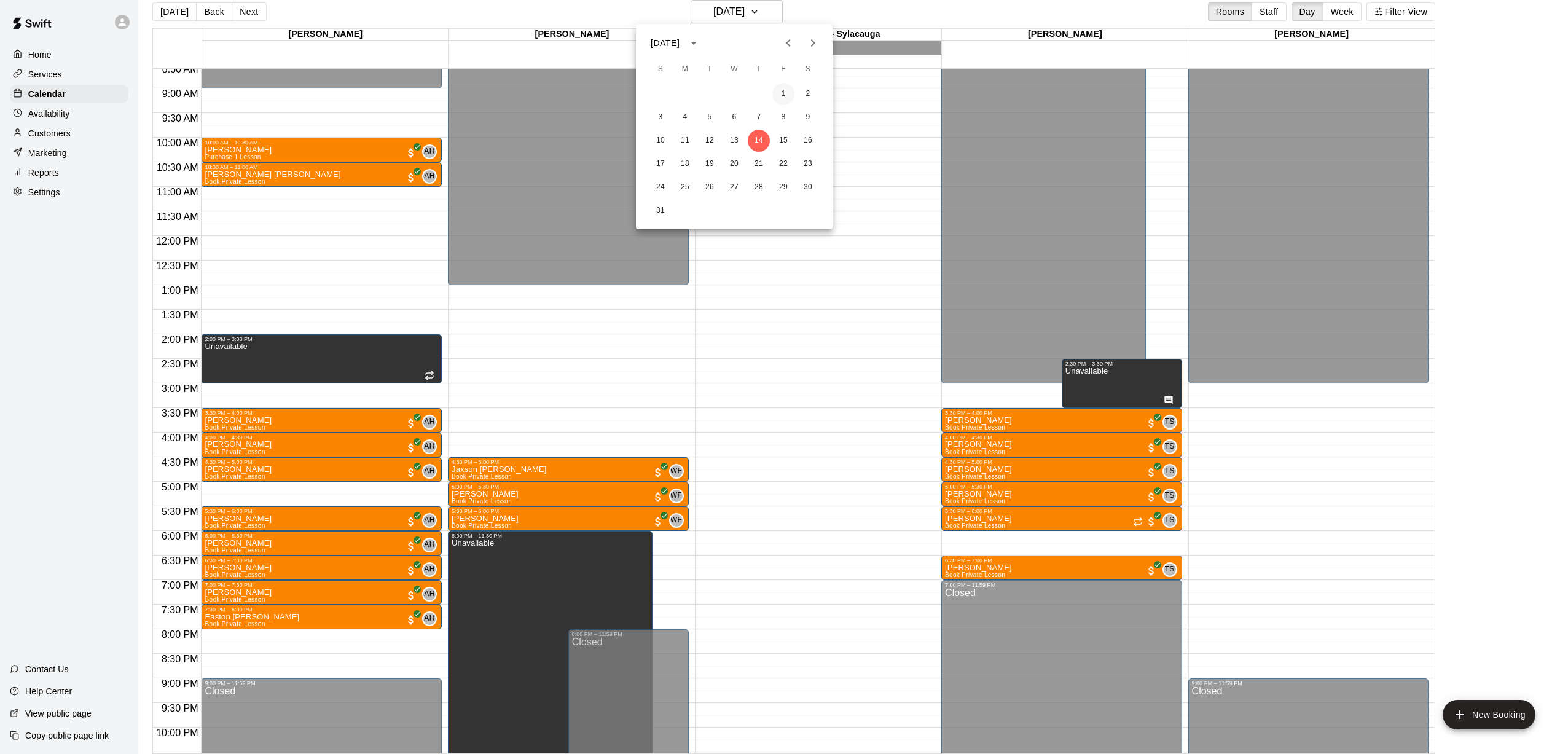
click at [725, 97] on button "1" at bounding box center [783, 94] width 22 height 22
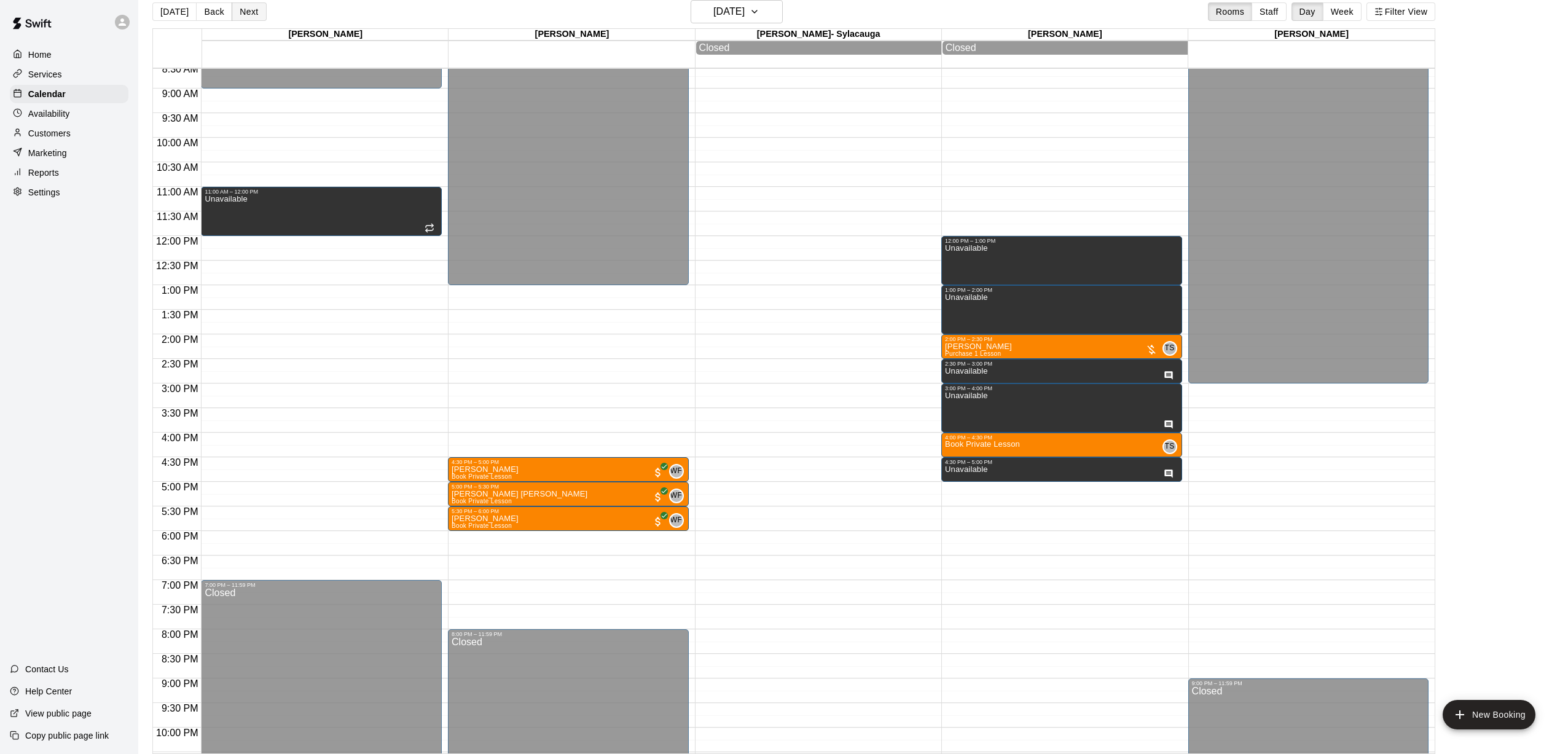
click at [239, 11] on button "Next" at bounding box center [249, 11] width 34 height 18
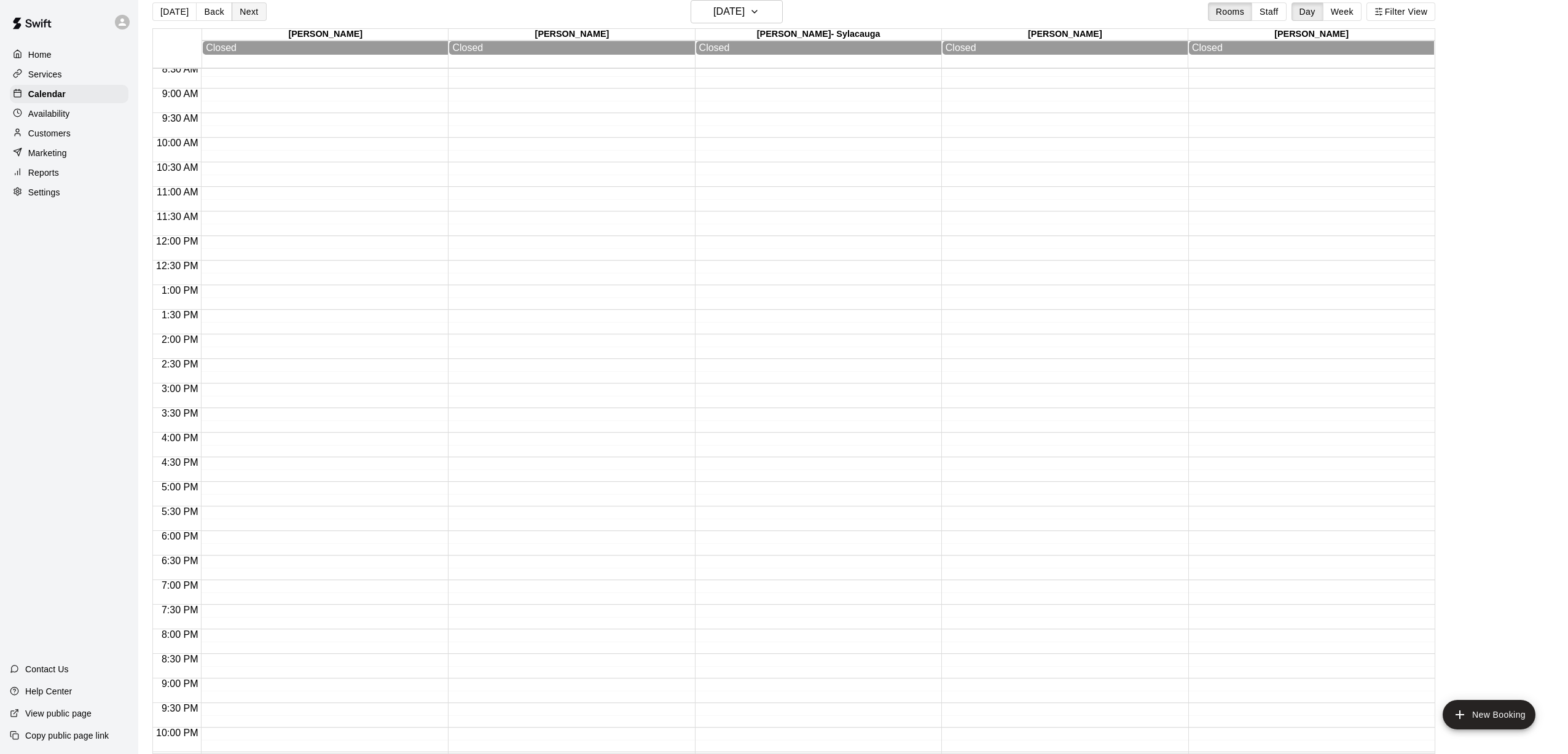
click at [237, 14] on button "Next" at bounding box center [249, 11] width 34 height 18
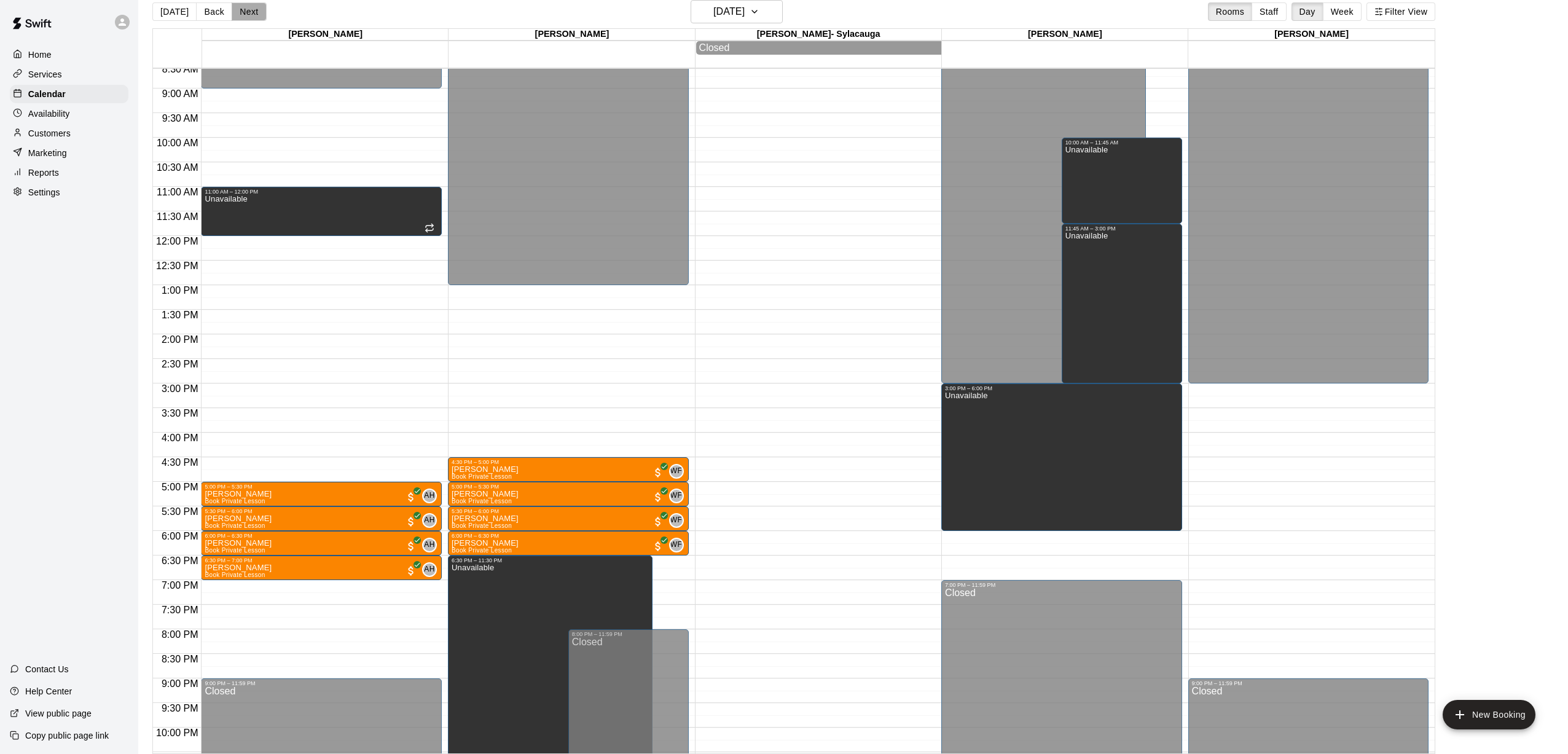
click at [237, 14] on button "Next" at bounding box center [249, 11] width 34 height 18
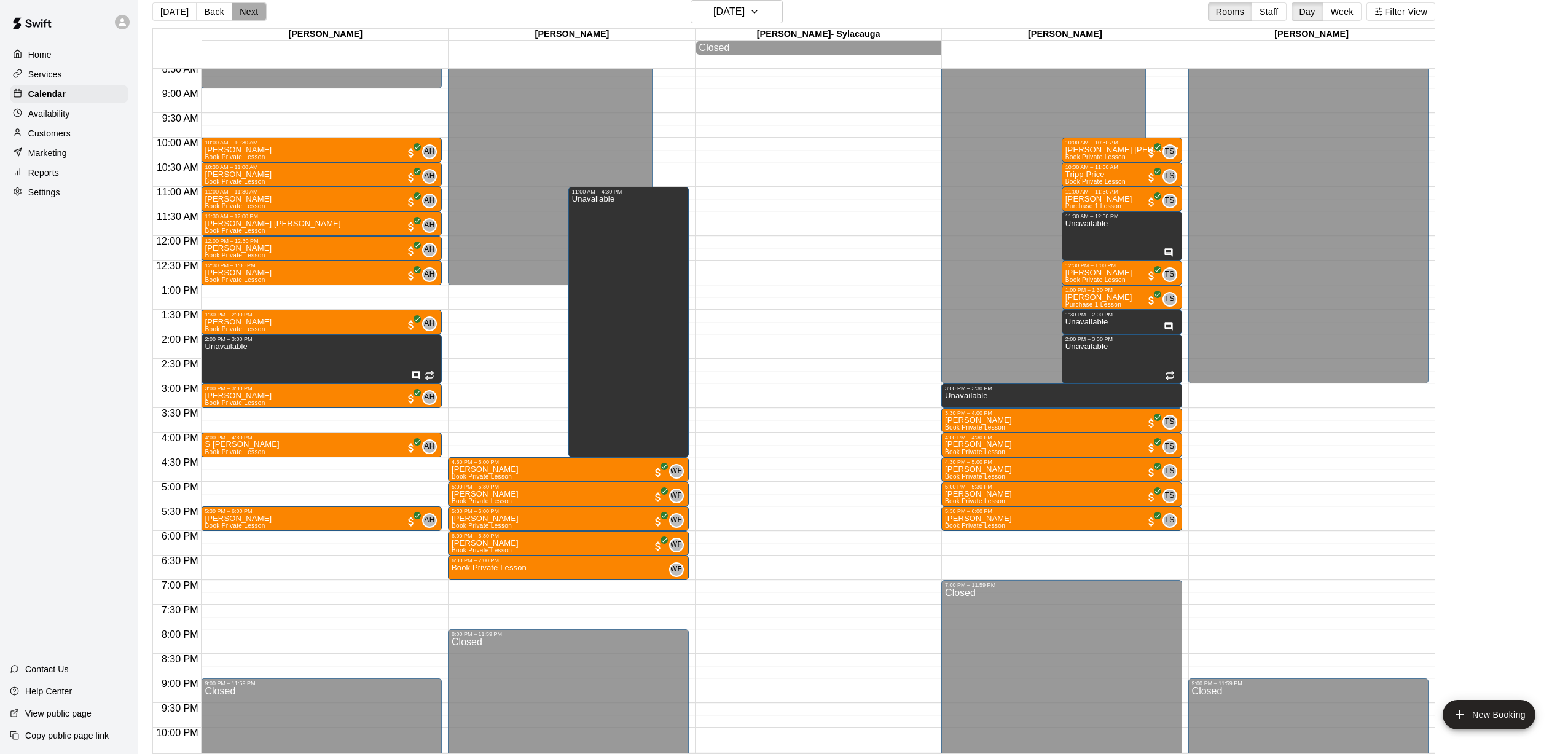
click at [237, 15] on button "Next" at bounding box center [249, 11] width 34 height 18
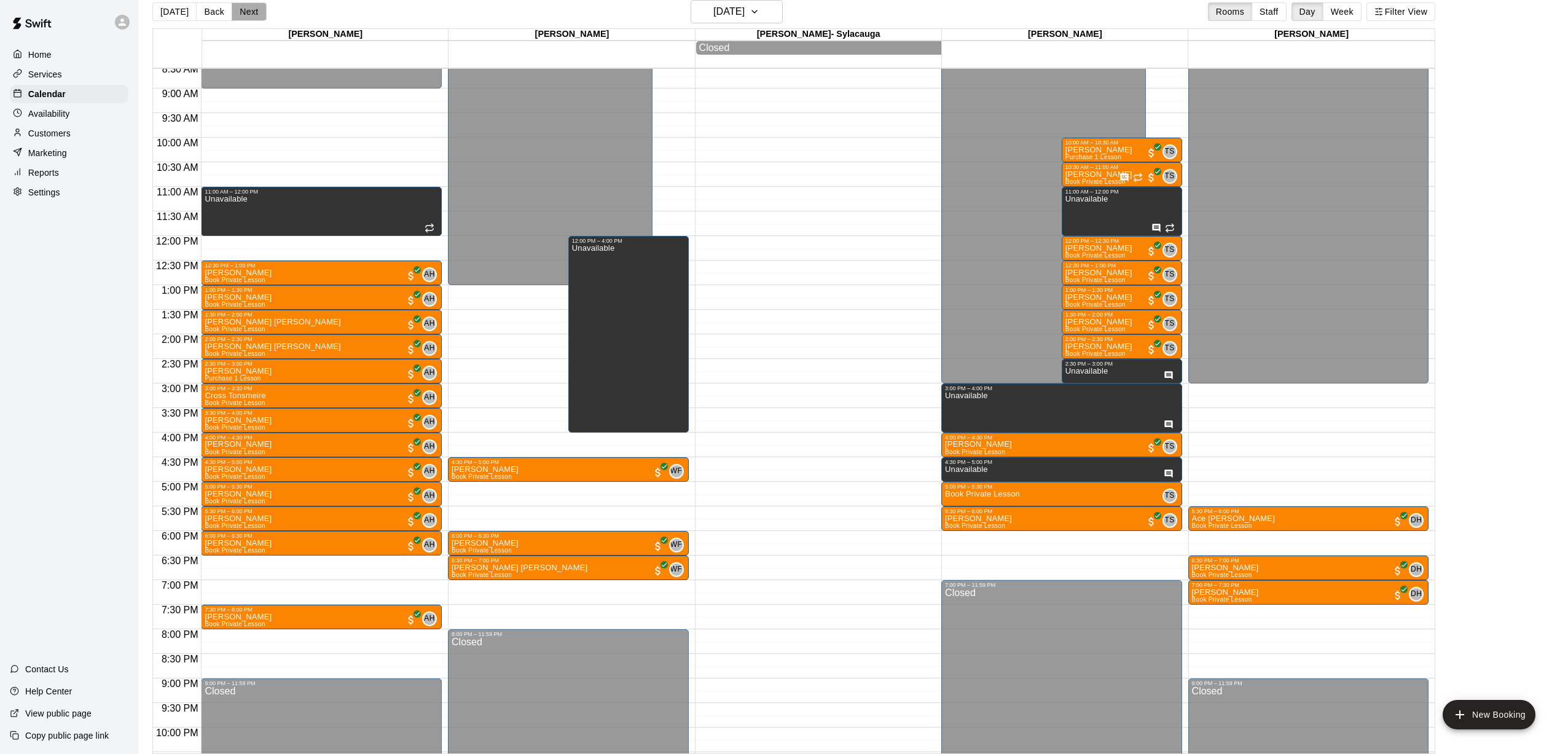
click at [236, 16] on button "Next" at bounding box center [249, 11] width 34 height 18
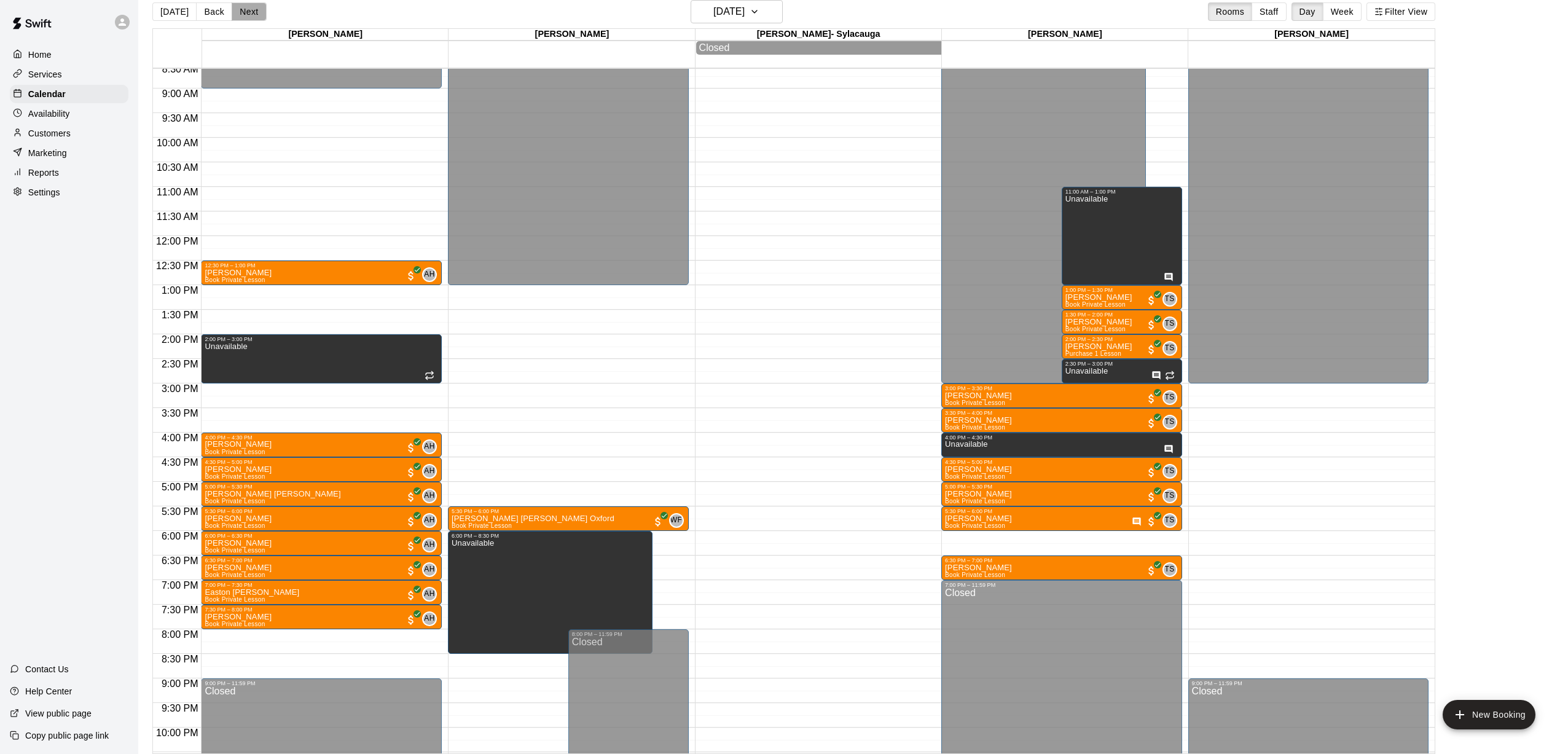
click at [239, 15] on button "Next" at bounding box center [249, 11] width 34 height 18
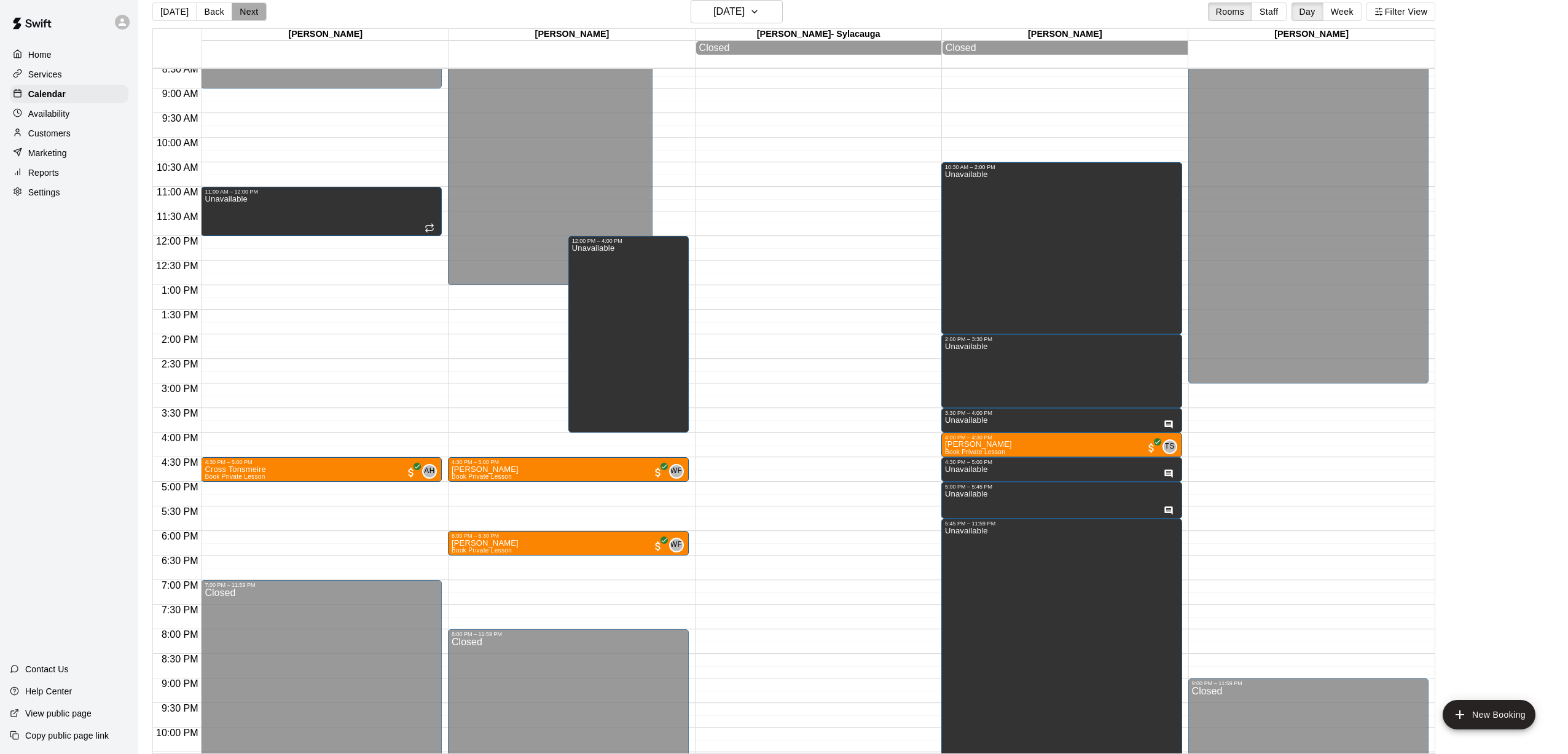
click at [239, 15] on button "Next" at bounding box center [249, 11] width 34 height 18
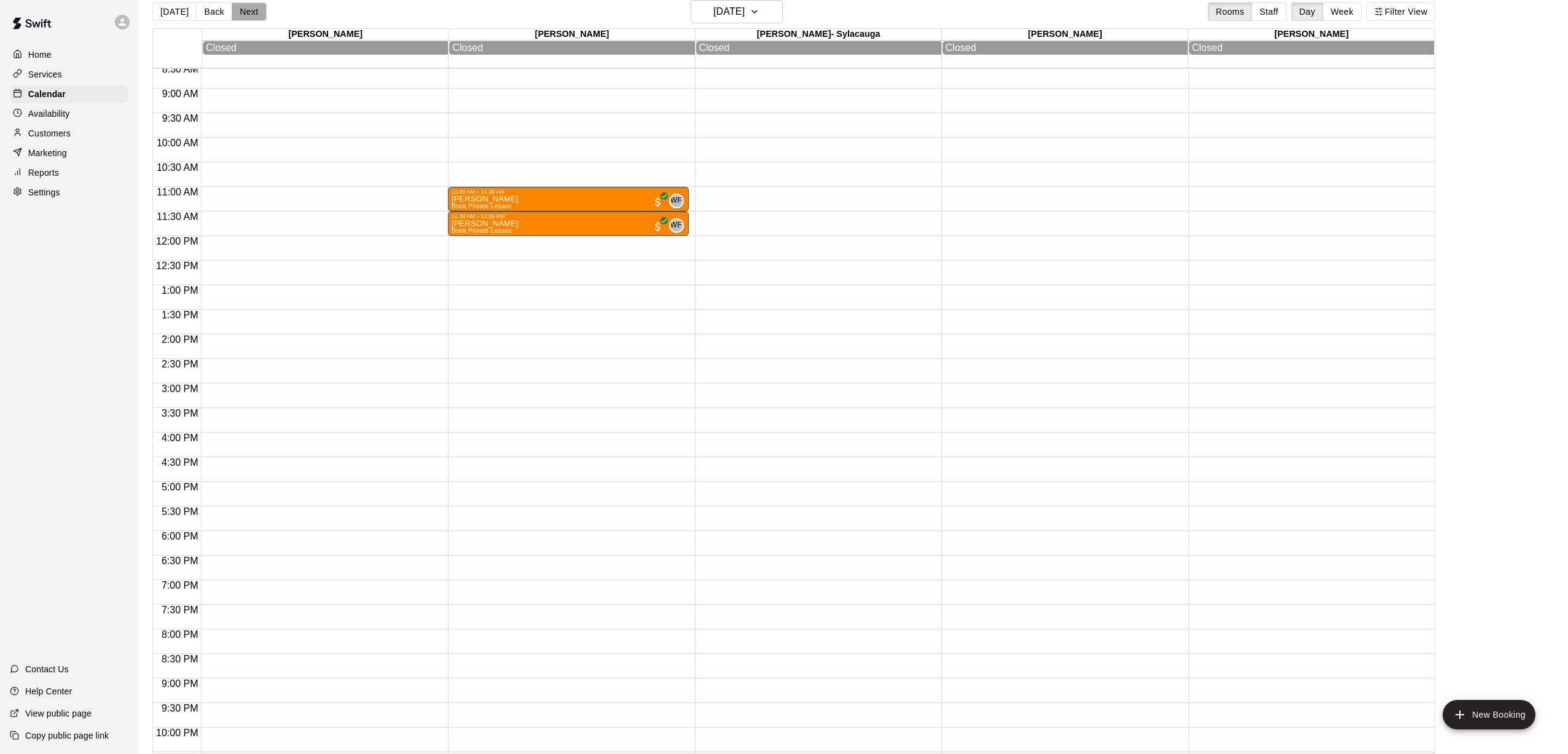
click at [239, 15] on button "Next" at bounding box center [249, 11] width 34 height 18
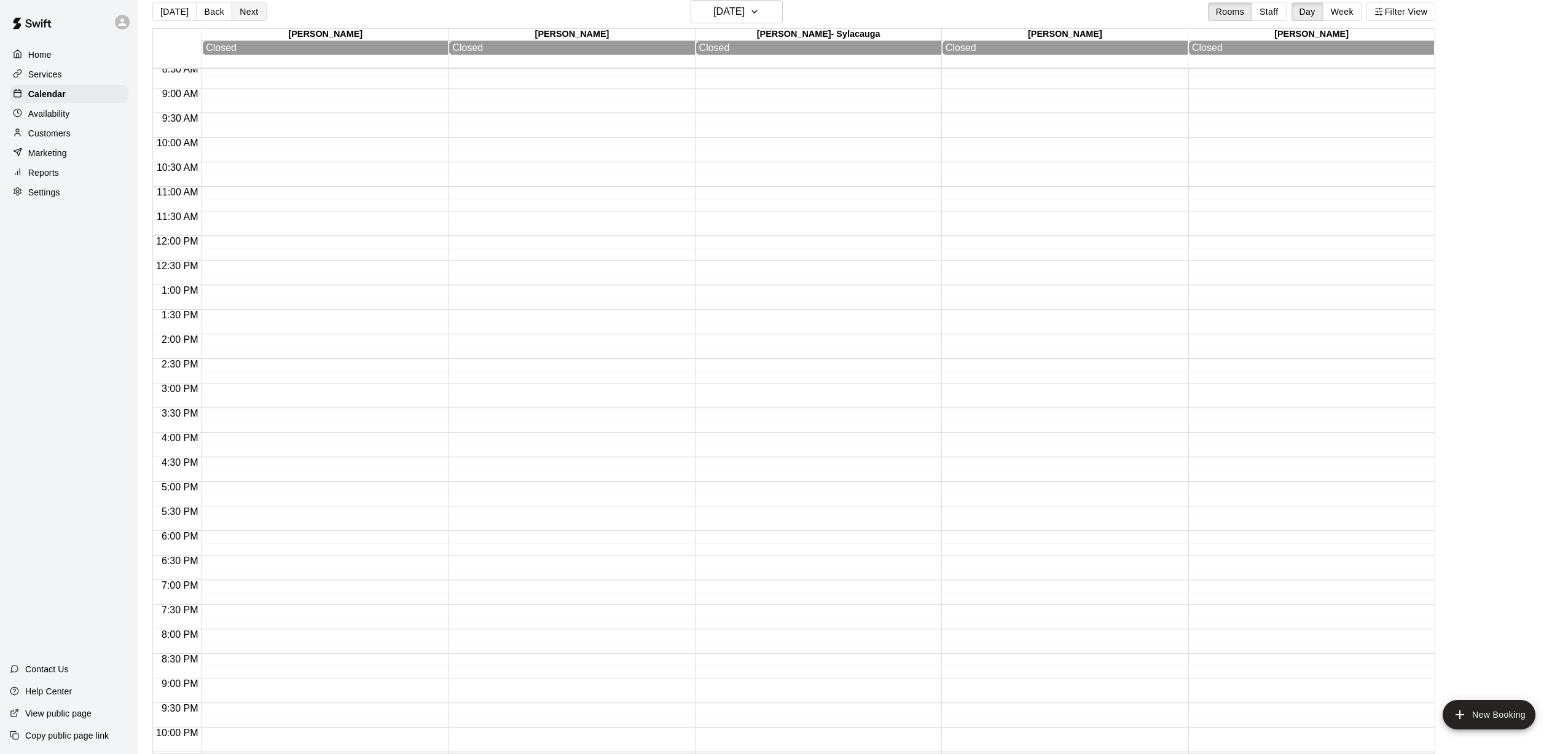
click at [239, 15] on button "Next" at bounding box center [249, 11] width 34 height 18
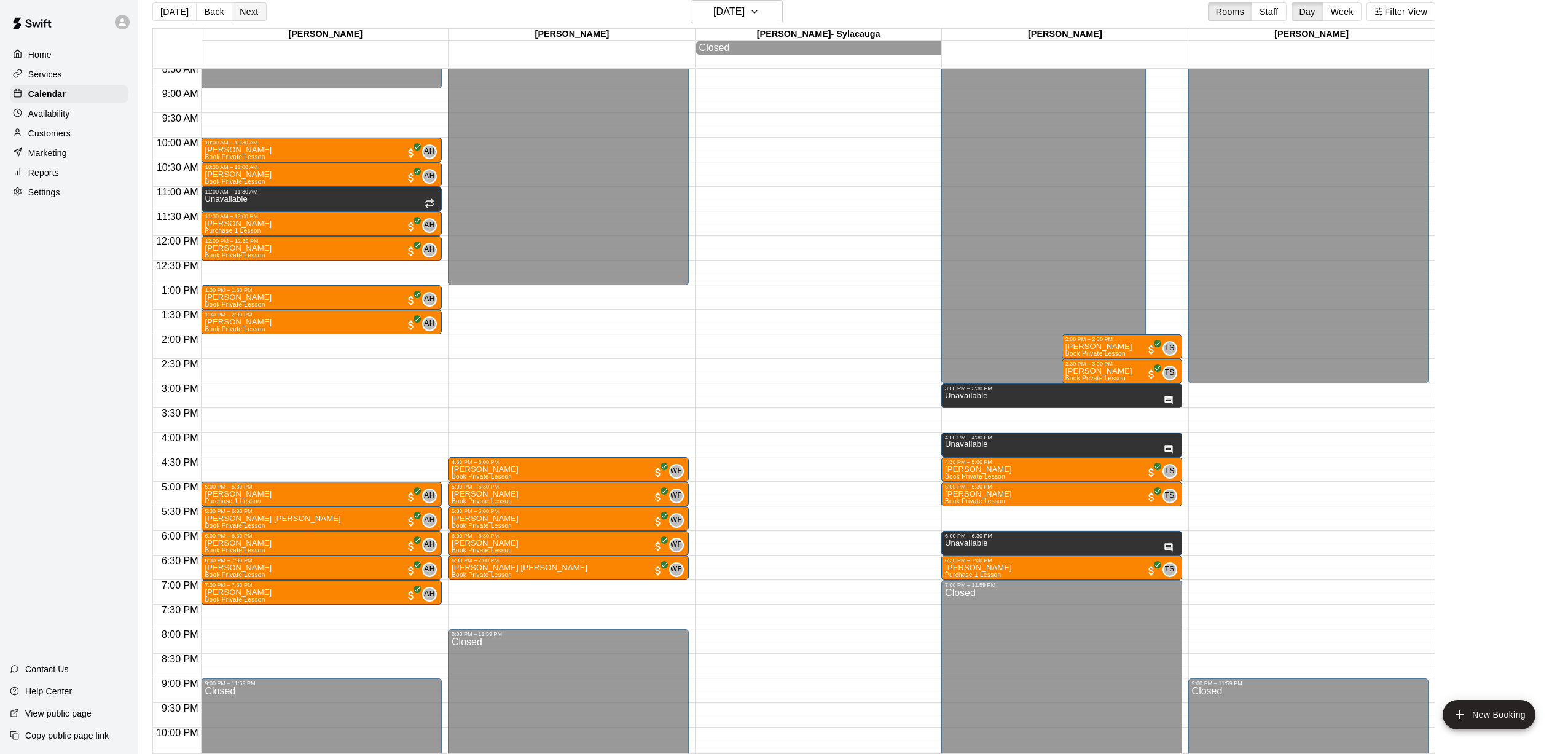
click at [239, 15] on button "Next" at bounding box center [249, 11] width 34 height 18
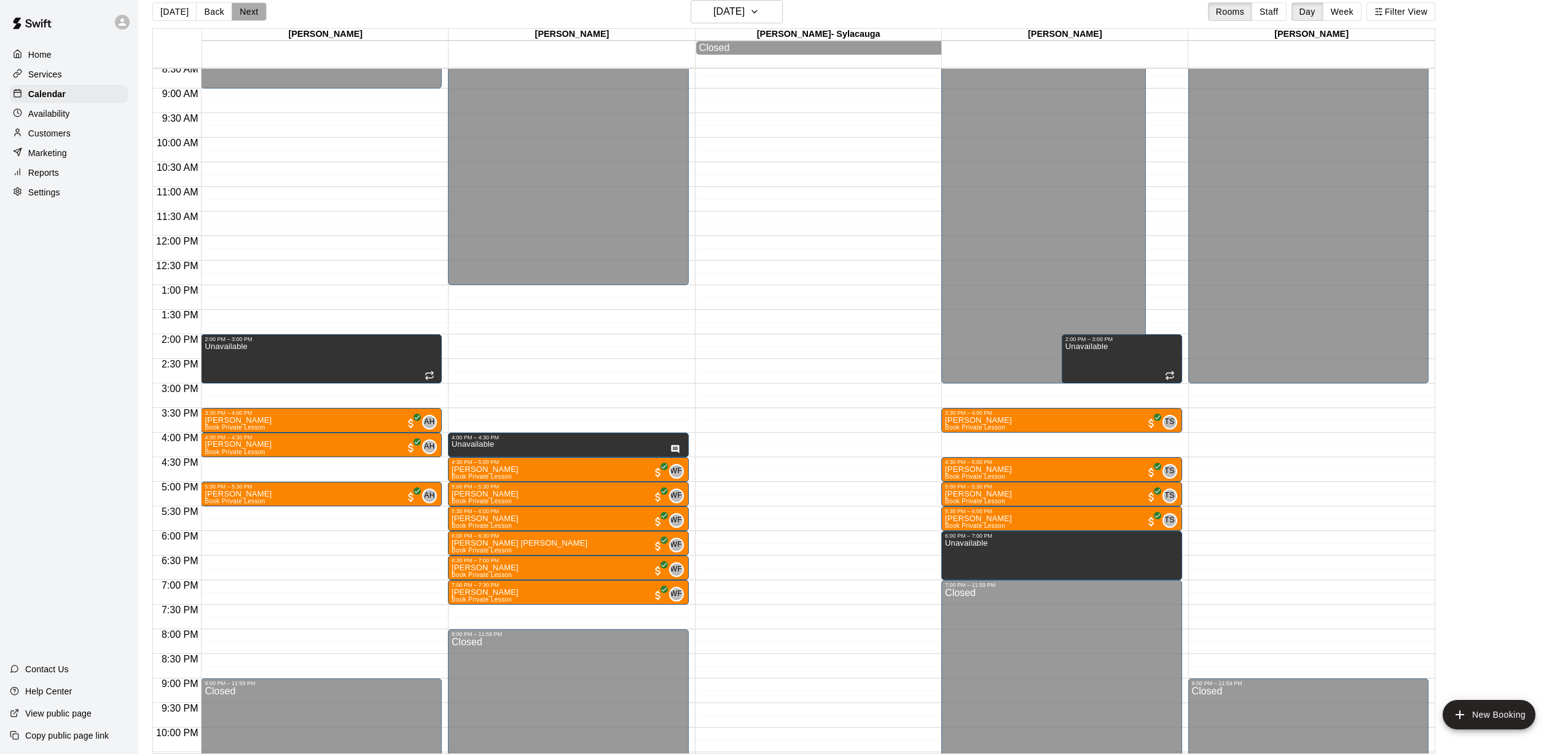
click at [237, 16] on button "Next" at bounding box center [249, 11] width 34 height 18
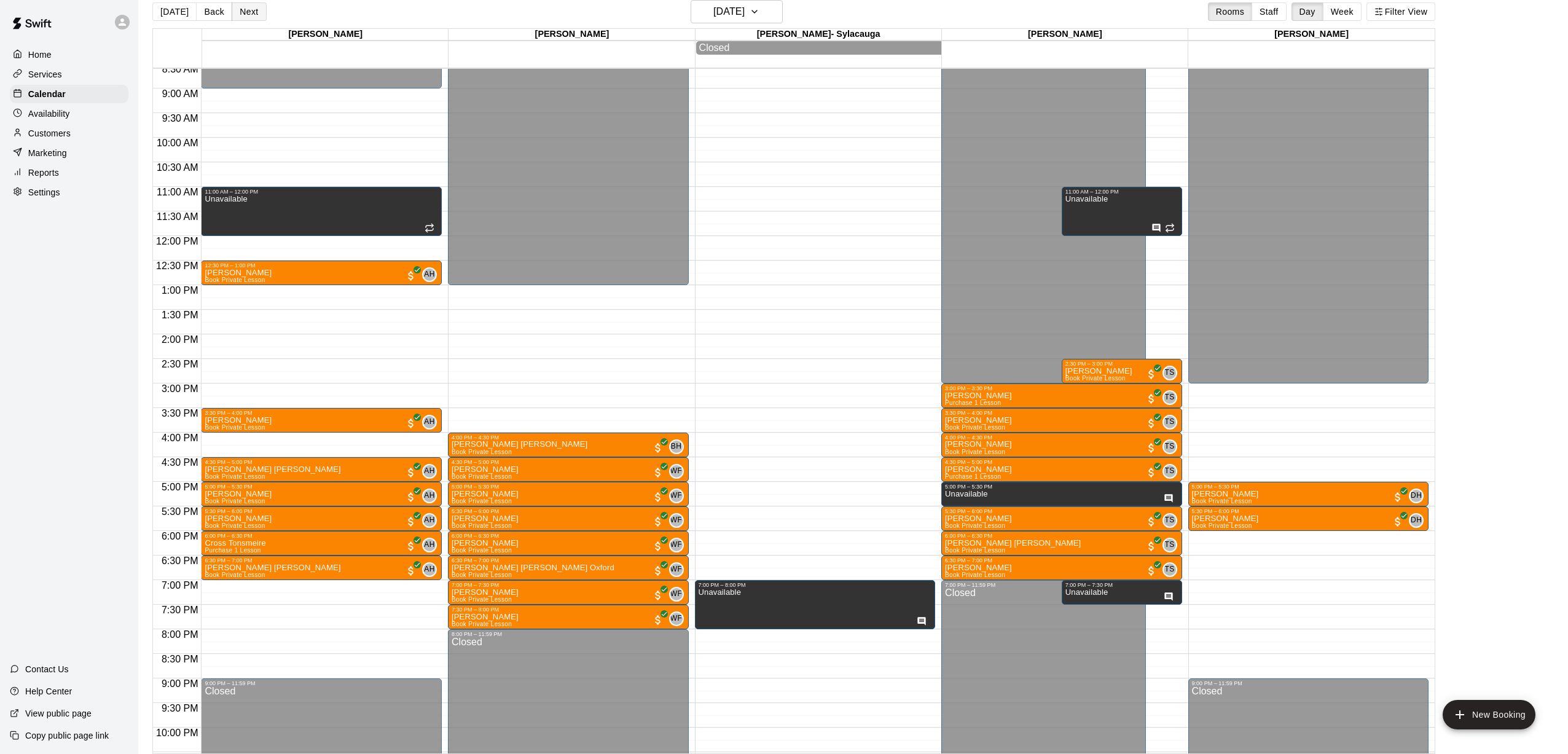
click at [237, 16] on button "Next" at bounding box center [249, 11] width 34 height 18
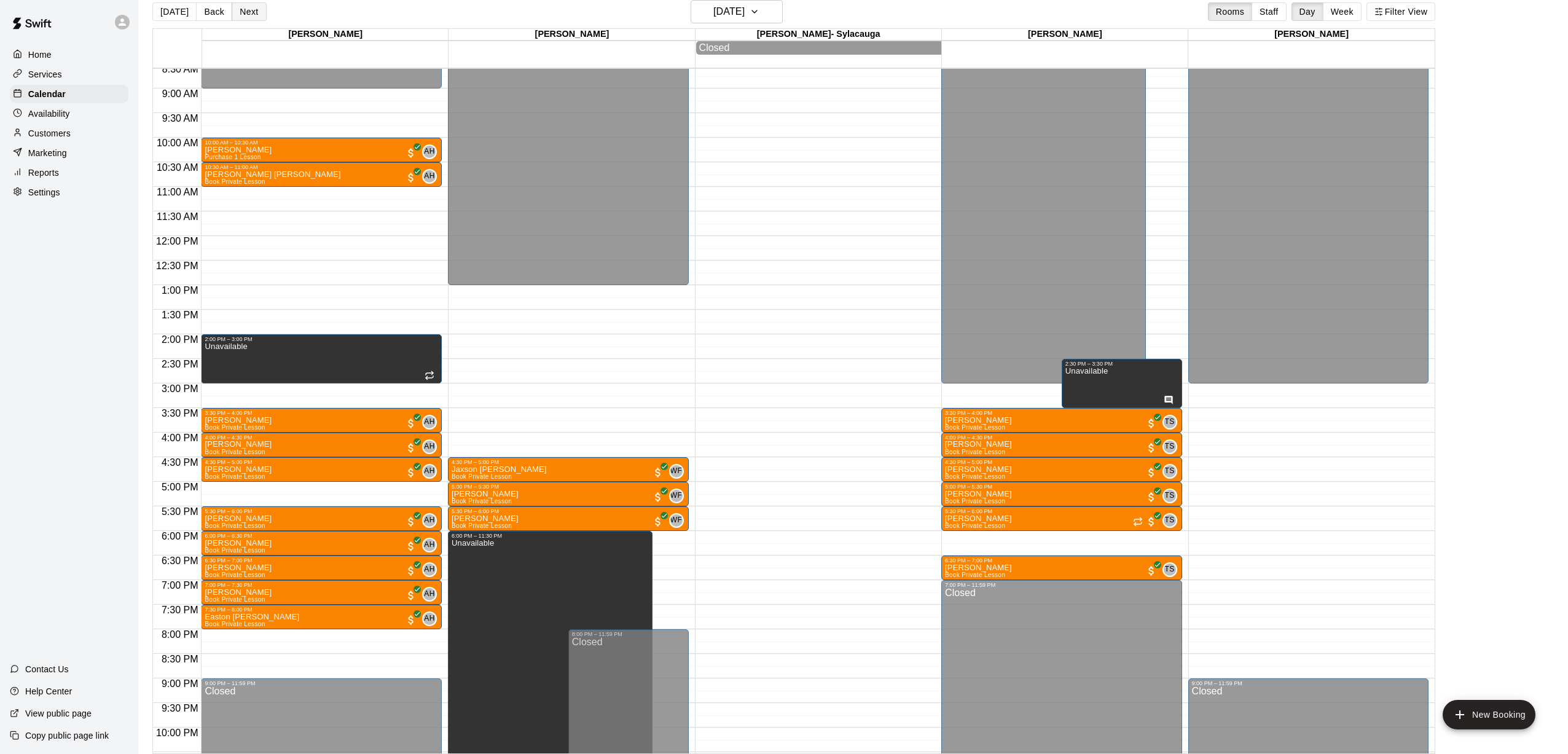
click at [251, 21] on button "Next" at bounding box center [249, 11] width 34 height 18
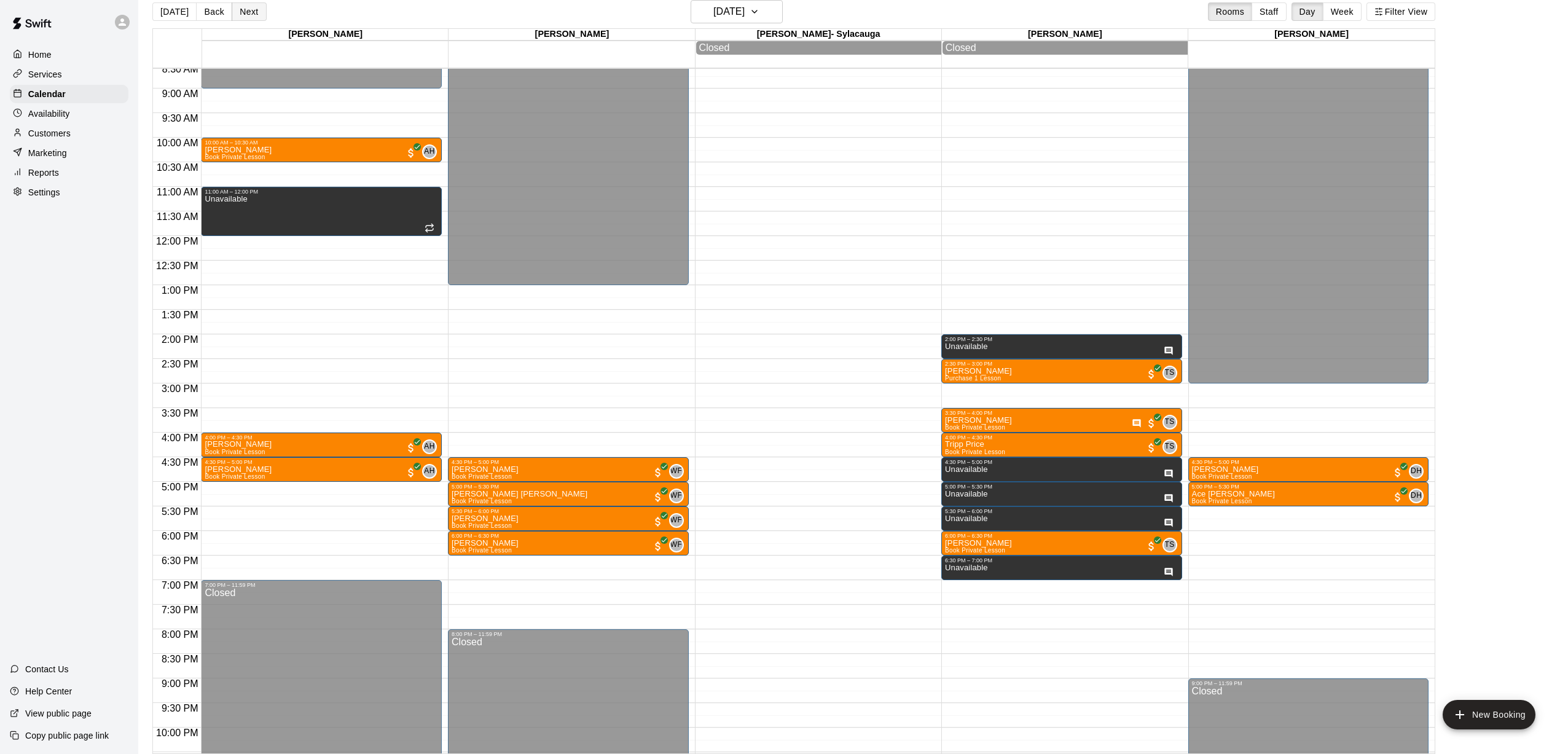
click at [254, 17] on button "Next" at bounding box center [249, 11] width 34 height 18
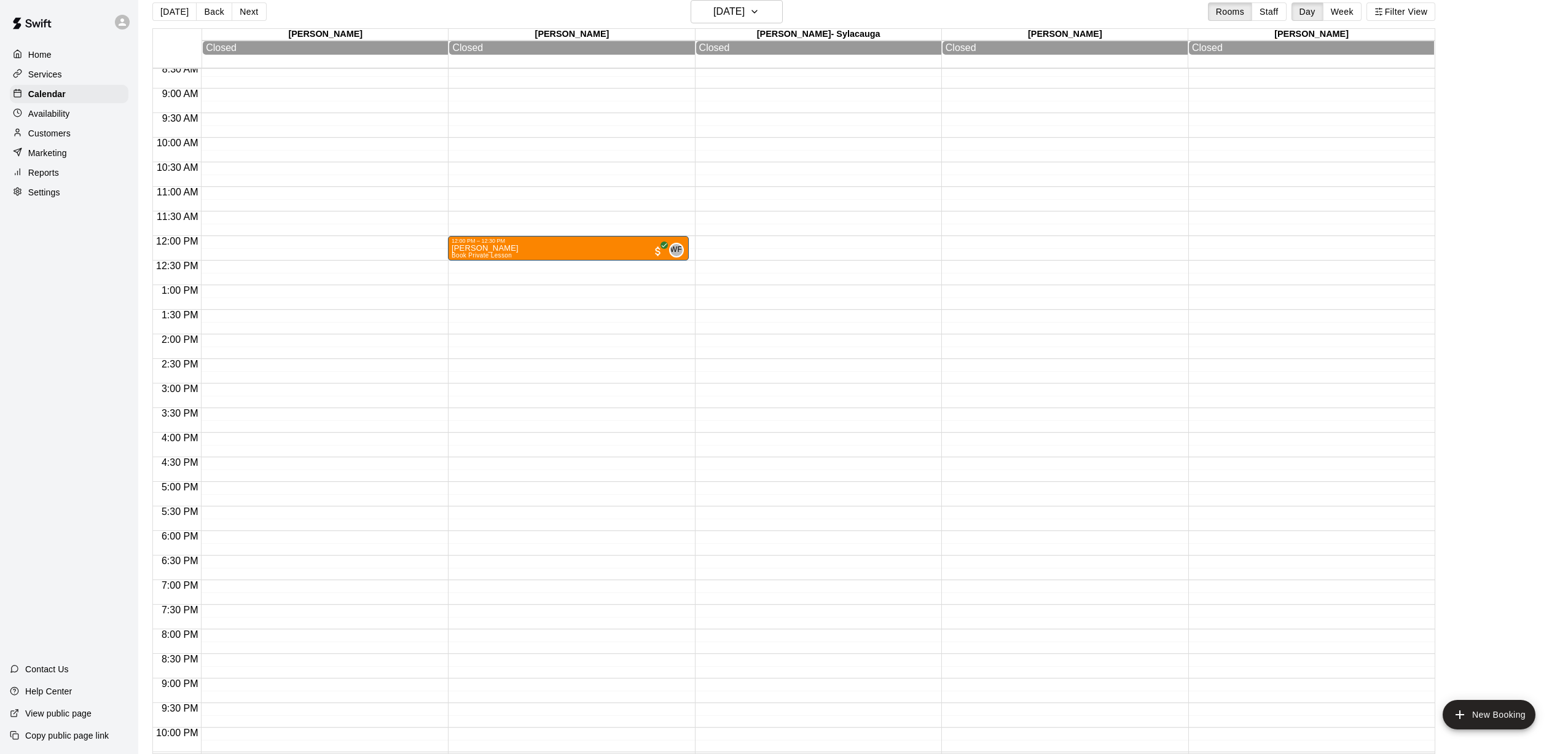
click at [252, 21] on div "[DATE] Back [DATE][DATE] Rooms Staff Day Week Filter View" at bounding box center [794, 14] width 1283 height 28
click at [250, 16] on button "Next" at bounding box center [249, 11] width 34 height 18
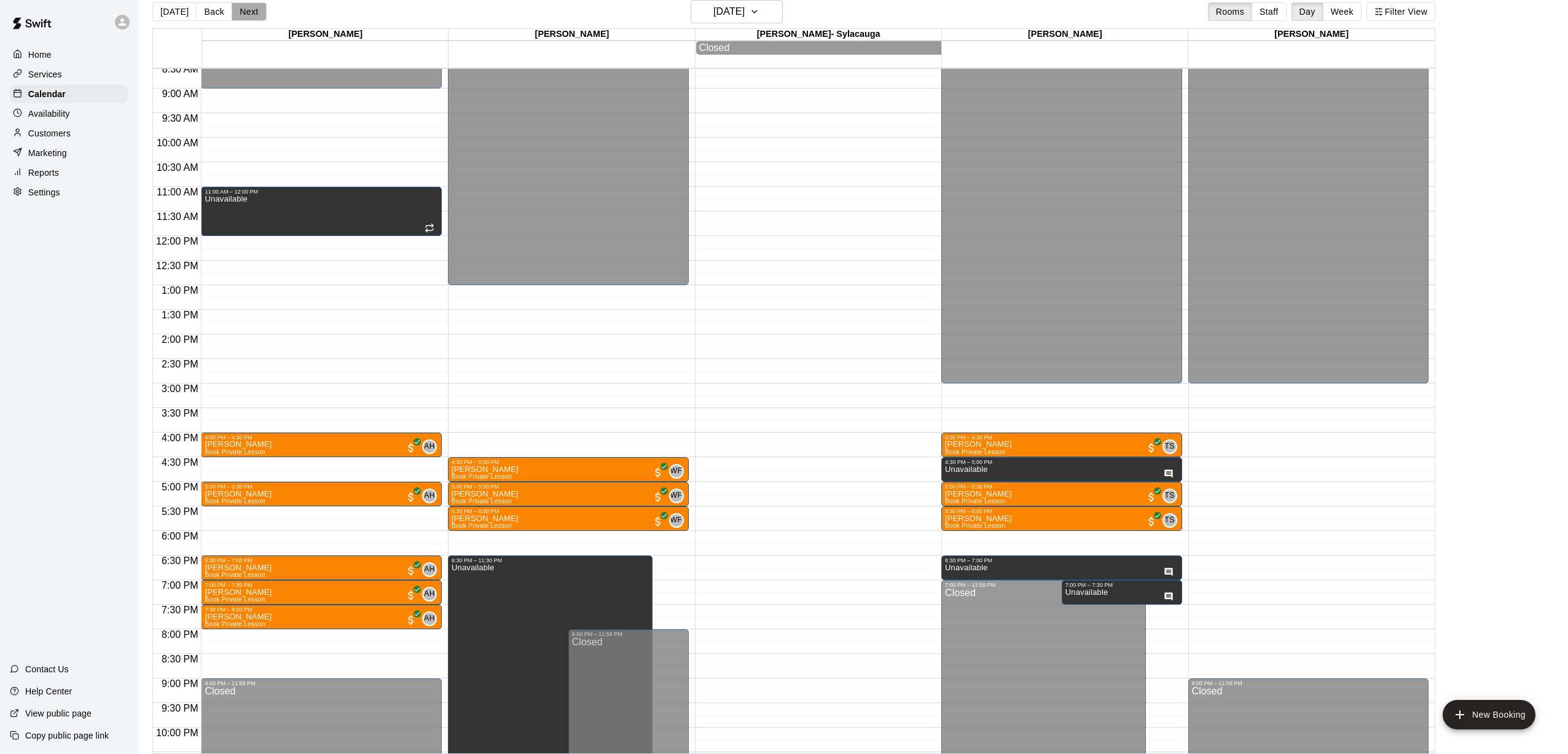
click at [250, 16] on button "Next" at bounding box center [249, 11] width 34 height 18
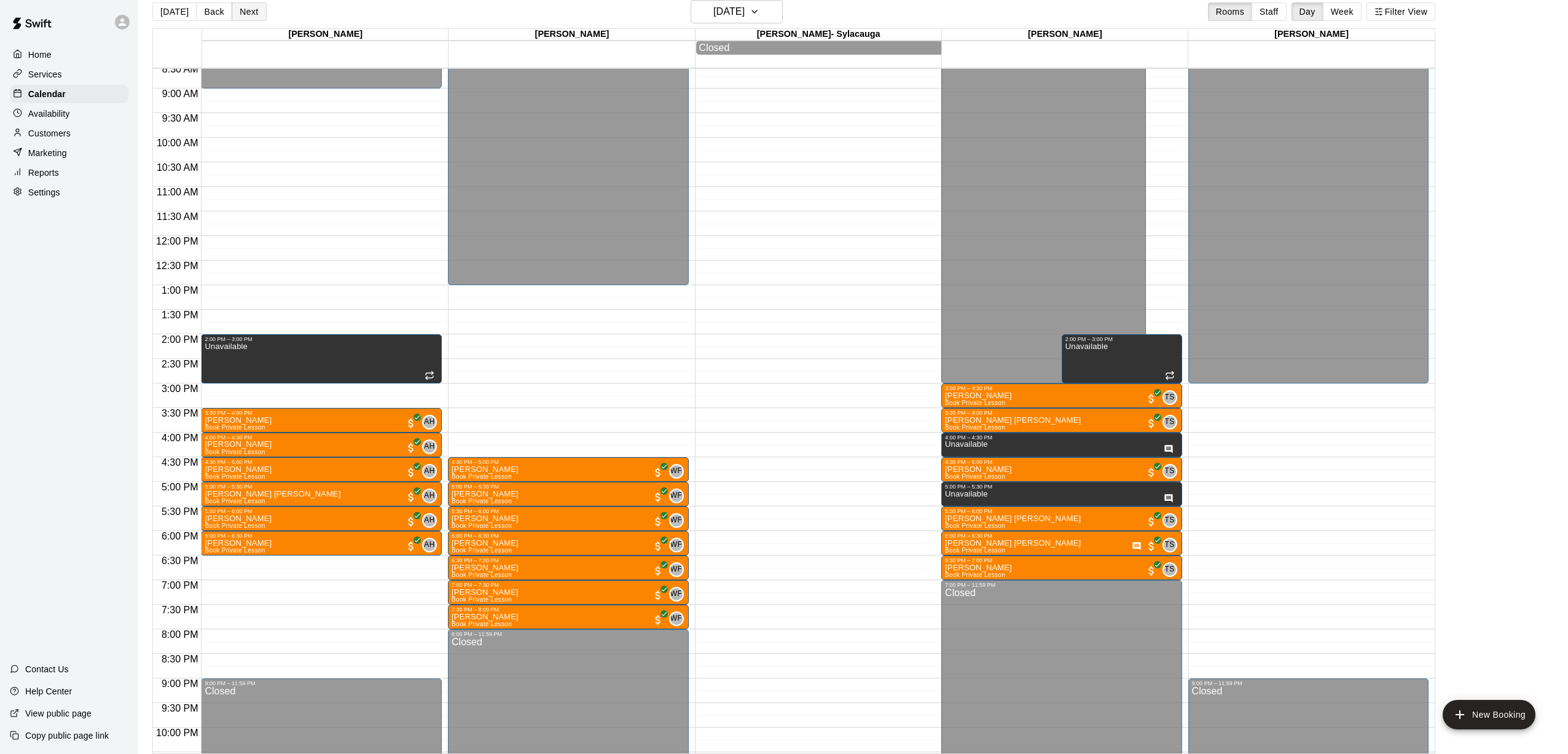
click at [249, 15] on button "Next" at bounding box center [249, 11] width 34 height 18
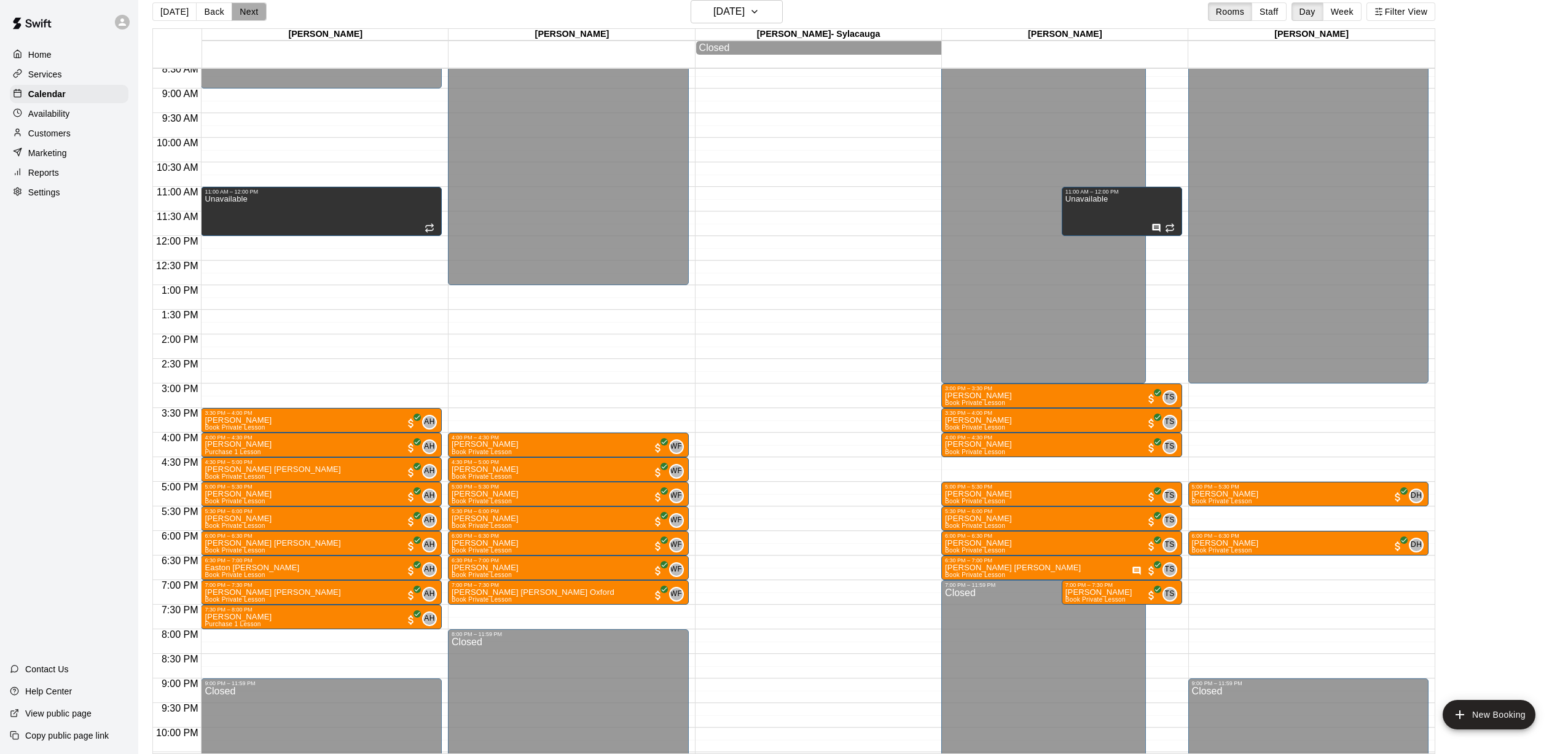
click at [245, 19] on button "Next" at bounding box center [249, 11] width 34 height 18
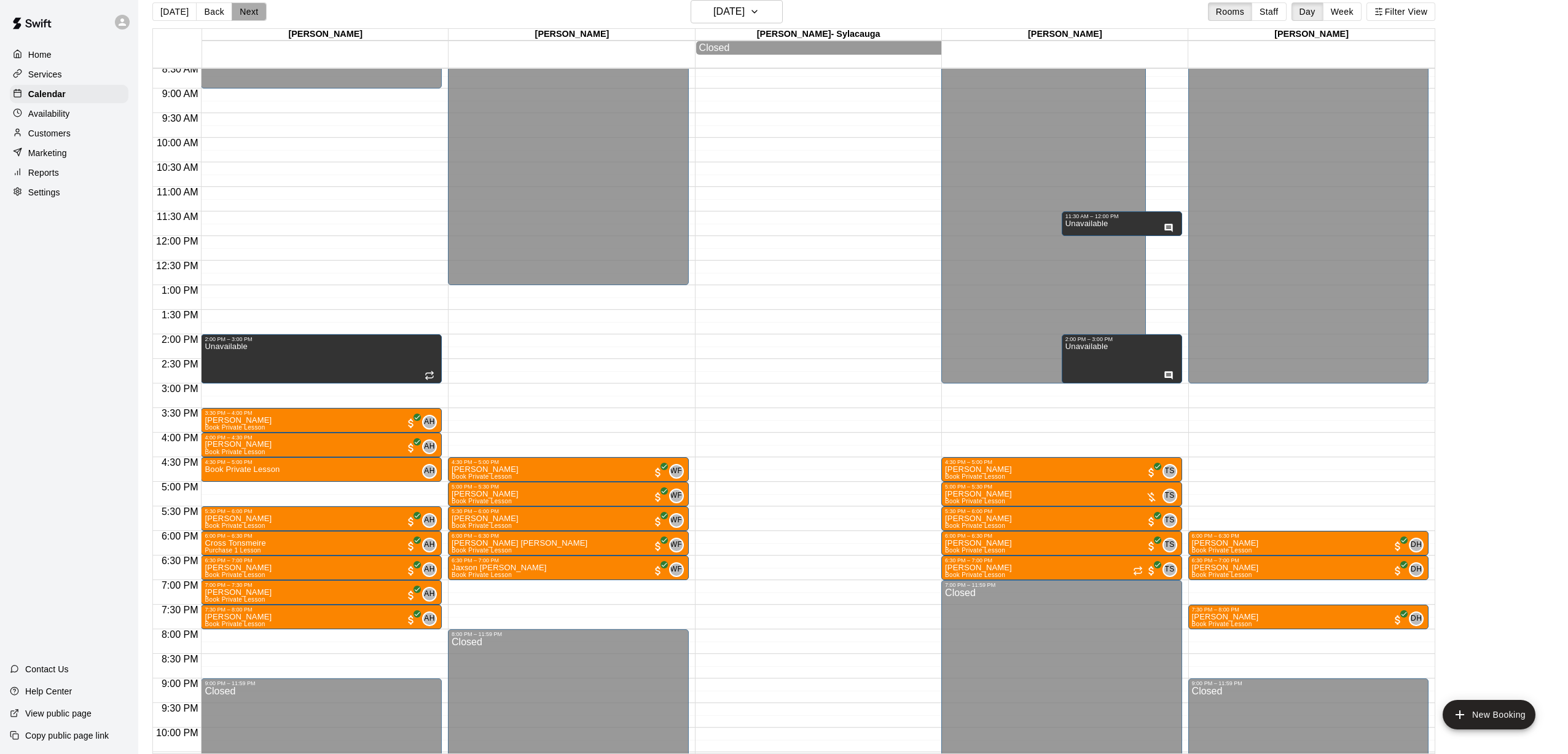
click at [244, 21] on button "Next" at bounding box center [249, 11] width 34 height 18
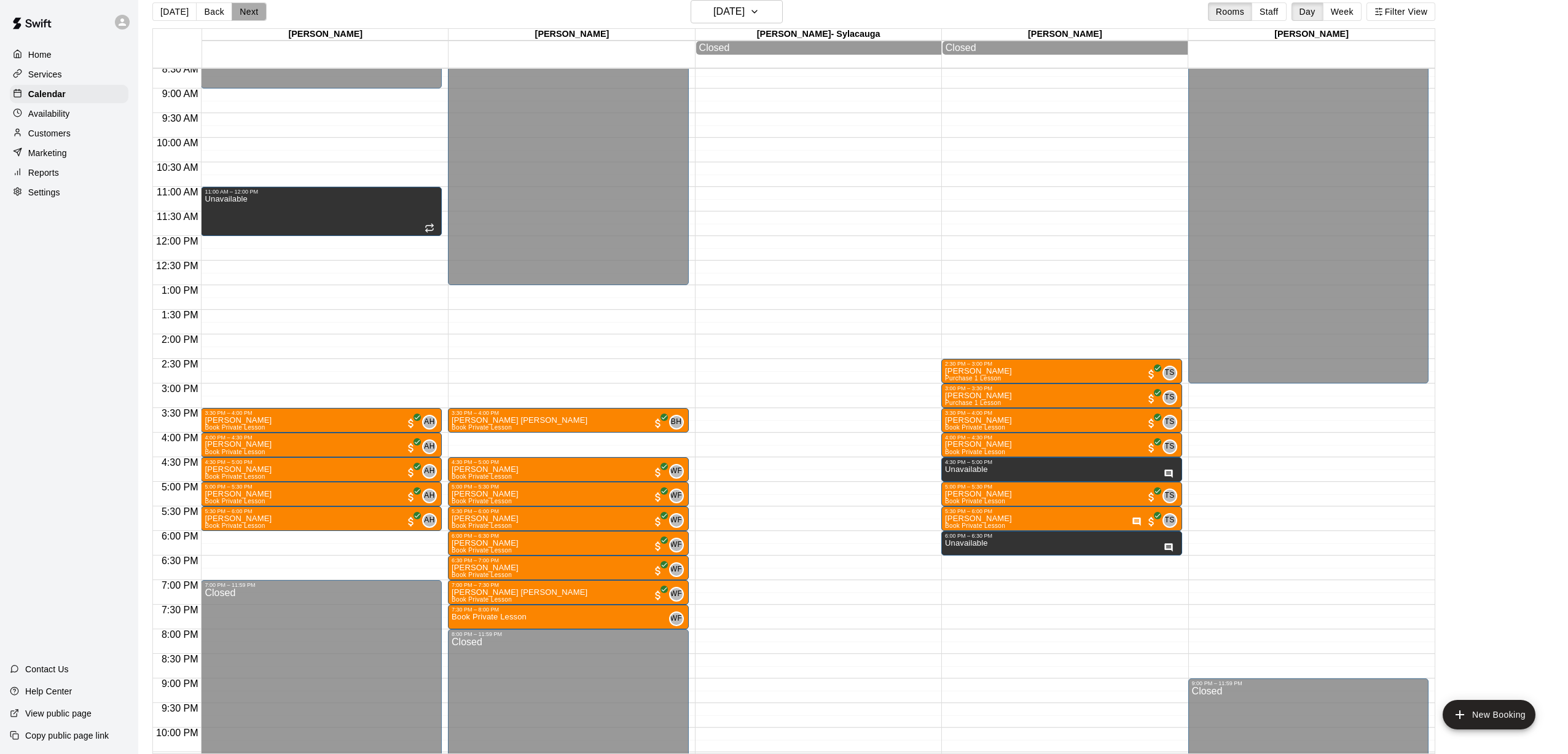
click at [242, 18] on button "Next" at bounding box center [249, 11] width 34 height 18
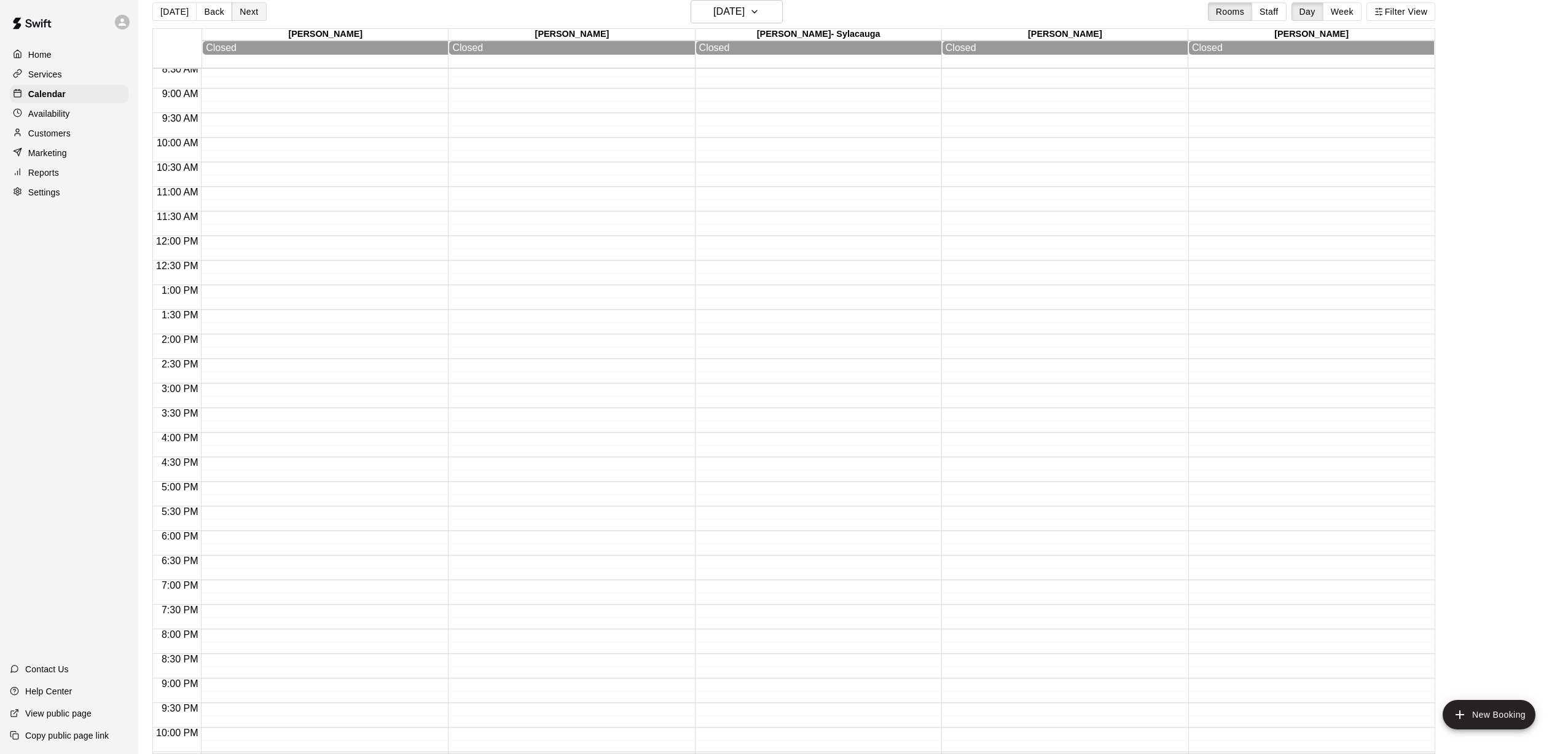
click at [245, 18] on button "Next" at bounding box center [249, 11] width 34 height 18
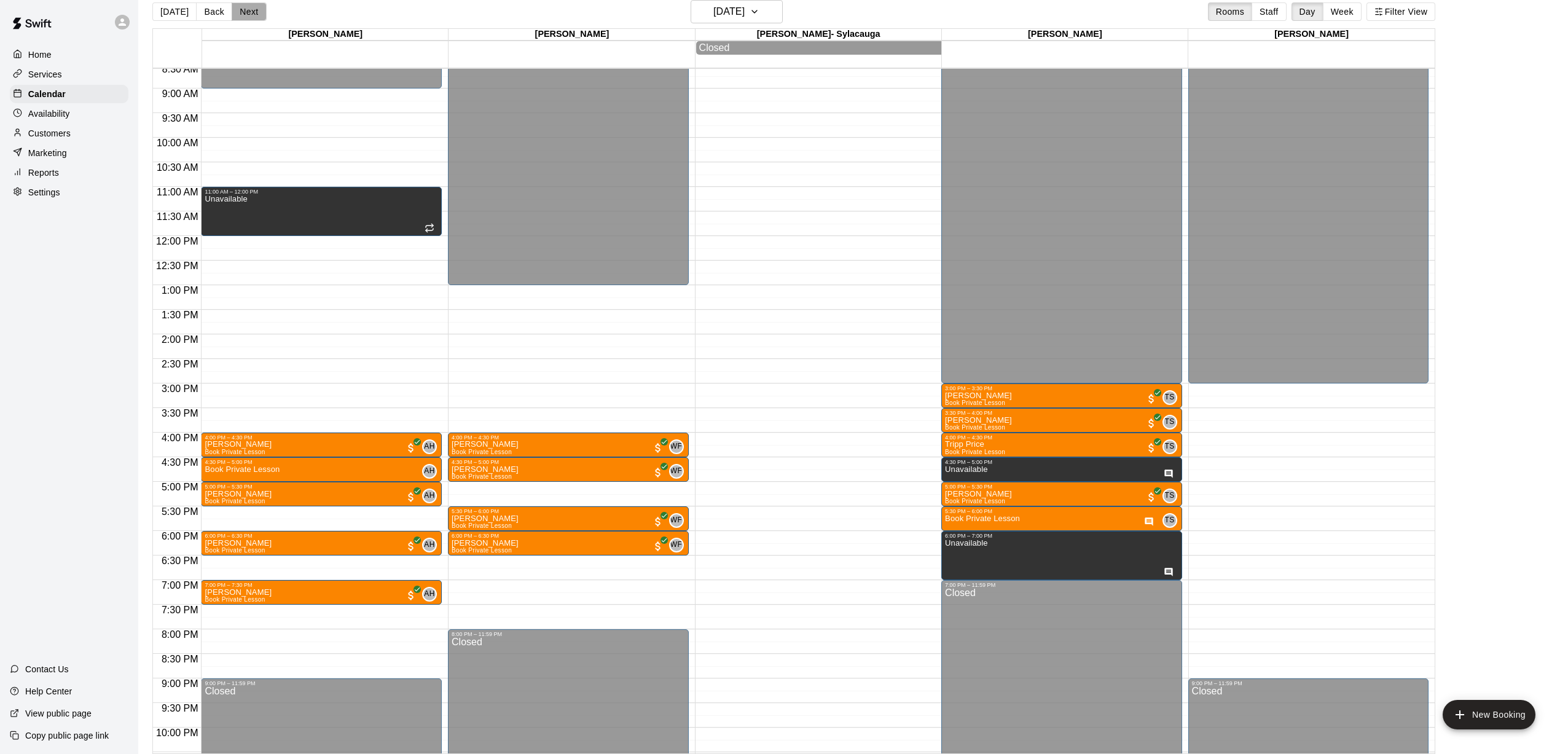
click at [244, 18] on button "Next" at bounding box center [249, 11] width 34 height 18
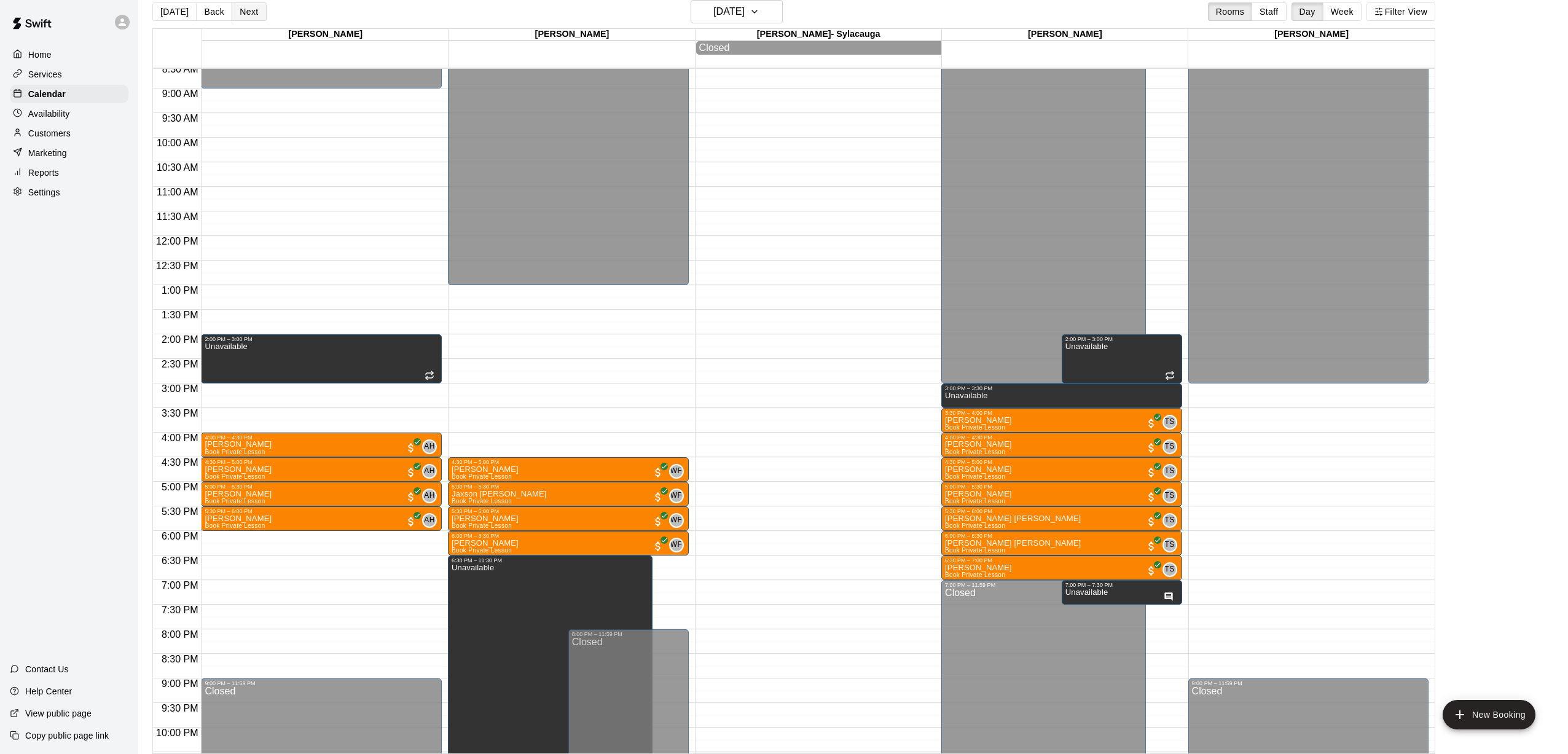
click at [258, 9] on button "Next" at bounding box center [249, 11] width 34 height 18
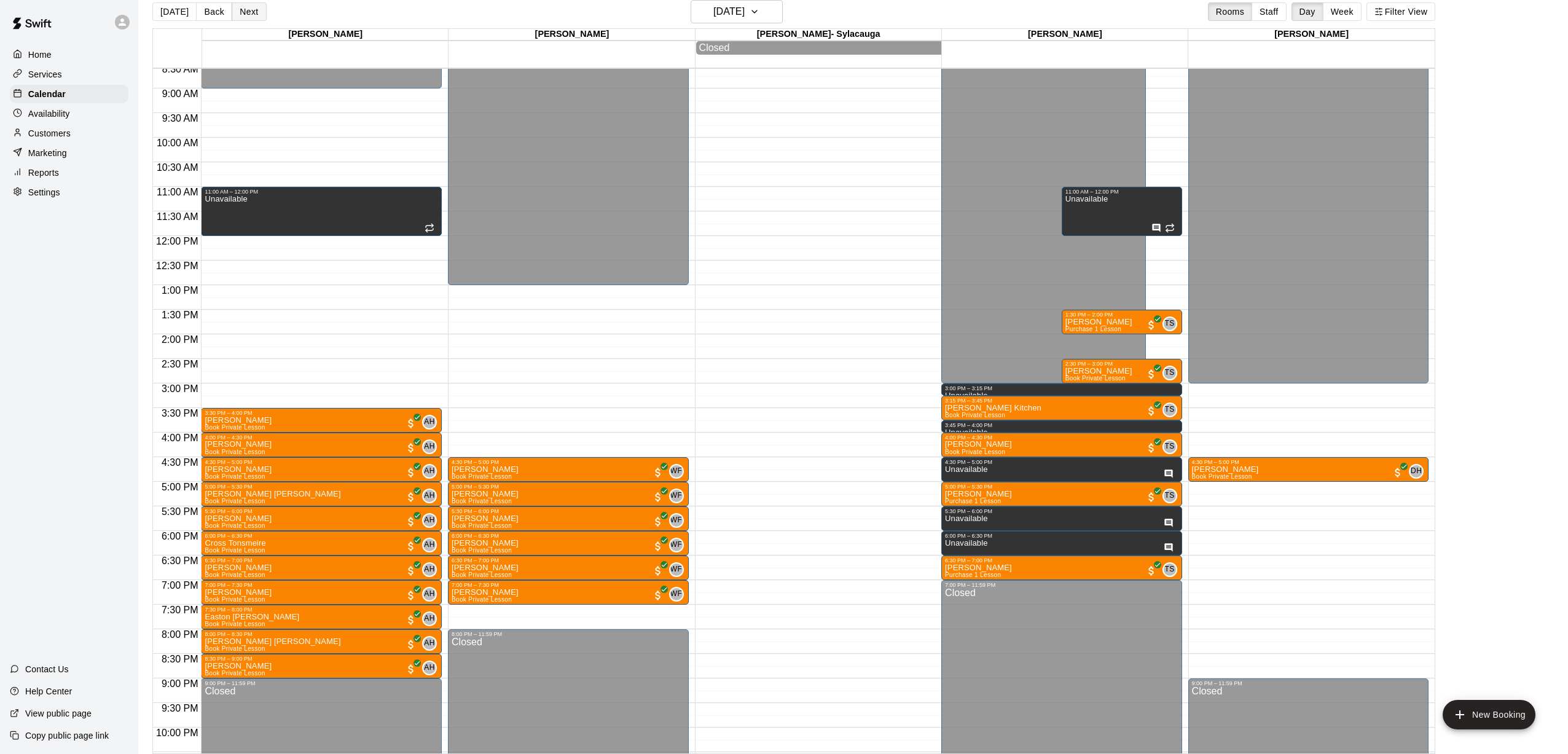
click at [247, 15] on button "Next" at bounding box center [249, 11] width 34 height 18
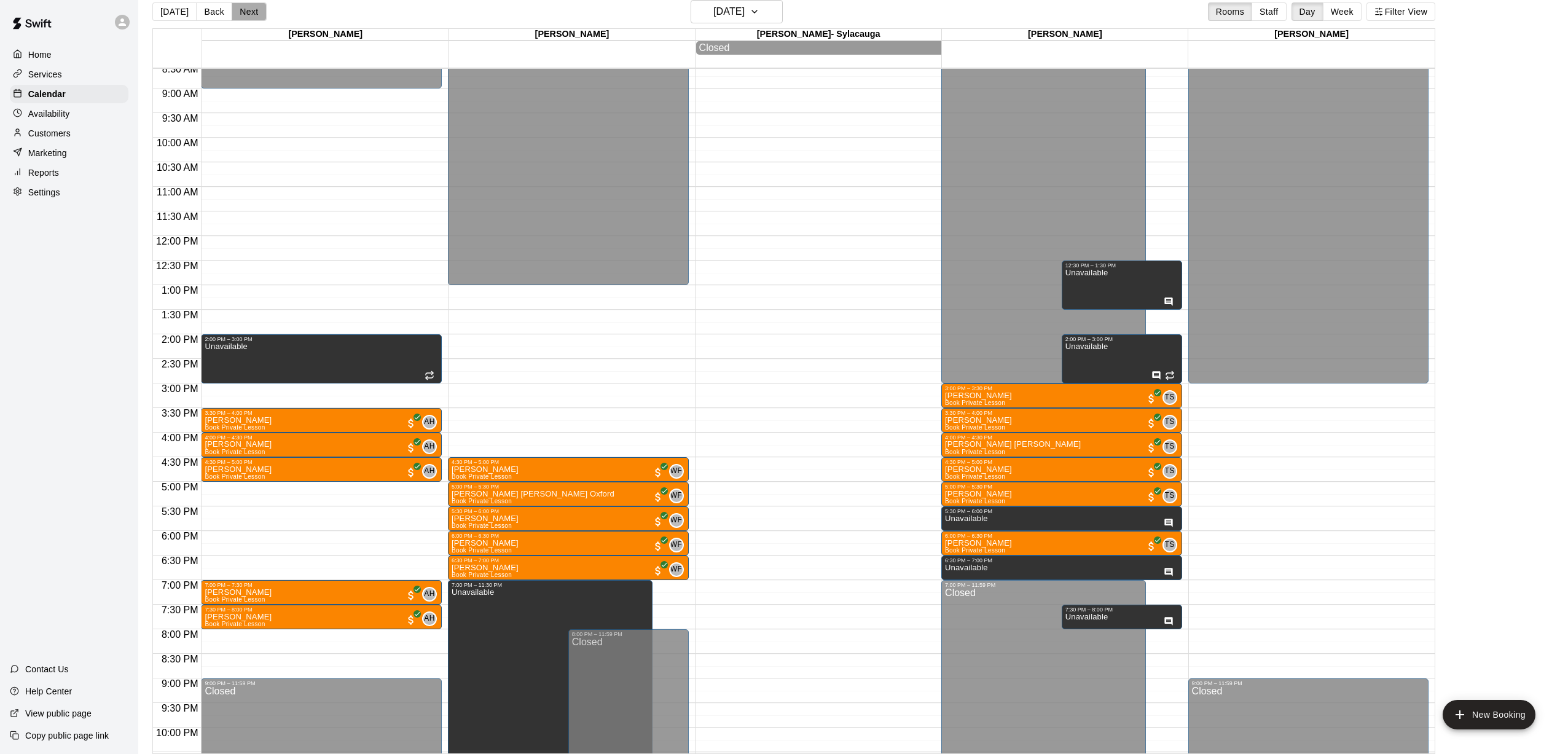
click at [252, 6] on button "Next" at bounding box center [249, 11] width 34 height 18
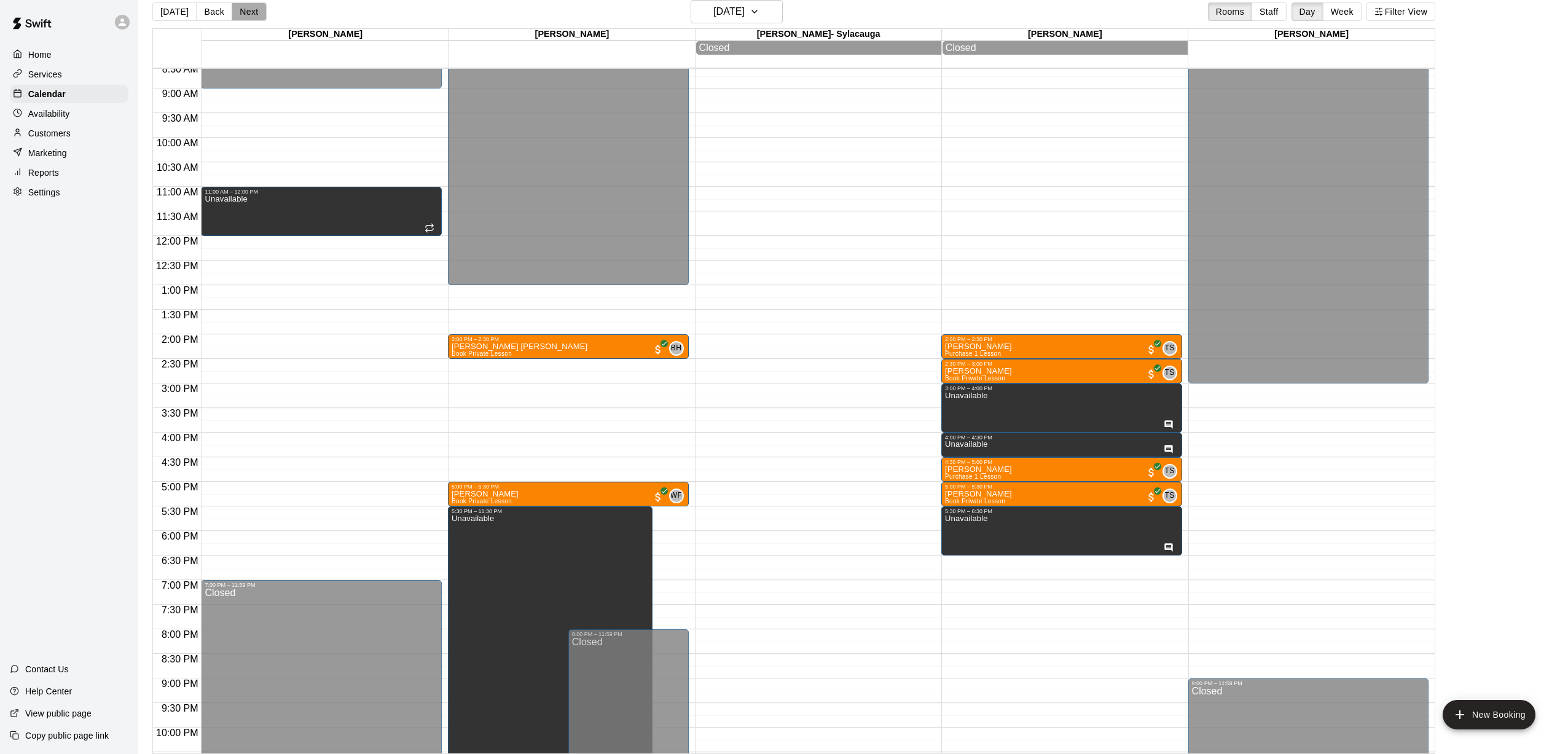
click at [247, 16] on button "Next" at bounding box center [249, 11] width 34 height 18
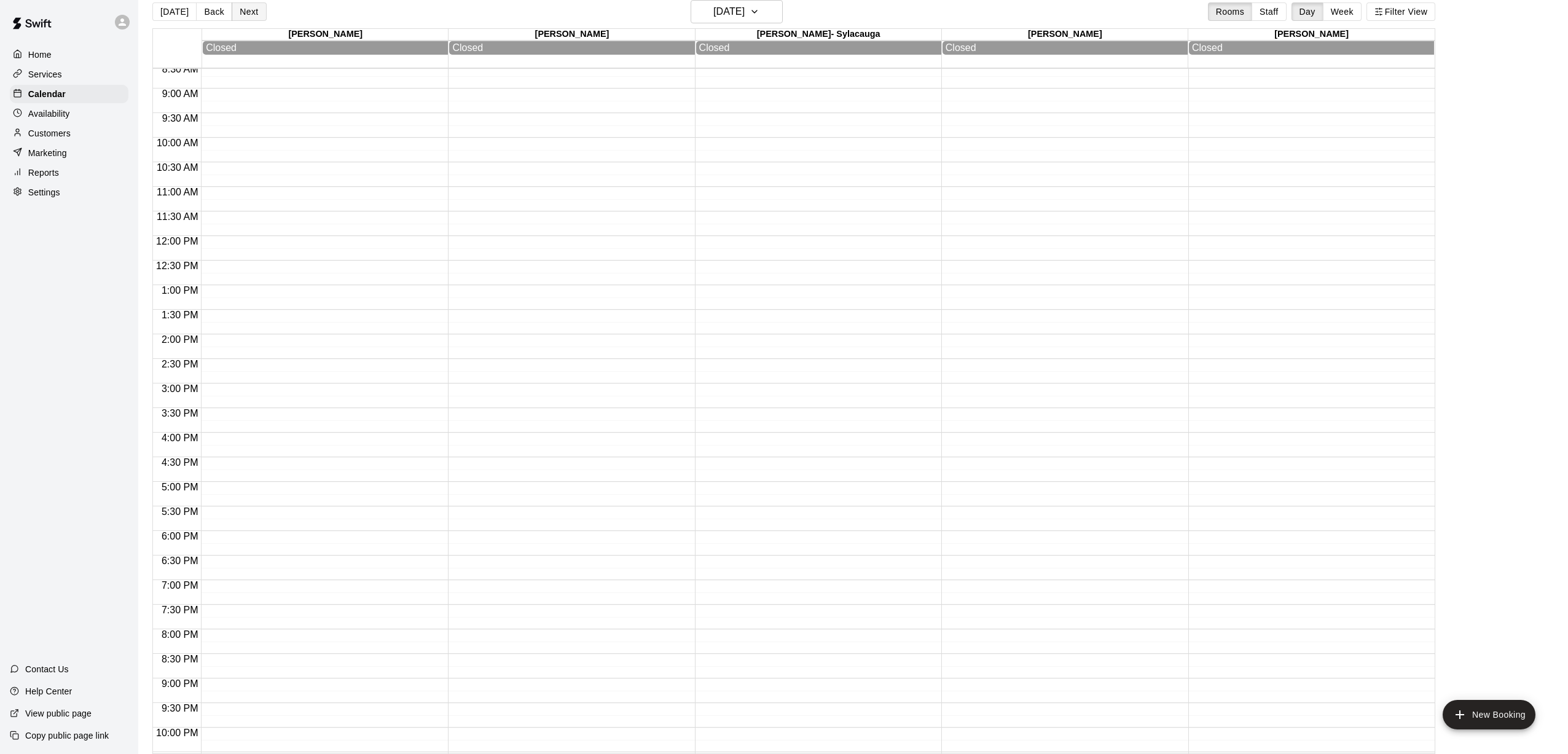
click at [247, 16] on button "Next" at bounding box center [249, 11] width 34 height 18
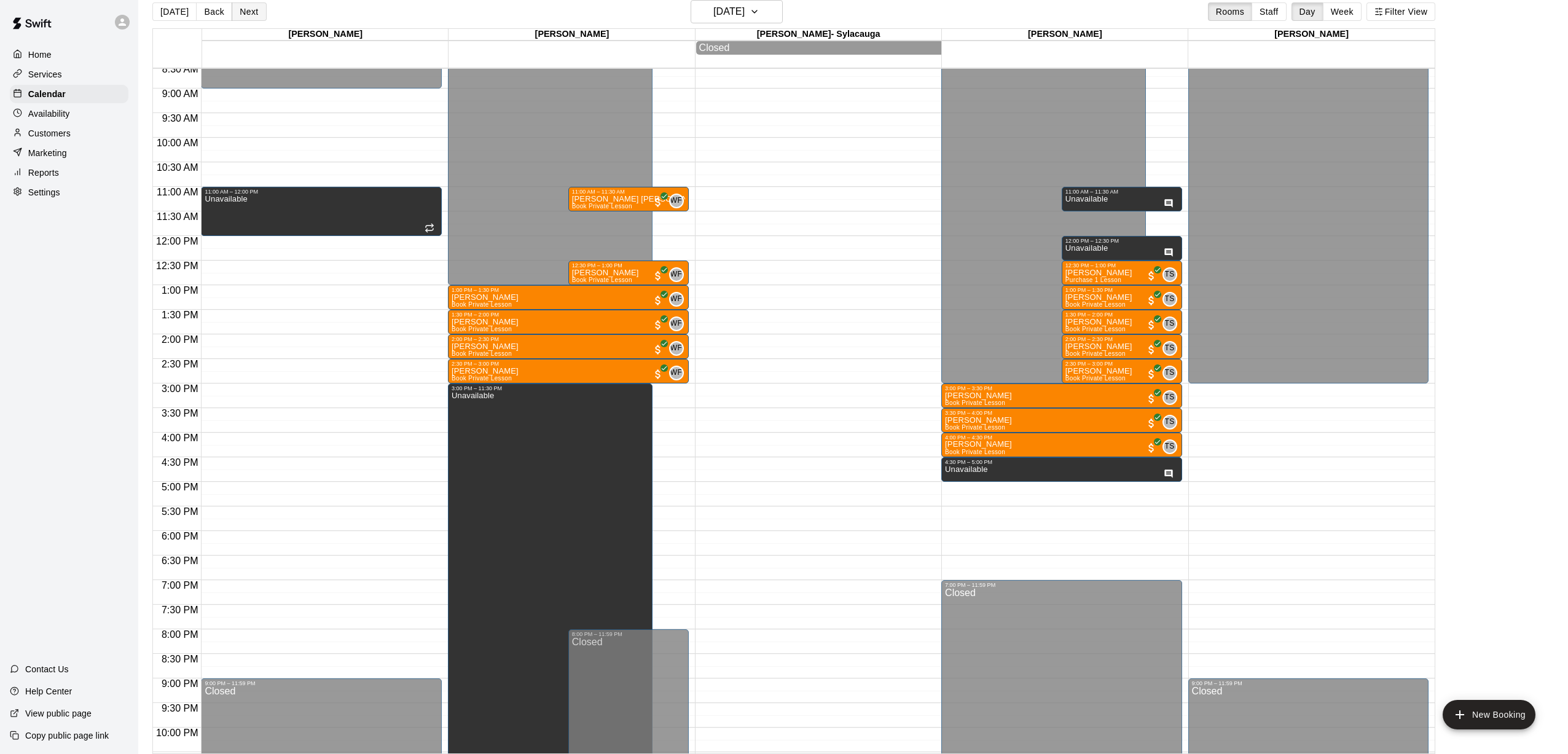
click at [239, 10] on button "Next" at bounding box center [249, 11] width 34 height 18
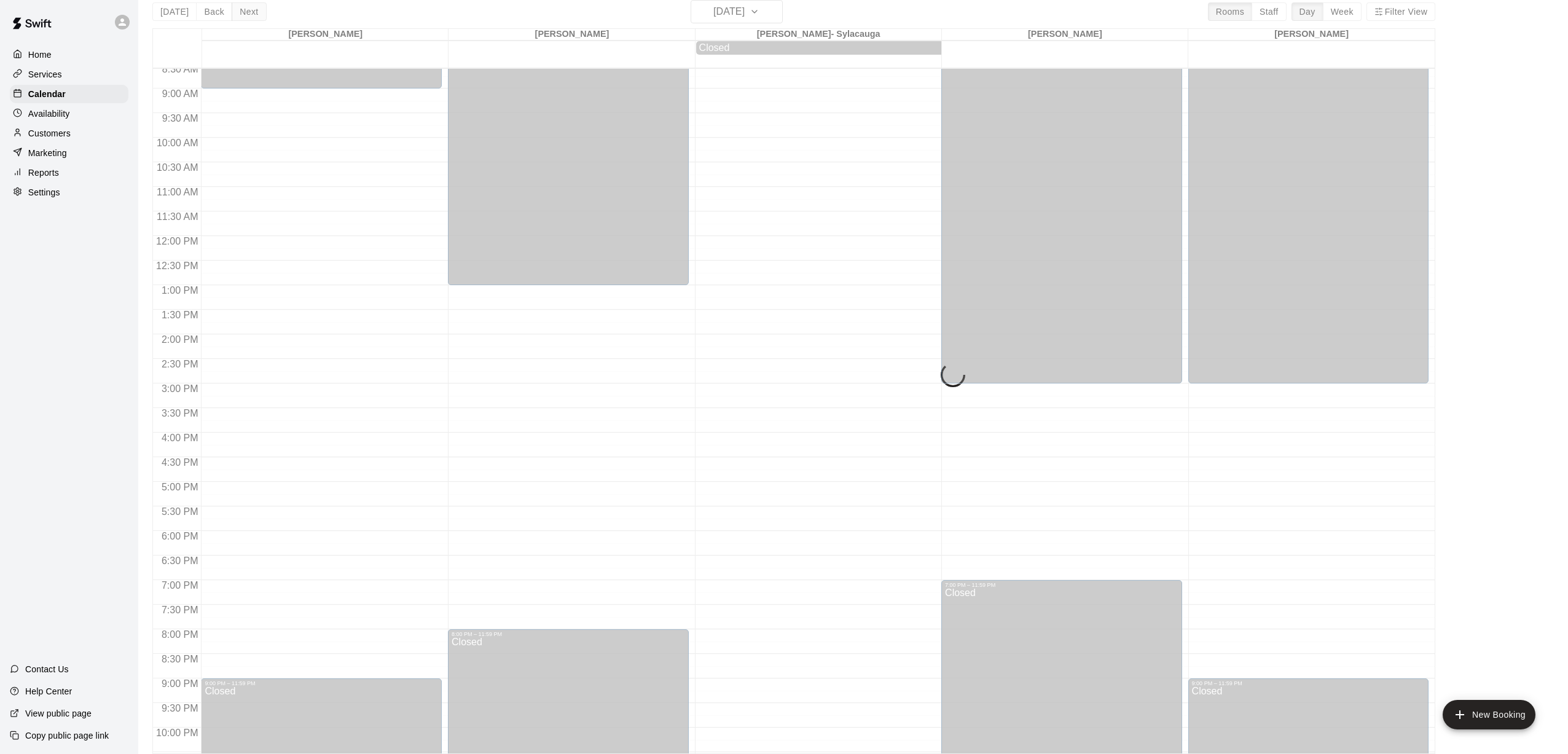
click at [239, 10] on button "Next" at bounding box center [249, 11] width 34 height 18
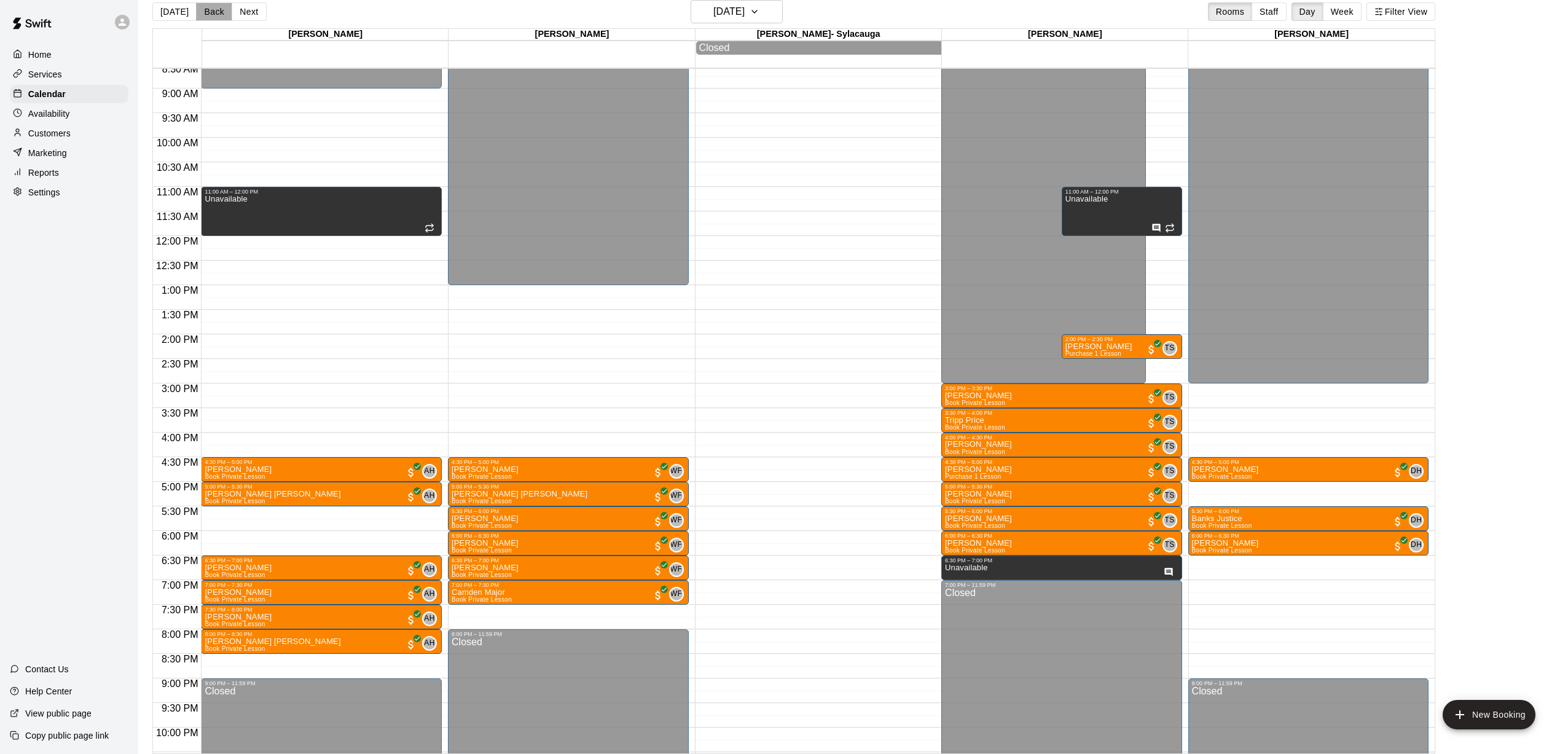
click at [208, 15] on button "Back" at bounding box center [214, 11] width 36 height 18
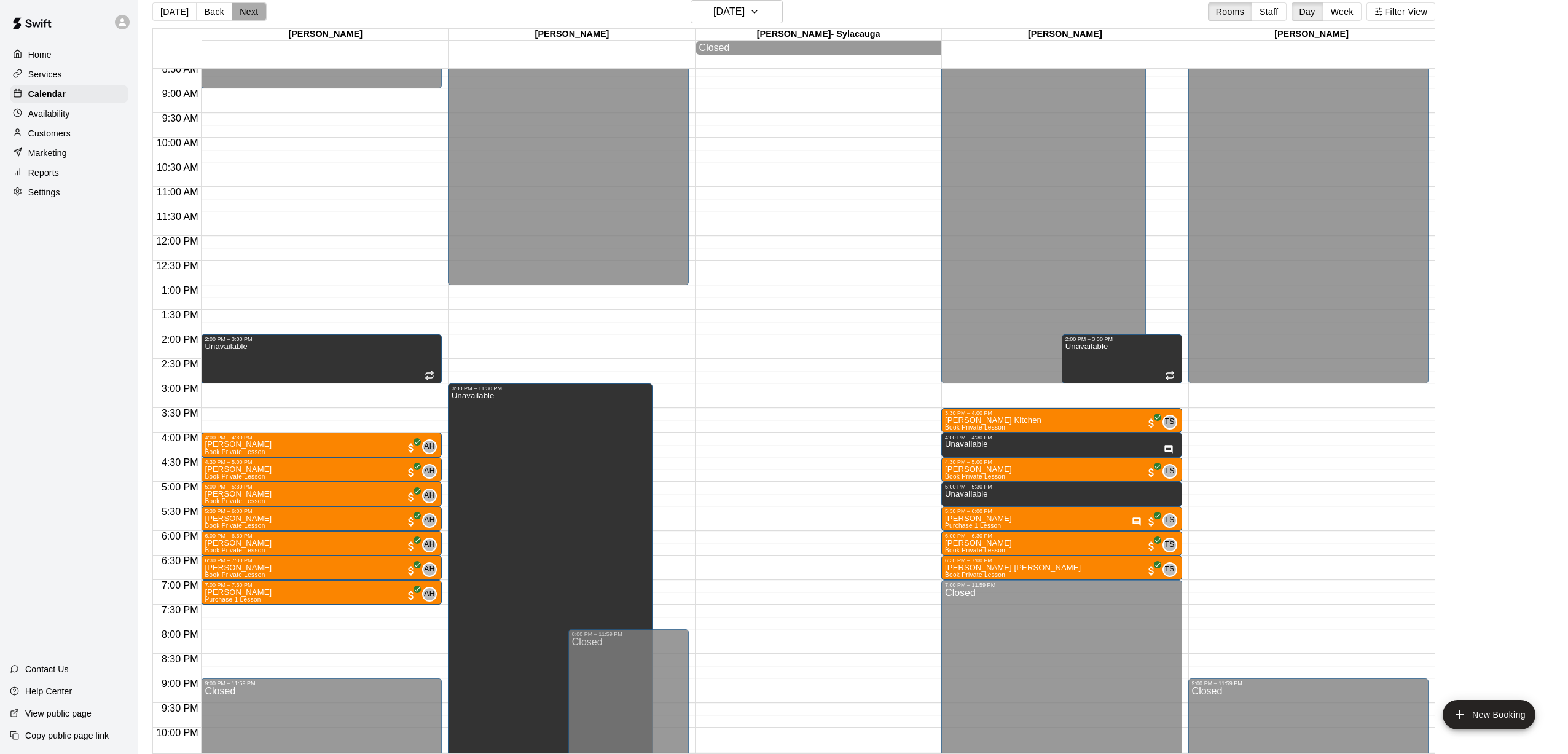
click at [246, 18] on button "Next" at bounding box center [249, 11] width 34 height 18
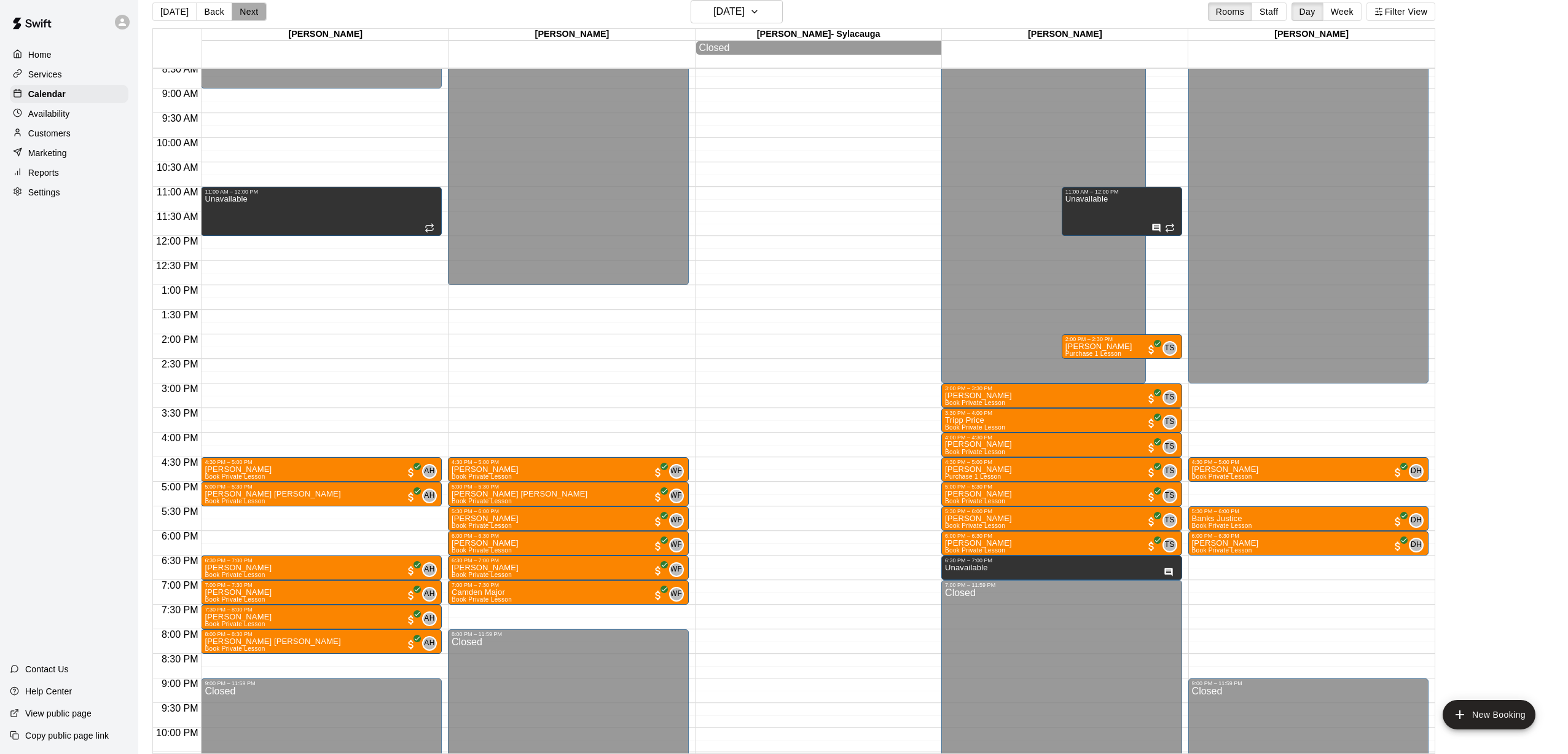
click at [245, 14] on button "Next" at bounding box center [249, 11] width 34 height 18
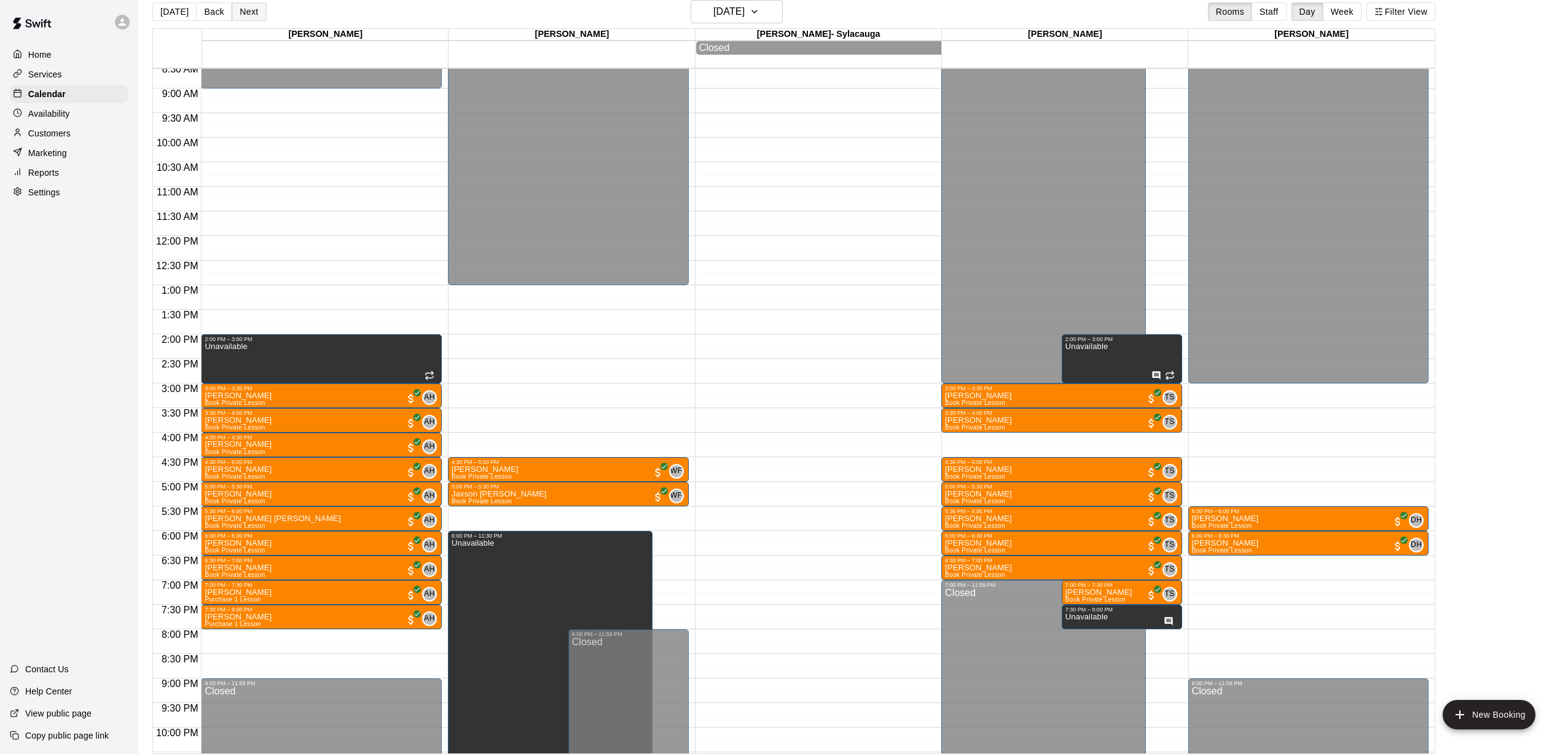
click at [245, 15] on button "Next" at bounding box center [249, 11] width 34 height 18
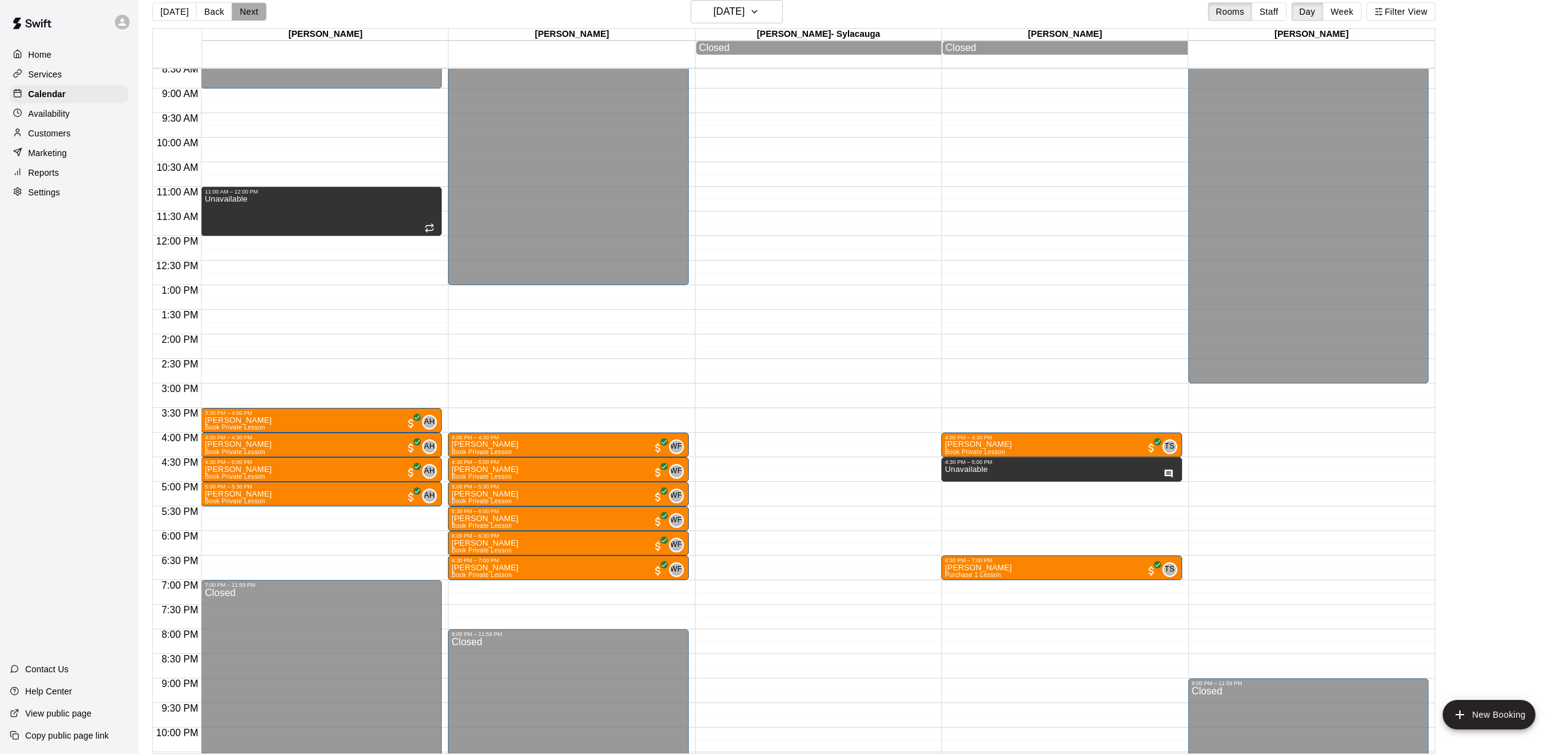
click at [245, 15] on button "Next" at bounding box center [249, 11] width 34 height 18
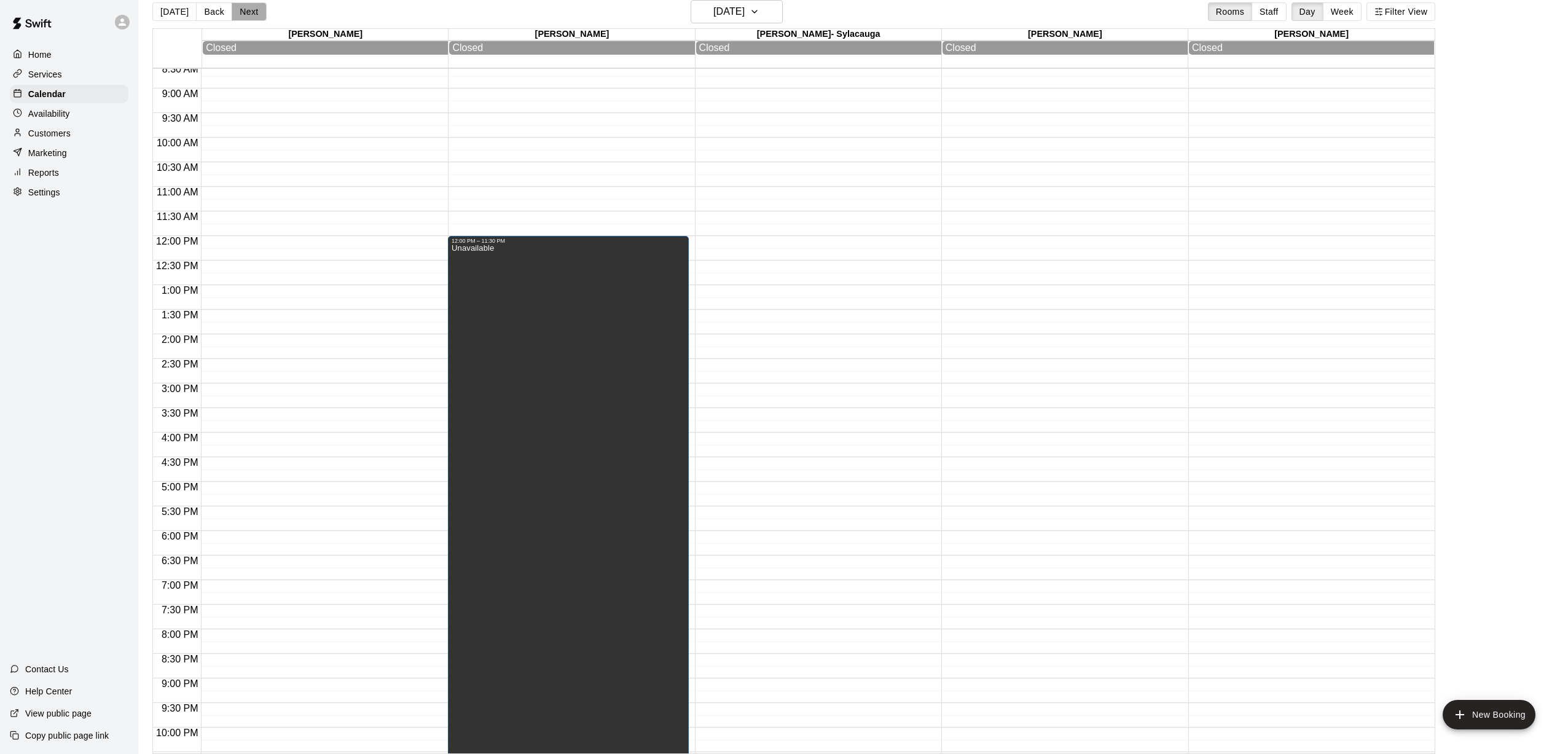
click at [245, 15] on button "Next" at bounding box center [249, 11] width 34 height 18
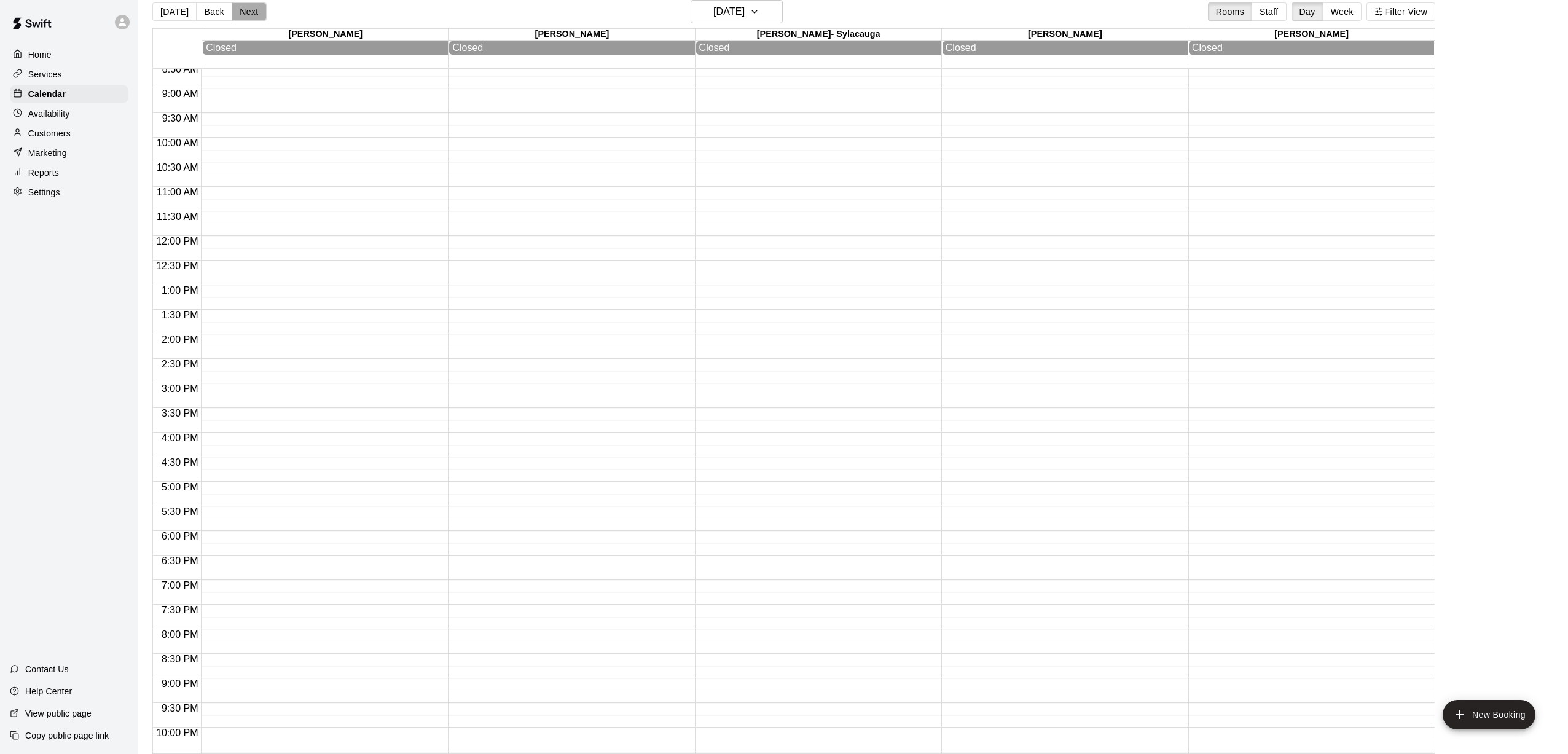
click at [245, 15] on button "Next" at bounding box center [249, 11] width 34 height 18
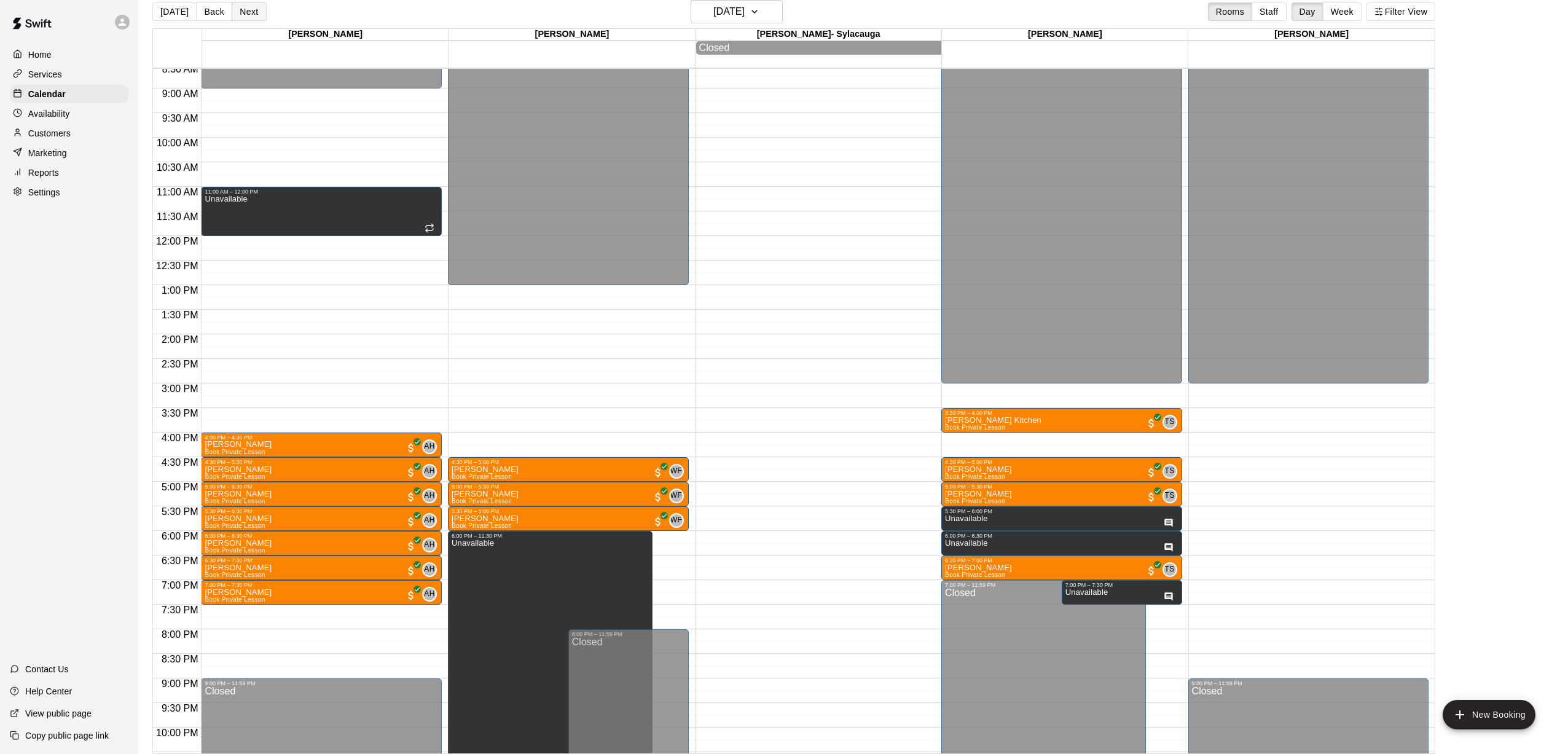
click at [245, 15] on button "Next" at bounding box center [249, 11] width 34 height 18
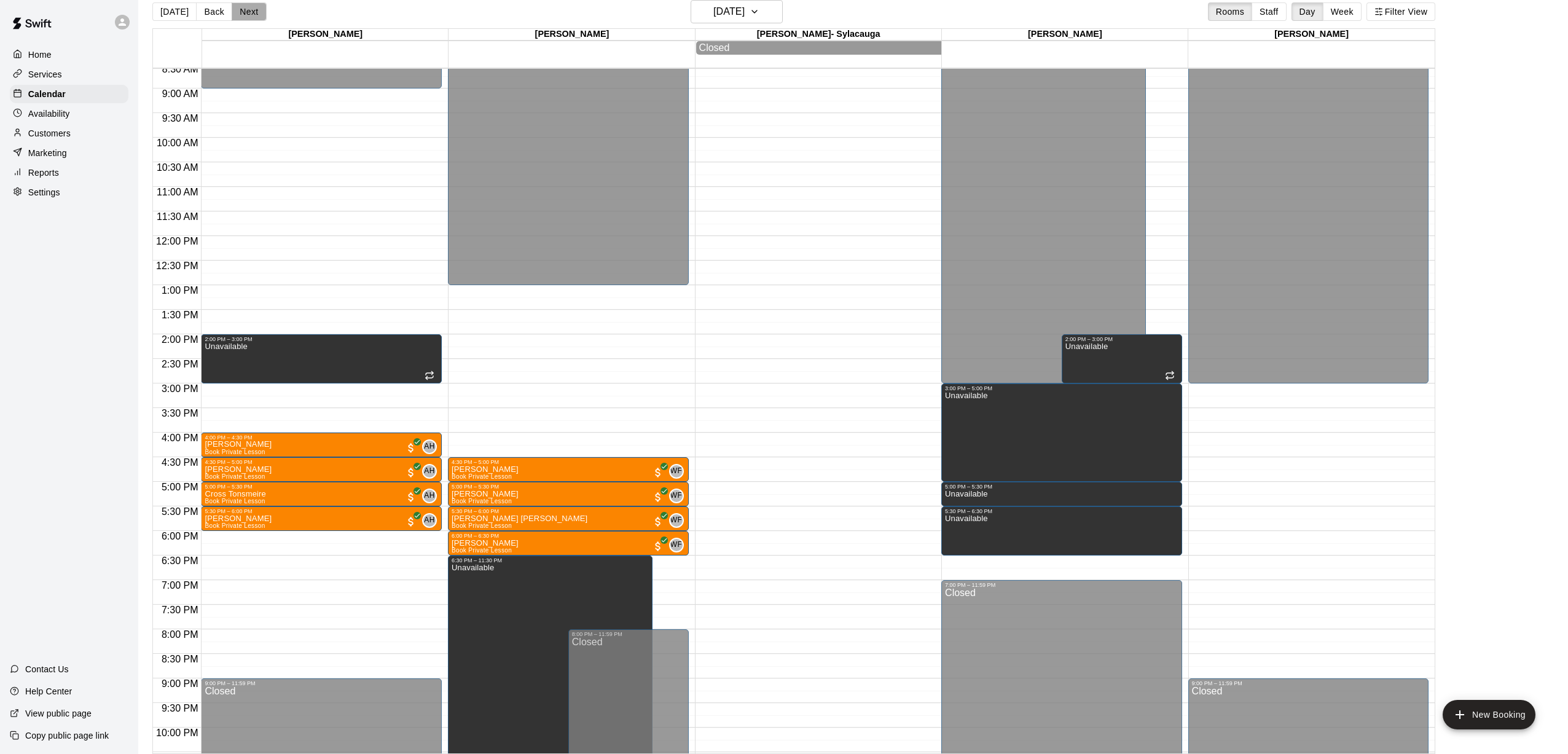
click at [245, 15] on button "Next" at bounding box center [249, 11] width 34 height 18
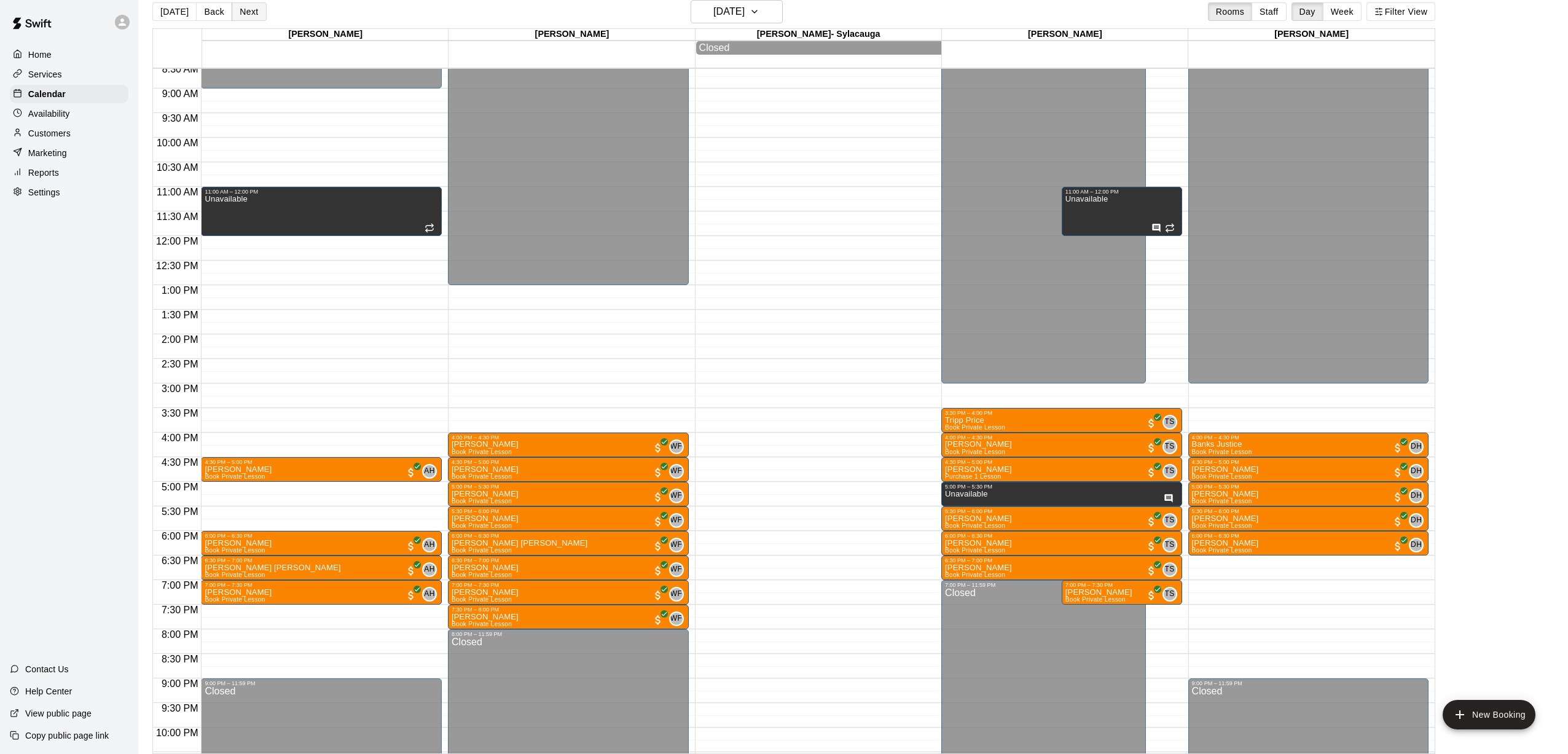
click at [245, 15] on button "Next" at bounding box center [249, 11] width 34 height 18
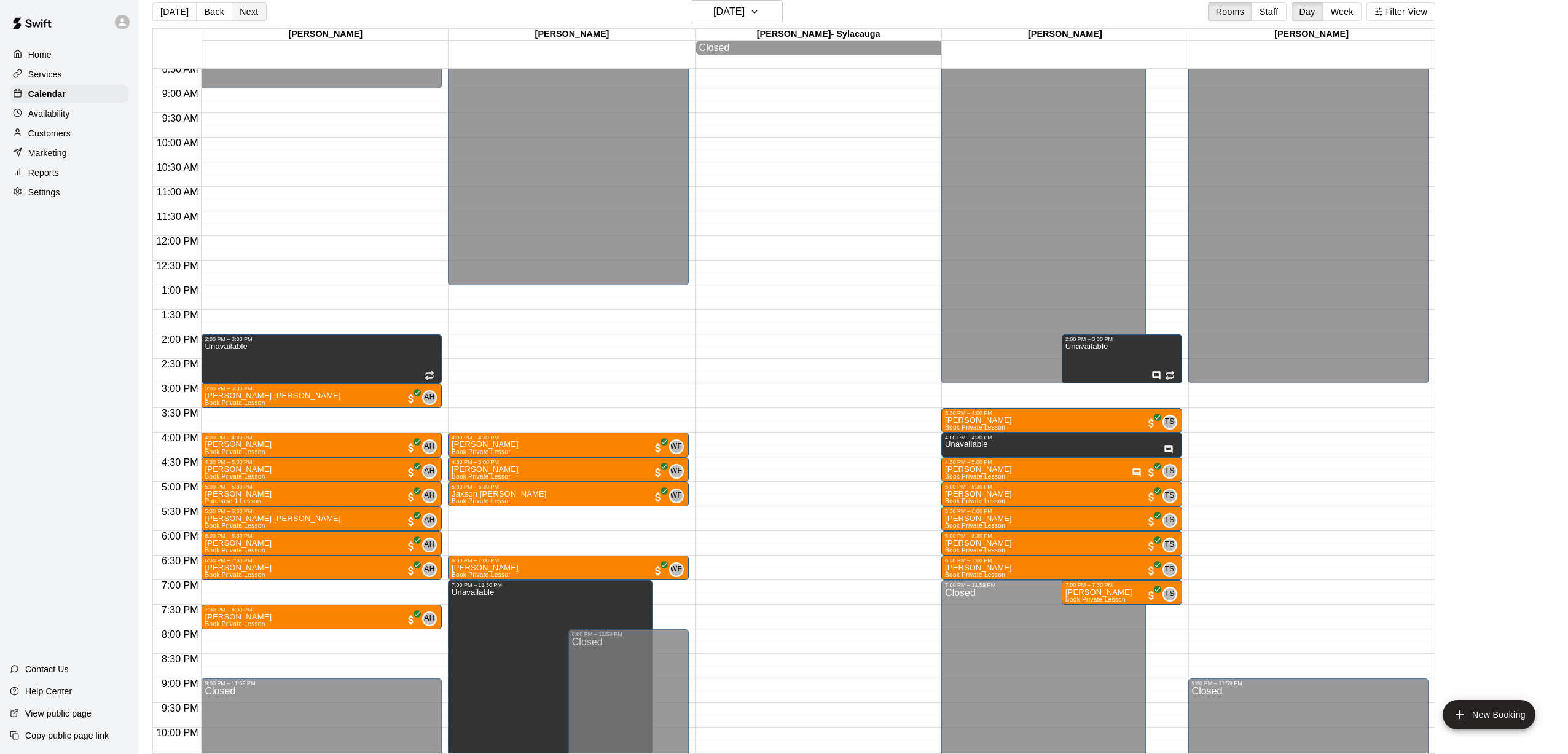
click at [245, 15] on button "Next" at bounding box center [249, 11] width 34 height 18
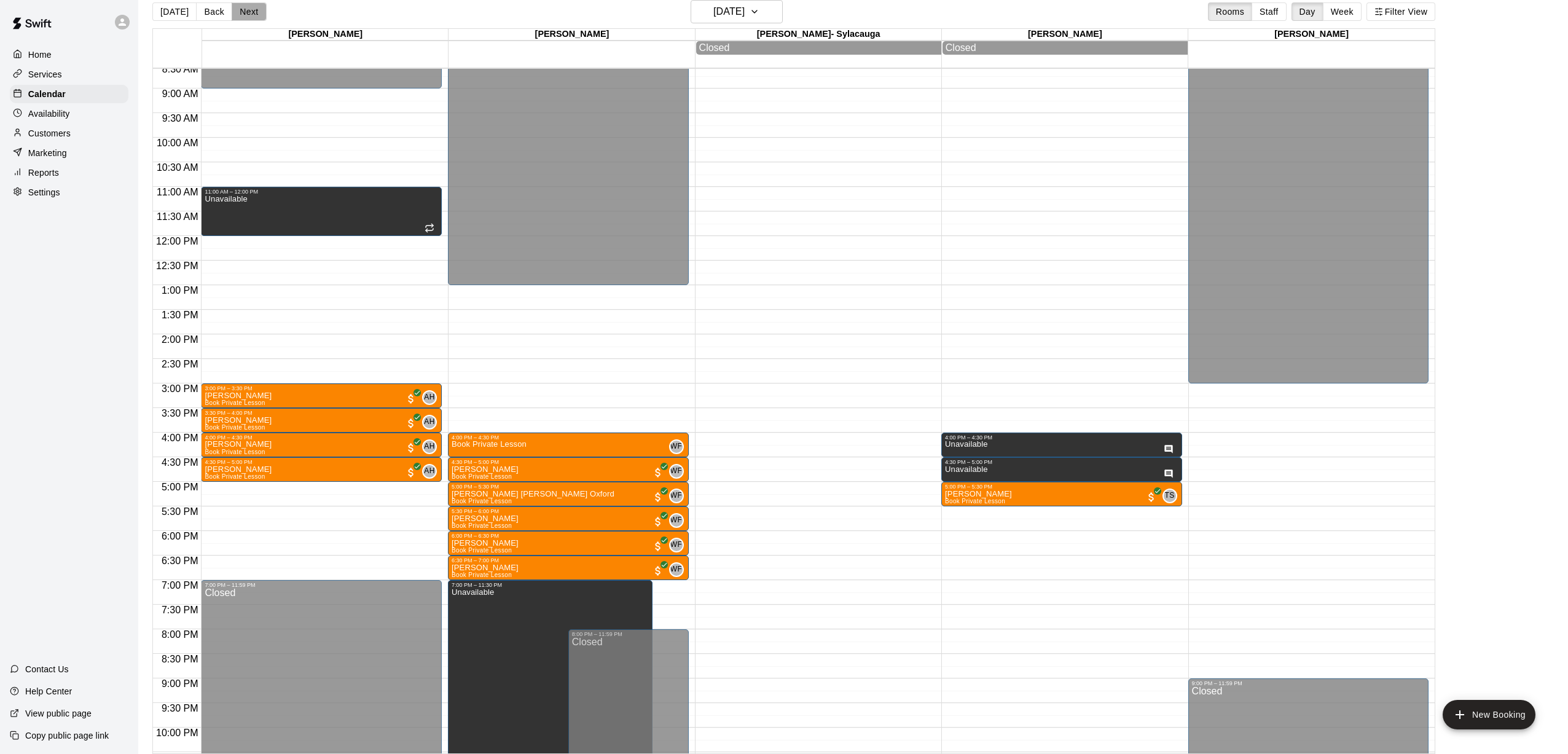
click at [244, 15] on button "Next" at bounding box center [249, 11] width 34 height 18
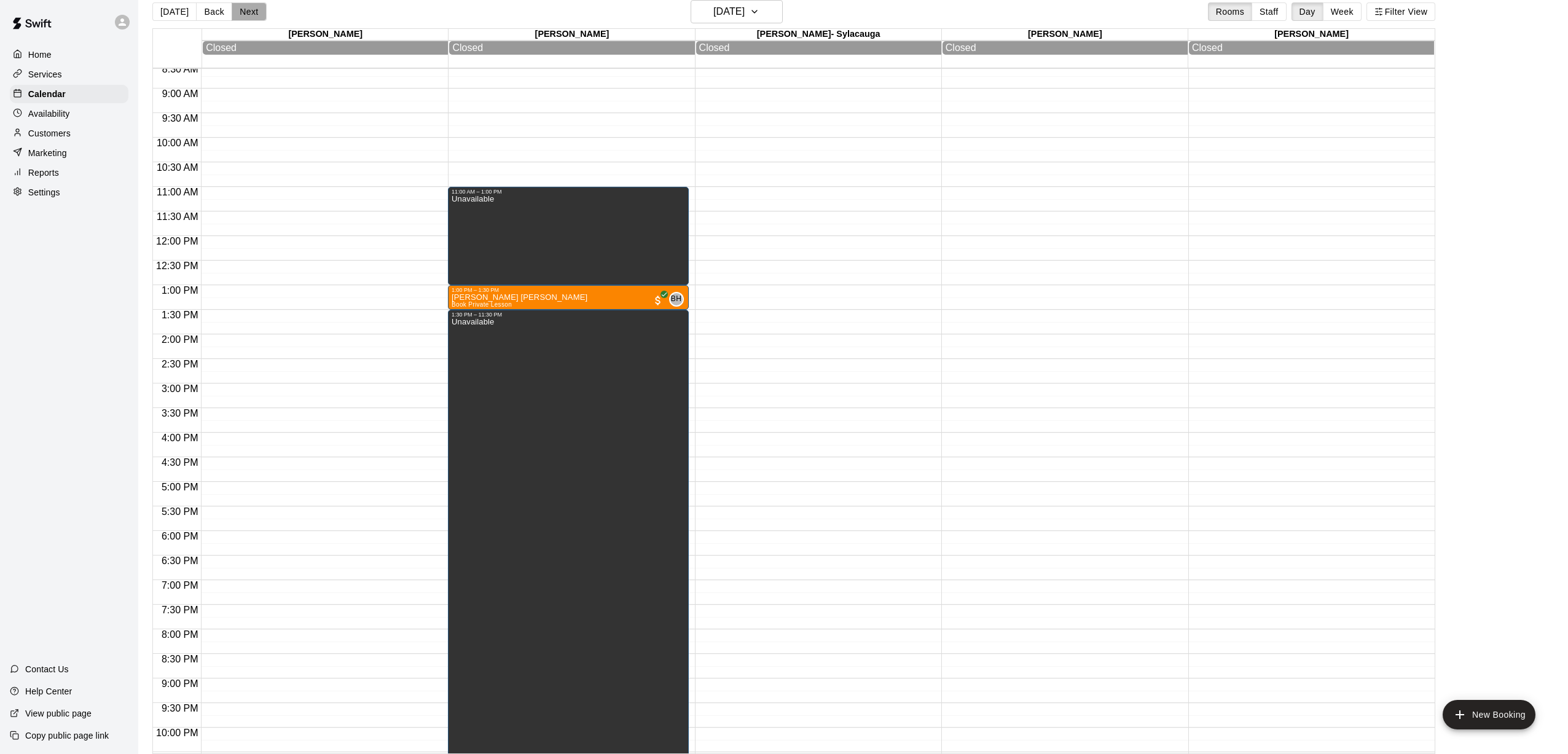
click at [244, 15] on button "Next" at bounding box center [249, 11] width 34 height 18
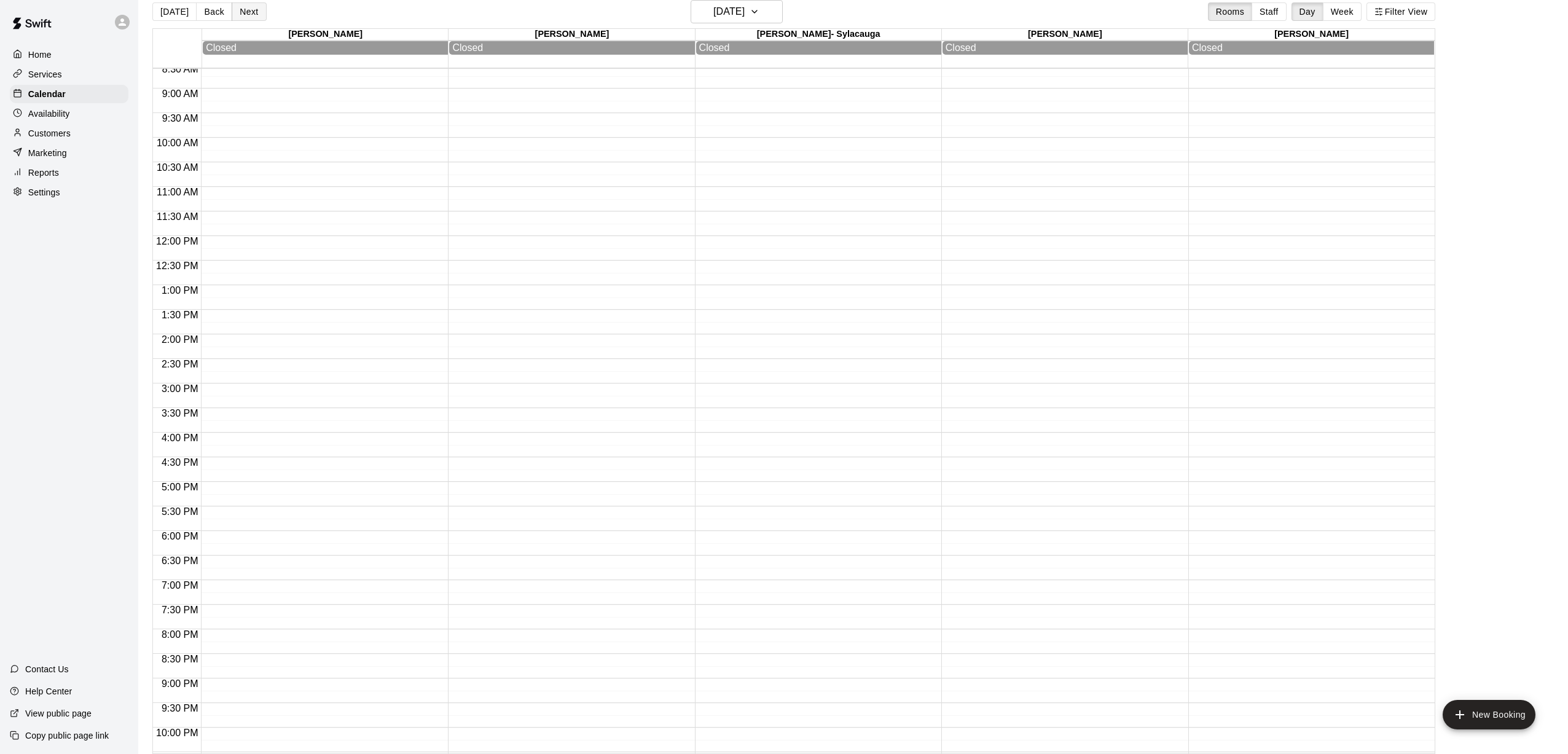
click at [244, 15] on button "Next" at bounding box center [249, 11] width 34 height 18
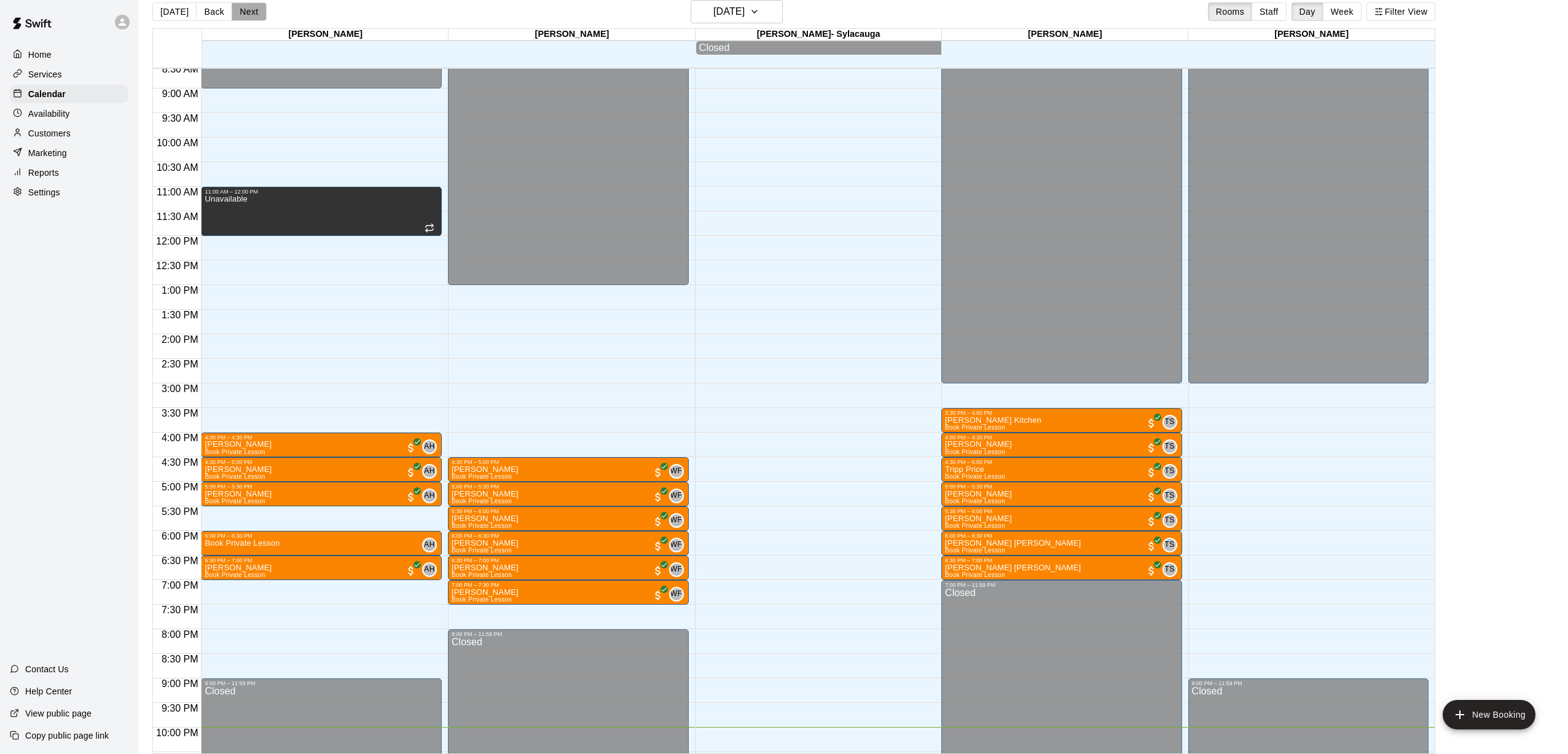
click at [244, 15] on button "Next" at bounding box center [249, 11] width 34 height 18
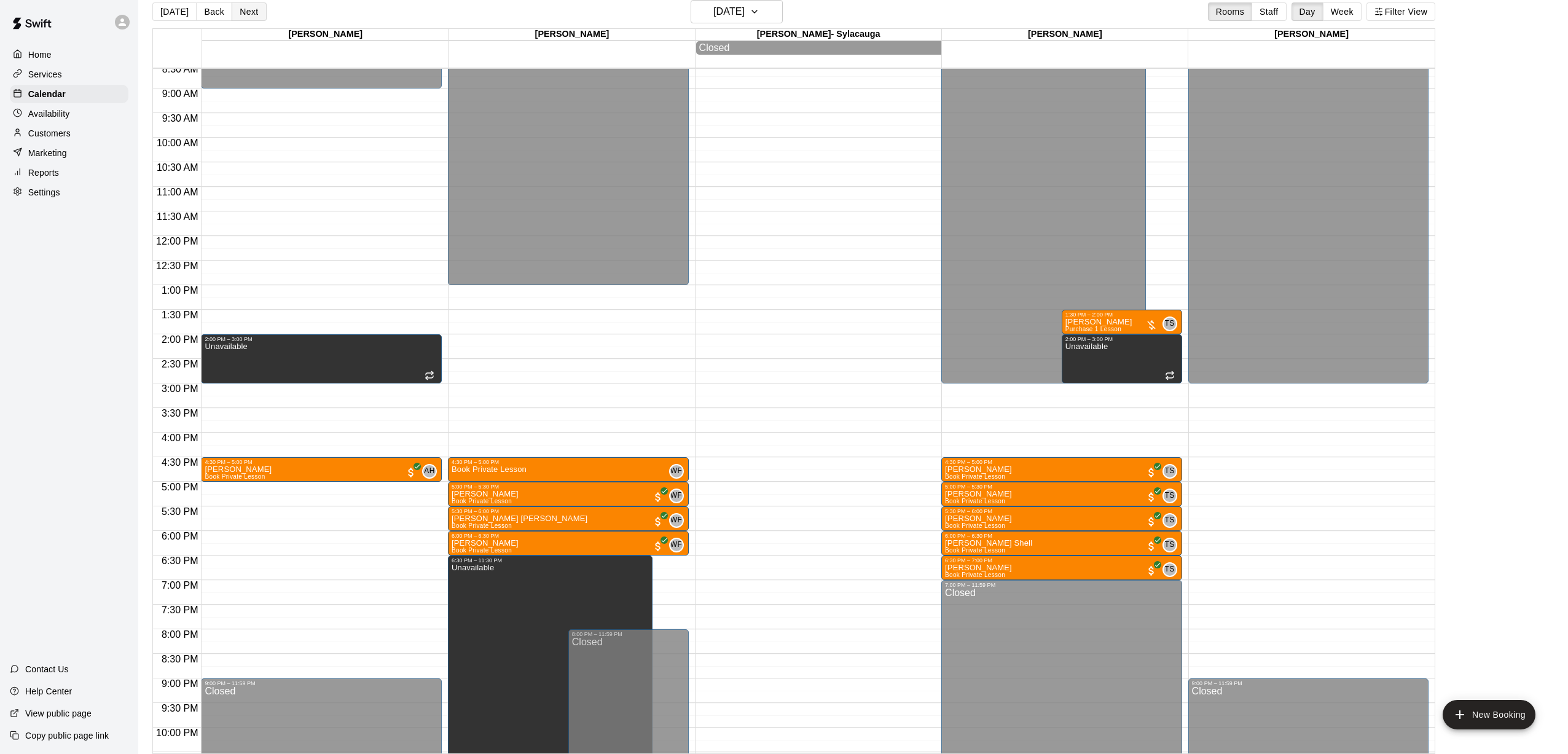
click at [244, 15] on button "Next" at bounding box center [249, 11] width 34 height 18
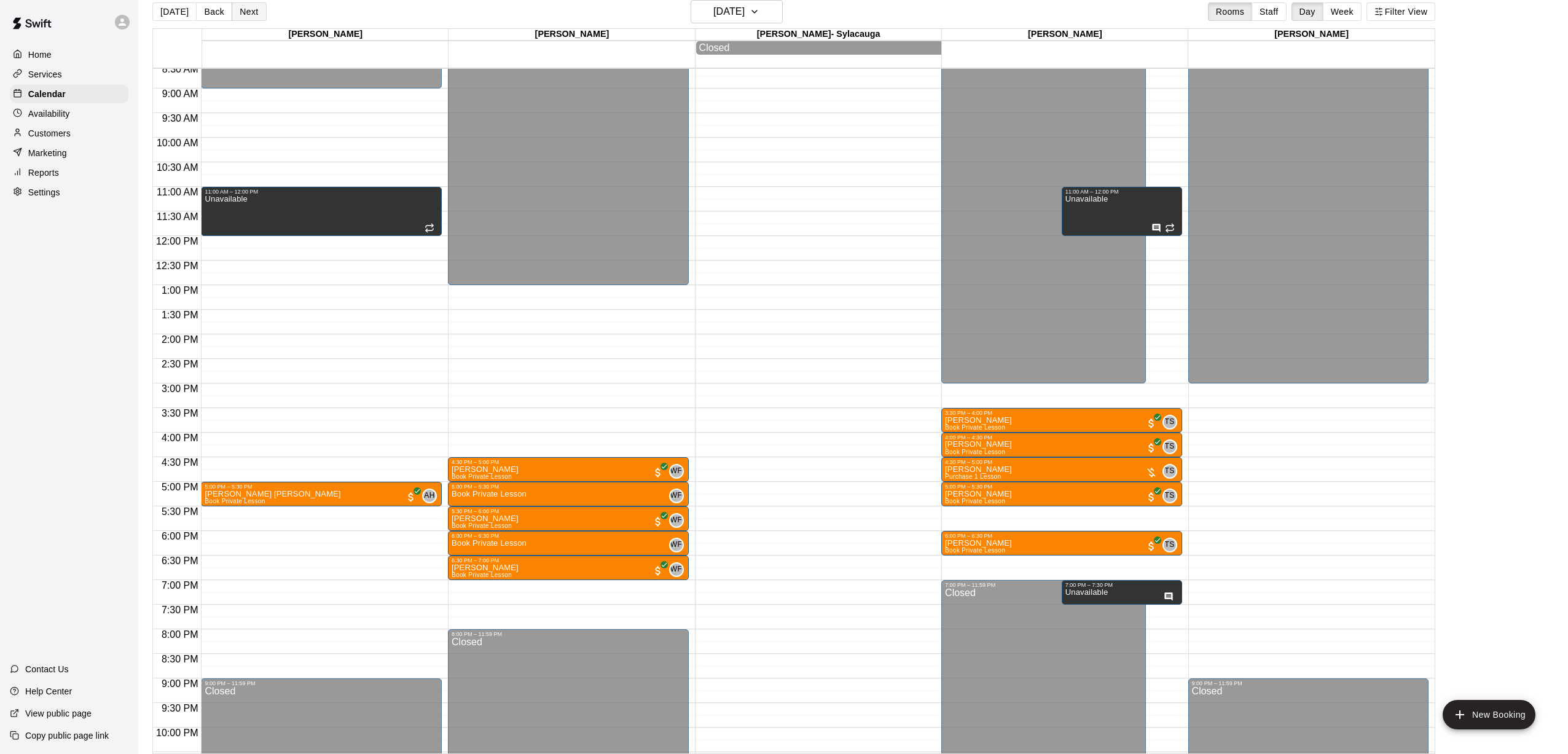
click at [248, 16] on button "Next" at bounding box center [249, 11] width 34 height 18
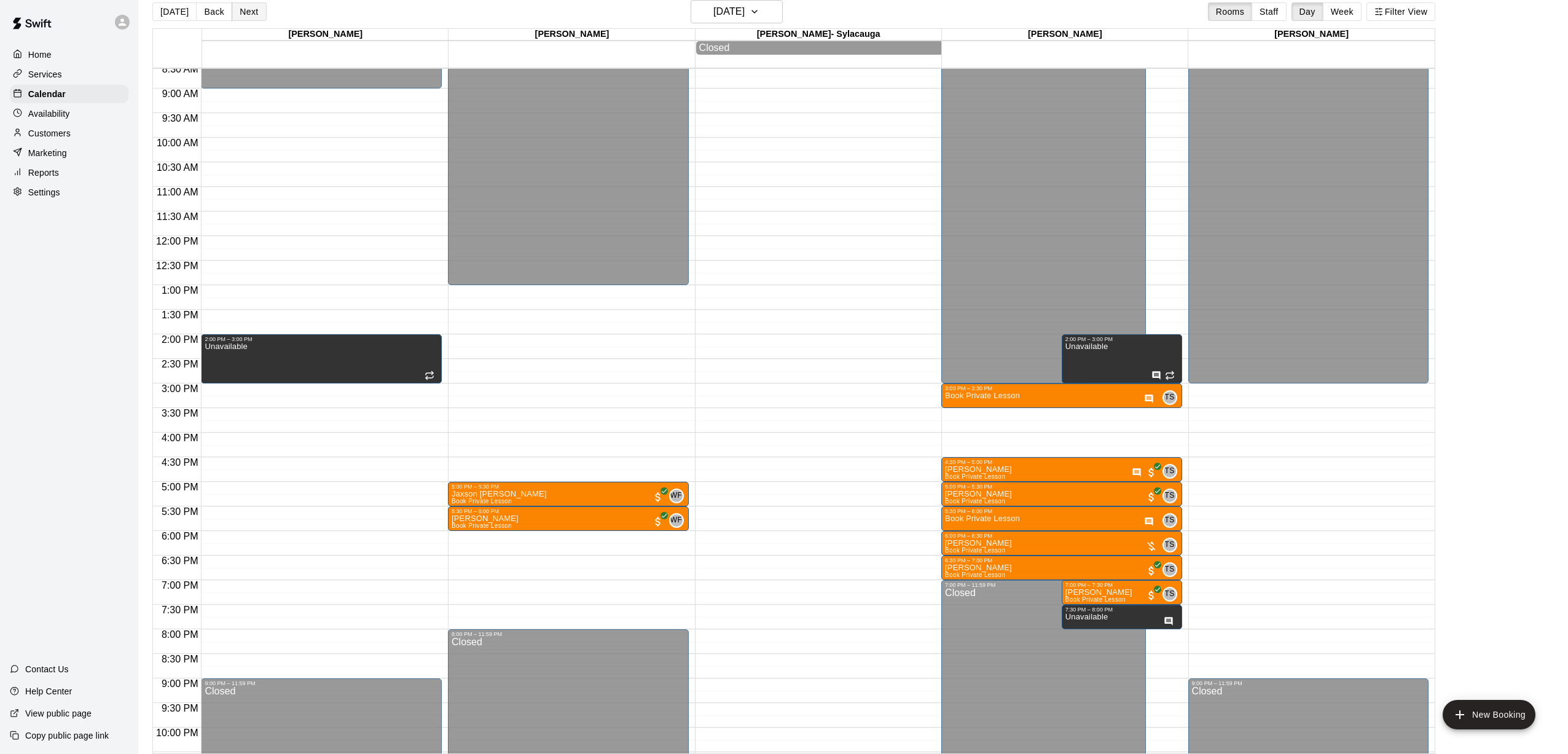
click at [248, 16] on button "Next" at bounding box center [249, 11] width 34 height 18
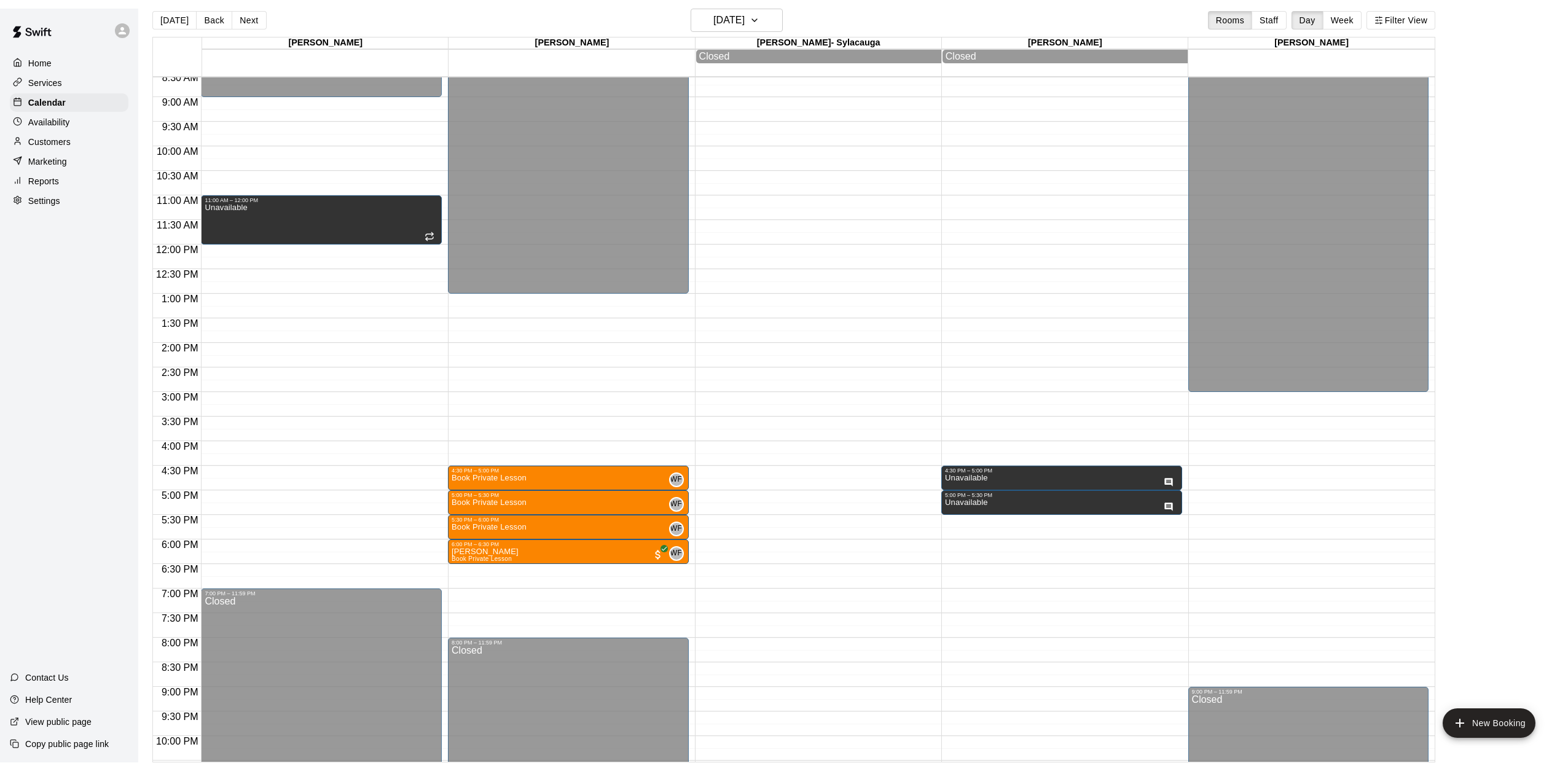
scroll to position [2, 0]
